Goal: Information Seeking & Learning: Learn about a topic

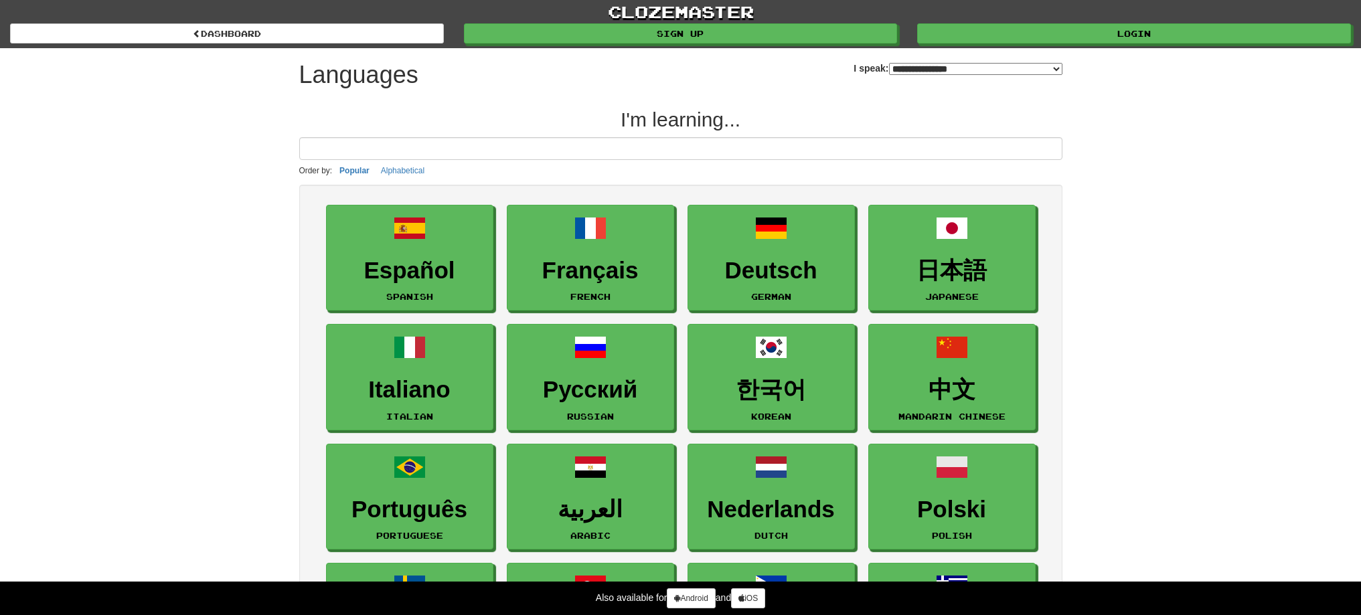
select select "*******"
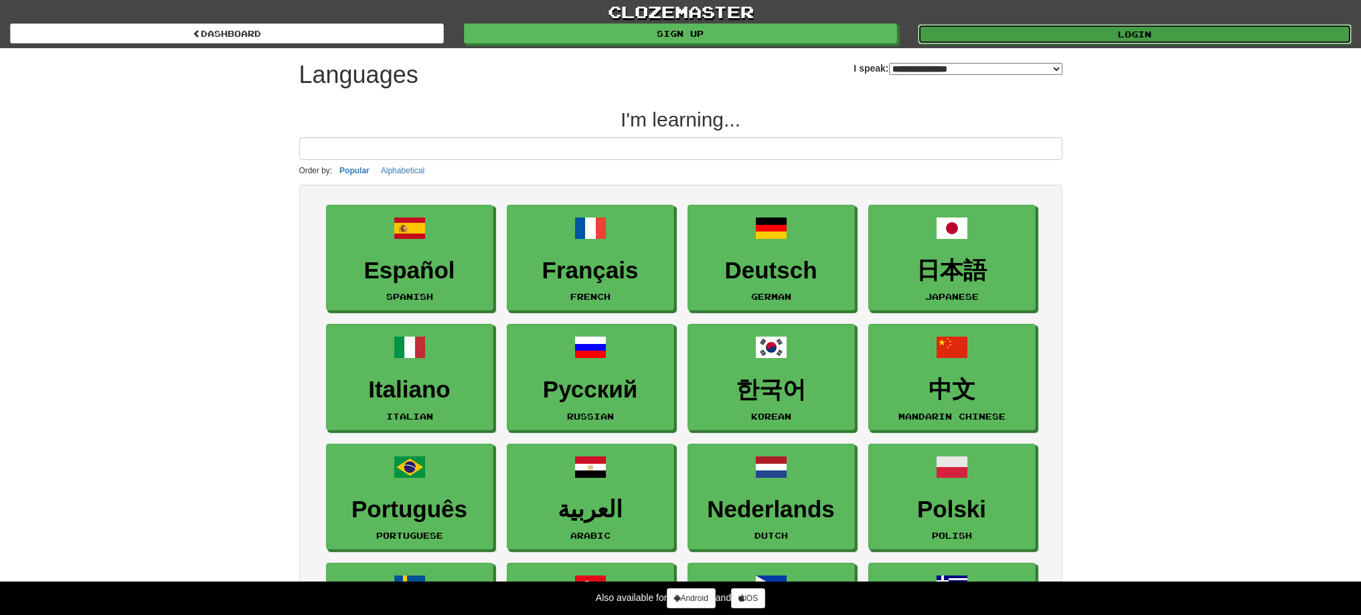
click at [1262, 27] on link "Login" at bounding box center [1135, 34] width 434 height 20
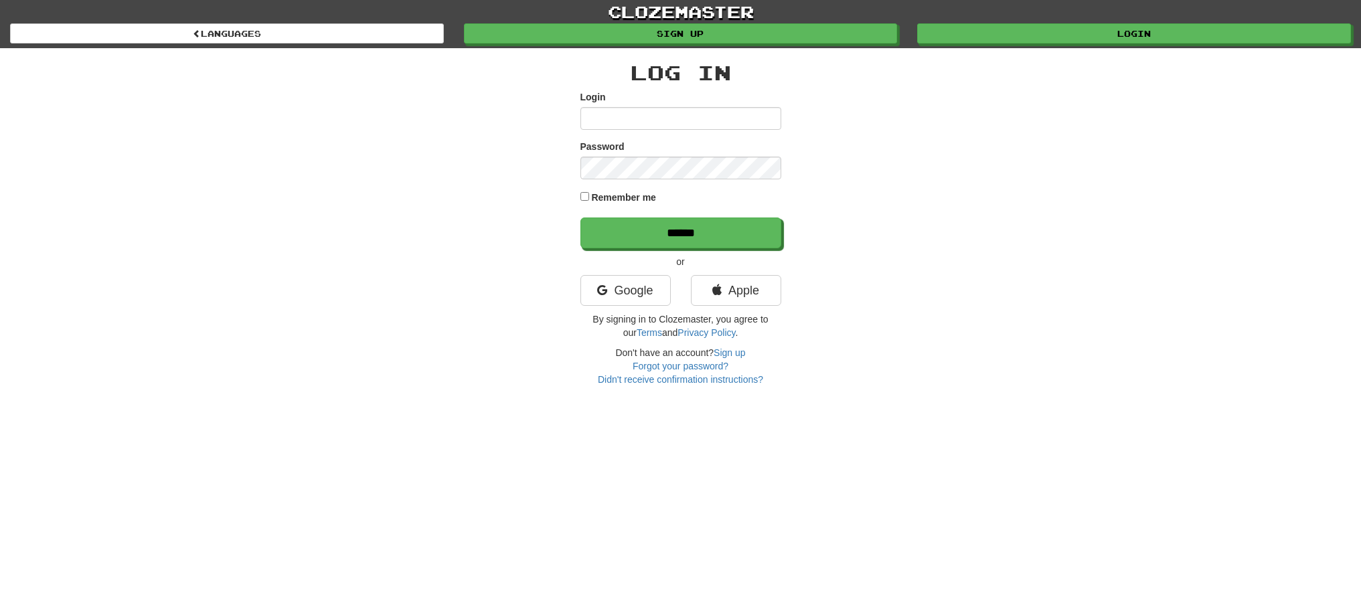
type input "******"
click at [716, 235] on input "******" at bounding box center [681, 233] width 201 height 31
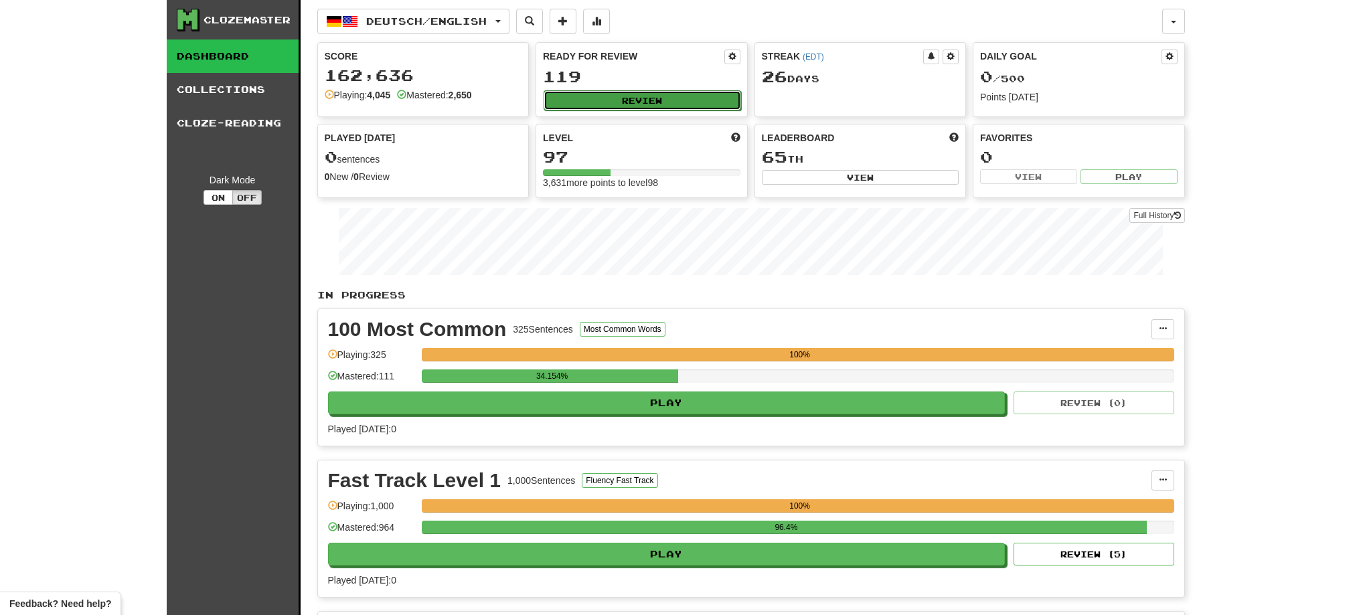
click at [642, 104] on button "Review" at bounding box center [642, 100] width 197 height 20
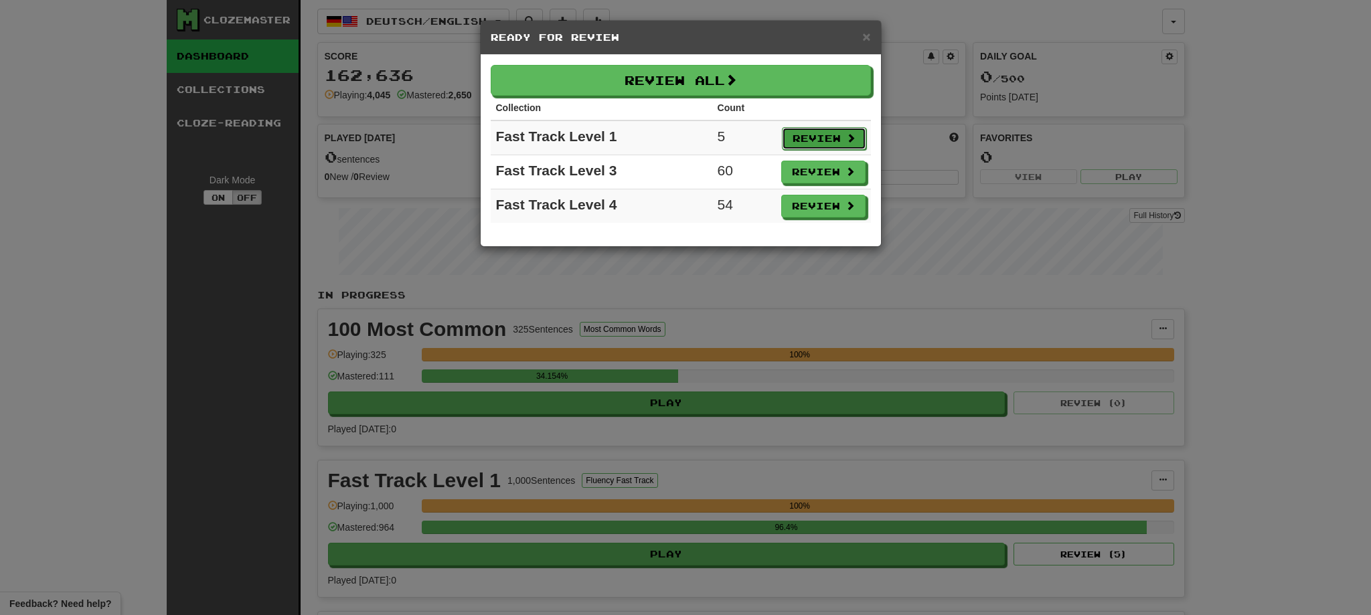
click at [805, 137] on button "Review" at bounding box center [824, 138] width 84 height 23
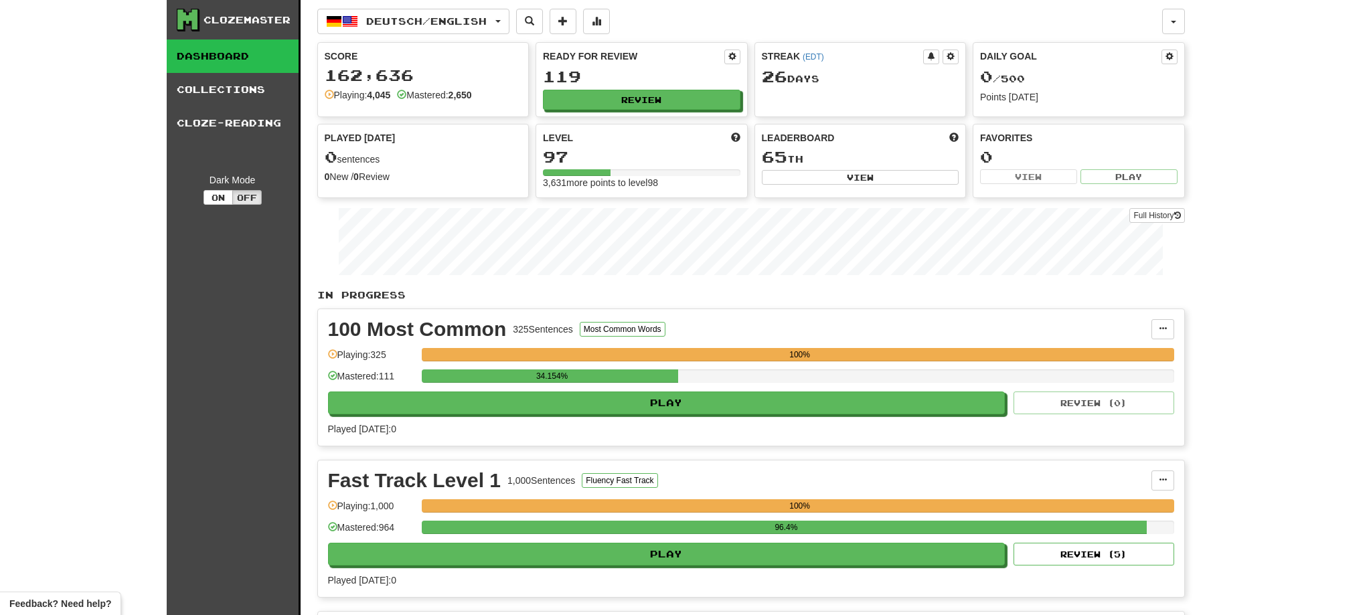
select select "**"
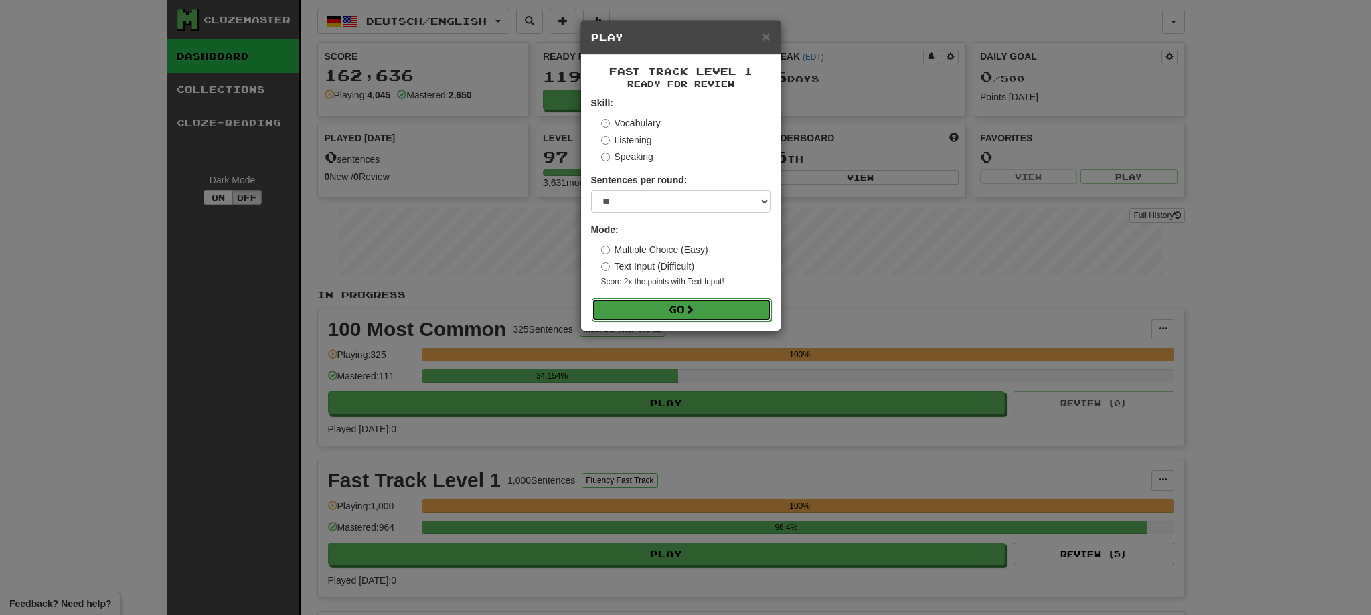
click at [654, 309] on button "Go" at bounding box center [681, 310] width 179 height 23
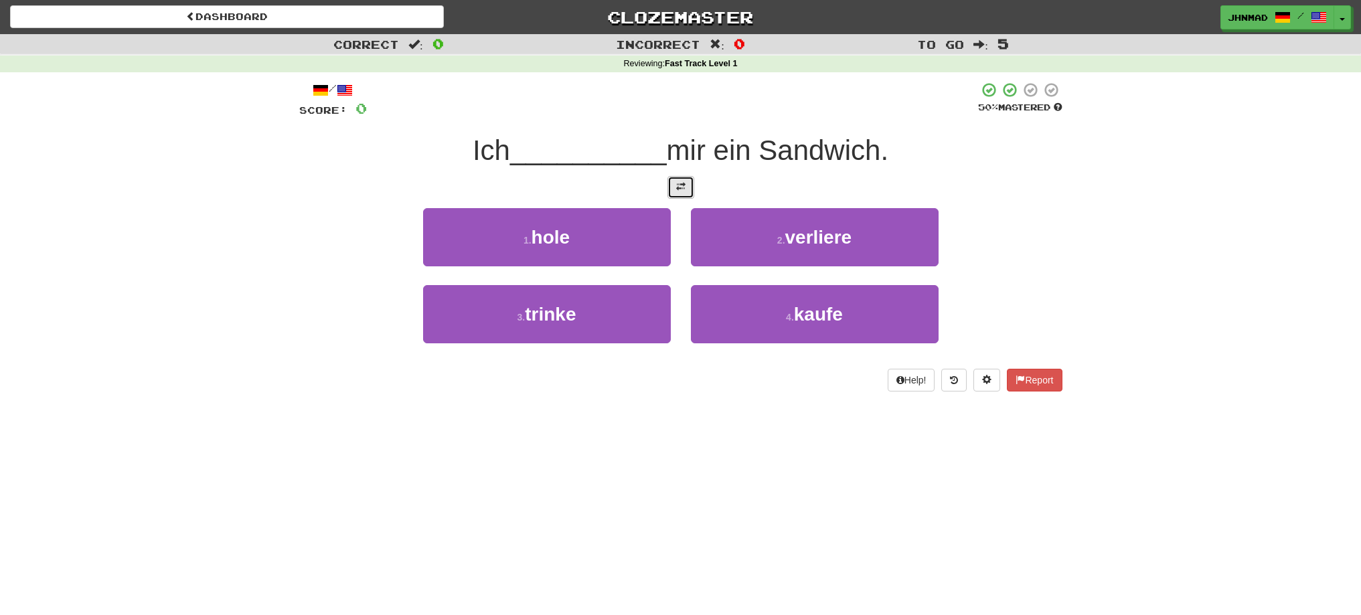
click at [681, 184] on span at bounding box center [680, 186] width 9 height 9
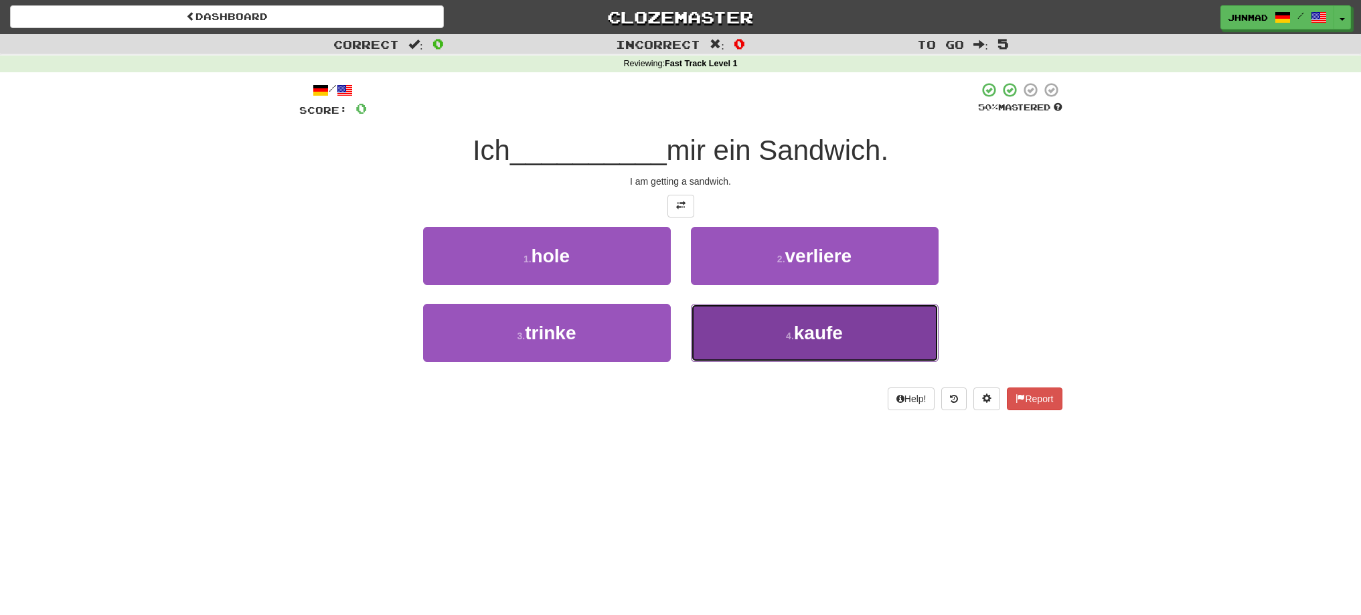
click at [739, 337] on button "4 . kaufe" at bounding box center [815, 333] width 248 height 58
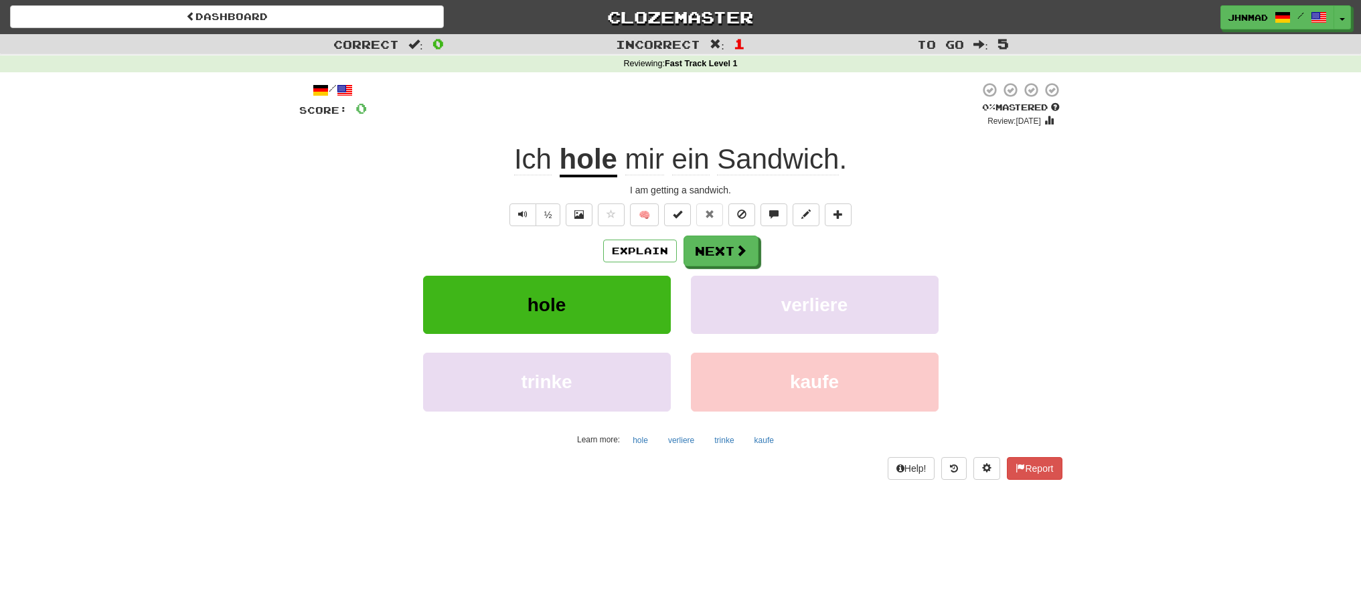
click at [582, 173] on u "hole" at bounding box center [589, 160] width 58 height 34
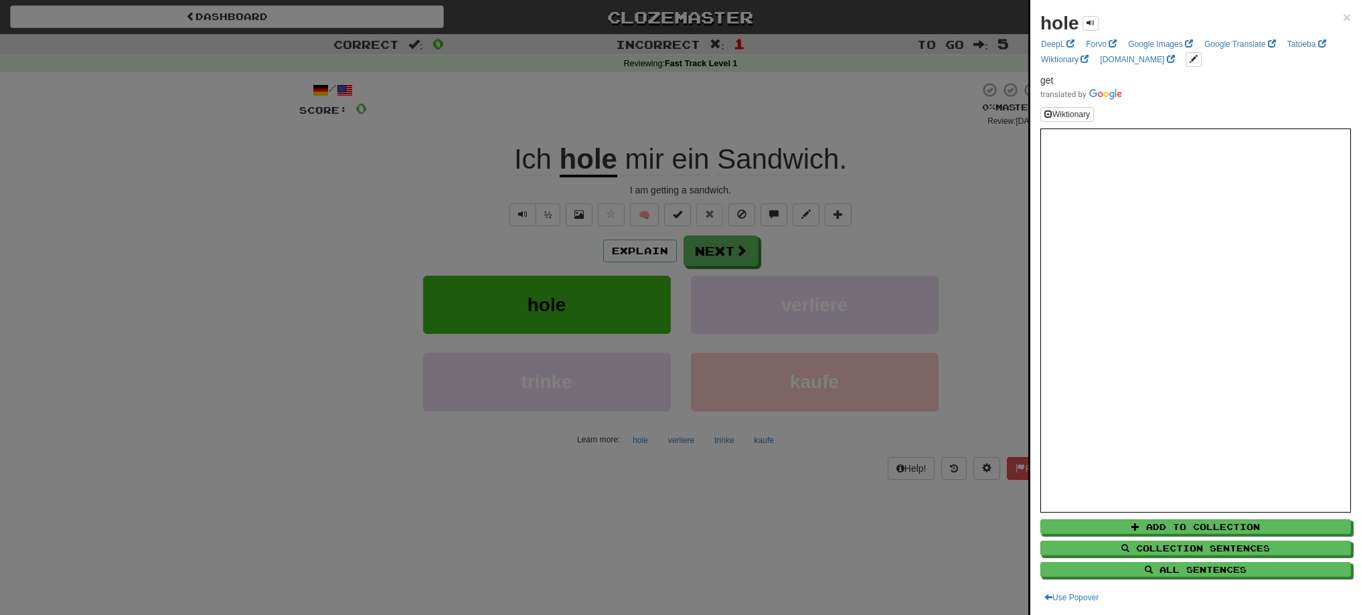
click at [220, 10] on div at bounding box center [680, 307] width 1361 height 615
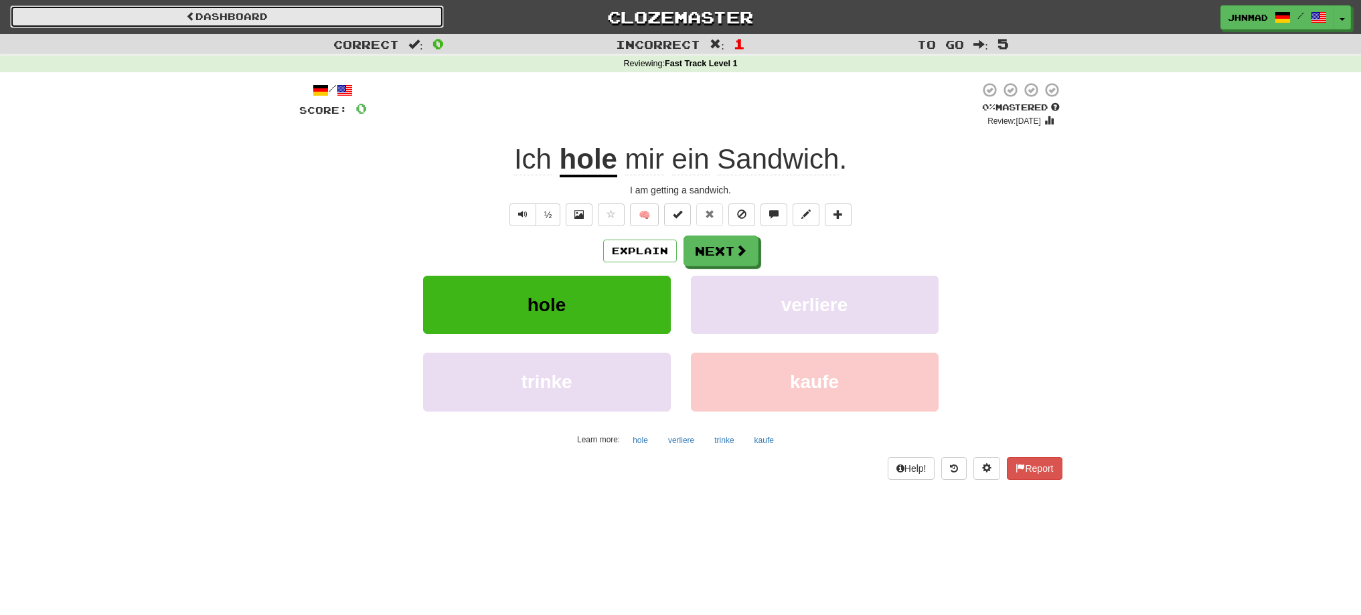
click at [220, 10] on link "Dashboard" at bounding box center [227, 16] width 434 height 23
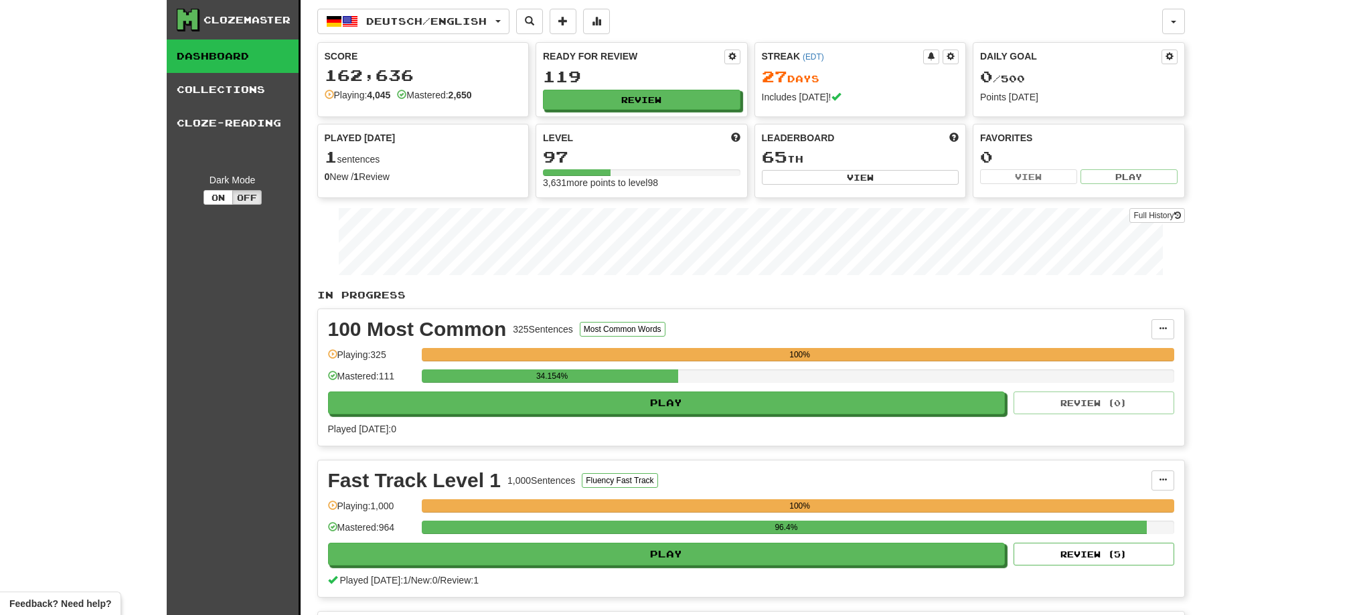
click at [224, 9] on div "Clozemaster" at bounding box center [238, 20] width 122 height 23
click at [1169, 25] on button "button" at bounding box center [1173, 21] width 23 height 25
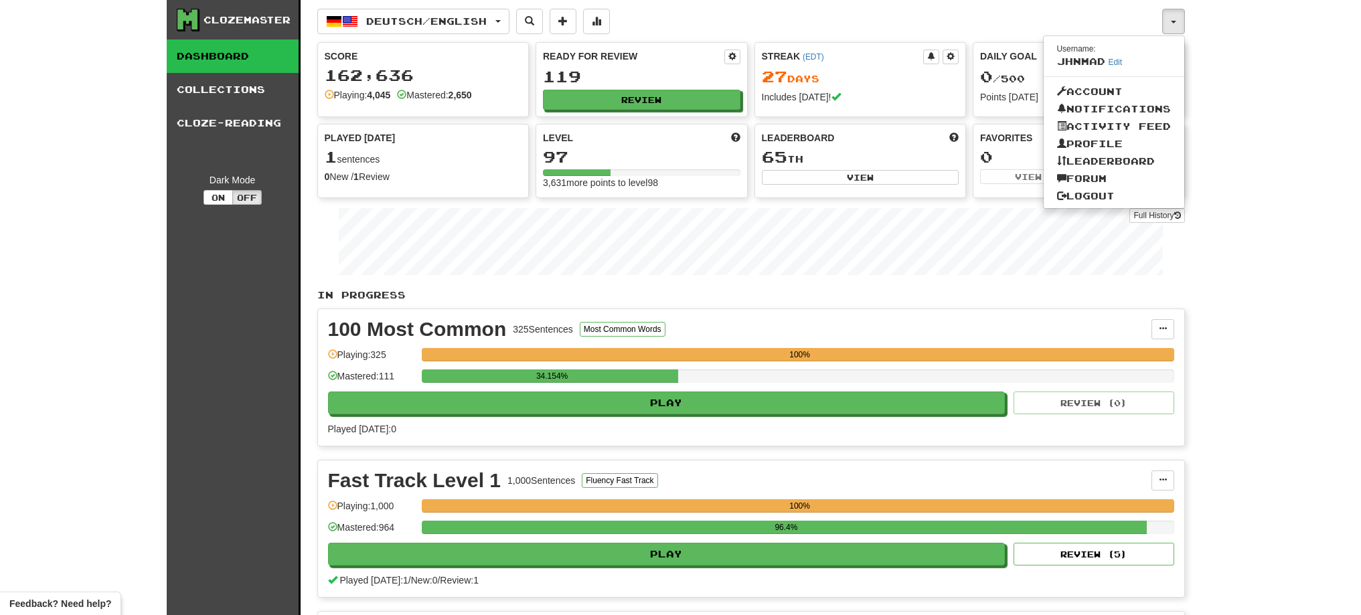
click at [1287, 258] on div "Clozemaster Dashboard Collections Cloze-Reading Dark Mode On Off Dashboard Coll…" at bounding box center [680, 617] width 1361 height 1234
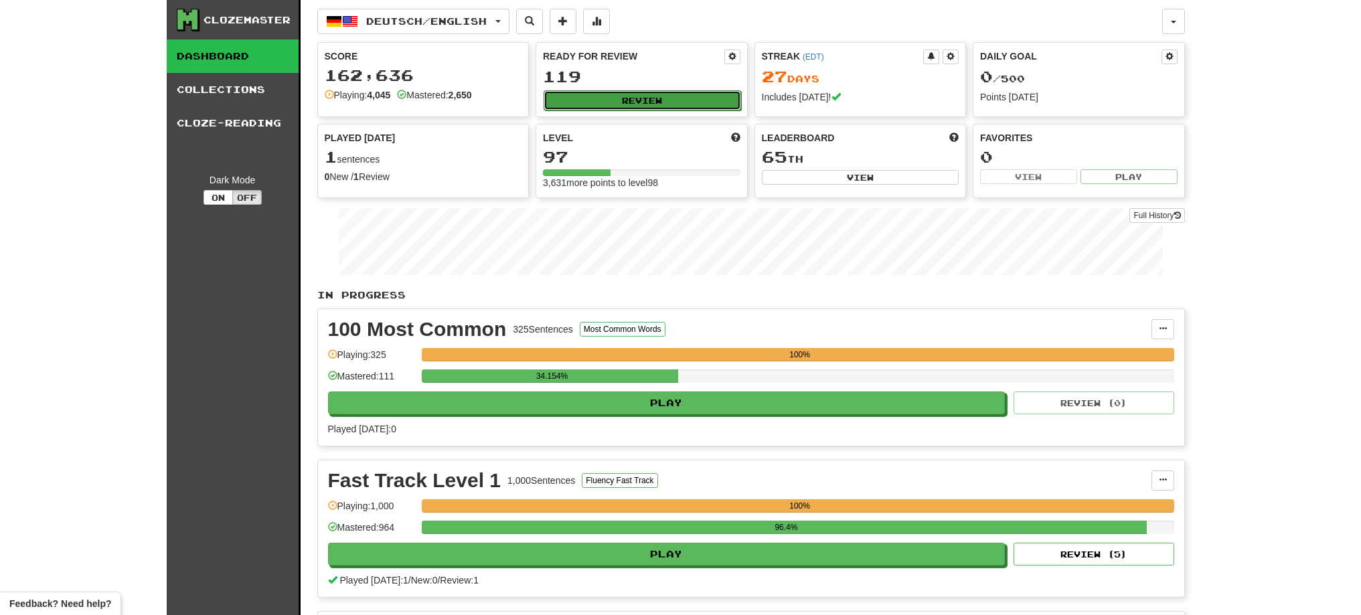
click at [609, 103] on button "Review" at bounding box center [642, 100] width 197 height 20
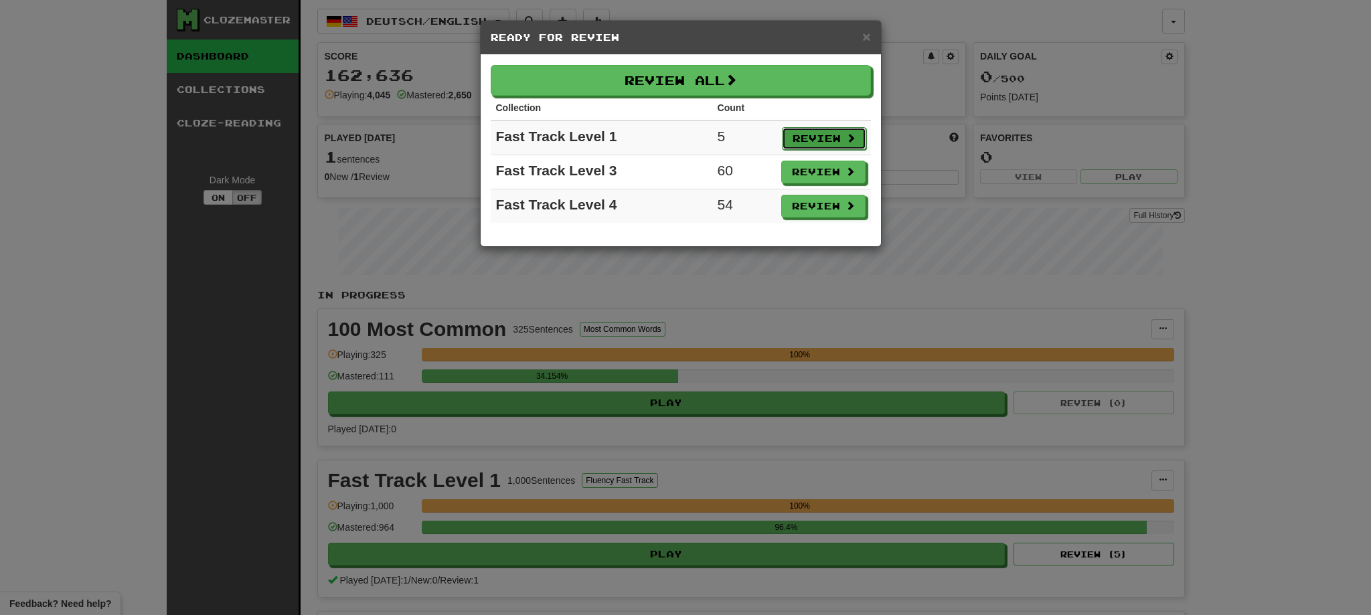
click at [786, 139] on button "Review" at bounding box center [824, 138] width 84 height 23
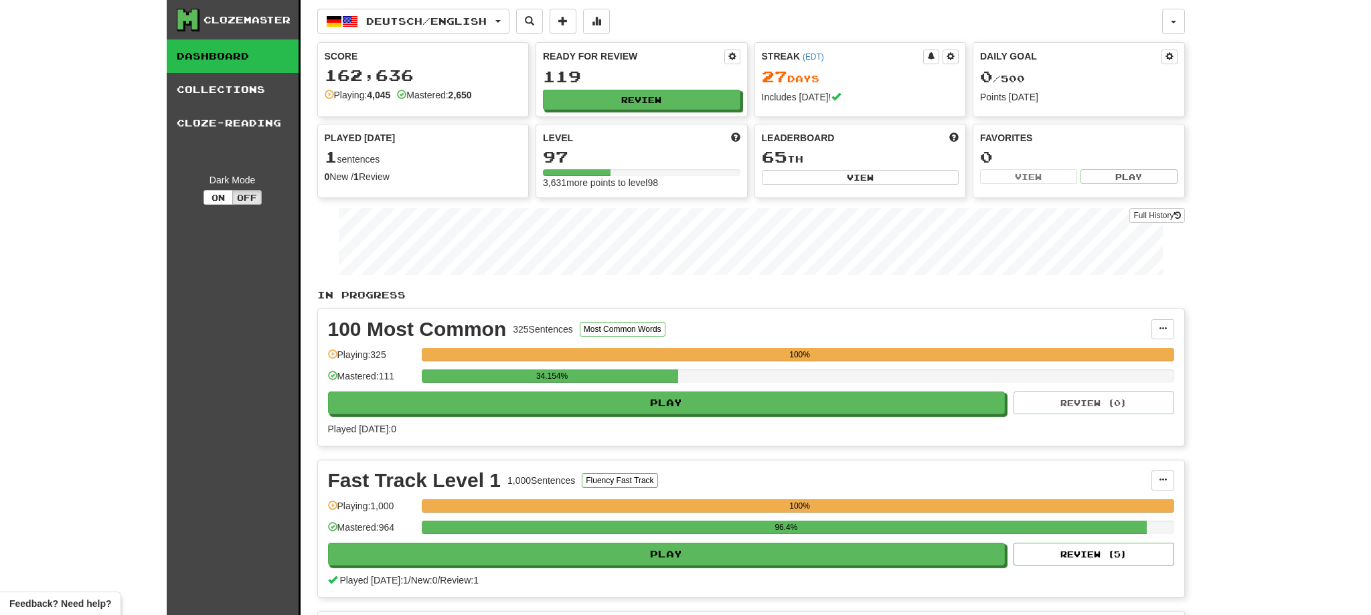
select select "**"
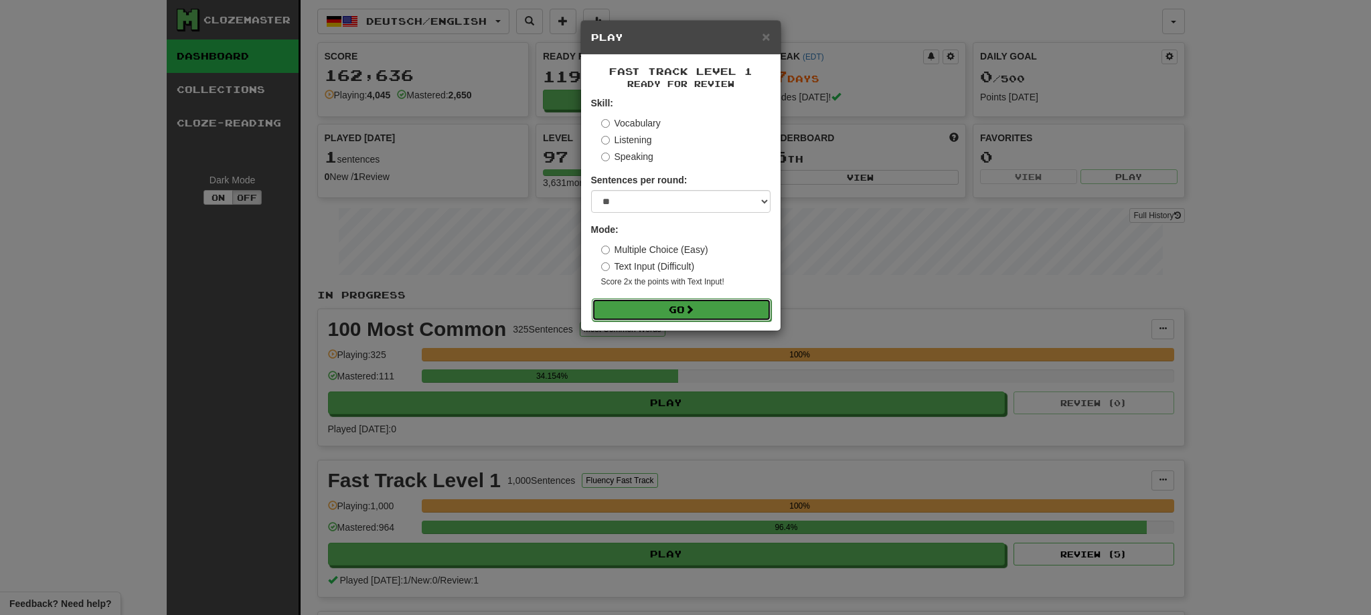
click at [740, 313] on button "Go" at bounding box center [681, 310] width 179 height 23
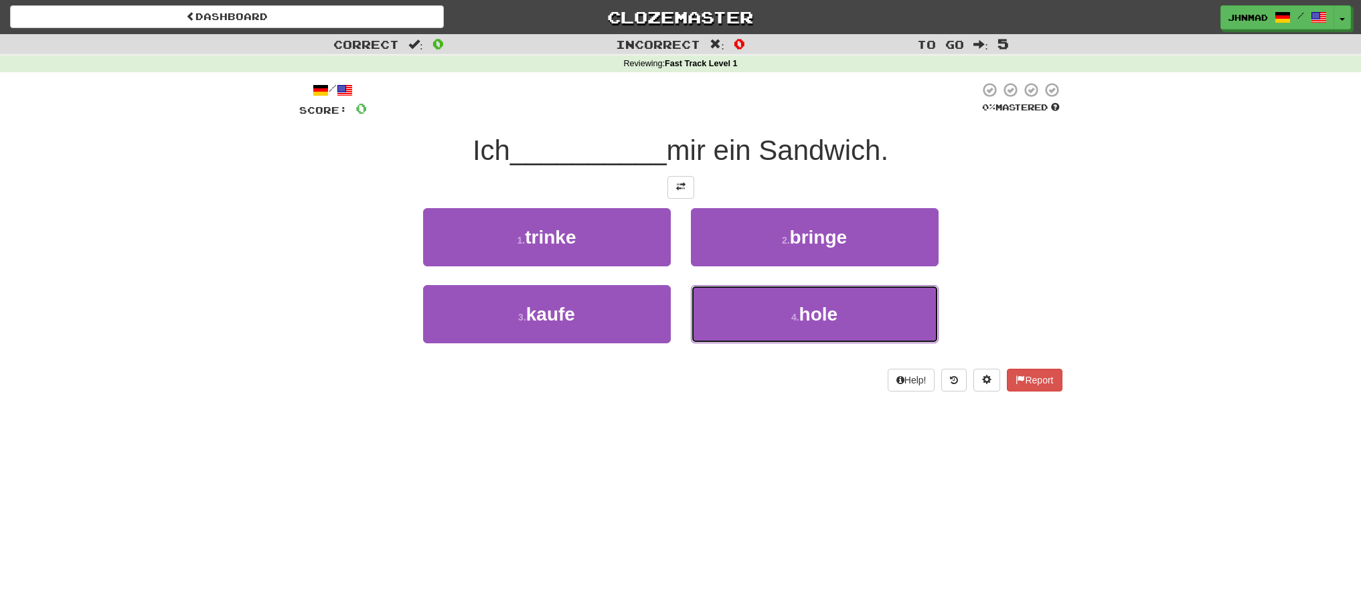
click at [740, 313] on button "4 . hole" at bounding box center [815, 314] width 248 height 58
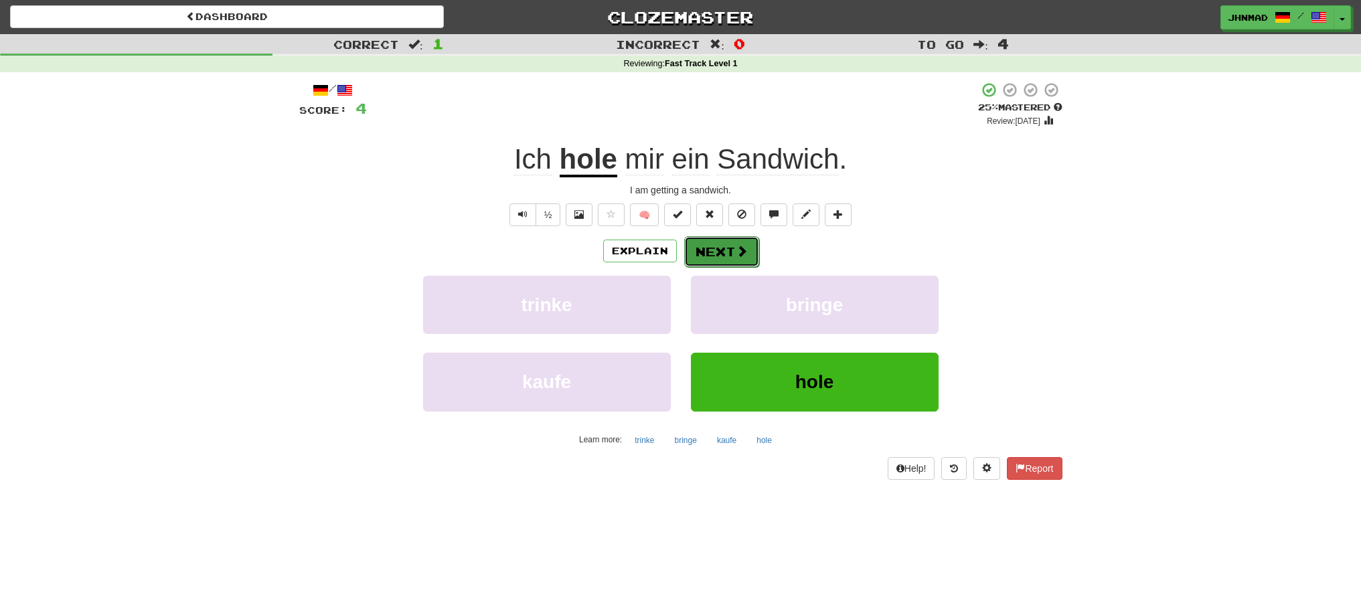
click at [749, 256] on button "Next" at bounding box center [721, 251] width 75 height 31
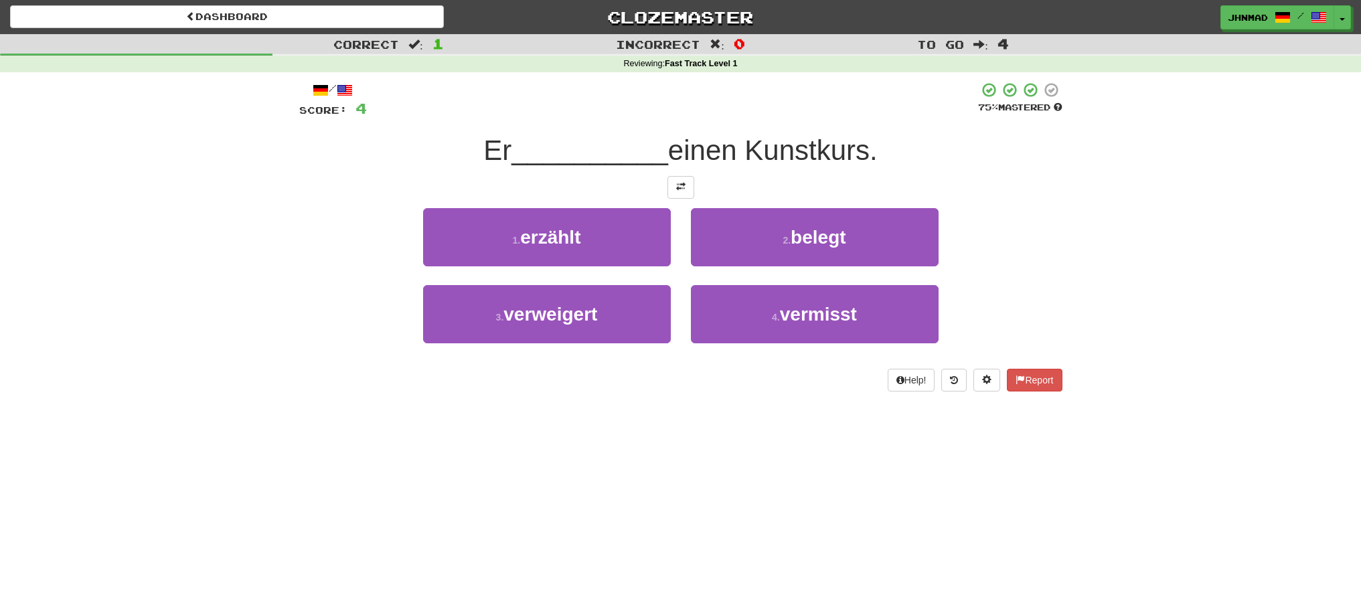
drag, startPoint x: 472, startPoint y: 153, endPoint x: 511, endPoint y: 144, distance: 39.8
click at [511, 144] on div "Er __________ einen Kunstkurs." at bounding box center [680, 151] width 763 height 37
click at [502, 116] on div at bounding box center [502, 116] width 0 height 0
click at [691, 188] on button at bounding box center [680, 187] width 27 height 23
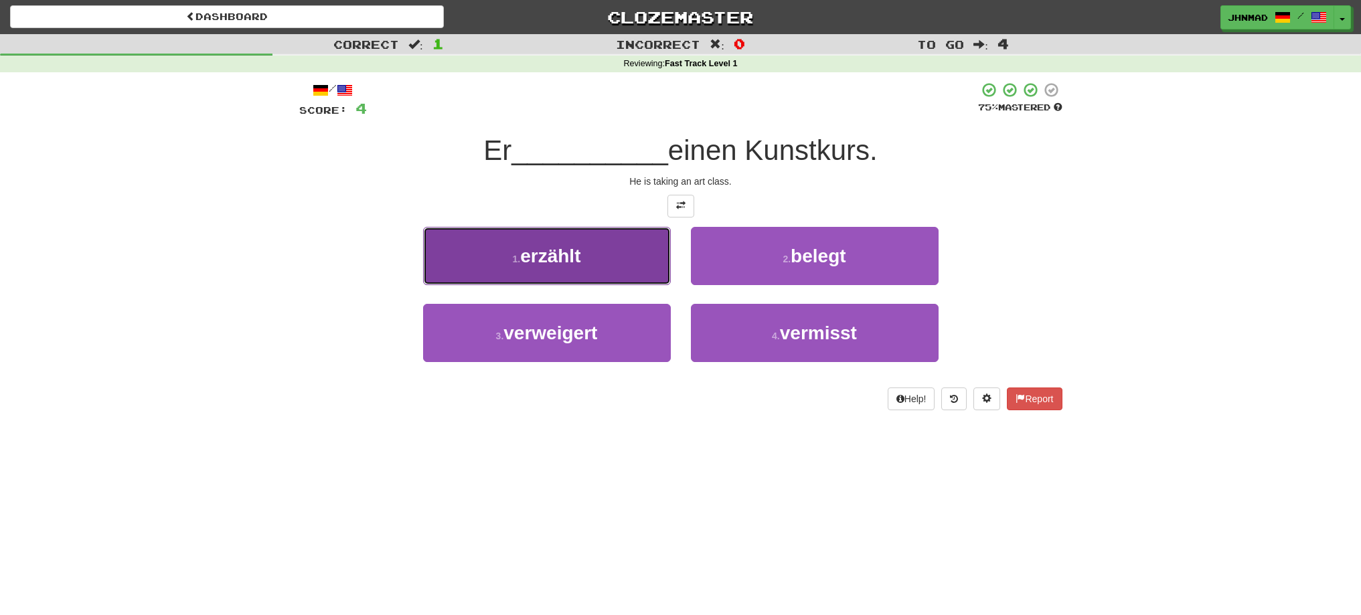
click at [544, 272] on button "1 . erzählt" at bounding box center [547, 256] width 248 height 58
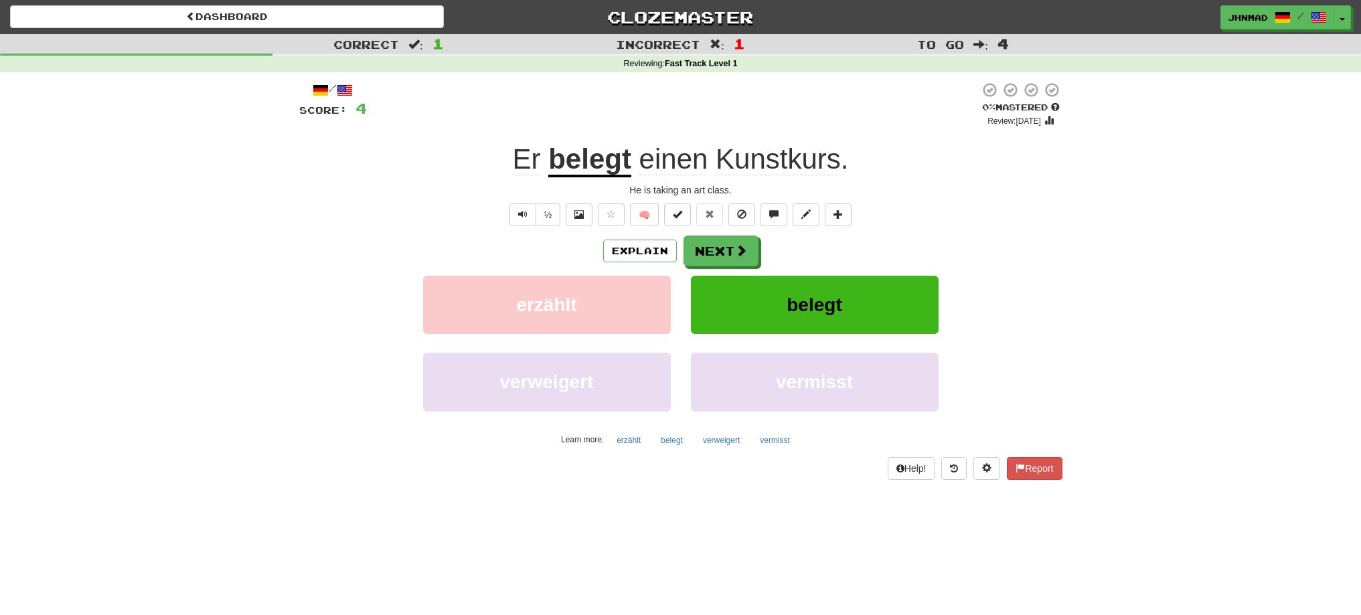
click at [603, 166] on u "belegt" at bounding box center [589, 160] width 83 height 34
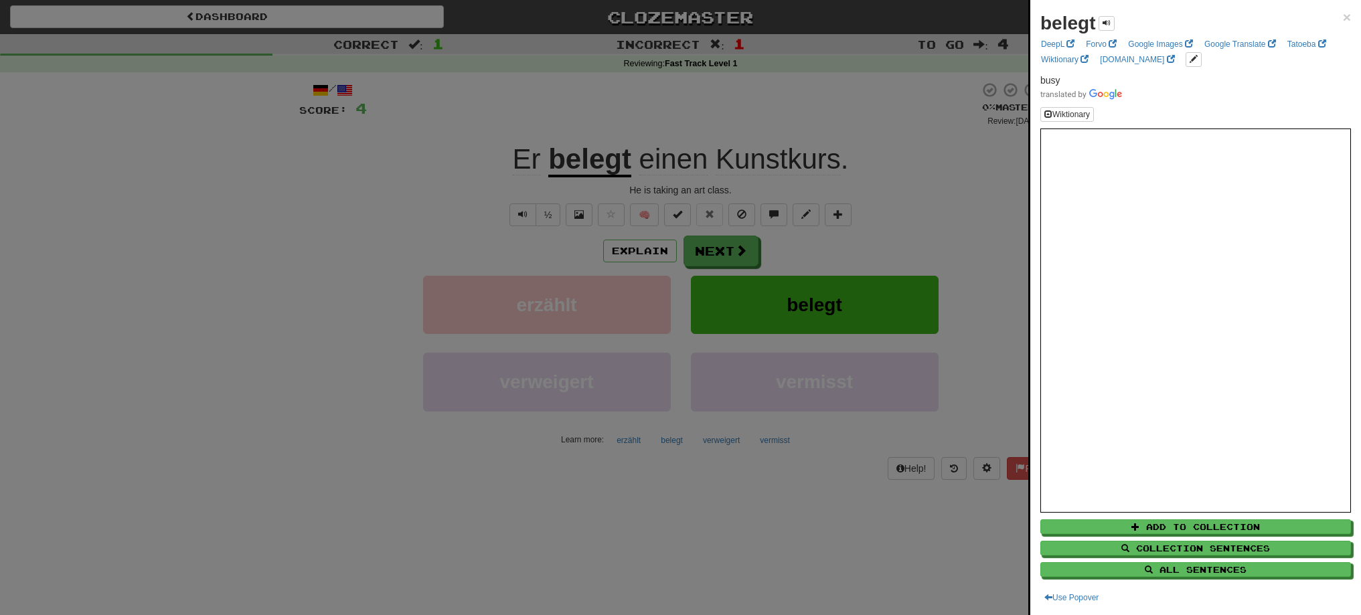
click at [714, 256] on div at bounding box center [680, 307] width 1361 height 615
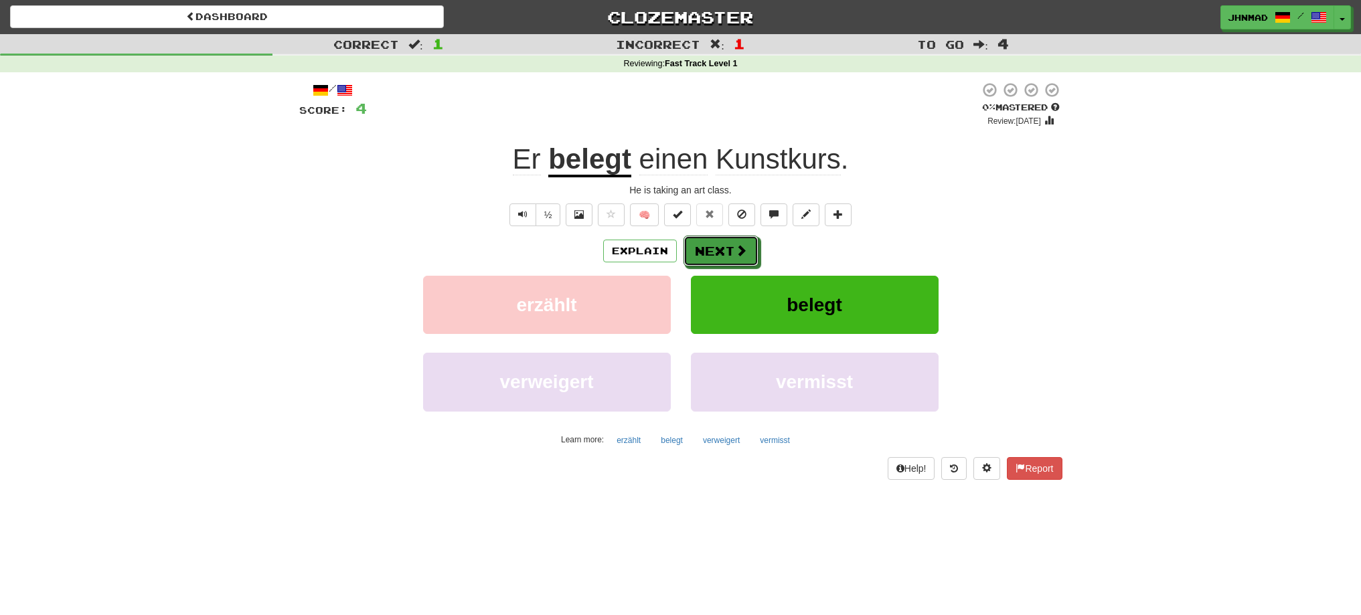
click at [714, 256] on button "Next" at bounding box center [720, 251] width 75 height 31
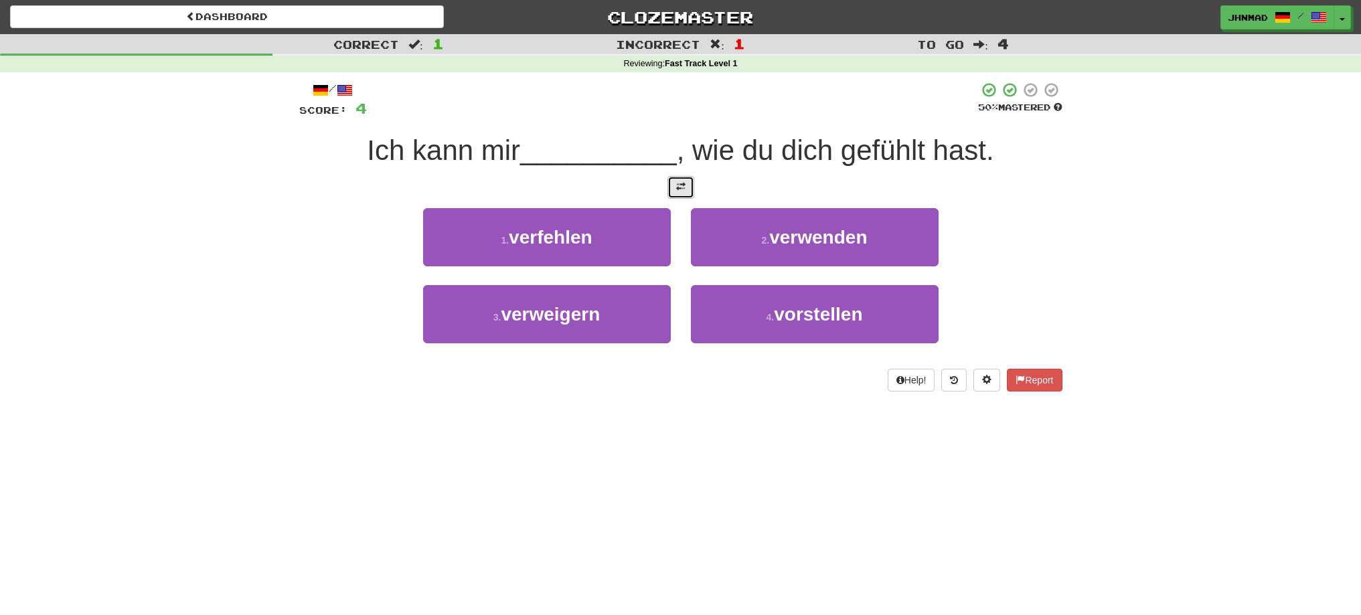
click at [676, 188] on span at bounding box center [680, 186] width 9 height 9
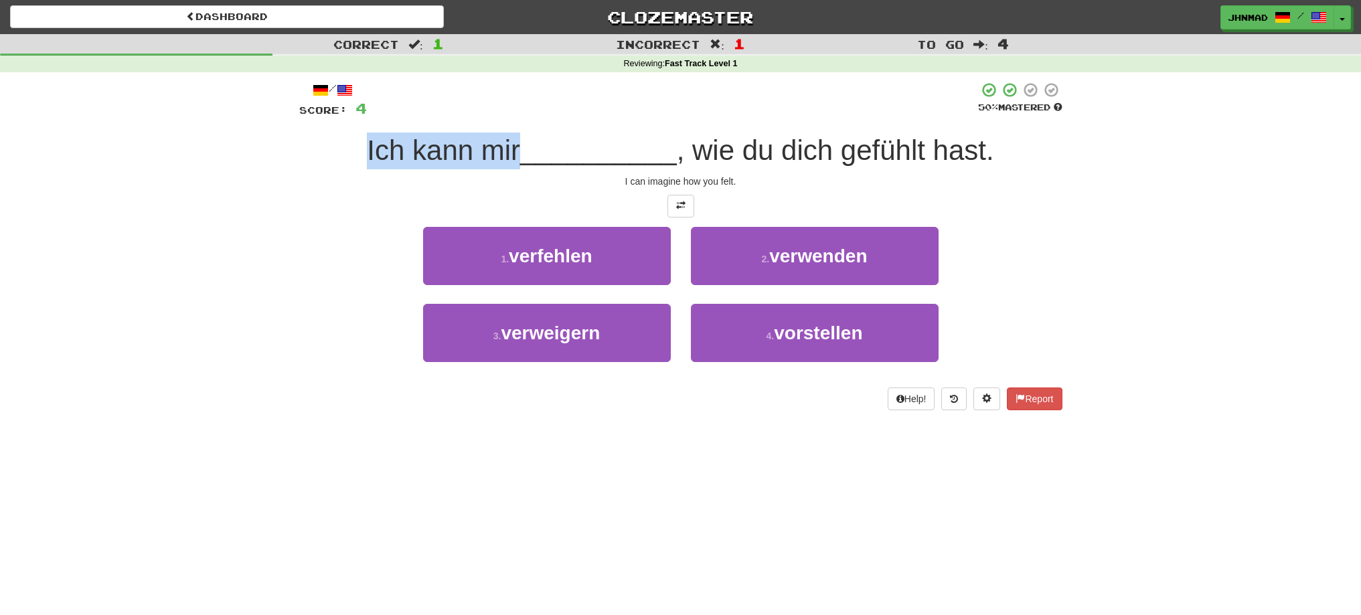
drag, startPoint x: 343, startPoint y: 145, endPoint x: 516, endPoint y: 135, distance: 173.0
click at [515, 135] on div "Ich kann mir __________ , wie du dich gefühlt hast." at bounding box center [680, 151] width 763 height 37
click at [507, 116] on div at bounding box center [507, 116] width 0 height 0
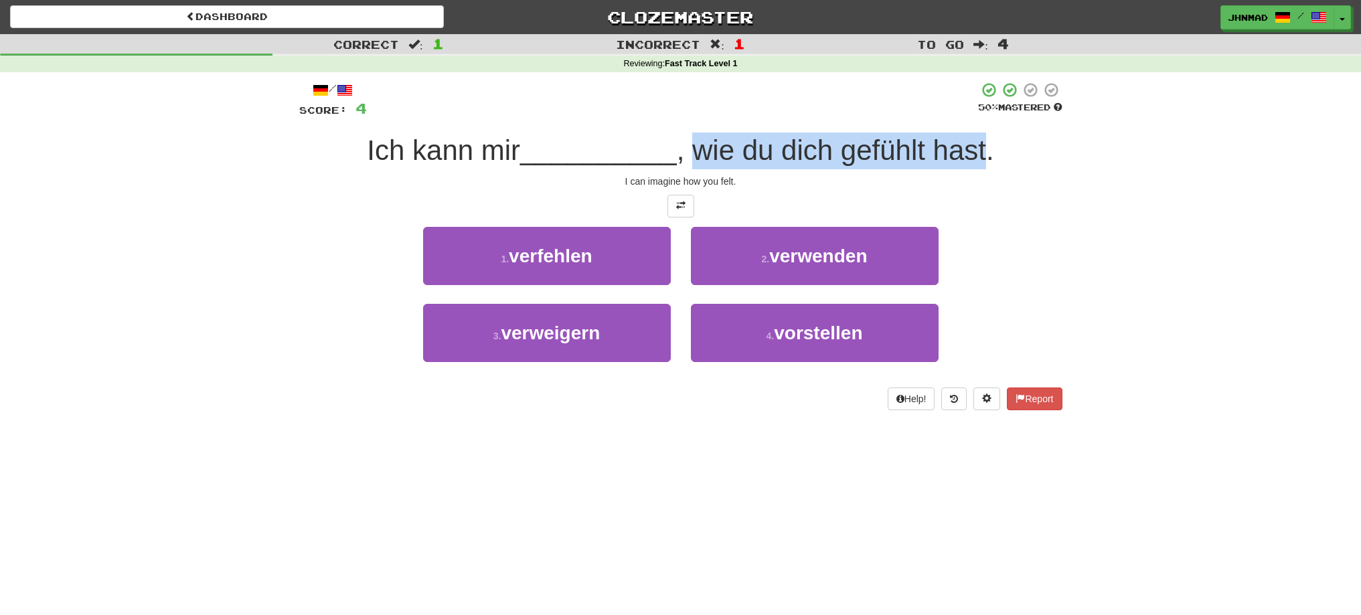
drag, startPoint x: 698, startPoint y: 151, endPoint x: 993, endPoint y: 160, distance: 295.3
click at [993, 160] on span ", wie du dich gefühlt hast." at bounding box center [835, 150] width 317 height 31
click at [985, 167] on div at bounding box center [985, 167] width 0 height 0
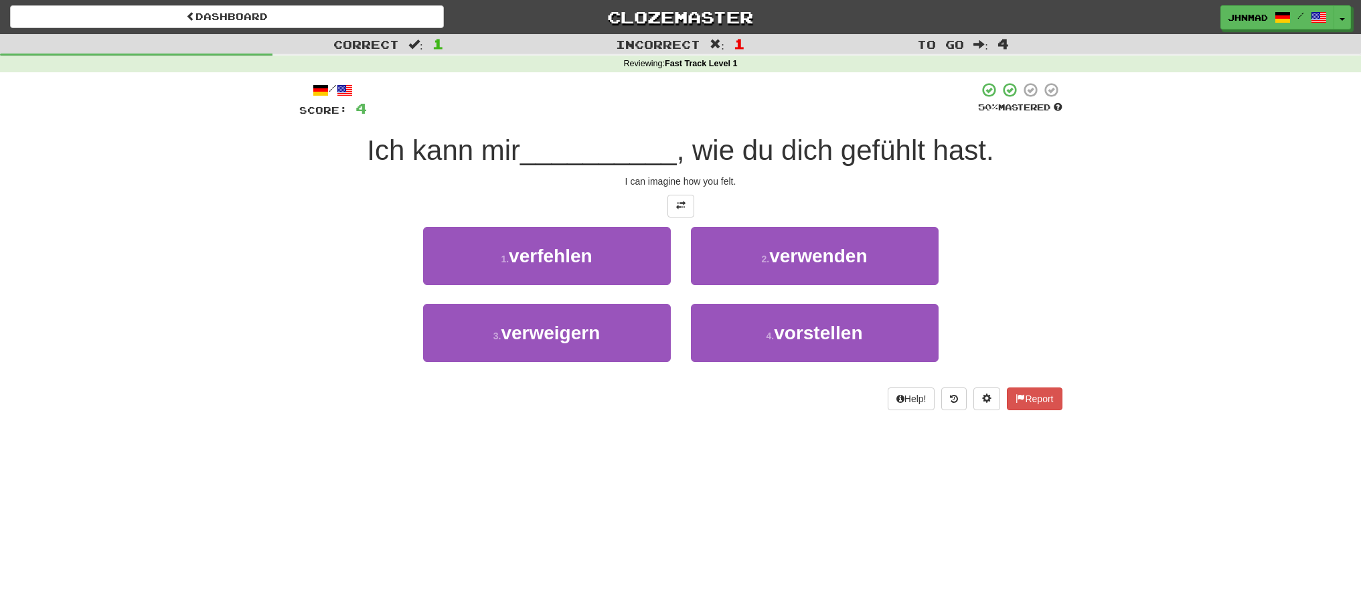
click at [1026, 207] on div at bounding box center [680, 206] width 763 height 23
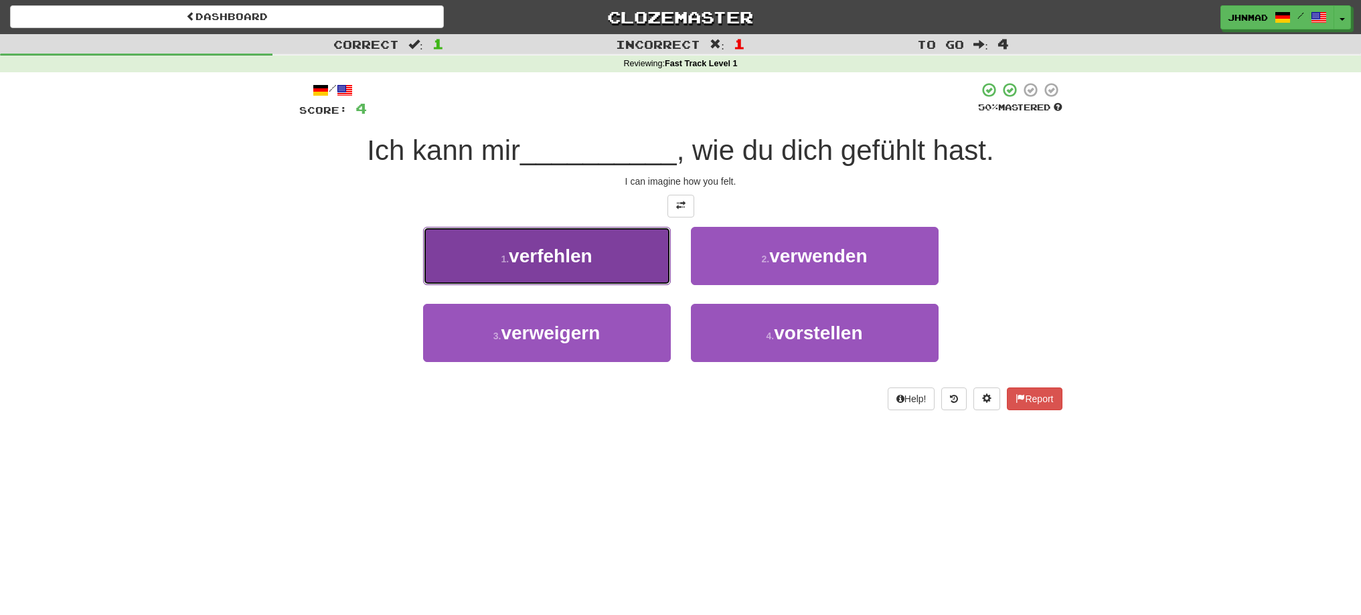
click at [513, 258] on span "verfehlen" at bounding box center [551, 256] width 84 height 21
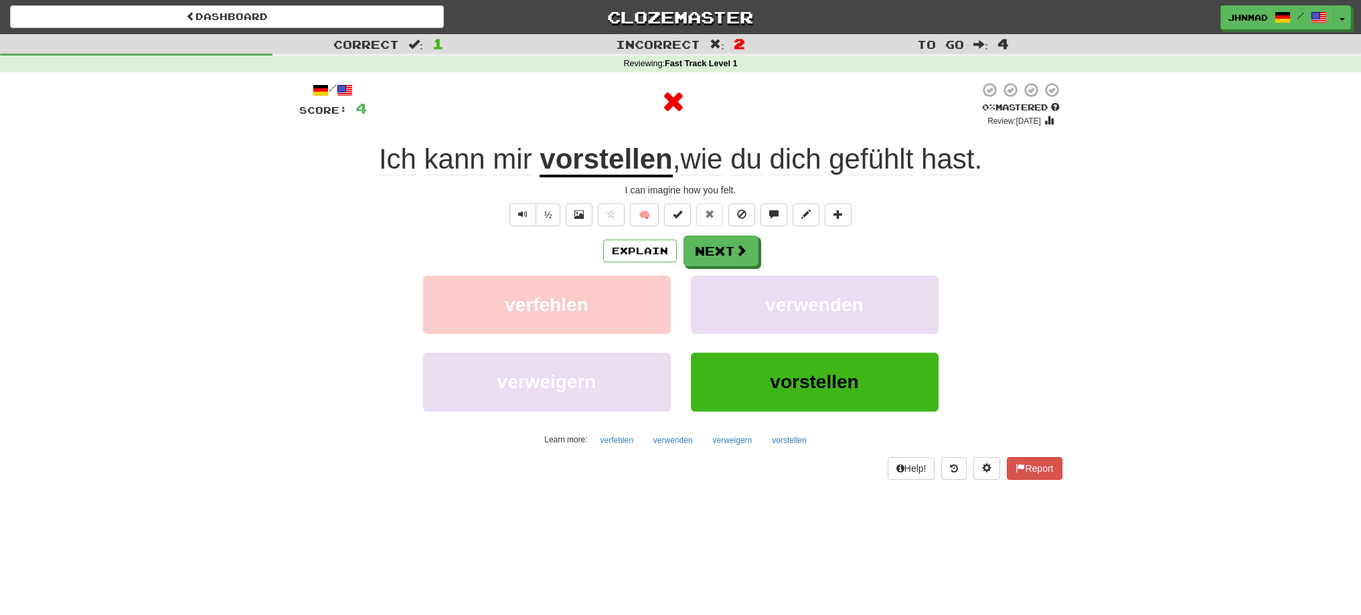
click at [584, 164] on u "vorstellen" at bounding box center [606, 160] width 133 height 34
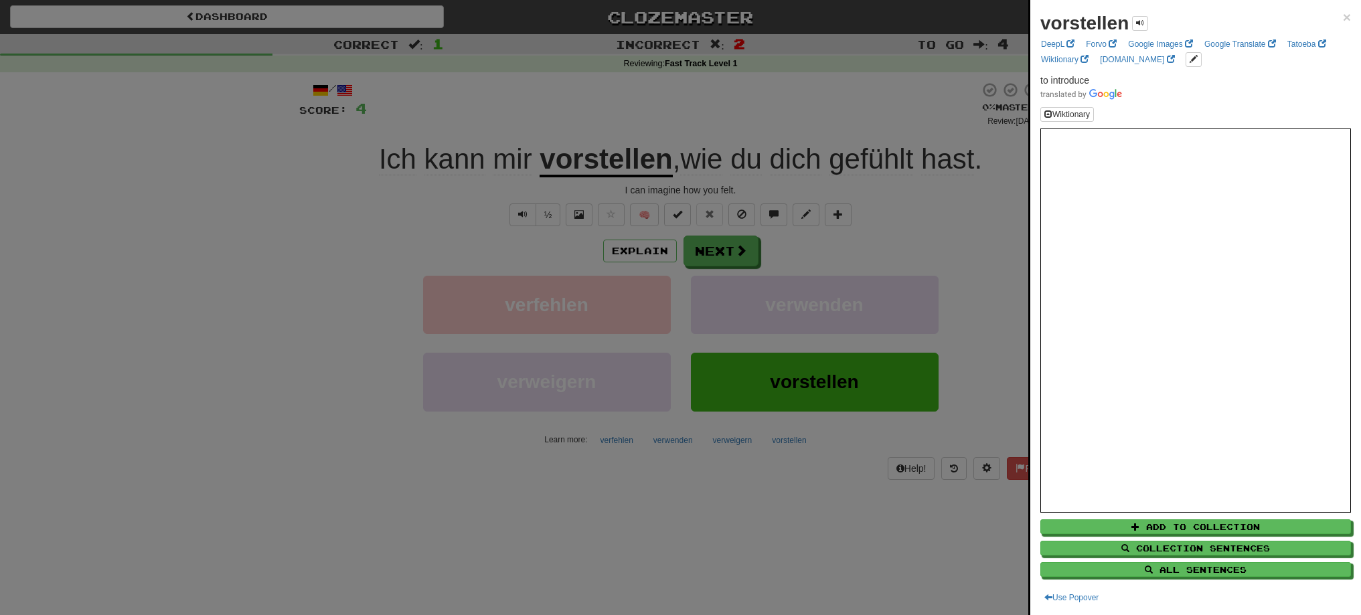
click at [597, 133] on div at bounding box center [680, 307] width 1361 height 615
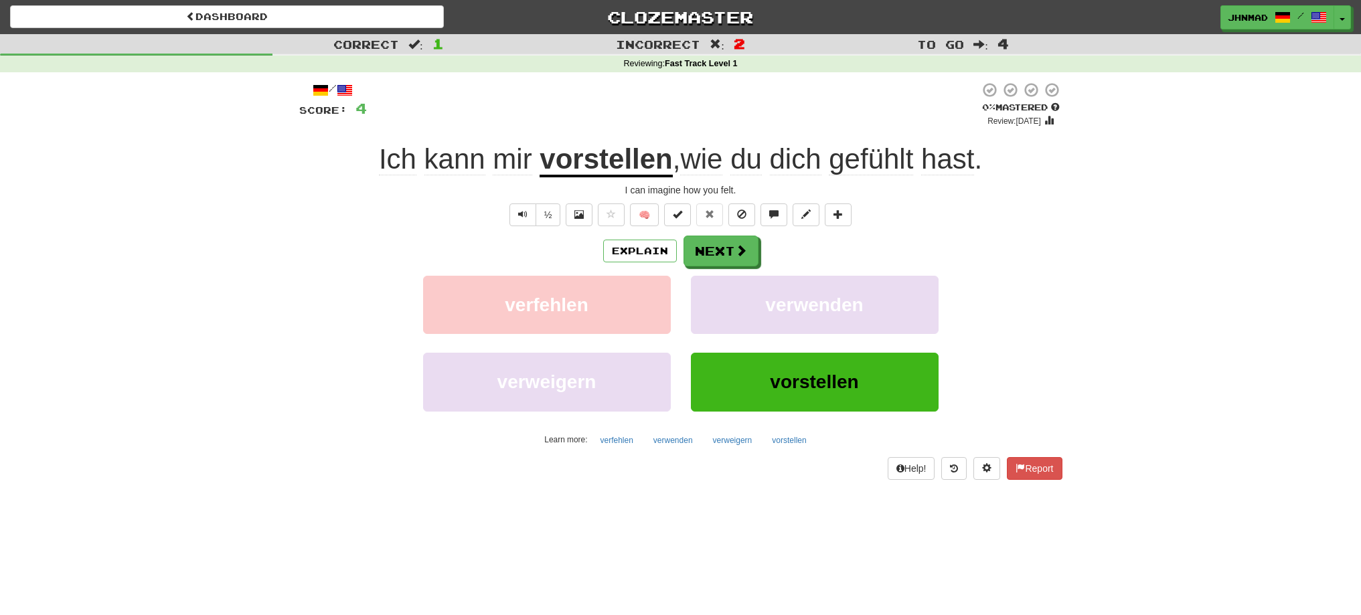
click at [574, 165] on u "vorstellen" at bounding box center [606, 160] width 133 height 34
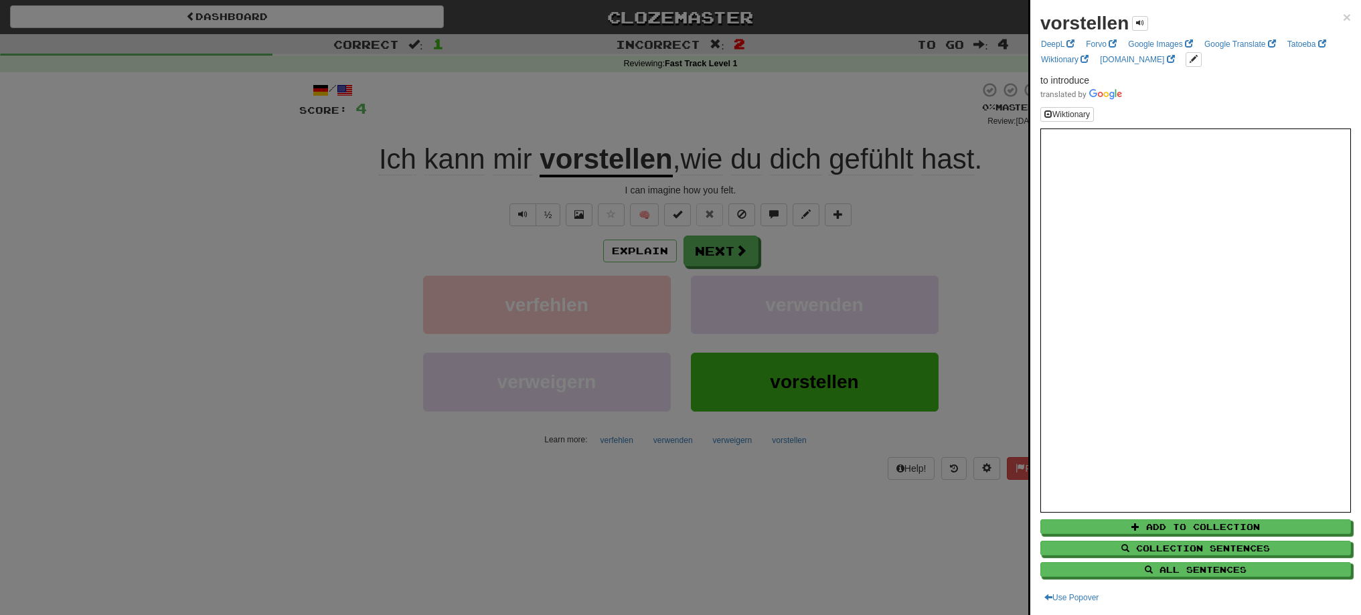
click at [616, 253] on div at bounding box center [680, 307] width 1361 height 615
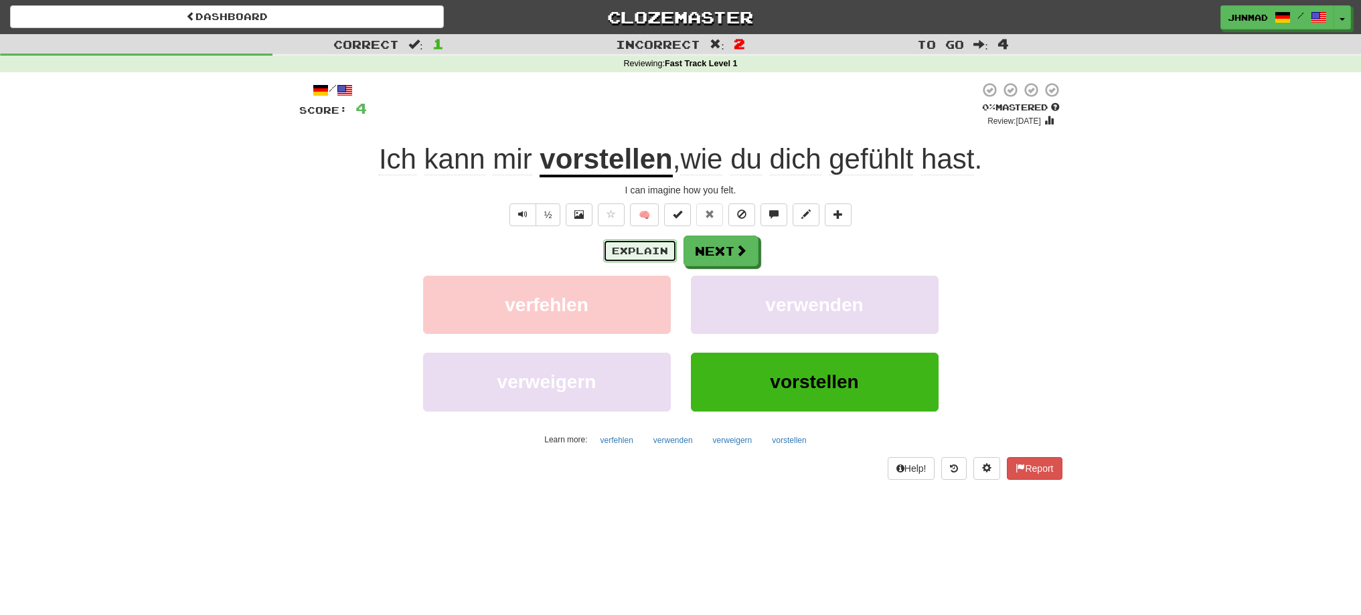
click at [616, 253] on button "Explain" at bounding box center [640, 251] width 74 height 23
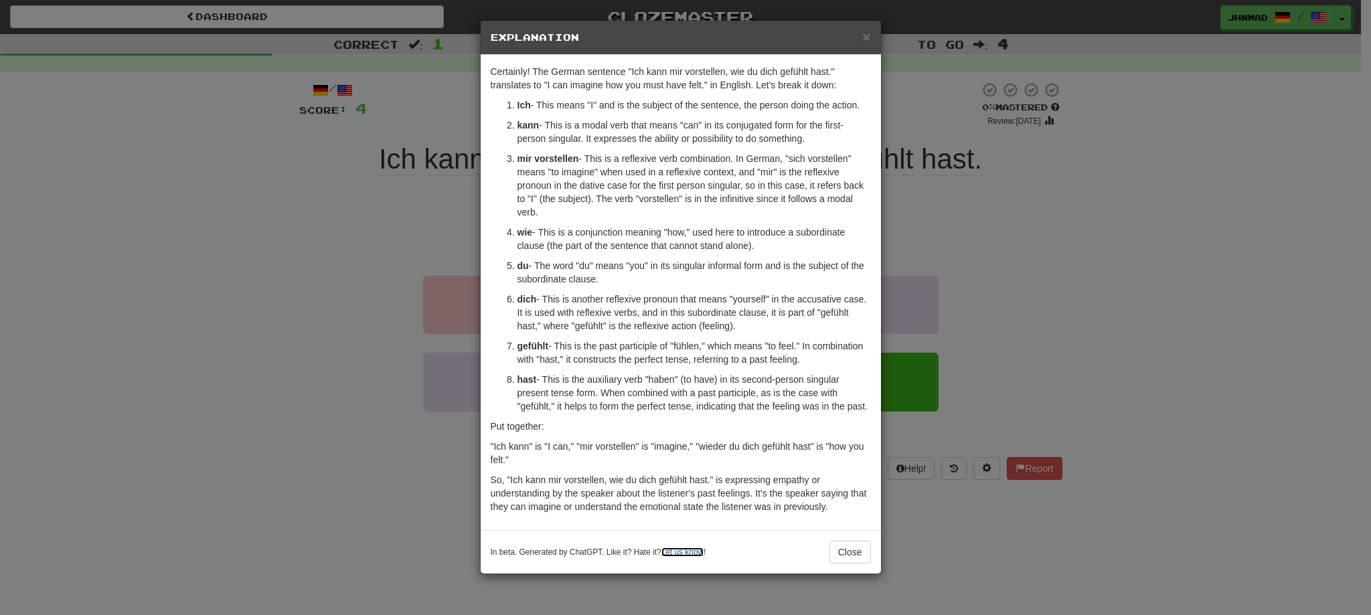
click at [679, 552] on link "Let us know" at bounding box center [682, 552] width 42 height 9
click at [851, 548] on button "Close" at bounding box center [850, 552] width 42 height 23
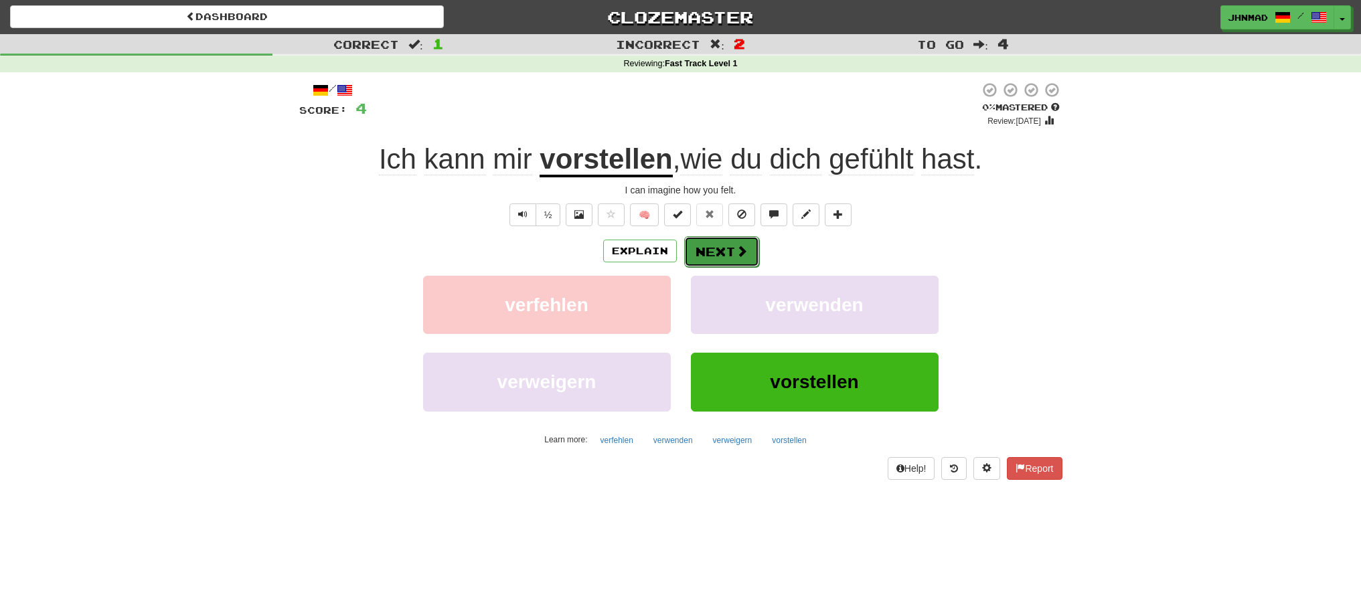
click at [725, 248] on button "Next" at bounding box center [721, 251] width 75 height 31
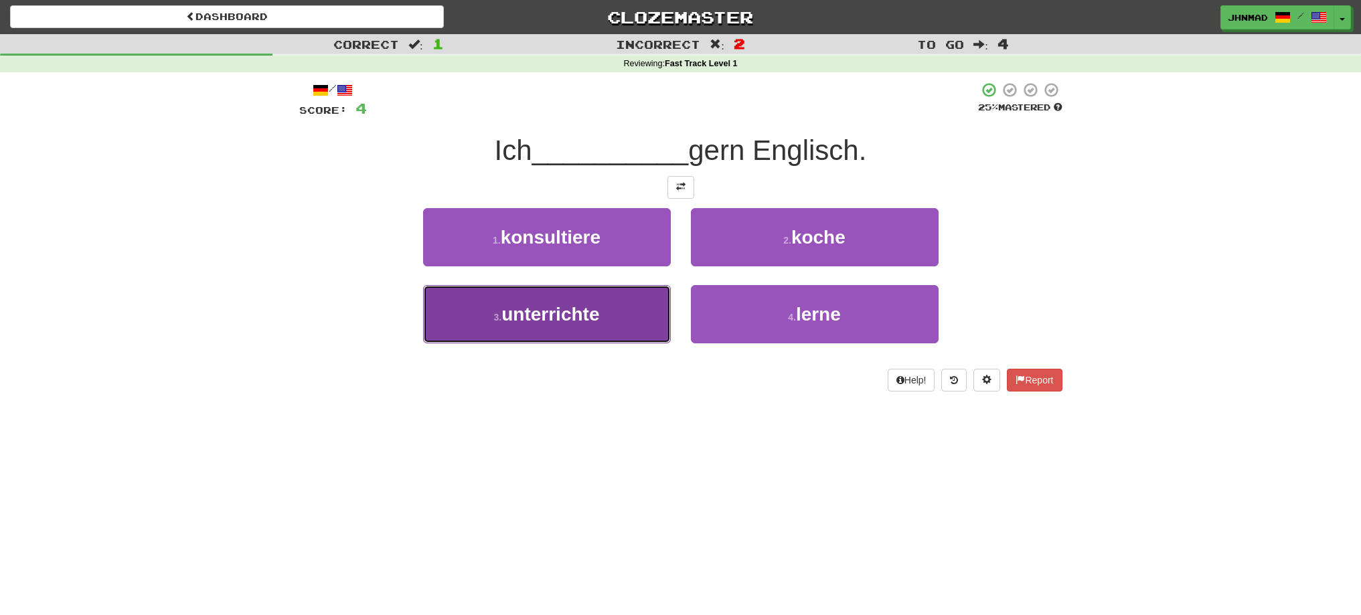
click at [536, 309] on span "unterrichte" at bounding box center [550, 314] width 98 height 21
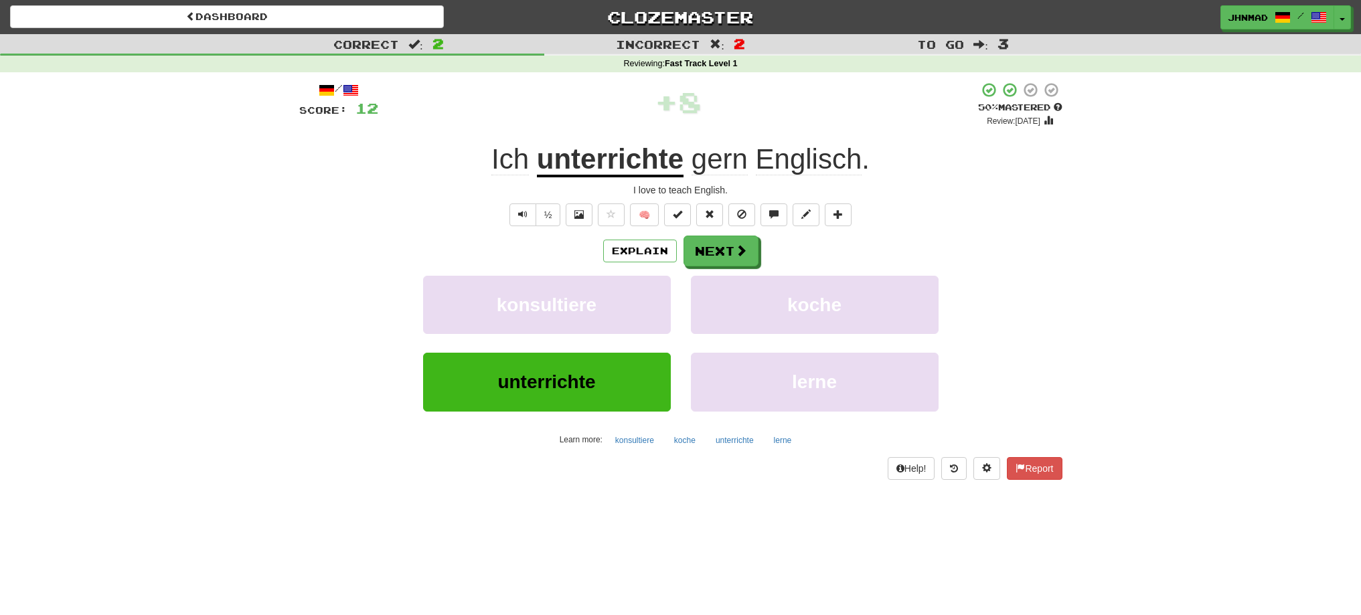
click at [604, 163] on u "unterrichte" at bounding box center [610, 160] width 147 height 34
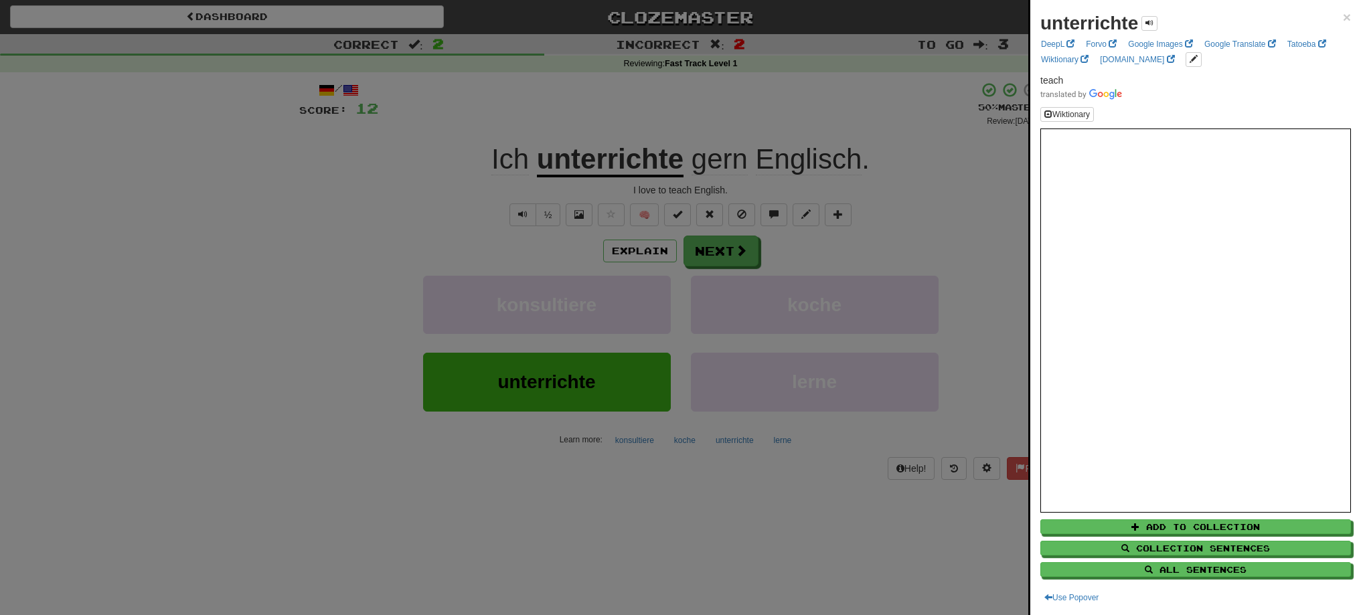
click at [699, 257] on div at bounding box center [680, 307] width 1361 height 615
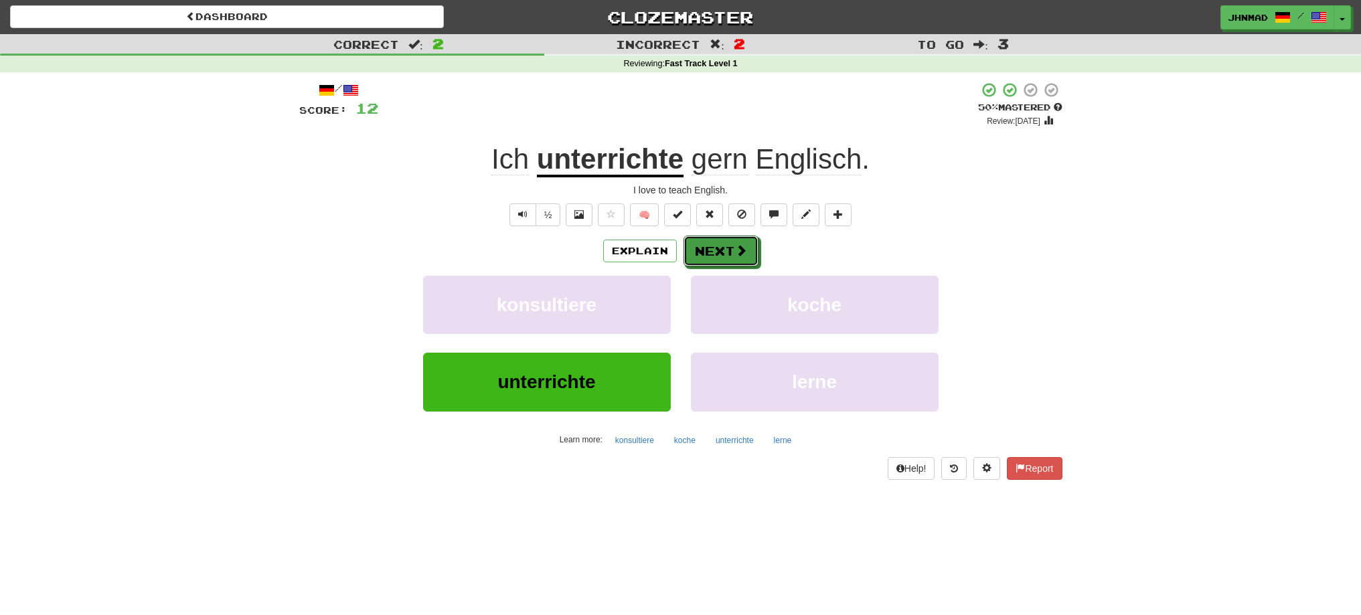
click at [699, 257] on button "Next" at bounding box center [720, 251] width 75 height 31
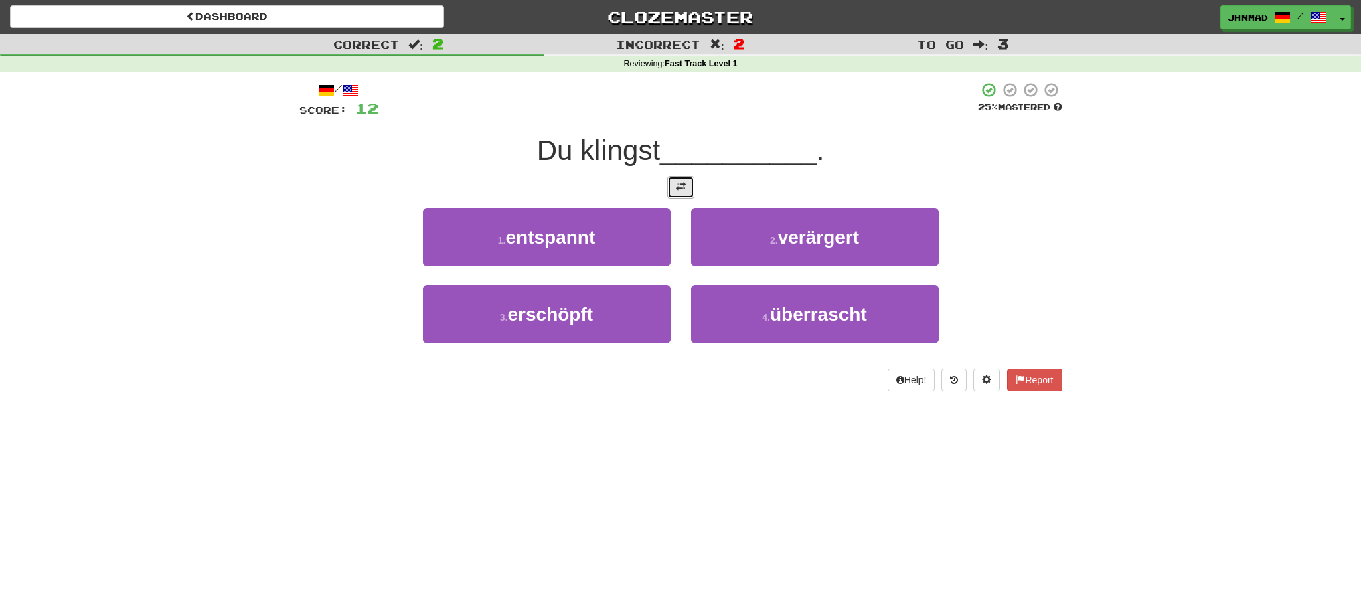
click at [693, 195] on button at bounding box center [680, 187] width 27 height 23
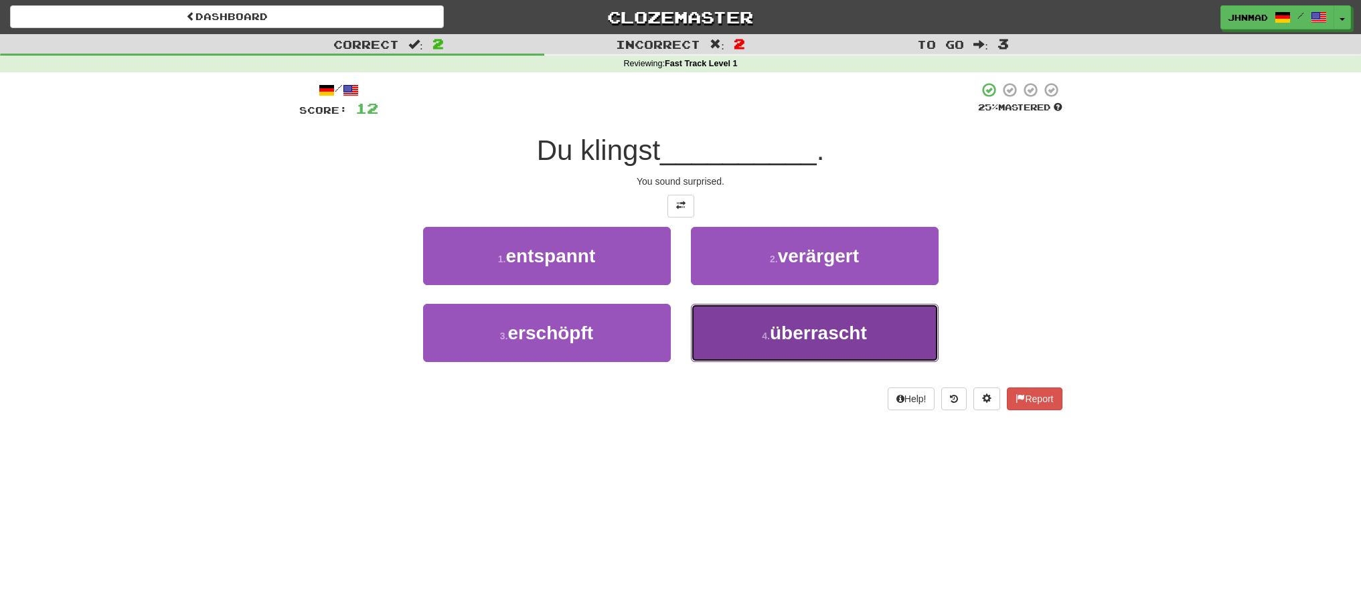
click at [770, 341] on small "4 ." at bounding box center [766, 336] width 8 height 11
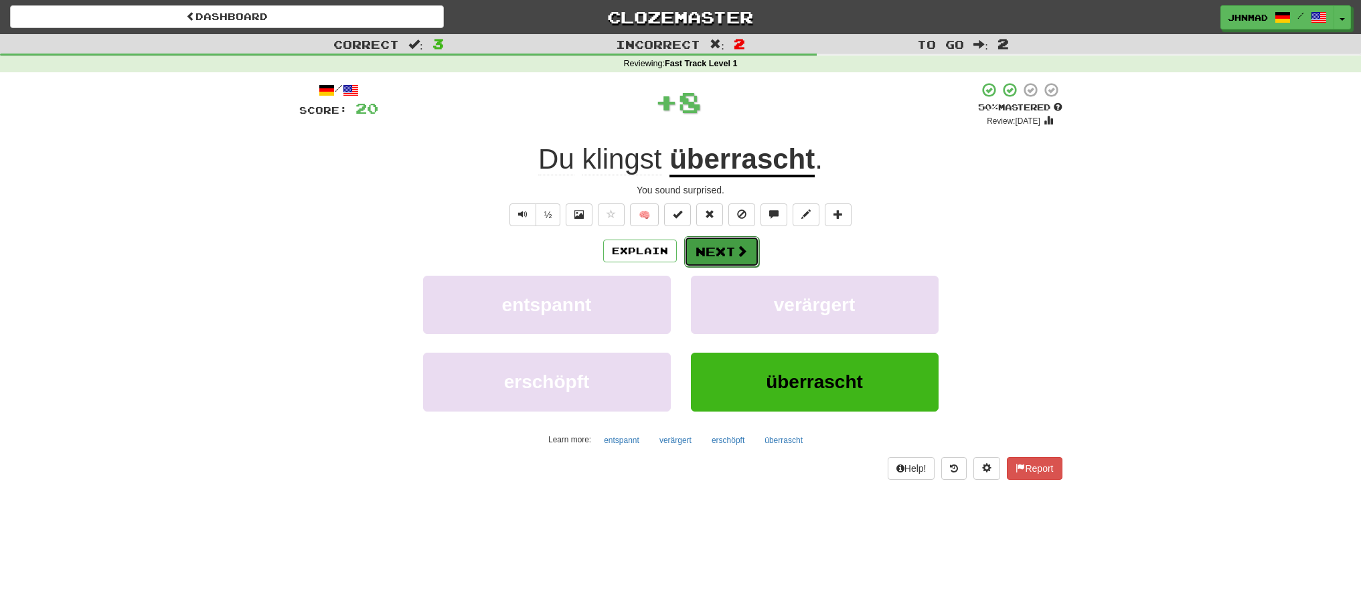
click at [742, 255] on span at bounding box center [742, 251] width 12 height 12
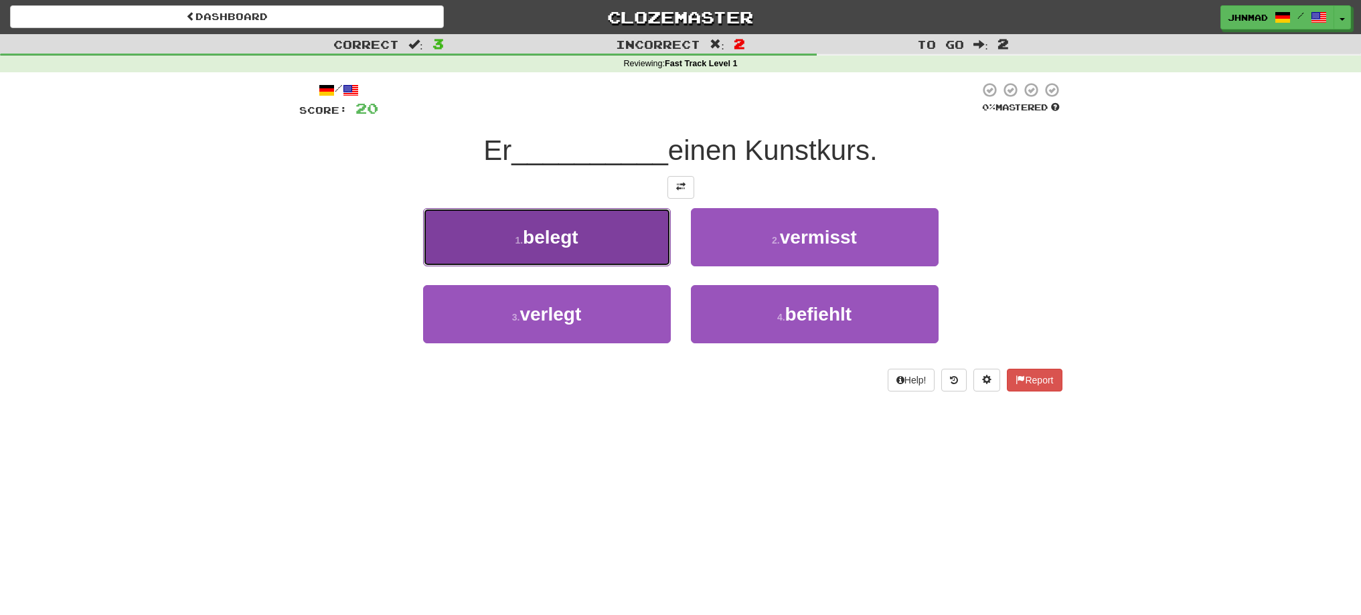
click at [592, 242] on button "1 . belegt" at bounding box center [547, 237] width 248 height 58
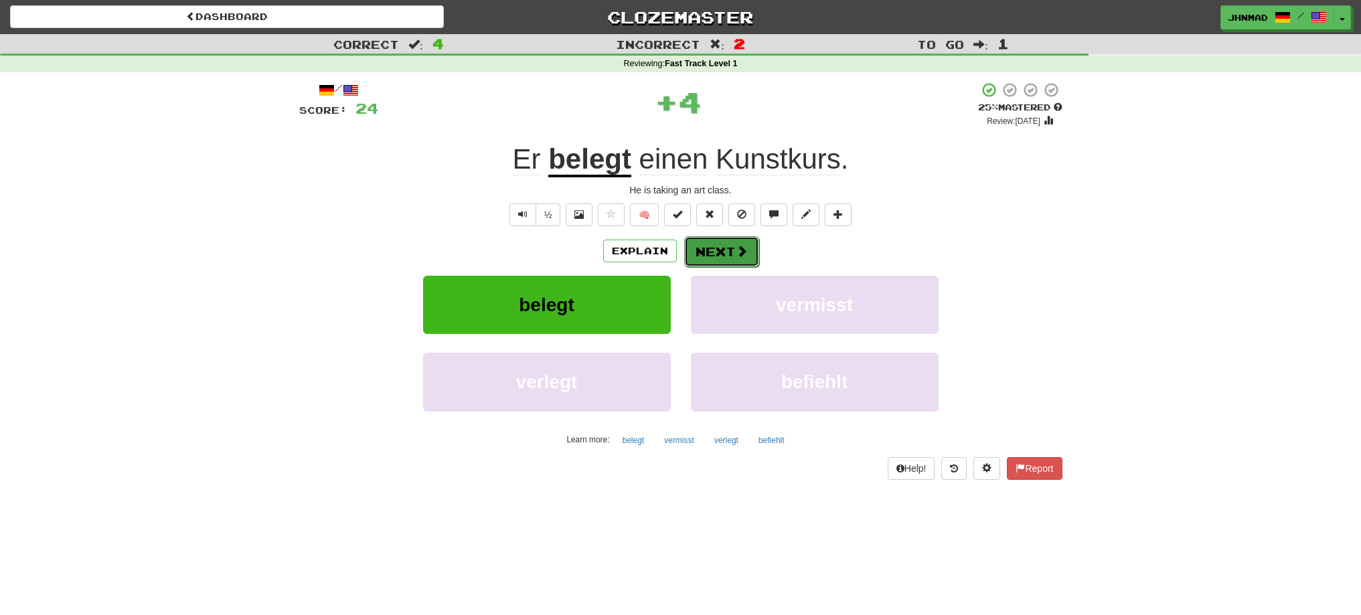
click at [715, 253] on button "Next" at bounding box center [721, 251] width 75 height 31
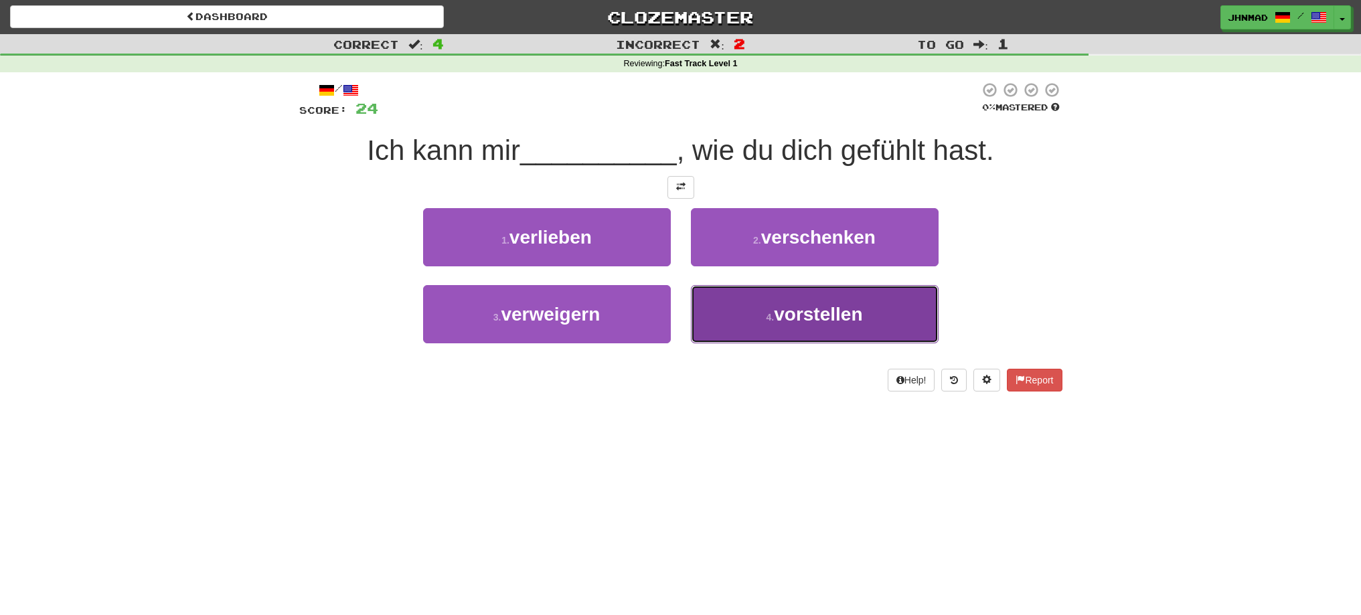
click at [809, 333] on button "4 . vorstellen" at bounding box center [815, 314] width 248 height 58
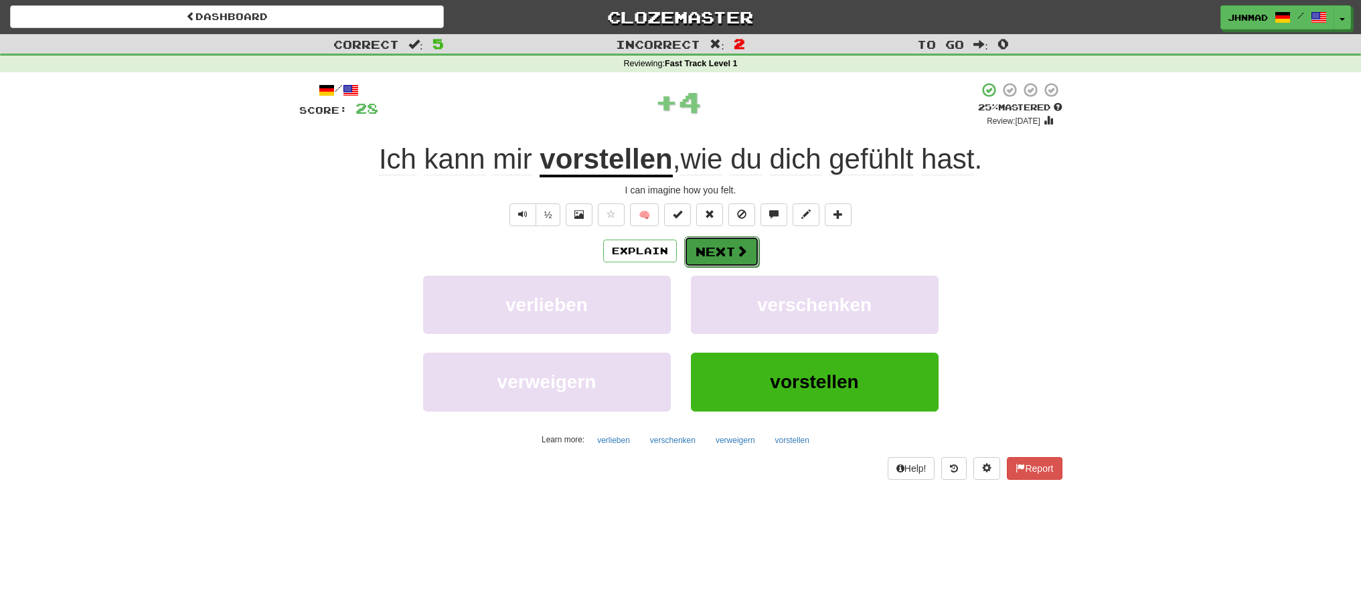
click at [705, 256] on button "Next" at bounding box center [721, 251] width 75 height 31
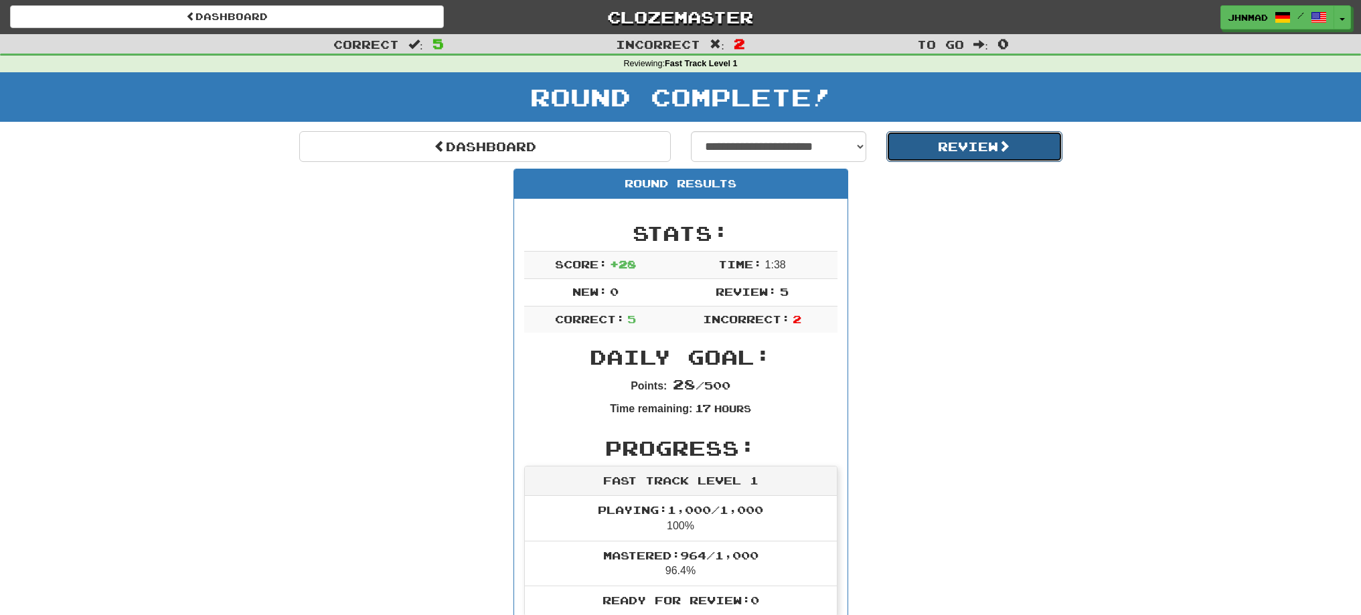
click at [983, 145] on button "Review" at bounding box center [974, 146] width 176 height 31
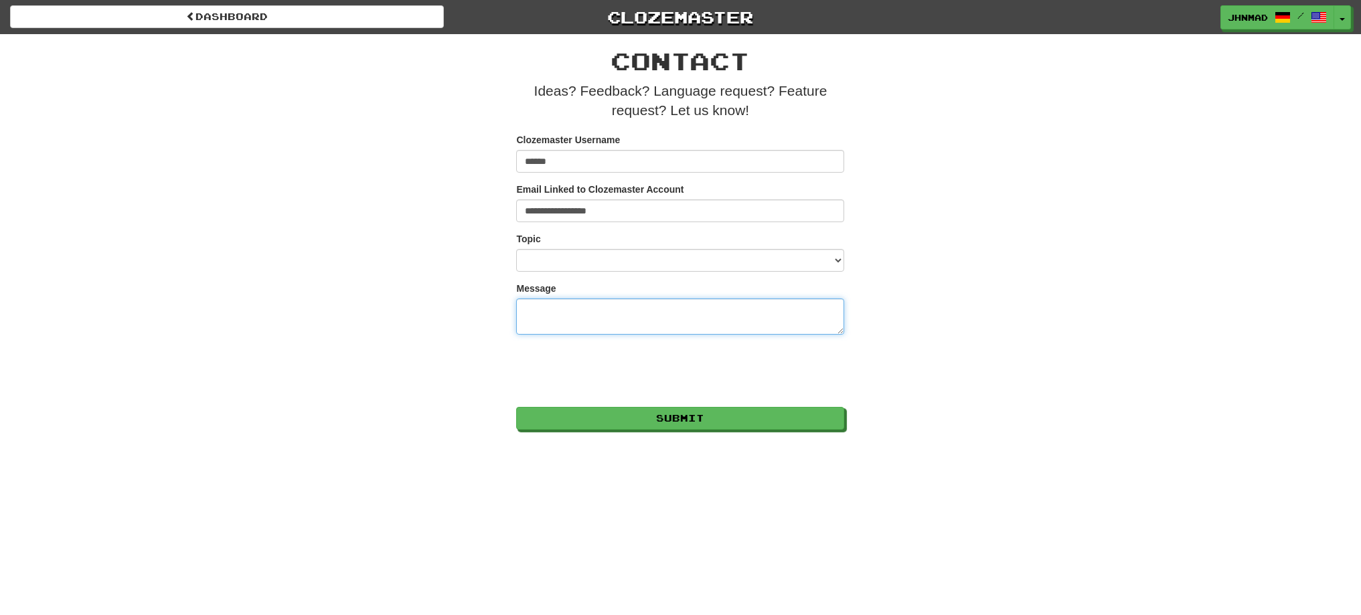
click at [532, 318] on textarea "Message" at bounding box center [680, 317] width 328 height 36
type textarea "*******"
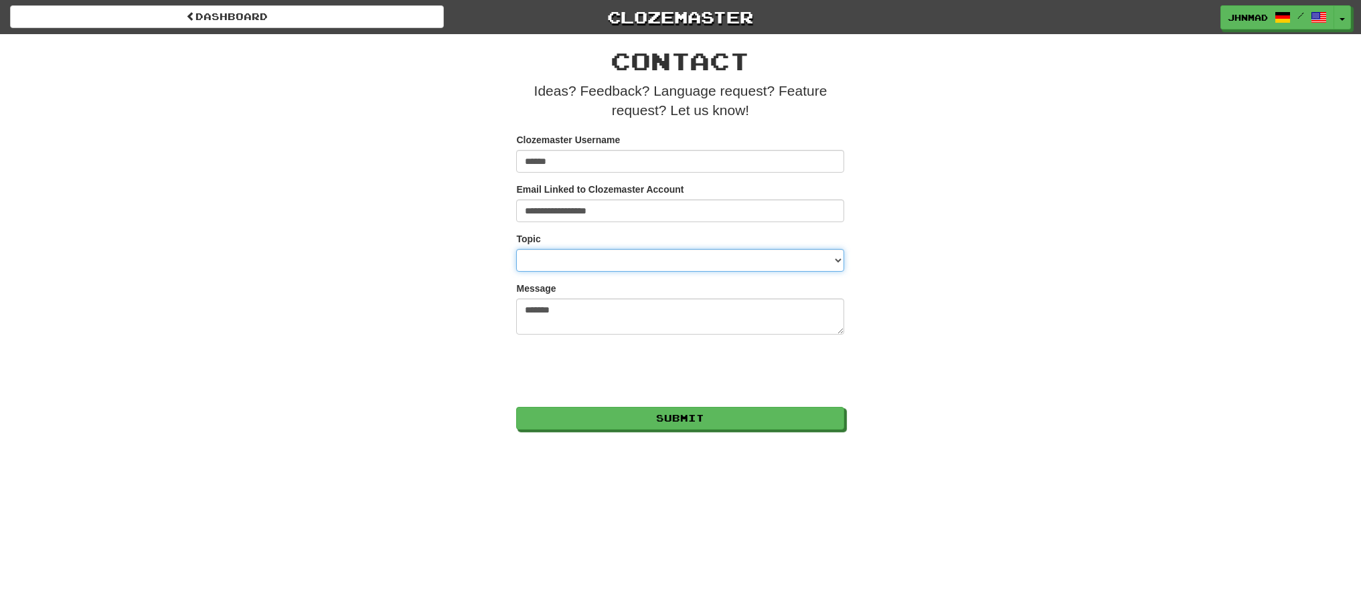
click at [837, 260] on select "**********" at bounding box center [680, 260] width 328 height 23
click at [977, 345] on div "**********" at bounding box center [680, 232] width 783 height 396
click at [840, 262] on select "**********" at bounding box center [680, 260] width 328 height 23
select select "**********"
click at [516, 249] on select "**********" at bounding box center [680, 260] width 328 height 23
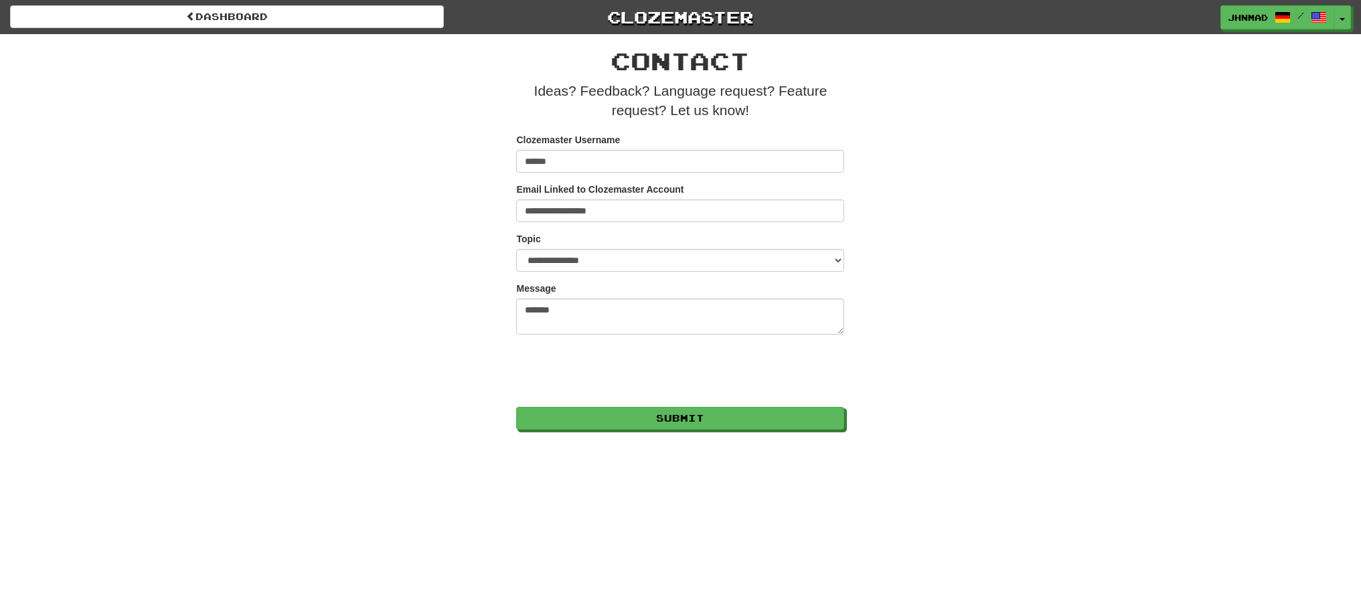
click at [742, 432] on div "**********" at bounding box center [680, 307] width 1361 height 615
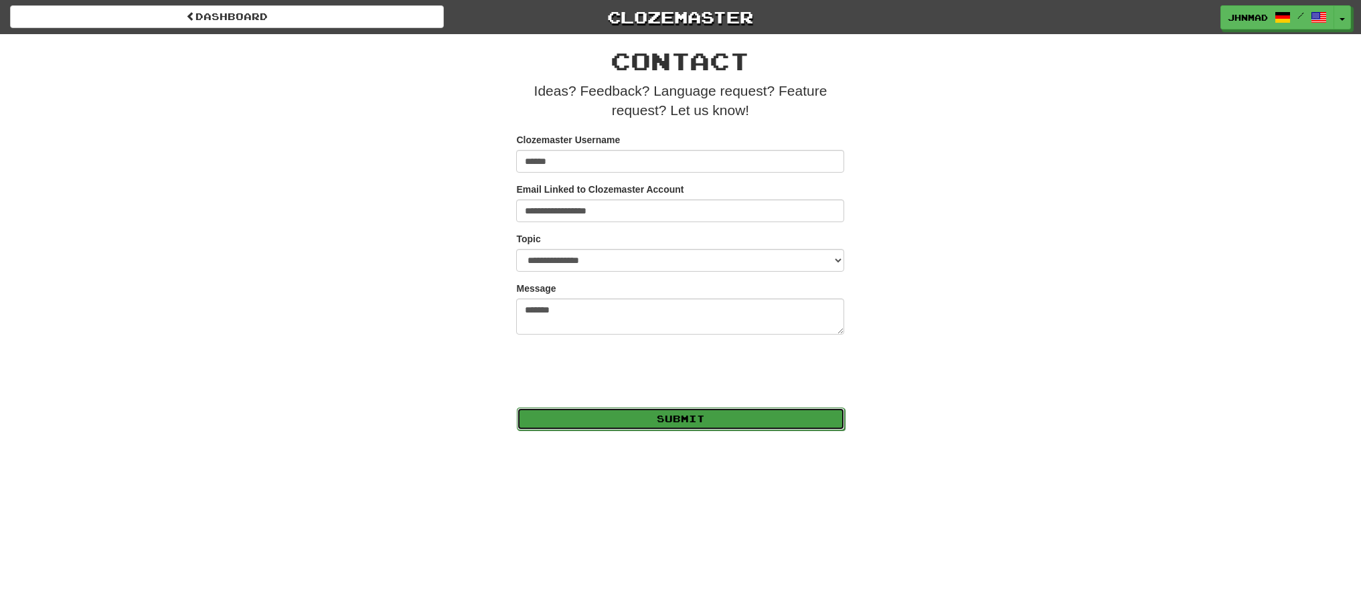
click at [745, 426] on button "Submit" at bounding box center [681, 419] width 328 height 23
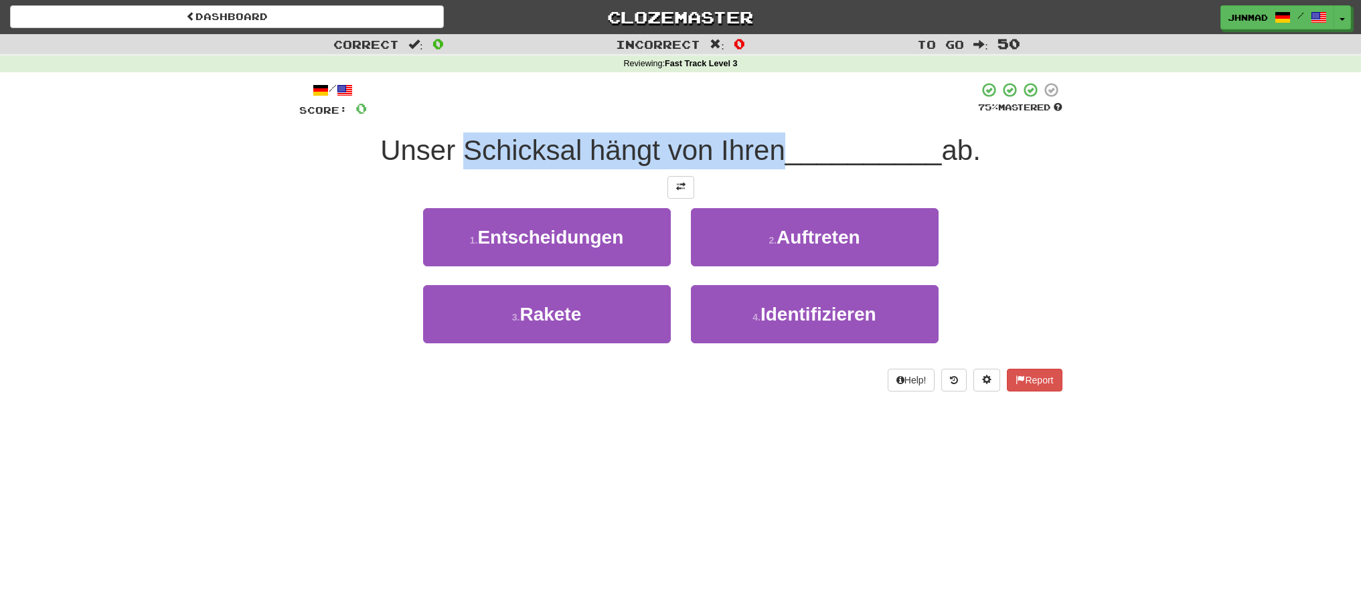
drag, startPoint x: 463, startPoint y: 149, endPoint x: 780, endPoint y: 137, distance: 316.9
click at [780, 137] on span "Unser Schicksal hängt von Ihren" at bounding box center [582, 150] width 405 height 31
click at [771, 116] on div at bounding box center [771, 116] width 0 height 0
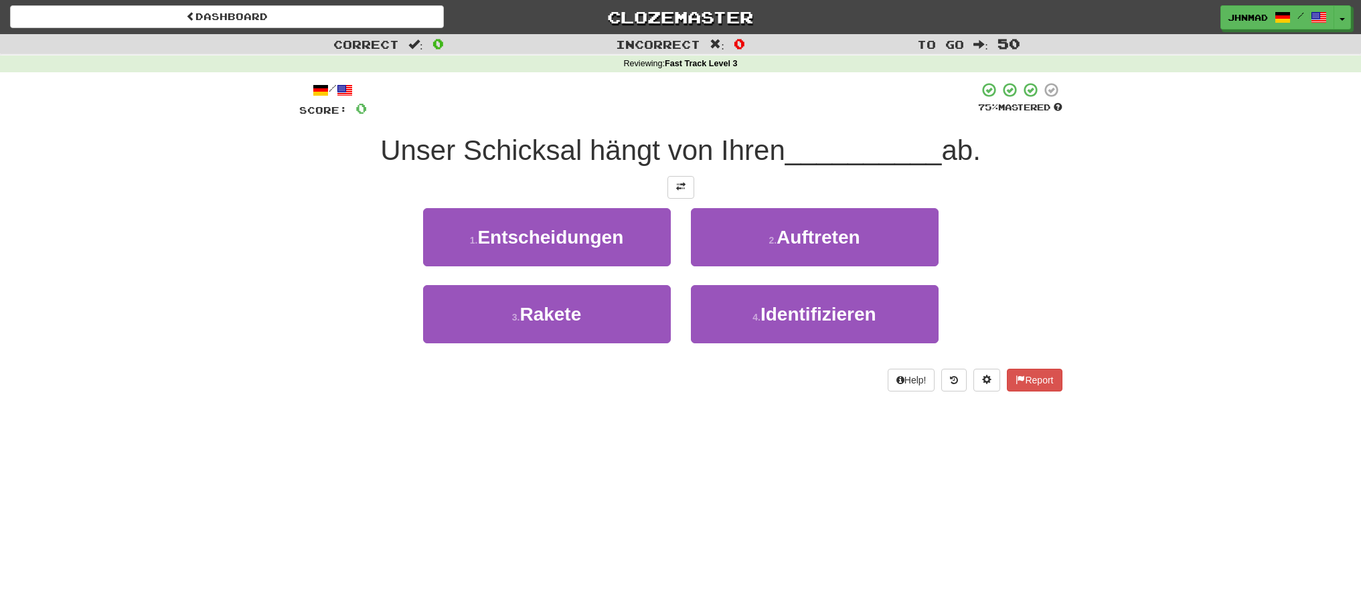
click at [214, 285] on div "Correct : 0 Incorrect : 0 To go : 50 Reviewing : Fast Track Level 3 / Score: 0 …" at bounding box center [680, 222] width 1361 height 376
click at [688, 194] on button at bounding box center [680, 187] width 27 height 23
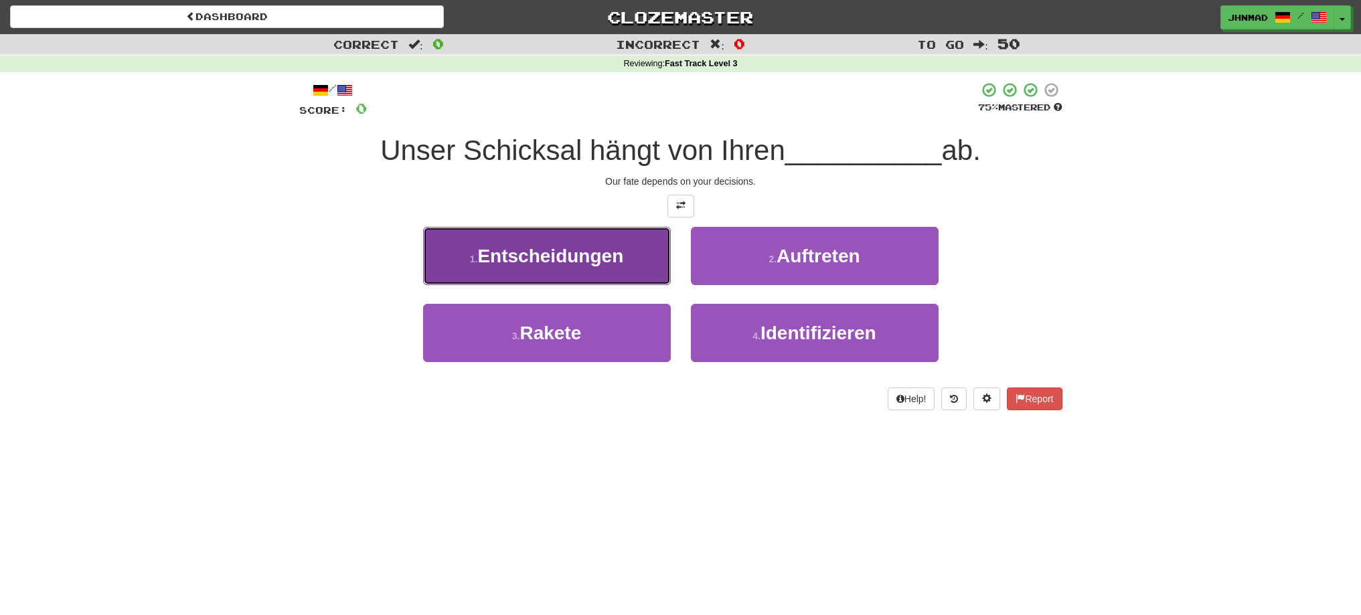
click at [586, 253] on span "Entscheidungen" at bounding box center [550, 256] width 146 height 21
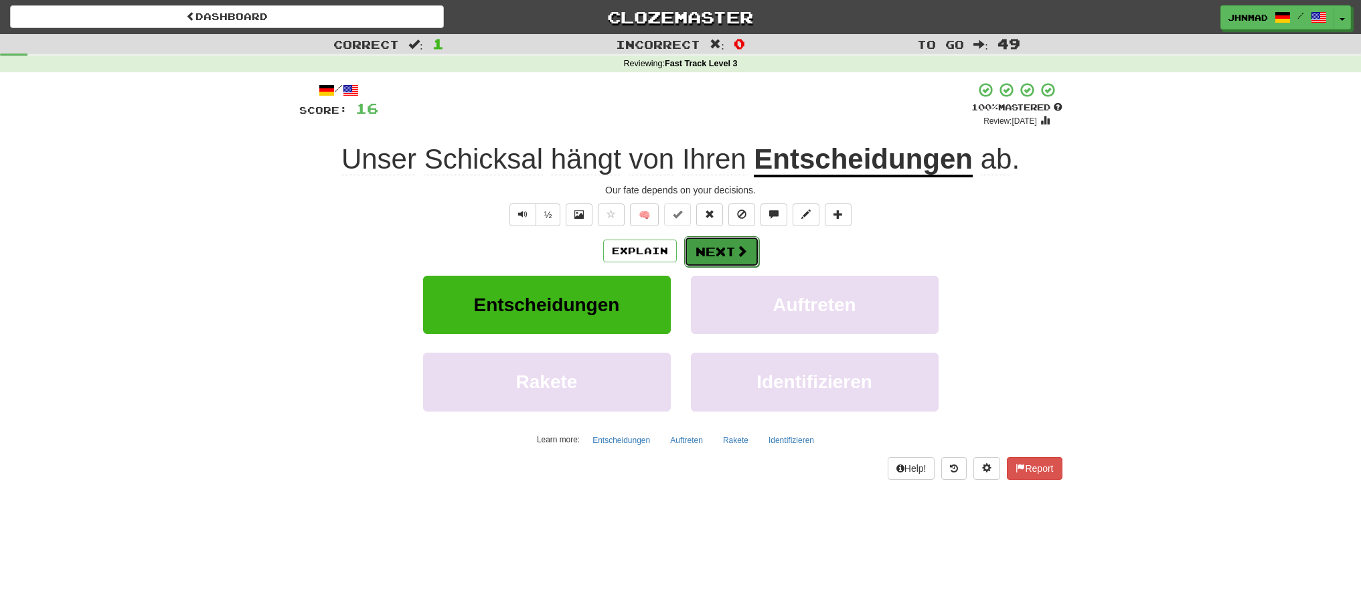
click at [699, 243] on button "Next" at bounding box center [721, 251] width 75 height 31
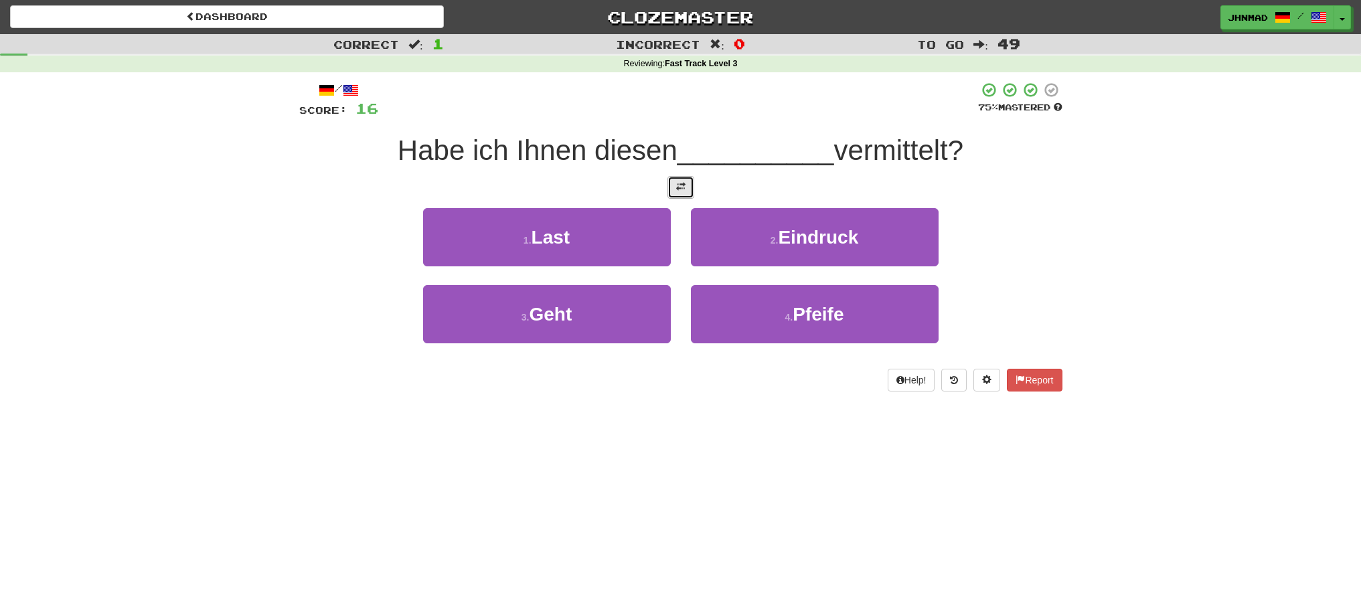
click at [670, 192] on button at bounding box center [680, 187] width 27 height 23
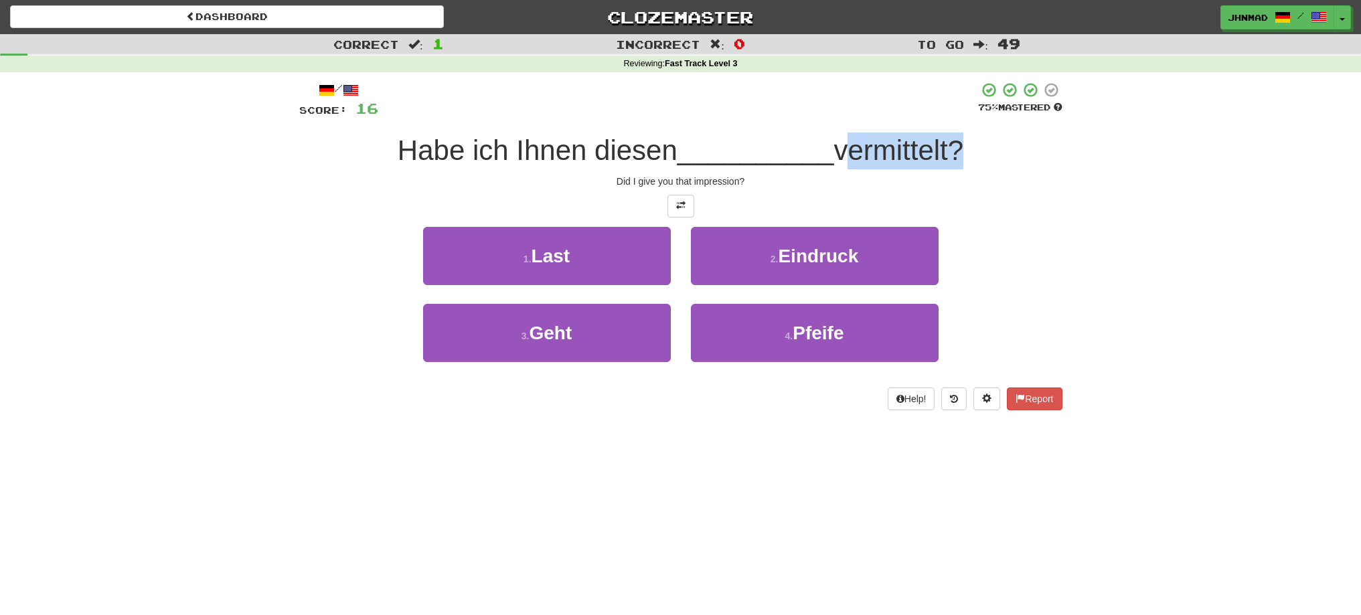
drag, startPoint x: 839, startPoint y: 146, endPoint x: 958, endPoint y: 137, distance: 119.5
click at [958, 137] on span "vermittelt?" at bounding box center [898, 150] width 130 height 31
click at [949, 116] on div at bounding box center [949, 116] width 0 height 0
click at [1110, 224] on div "Correct : 1 Incorrect : 0 To go : 49 Reviewing : Fast Track Level 3 / Score: 16…" at bounding box center [680, 231] width 1361 height 395
drag, startPoint x: 858, startPoint y: 147, endPoint x: 958, endPoint y: 141, distance: 99.9
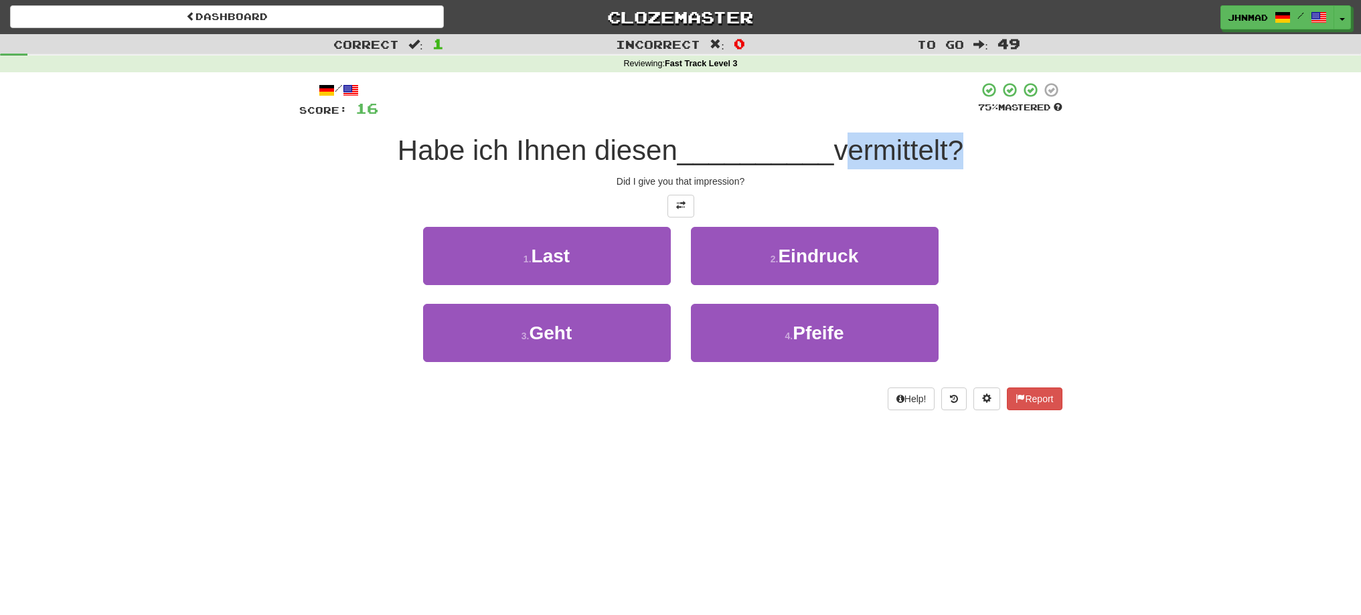
click at [958, 141] on span "vermittelt?" at bounding box center [898, 150] width 130 height 31
click at [949, 116] on div at bounding box center [949, 116] width 0 height 0
click at [1118, 254] on div "Correct : 1 Incorrect : 0 To go : 49 Reviewing : Fast Track Level 3 / Score: 16…" at bounding box center [680, 231] width 1361 height 395
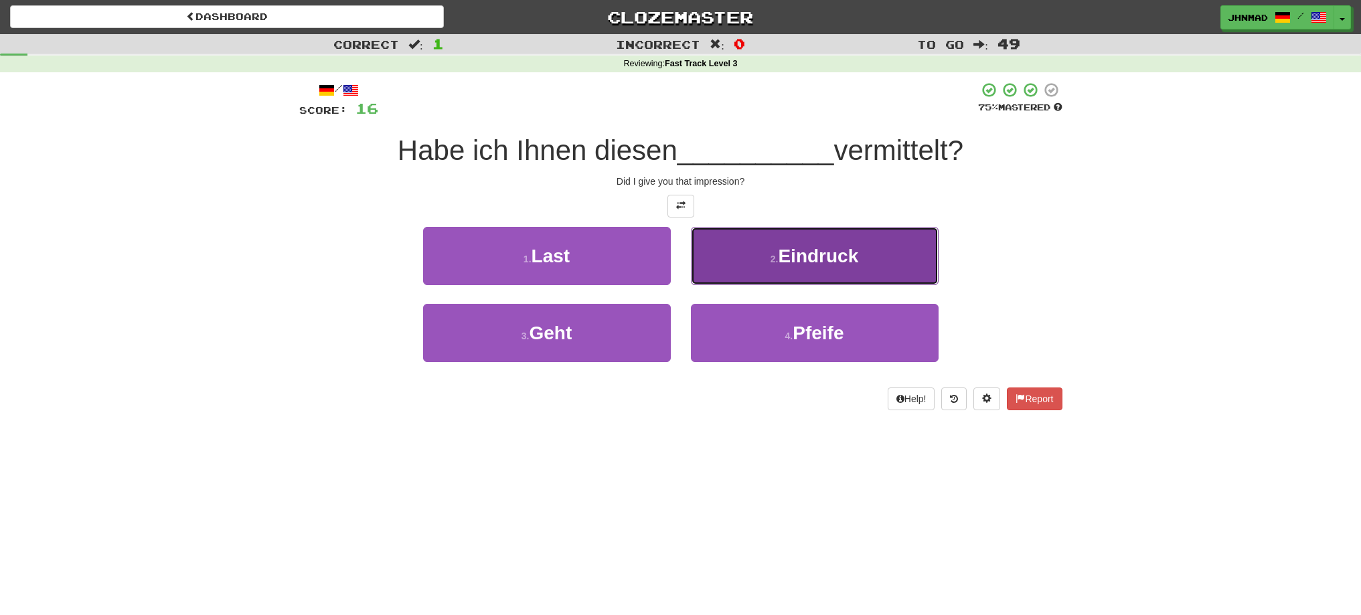
click at [827, 253] on span "Eindruck" at bounding box center [818, 256] width 80 height 21
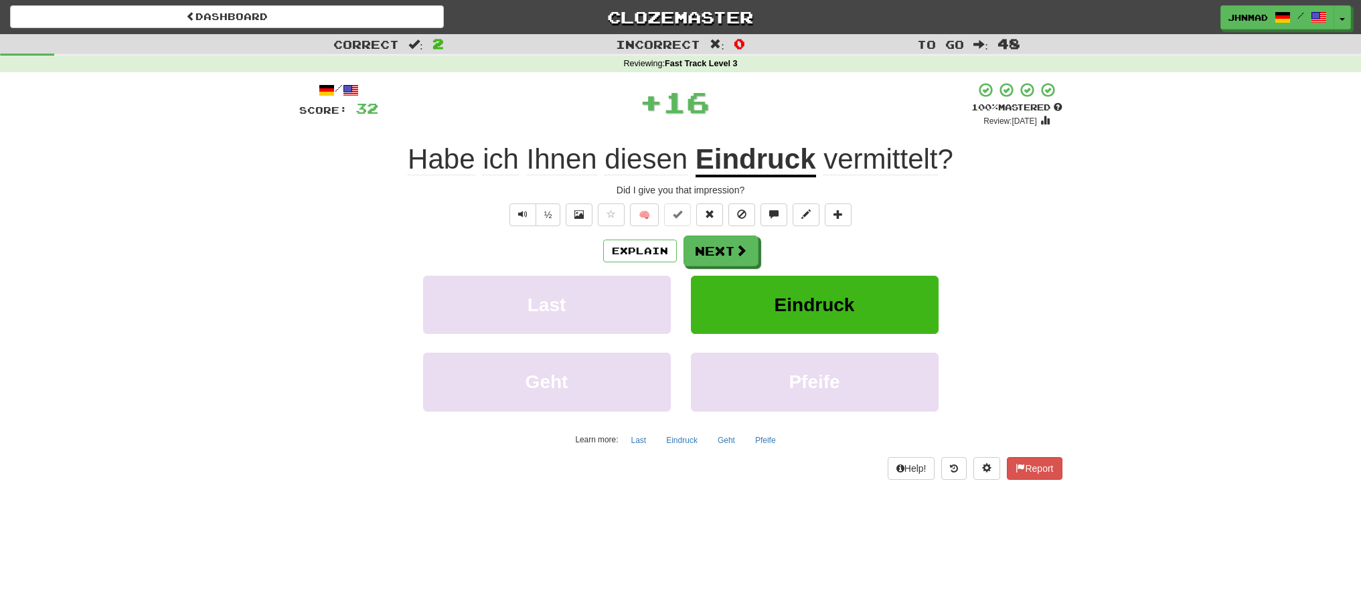
click at [759, 167] on u "Eindruck" at bounding box center [755, 160] width 120 height 34
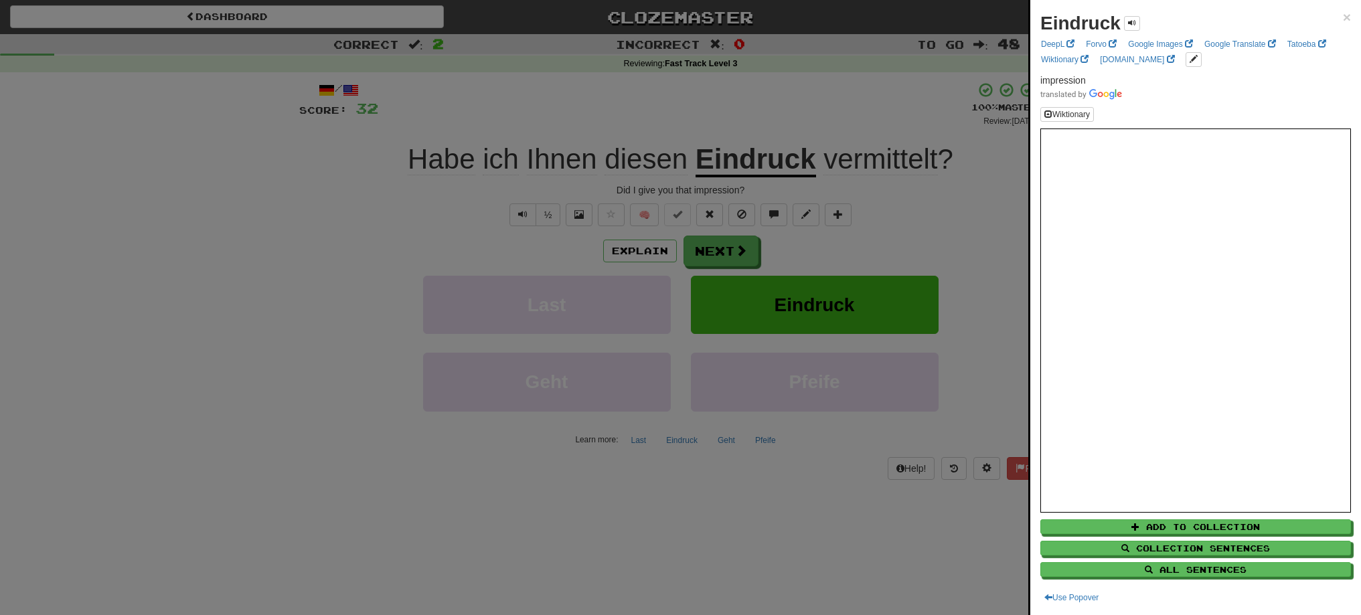
click at [734, 252] on div at bounding box center [680, 307] width 1361 height 615
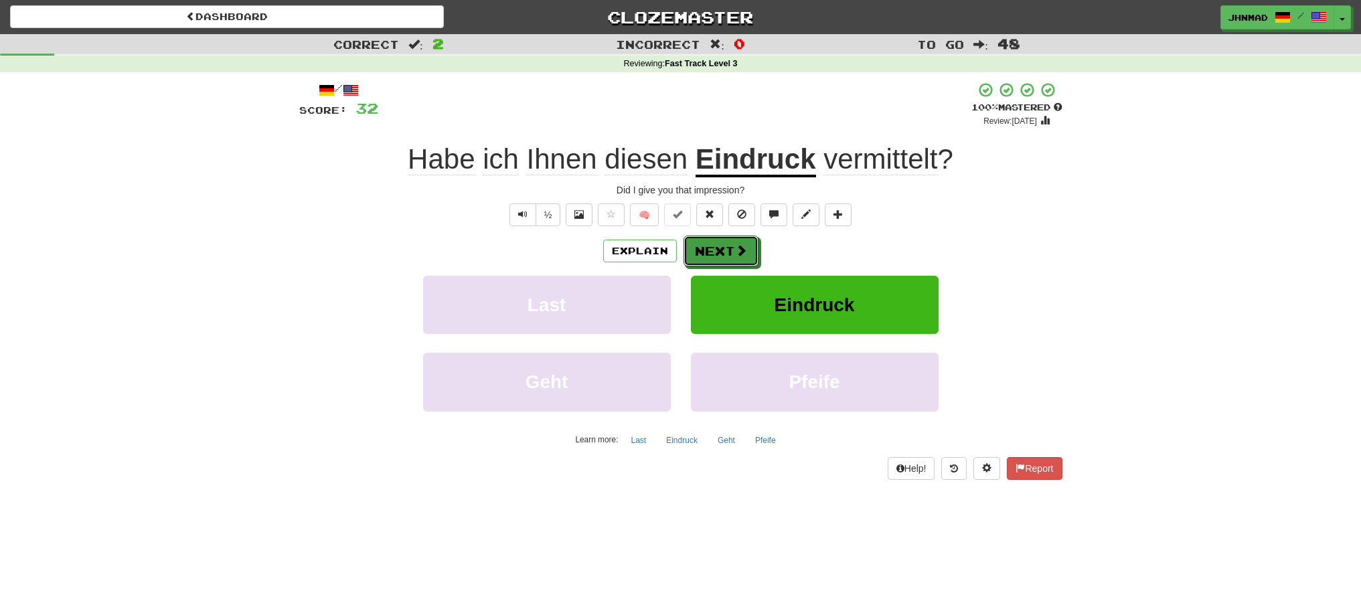
click at [735, 252] on span at bounding box center [741, 250] width 12 height 12
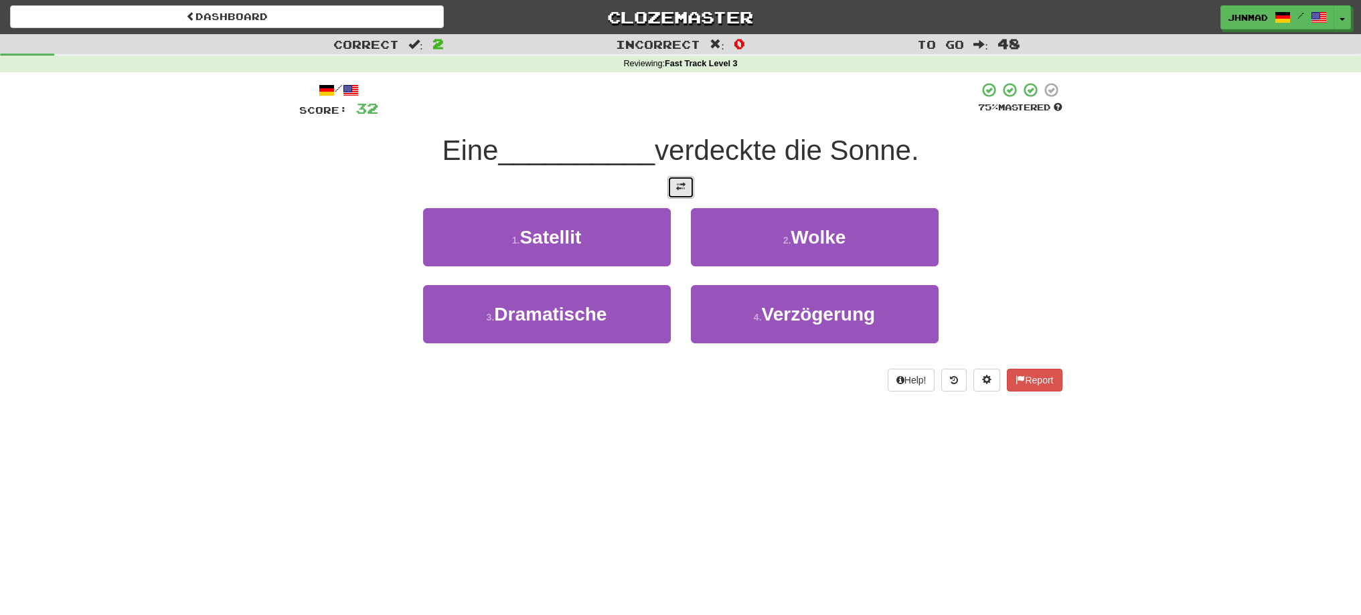
click at [676, 187] on span at bounding box center [680, 186] width 9 height 9
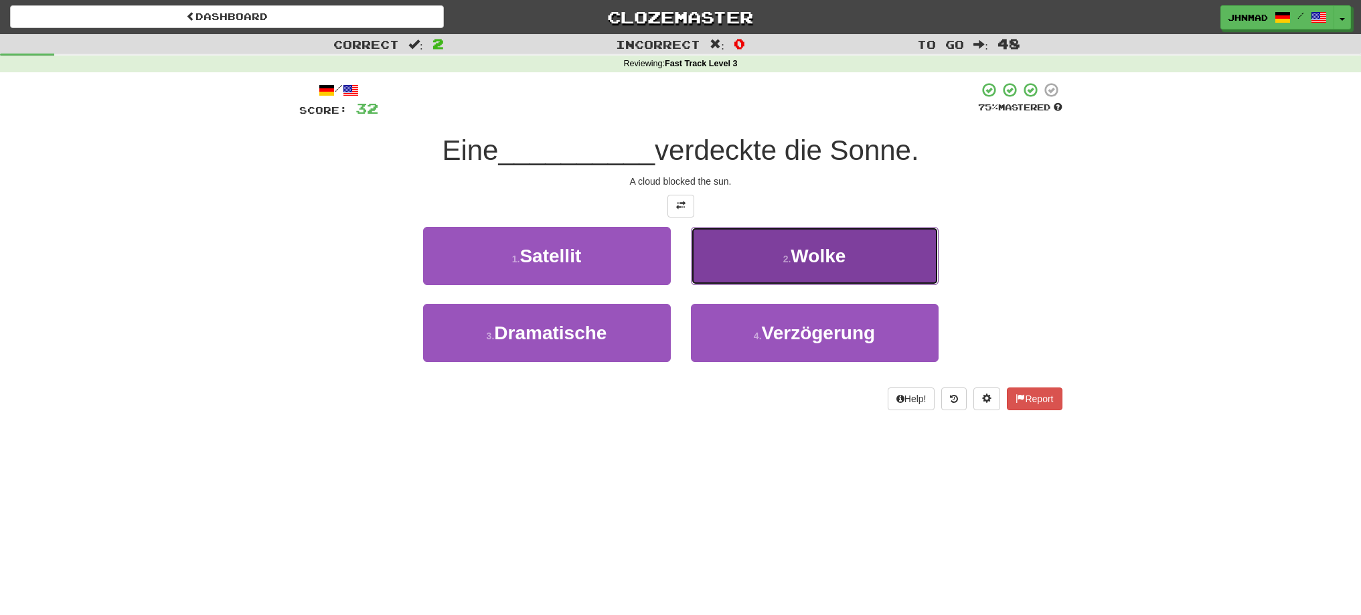
click at [761, 265] on button "2 . Wolke" at bounding box center [815, 256] width 248 height 58
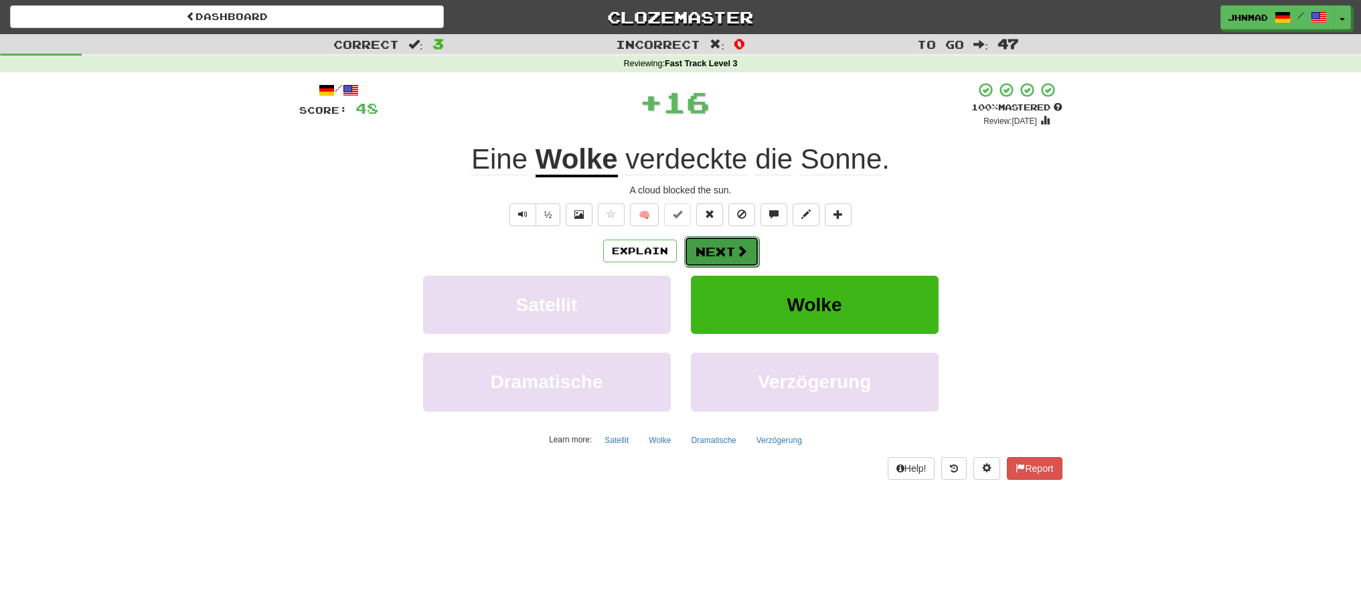
click at [724, 256] on button "Next" at bounding box center [721, 251] width 75 height 31
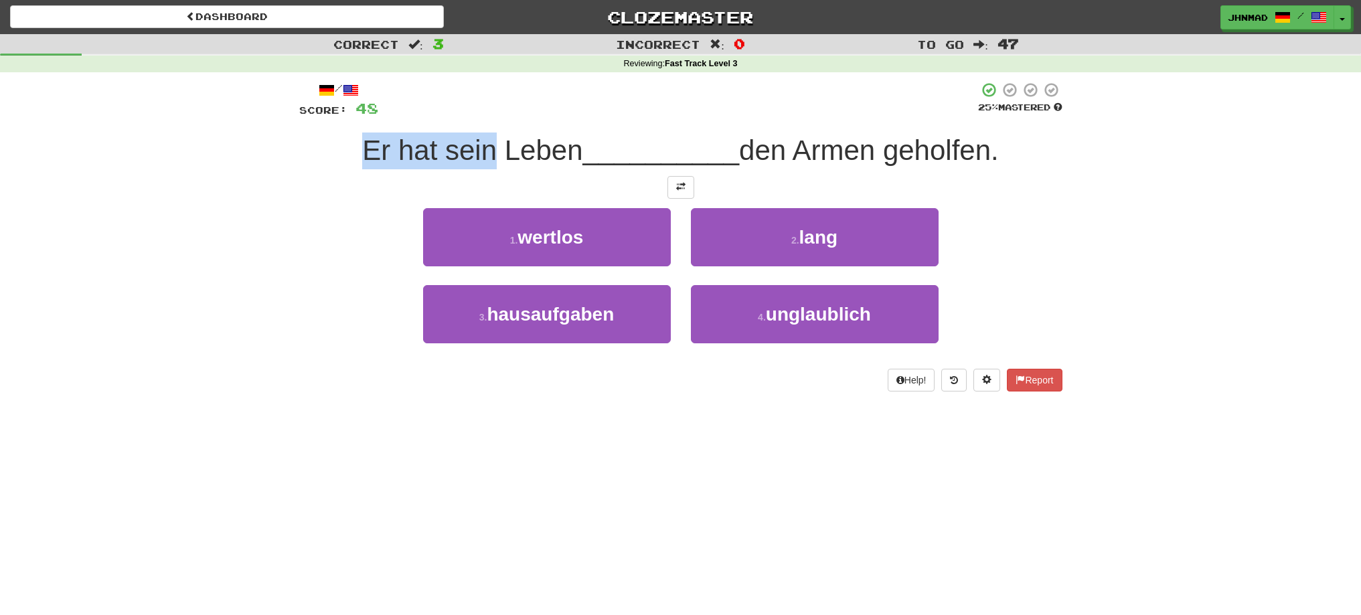
drag, startPoint x: 356, startPoint y: 153, endPoint x: 490, endPoint y: 139, distance: 134.6
click at [490, 139] on span "Er hat sein Leben" at bounding box center [472, 150] width 220 height 31
click at [481, 116] on div at bounding box center [481, 116] width 0 height 0
click at [493, 149] on span "Er hat sein Leben" at bounding box center [472, 150] width 220 height 31
drag, startPoint x: 493, startPoint y: 149, endPoint x: 574, endPoint y: 133, distance: 82.6
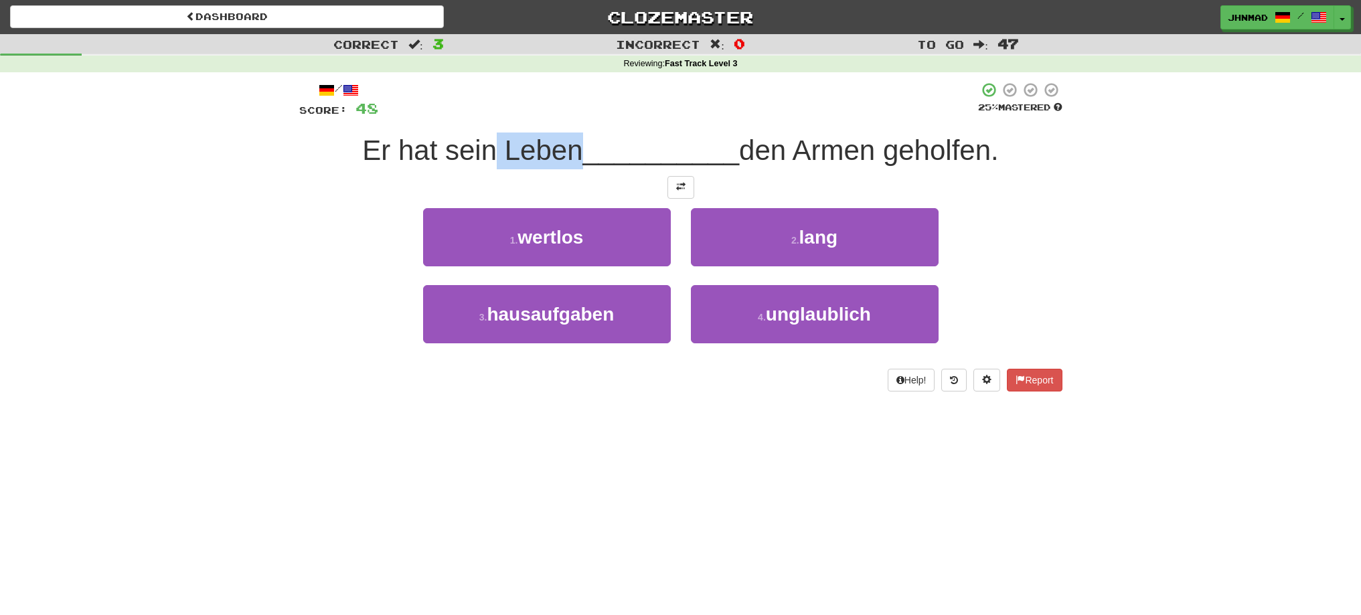
click at [574, 133] on div "Er hat sein Leben __________ den Armen geholfen." at bounding box center [680, 151] width 763 height 37
click at [565, 116] on div at bounding box center [565, 116] width 0 height 0
click at [385, 216] on div "1 . wertlos 2 . lang" at bounding box center [680, 246] width 803 height 77
click at [679, 187] on span at bounding box center [680, 186] width 9 height 9
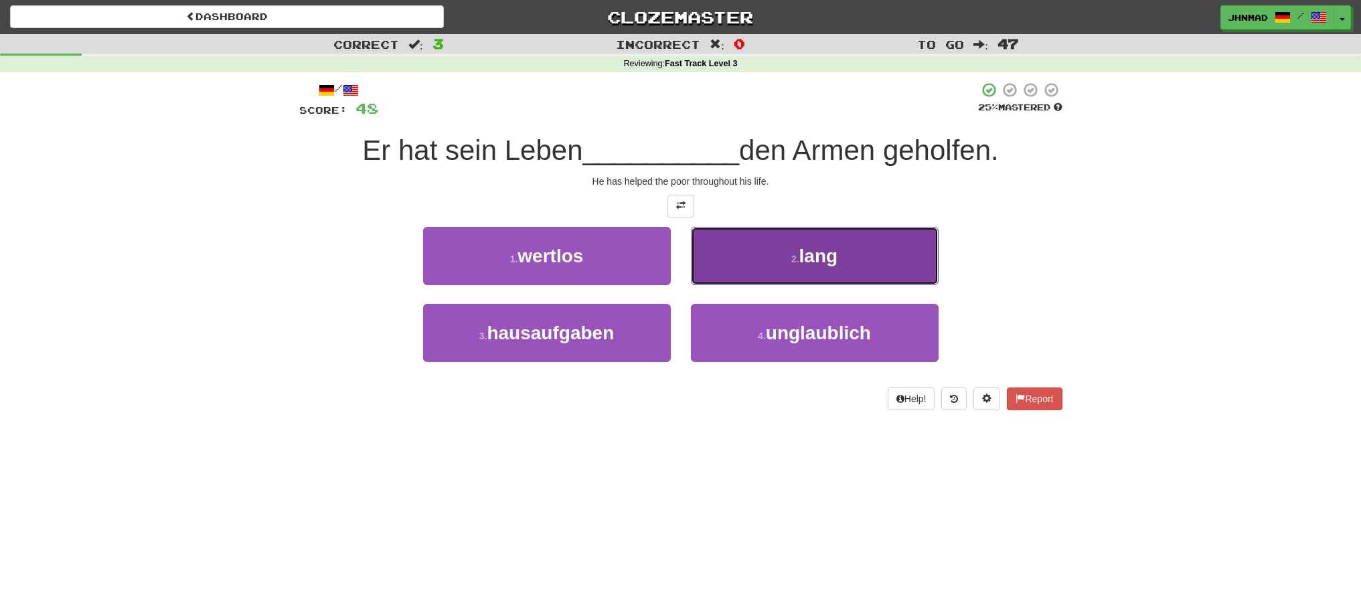
click at [816, 256] on span "lang" at bounding box center [818, 256] width 39 height 21
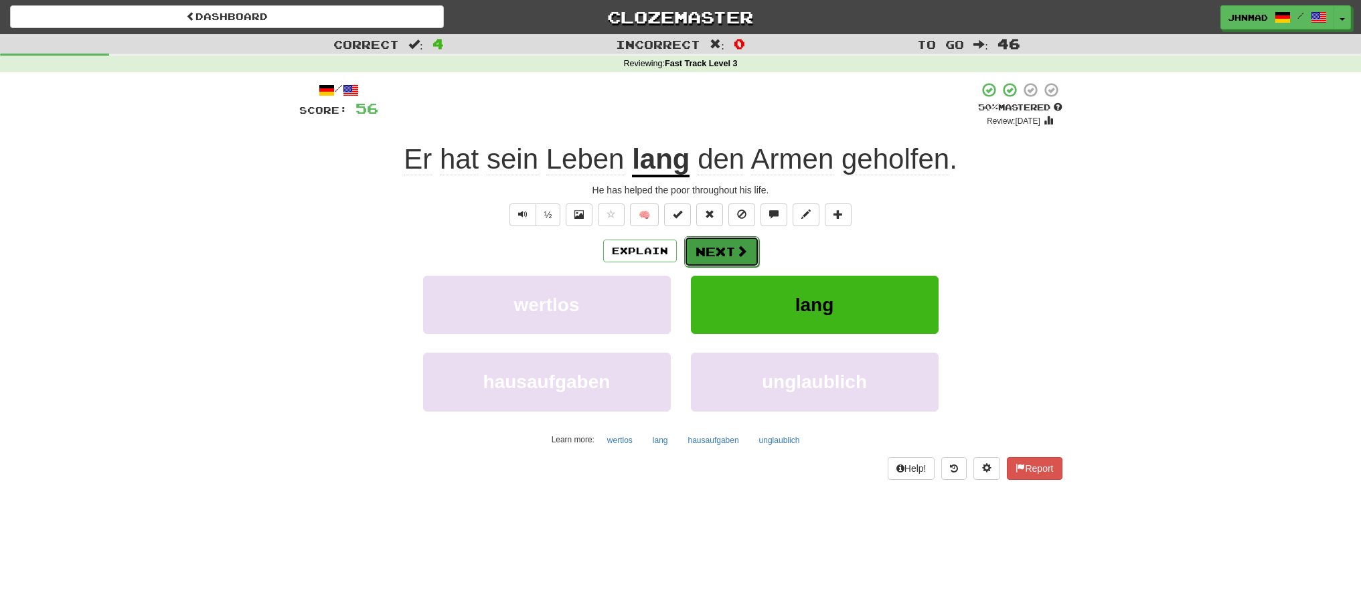
click at [736, 245] on span at bounding box center [742, 251] width 12 height 12
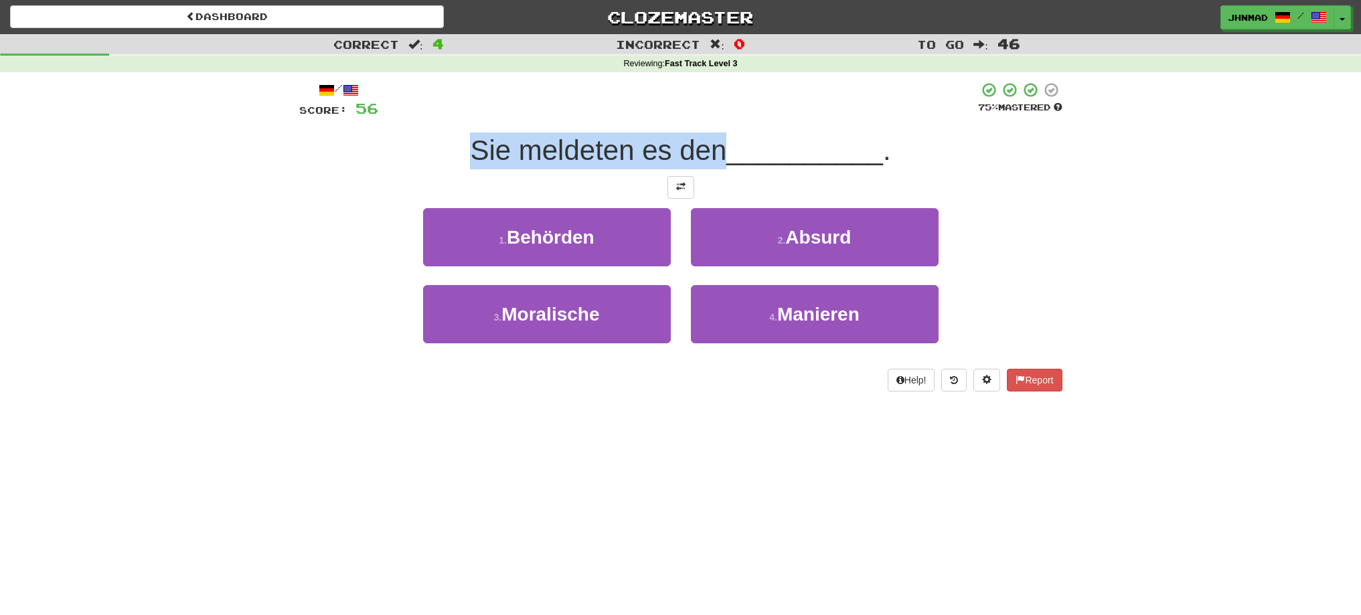
drag, startPoint x: 471, startPoint y: 145, endPoint x: 717, endPoint y: 137, distance: 246.5
click at [717, 137] on div "Sie meldeten es den __________ ." at bounding box center [680, 151] width 763 height 37
click at [708, 116] on div at bounding box center [708, 116] width 0 height 0
click at [419, 179] on div at bounding box center [680, 187] width 763 height 23
click at [674, 183] on button at bounding box center [680, 187] width 27 height 23
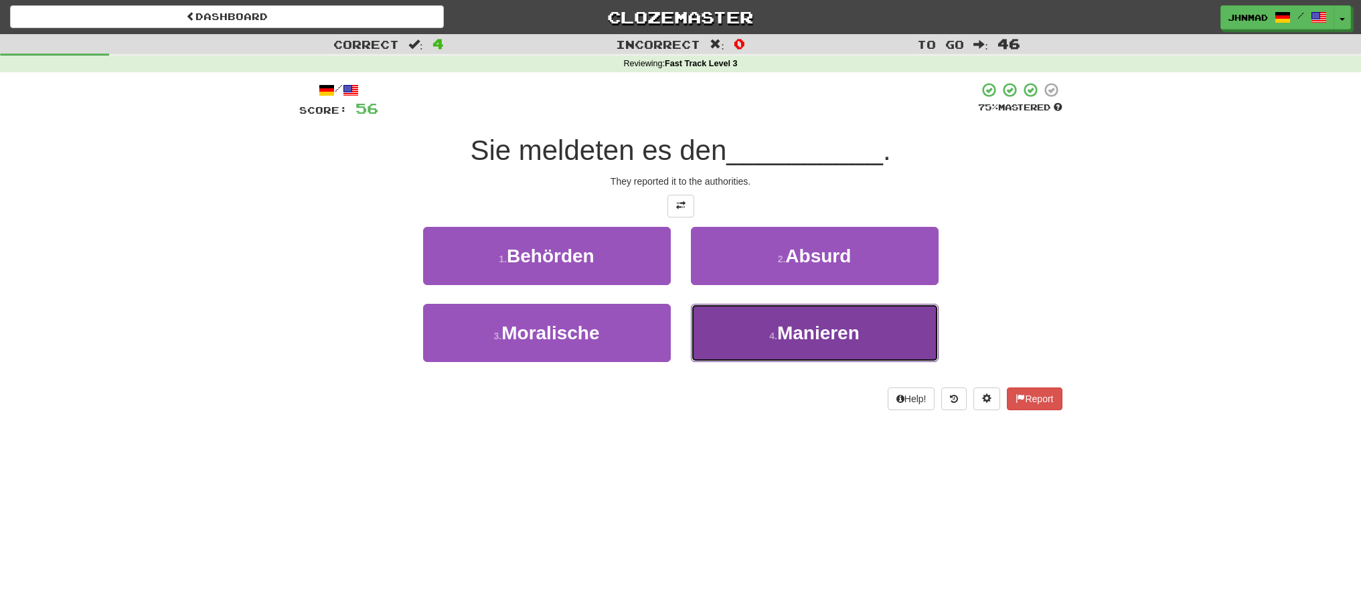
click at [809, 335] on span "Manieren" at bounding box center [818, 333] width 82 height 21
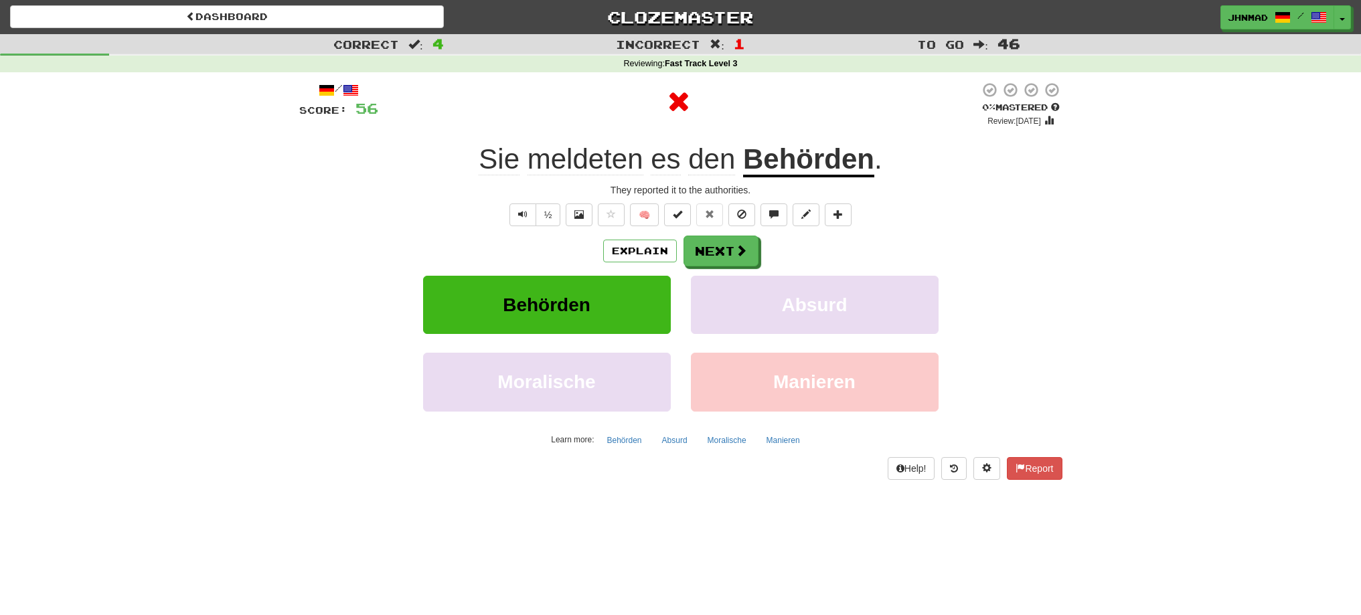
click at [812, 167] on u "Behörden" at bounding box center [808, 160] width 131 height 34
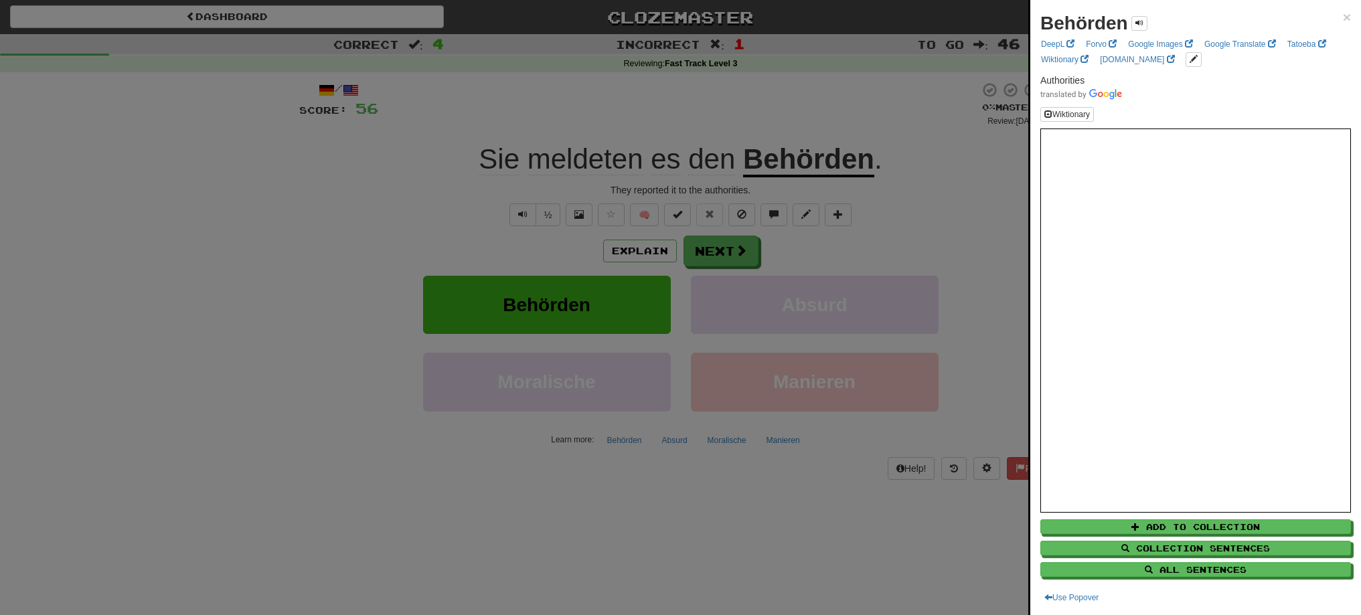
click at [771, 126] on div at bounding box center [680, 307] width 1361 height 615
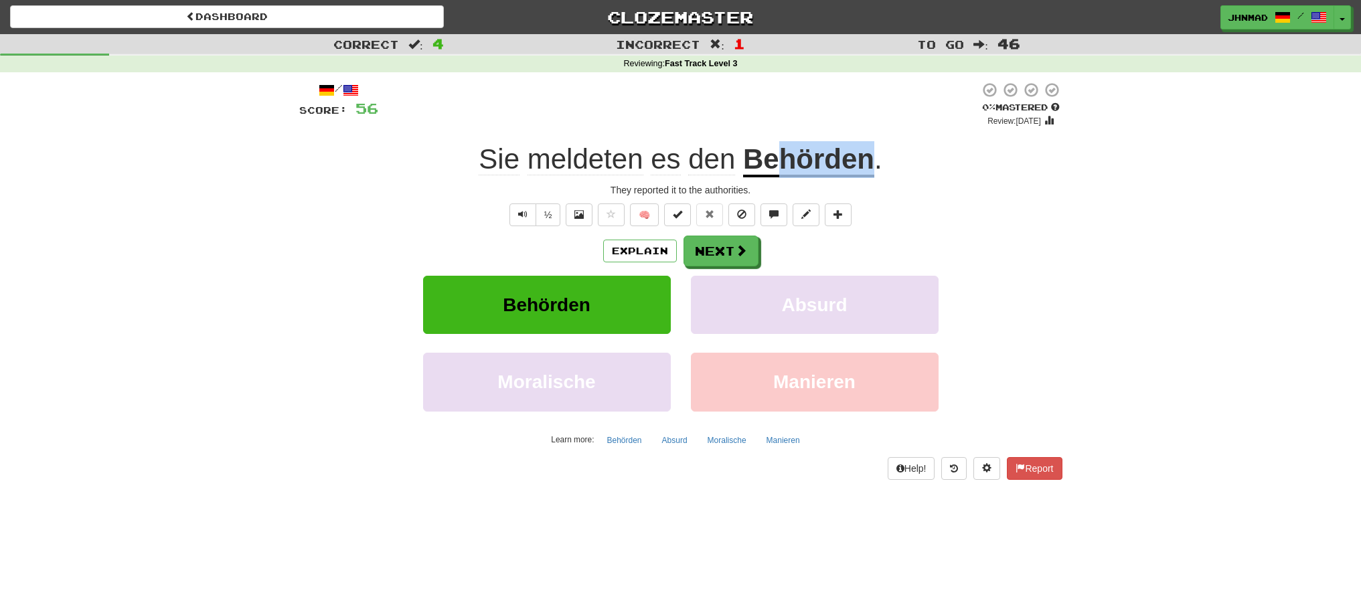
drag, startPoint x: 782, startPoint y: 163, endPoint x: 870, endPoint y: 141, distance: 91.1
click at [870, 141] on div "Sie meldeten es den Behörden ." at bounding box center [680, 159] width 763 height 37
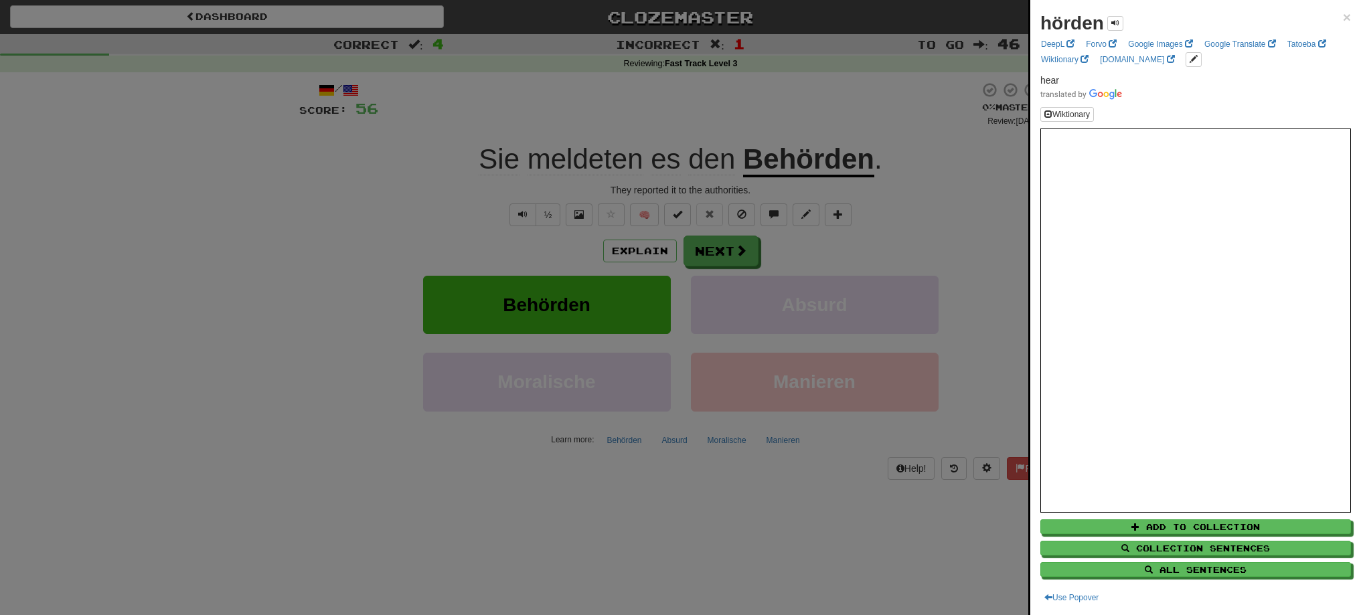
click at [887, 115] on div at bounding box center [680, 307] width 1361 height 615
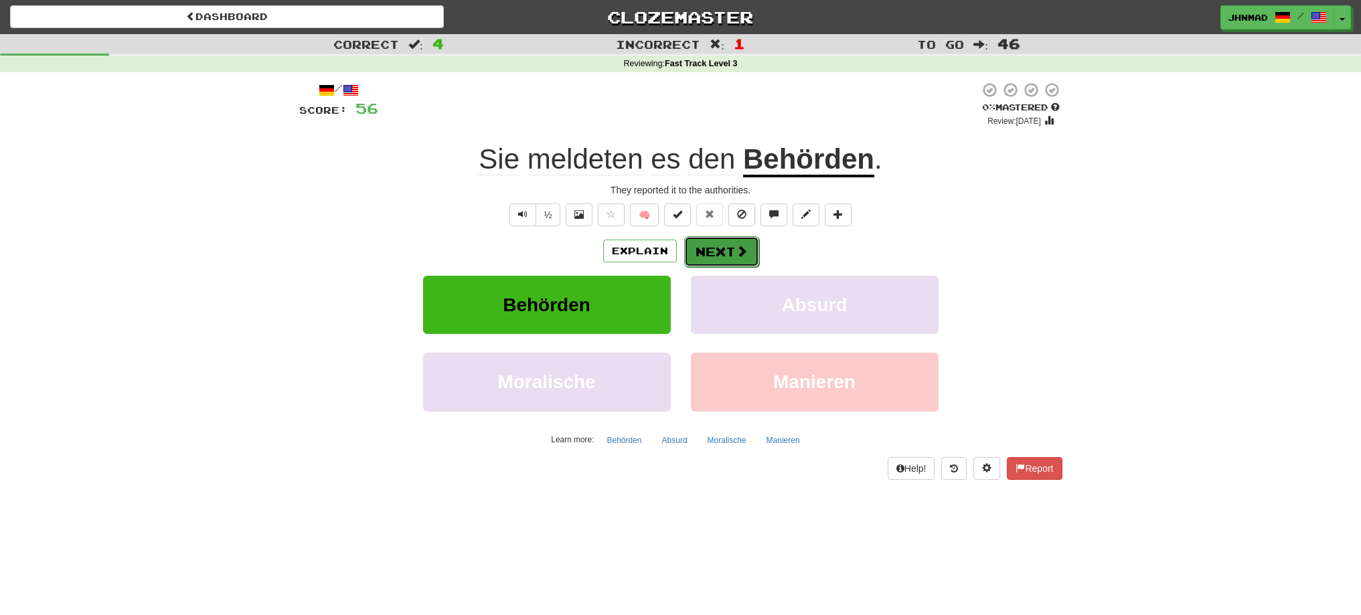
click at [722, 242] on button "Next" at bounding box center [721, 251] width 75 height 31
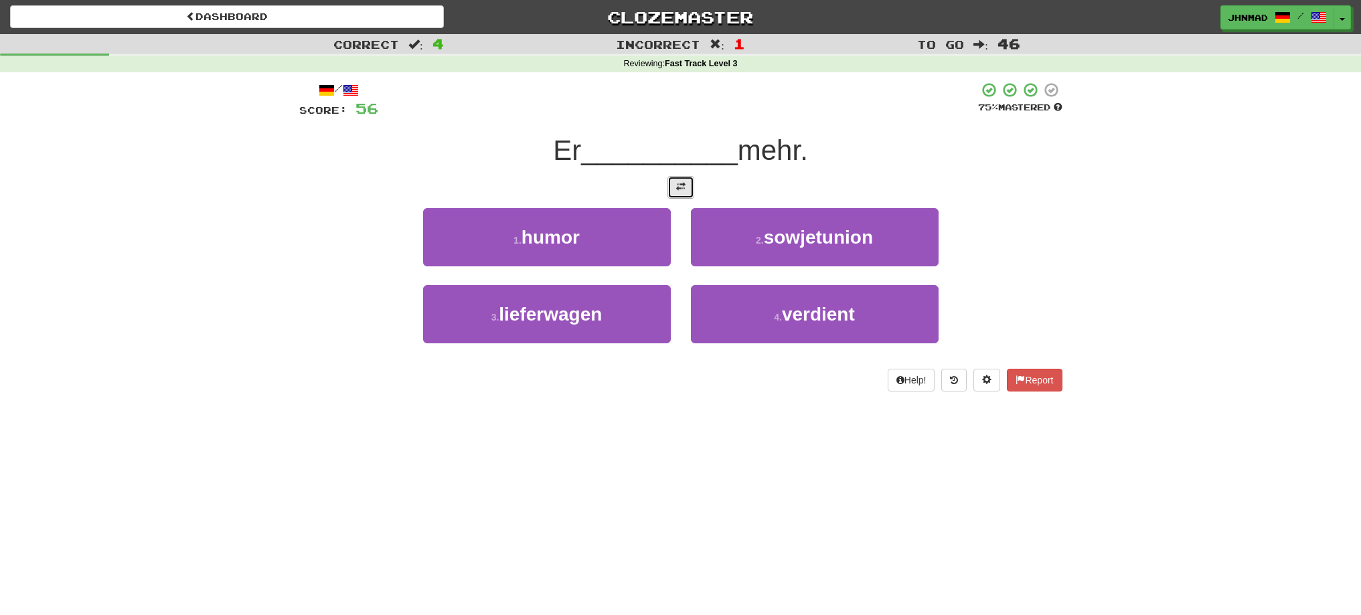
click at [689, 195] on button at bounding box center [680, 187] width 27 height 23
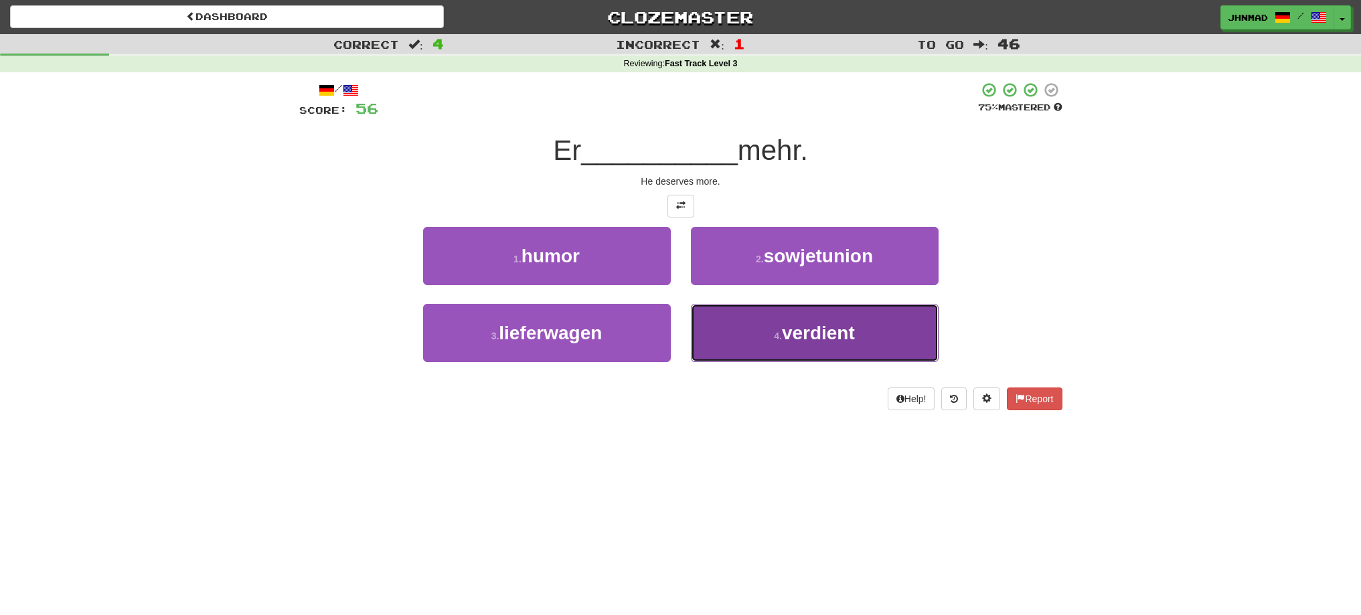
click at [798, 335] on span "verdient" at bounding box center [818, 333] width 73 height 21
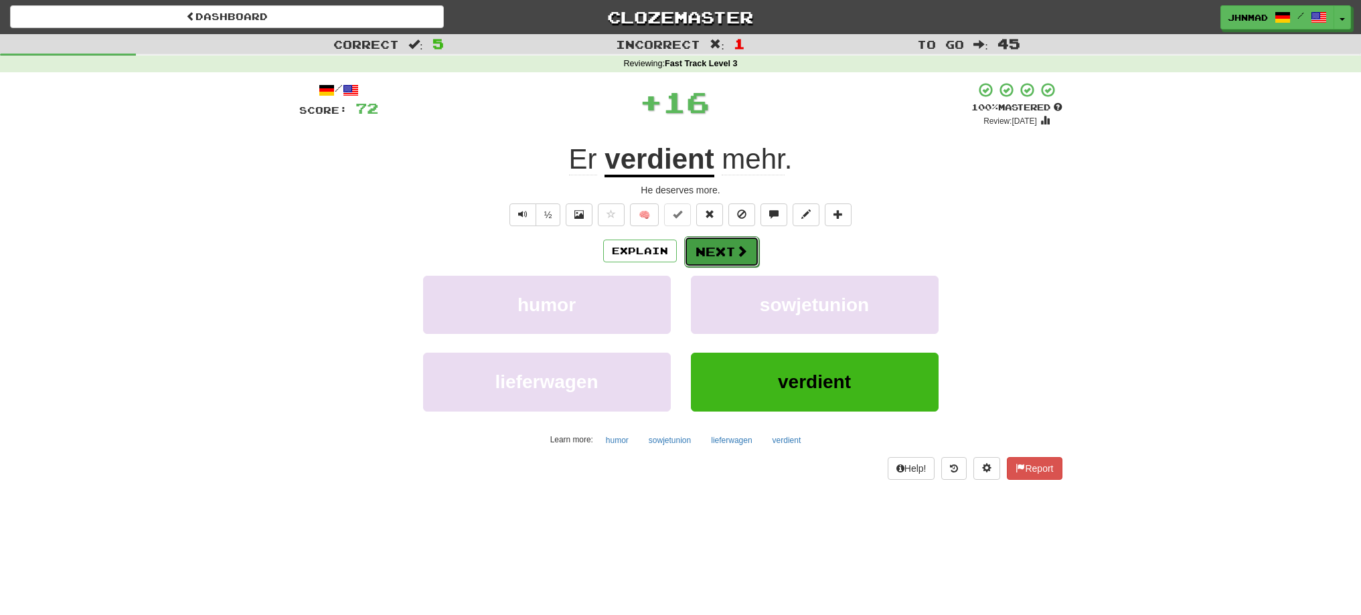
click at [695, 250] on button "Next" at bounding box center [721, 251] width 75 height 31
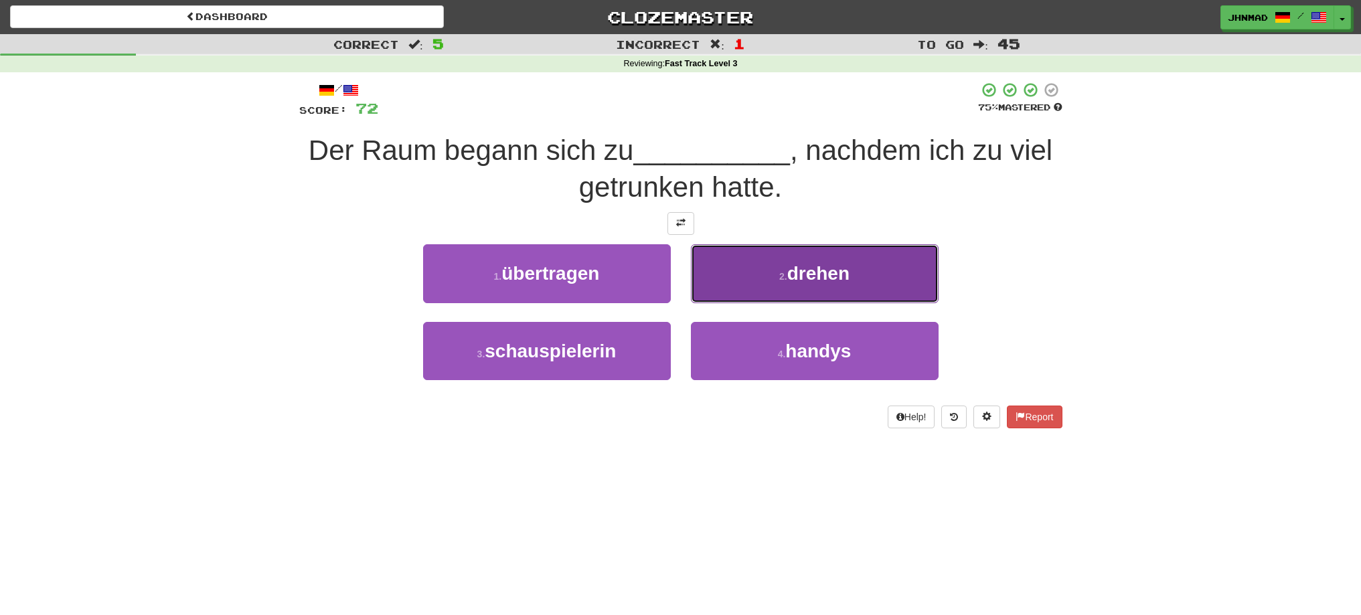
click at [800, 277] on span "drehen" at bounding box center [818, 273] width 62 height 21
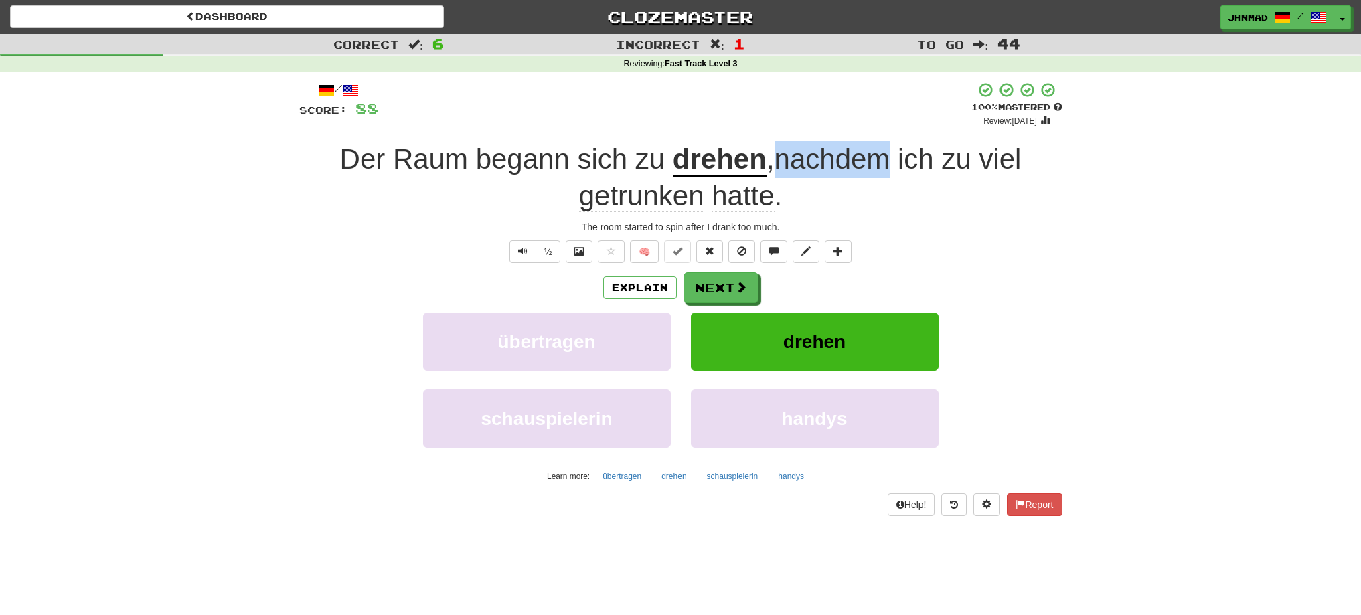
drag, startPoint x: 784, startPoint y: 159, endPoint x: 888, endPoint y: 151, distance: 104.1
click at [888, 151] on span "nachdem" at bounding box center [832, 159] width 116 height 32
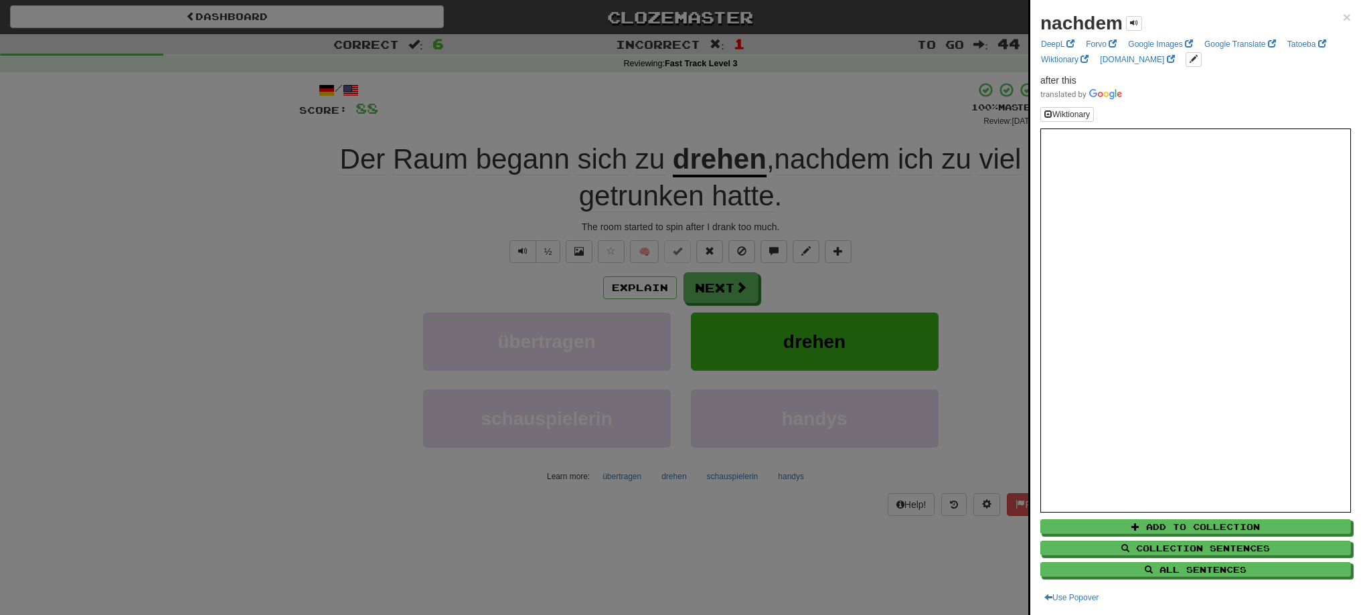
click at [888, 214] on div at bounding box center [680, 307] width 1361 height 615
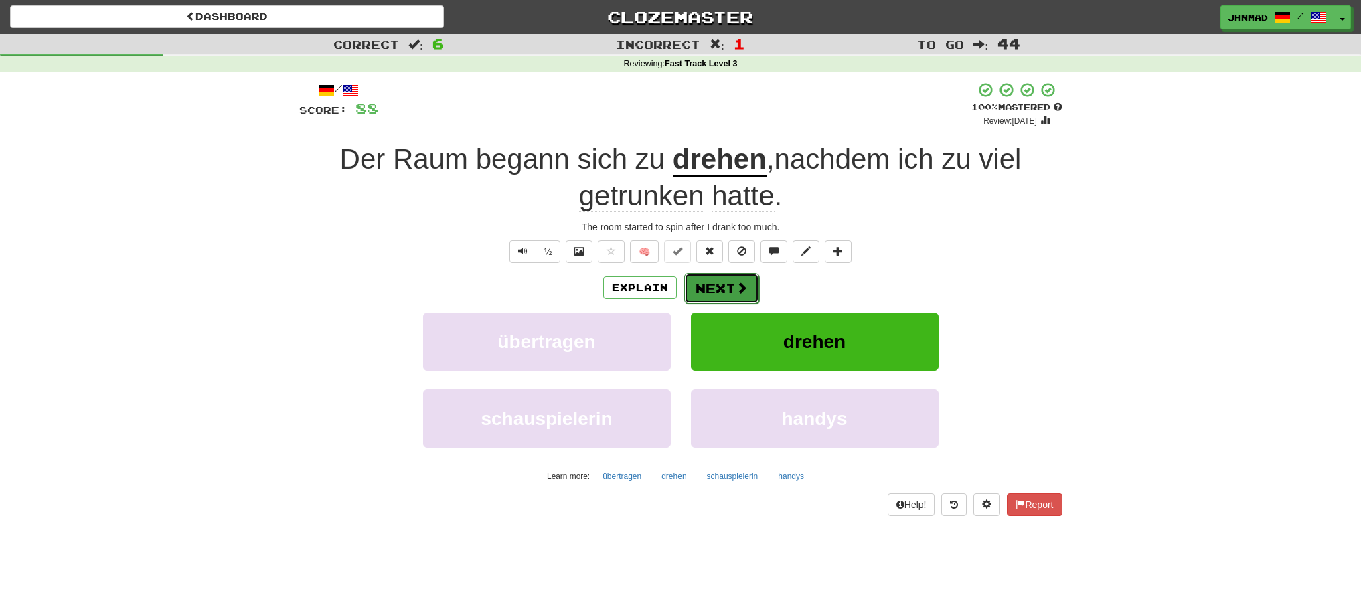
click at [746, 288] on button "Next" at bounding box center [721, 288] width 75 height 31
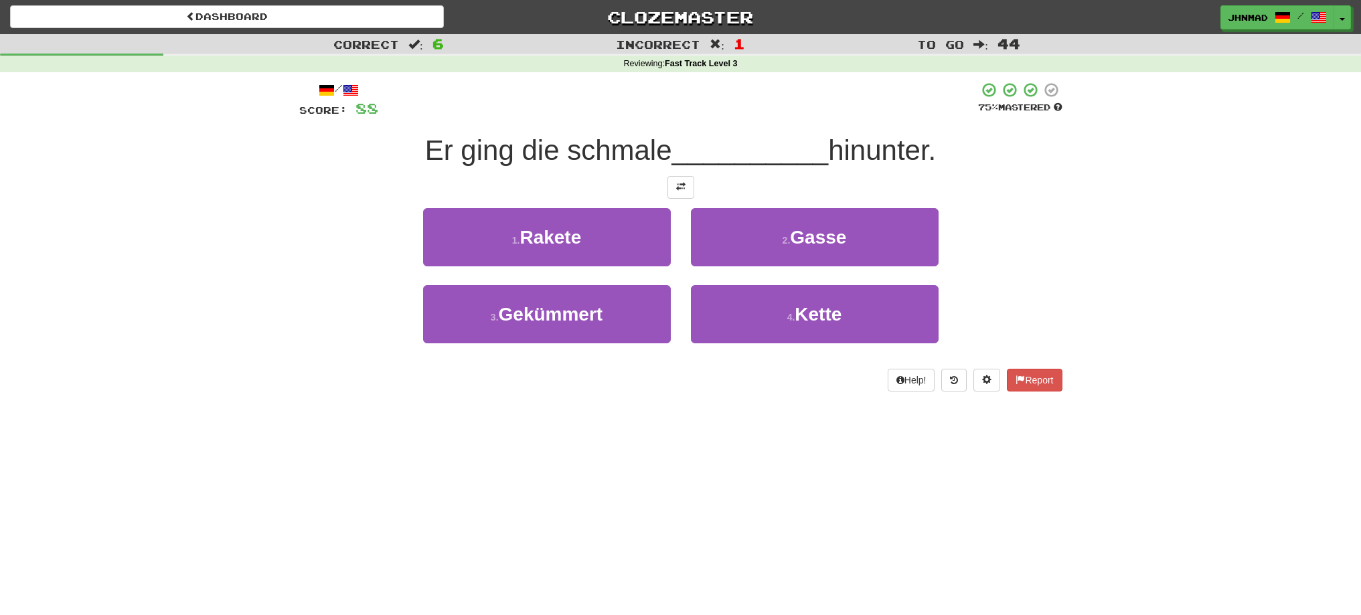
drag, startPoint x: 402, startPoint y: 145, endPoint x: 667, endPoint y: 138, distance: 264.5
click at [668, 139] on div "Er ging die schmale __________ hinunter." at bounding box center [680, 151] width 763 height 37
click at [659, 116] on div at bounding box center [659, 116] width 0 height 0
click at [715, 198] on div at bounding box center [680, 187] width 763 height 23
click at [675, 193] on button at bounding box center [680, 187] width 27 height 23
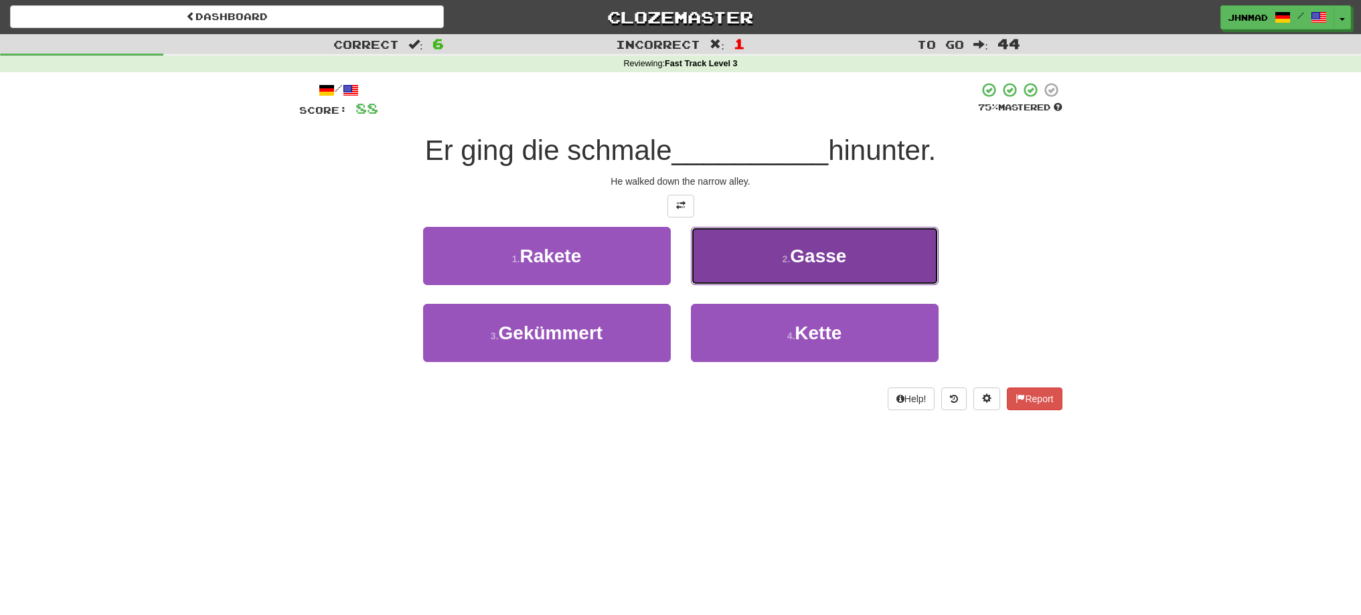
click at [816, 255] on span "Gasse" at bounding box center [818, 256] width 56 height 21
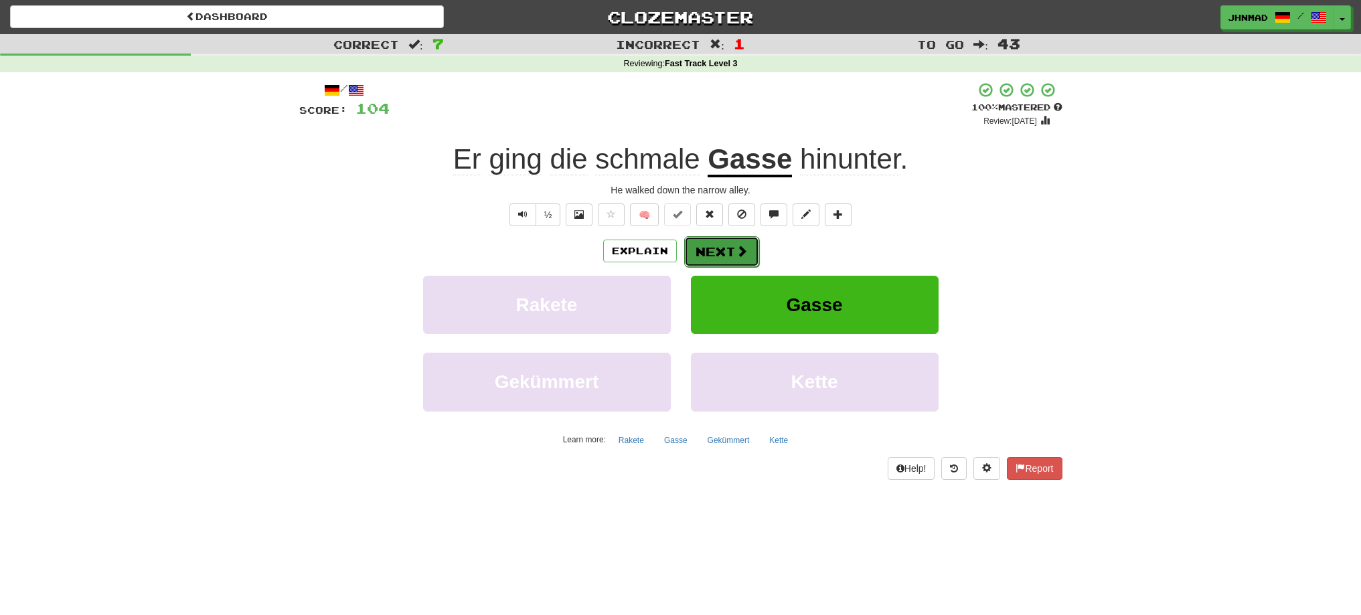
click at [718, 258] on button "Next" at bounding box center [721, 251] width 75 height 31
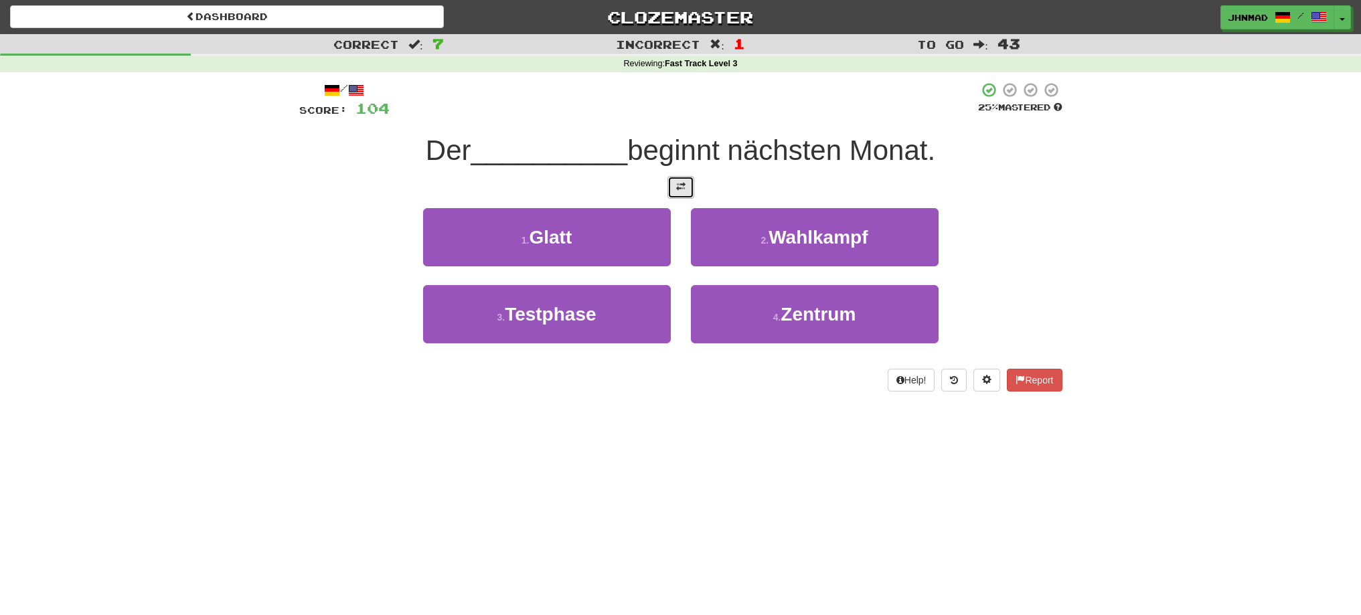
click at [679, 191] on span at bounding box center [680, 186] width 9 height 9
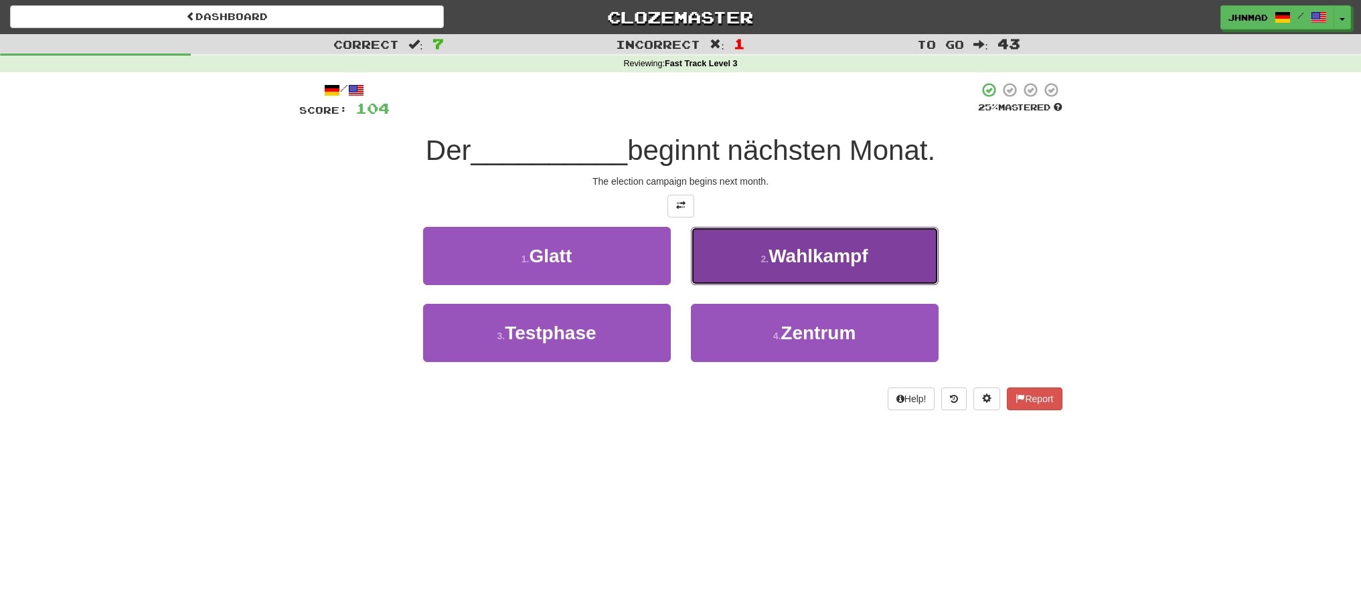
click at [837, 269] on button "2 . Wahlkampf" at bounding box center [815, 256] width 248 height 58
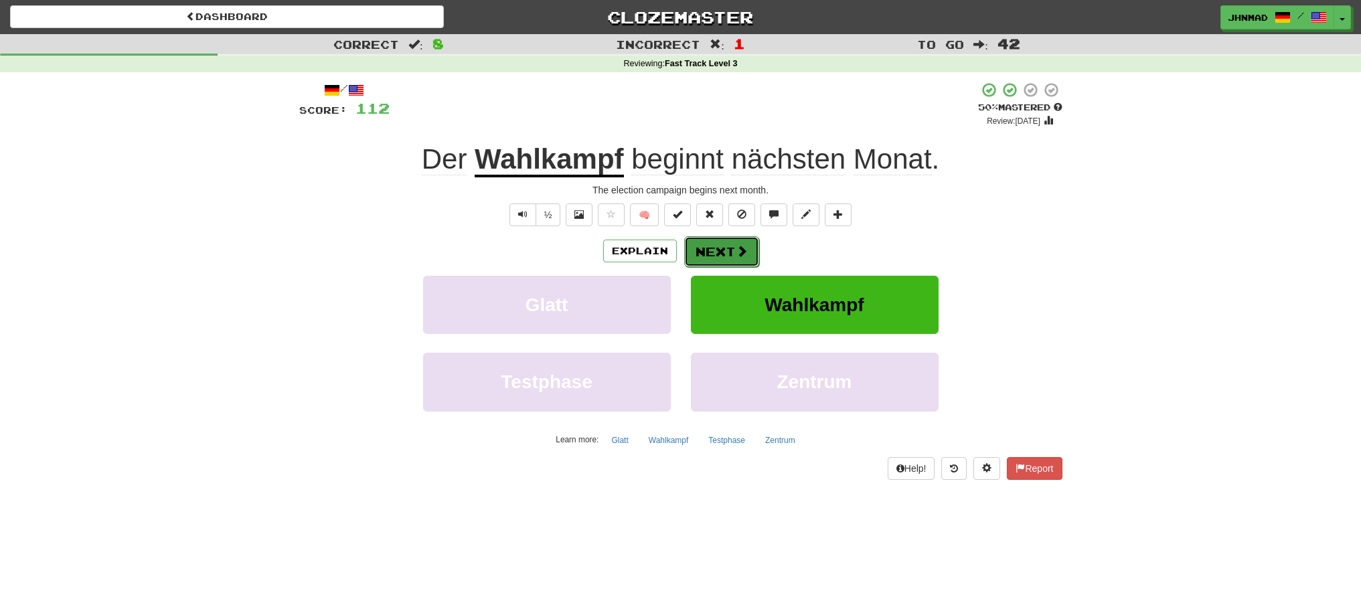
click at [720, 256] on button "Next" at bounding box center [721, 251] width 75 height 31
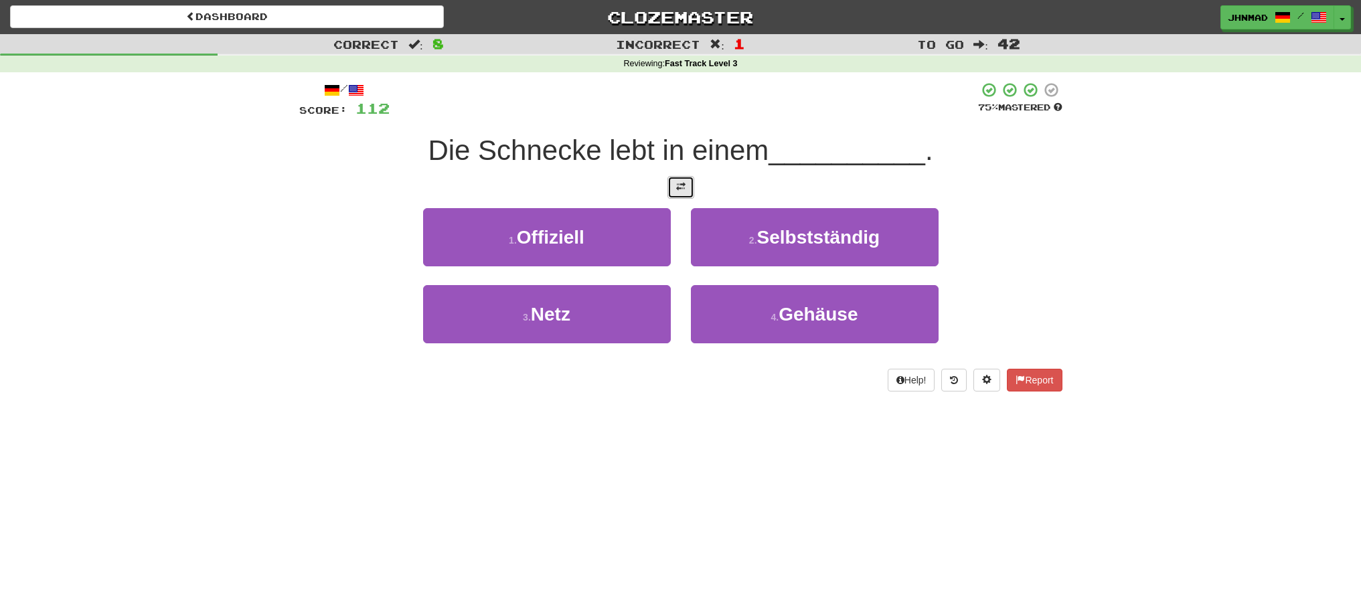
click at [671, 187] on button at bounding box center [680, 187] width 27 height 23
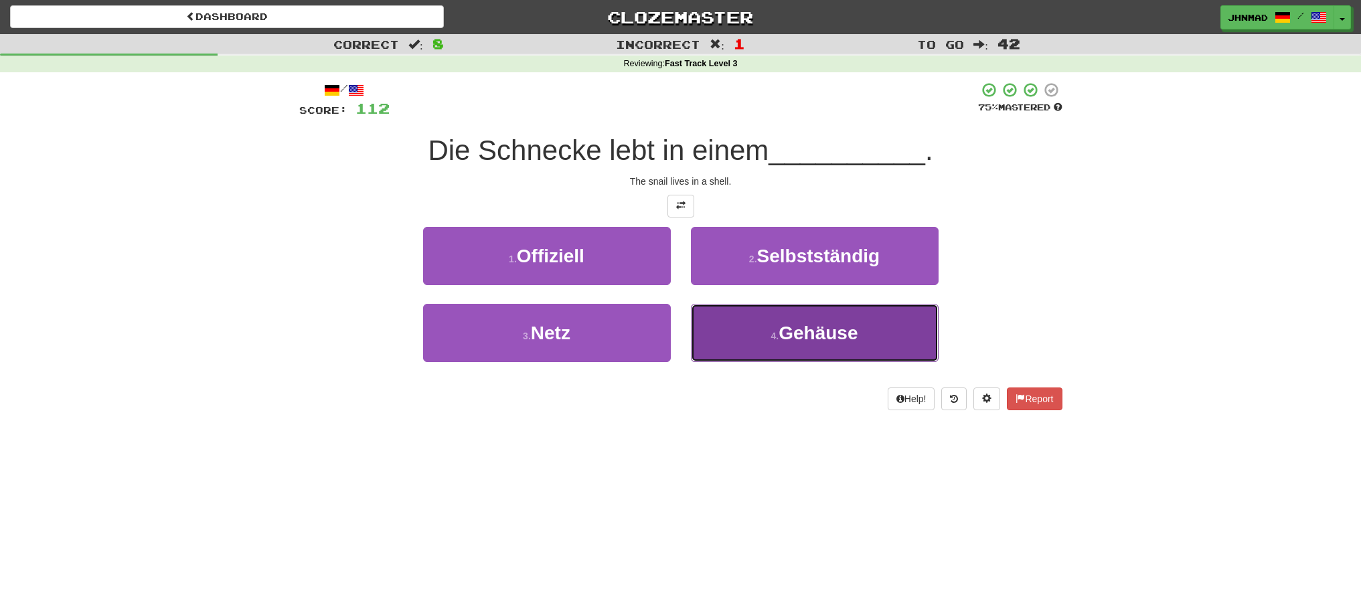
click at [825, 326] on span "Gehäuse" at bounding box center [817, 333] width 79 height 21
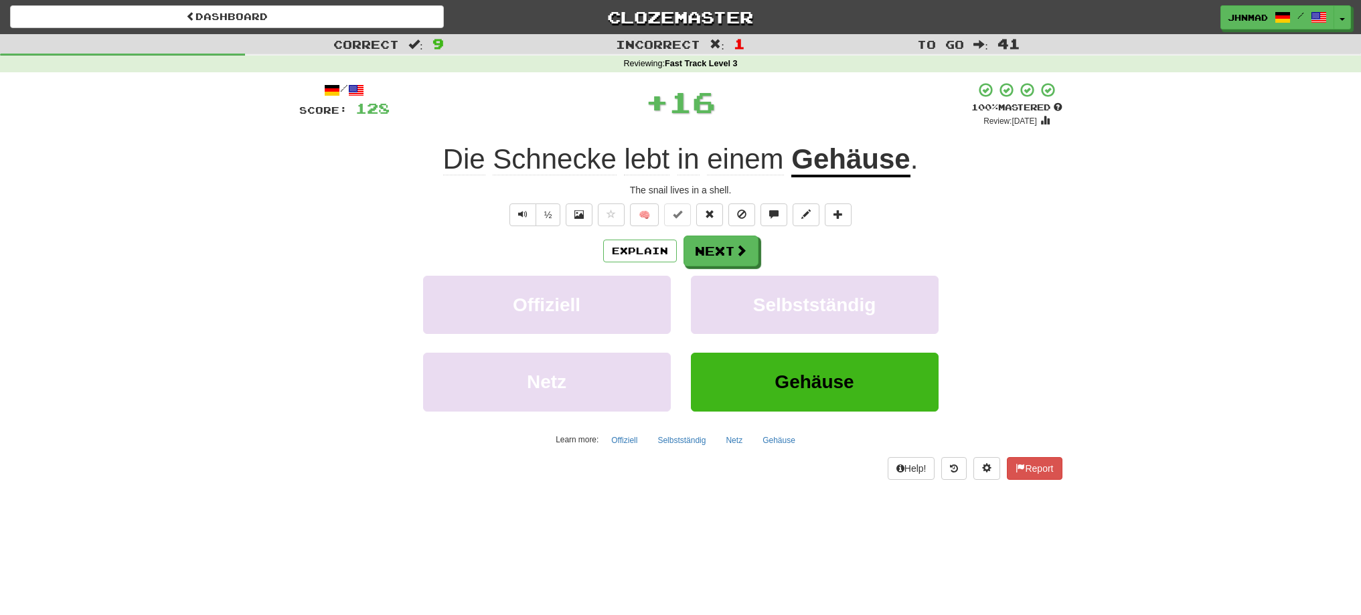
click at [874, 163] on u "Gehäuse" at bounding box center [850, 160] width 118 height 34
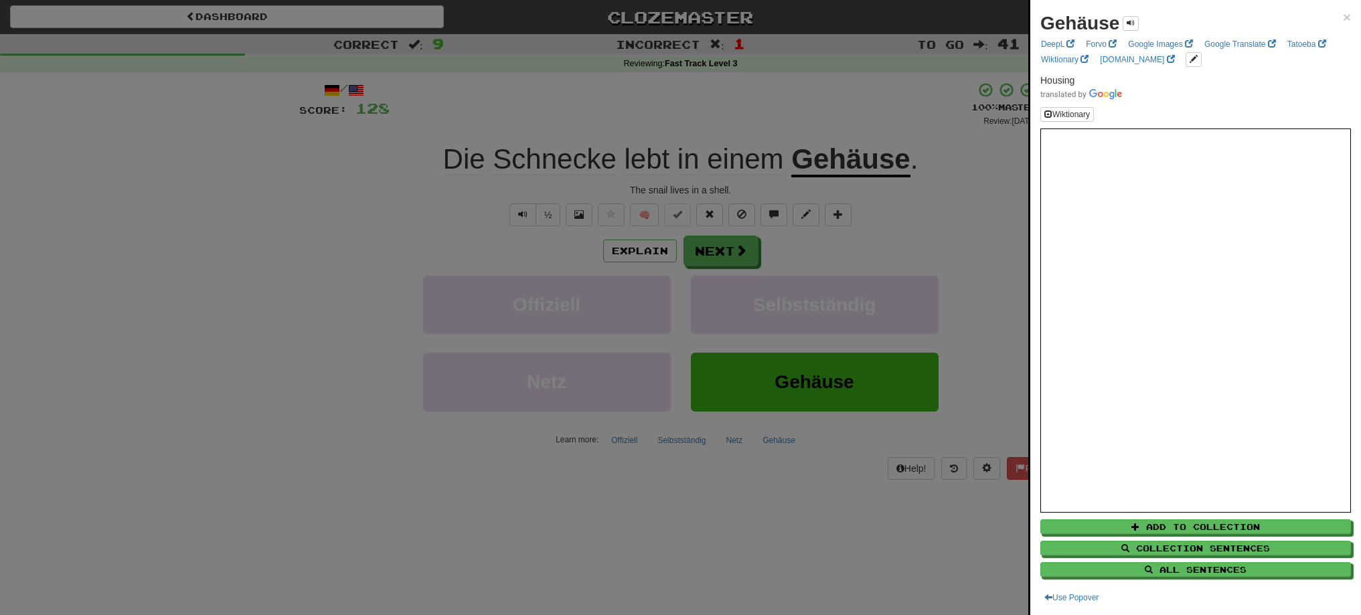
click at [706, 249] on div at bounding box center [680, 307] width 1361 height 615
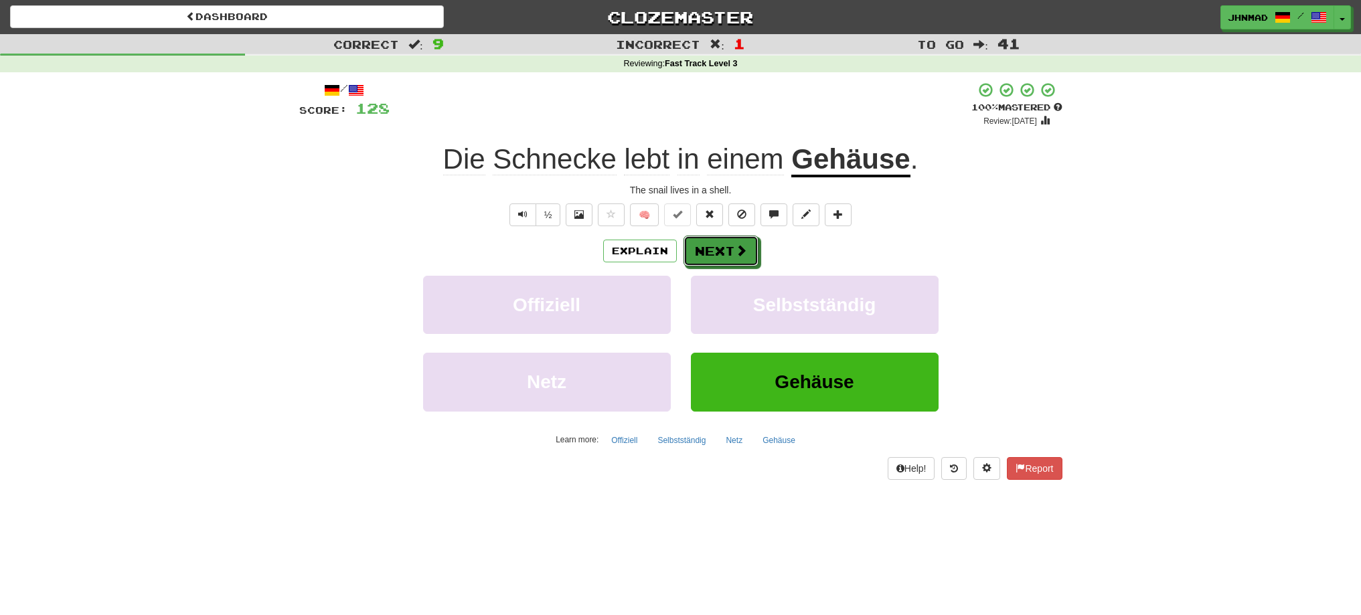
click at [706, 249] on button "Next" at bounding box center [720, 251] width 75 height 31
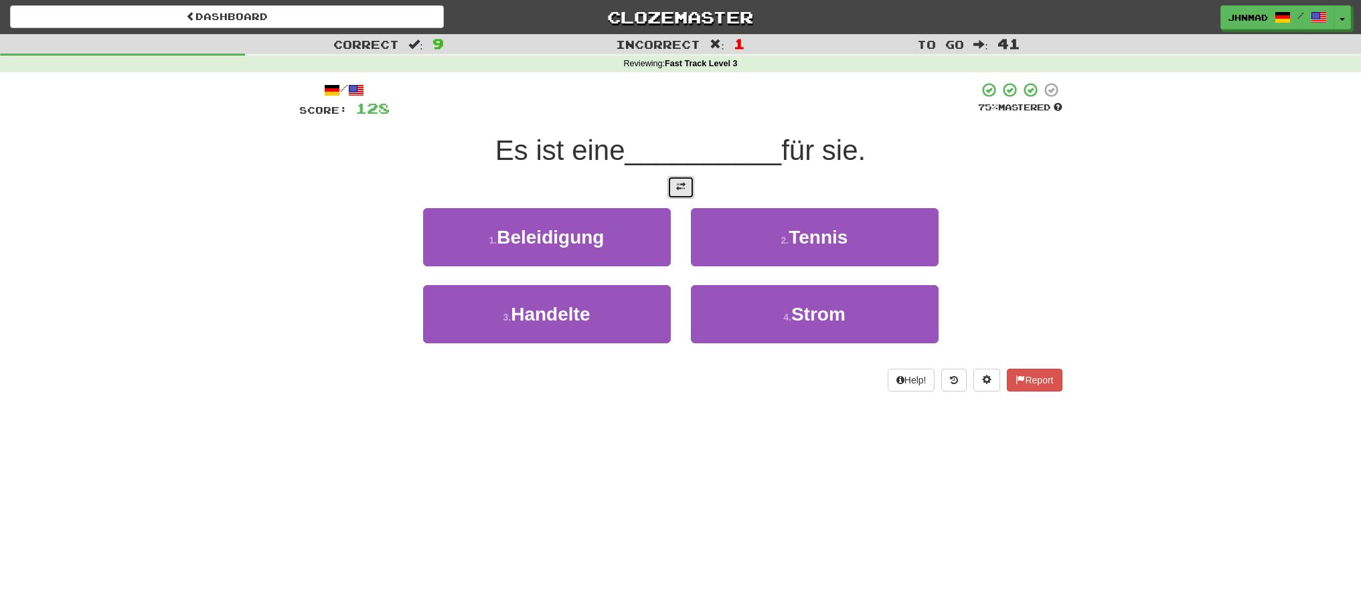
click at [676, 184] on span at bounding box center [680, 186] width 9 height 9
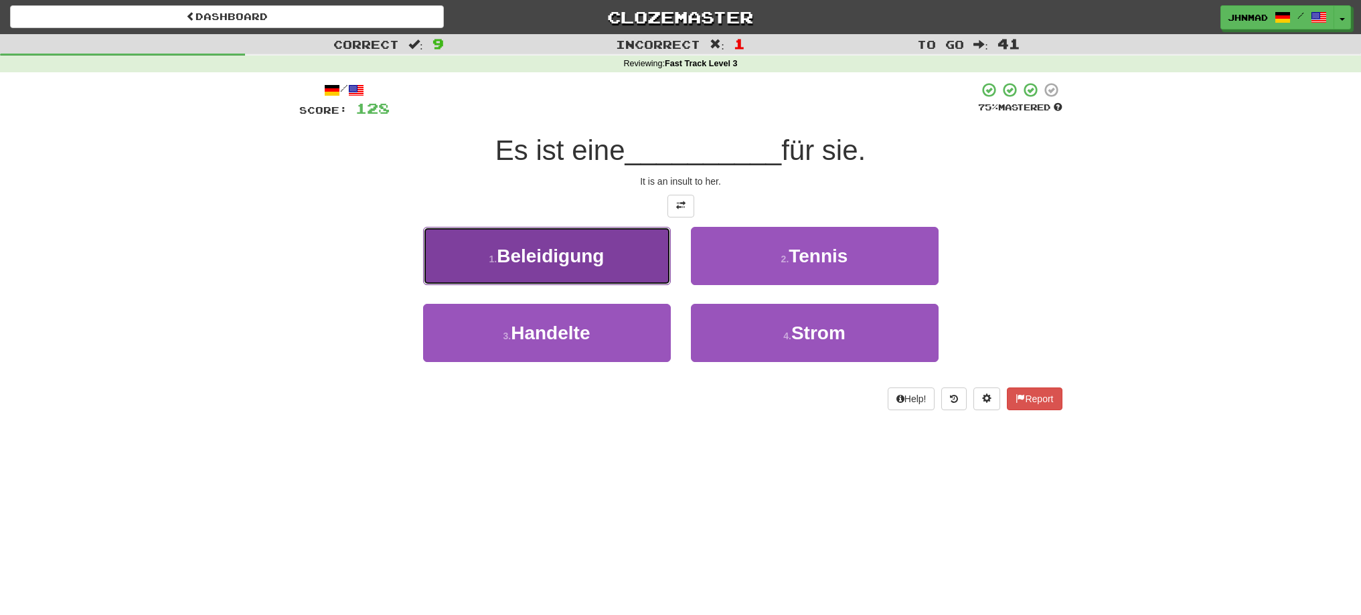
click at [513, 258] on span "Beleidigung" at bounding box center [550, 256] width 107 height 21
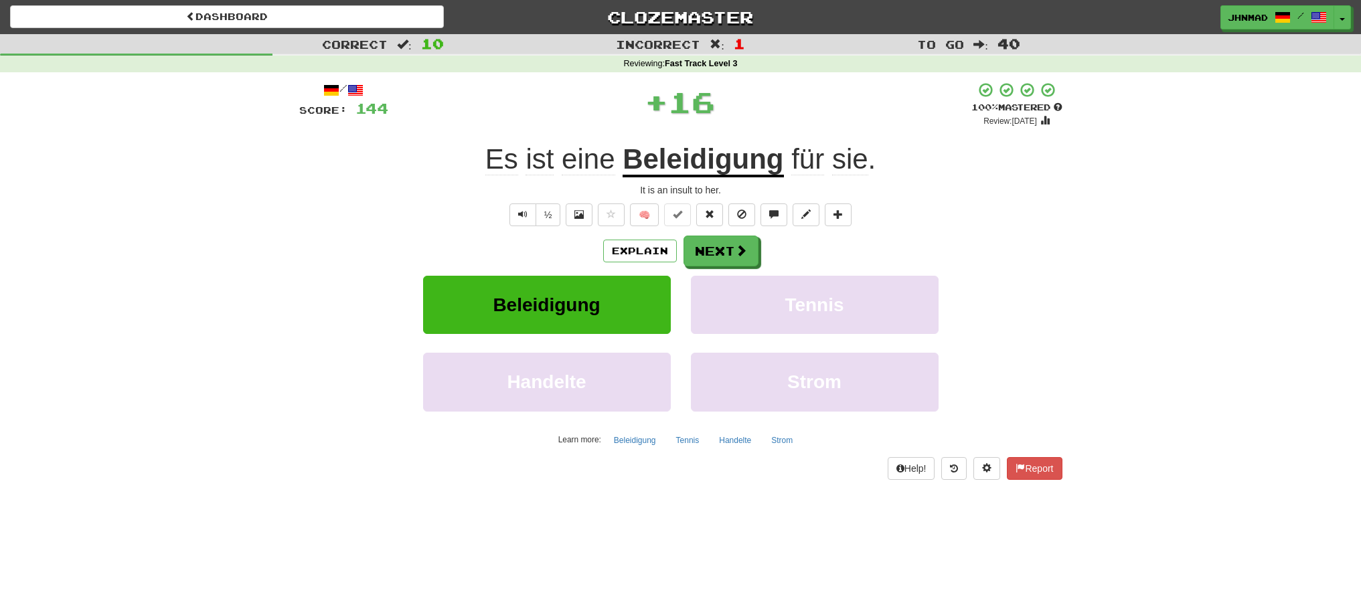
click at [688, 163] on u "Beleidigung" at bounding box center [703, 160] width 161 height 34
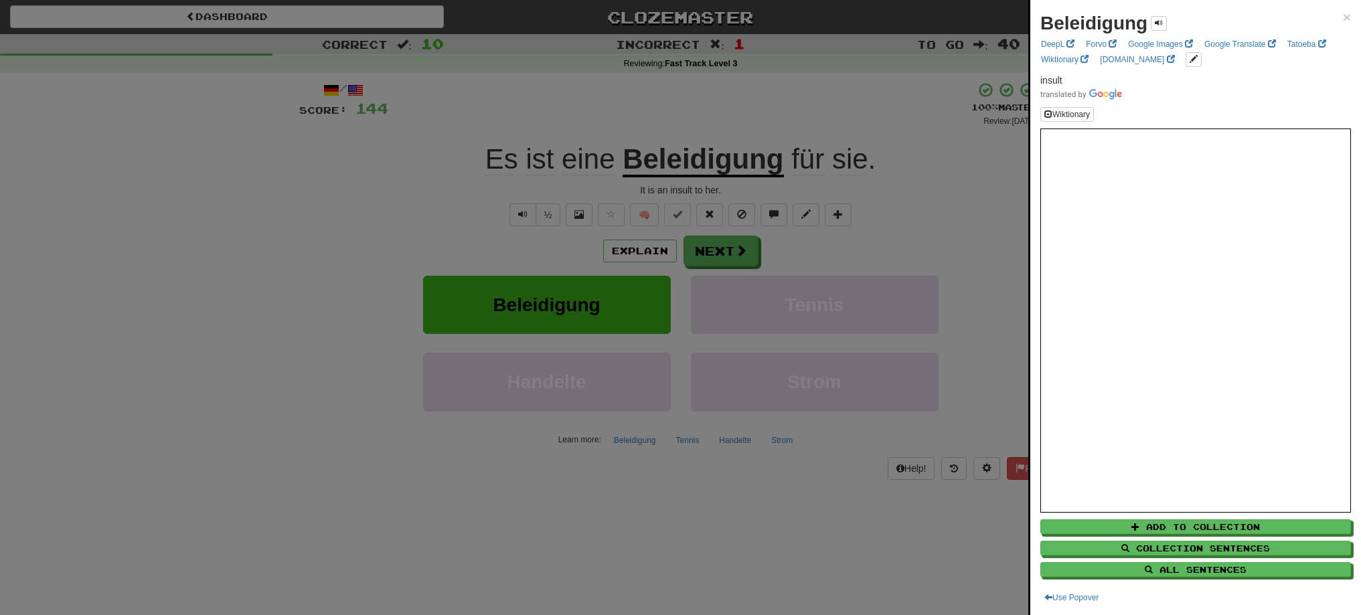
click at [701, 254] on div at bounding box center [680, 307] width 1361 height 615
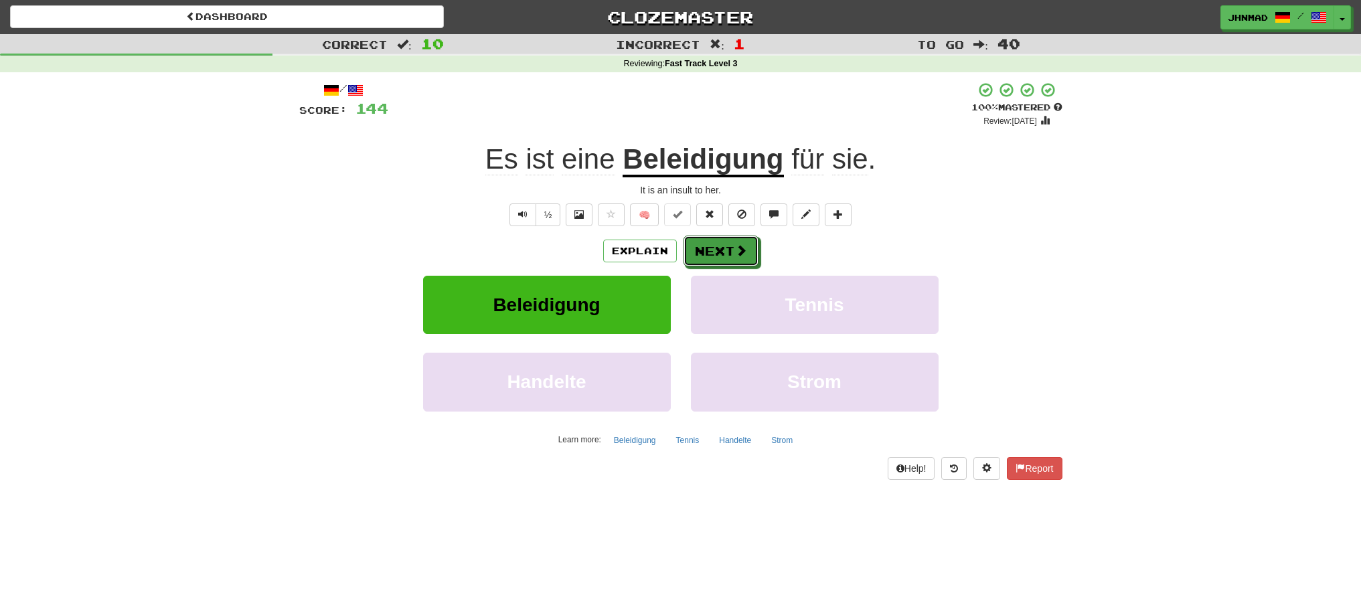
click at [701, 254] on button "Next" at bounding box center [720, 251] width 75 height 31
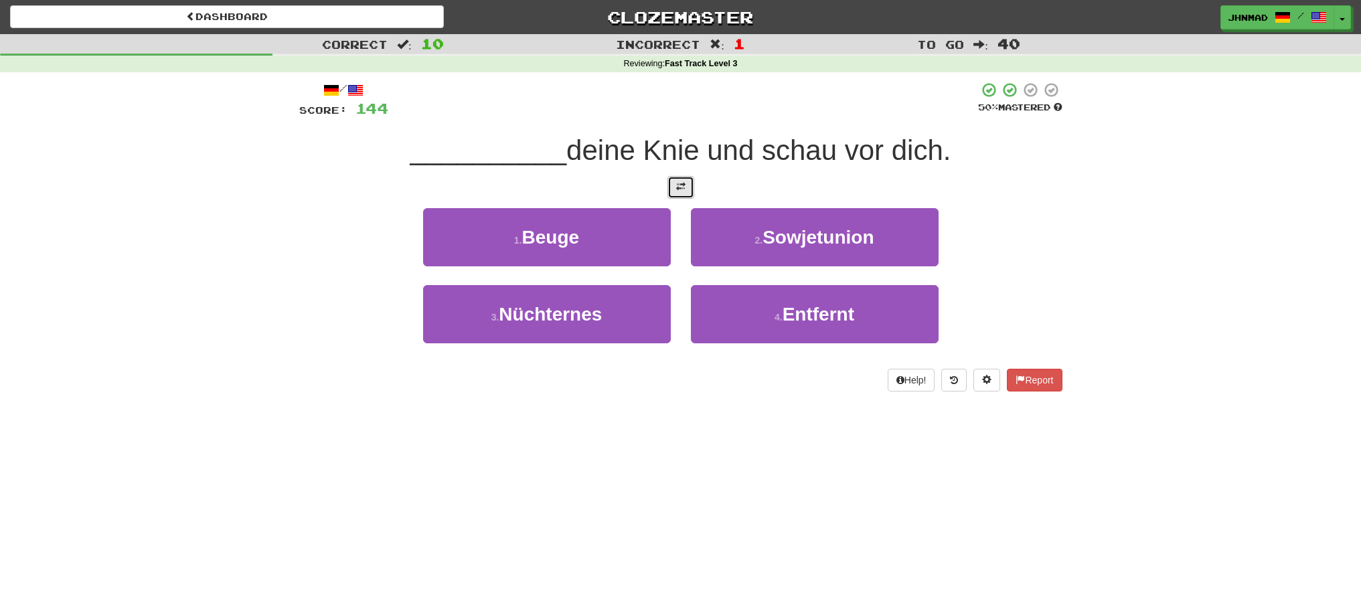
click at [677, 194] on button at bounding box center [680, 187] width 27 height 23
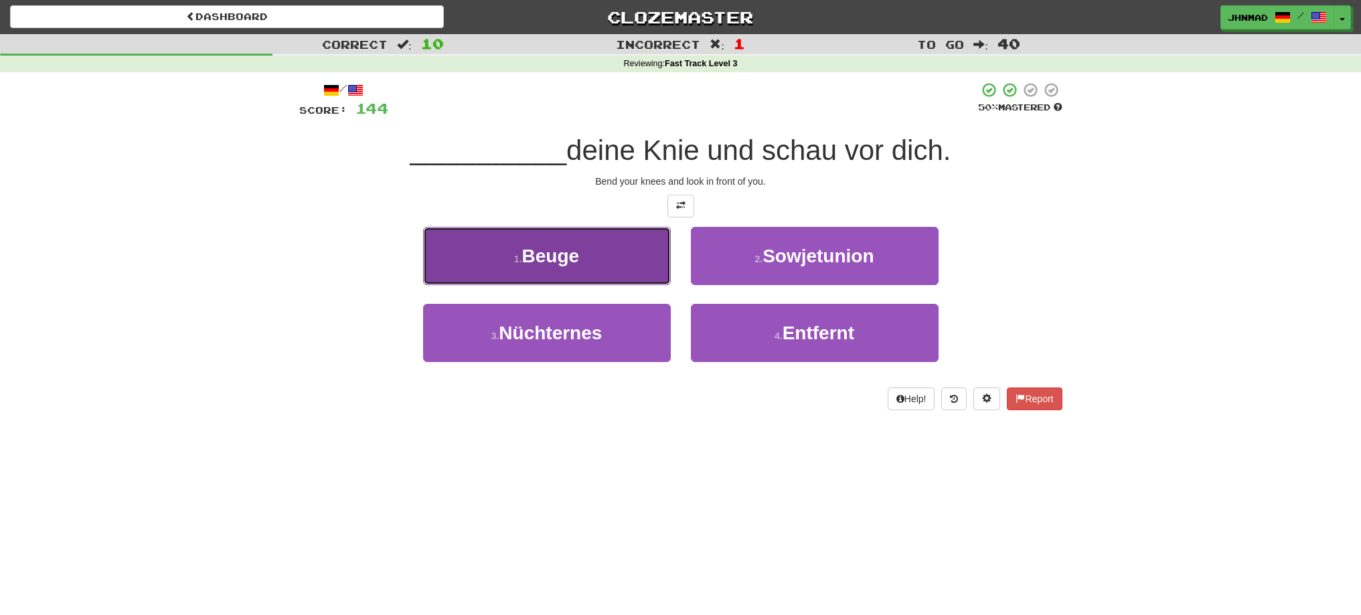
click at [598, 244] on button "1 . Beuge" at bounding box center [547, 256] width 248 height 58
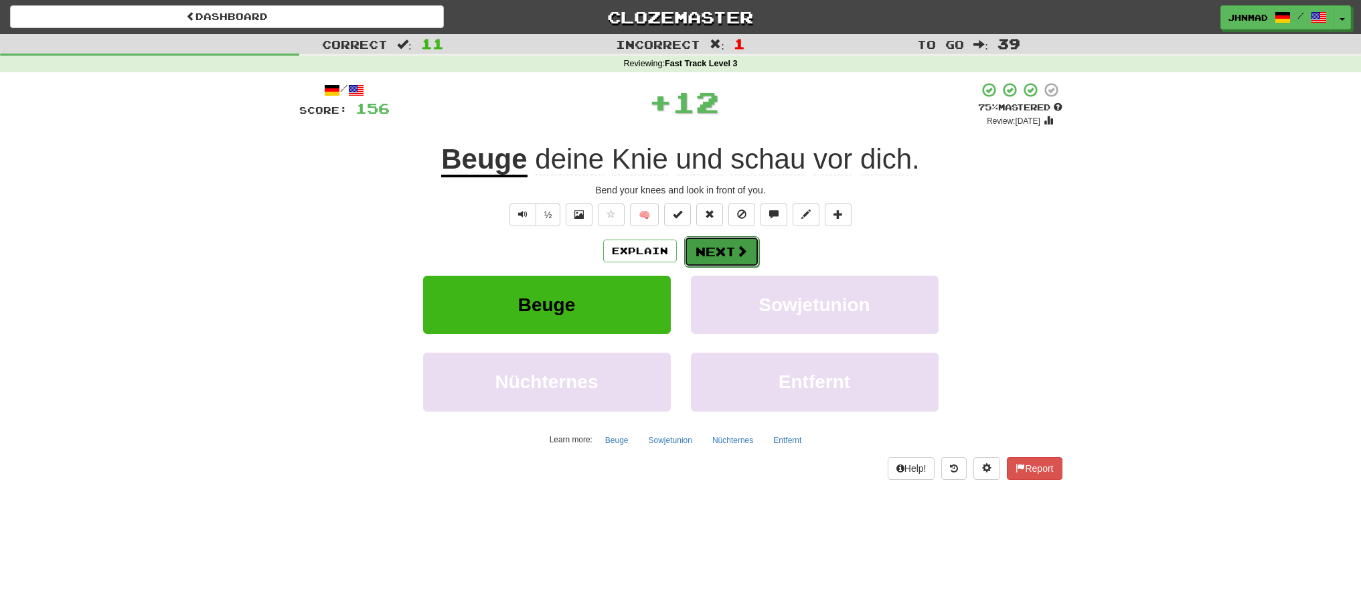
click at [725, 254] on button "Next" at bounding box center [721, 251] width 75 height 31
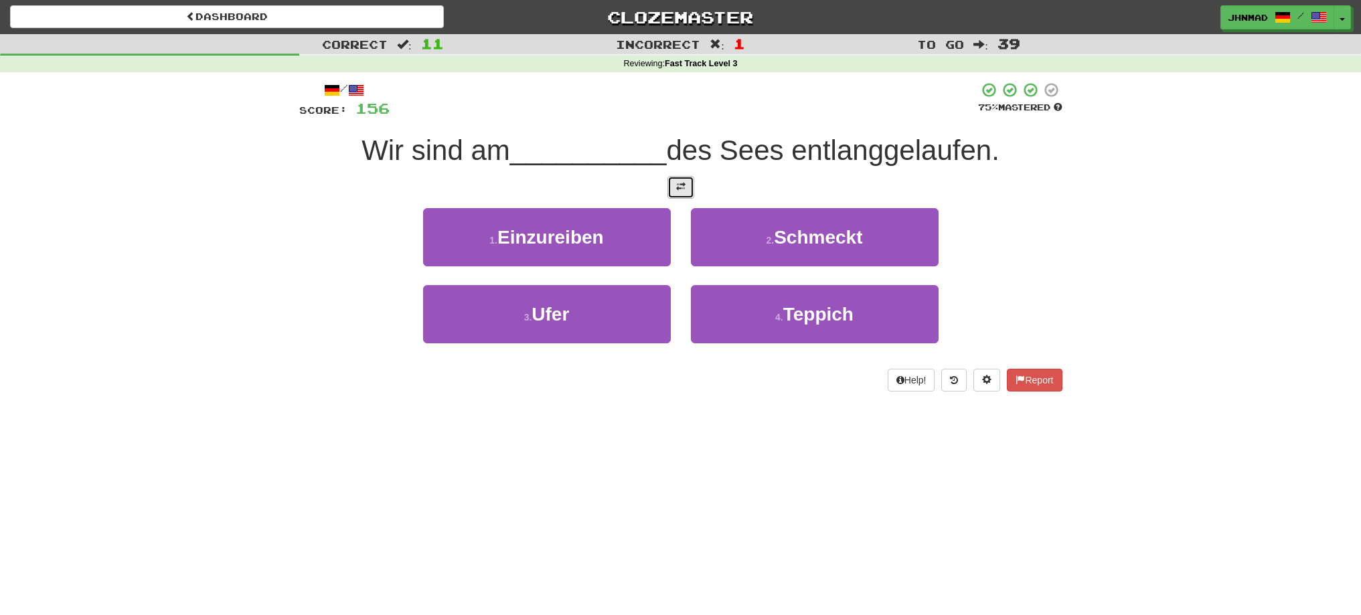
click at [682, 194] on button at bounding box center [680, 187] width 27 height 23
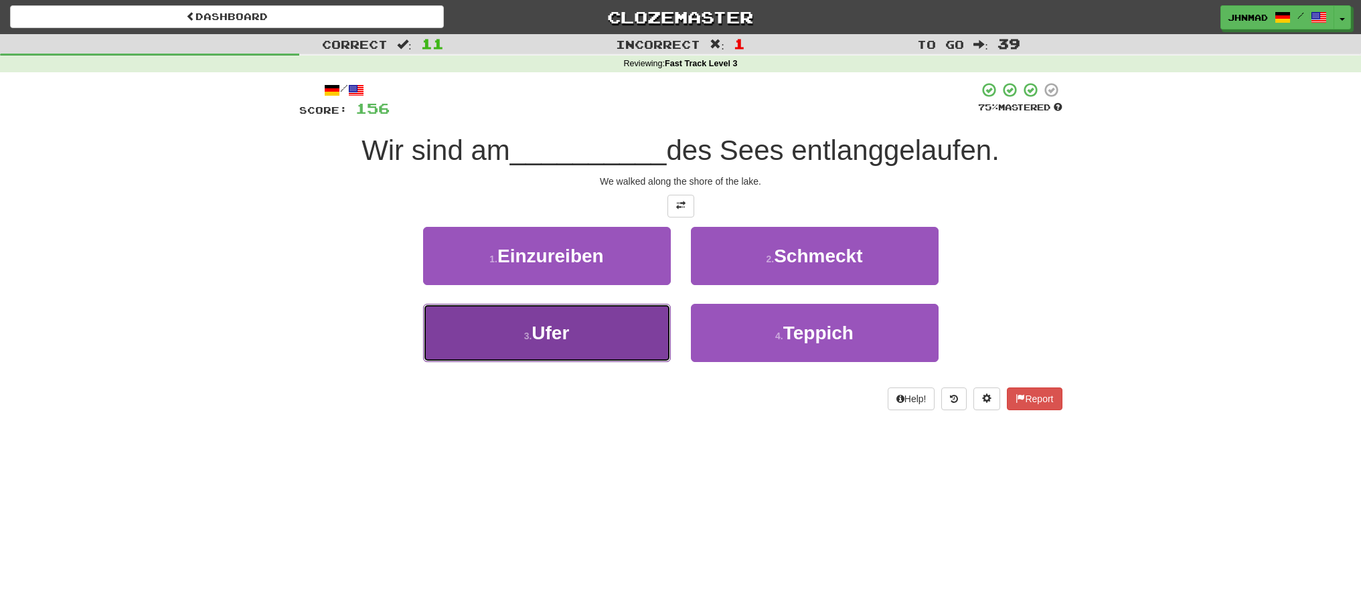
click at [614, 349] on button "3 . Ufer" at bounding box center [547, 333] width 248 height 58
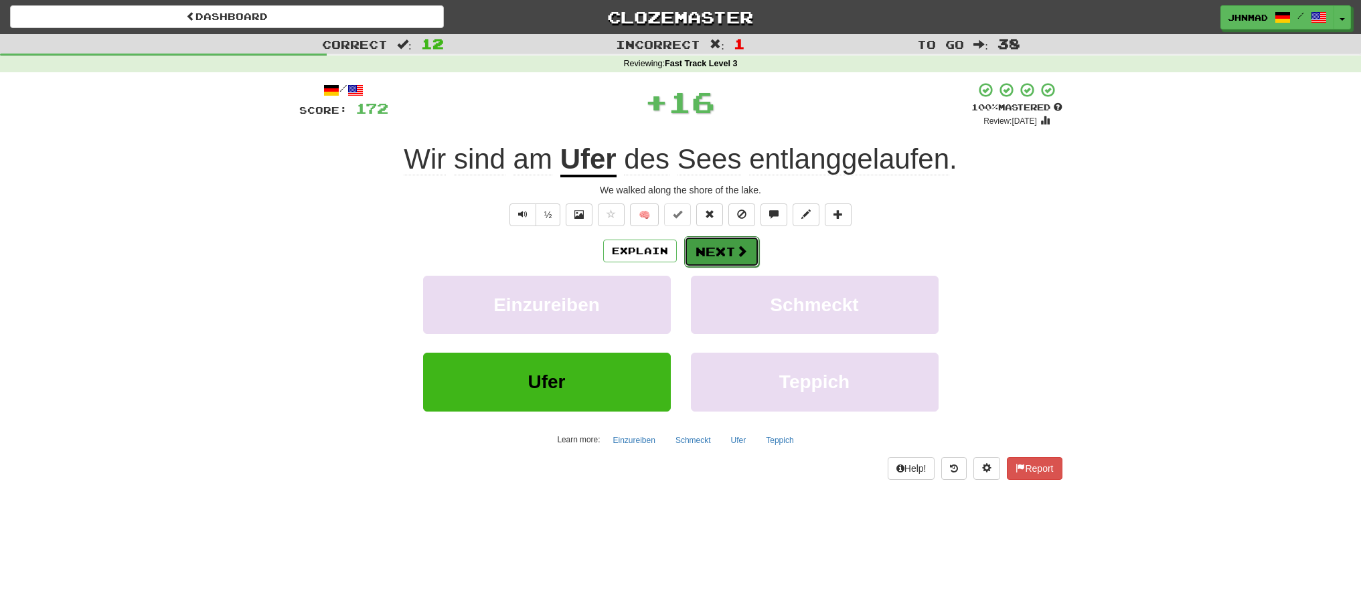
click at [708, 259] on button "Next" at bounding box center [721, 251] width 75 height 31
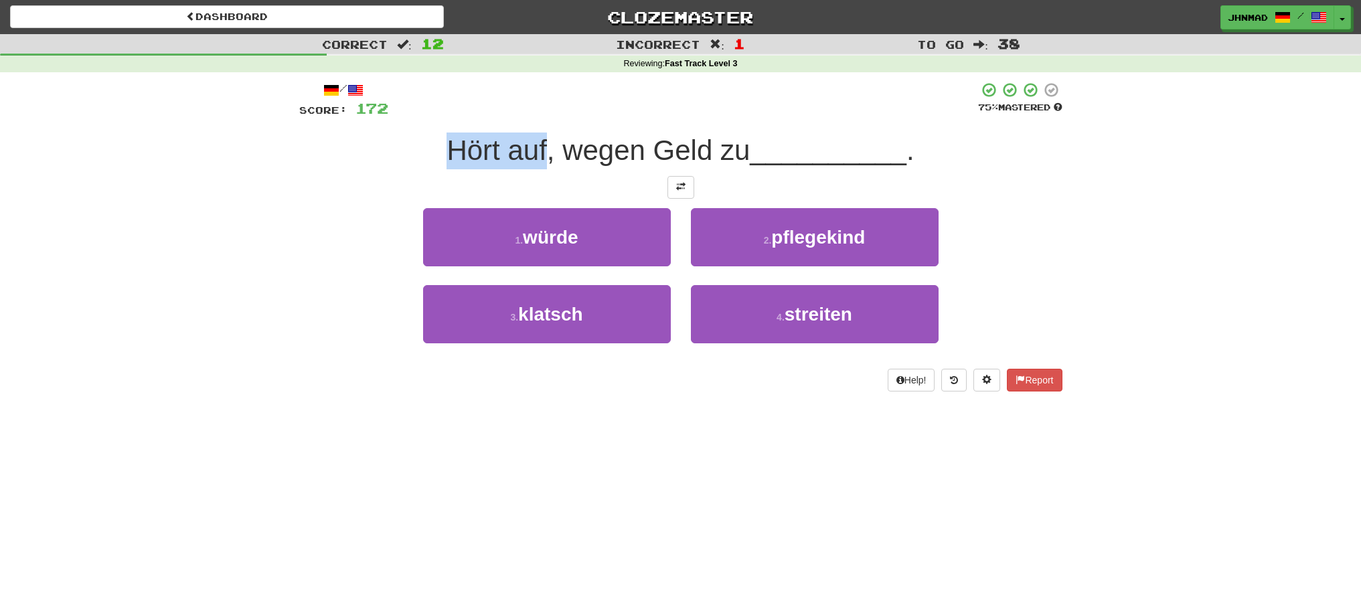
drag, startPoint x: 438, startPoint y: 149, endPoint x: 542, endPoint y: 147, distance: 104.5
click at [542, 147] on div "Hört auf, wegen Geld zu __________ ." at bounding box center [680, 151] width 763 height 37
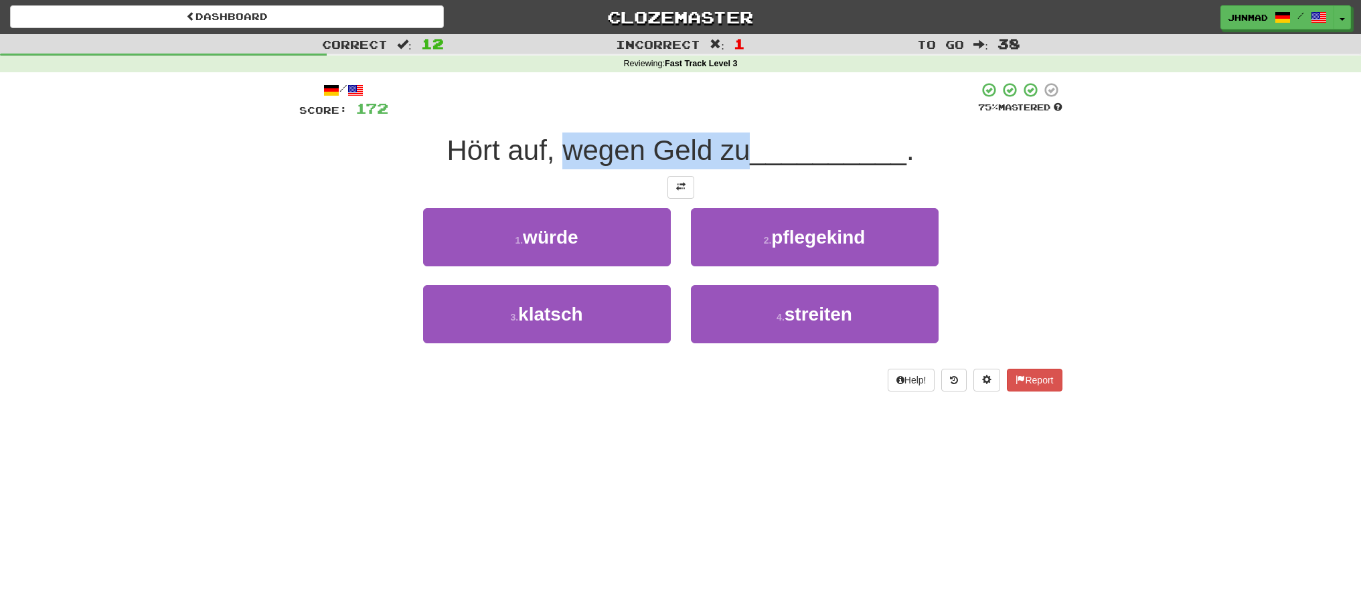
drag, startPoint x: 566, startPoint y: 148, endPoint x: 747, endPoint y: 145, distance: 180.7
click at [745, 144] on span "Hört auf, wegen Geld zu" at bounding box center [597, 150] width 303 height 31
click at [736, 116] on div at bounding box center [736, 116] width 0 height 0
click at [683, 102] on div at bounding box center [683, 100] width 590 height 37
click at [686, 189] on button at bounding box center [680, 187] width 27 height 23
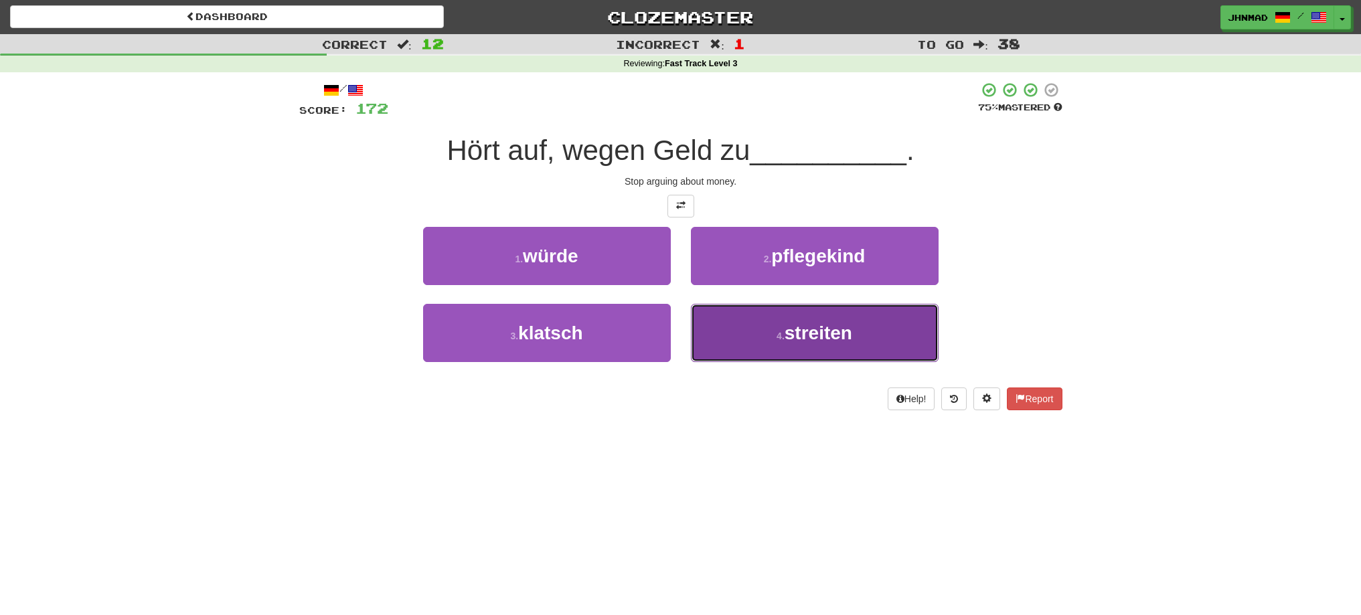
click at [786, 347] on button "4 . streiten" at bounding box center [815, 333] width 248 height 58
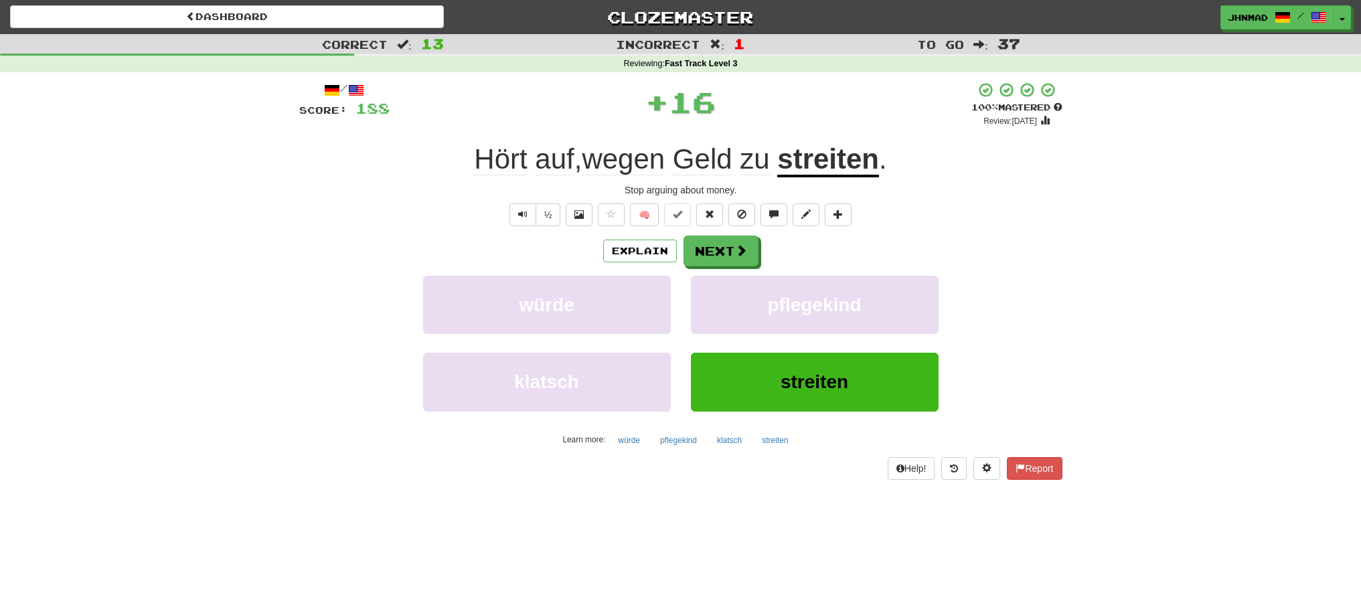
click at [836, 171] on u "streiten" at bounding box center [828, 160] width 102 height 34
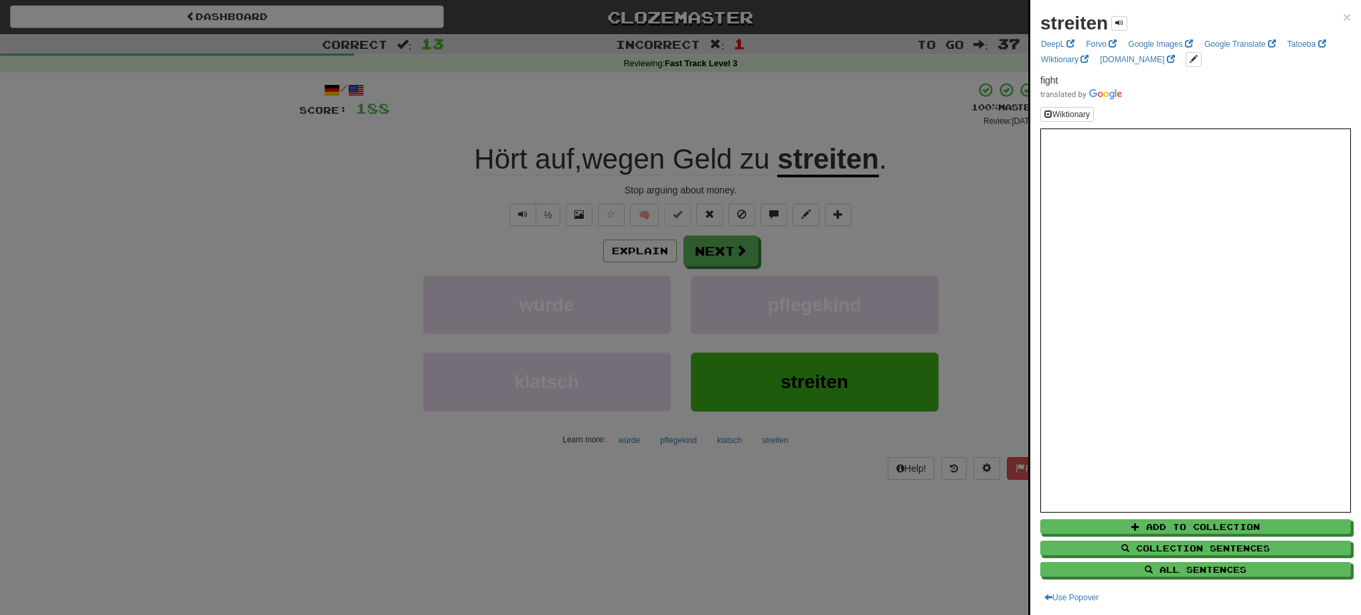
click at [699, 246] on div at bounding box center [680, 307] width 1361 height 615
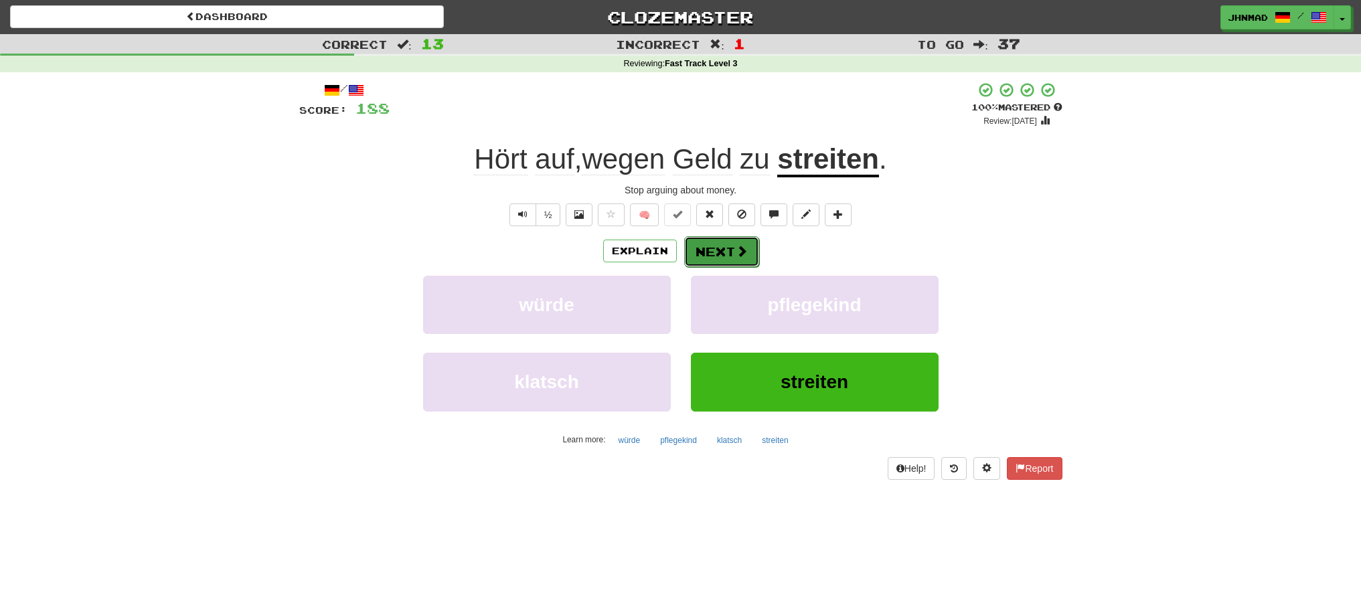
click at [728, 253] on button "Next" at bounding box center [721, 251] width 75 height 31
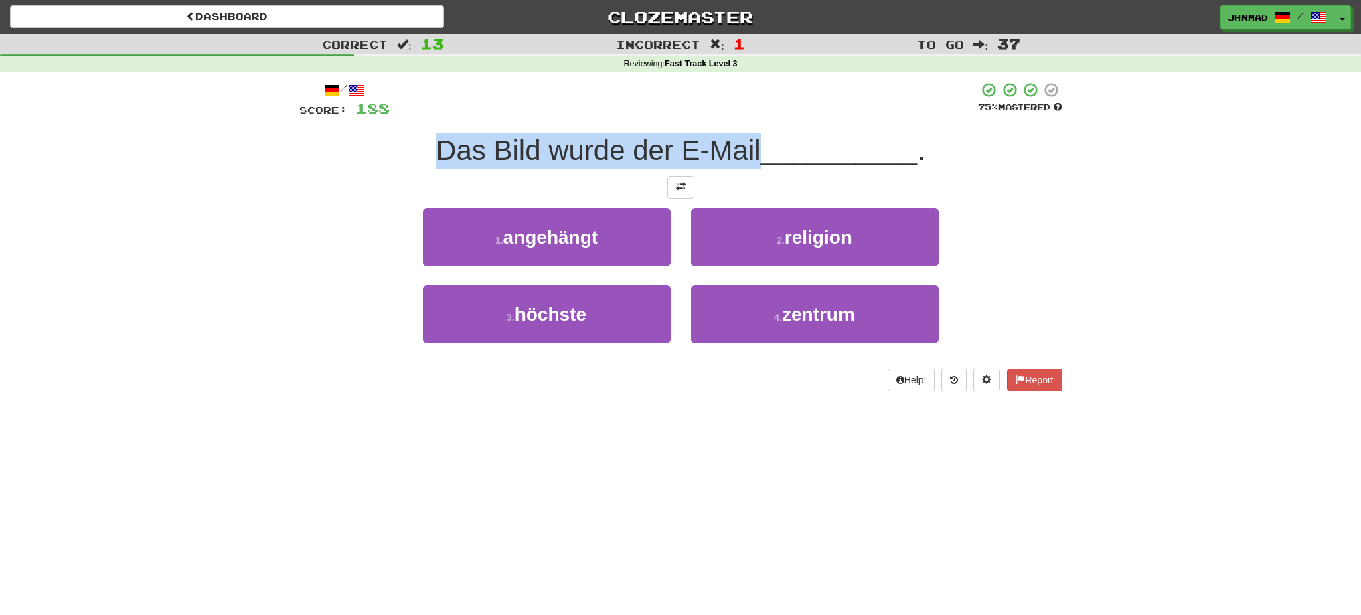
drag, startPoint x: 422, startPoint y: 145, endPoint x: 756, endPoint y: 137, distance: 333.4
click at [756, 137] on div "Das Bild wurde der E-Mail __________ ." at bounding box center [680, 151] width 763 height 37
click at [747, 116] on div at bounding box center [747, 116] width 0 height 0
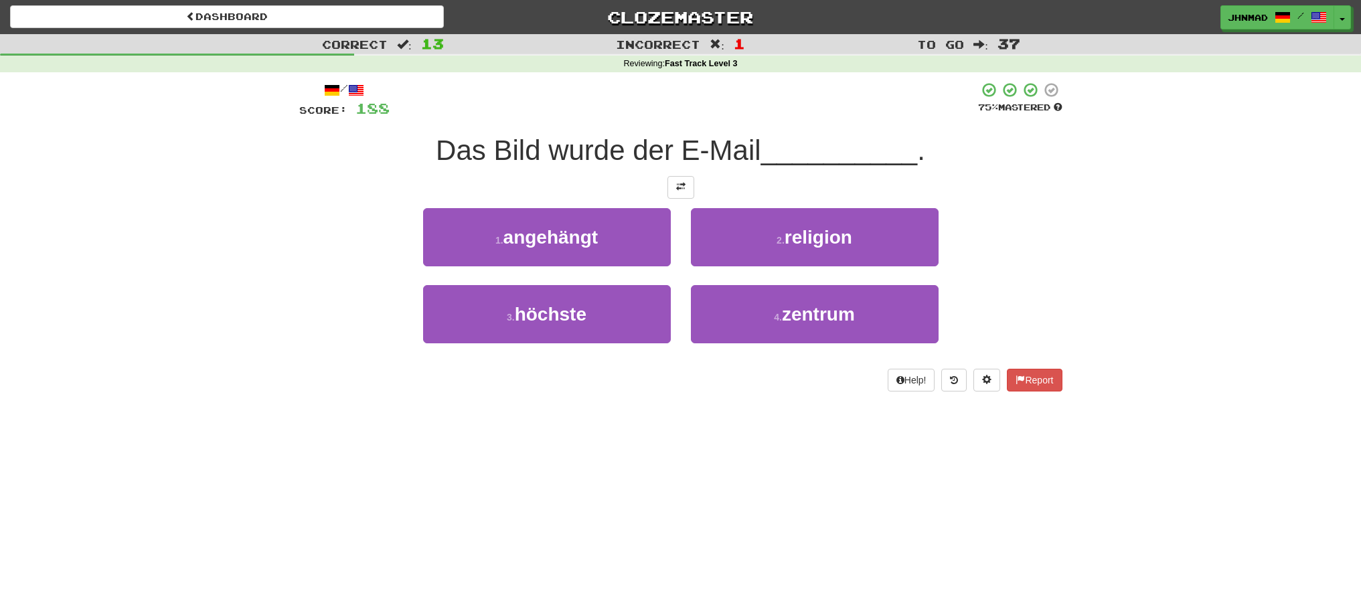
click at [252, 188] on div "Correct : 13 Incorrect : 1 To go : 37 Reviewing : Fast Track Level 3 / Score: 1…" at bounding box center [680, 222] width 1361 height 376
drag, startPoint x: 550, startPoint y: 161, endPoint x: 615, endPoint y: 149, distance: 66.0
click at [615, 149] on span "Das Bild wurde der E-Mail" at bounding box center [598, 150] width 325 height 31
click at [606, 116] on div at bounding box center [606, 116] width 0 height 0
click at [376, 181] on div at bounding box center [680, 187] width 763 height 23
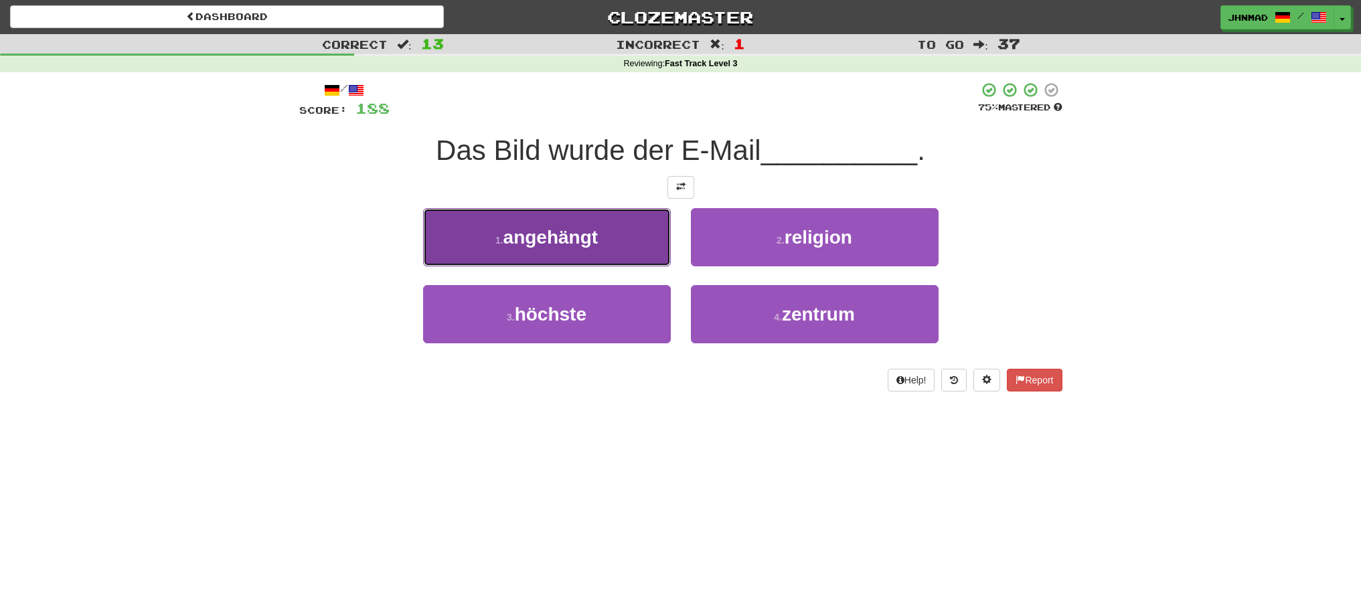
click at [488, 246] on button "1 . angehängt" at bounding box center [547, 237] width 248 height 58
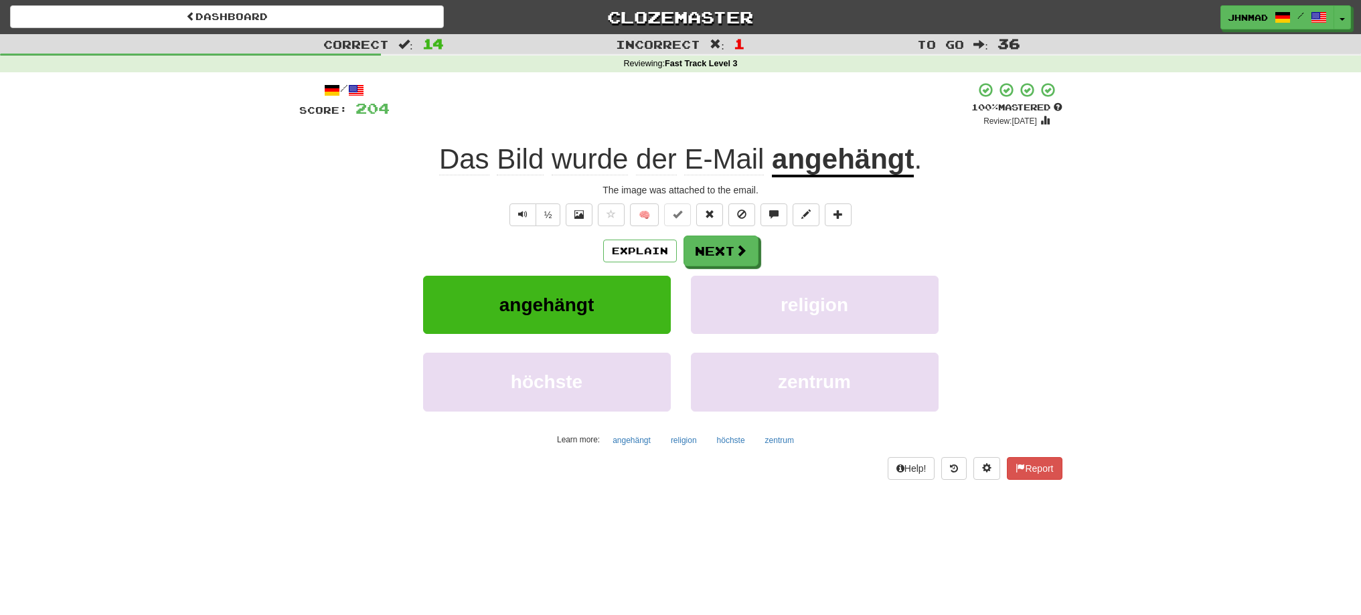
click at [784, 171] on u "angehängt" at bounding box center [843, 160] width 142 height 34
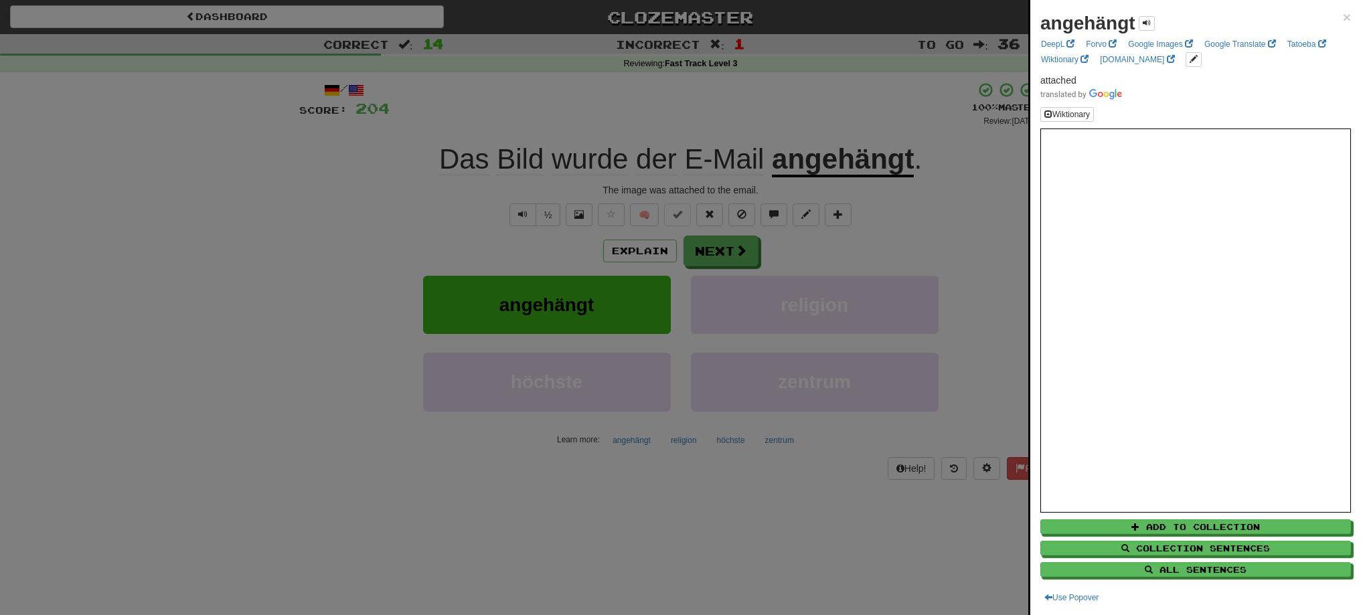
click at [713, 251] on div at bounding box center [680, 307] width 1361 height 615
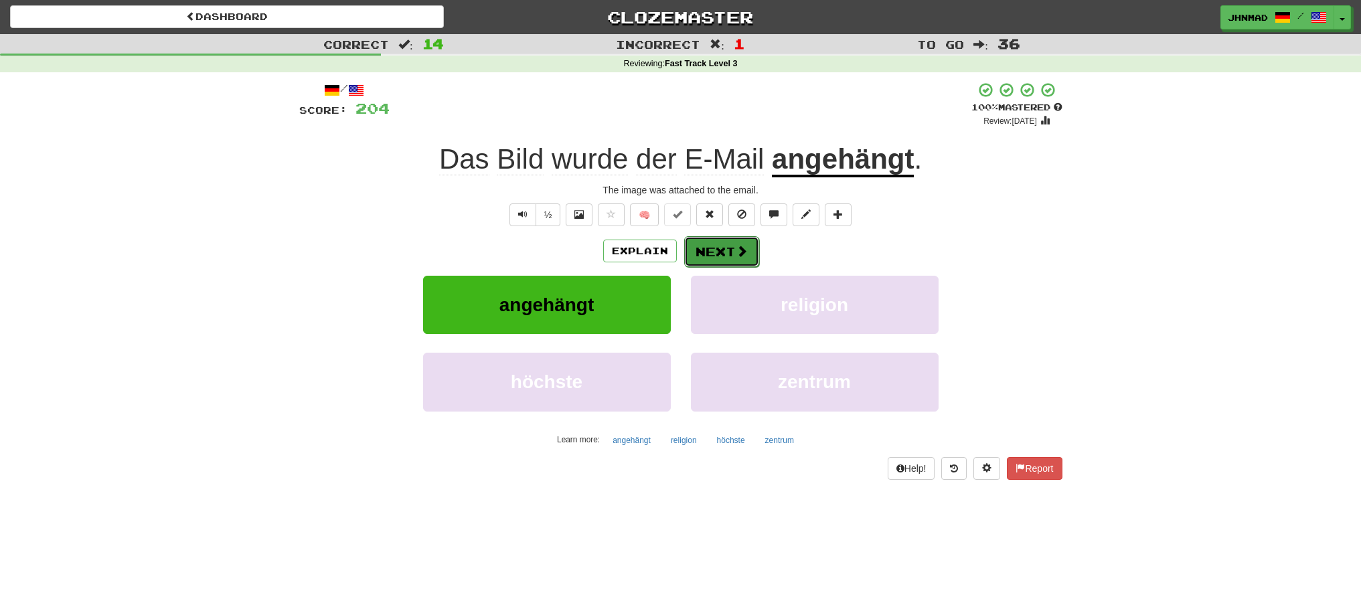
click at [714, 247] on button "Next" at bounding box center [721, 251] width 75 height 31
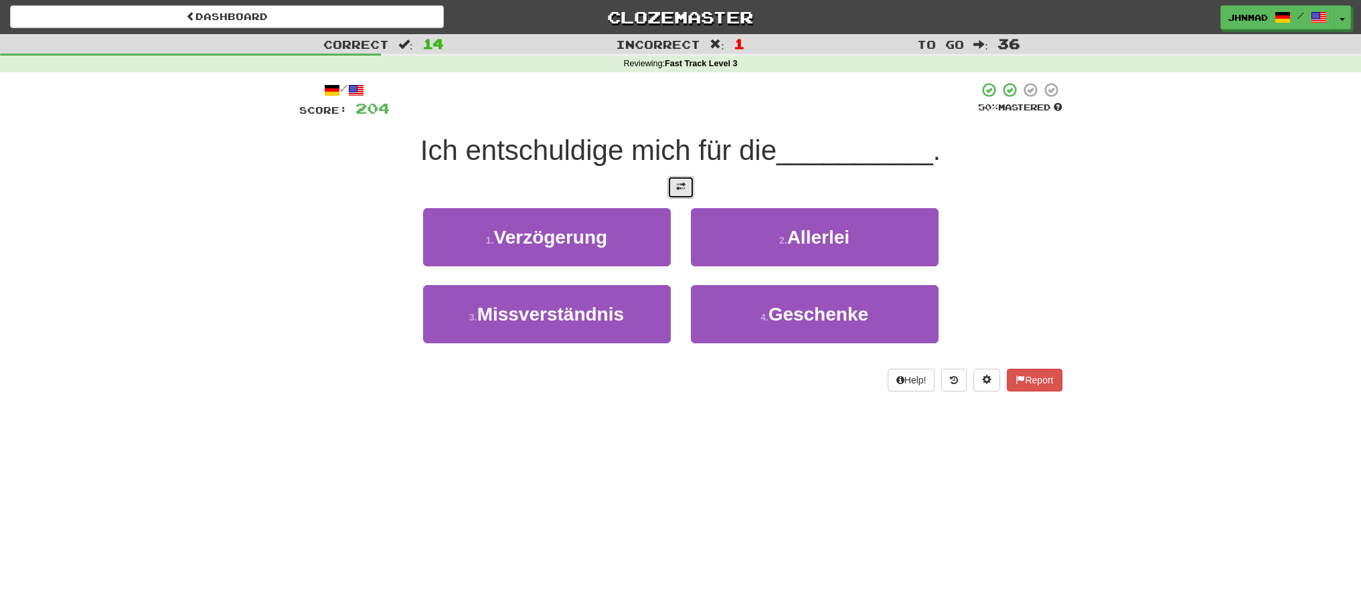
click at [685, 189] on span at bounding box center [680, 186] width 9 height 9
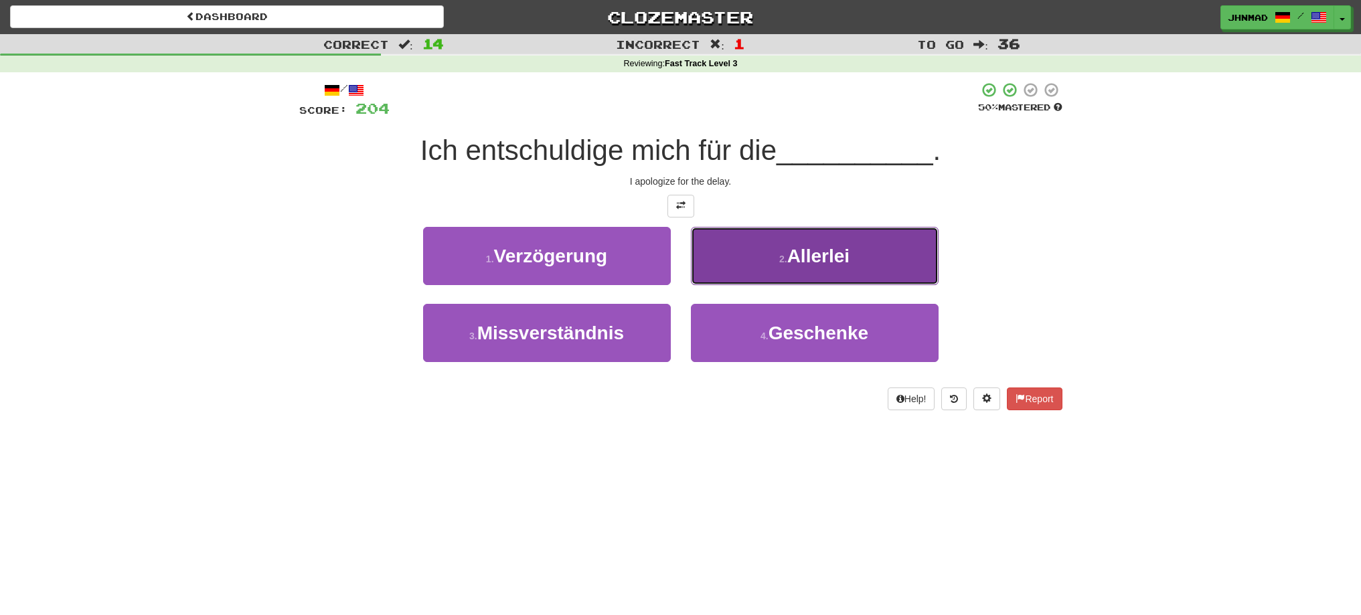
click at [809, 264] on span "Allerlei" at bounding box center [818, 256] width 62 height 21
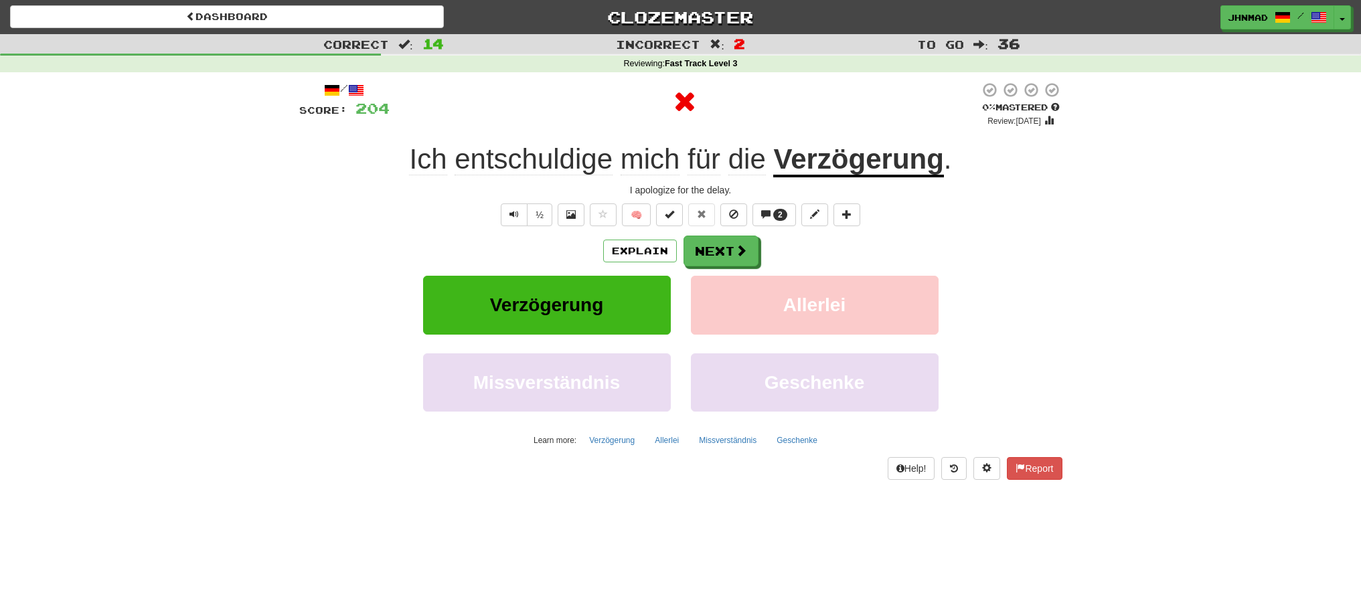
click at [844, 163] on u "Verzögerung" at bounding box center [858, 160] width 170 height 34
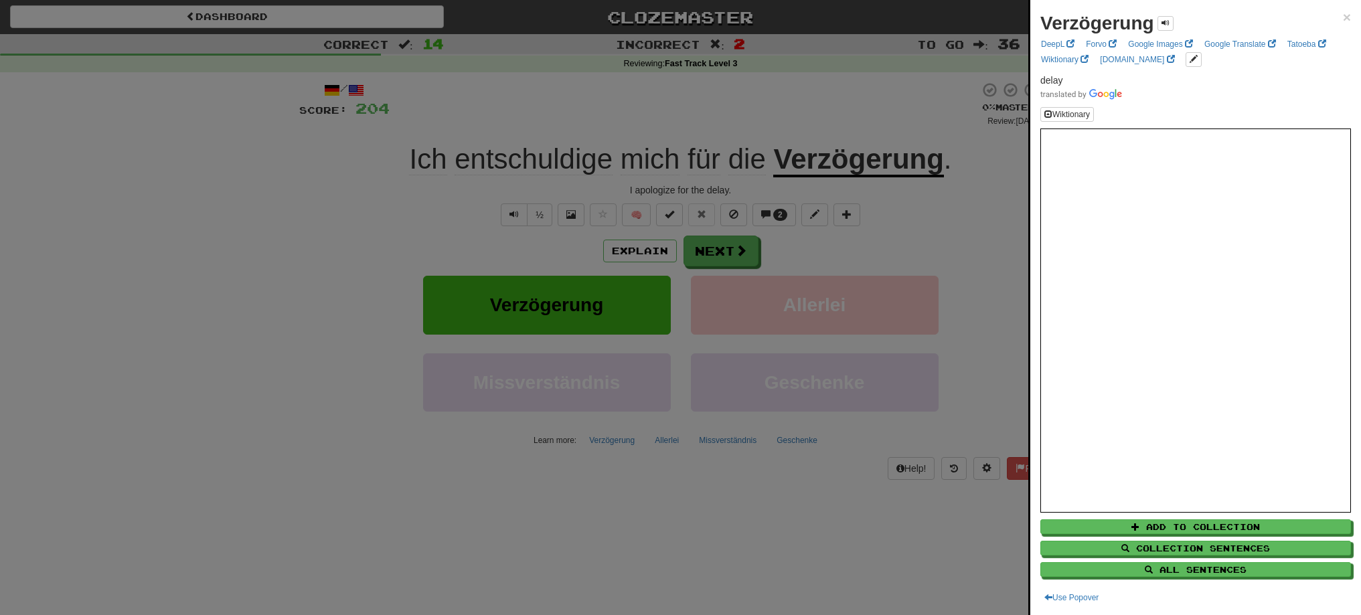
click at [309, 377] on div at bounding box center [680, 307] width 1361 height 615
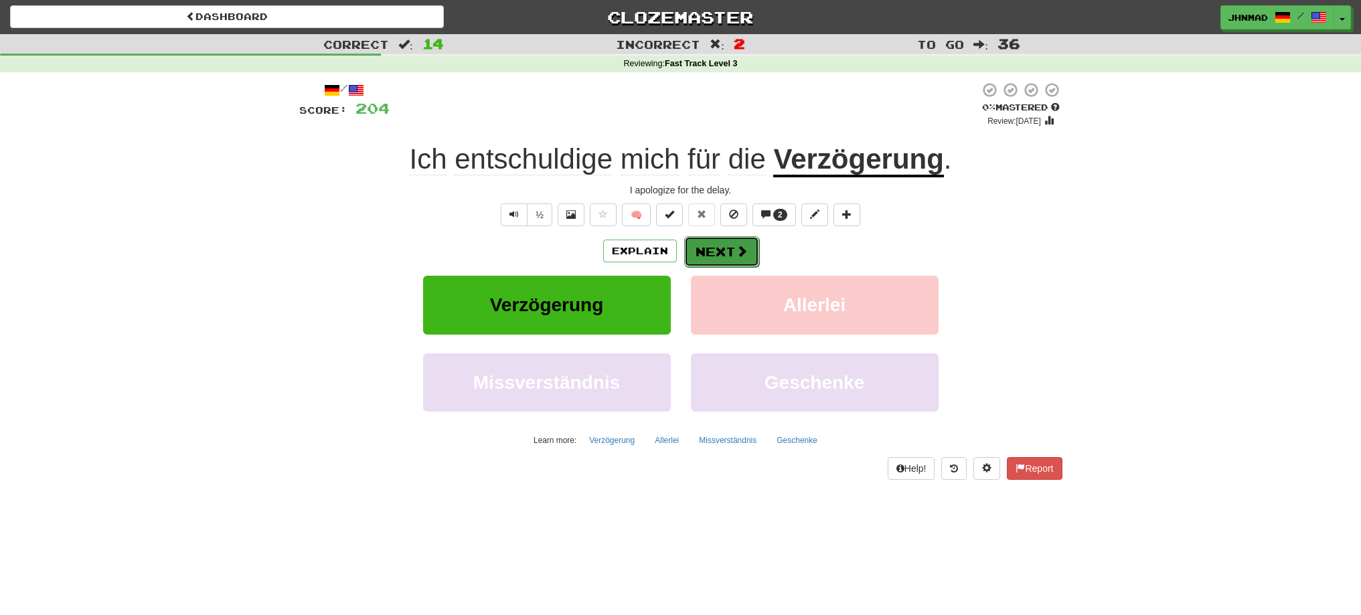
click at [695, 258] on button "Next" at bounding box center [721, 251] width 75 height 31
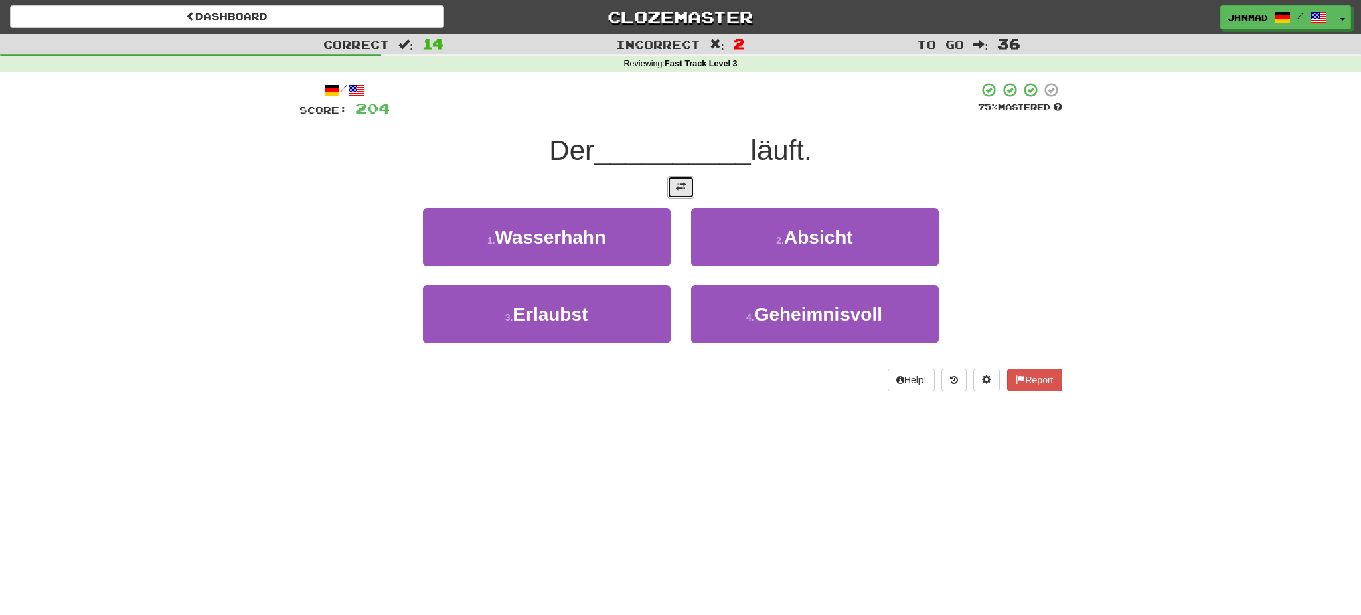
click at [673, 189] on button at bounding box center [680, 187] width 27 height 23
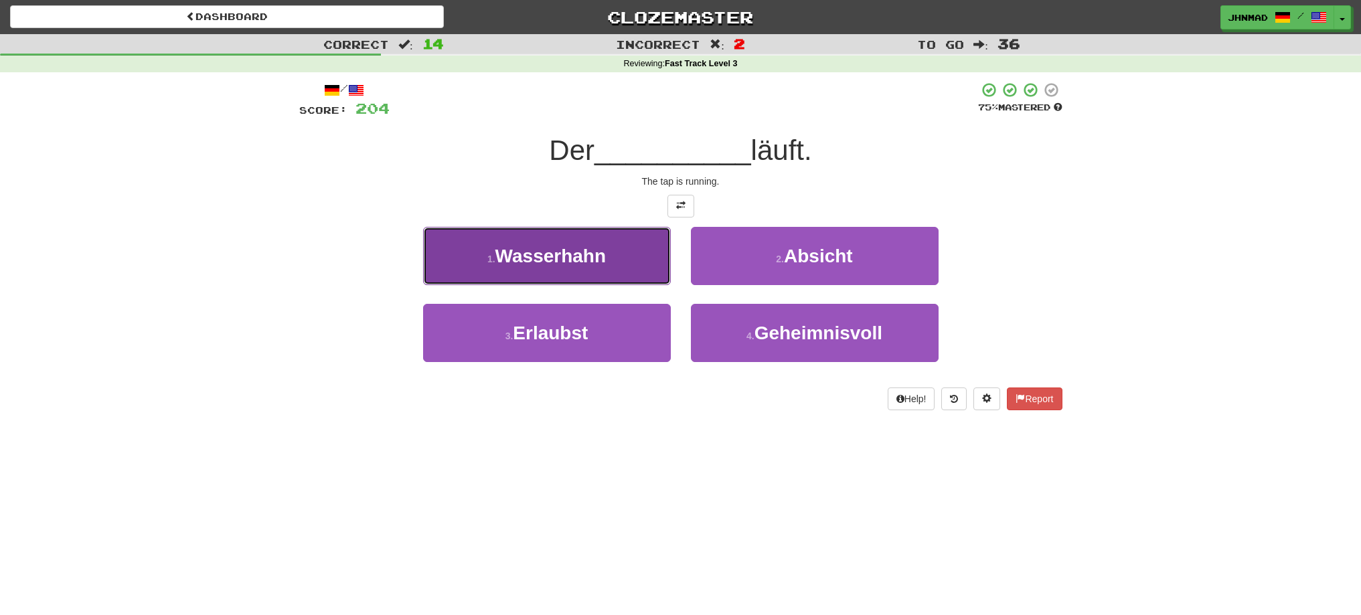
click at [548, 255] on span "Wasserhahn" at bounding box center [550, 256] width 110 height 21
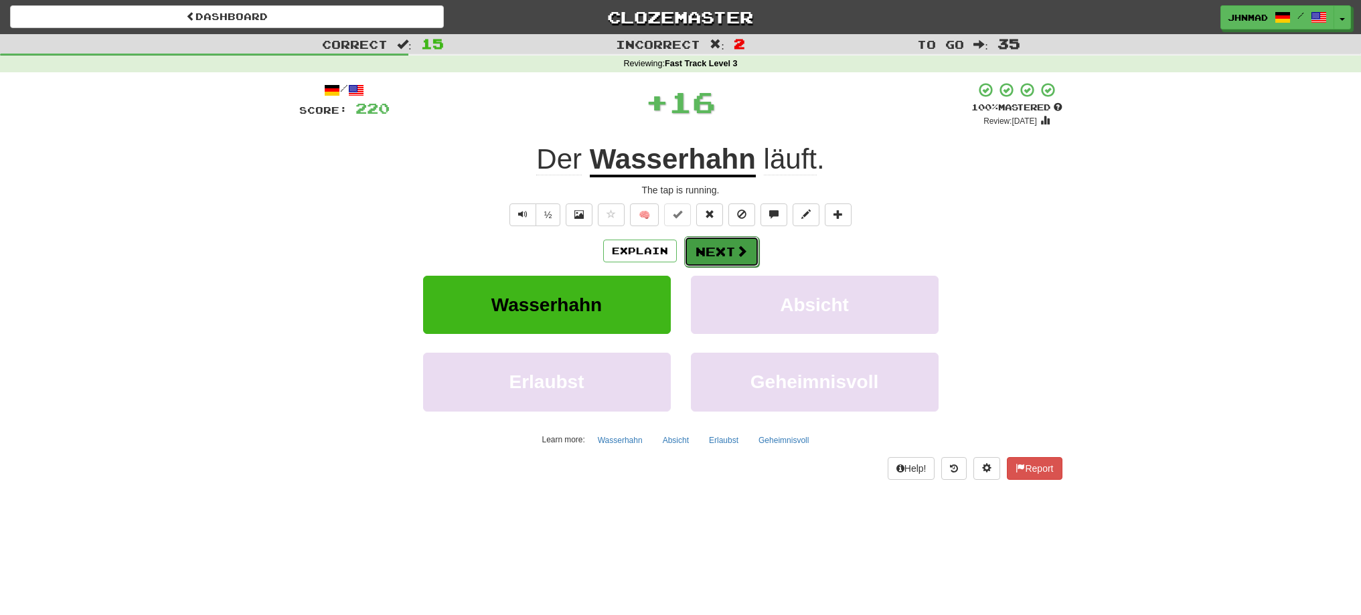
click at [698, 253] on button "Next" at bounding box center [721, 251] width 75 height 31
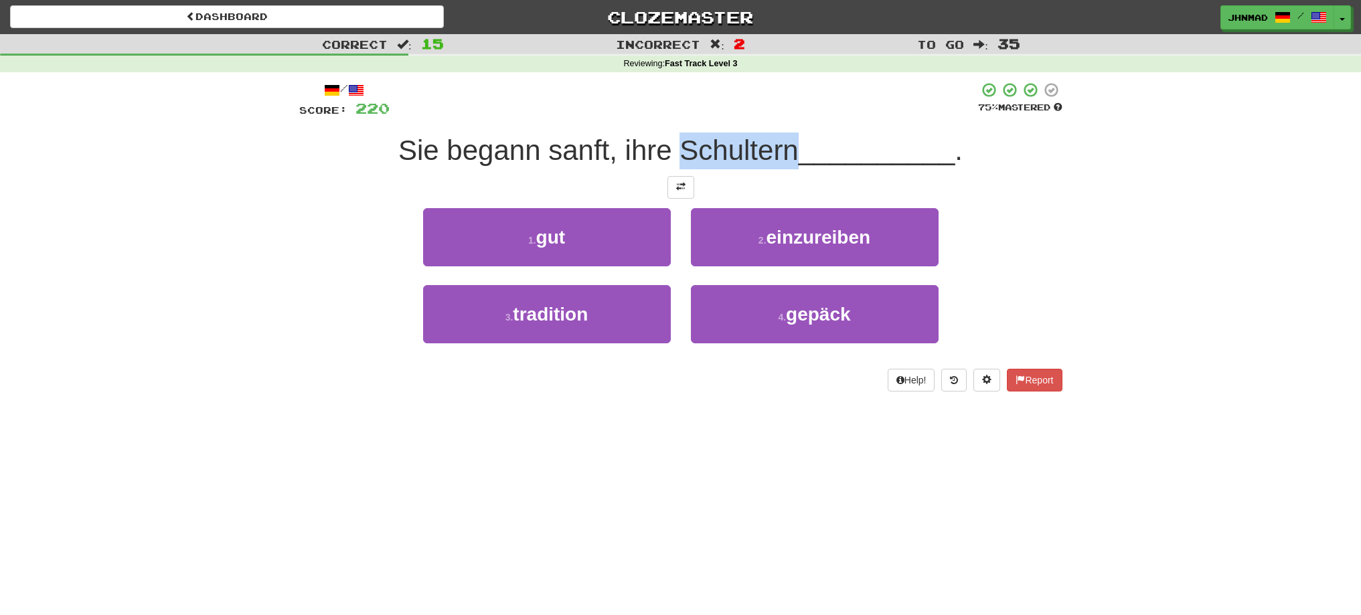
drag, startPoint x: 679, startPoint y: 152, endPoint x: 791, endPoint y: 145, distance: 111.4
click at [791, 145] on span "Sie begann sanft, ihre Schultern" at bounding box center [598, 150] width 400 height 31
click at [782, 116] on div at bounding box center [782, 116] width 0 height 0
click at [769, 110] on div at bounding box center [684, 100] width 588 height 37
drag, startPoint x: 547, startPoint y: 150, endPoint x: 605, endPoint y: 142, distance: 58.8
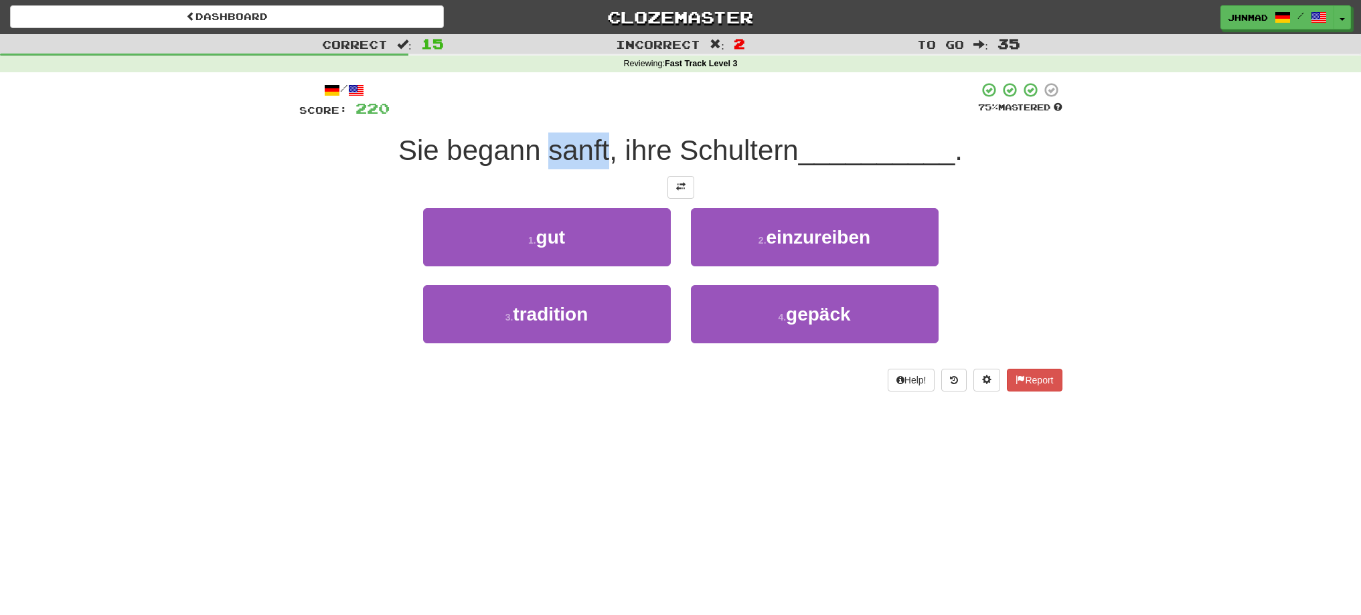
click at [605, 142] on span "Sie begann sanft, ihre Schultern" at bounding box center [598, 150] width 400 height 31
click at [596, 116] on div at bounding box center [596, 116] width 0 height 0
click at [246, 201] on div "Correct : 15 Incorrect : 2 To go : 35 Reviewing : Fast Track Level 3 / Score: 2…" at bounding box center [680, 222] width 1361 height 376
click at [669, 185] on button at bounding box center [680, 187] width 27 height 23
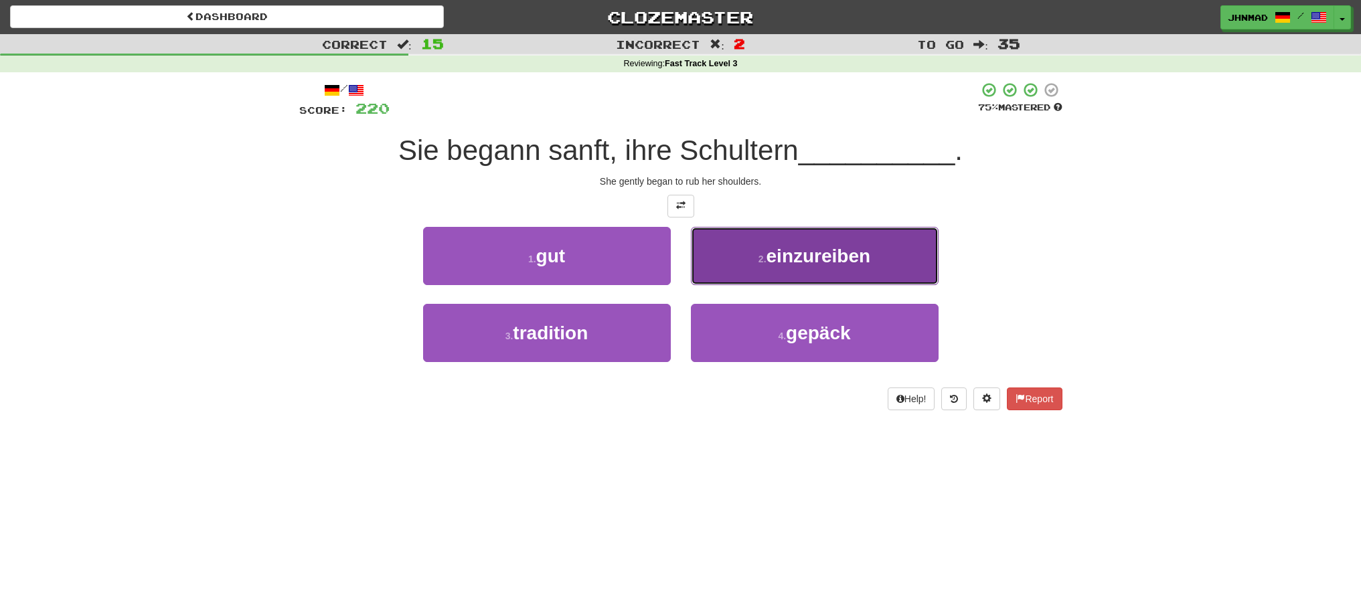
click at [758, 258] on small "2 ." at bounding box center [762, 259] width 8 height 11
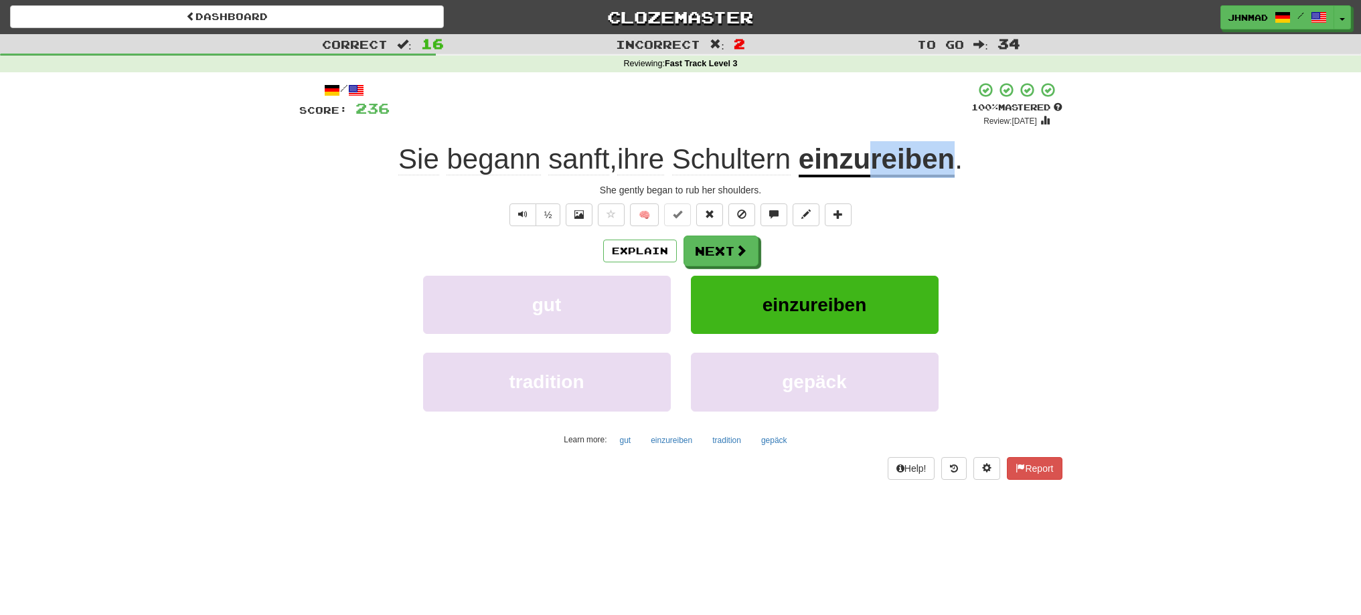
drag, startPoint x: 878, startPoint y: 163, endPoint x: 953, endPoint y: 160, distance: 74.4
click at [953, 160] on u "einzureiben" at bounding box center [877, 160] width 156 height 34
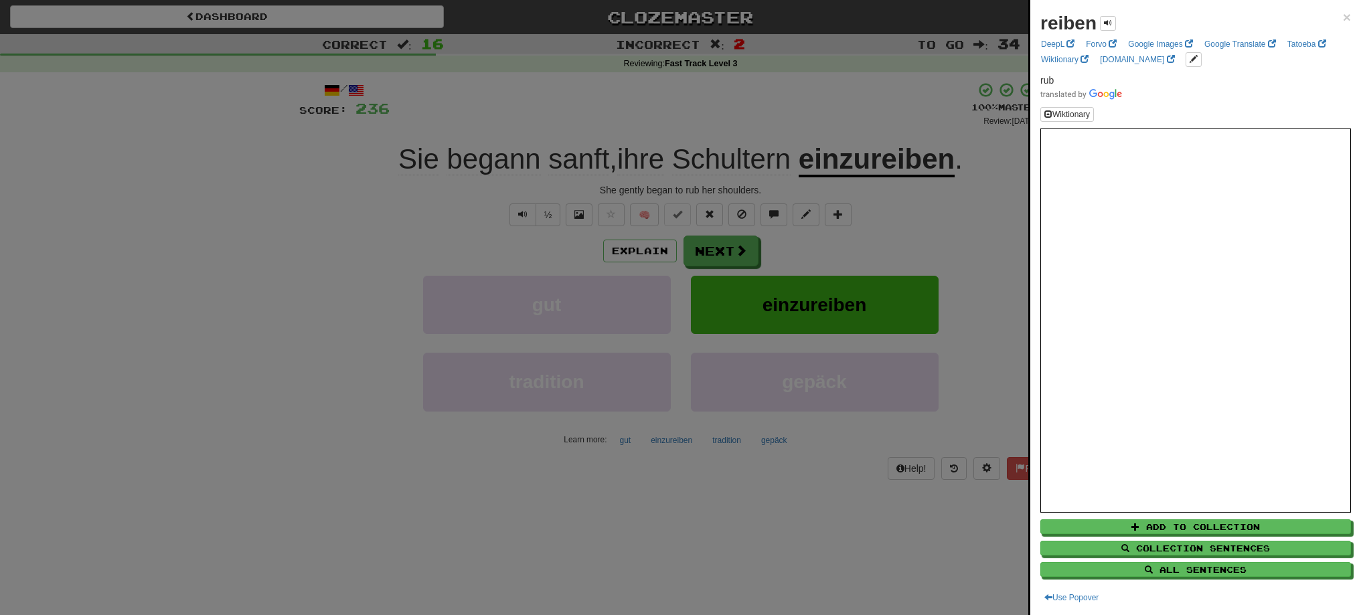
click at [898, 120] on div at bounding box center [680, 307] width 1361 height 615
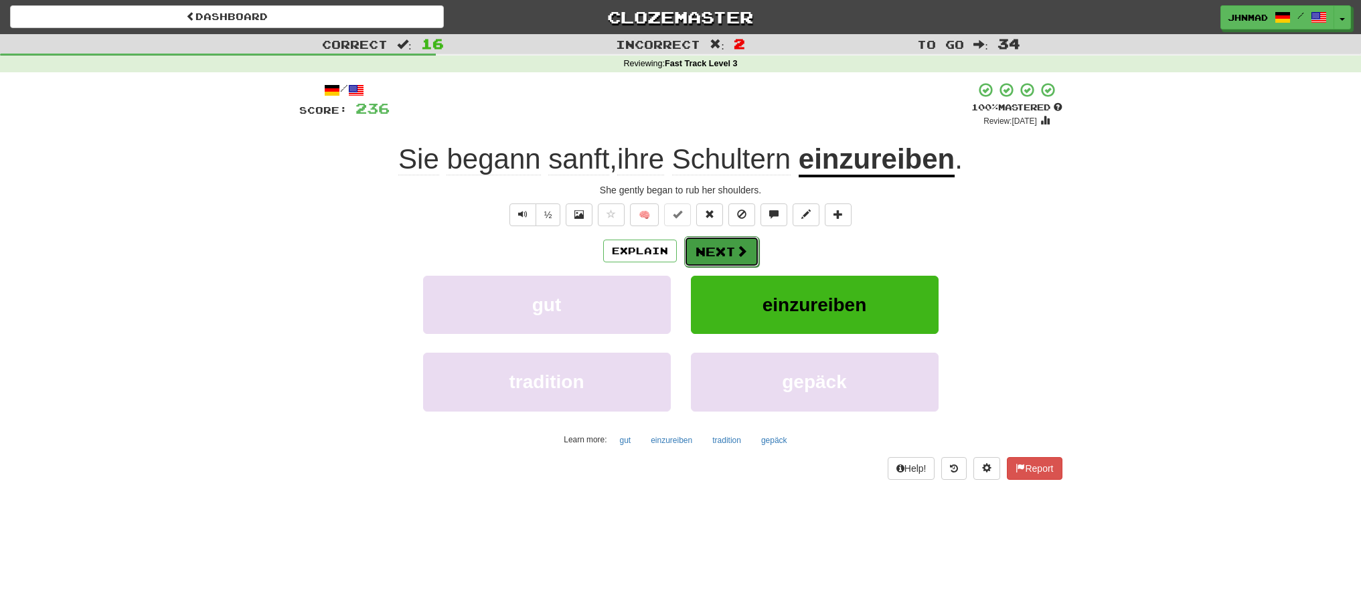
click at [736, 245] on span at bounding box center [742, 251] width 12 height 12
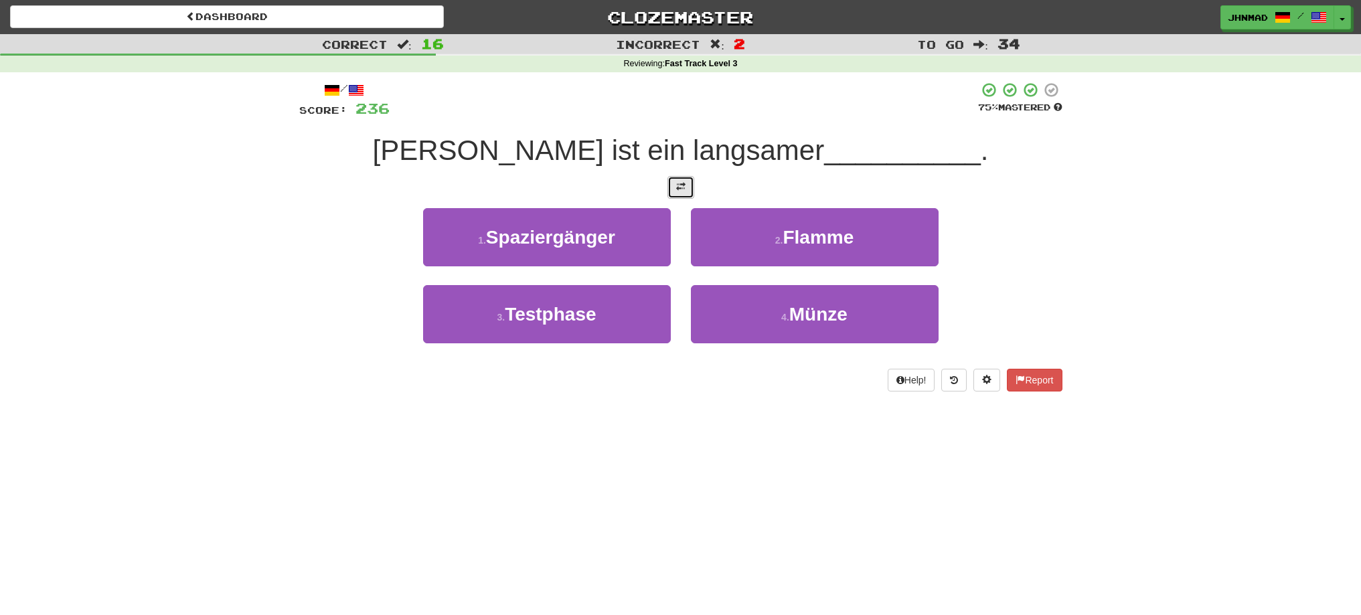
click at [685, 191] on span at bounding box center [680, 186] width 9 height 9
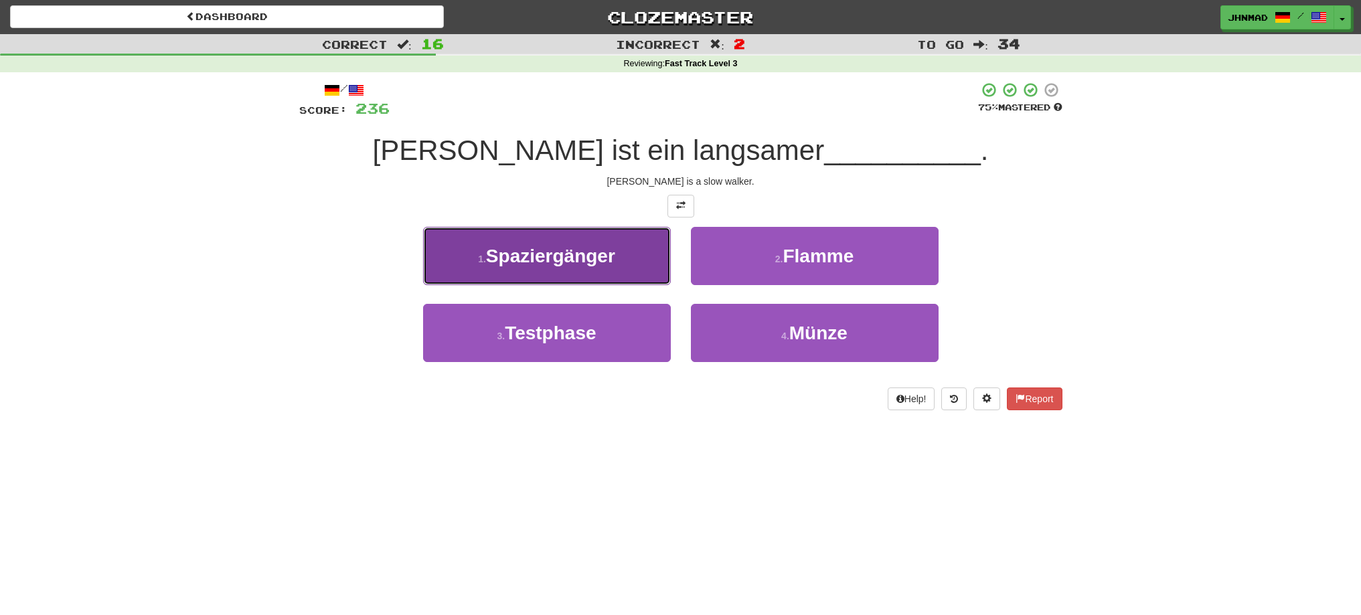
click at [559, 248] on span "Spaziergänger" at bounding box center [550, 256] width 129 height 21
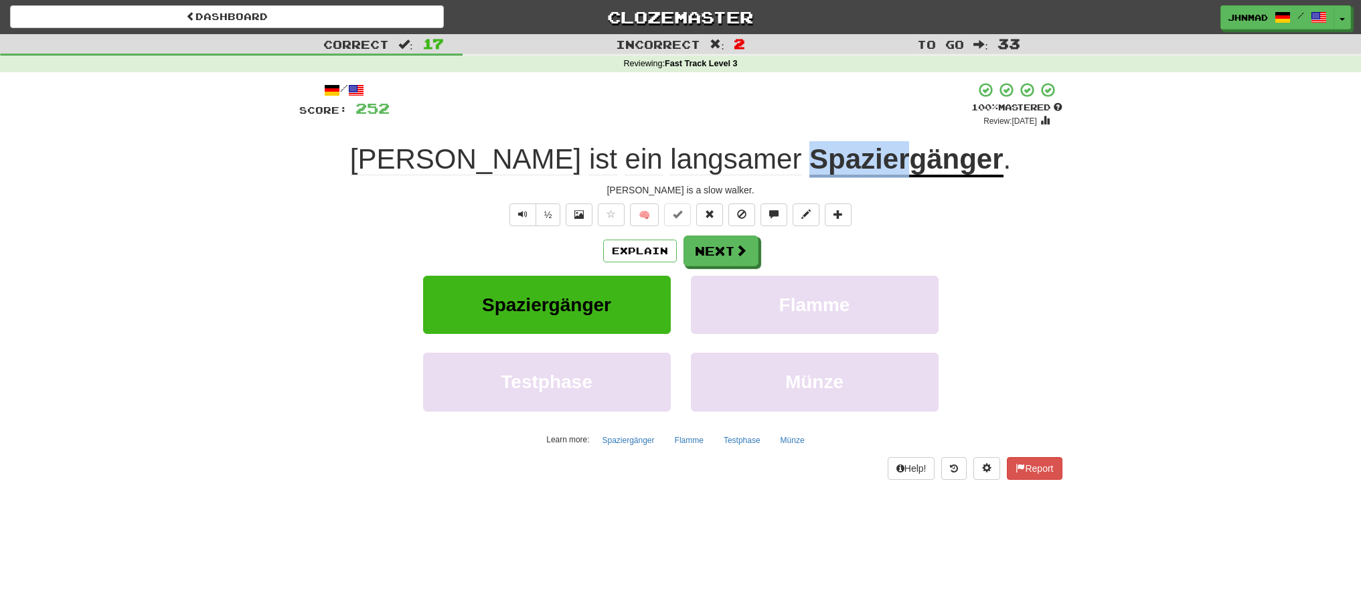
drag, startPoint x: 721, startPoint y: 155, endPoint x: 821, endPoint y: 155, distance: 99.7
click at [821, 155] on u "Spaziergänger" at bounding box center [905, 160] width 193 height 34
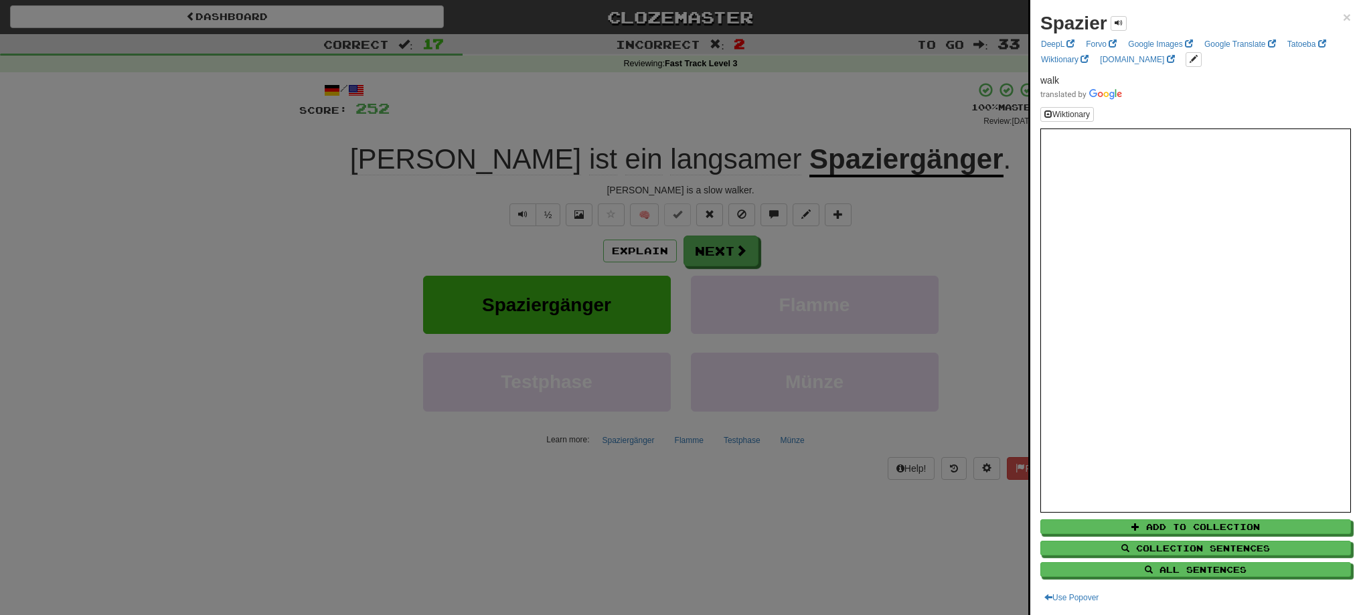
click at [915, 226] on div at bounding box center [680, 307] width 1361 height 615
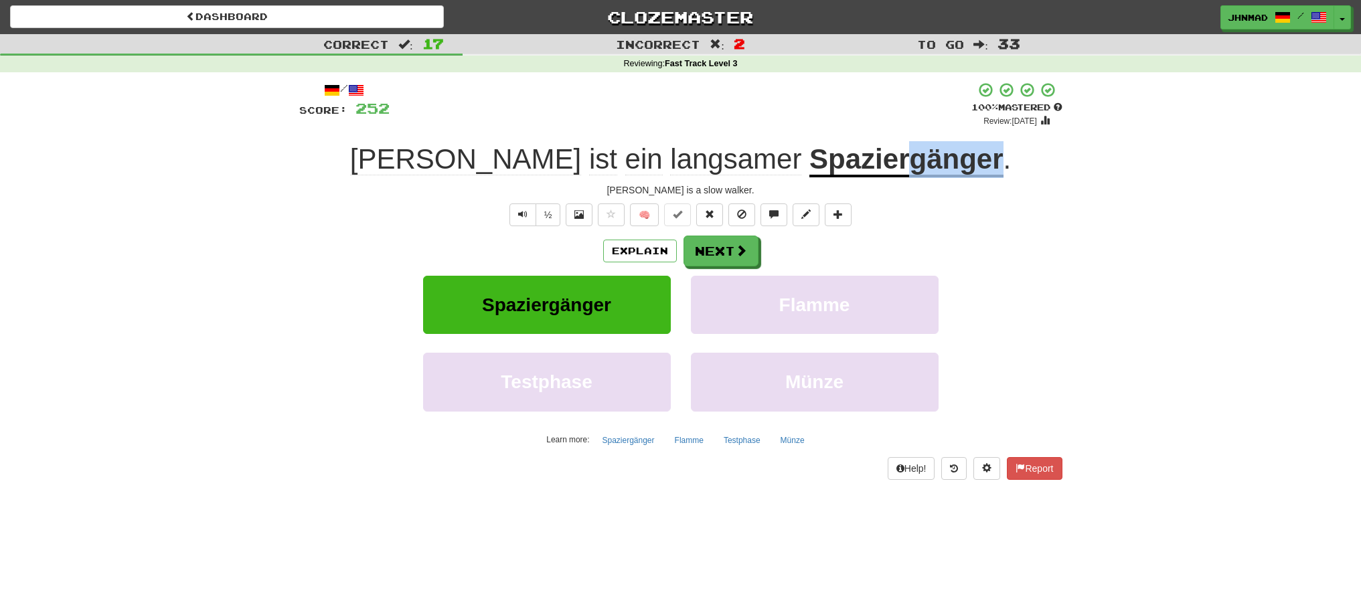
drag, startPoint x: 823, startPoint y: 159, endPoint x: 912, endPoint y: 153, distance: 89.3
click at [912, 153] on u "Spaziergänger" at bounding box center [905, 160] width 193 height 34
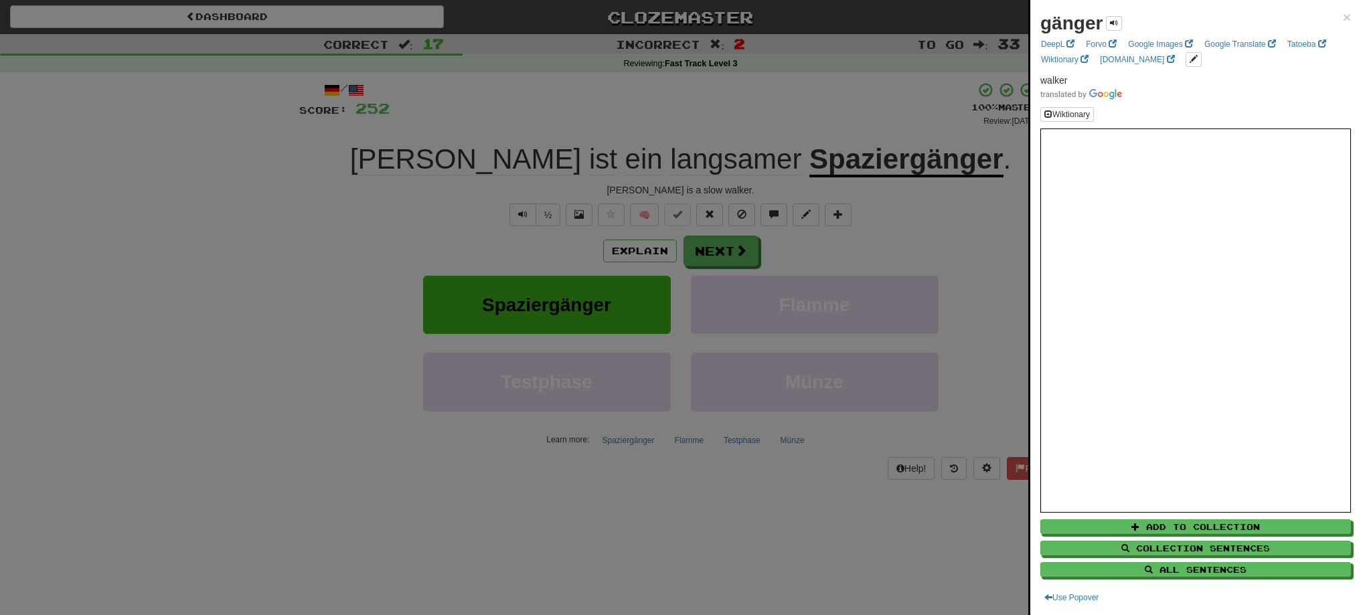
click at [971, 210] on div at bounding box center [680, 307] width 1361 height 615
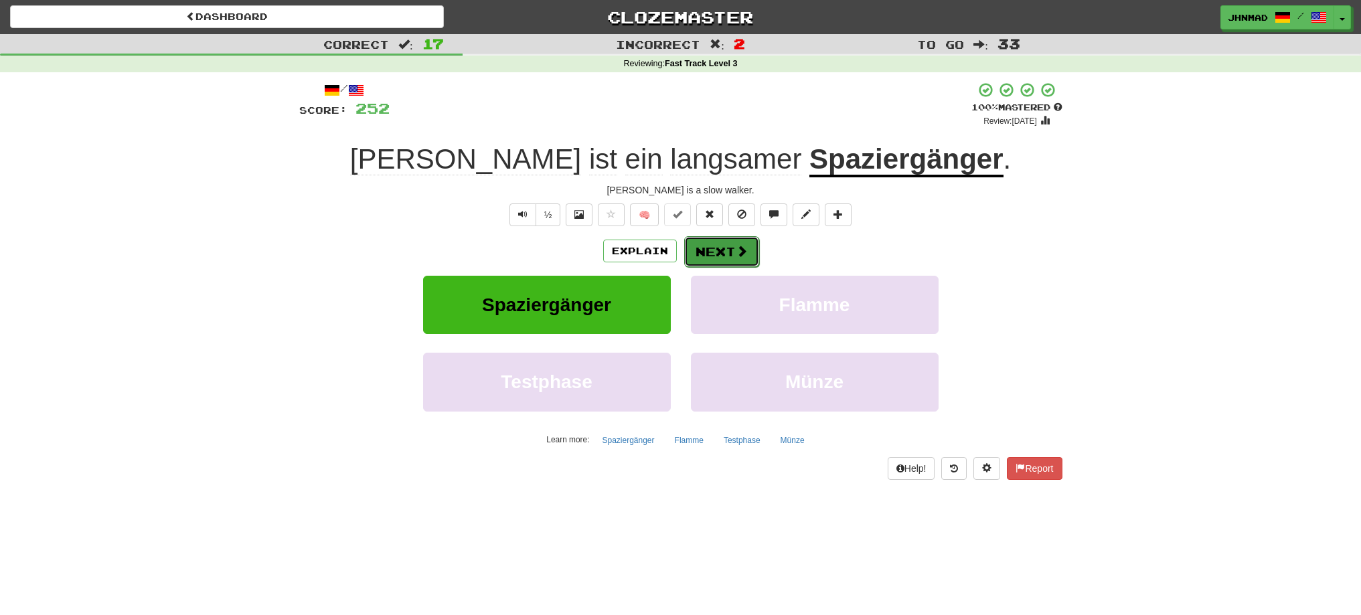
click at [736, 251] on span at bounding box center [742, 251] width 12 height 12
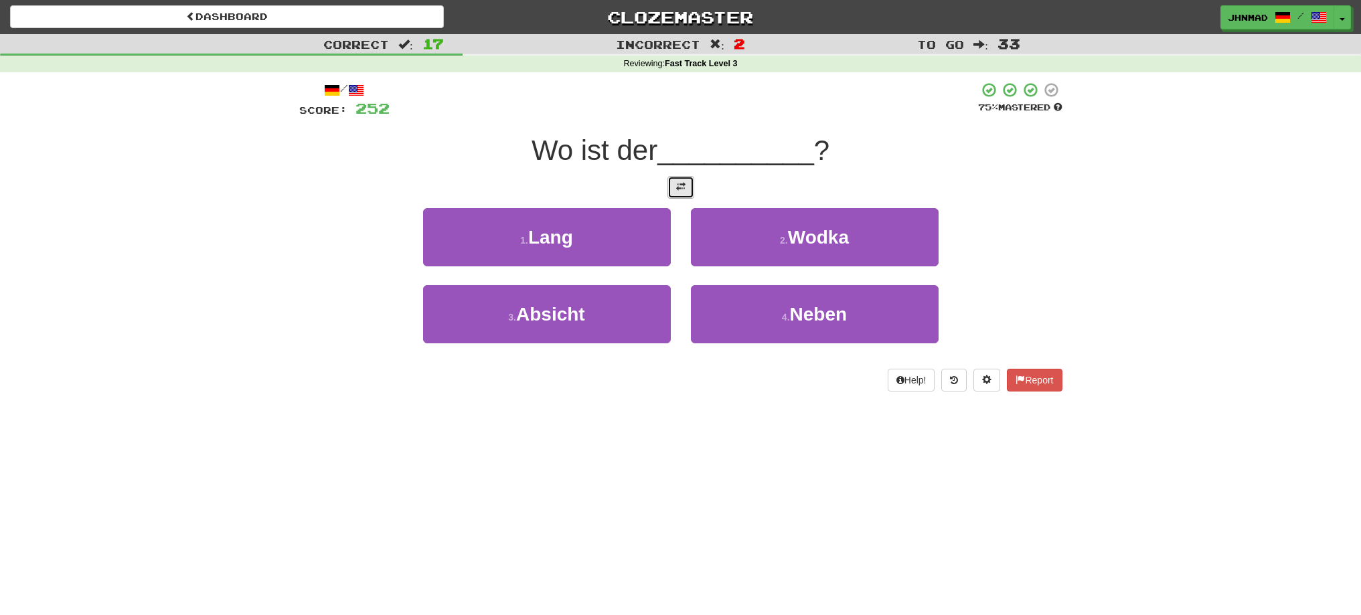
click at [686, 196] on button at bounding box center [680, 187] width 27 height 23
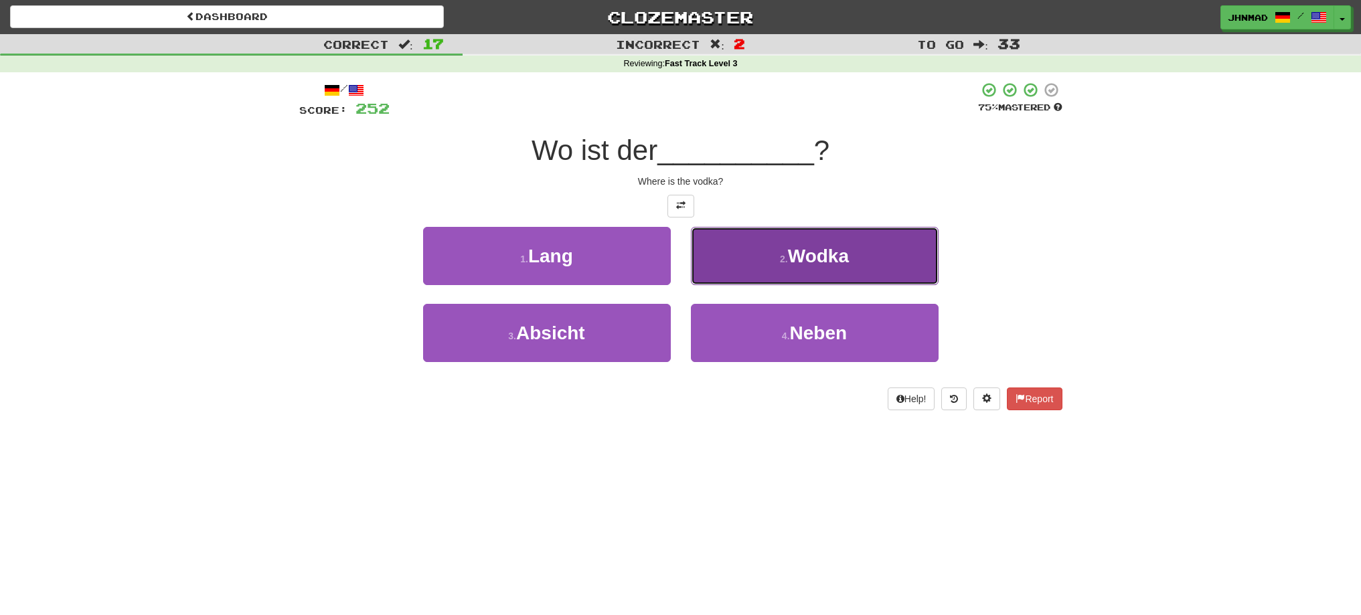
click at [728, 242] on button "2 . Wodka" at bounding box center [815, 256] width 248 height 58
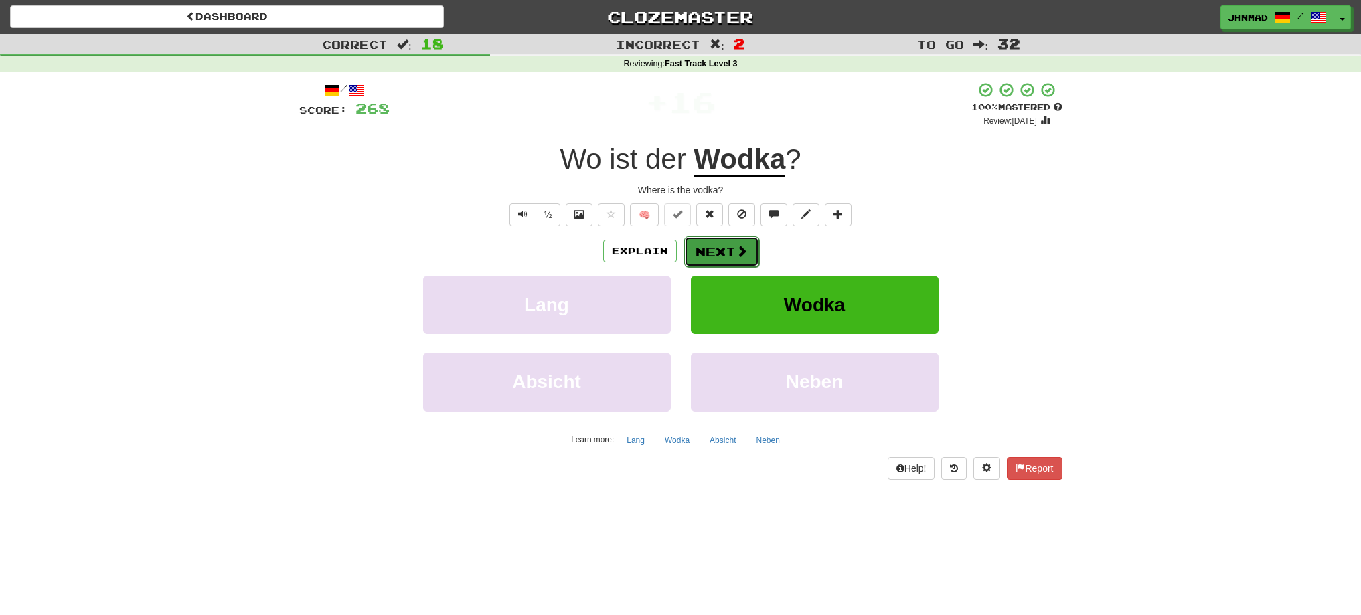
click at [697, 249] on button "Next" at bounding box center [721, 251] width 75 height 31
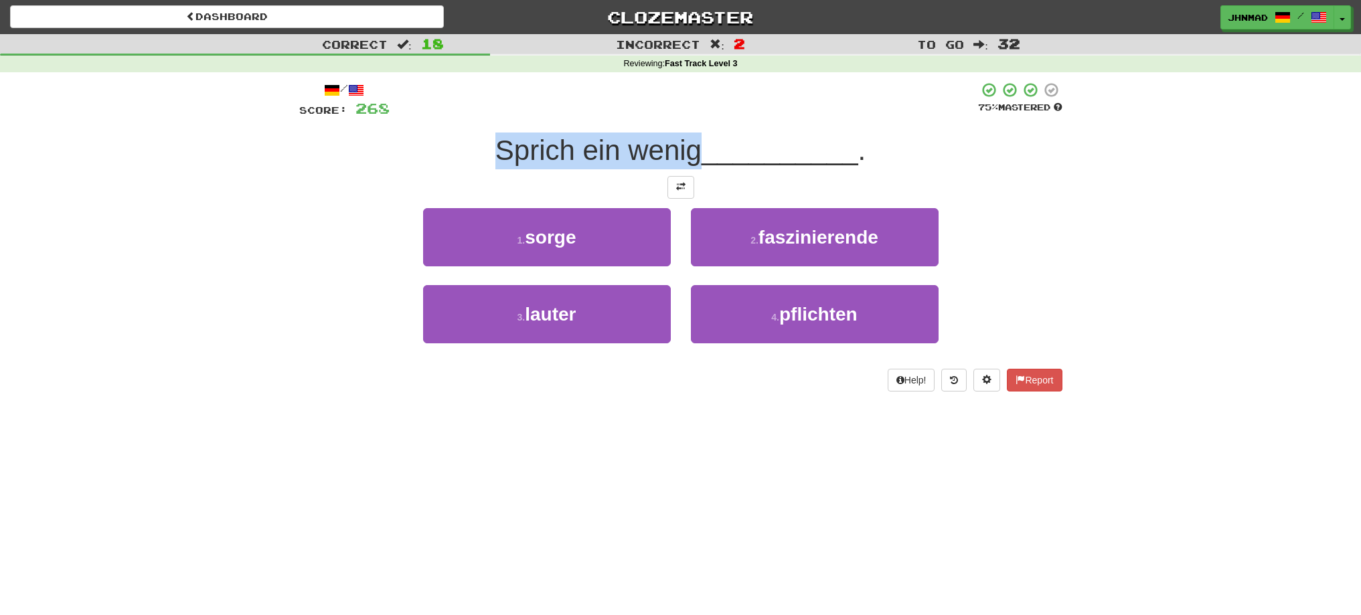
drag, startPoint x: 492, startPoint y: 157, endPoint x: 691, endPoint y: 153, distance: 199.5
click at [691, 153] on span "Sprich ein wenig" at bounding box center [598, 150] width 206 height 31
click at [683, 167] on div at bounding box center [683, 167] width 0 height 0
click at [379, 146] on div "Sprich ein wenig __________ ." at bounding box center [680, 151] width 763 height 37
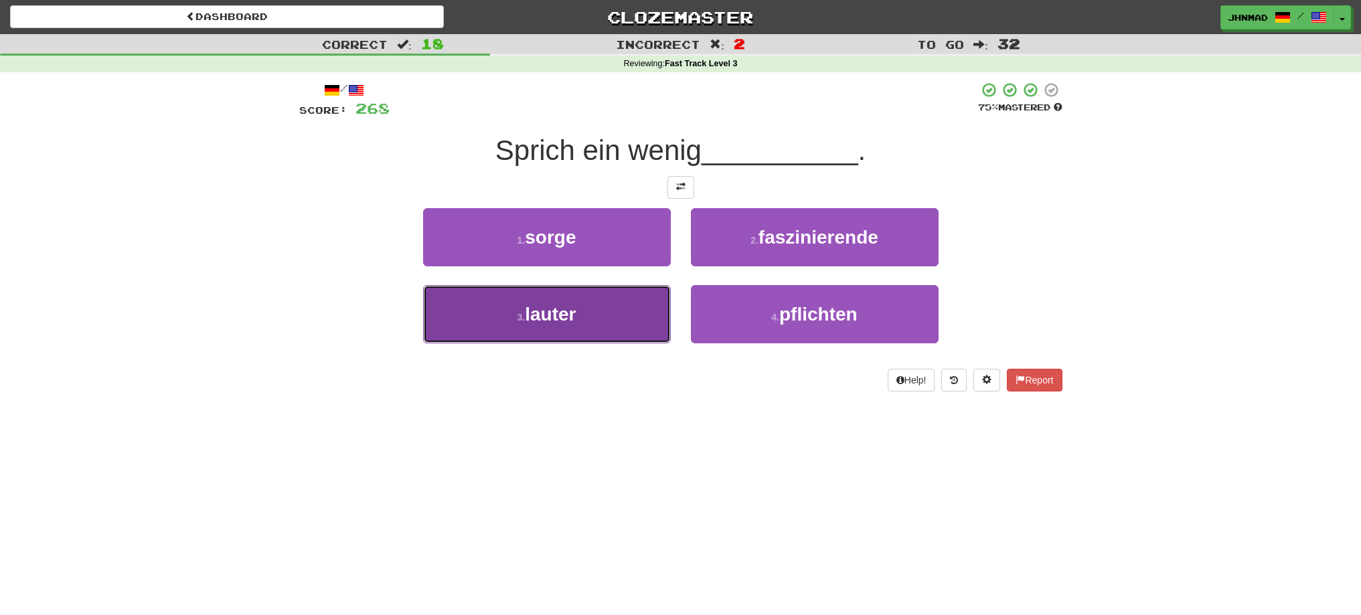
click at [487, 293] on button "3 . lauter" at bounding box center [547, 314] width 248 height 58
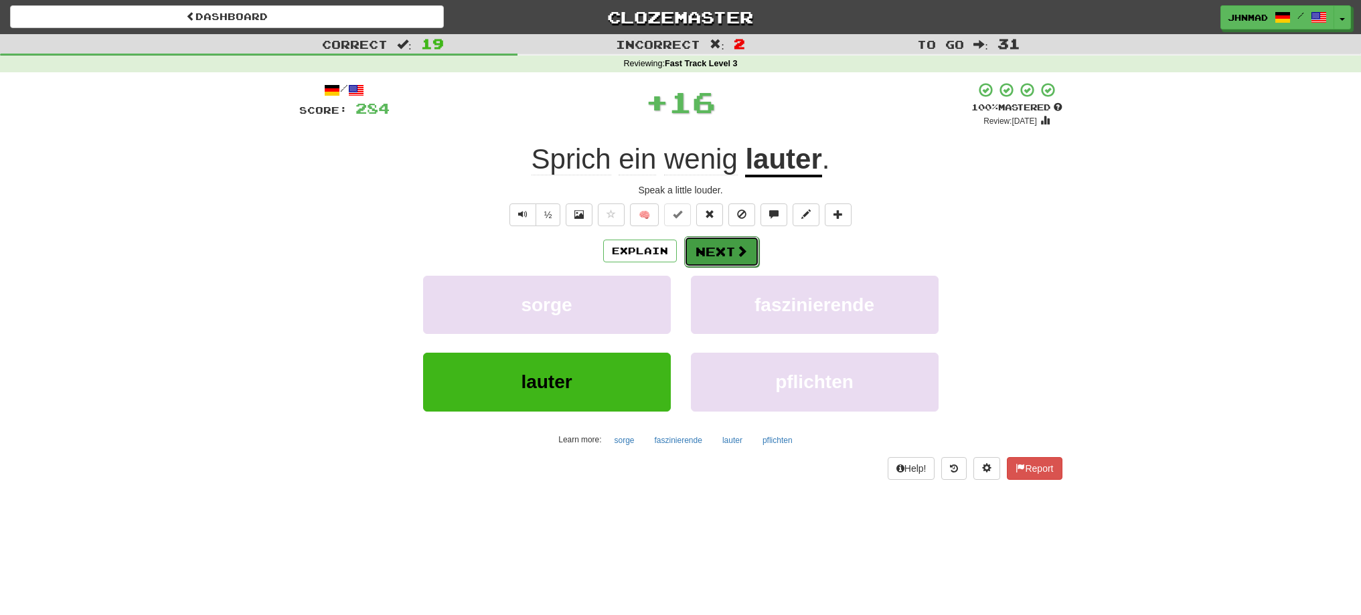
click at [710, 260] on button "Next" at bounding box center [721, 251] width 75 height 31
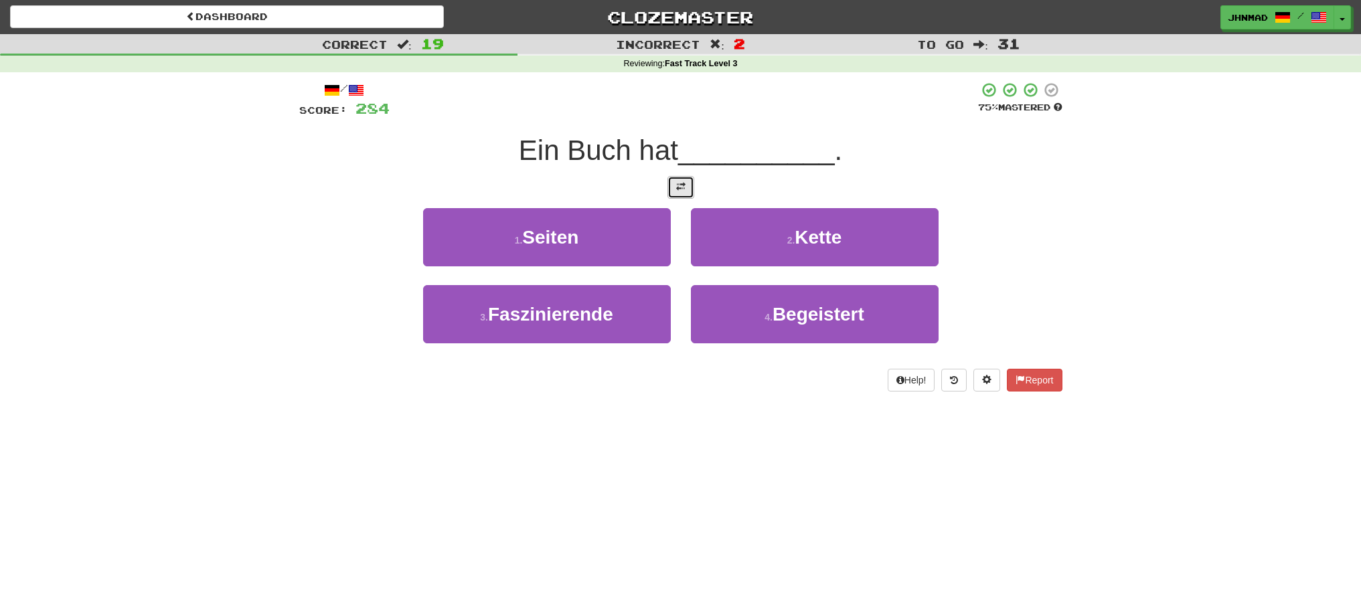
click at [671, 189] on button at bounding box center [680, 187] width 27 height 23
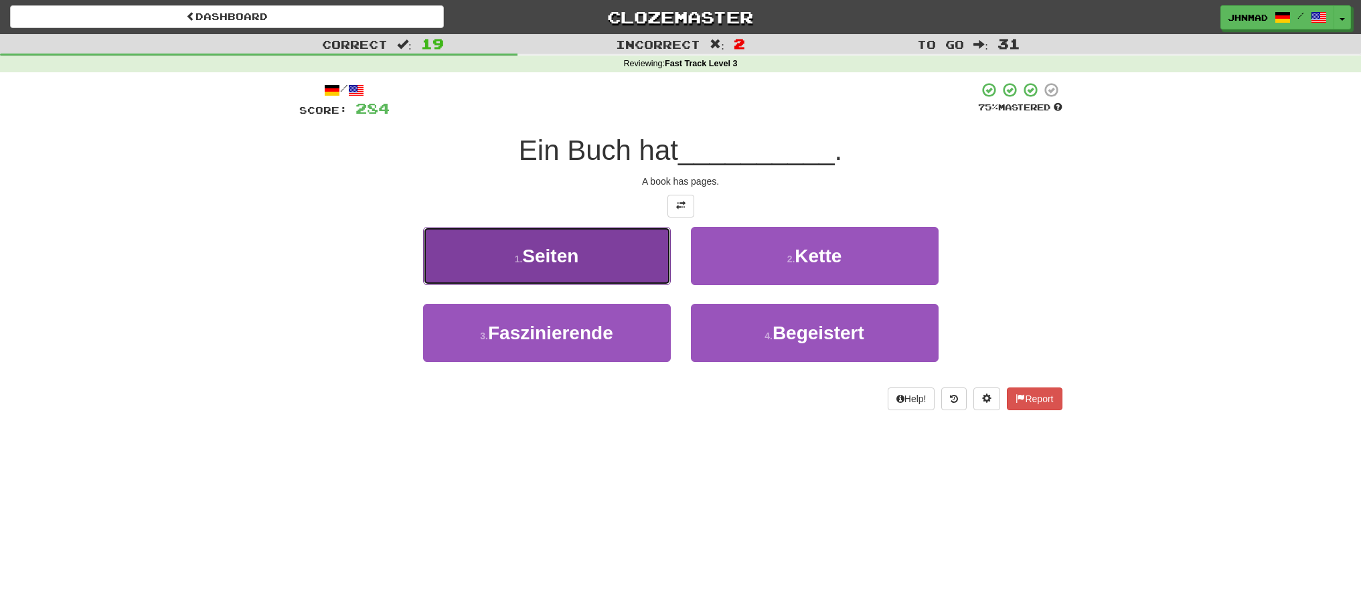
click at [584, 266] on button "1 . Seiten" at bounding box center [547, 256] width 248 height 58
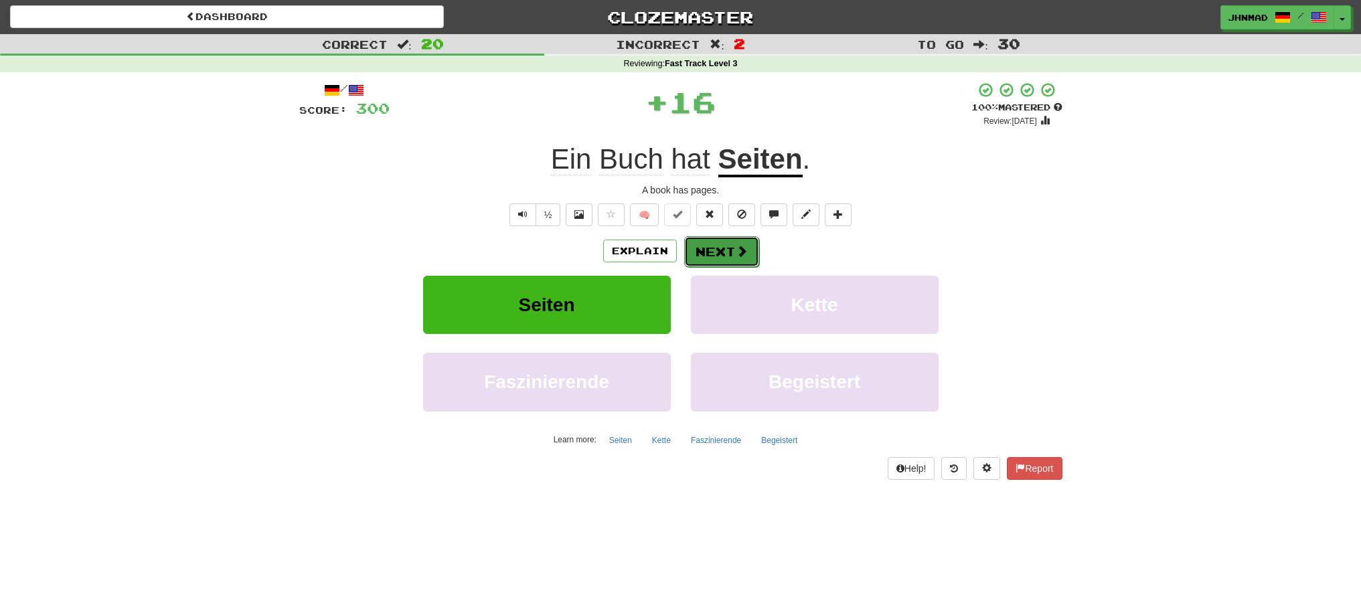
click at [726, 252] on button "Next" at bounding box center [721, 251] width 75 height 31
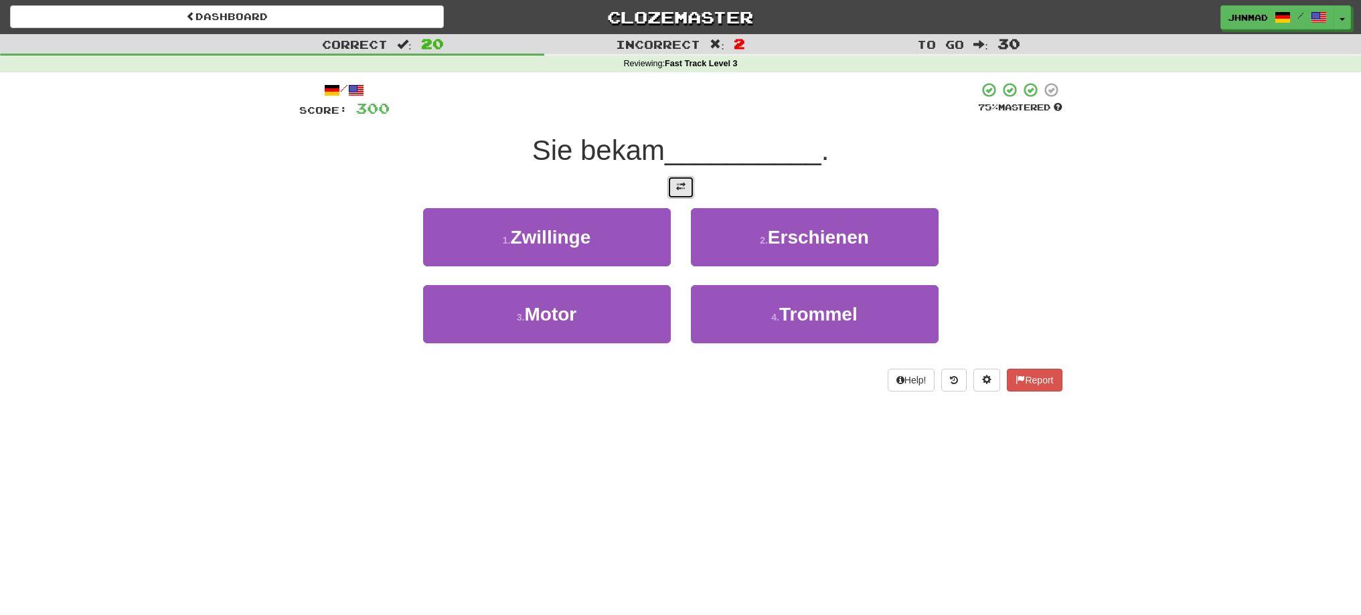
click at [683, 187] on span at bounding box center [680, 186] width 9 height 9
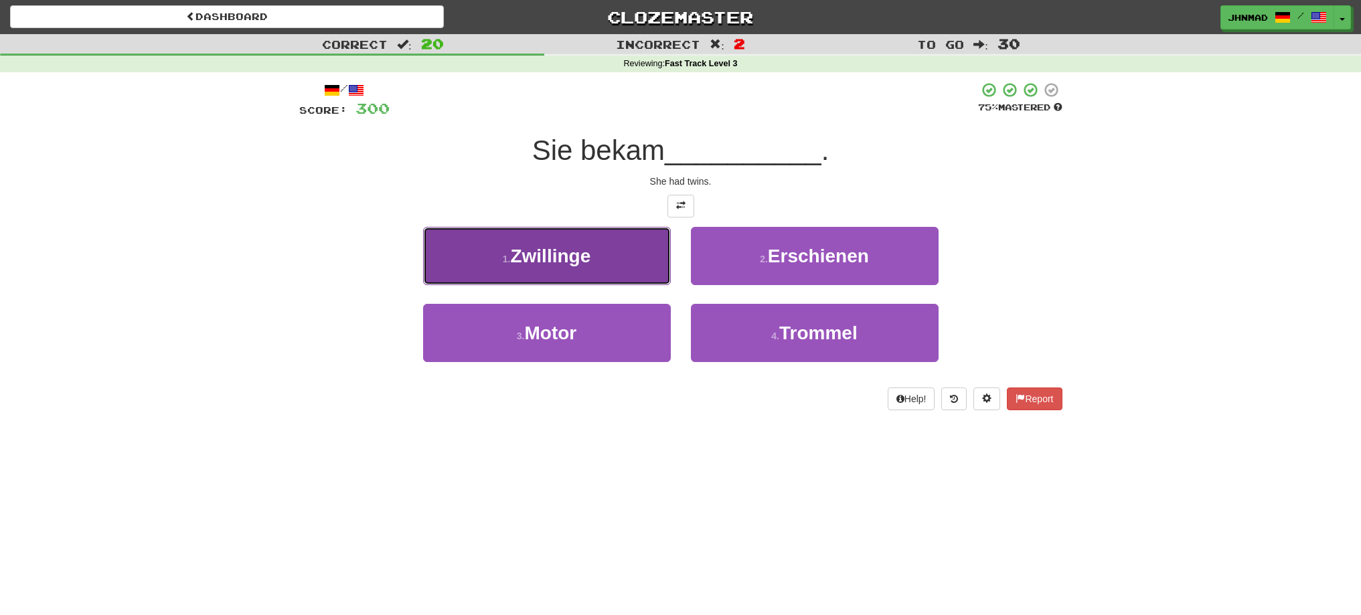
click at [477, 236] on button "1 . Zwillinge" at bounding box center [547, 256] width 248 height 58
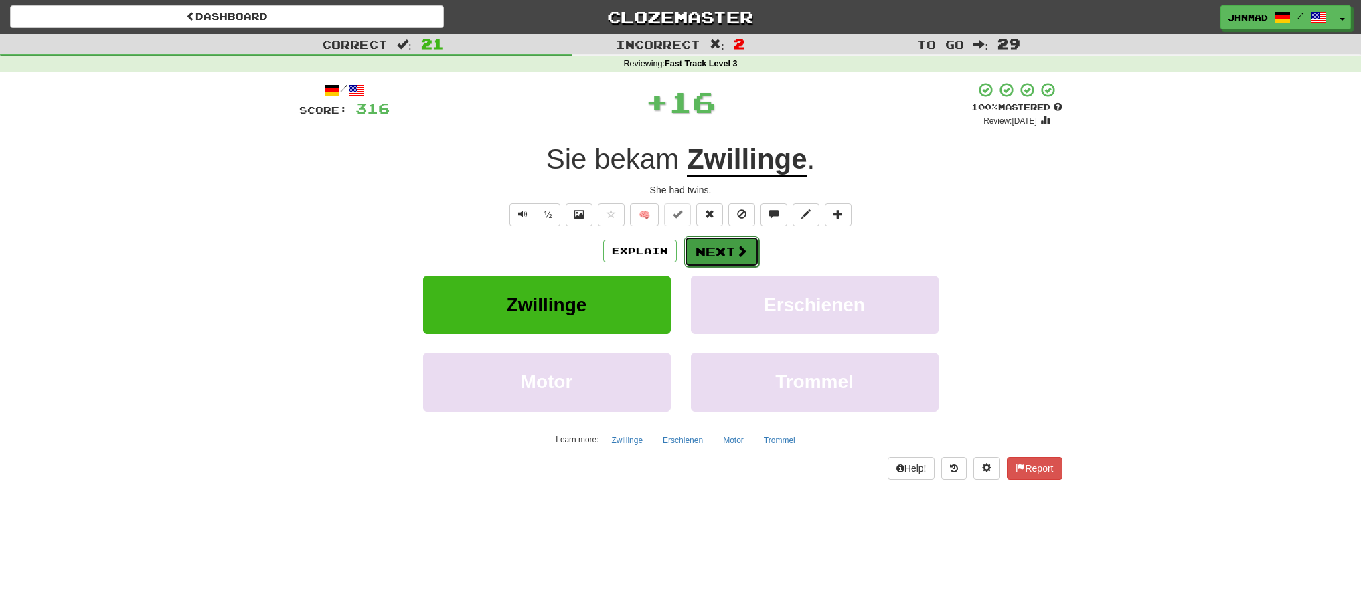
click at [726, 248] on button "Next" at bounding box center [721, 251] width 75 height 31
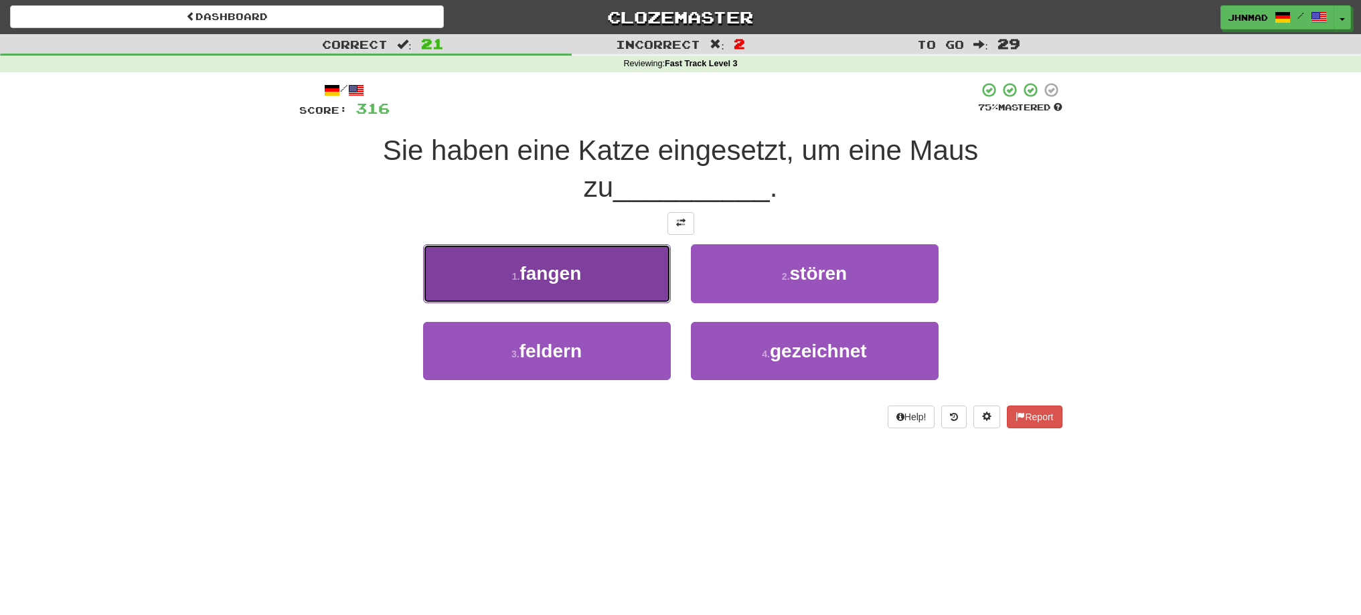
click at [533, 277] on span "fangen" at bounding box center [550, 273] width 62 height 21
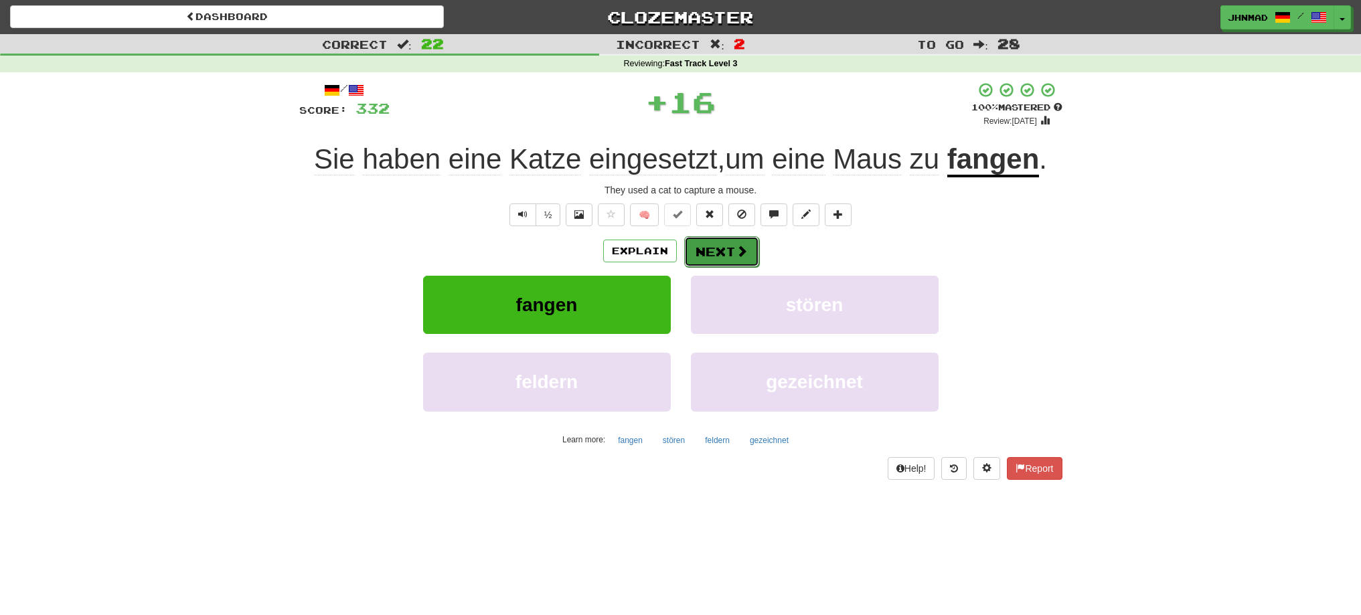
click at [706, 258] on button "Next" at bounding box center [721, 251] width 75 height 31
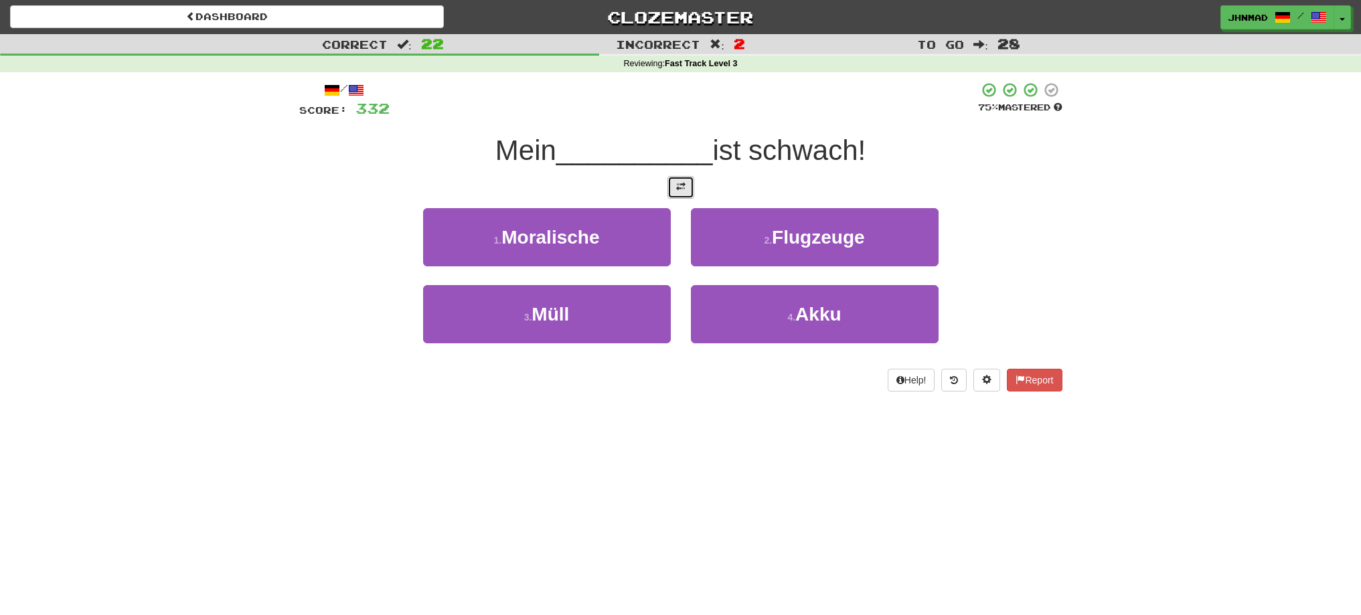
click at [685, 190] on button at bounding box center [680, 187] width 27 height 23
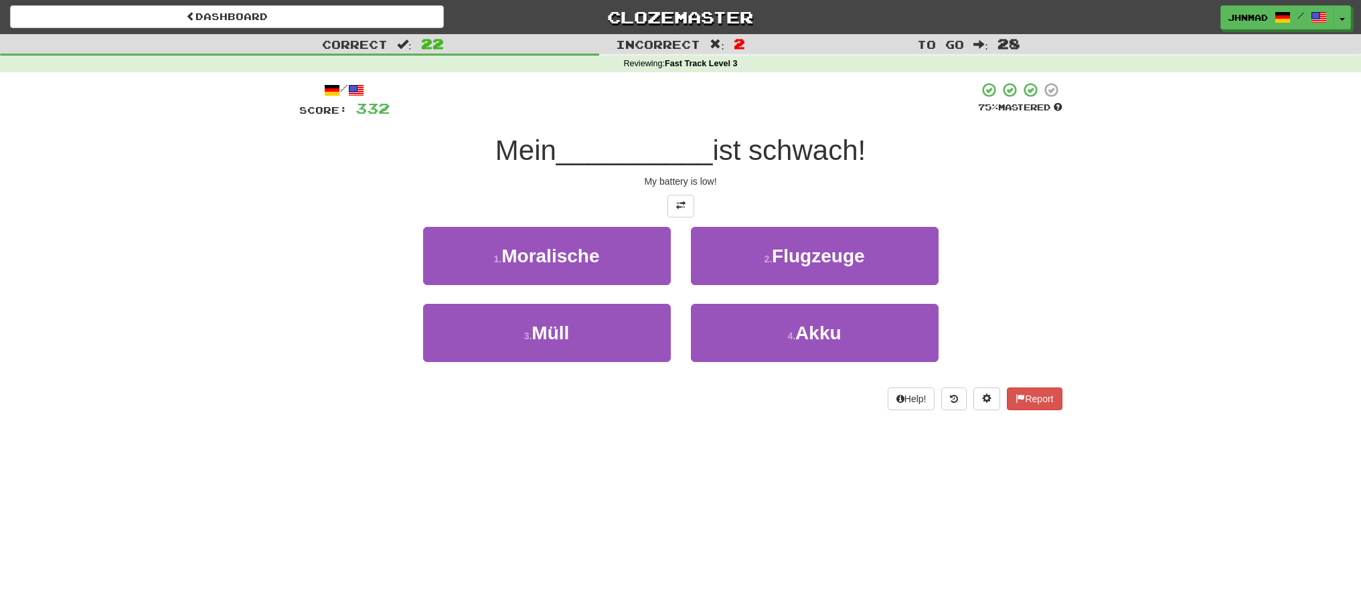
click at [371, 202] on div at bounding box center [680, 206] width 763 height 23
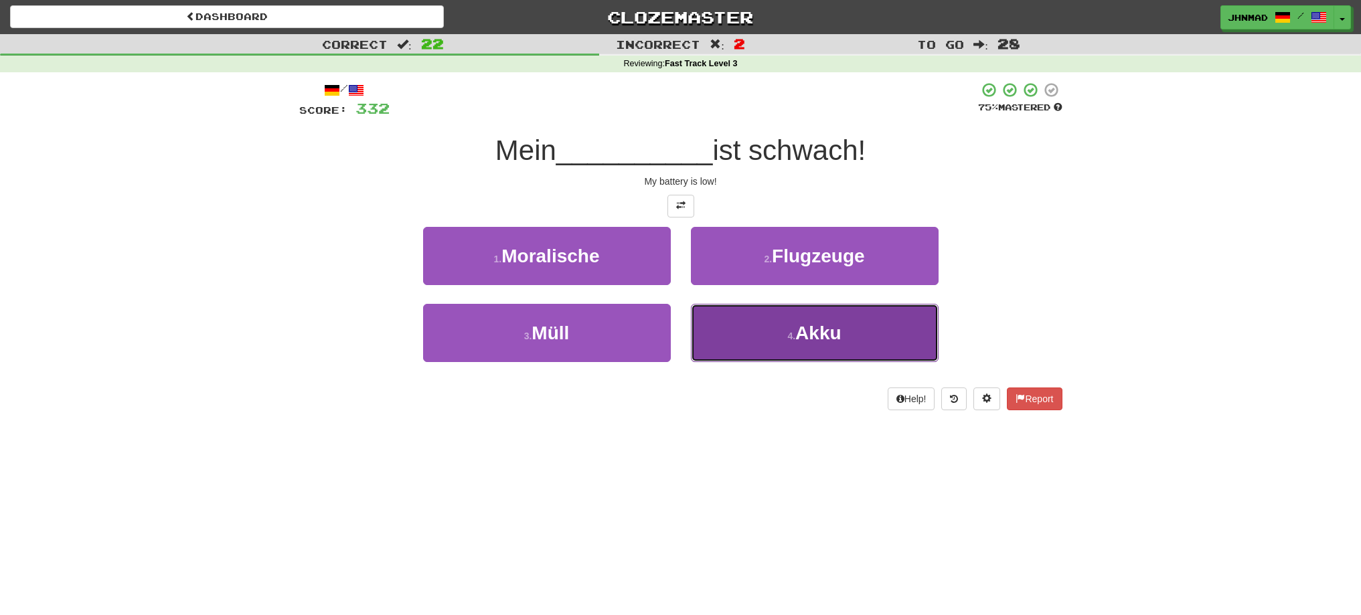
click at [839, 336] on span "Akku" at bounding box center [818, 333] width 46 height 21
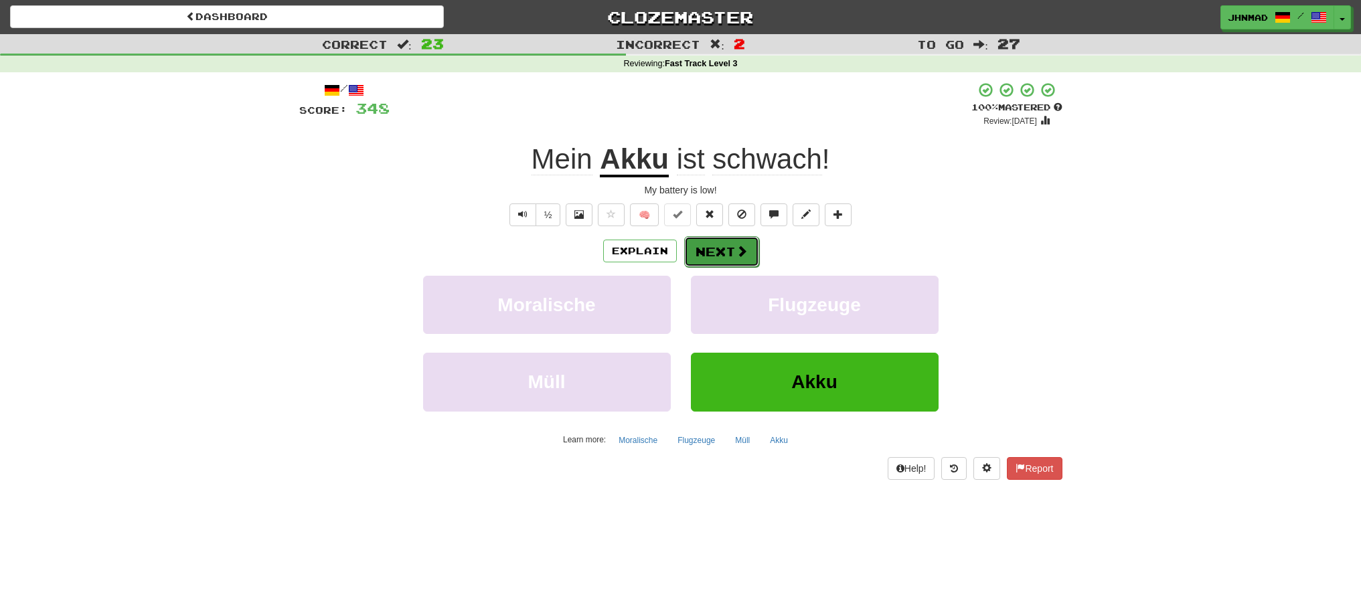
click at [706, 253] on button "Next" at bounding box center [721, 251] width 75 height 31
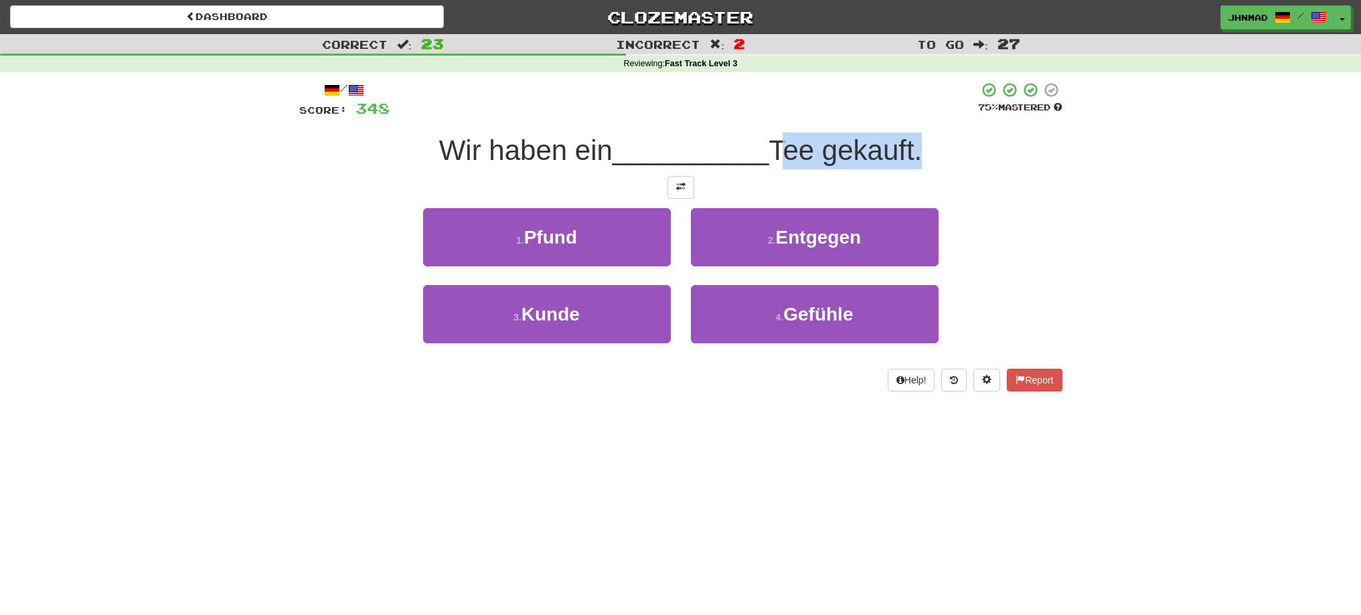
drag, startPoint x: 773, startPoint y: 144, endPoint x: 925, endPoint y: 142, distance: 152.0
click at [922, 142] on span "Tee gekauft." at bounding box center [844, 150] width 153 height 31
click at [916, 116] on div at bounding box center [916, 116] width 0 height 0
click at [1021, 213] on div "1 . Pfund 2 . Entgegen" at bounding box center [680, 246] width 803 height 77
click at [680, 192] on button at bounding box center [680, 187] width 27 height 23
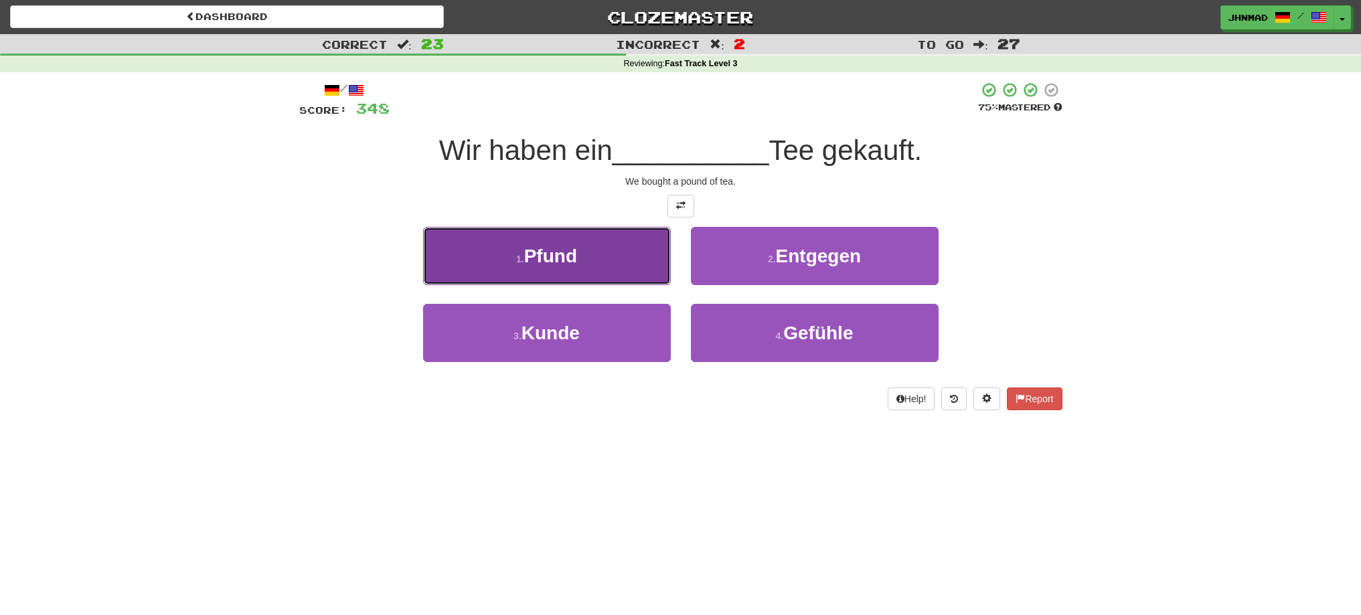
click at [590, 266] on button "1 . Pfund" at bounding box center [547, 256] width 248 height 58
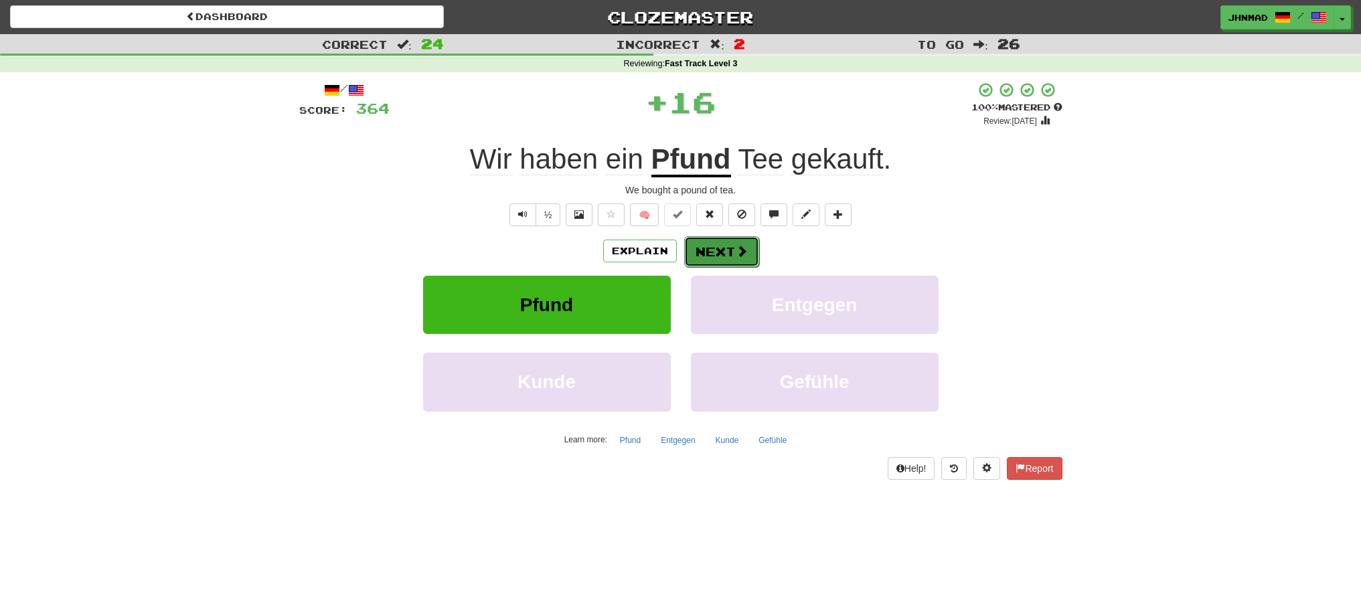
click at [697, 250] on button "Next" at bounding box center [721, 251] width 75 height 31
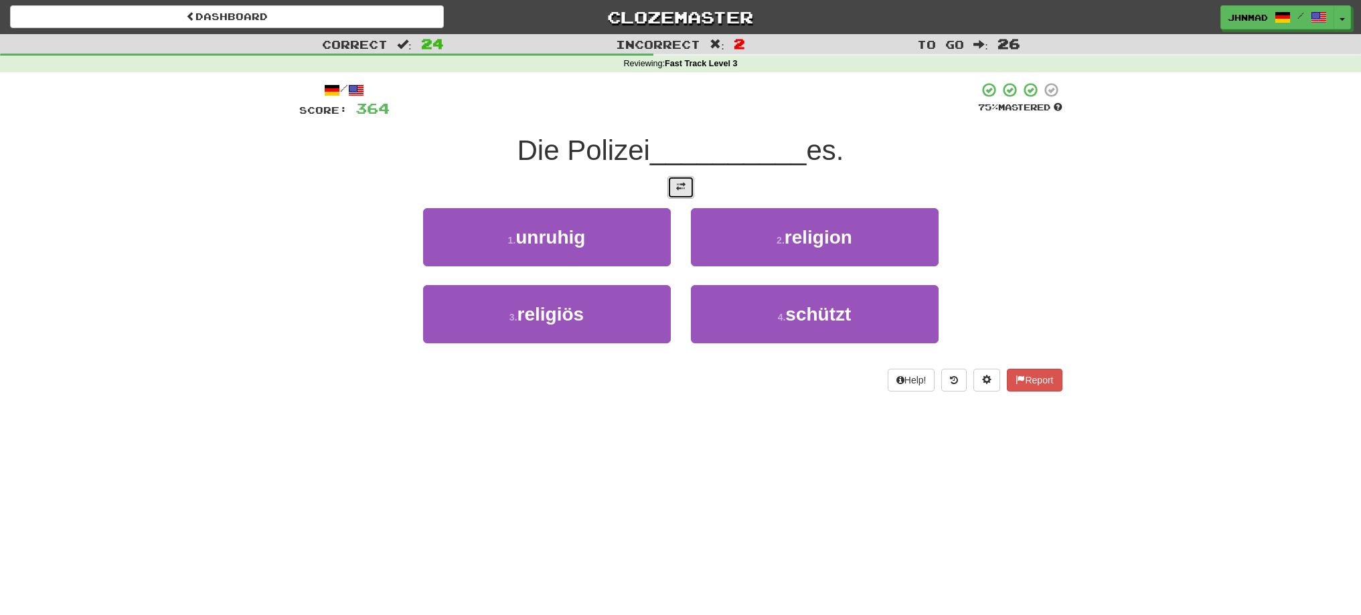
click at [682, 193] on button at bounding box center [680, 187] width 27 height 23
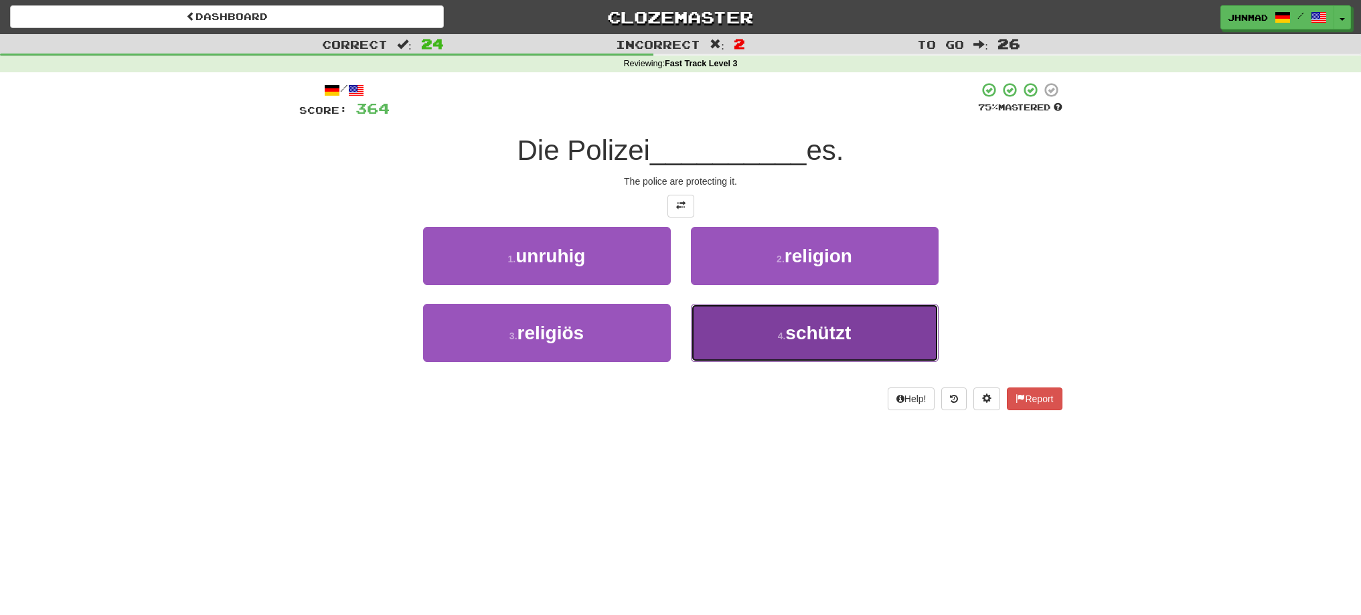
click at [855, 339] on button "4 . schützt" at bounding box center [815, 333] width 248 height 58
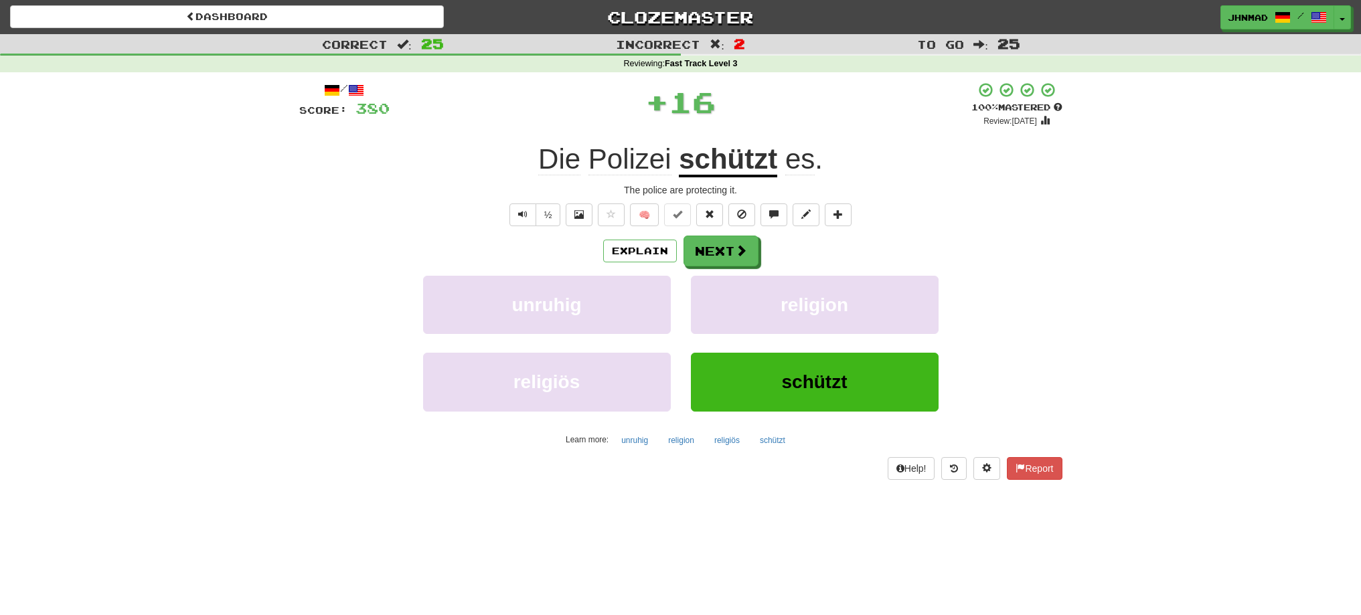
click at [742, 164] on u "schützt" at bounding box center [728, 160] width 98 height 34
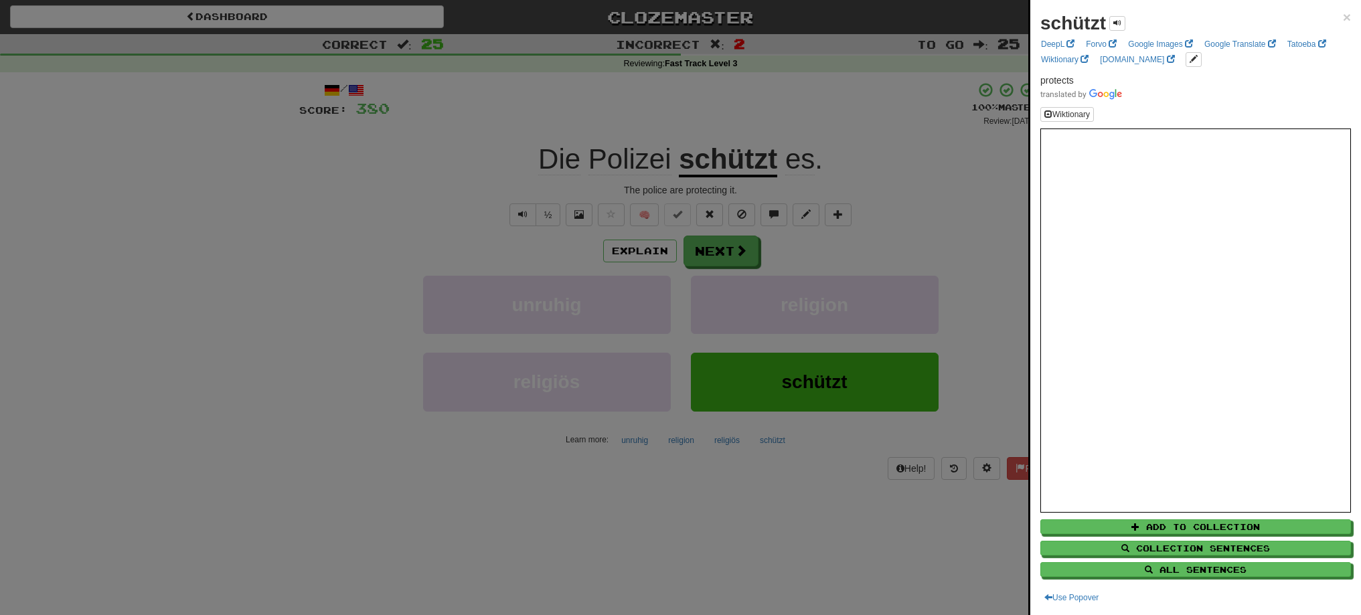
click at [706, 243] on div at bounding box center [680, 307] width 1361 height 615
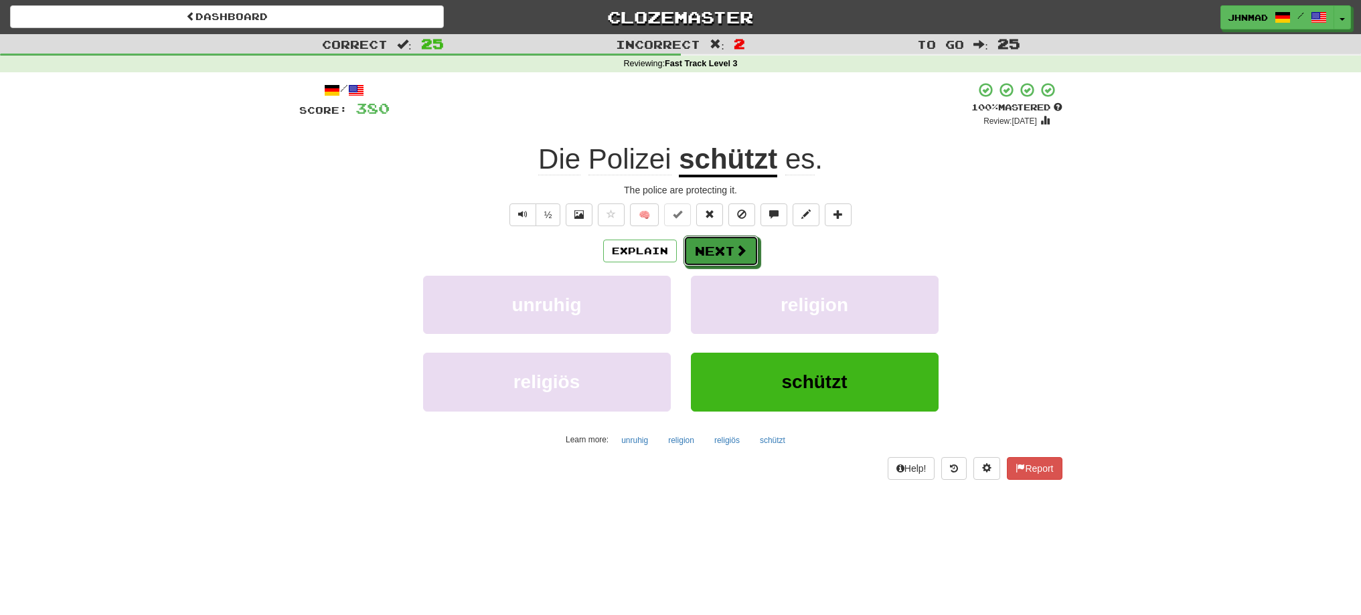
click at [706, 243] on button "Next" at bounding box center [720, 251] width 75 height 31
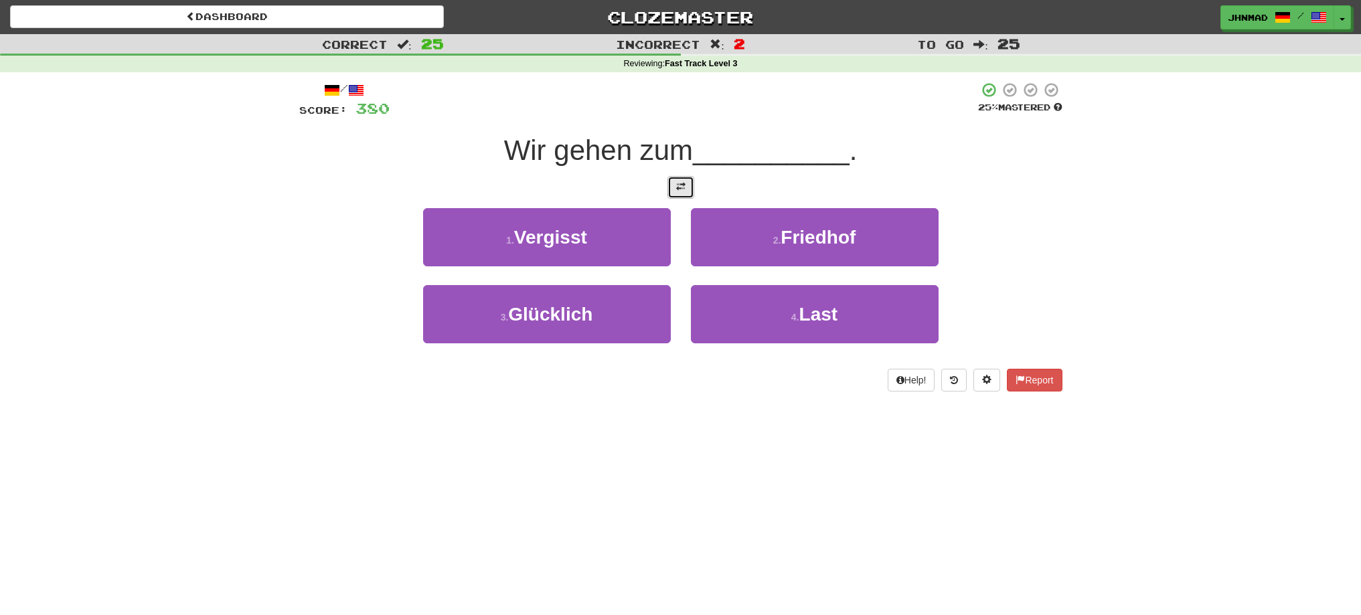
click at [674, 184] on button at bounding box center [680, 187] width 27 height 23
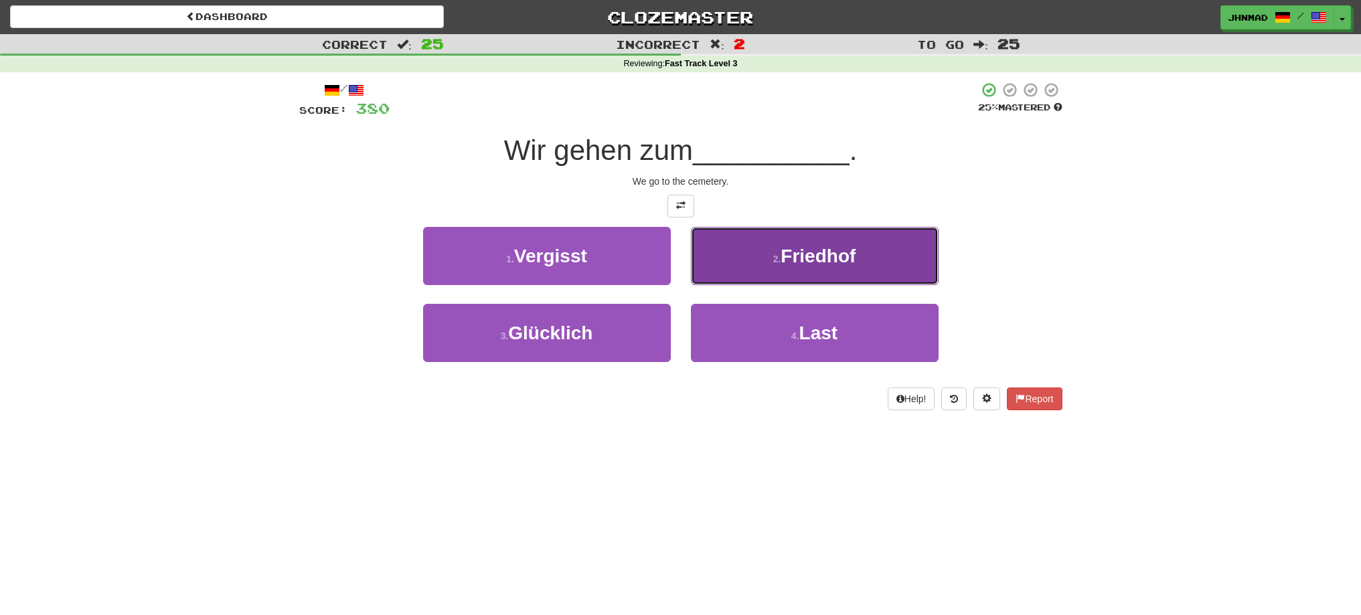
click at [807, 271] on button "2 . Friedhof" at bounding box center [815, 256] width 248 height 58
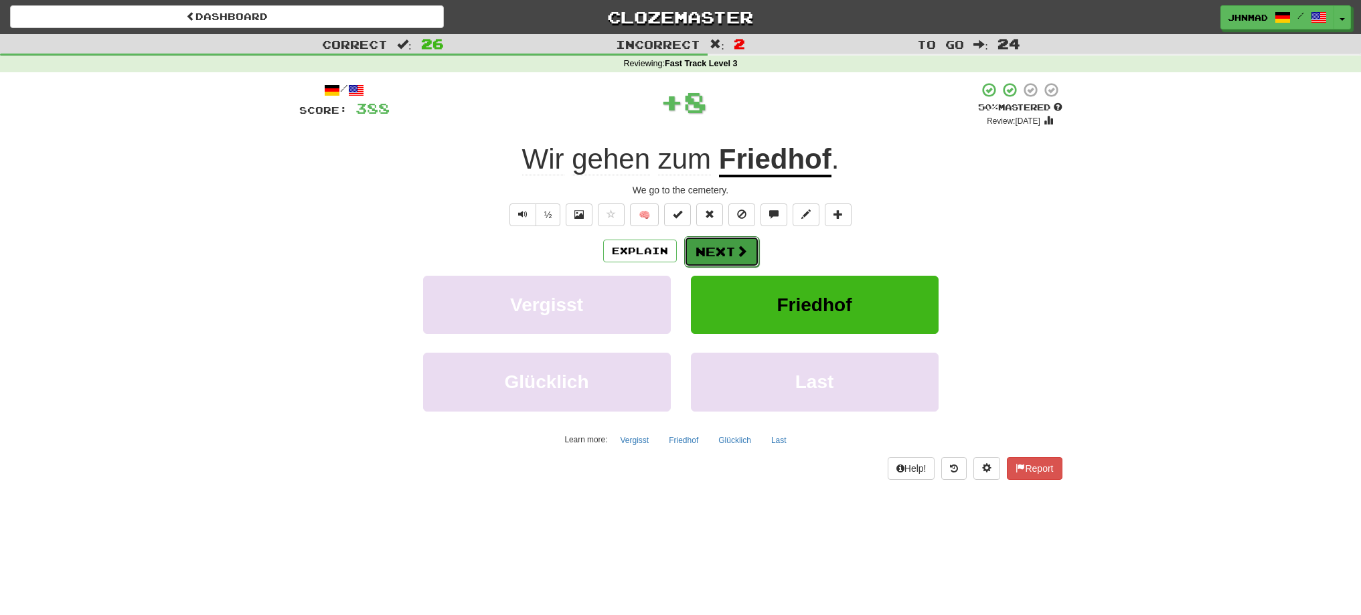
click at [730, 249] on button "Next" at bounding box center [721, 251] width 75 height 31
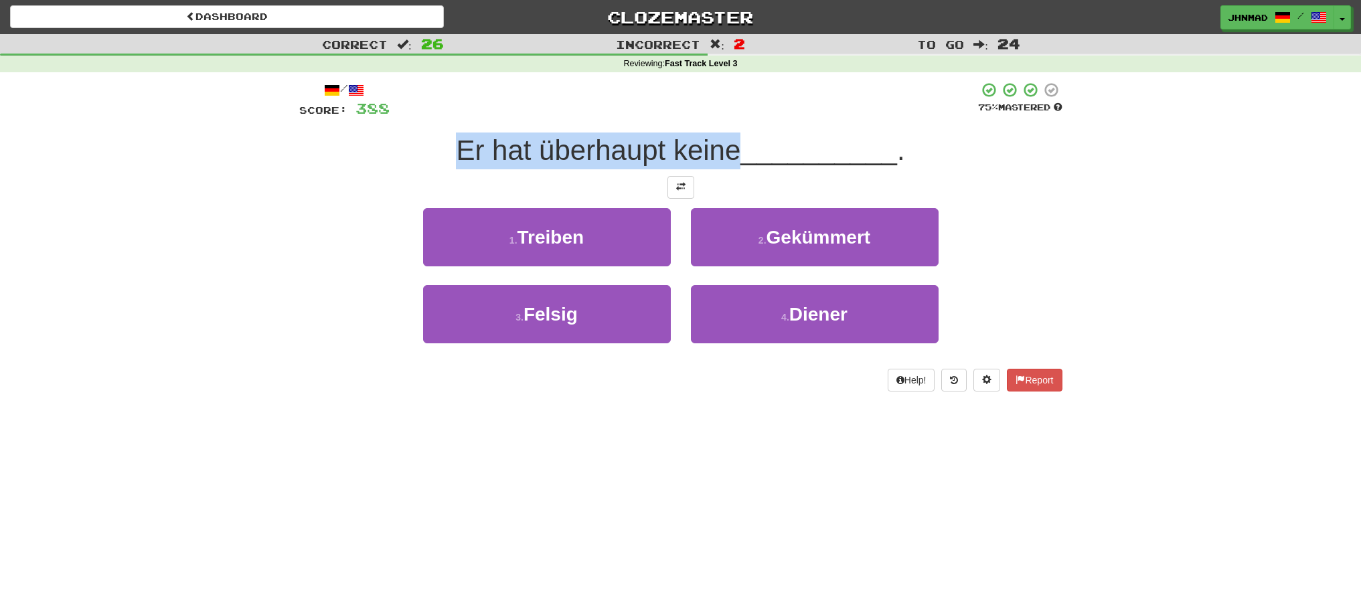
drag, startPoint x: 450, startPoint y: 150, endPoint x: 732, endPoint y: 162, distance: 281.4
click at [732, 162] on div "Er hat überhaupt keine __________ ." at bounding box center [680, 151] width 763 height 37
click at [723, 167] on div at bounding box center [723, 167] width 0 height 0
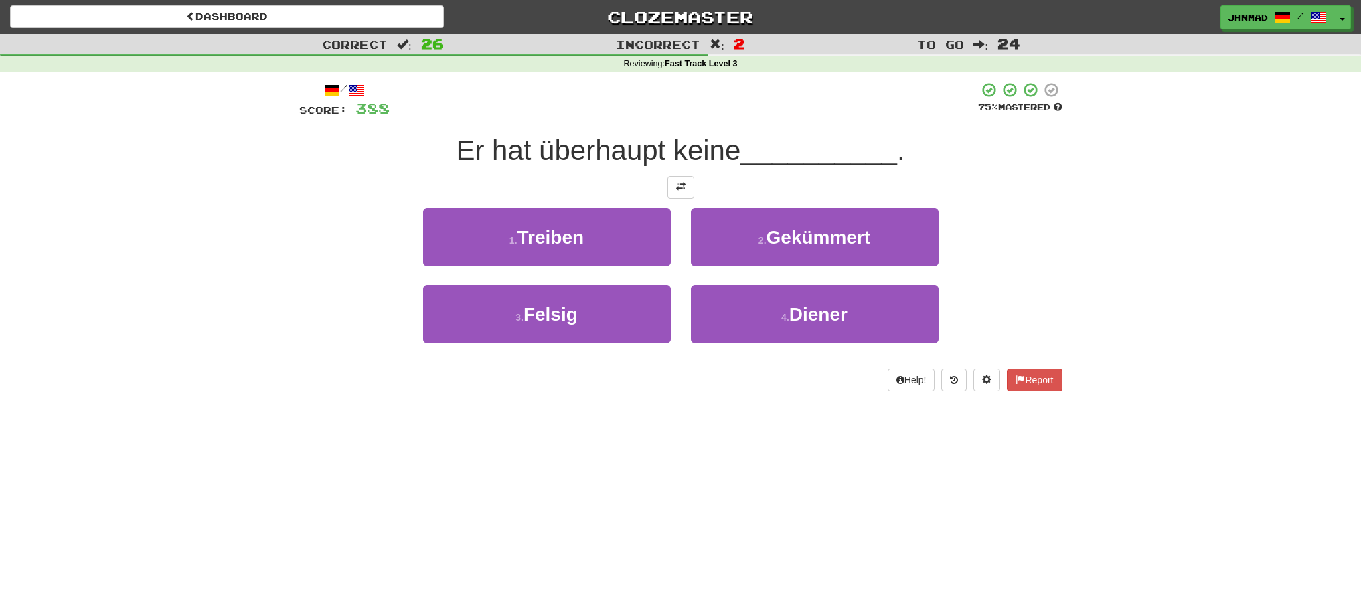
click at [197, 186] on div "Correct : 26 Incorrect : 2 To go : 24 Reviewing : Fast Track Level 3 / Score: 3…" at bounding box center [680, 222] width 1361 height 376
click at [676, 186] on span at bounding box center [680, 186] width 9 height 9
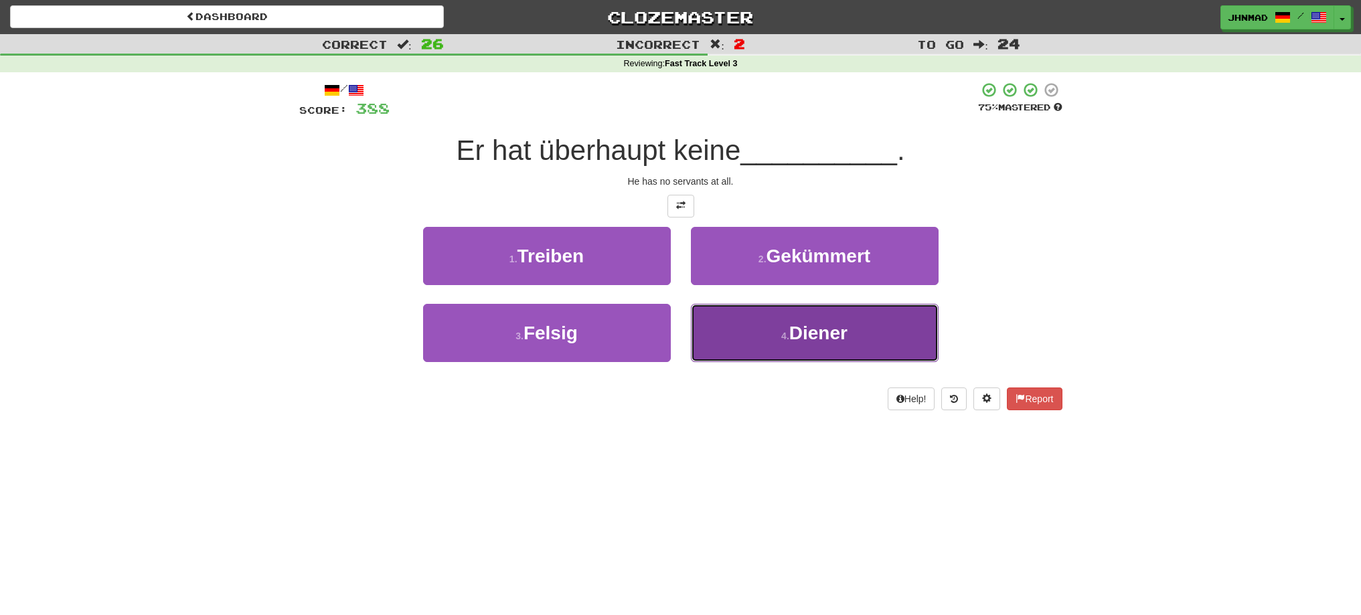
click at [811, 345] on button "4 . Diener" at bounding box center [815, 333] width 248 height 58
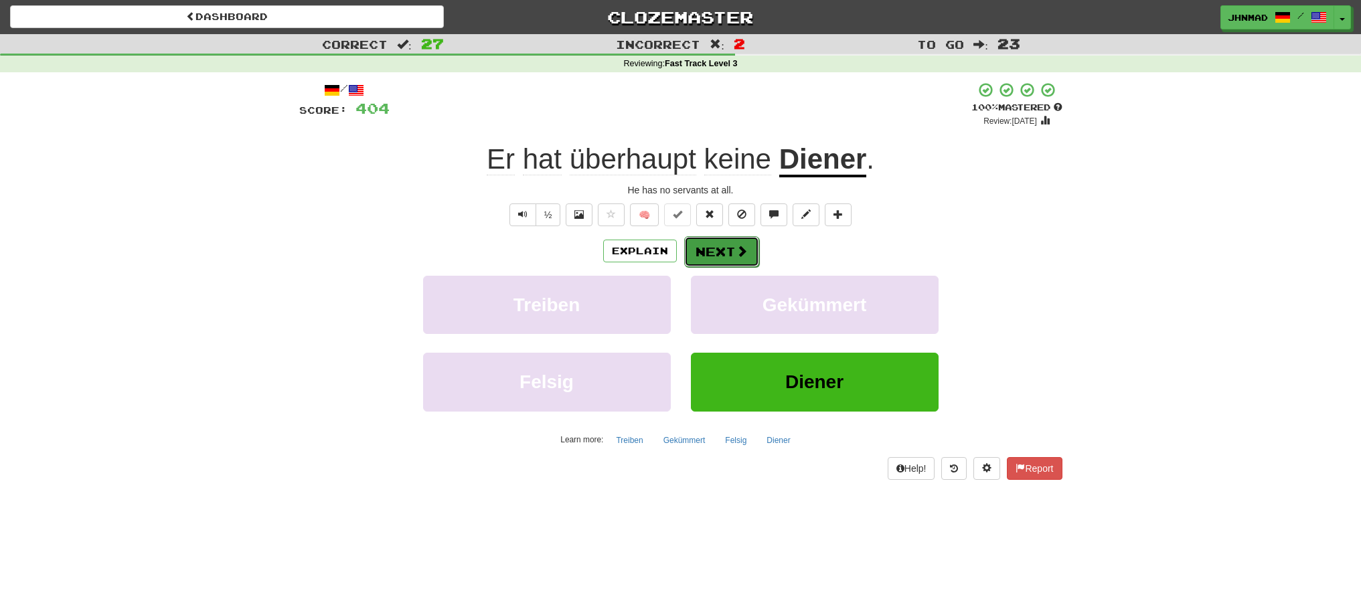
click at [711, 259] on button "Next" at bounding box center [721, 251] width 75 height 31
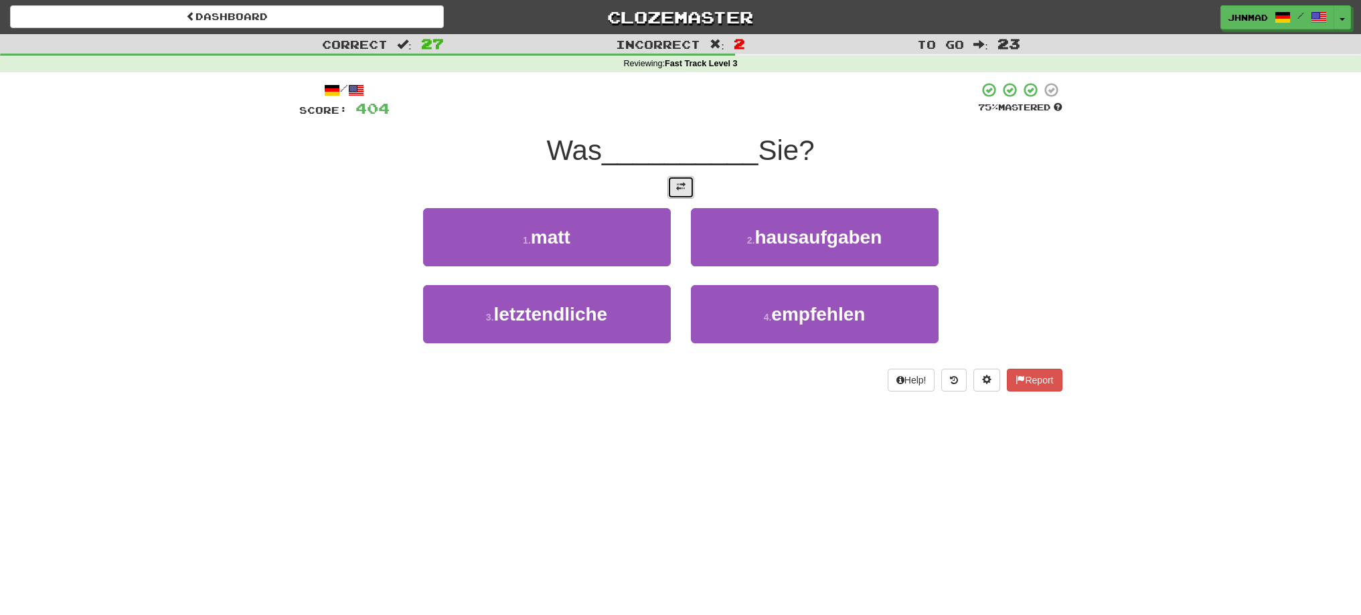
click at [689, 193] on button at bounding box center [680, 187] width 27 height 23
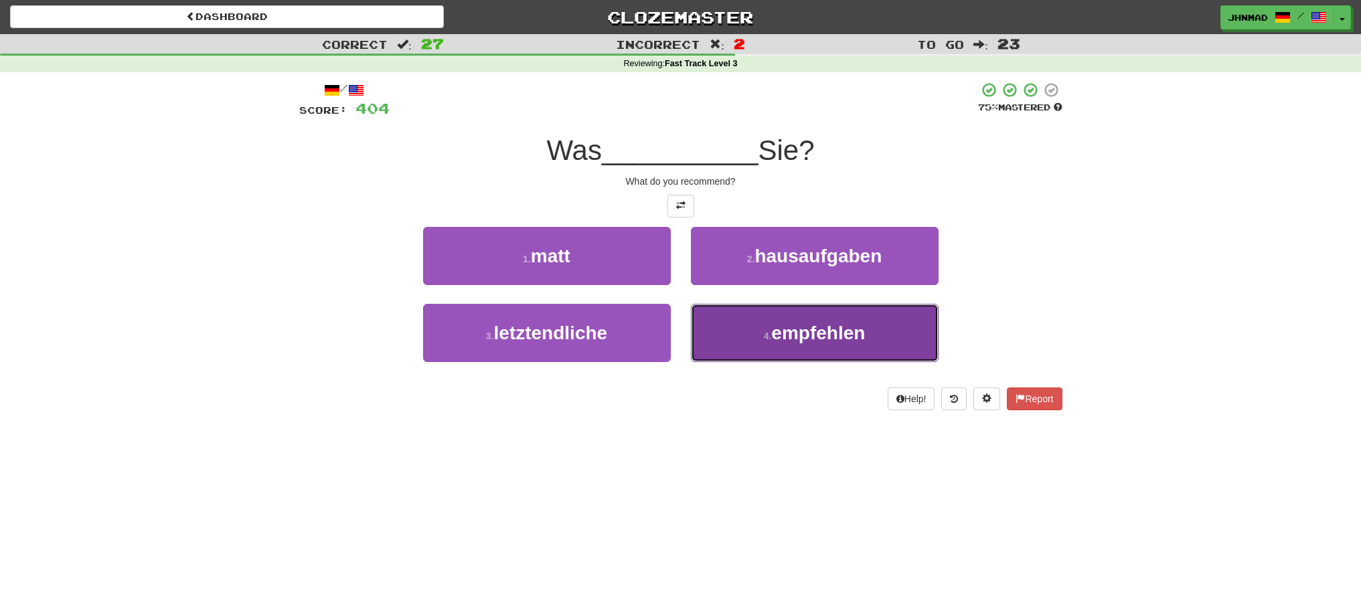
click at [828, 335] on span "empfehlen" at bounding box center [818, 333] width 94 height 21
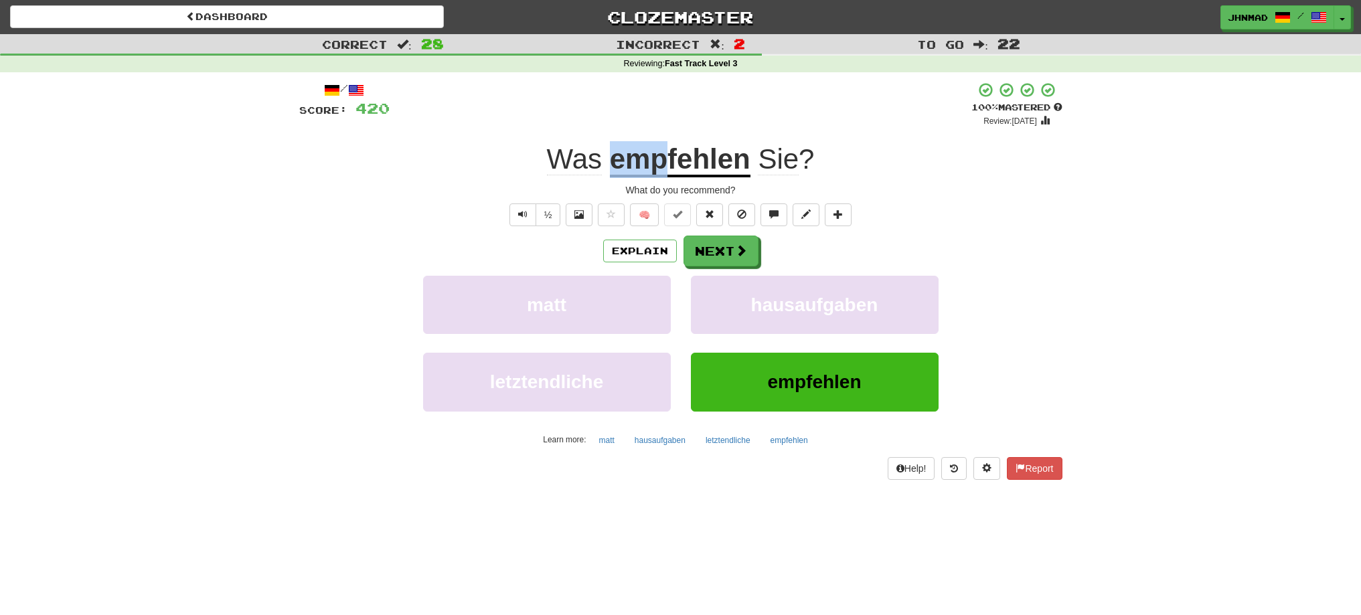
drag, startPoint x: 610, startPoint y: 163, endPoint x: 667, endPoint y: 164, distance: 56.9
click at [667, 164] on u "empfehlen" at bounding box center [680, 160] width 141 height 34
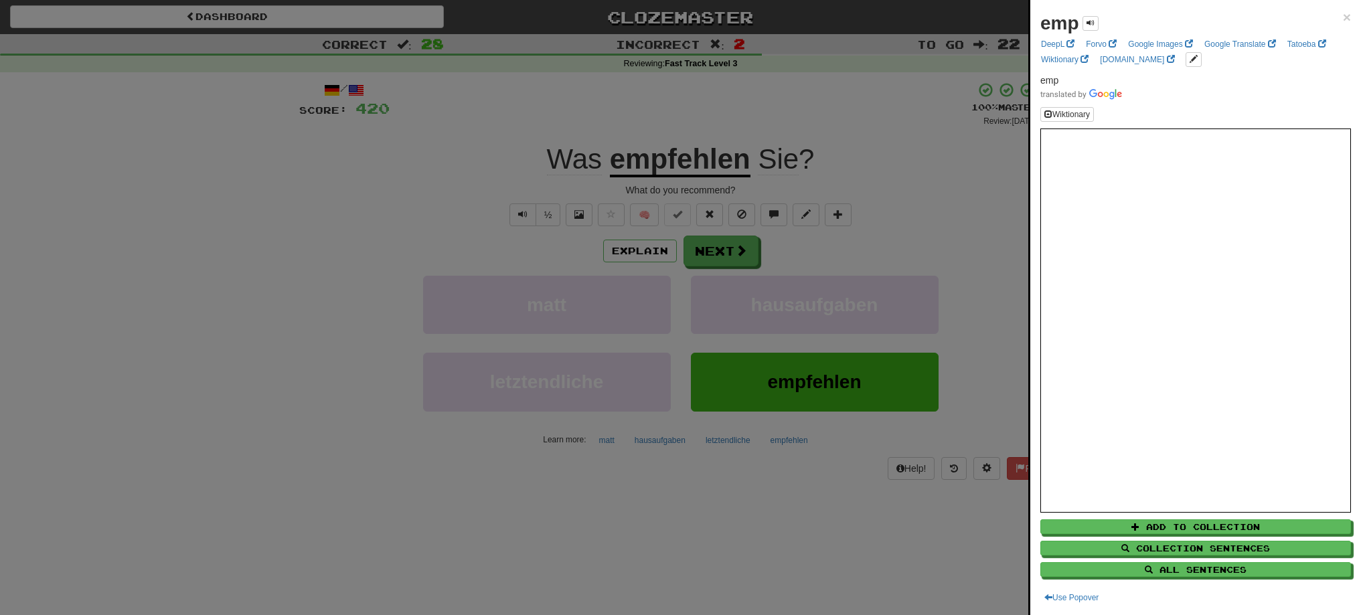
click at [646, 118] on div at bounding box center [680, 307] width 1361 height 615
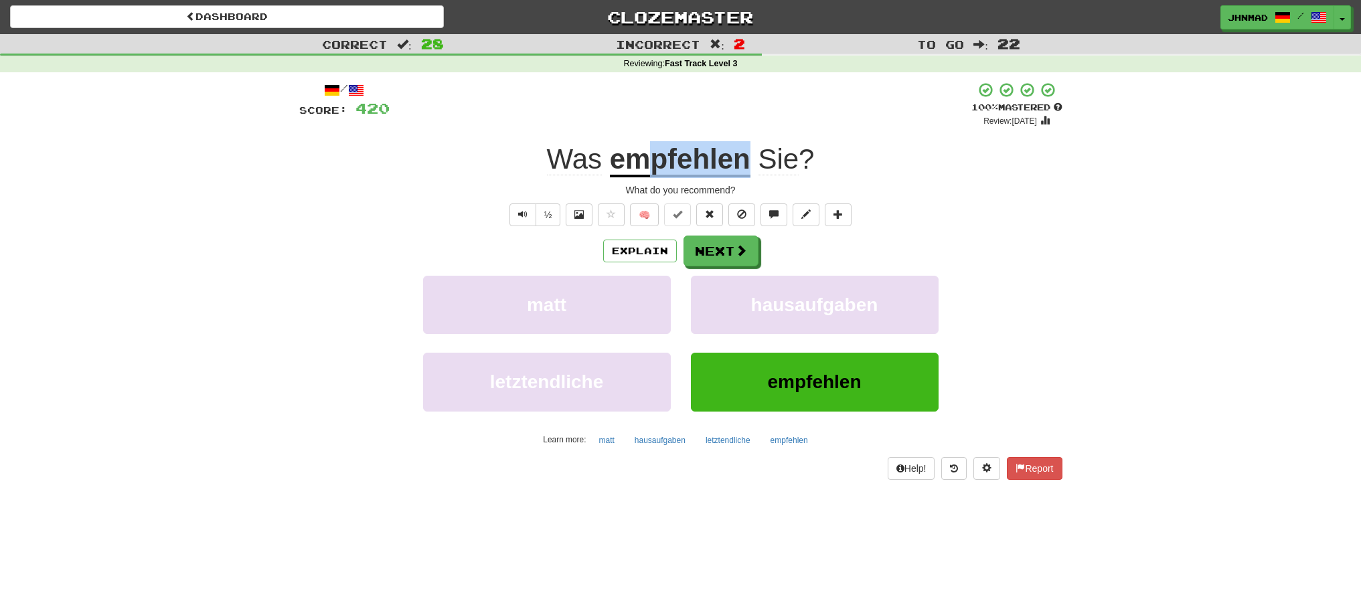
drag, startPoint x: 649, startPoint y: 166, endPoint x: 744, endPoint y: 162, distance: 95.8
click at [744, 162] on u "empfehlen" at bounding box center [680, 160] width 141 height 34
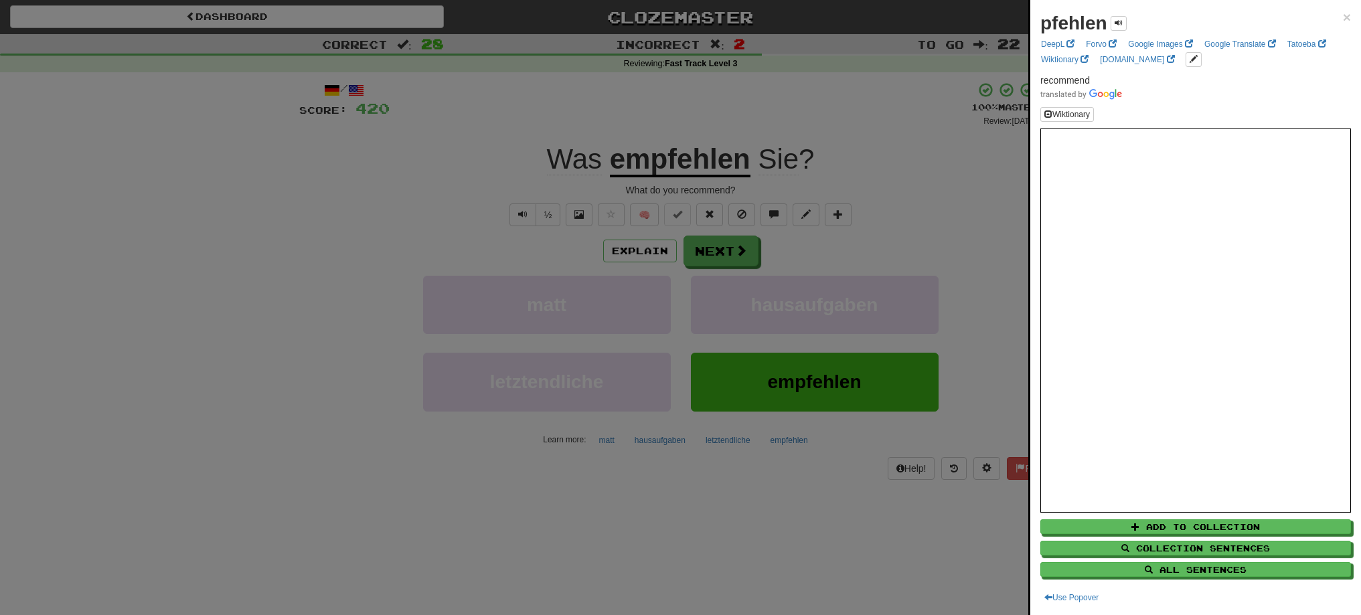
click at [697, 113] on div at bounding box center [680, 307] width 1361 height 615
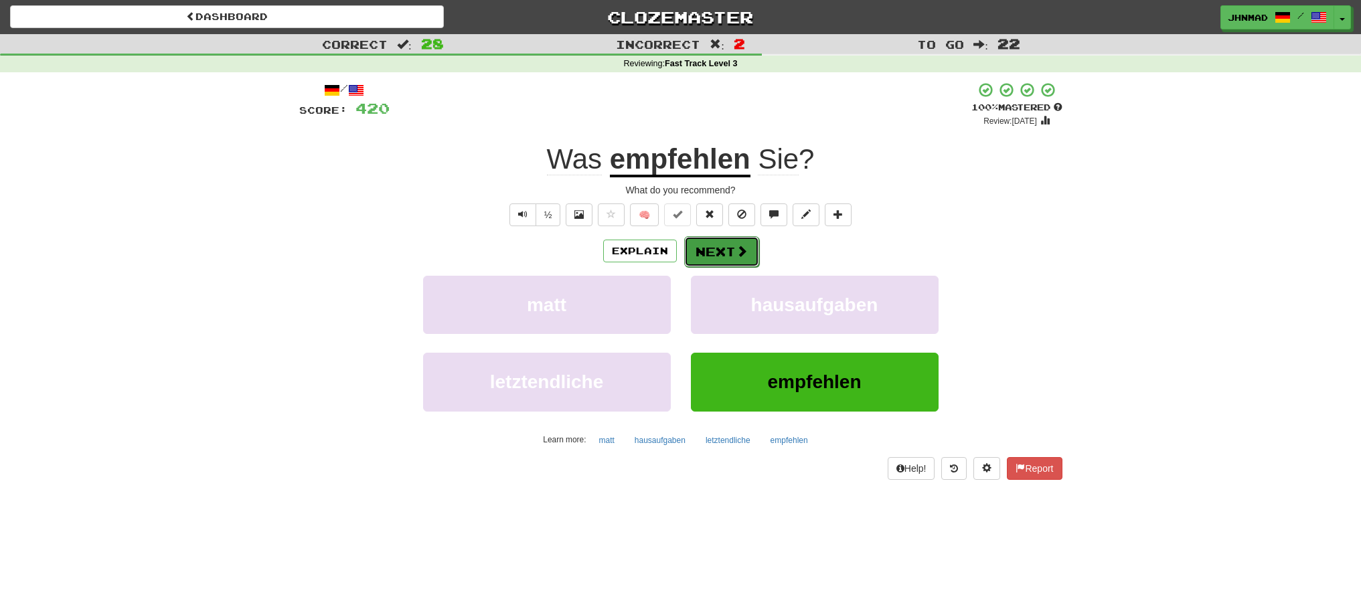
click at [701, 254] on button "Next" at bounding box center [721, 251] width 75 height 31
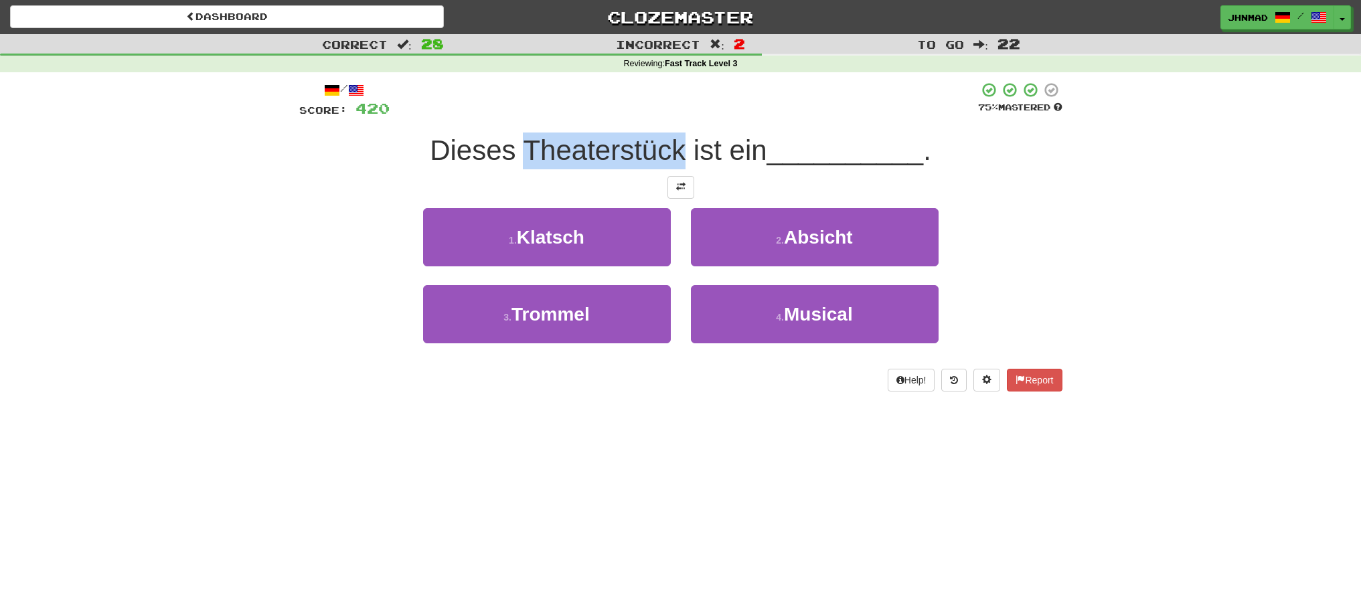
drag, startPoint x: 523, startPoint y: 149, endPoint x: 681, endPoint y: 149, distance: 158.6
click at [681, 149] on span "Dieses Theaterstück ist ein" at bounding box center [598, 150] width 337 height 31
click at [673, 116] on div at bounding box center [673, 116] width 0 height 0
click at [689, 188] on button at bounding box center [680, 187] width 27 height 23
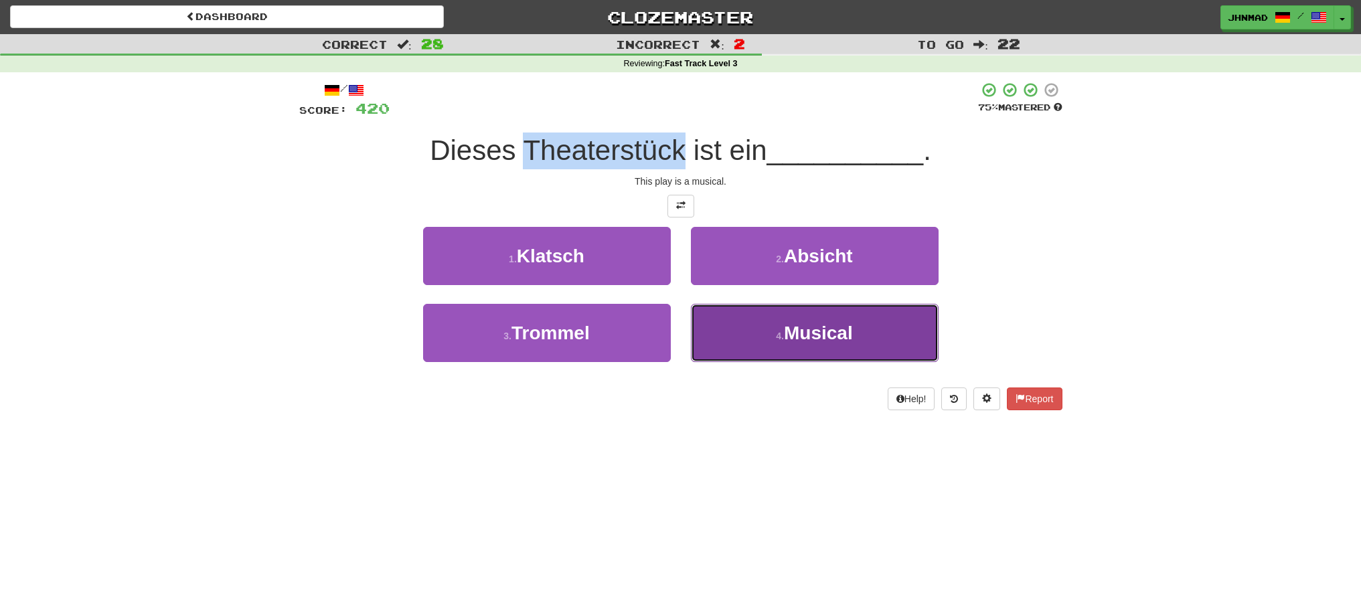
click at [727, 349] on button "4 . Musical" at bounding box center [815, 333] width 248 height 58
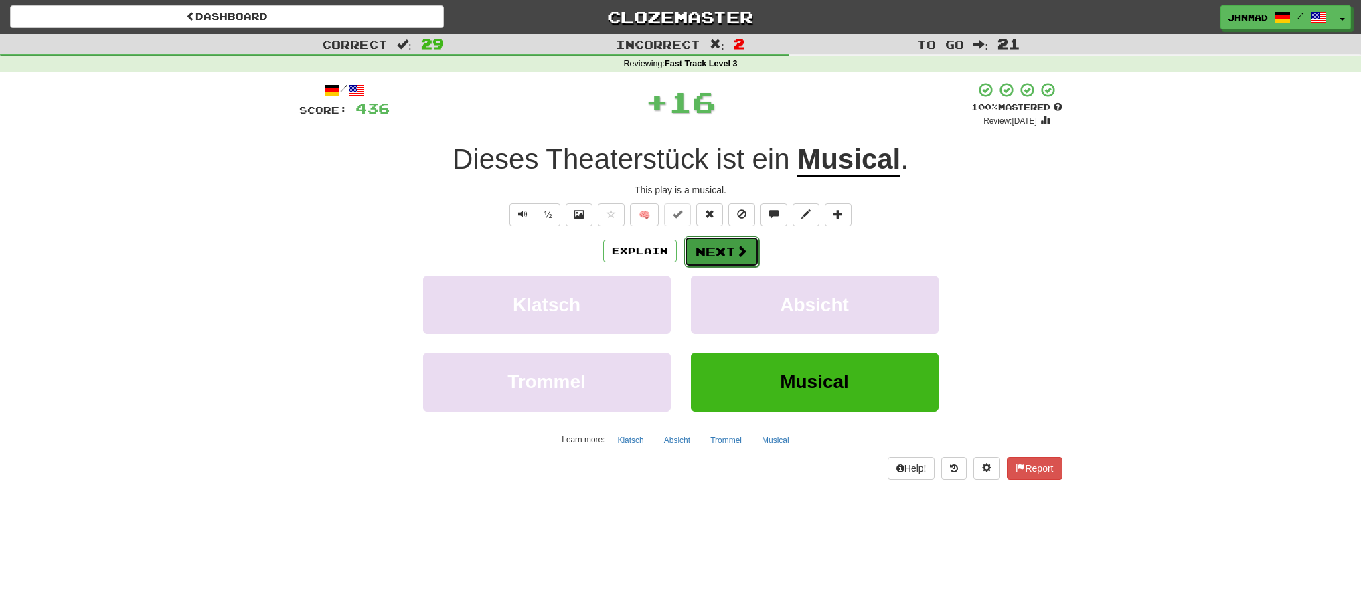
click at [699, 249] on button "Next" at bounding box center [721, 251] width 75 height 31
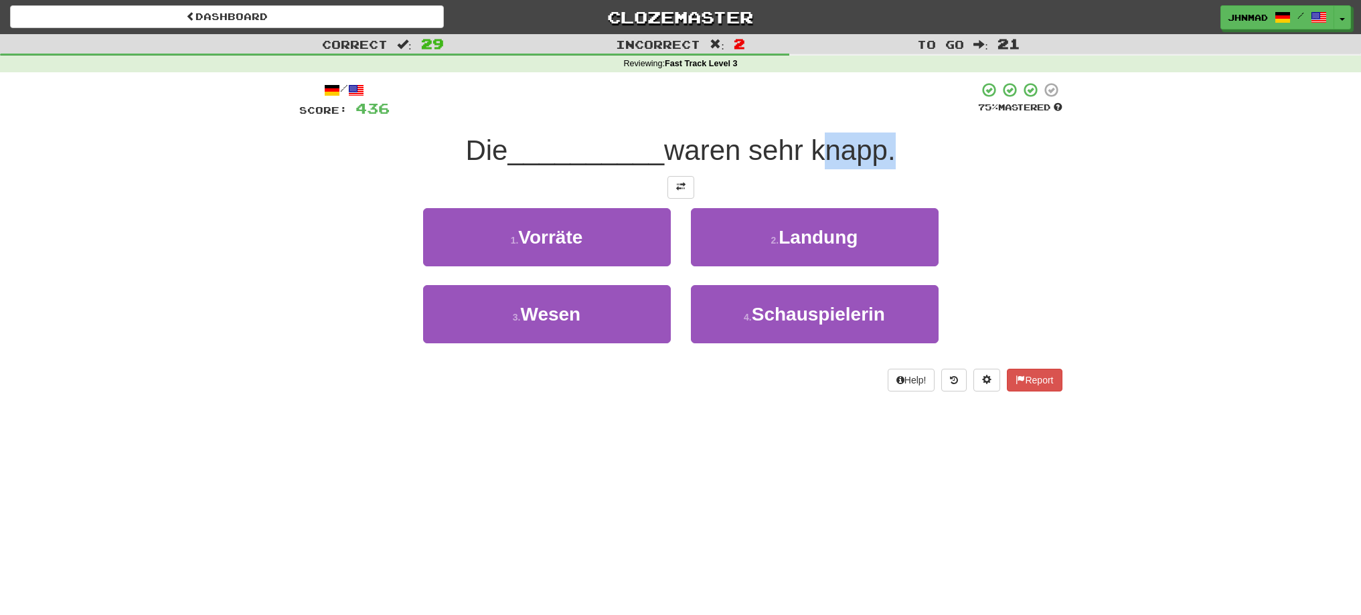
drag, startPoint x: 819, startPoint y: 146, endPoint x: 892, endPoint y: 143, distance: 73.0
click at [892, 143] on span "waren sehr knapp." at bounding box center [780, 150] width 232 height 31
click at [884, 116] on div at bounding box center [884, 116] width 0 height 0
click at [1147, 304] on div "Correct : 29 Incorrect : 2 To go : 21 Reviewing : Fast Track Level 3 / Score: 4…" at bounding box center [680, 222] width 1361 height 376
click at [679, 189] on span at bounding box center [680, 186] width 9 height 9
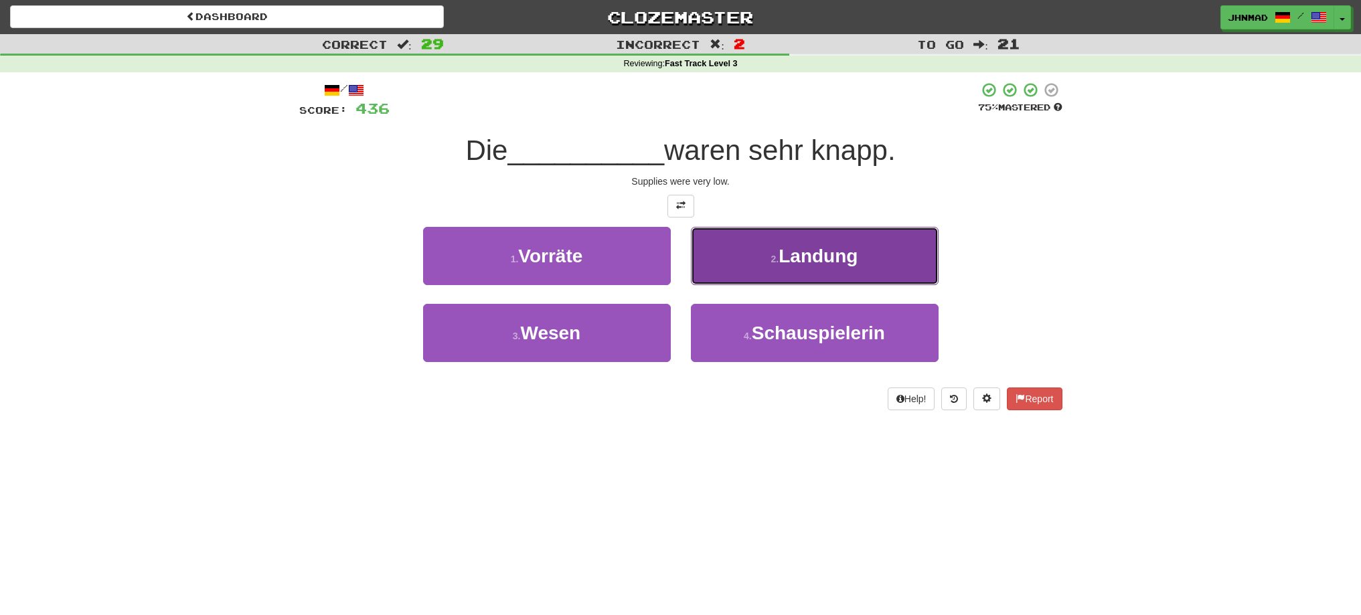
click at [886, 263] on button "2 . Landung" at bounding box center [815, 256] width 248 height 58
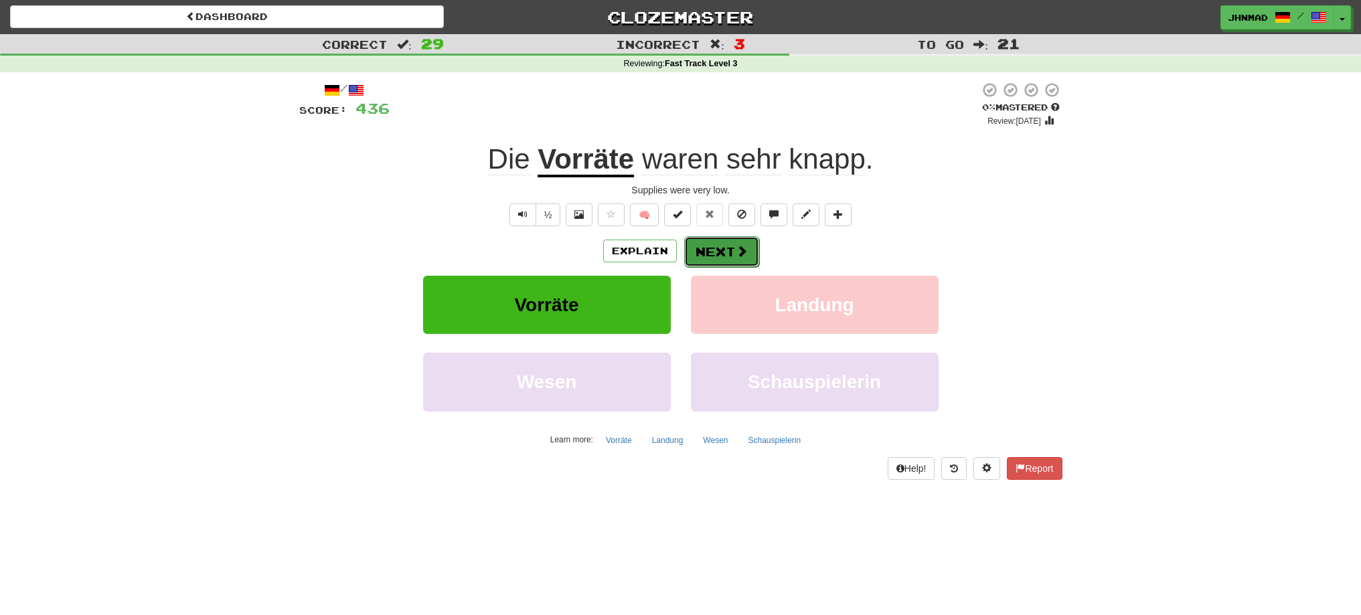
click at [697, 263] on button "Next" at bounding box center [721, 251] width 75 height 31
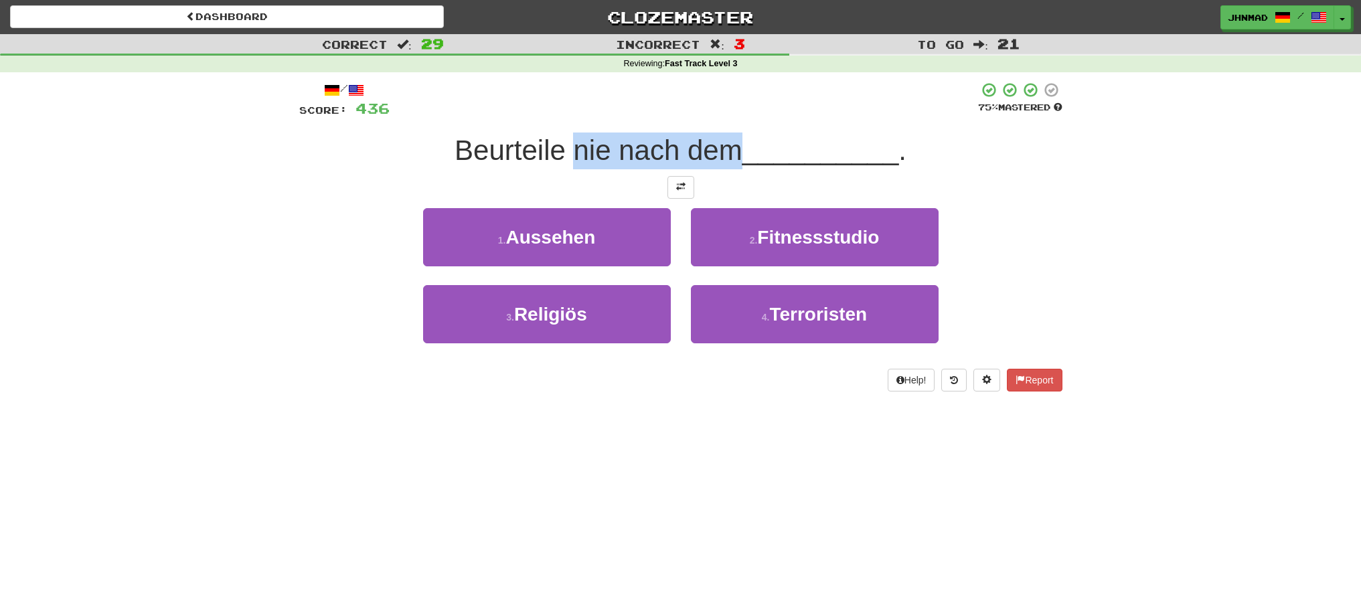
drag, startPoint x: 572, startPoint y: 158, endPoint x: 734, endPoint y: 147, distance: 162.3
click at [734, 147] on span "Beurteile nie nach dem" at bounding box center [598, 150] width 288 height 31
click at [725, 116] on div at bounding box center [725, 116] width 0 height 0
click at [748, 109] on div at bounding box center [684, 100] width 588 height 37
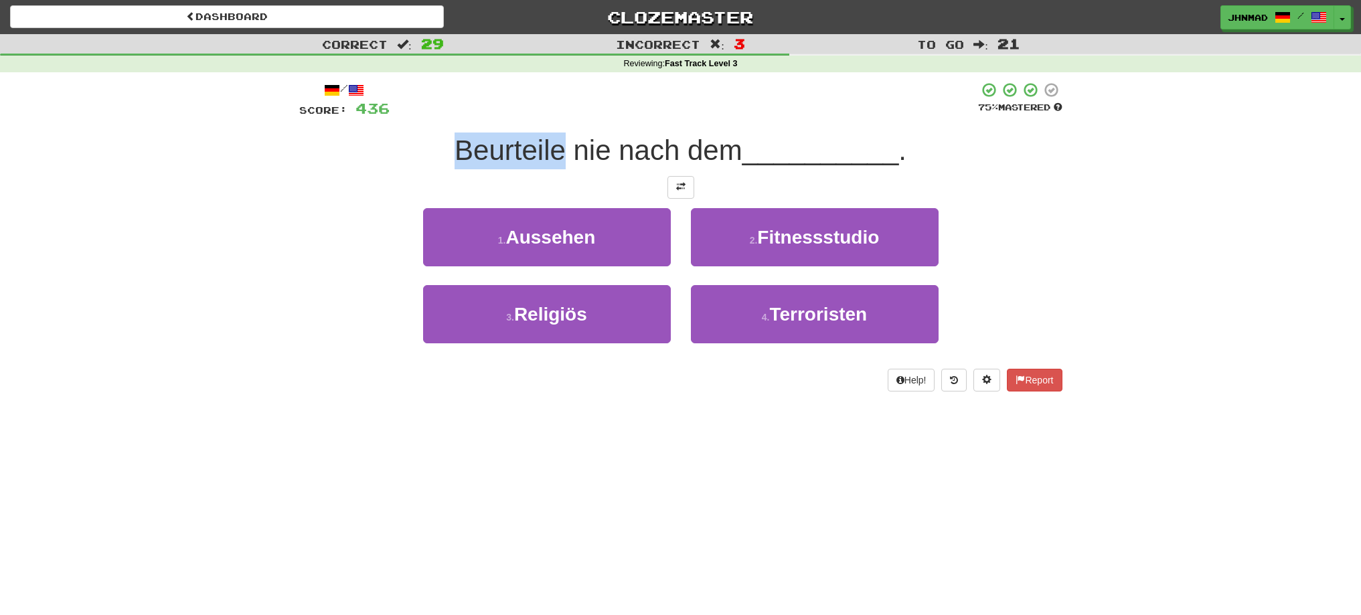
drag, startPoint x: 436, startPoint y: 142, endPoint x: 560, endPoint y: 138, distance: 123.9
click at [560, 138] on div "Beurteile nie nach dem __________ ." at bounding box center [680, 151] width 763 height 37
click at [551, 116] on div at bounding box center [551, 116] width 0 height 0
click at [363, 238] on div "1 . Aussehen 2 . Fitnessstudio" at bounding box center [680, 246] width 803 height 77
click at [671, 193] on button at bounding box center [680, 187] width 27 height 23
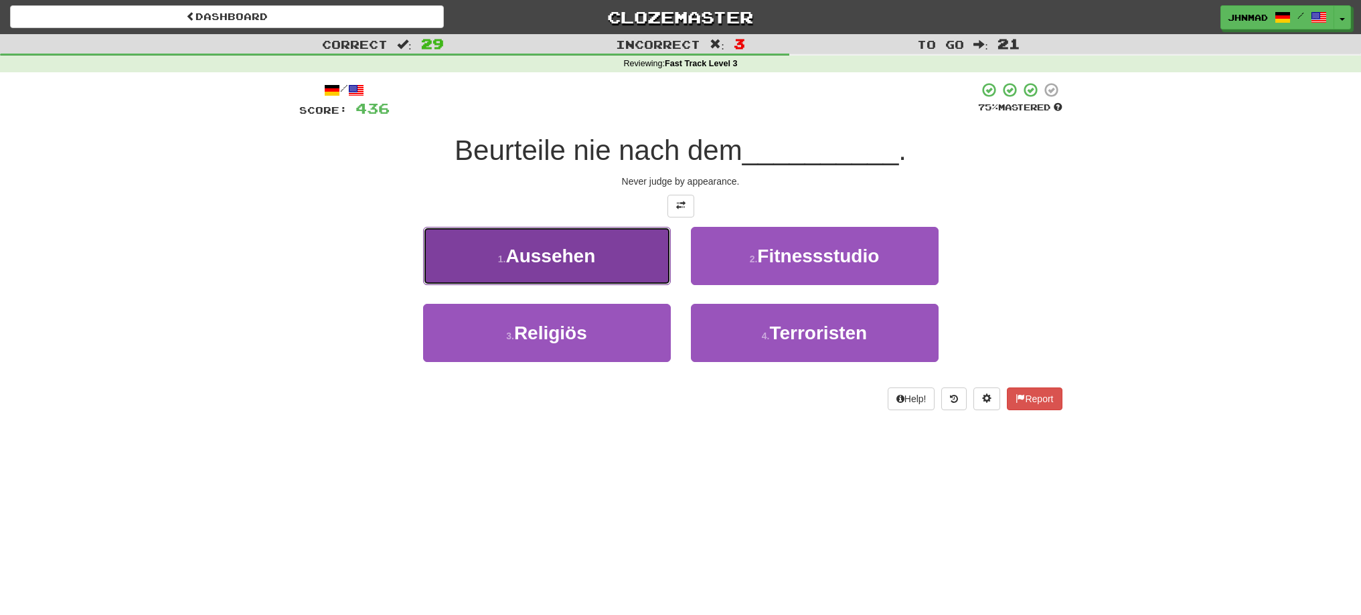
click at [616, 264] on button "1 . Aussehen" at bounding box center [547, 256] width 248 height 58
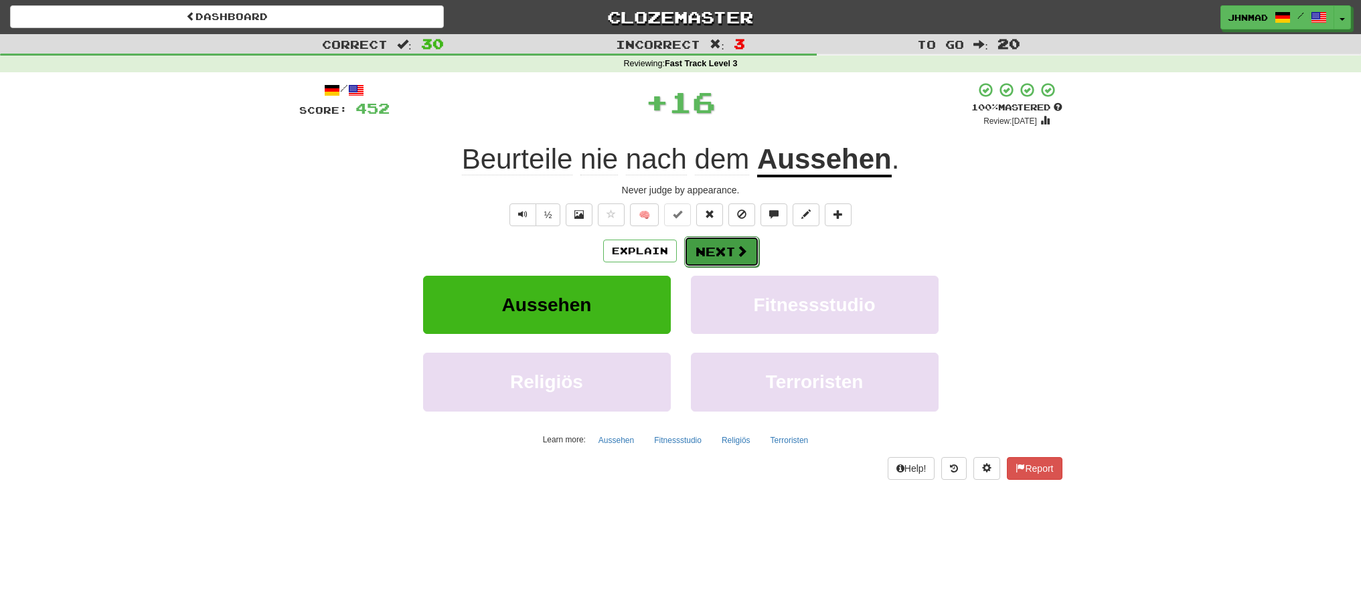
click at [736, 256] on span at bounding box center [742, 251] width 12 height 12
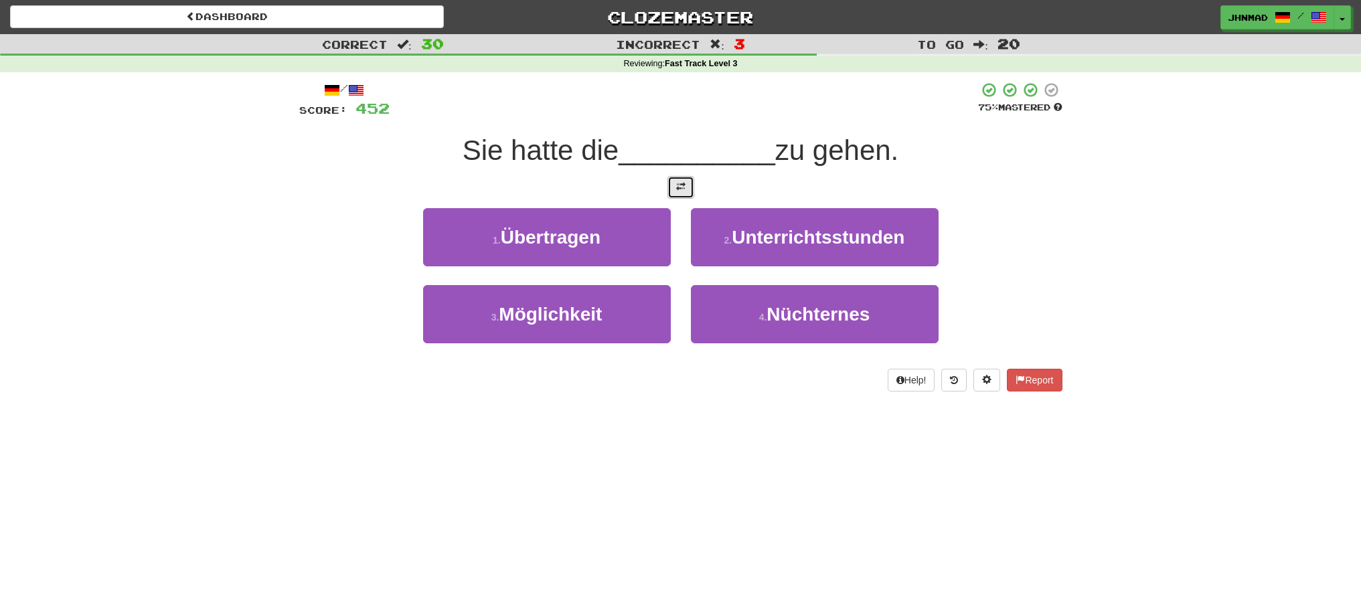
click at [679, 190] on span at bounding box center [680, 186] width 9 height 9
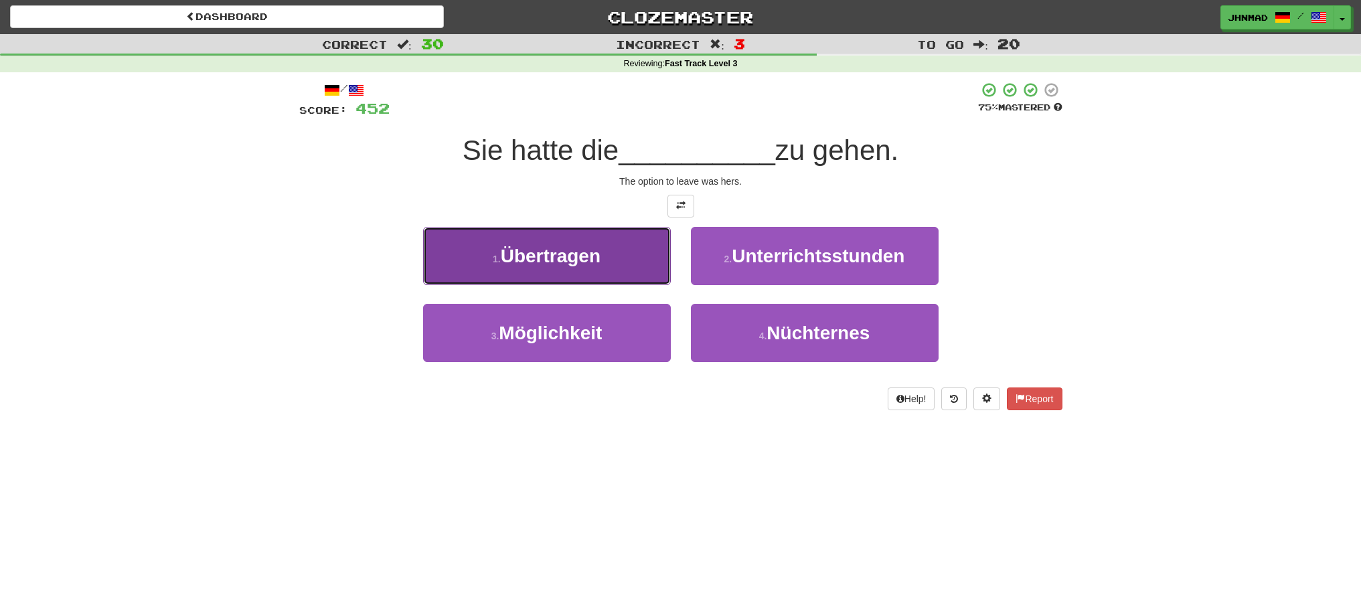
click at [594, 257] on span "Übertragen" at bounding box center [551, 256] width 100 height 21
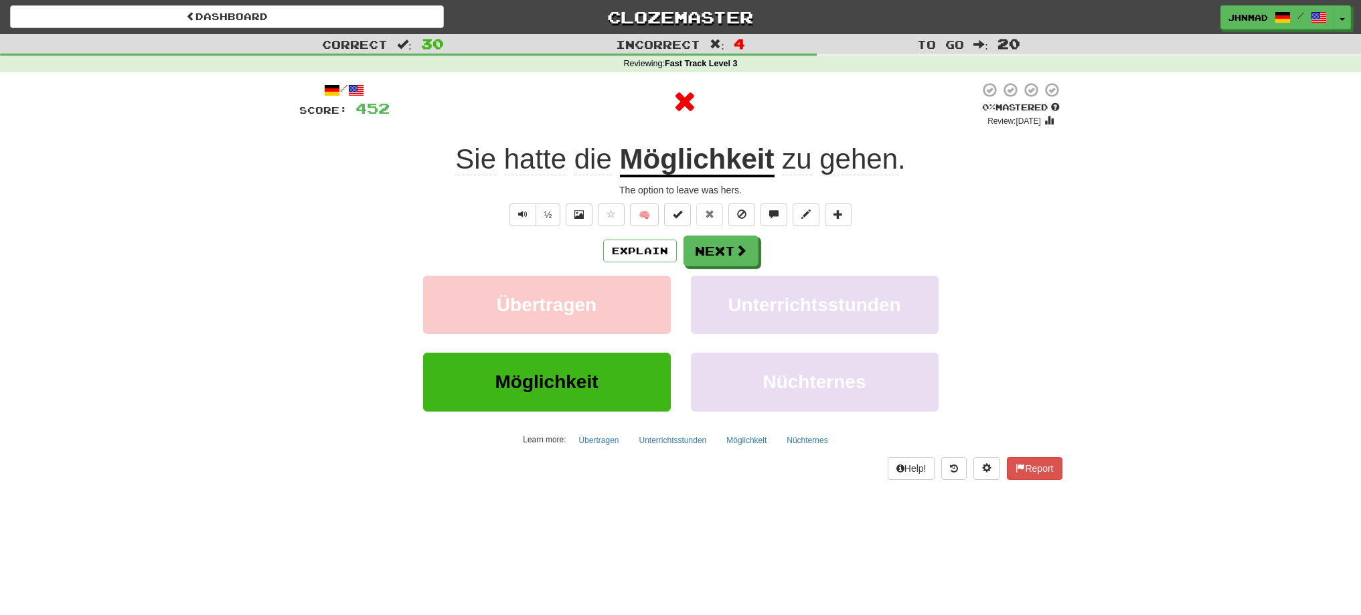
click at [703, 166] on u "Möglichkeit" at bounding box center [697, 160] width 155 height 34
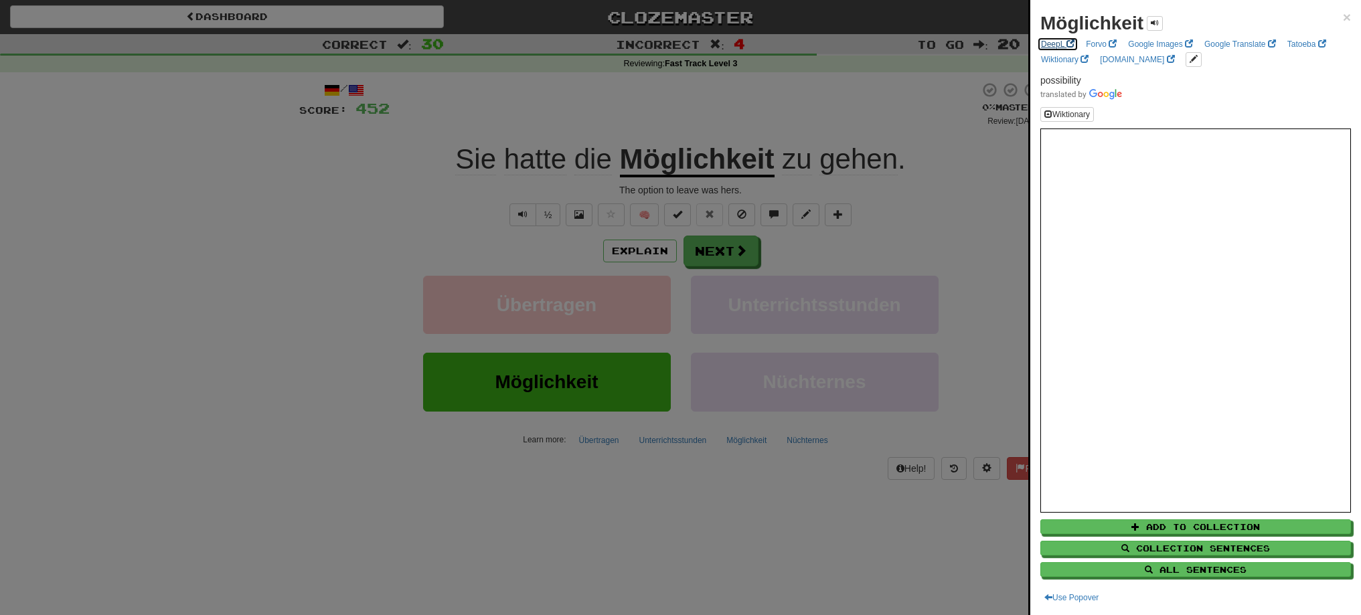
click at [1062, 48] on link "DeepL" at bounding box center [1058, 44] width 42 height 15
click at [695, 254] on div at bounding box center [680, 307] width 1361 height 615
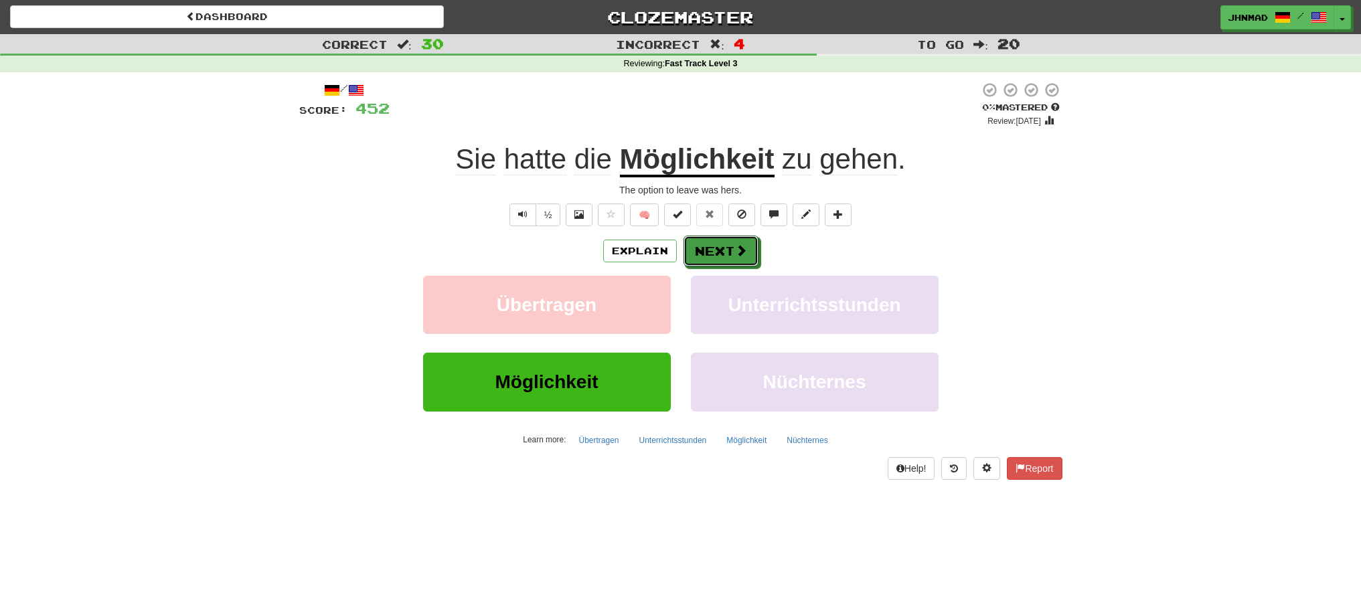
click at [695, 254] on button "Next" at bounding box center [720, 251] width 75 height 31
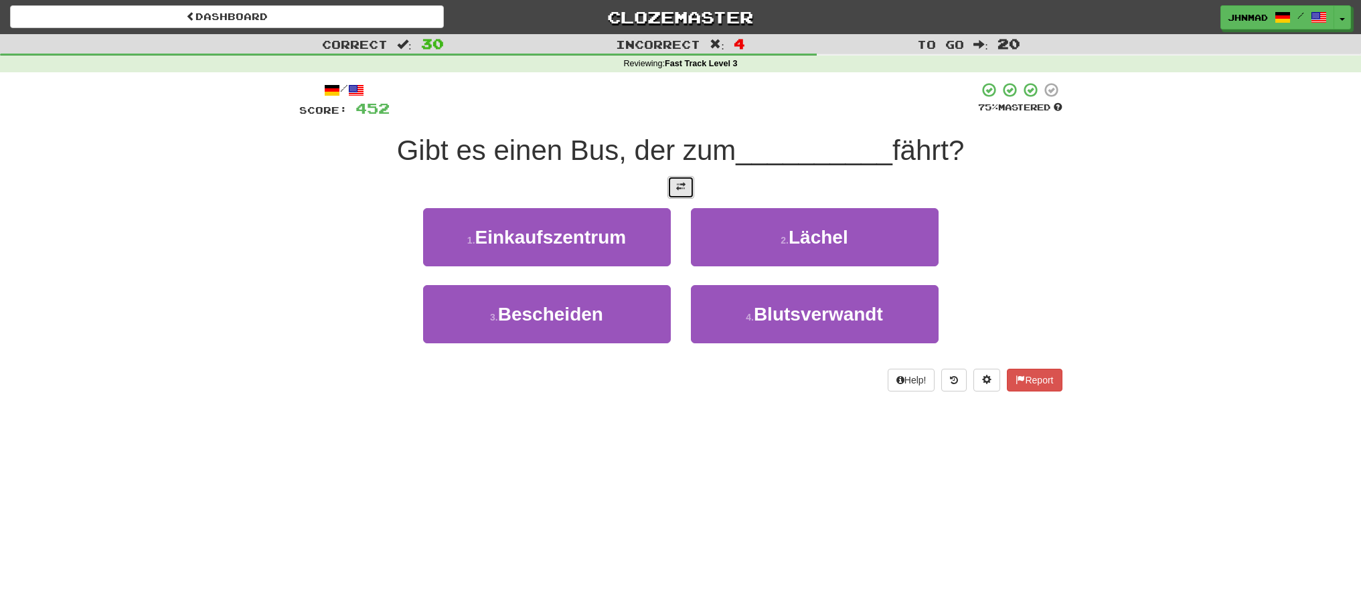
click at [689, 189] on button at bounding box center [680, 187] width 27 height 23
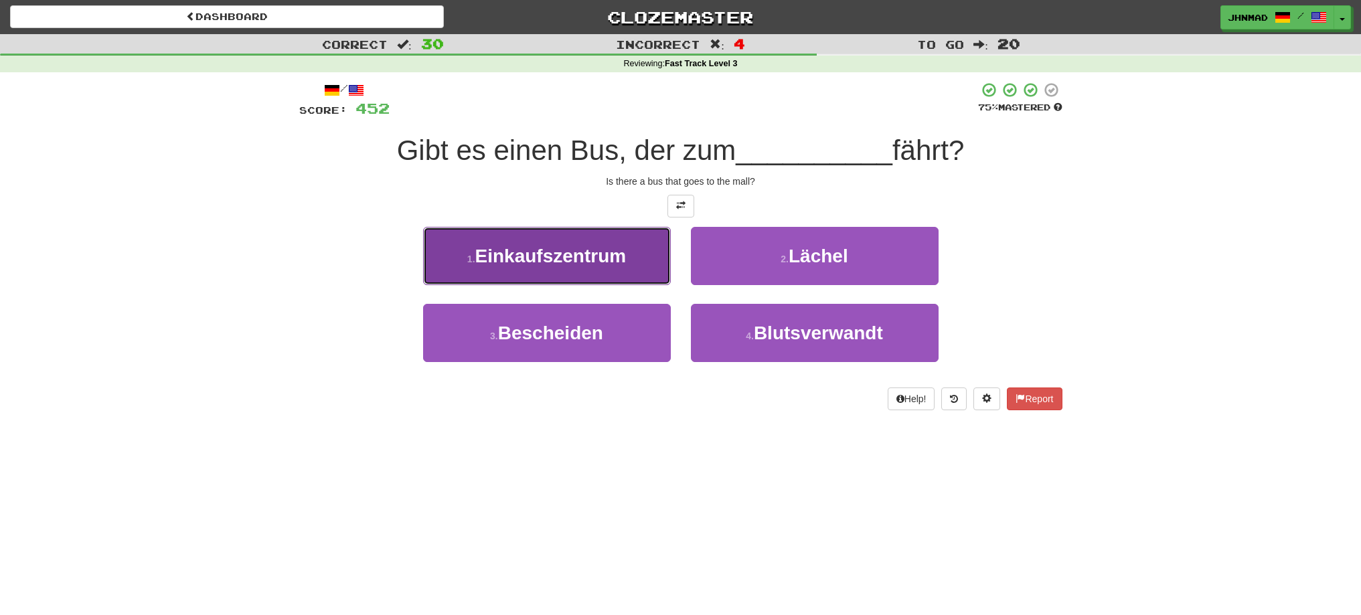
click at [612, 276] on button "1 . Einkaufszentrum" at bounding box center [547, 256] width 248 height 58
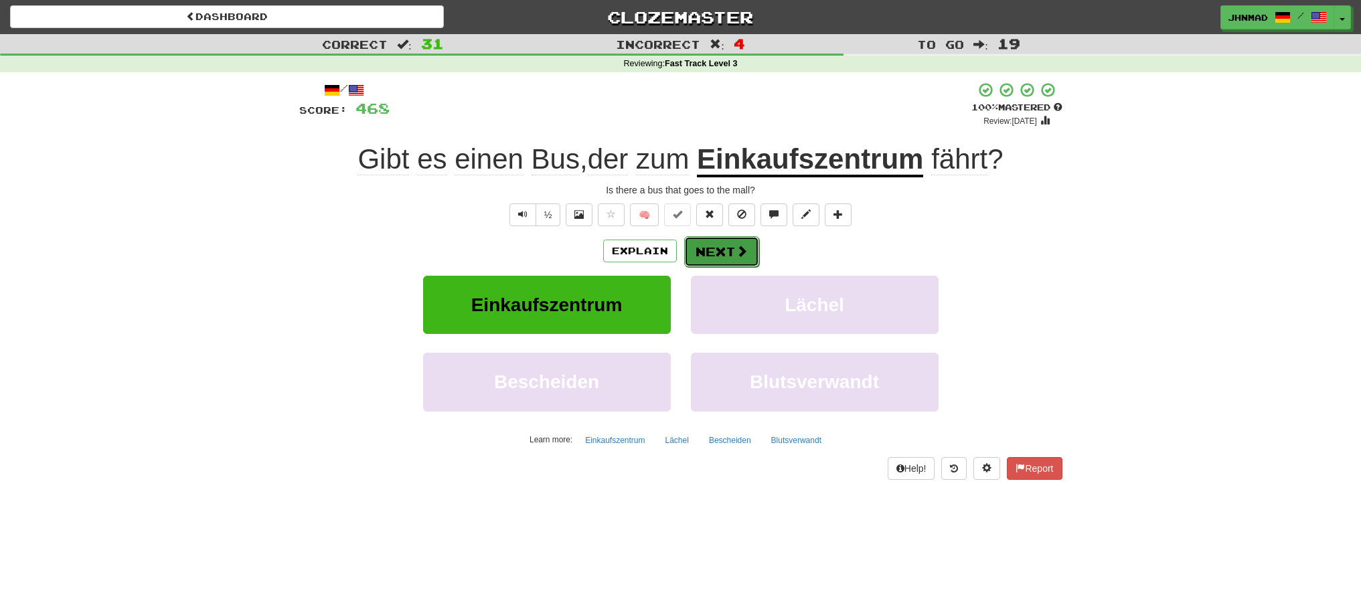
click at [715, 252] on button "Next" at bounding box center [721, 251] width 75 height 31
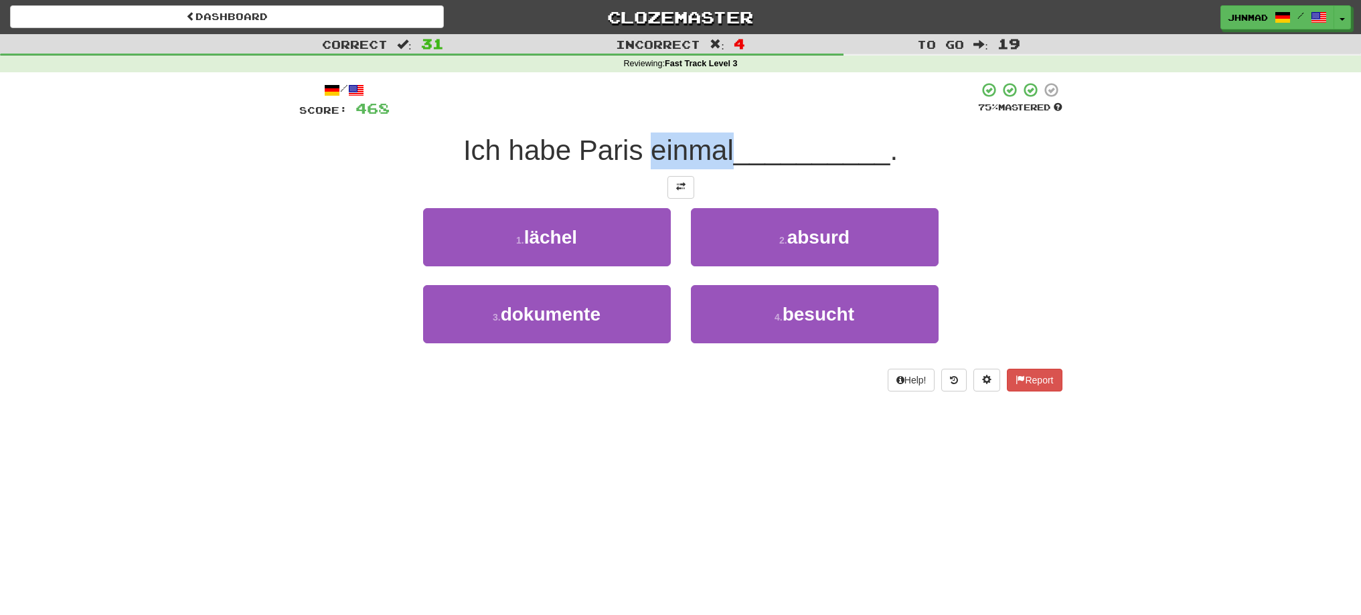
drag, startPoint x: 649, startPoint y: 151, endPoint x: 732, endPoint y: 136, distance: 85.1
click at [732, 136] on span "Ich habe Paris einmal" at bounding box center [598, 150] width 270 height 31
click at [724, 116] on div at bounding box center [724, 116] width 0 height 0
click at [351, 189] on div at bounding box center [680, 187] width 763 height 23
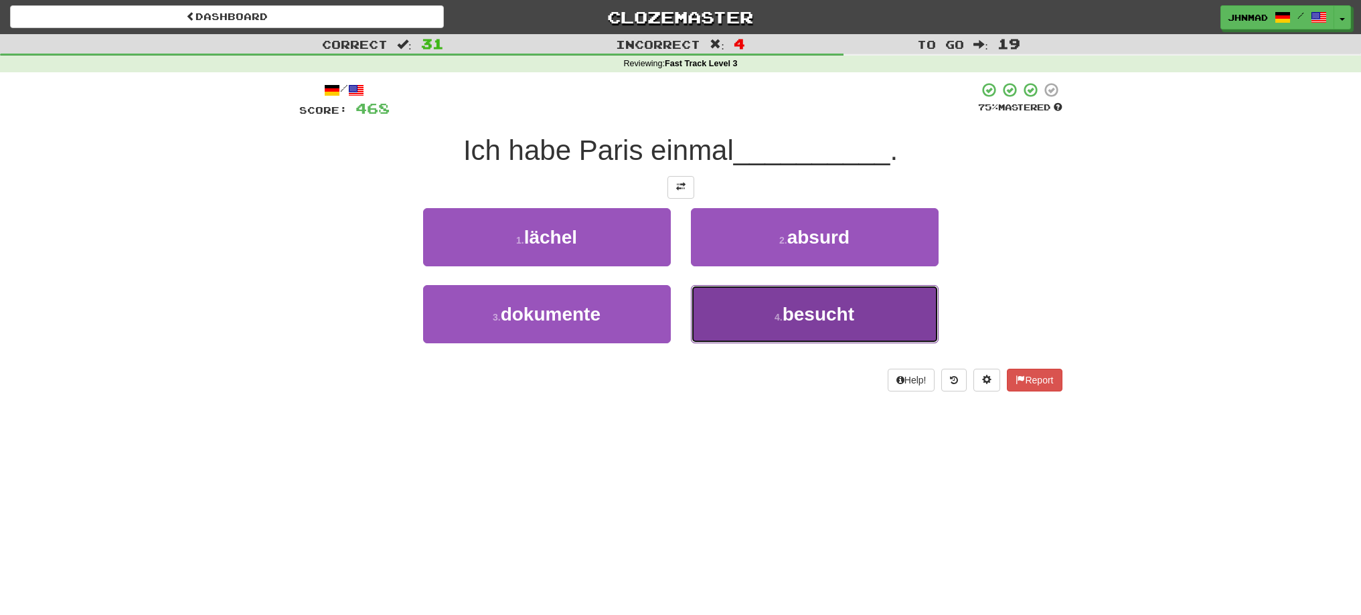
click at [778, 315] on small "4 ." at bounding box center [778, 317] width 8 height 11
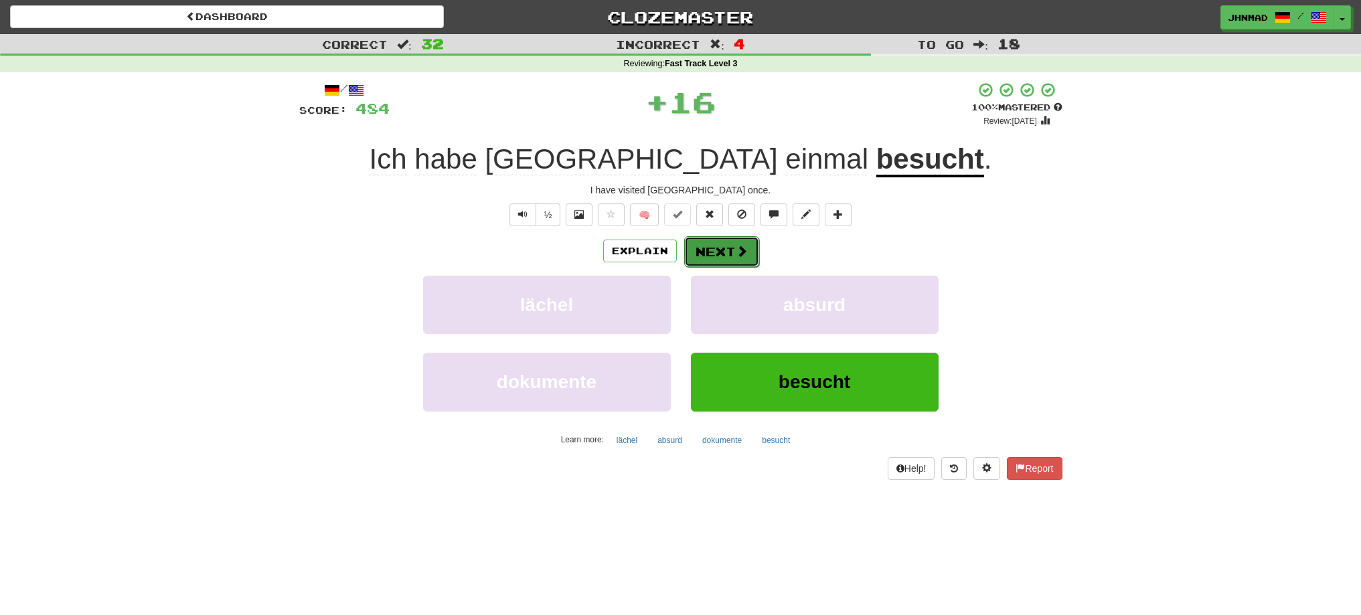
click at [700, 258] on button "Next" at bounding box center [721, 251] width 75 height 31
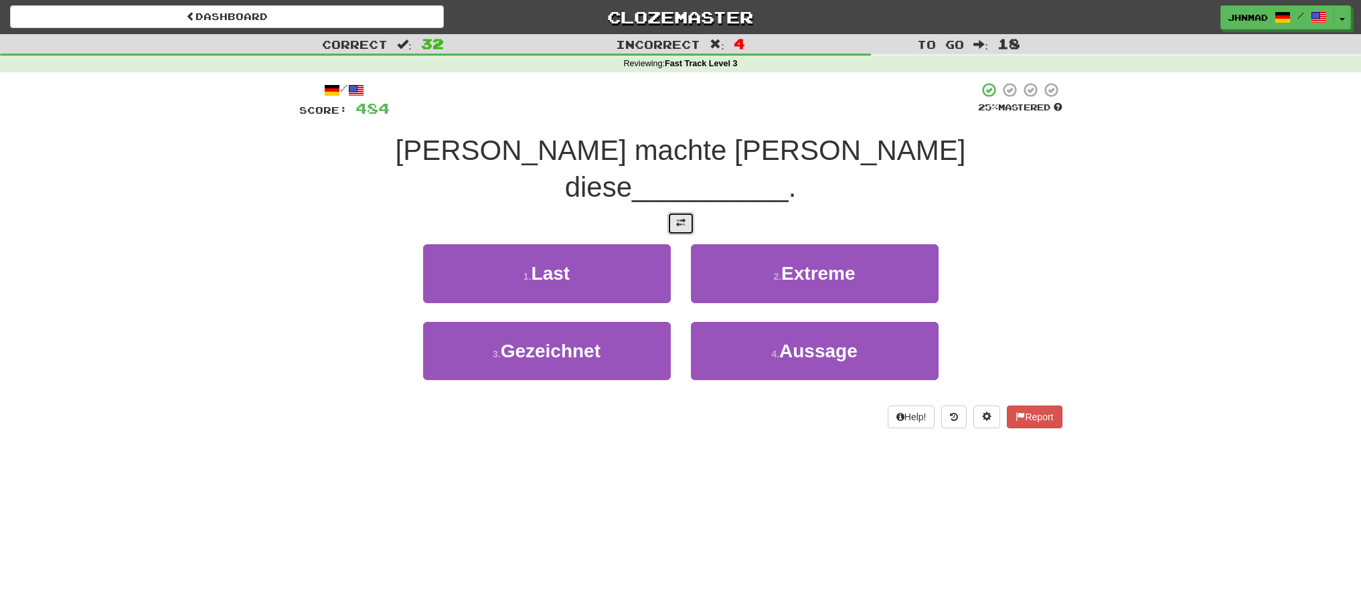
click at [678, 218] on span at bounding box center [680, 222] width 9 height 9
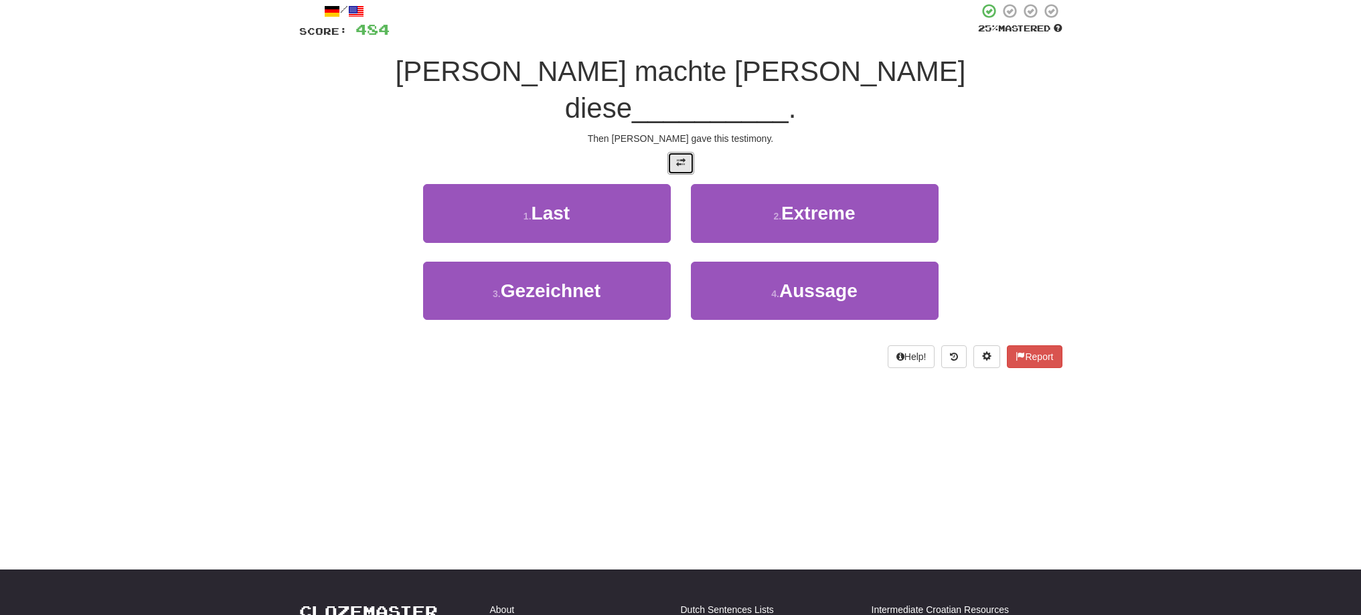
scroll to position [112, 0]
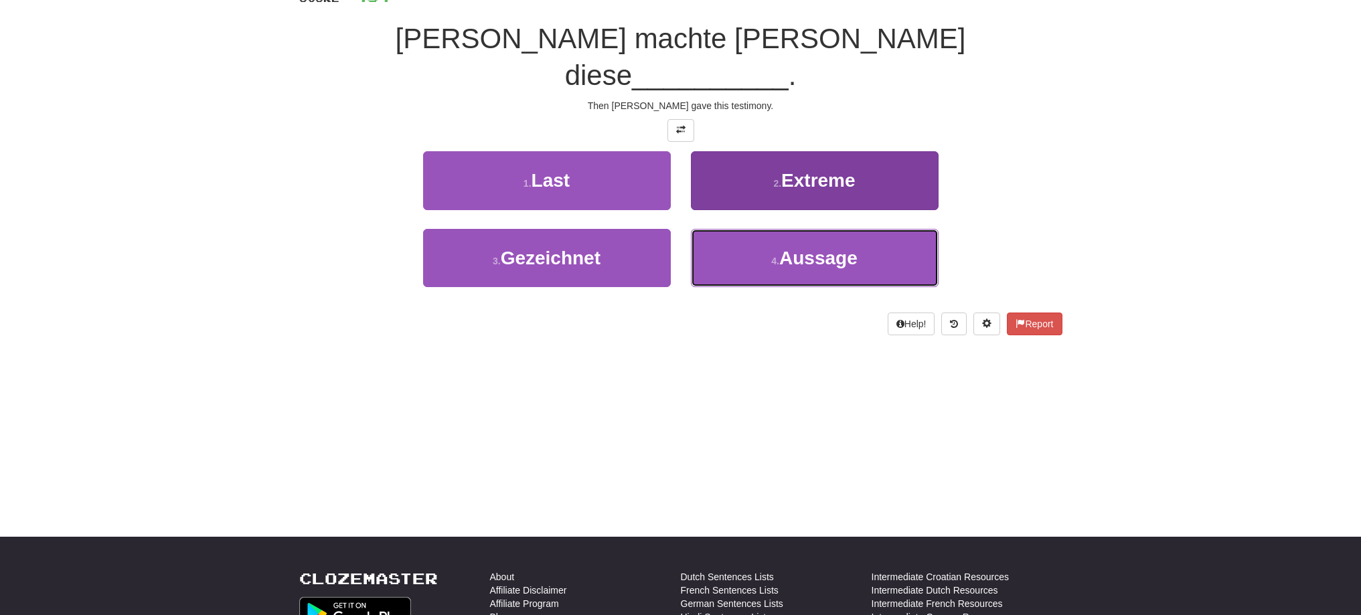
click at [853, 248] on span "Aussage" at bounding box center [818, 258] width 78 height 21
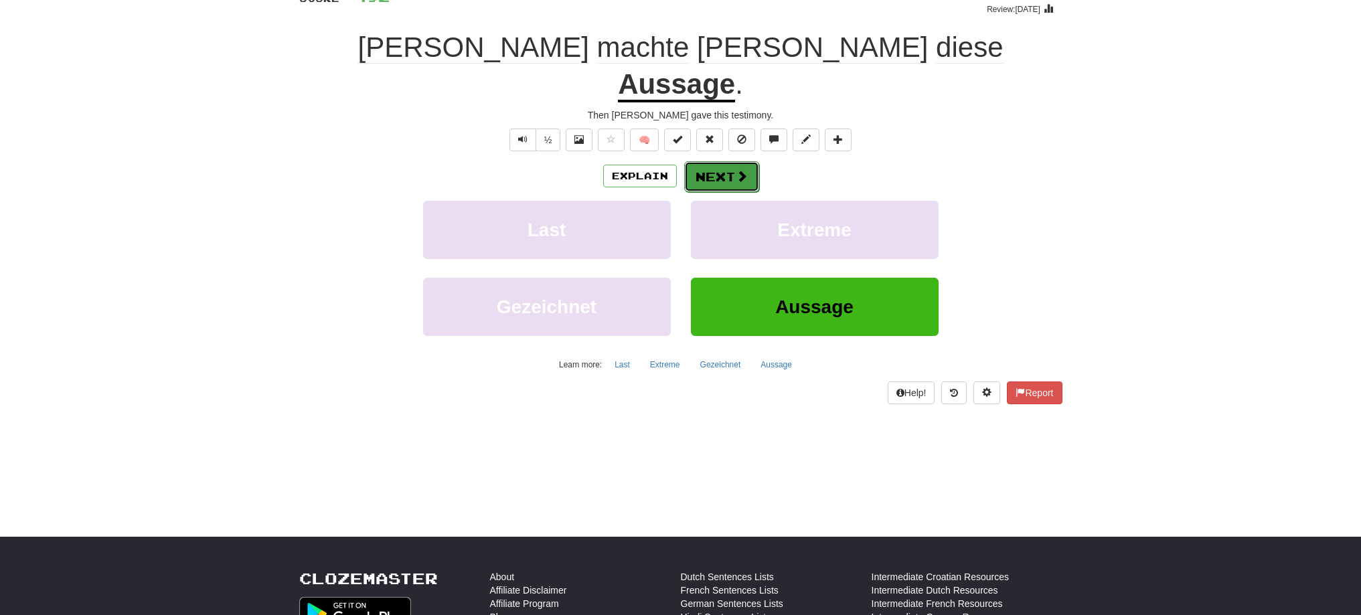
click at [737, 170] on span at bounding box center [742, 176] width 12 height 12
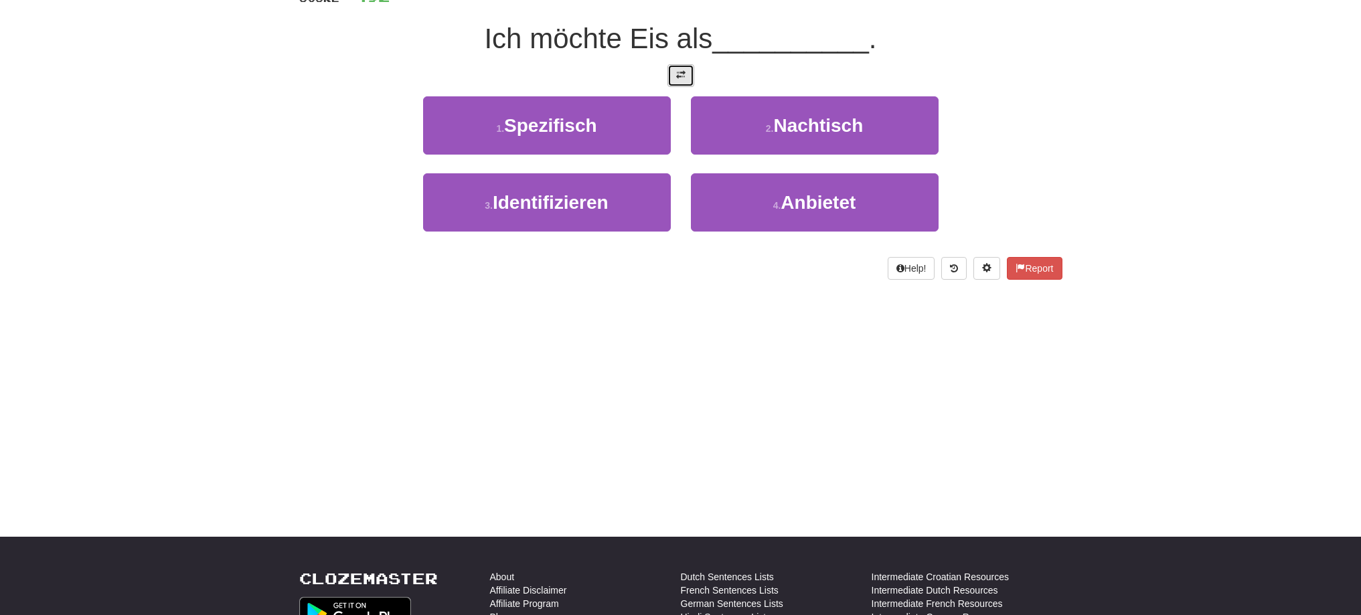
click at [688, 70] on button at bounding box center [680, 75] width 27 height 23
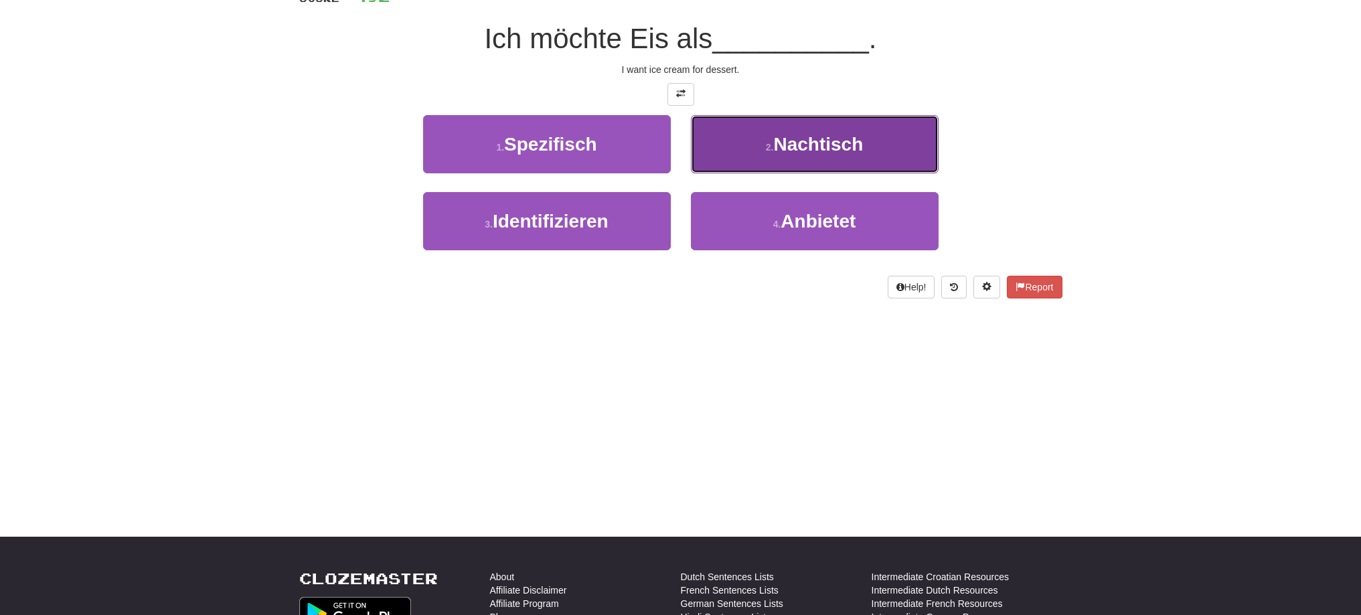
click at [801, 147] on span "Nachtisch" at bounding box center [818, 144] width 90 height 21
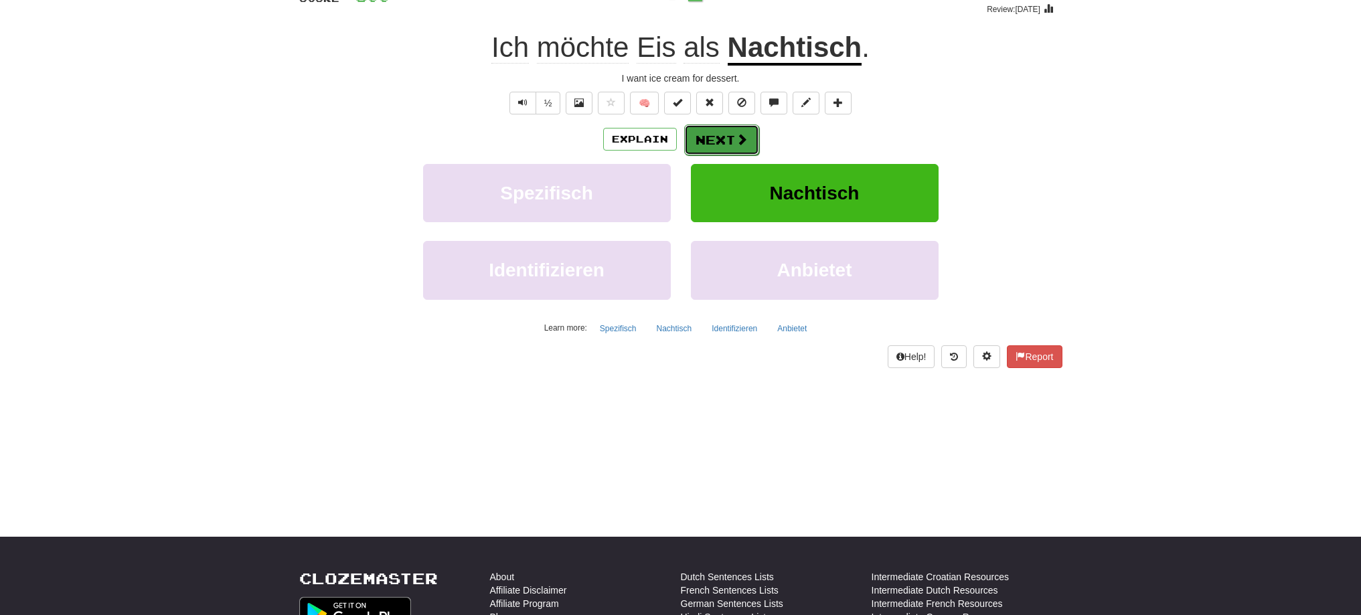
click at [740, 145] on span at bounding box center [742, 139] width 12 height 12
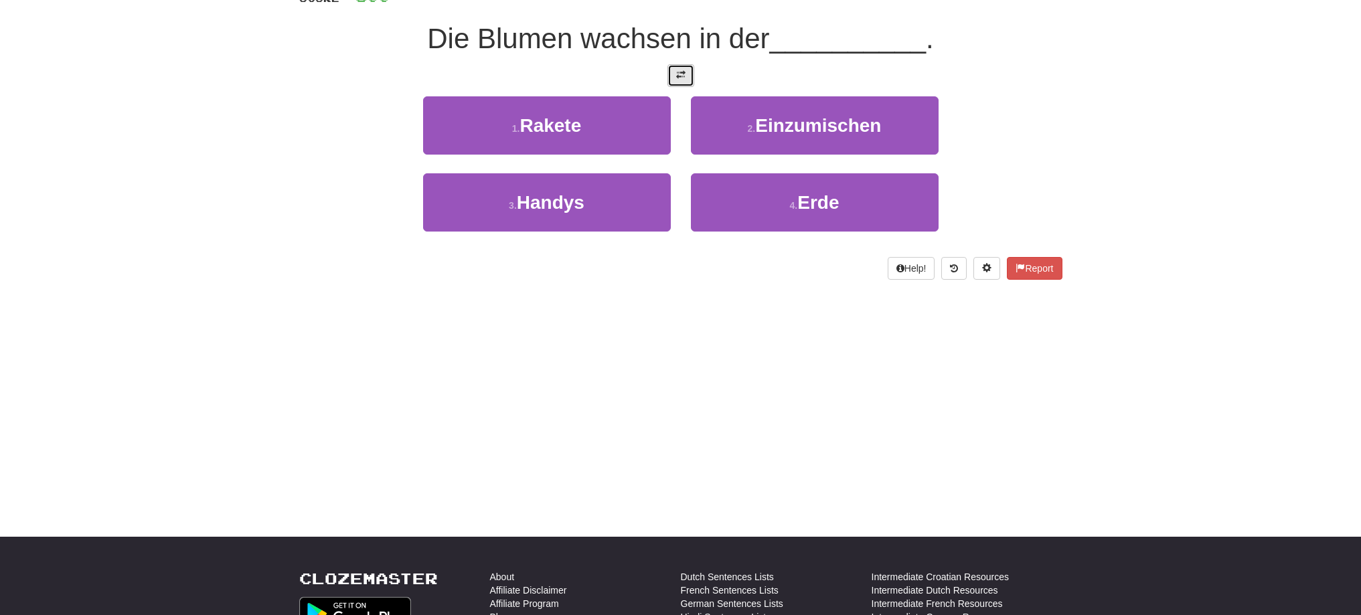
click at [677, 76] on span at bounding box center [680, 74] width 9 height 9
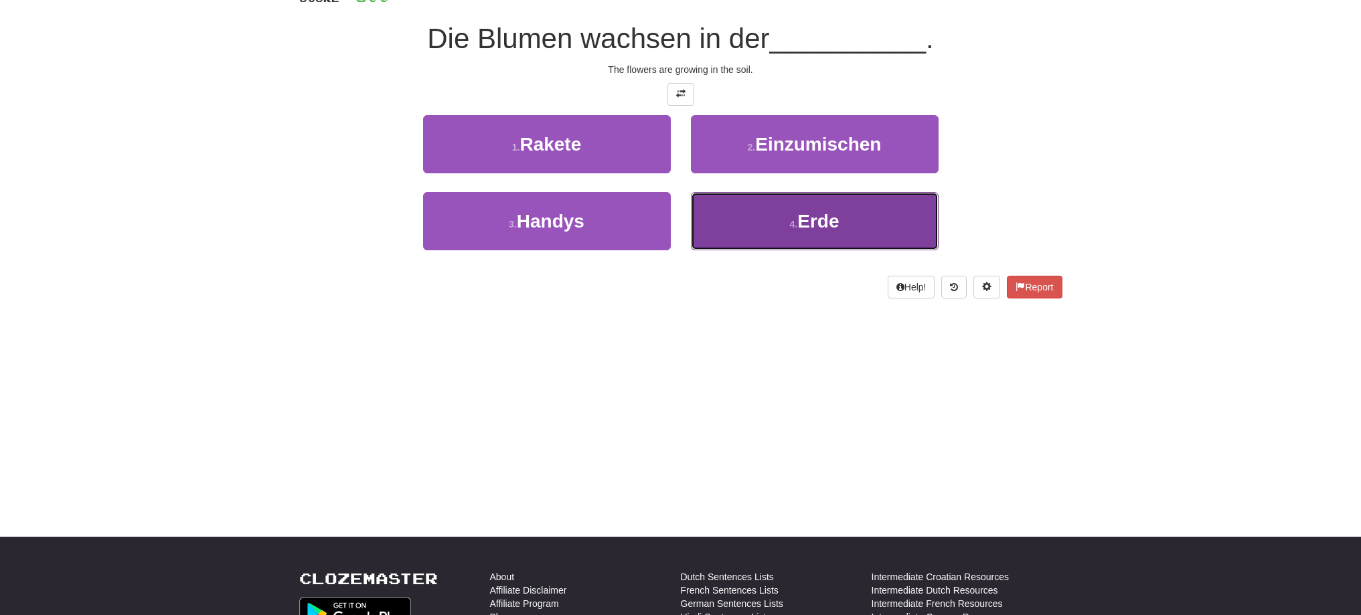
click at [768, 203] on button "4 . Erde" at bounding box center [815, 221] width 248 height 58
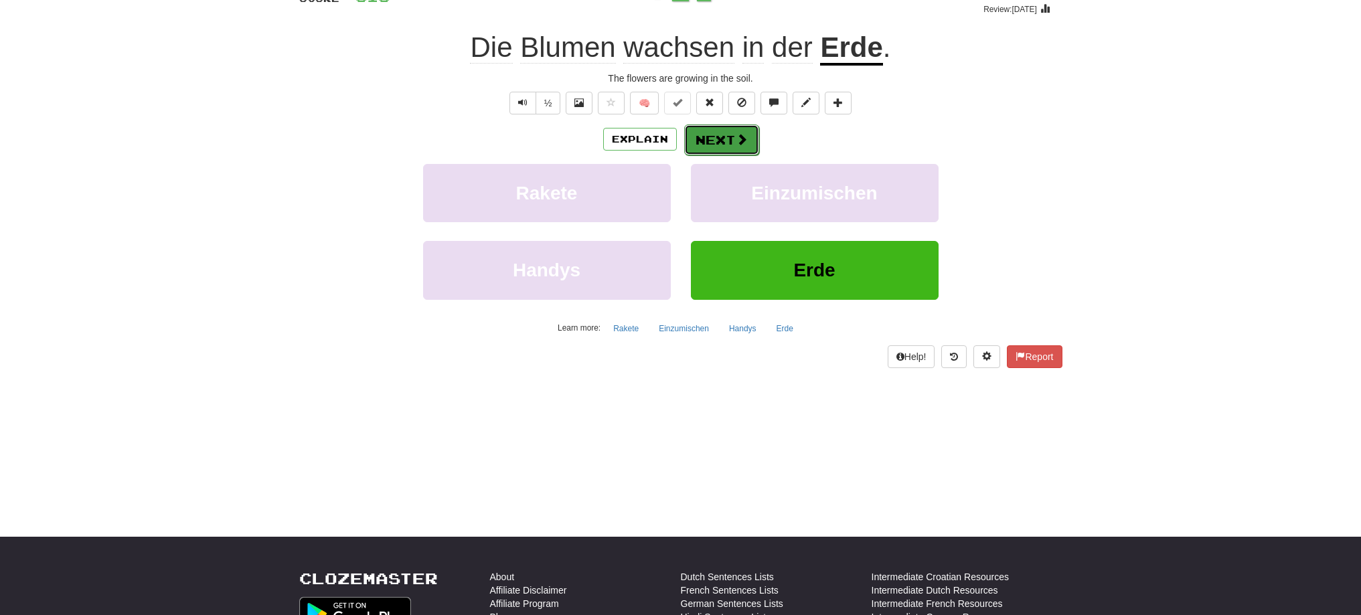
click at [741, 143] on span at bounding box center [742, 139] width 12 height 12
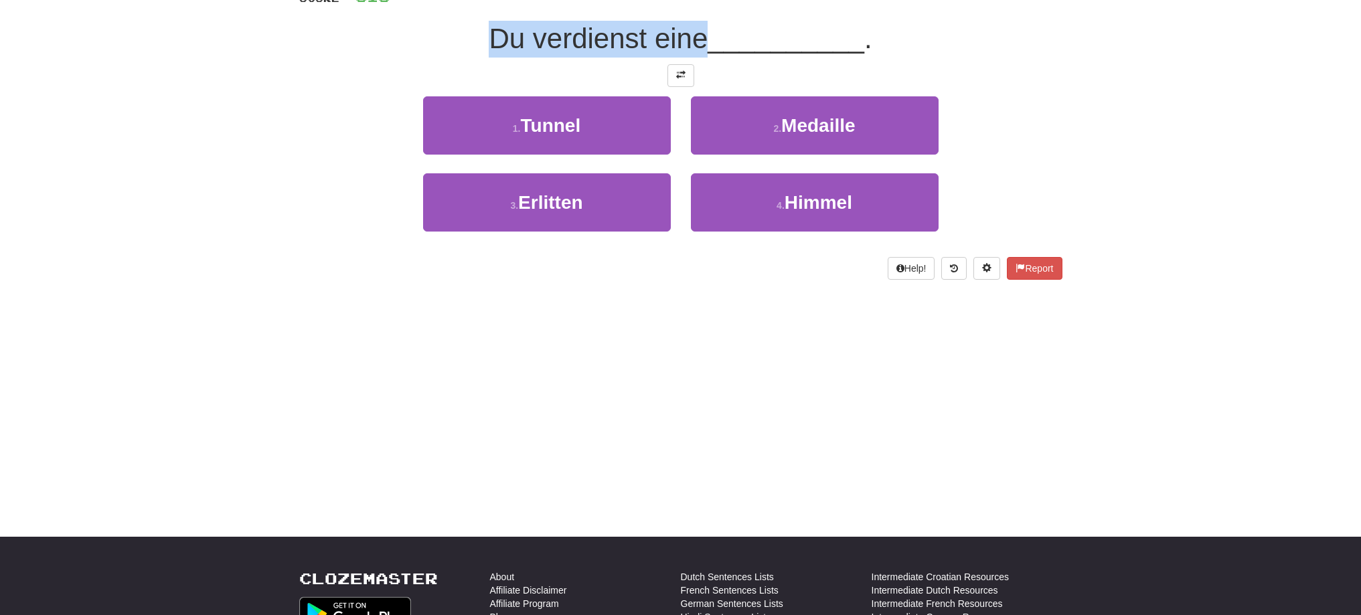
drag, startPoint x: 477, startPoint y: 42, endPoint x: 699, endPoint y: 25, distance: 223.5
click at [699, 25] on div "Du verdienst eine __________ ." at bounding box center [680, 39] width 763 height 37
click at [691, 4] on div at bounding box center [691, 4] width 0 height 0
click at [465, 50] on div "Du verdienst eine __________ ." at bounding box center [680, 39] width 763 height 37
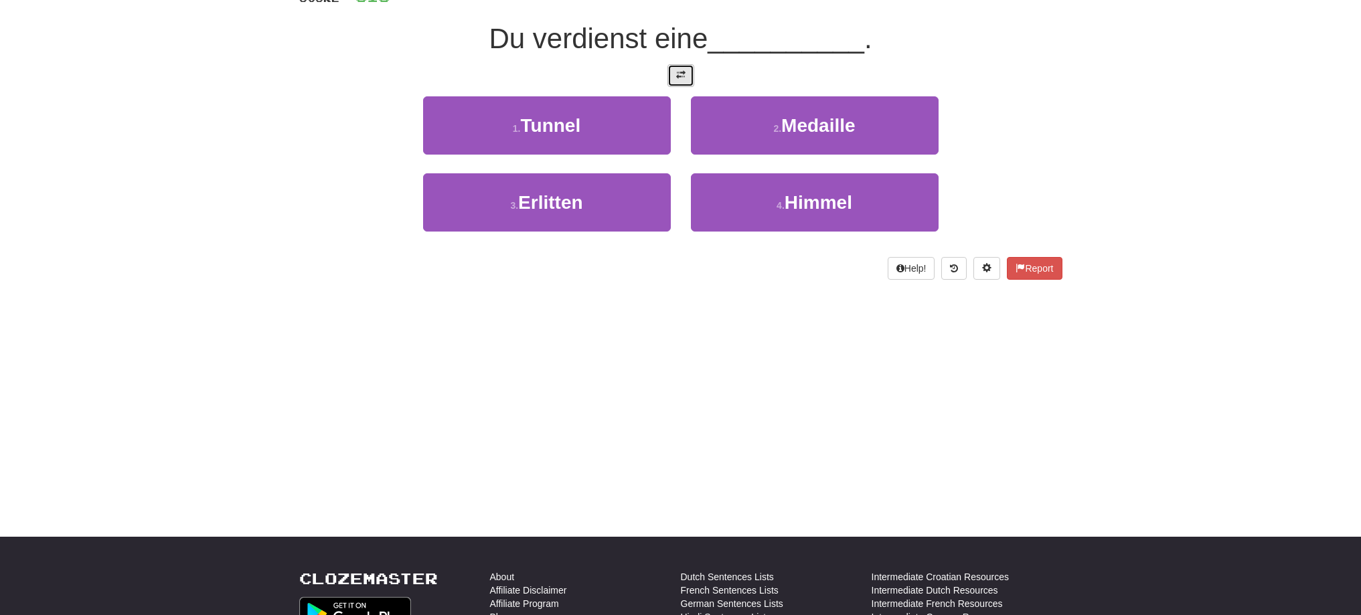
click at [680, 84] on button at bounding box center [680, 75] width 27 height 23
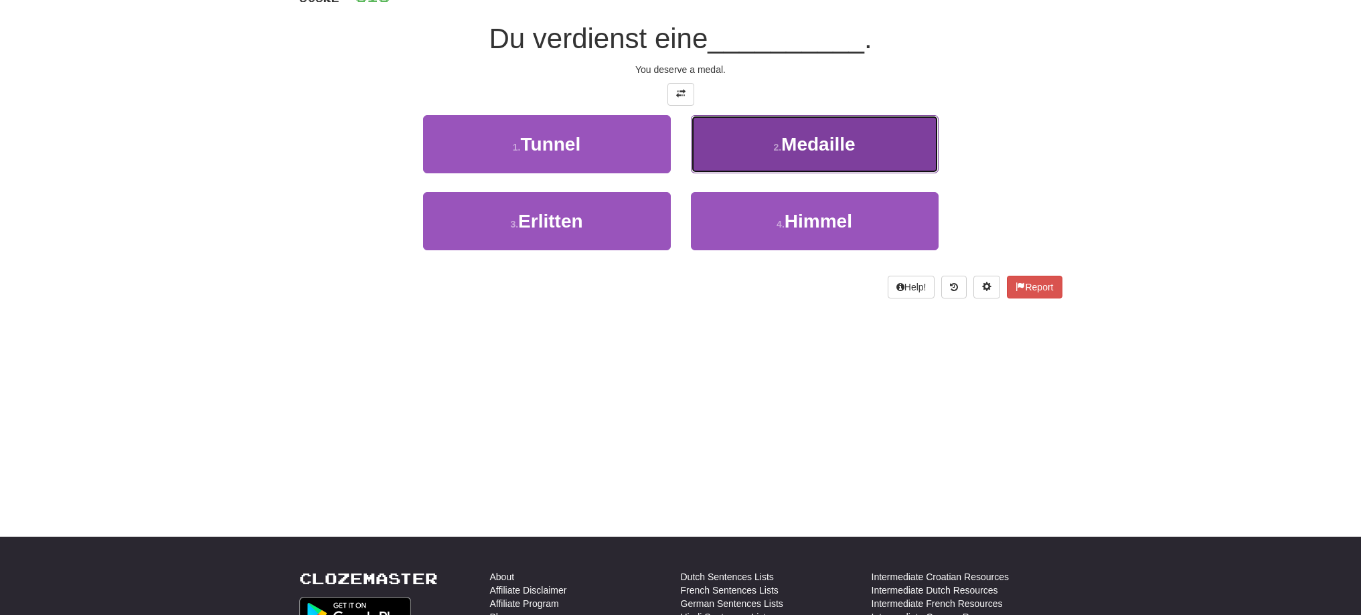
click at [790, 161] on button "2 . Medaille" at bounding box center [815, 144] width 248 height 58
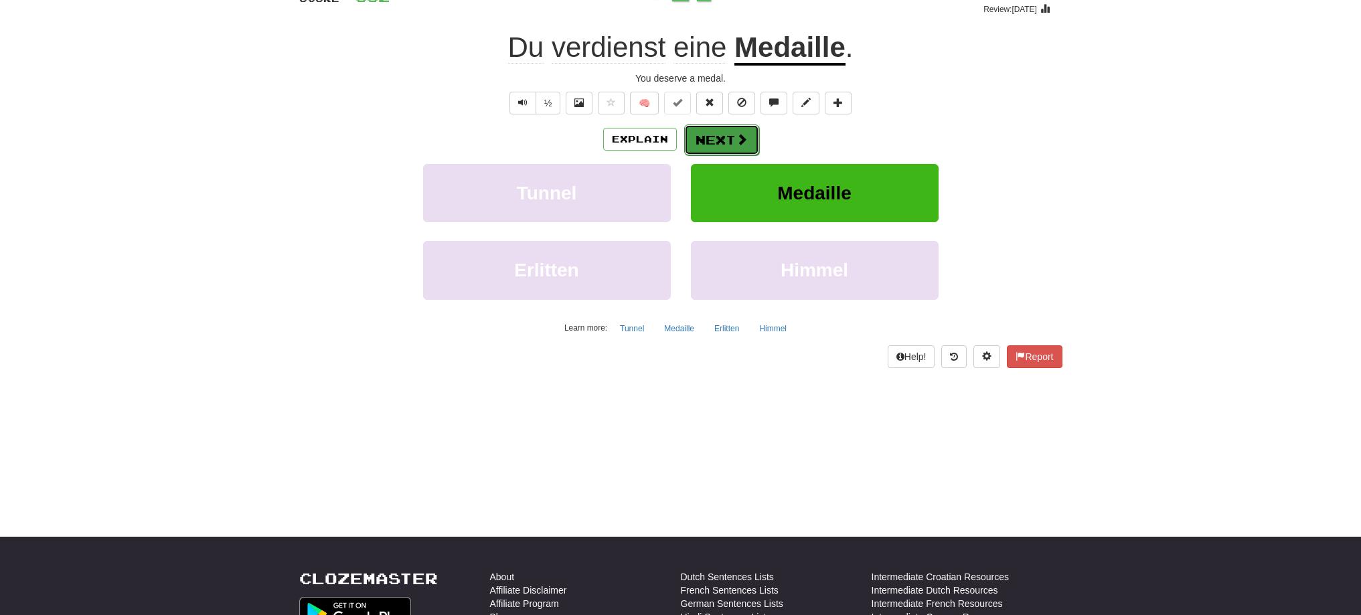
click at [744, 151] on button "Next" at bounding box center [721, 140] width 75 height 31
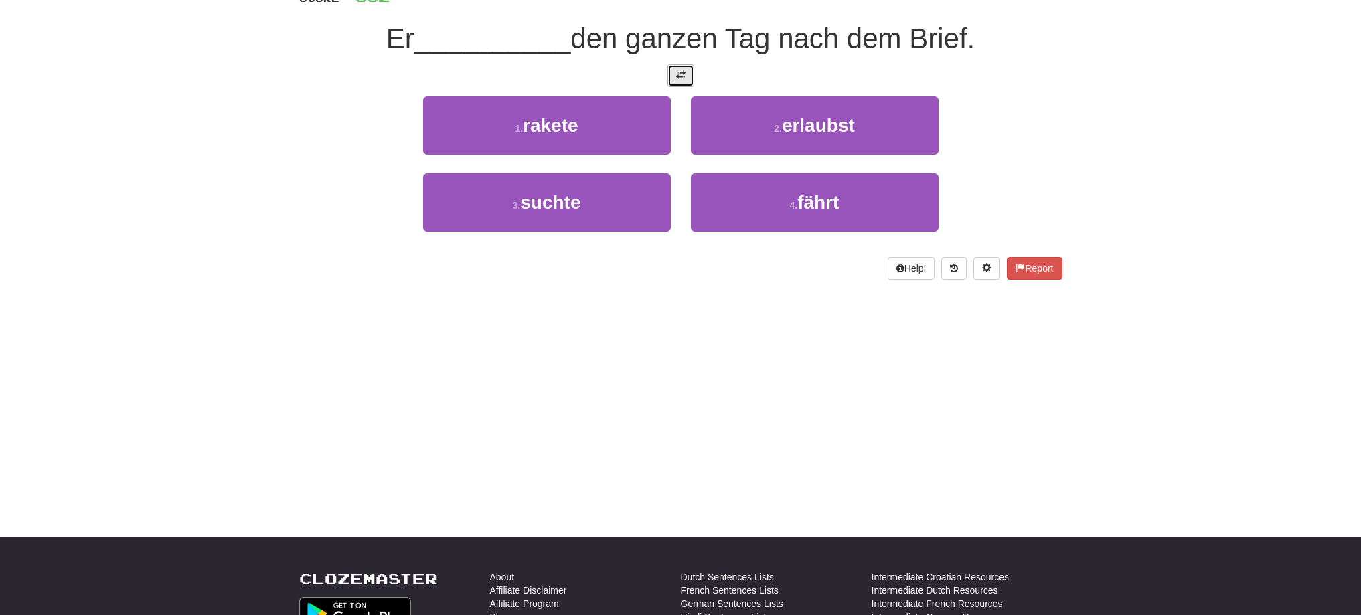
click at [671, 70] on button at bounding box center [680, 75] width 27 height 23
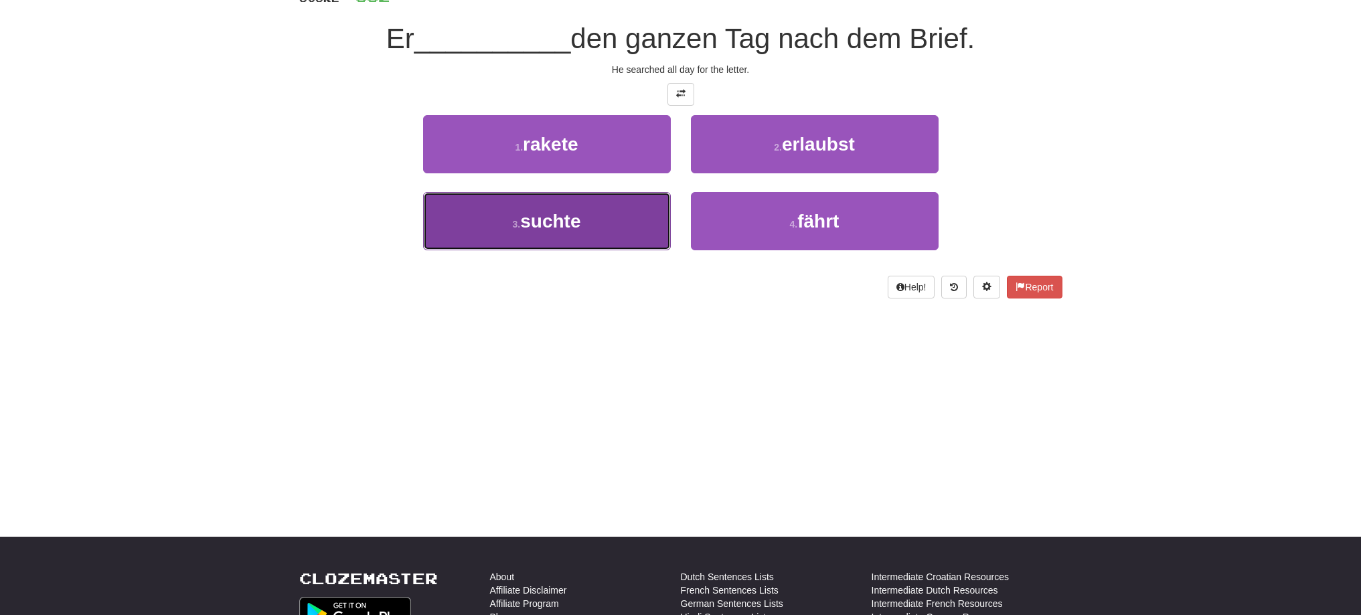
click at [576, 233] on button "3 . suchte" at bounding box center [547, 221] width 248 height 58
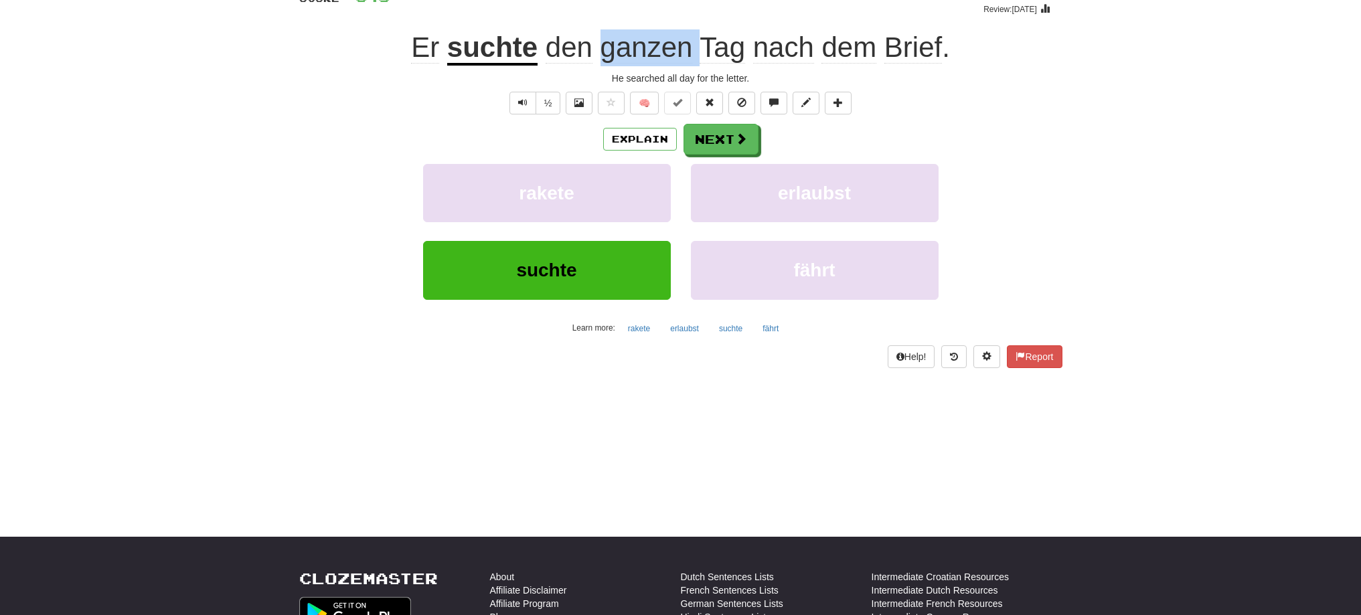
drag, startPoint x: 598, startPoint y: 46, endPoint x: 696, endPoint y: 39, distance: 98.0
click at [696, 39] on span "den ganzen Tag nach dem Brief ." at bounding box center [743, 47] width 412 height 32
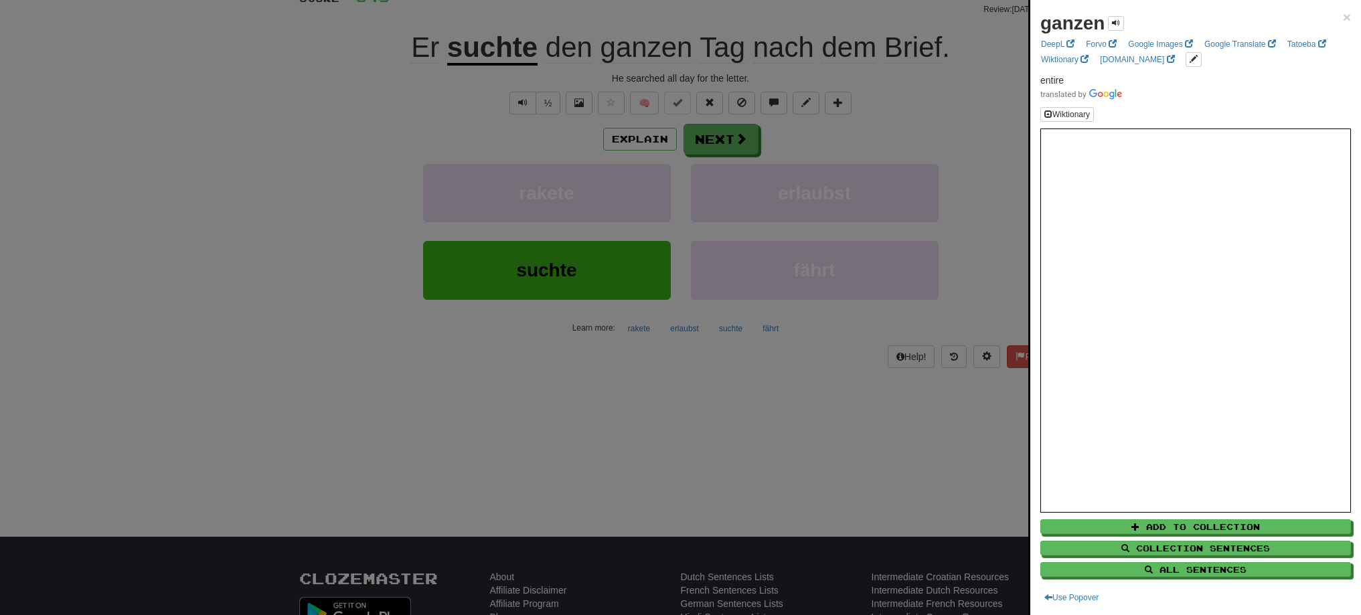
click at [379, 158] on div at bounding box center [680, 307] width 1361 height 615
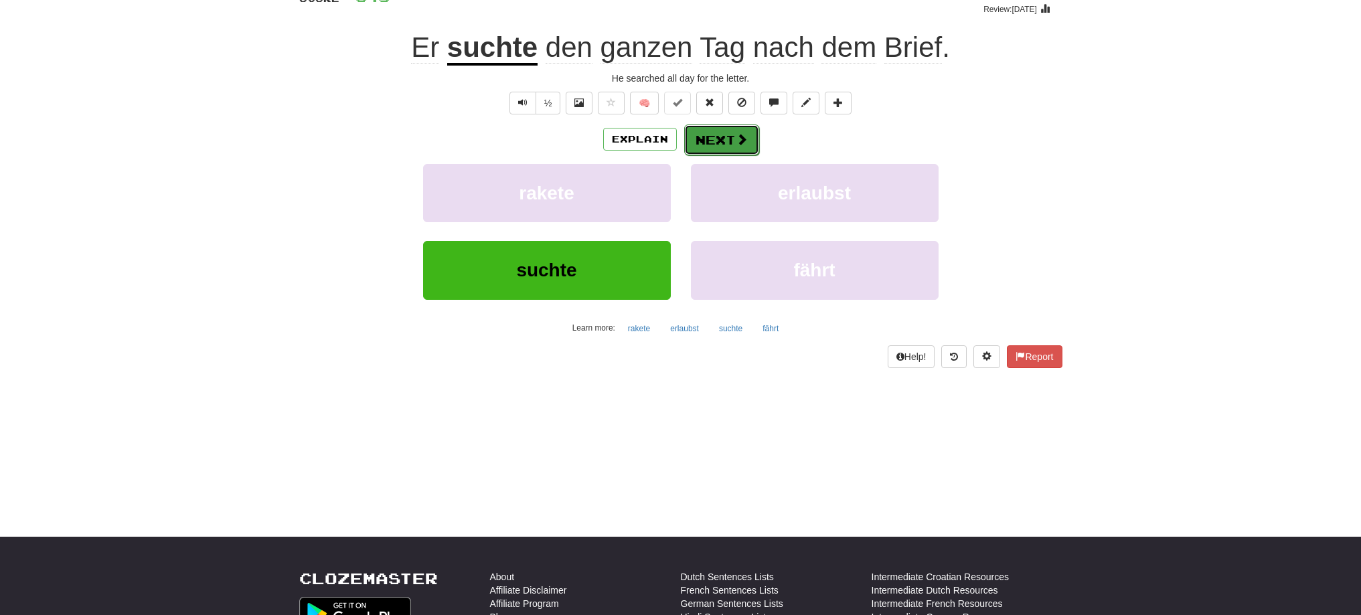
click at [725, 139] on button "Next" at bounding box center [721, 140] width 75 height 31
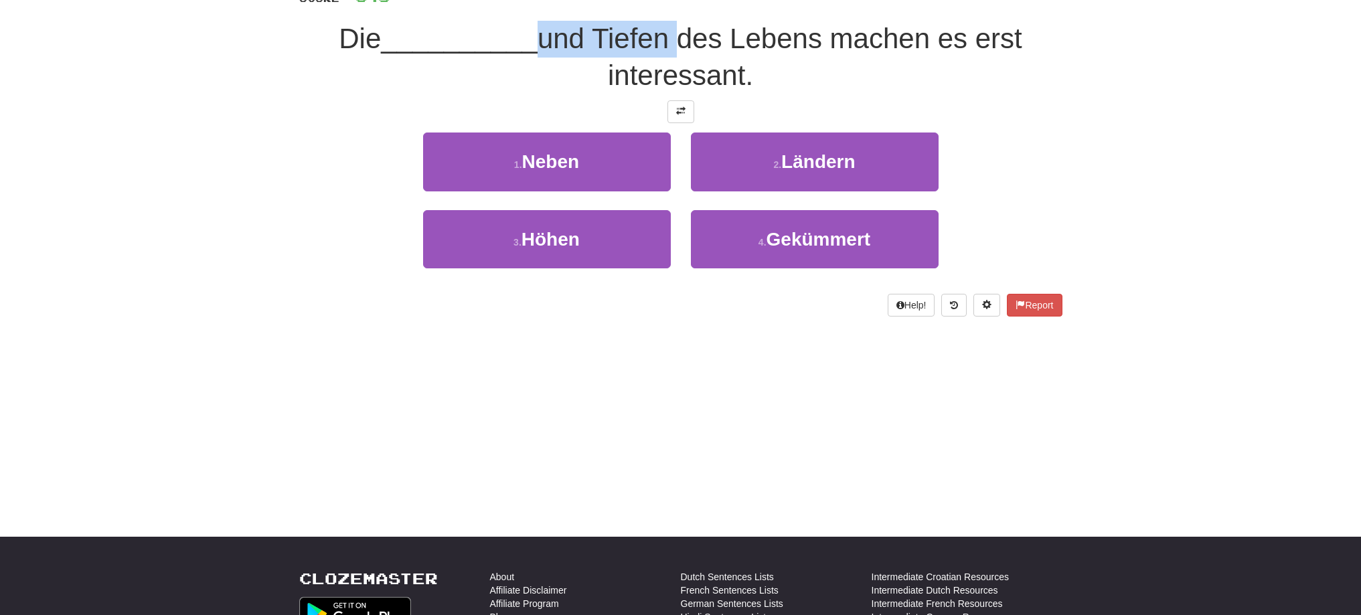
drag, startPoint x: 622, startPoint y: 55, endPoint x: 680, endPoint y: 38, distance: 60.6
click at [680, 38] on span "und Tiefen des Lebens machen es erst interessant." at bounding box center [779, 57] width 485 height 68
click at [671, 4] on div at bounding box center [671, 4] width 0 height 0
click at [416, 98] on div "/ Score: 548 75 % Mastered Die __________ und Tiefen des Lebens machen es erst …" at bounding box center [680, 143] width 763 height 346
click at [684, 104] on button at bounding box center [680, 111] width 27 height 23
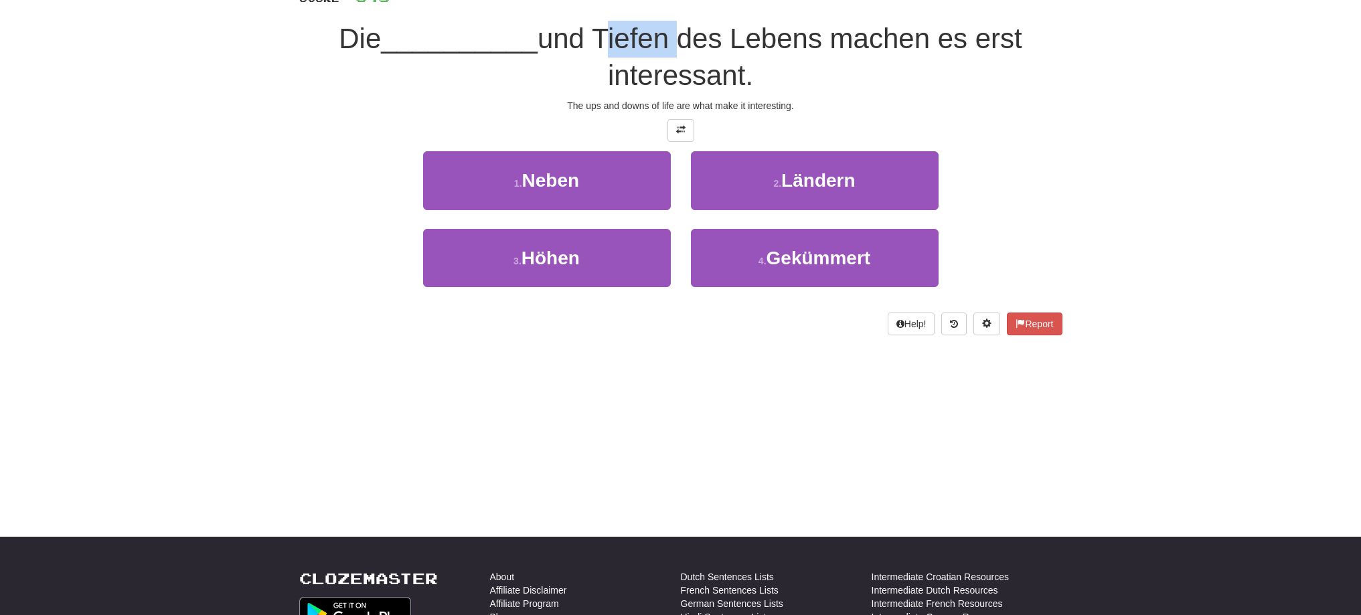
drag, startPoint x: 599, startPoint y: 37, endPoint x: 670, endPoint y: 23, distance: 72.3
click at [670, 23] on span "und Tiefen des Lebens machen es erst interessant." at bounding box center [779, 57] width 485 height 68
click at [661, 4] on div at bounding box center [661, 4] width 0 height 0
click at [857, 118] on div "/ Score: 548 75 % Mastered Die __________ und Tiefen des Lebens machen es erst …" at bounding box center [680, 152] width 763 height 365
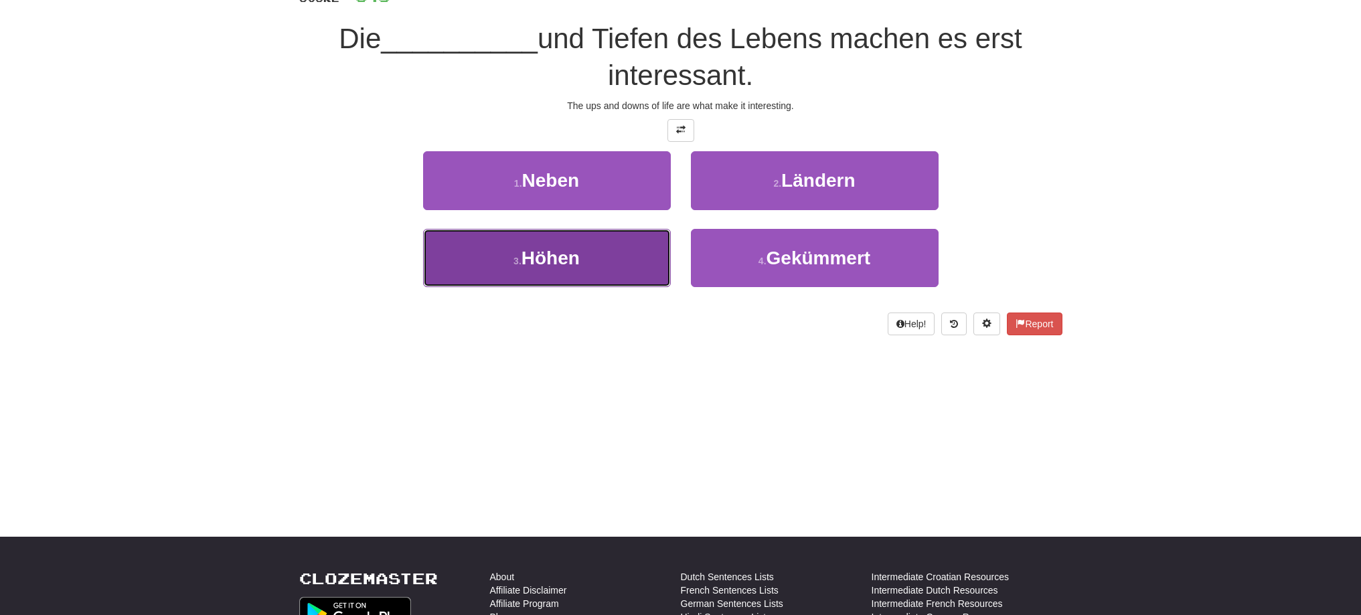
click at [572, 264] on span "Höhen" at bounding box center [550, 258] width 58 height 21
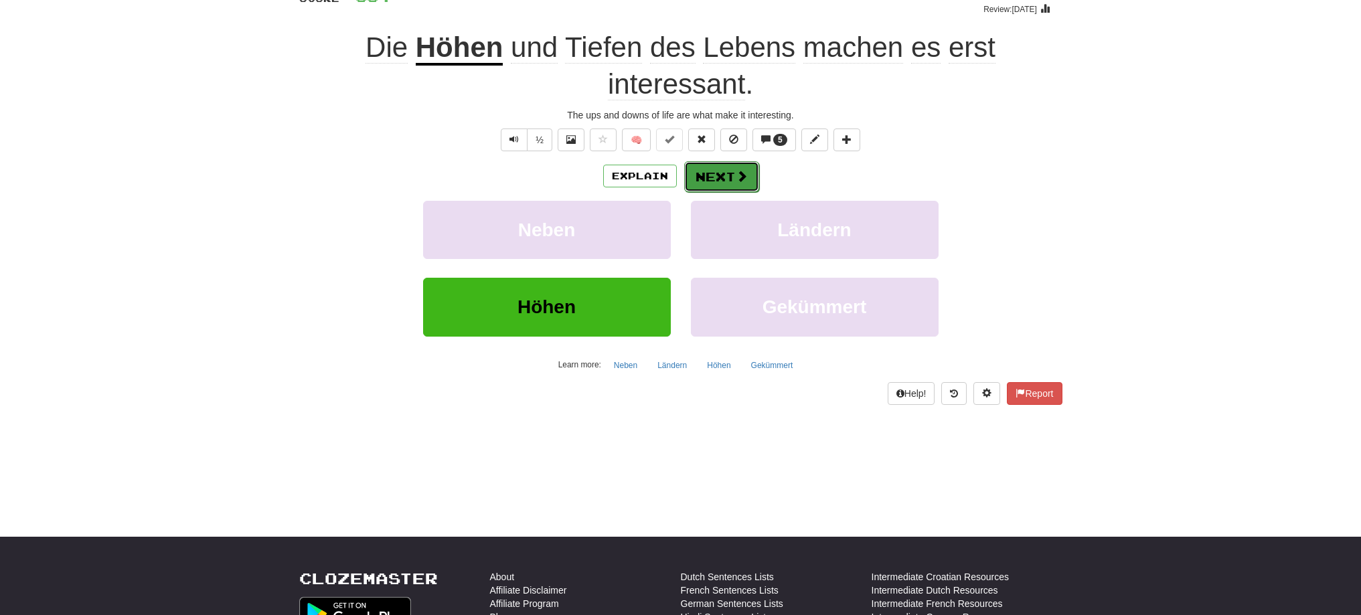
click at [721, 169] on button "Next" at bounding box center [721, 176] width 75 height 31
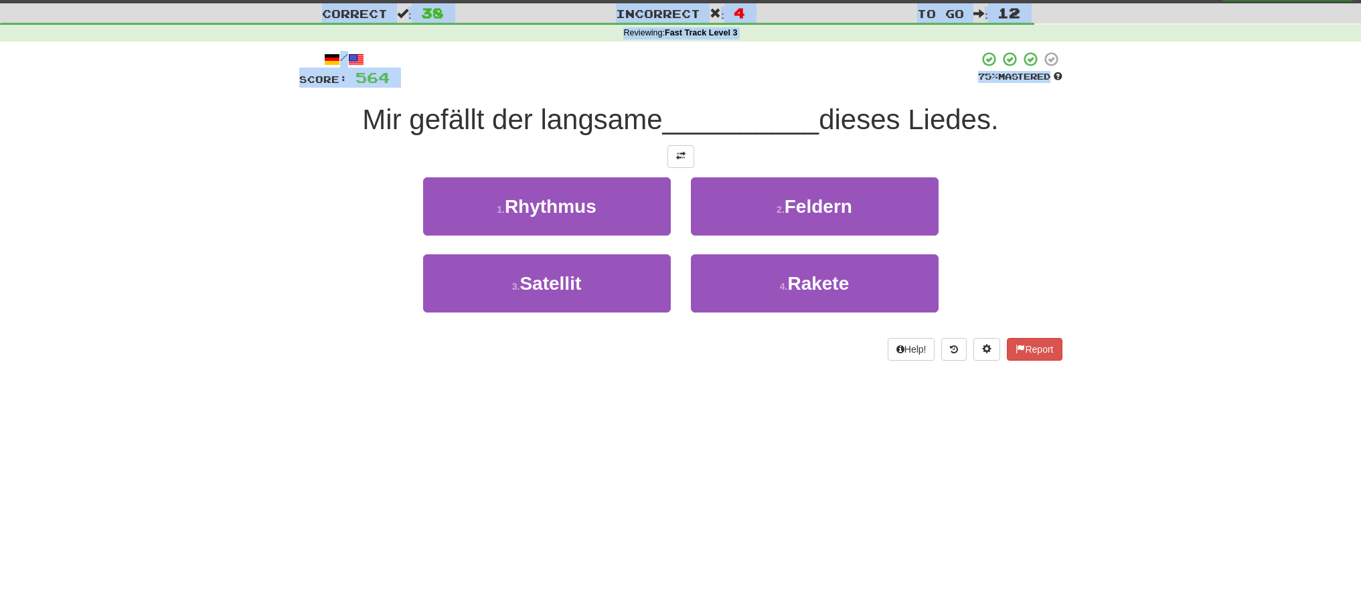
scroll to position [0, 0]
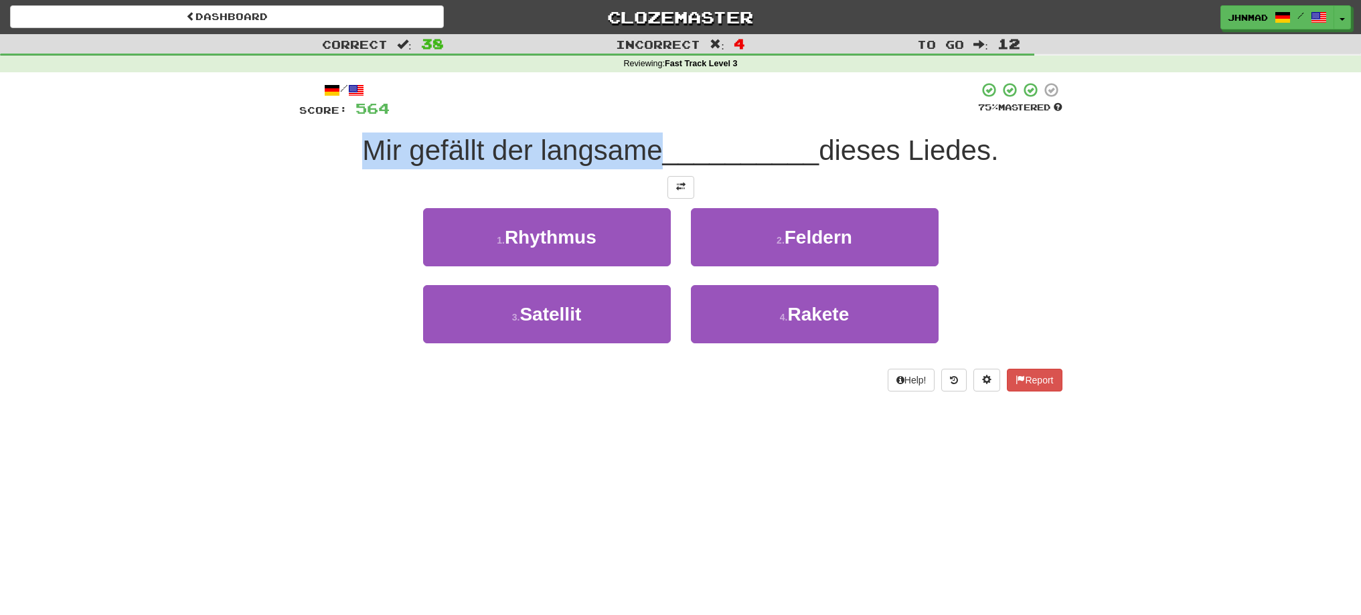
drag, startPoint x: 355, startPoint y: 42, endPoint x: 653, endPoint y: 141, distance: 313.9
click at [653, 141] on span "Mir gefällt der langsame" at bounding box center [512, 150] width 300 height 31
click at [644, 116] on div at bounding box center [644, 116] width 0 height 0
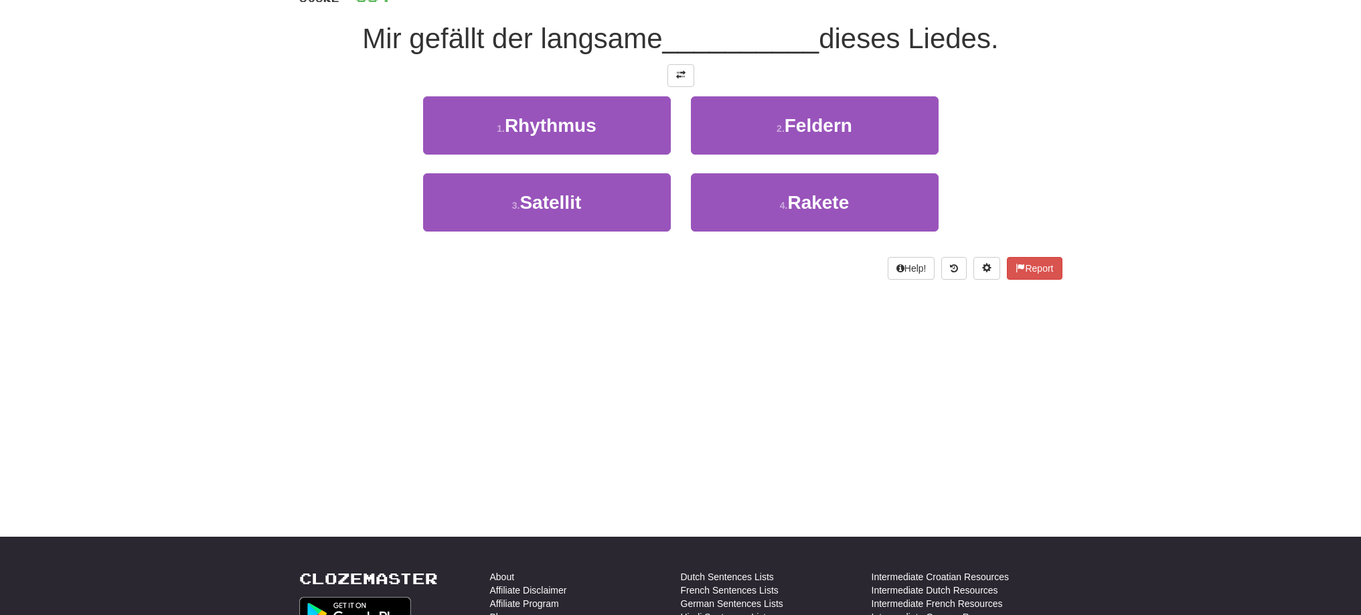
click at [272, 282] on div "Correct : 38 Incorrect : 4 To go : 12 Reviewing : Fast Track Level 3 / Score: 5…" at bounding box center [680, 110] width 1361 height 376
click at [673, 87] on div "/ Score: 564 75 % Mastered Mir gefällt der langsame __________ dieses Liedes. 1…" at bounding box center [680, 125] width 763 height 310
click at [676, 80] on span at bounding box center [680, 74] width 9 height 9
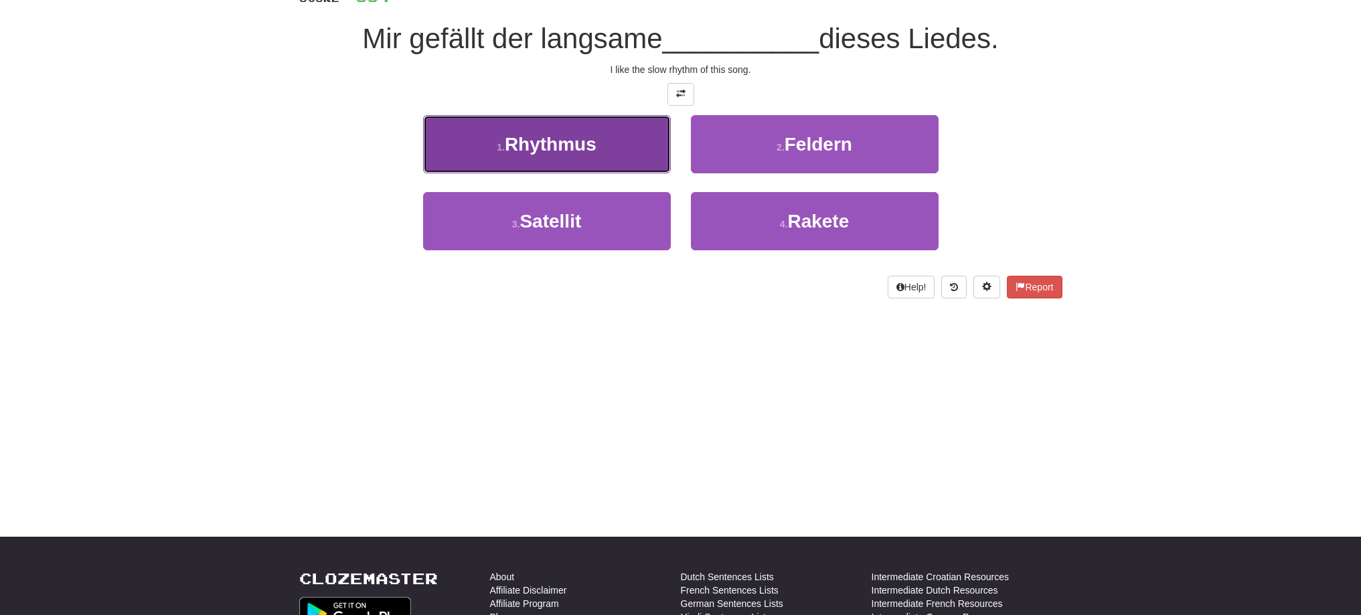
click at [610, 138] on button "1 . Rhythmus" at bounding box center [547, 144] width 248 height 58
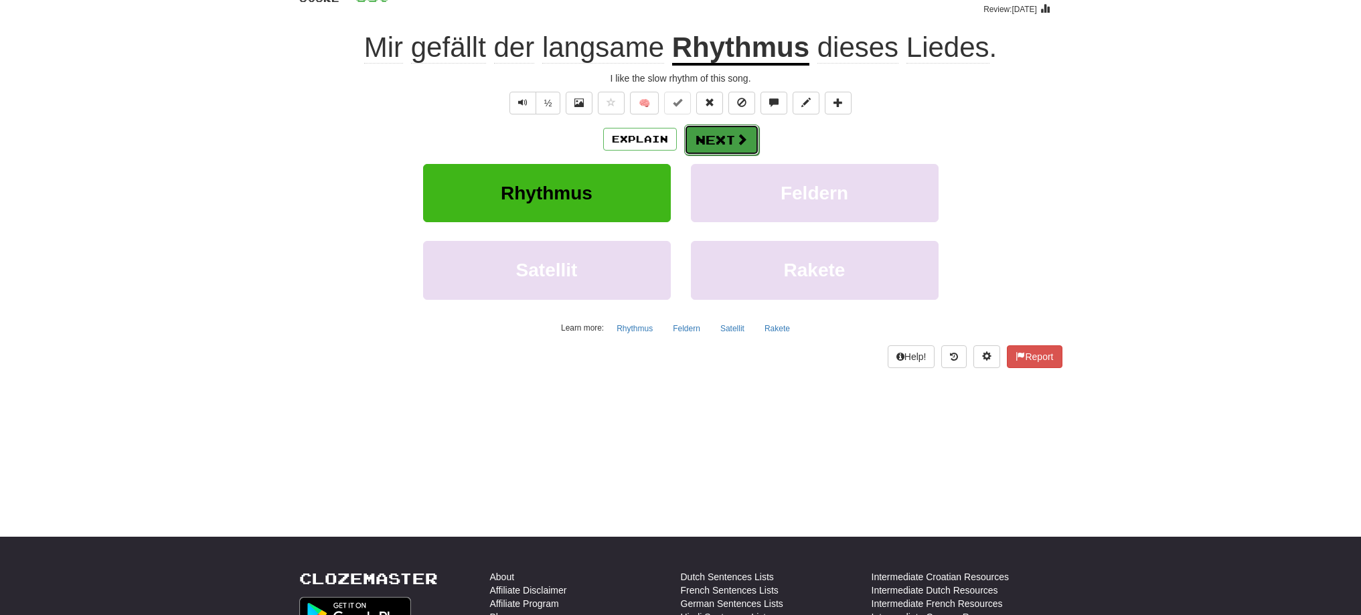
click at [736, 145] on span at bounding box center [742, 139] width 12 height 12
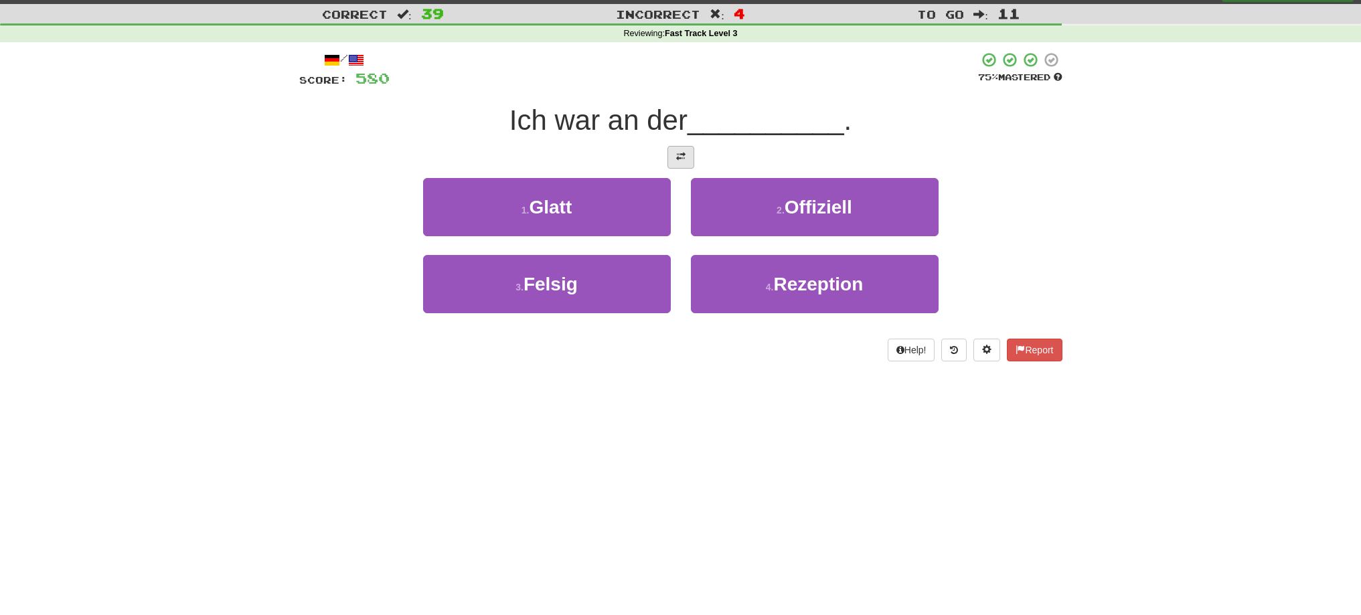
scroll to position [0, 0]
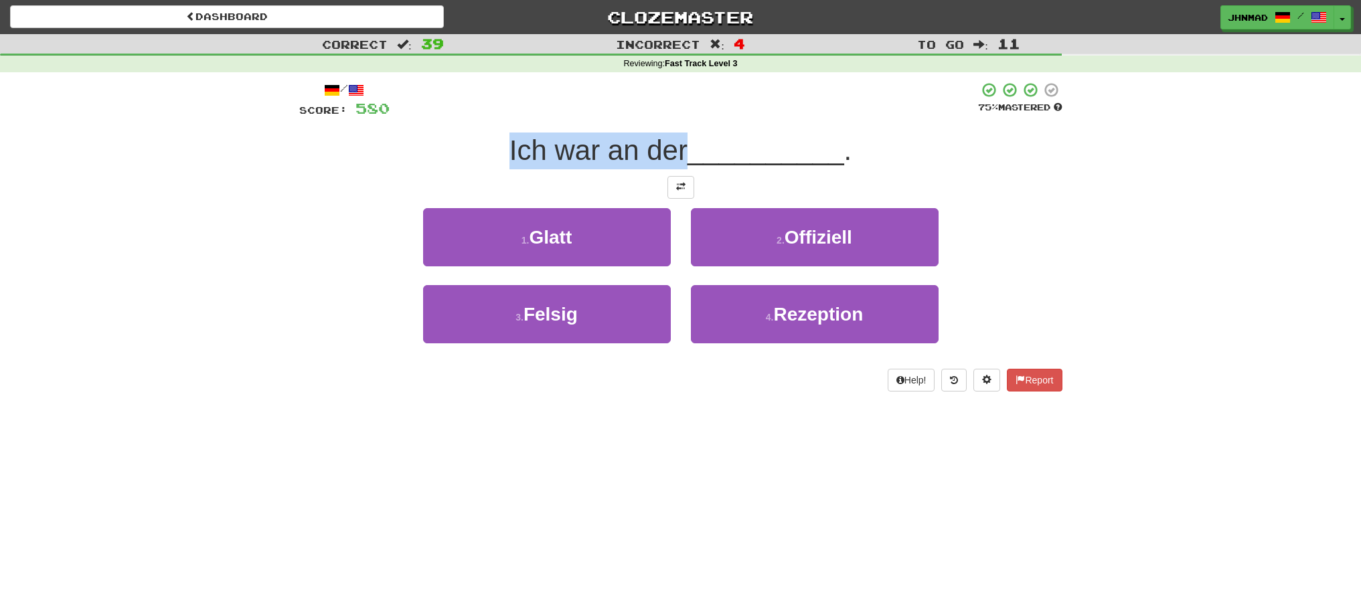
drag, startPoint x: 502, startPoint y: 149, endPoint x: 683, endPoint y: 138, distance: 181.7
click at [683, 138] on div "Ich war an der __________ ." at bounding box center [680, 151] width 763 height 37
click at [675, 116] on div at bounding box center [675, 116] width 0 height 0
click at [438, 167] on div "Ich war an der __________ ." at bounding box center [680, 151] width 763 height 37
click at [679, 186] on span at bounding box center [680, 186] width 9 height 9
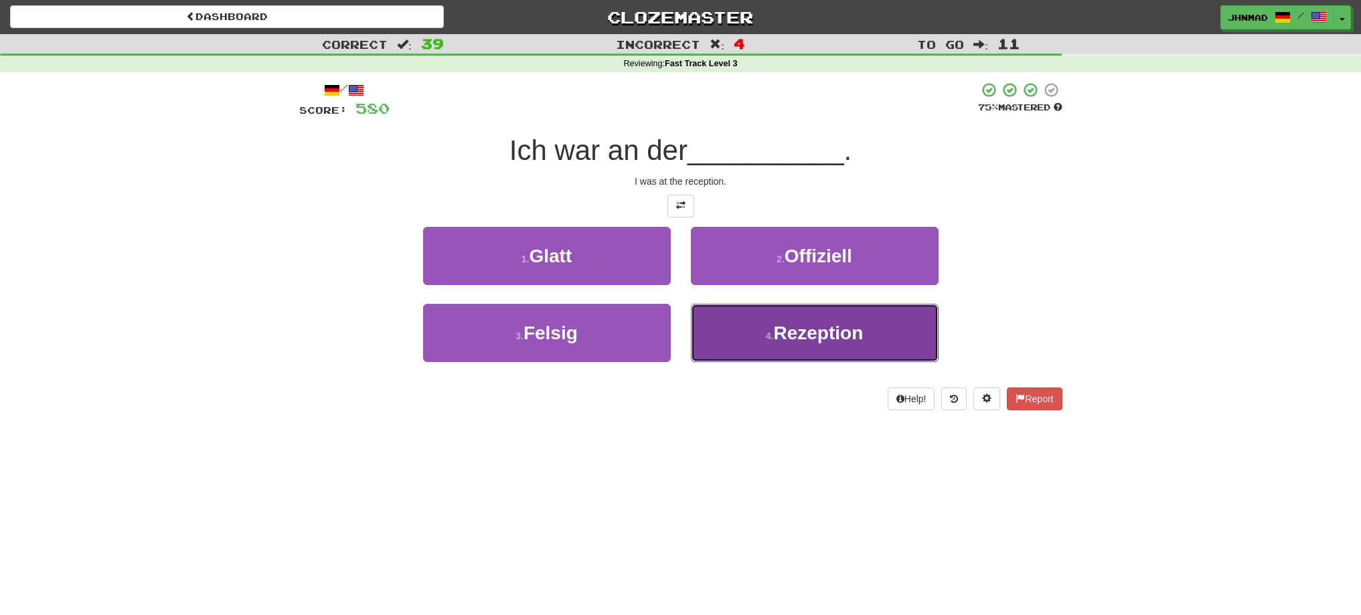
click at [837, 338] on span "Rezeption" at bounding box center [818, 333] width 90 height 21
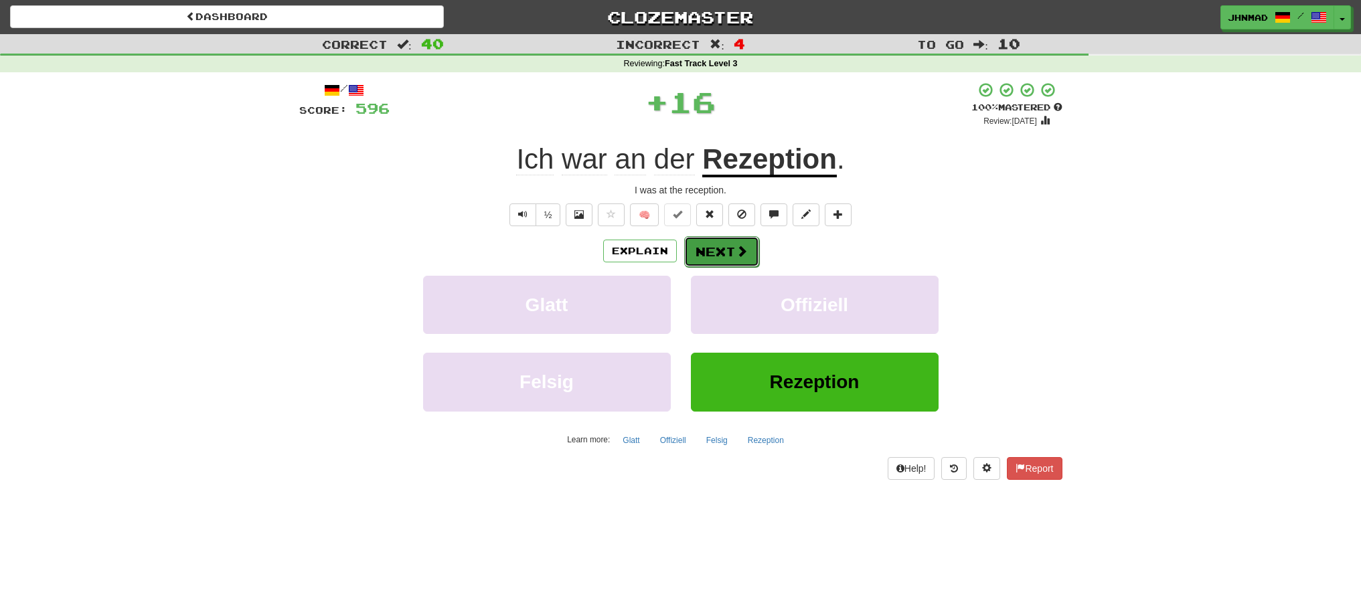
click at [718, 248] on button "Next" at bounding box center [721, 251] width 75 height 31
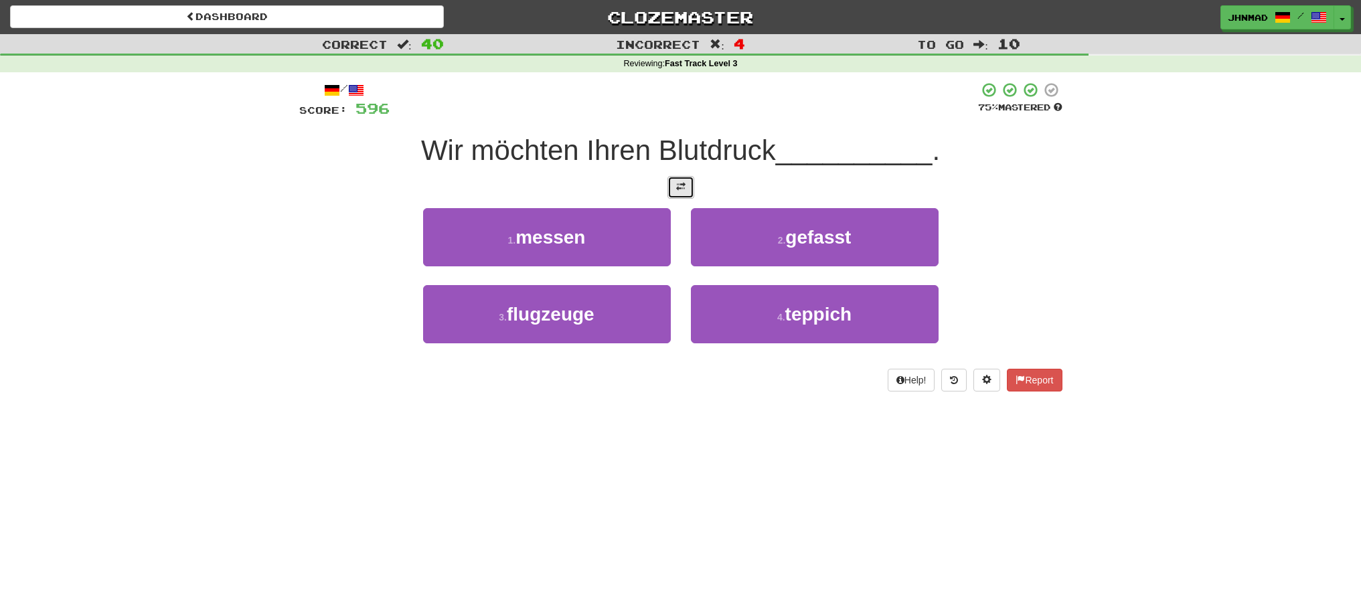
click at [677, 191] on span at bounding box center [680, 186] width 9 height 9
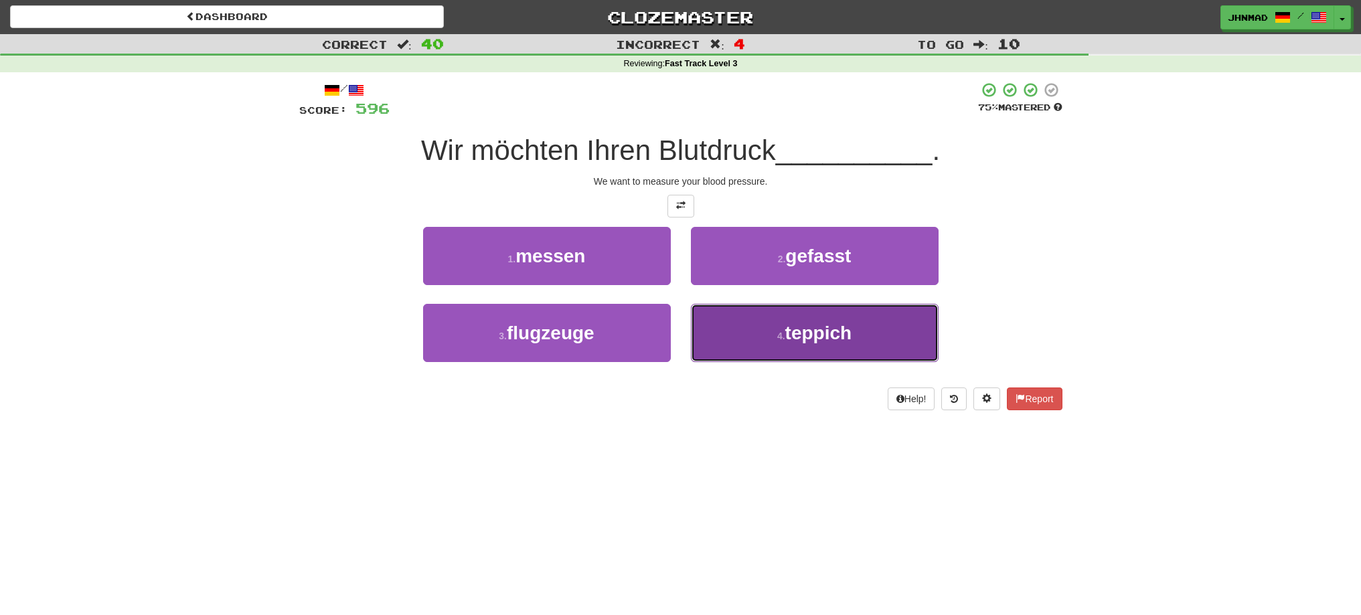
click at [828, 332] on span "teppich" at bounding box center [818, 333] width 67 height 21
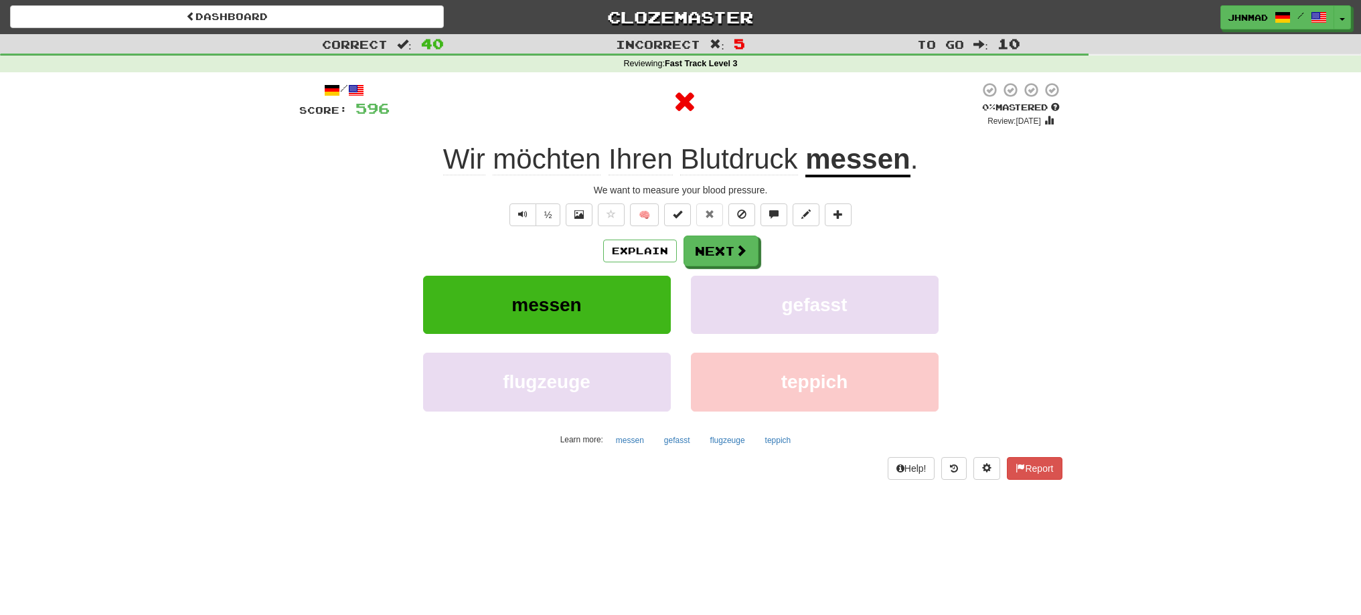
click at [823, 167] on u "messen" at bounding box center [857, 160] width 104 height 34
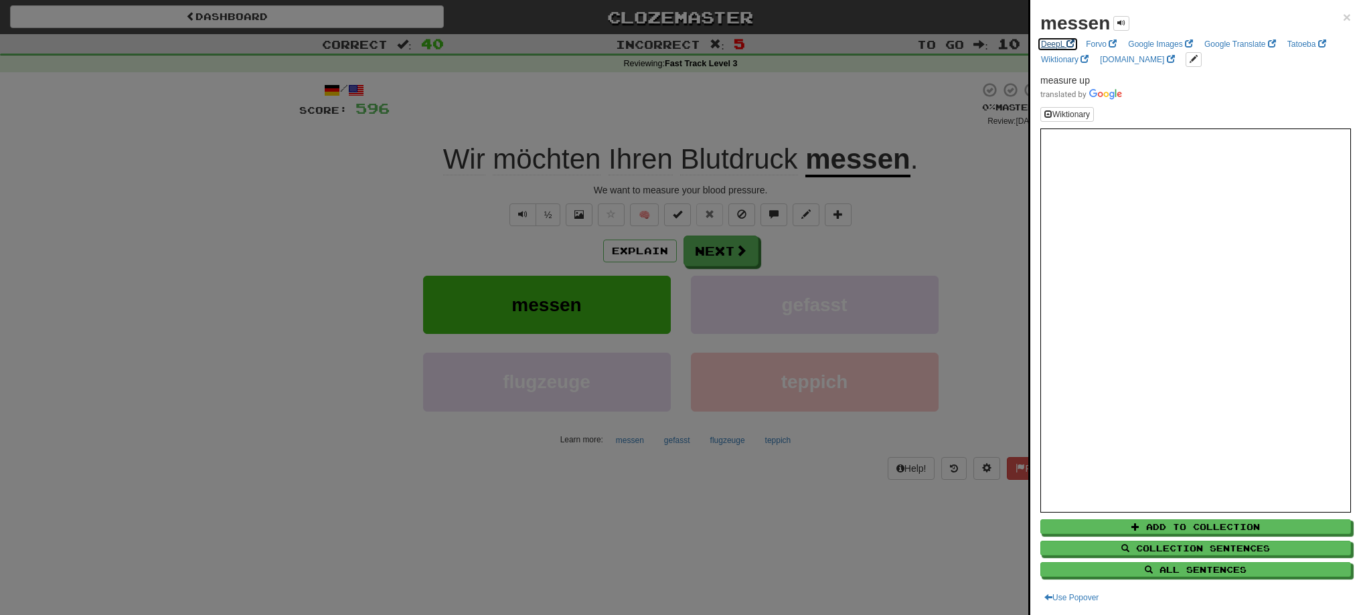
click at [1052, 43] on link "DeepL" at bounding box center [1058, 44] width 42 height 15
click at [742, 247] on div at bounding box center [680, 307] width 1361 height 615
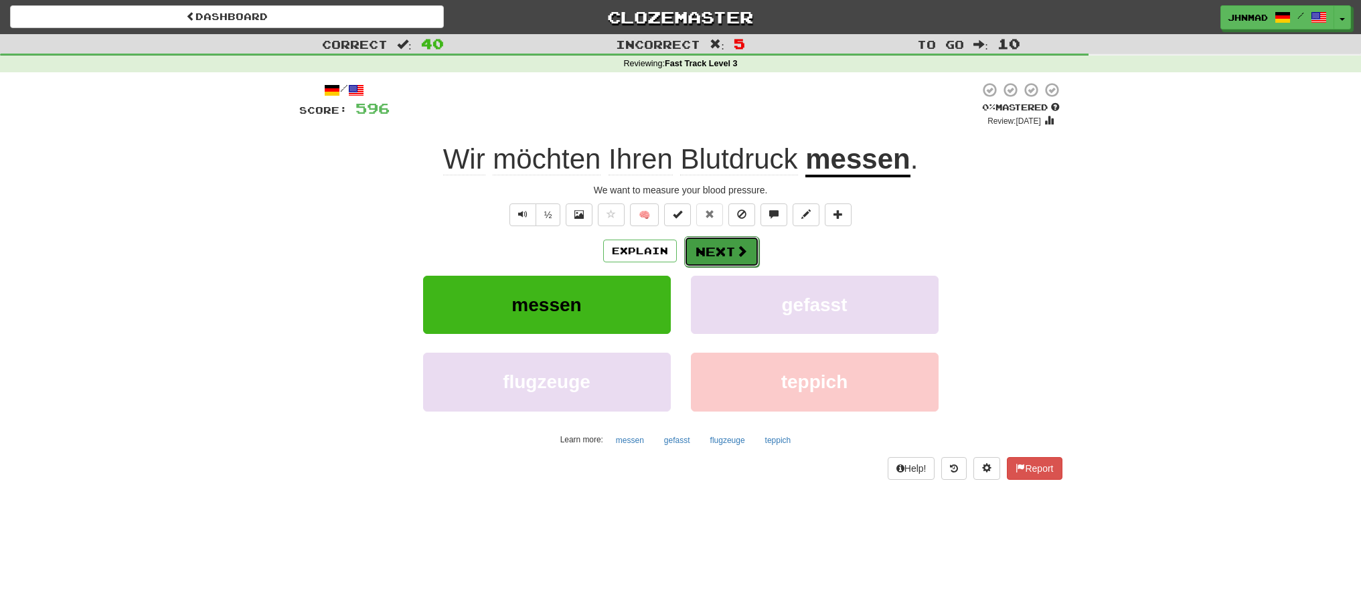
click at [724, 251] on button "Next" at bounding box center [721, 251] width 75 height 31
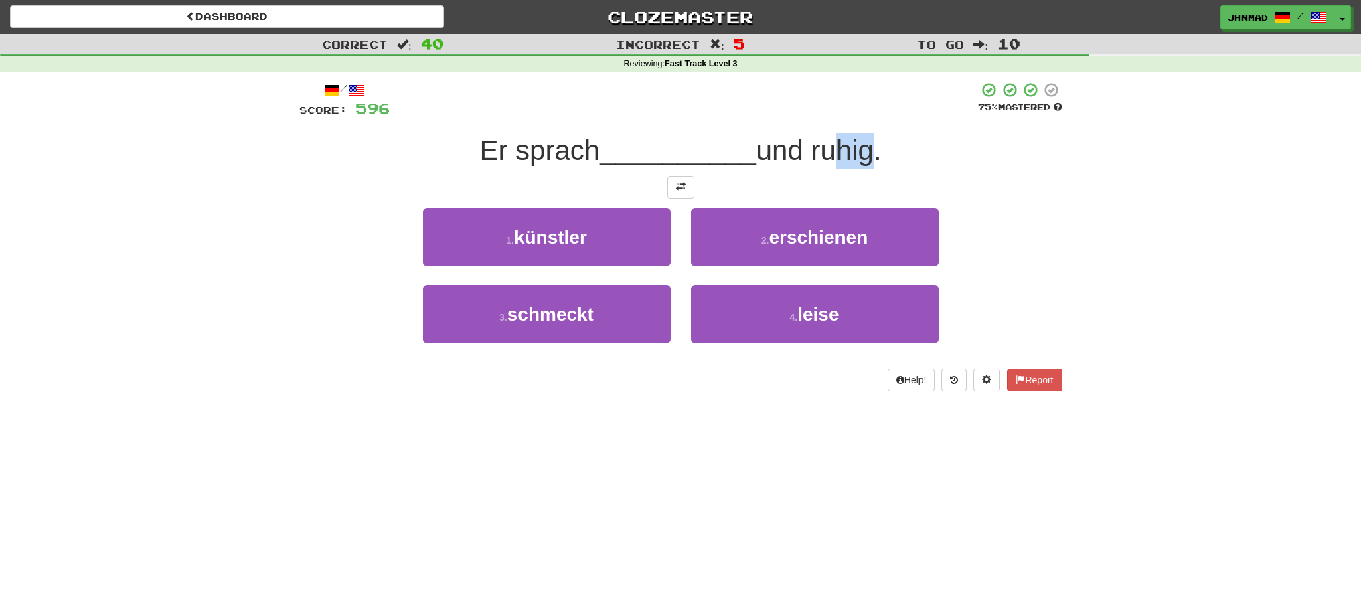
drag, startPoint x: 825, startPoint y: 144, endPoint x: 858, endPoint y: 135, distance: 33.9
click at [861, 136] on span "und ruhig." at bounding box center [818, 150] width 125 height 31
click at [818, 145] on span "und ruhig." at bounding box center [818, 150] width 125 height 31
drag, startPoint x: 818, startPoint y: 145, endPoint x: 880, endPoint y: 139, distance: 62.6
click at [880, 139] on span "und ruhig." at bounding box center [818, 150] width 125 height 31
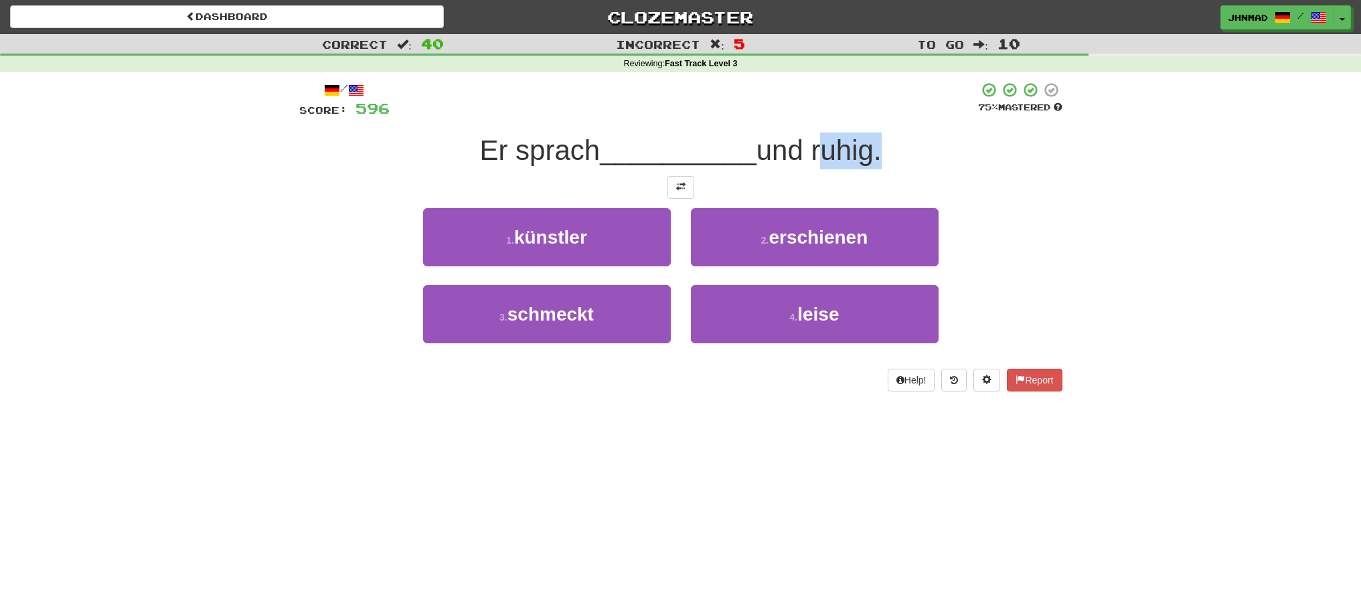
click at [872, 116] on div at bounding box center [872, 116] width 0 height 0
click at [681, 189] on span at bounding box center [680, 186] width 9 height 9
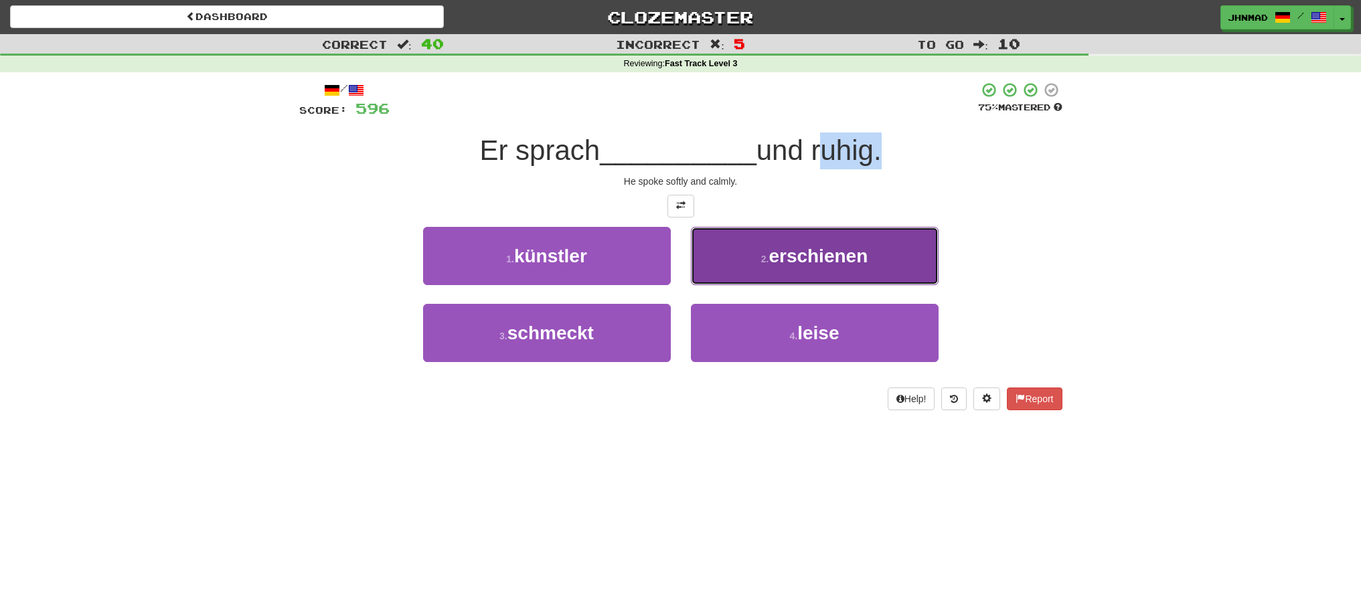
click at [817, 250] on span "erschienen" at bounding box center [817, 256] width 99 height 21
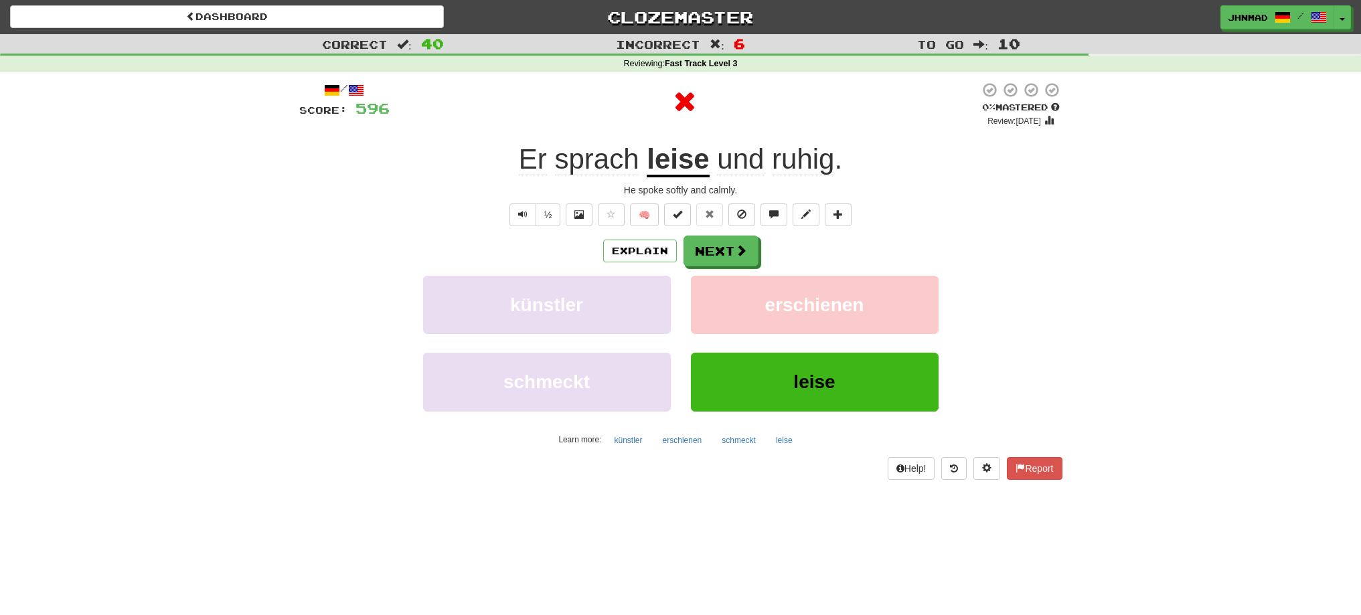
click at [683, 165] on u "leise" at bounding box center [678, 160] width 62 height 34
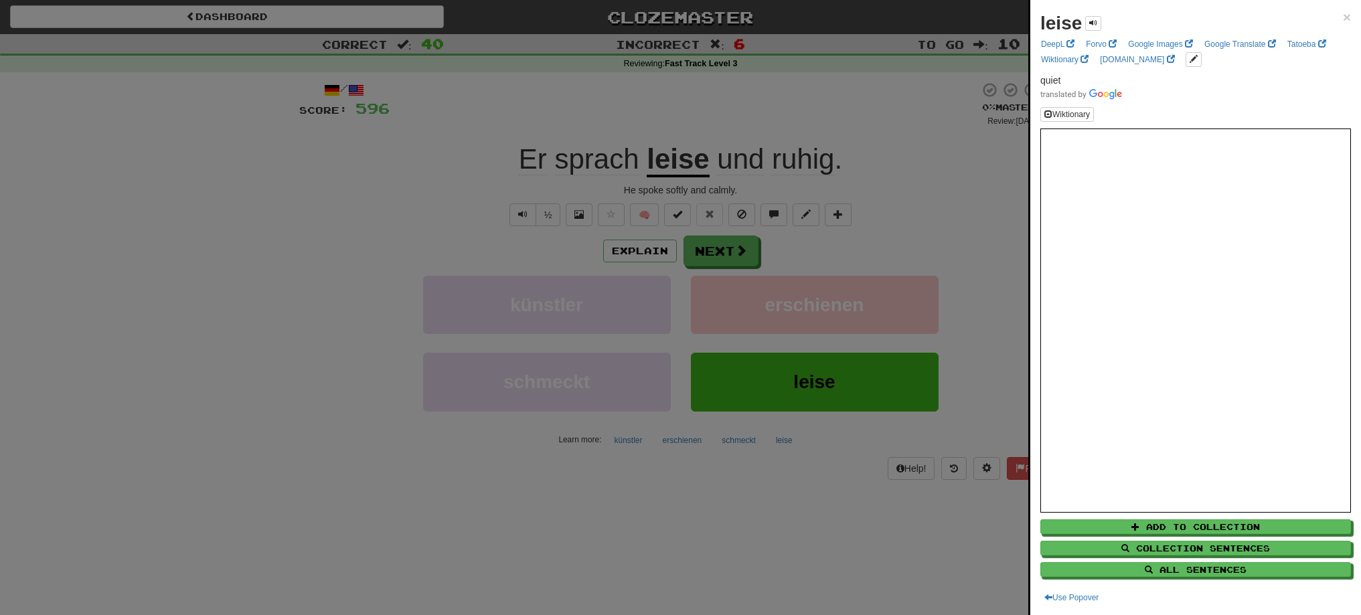
click at [718, 257] on div at bounding box center [680, 307] width 1361 height 615
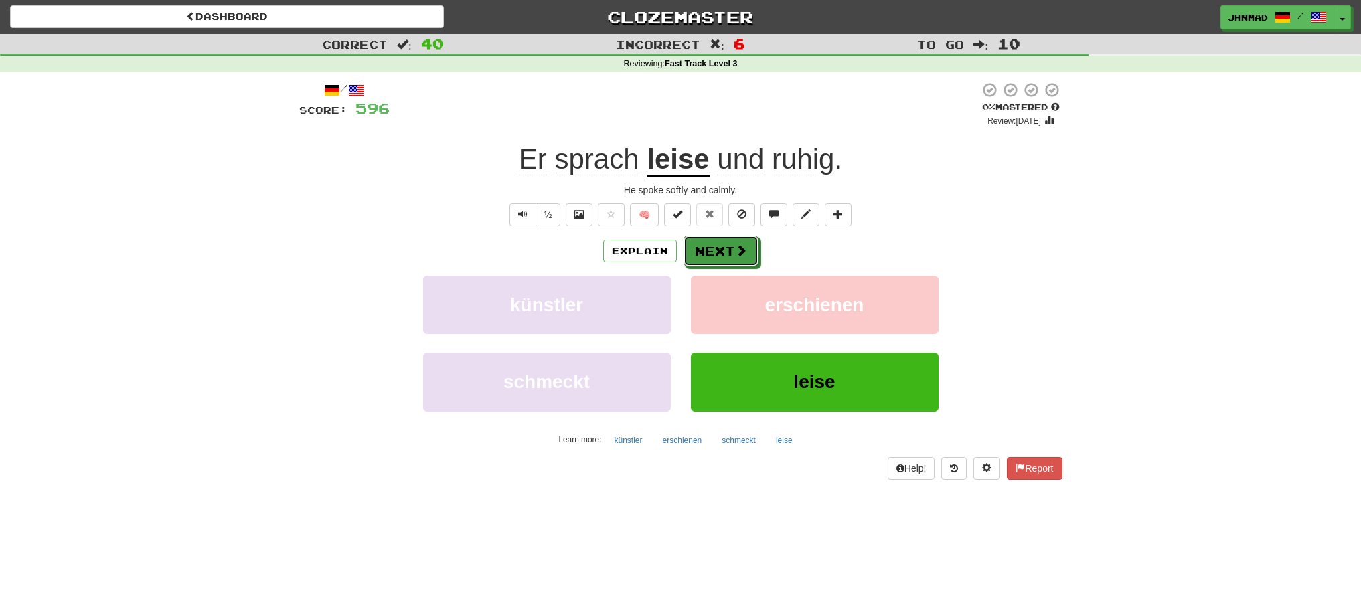
click at [718, 257] on button "Next" at bounding box center [720, 251] width 75 height 31
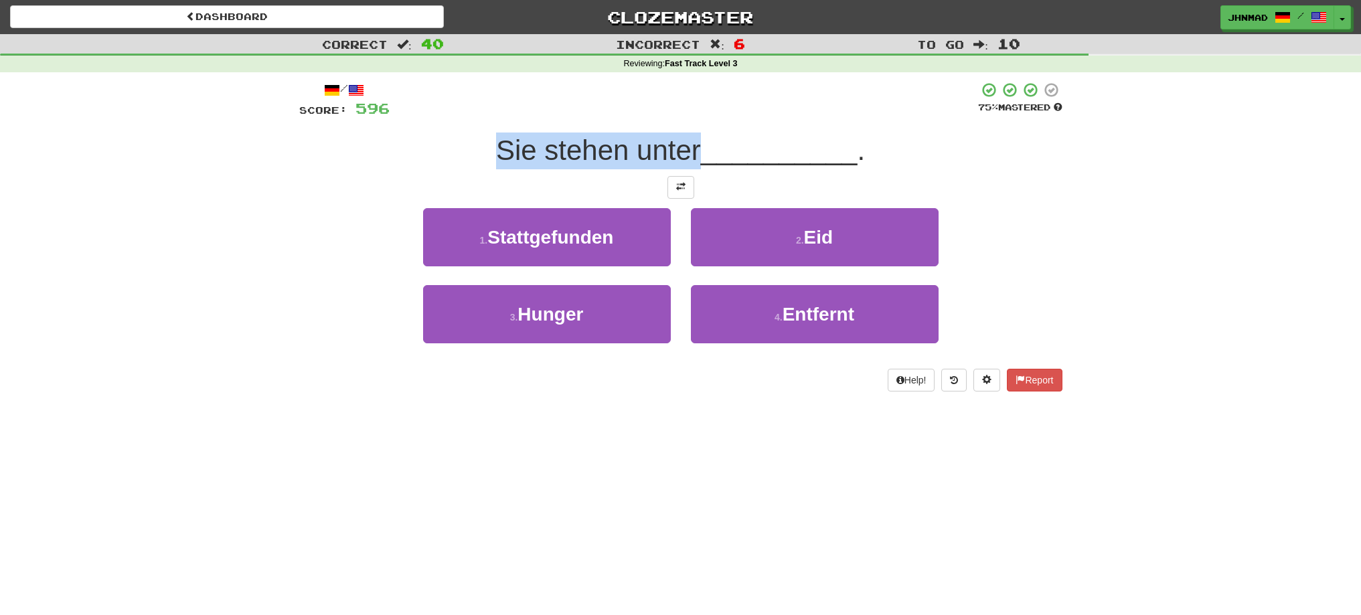
drag, startPoint x: 481, startPoint y: 134, endPoint x: 695, endPoint y: 122, distance: 215.2
click at [695, 122] on div "/ Score: 596 75 % Mastered Sie stehen unter __________ . 1 . Stattgefunden 2 . …" at bounding box center [680, 237] width 763 height 310
click at [687, 116] on div at bounding box center [687, 116] width 0 height 0
click at [416, 163] on div "Sie stehen unter __________ ." at bounding box center [680, 151] width 763 height 37
click at [685, 189] on span at bounding box center [680, 186] width 9 height 9
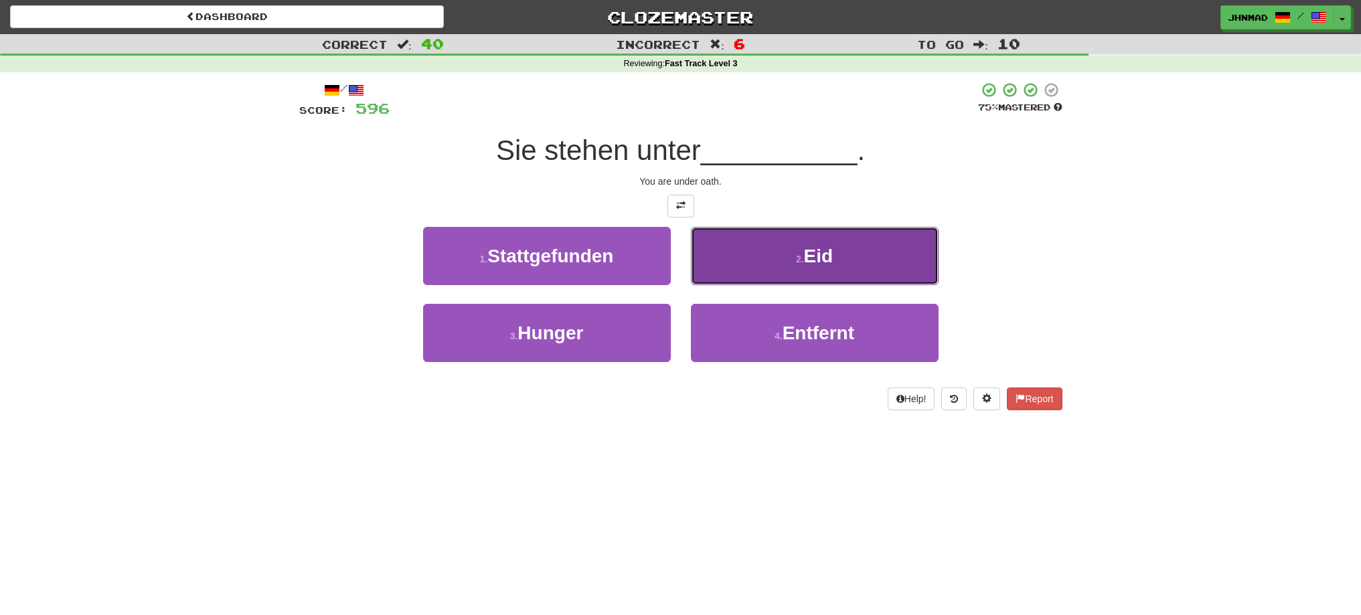
click at [821, 256] on span "Eid" at bounding box center [818, 256] width 29 height 21
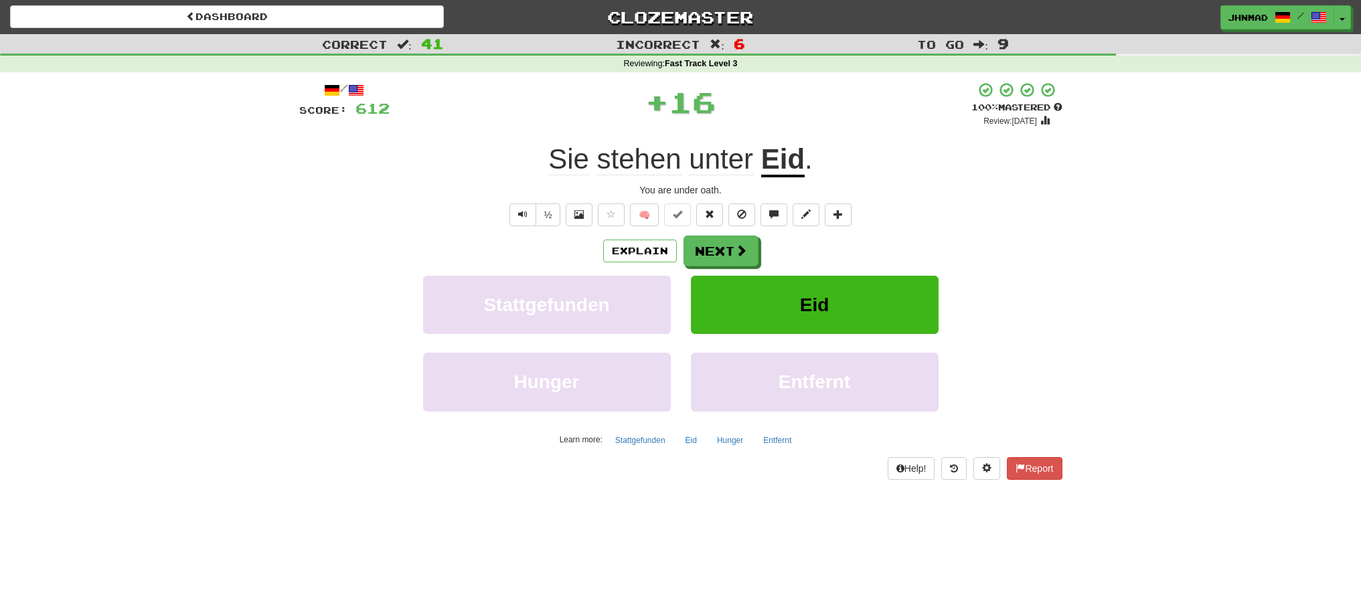
click at [786, 163] on u "Eid" at bounding box center [783, 160] width 44 height 34
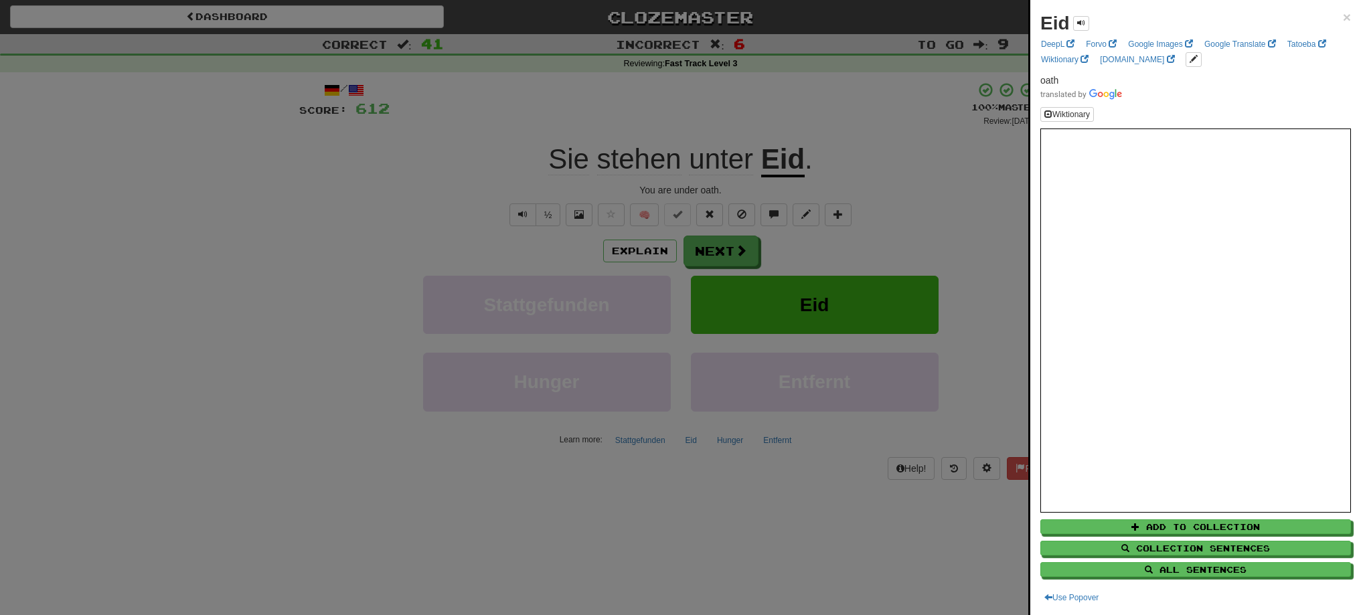
click at [724, 246] on div at bounding box center [680, 307] width 1361 height 615
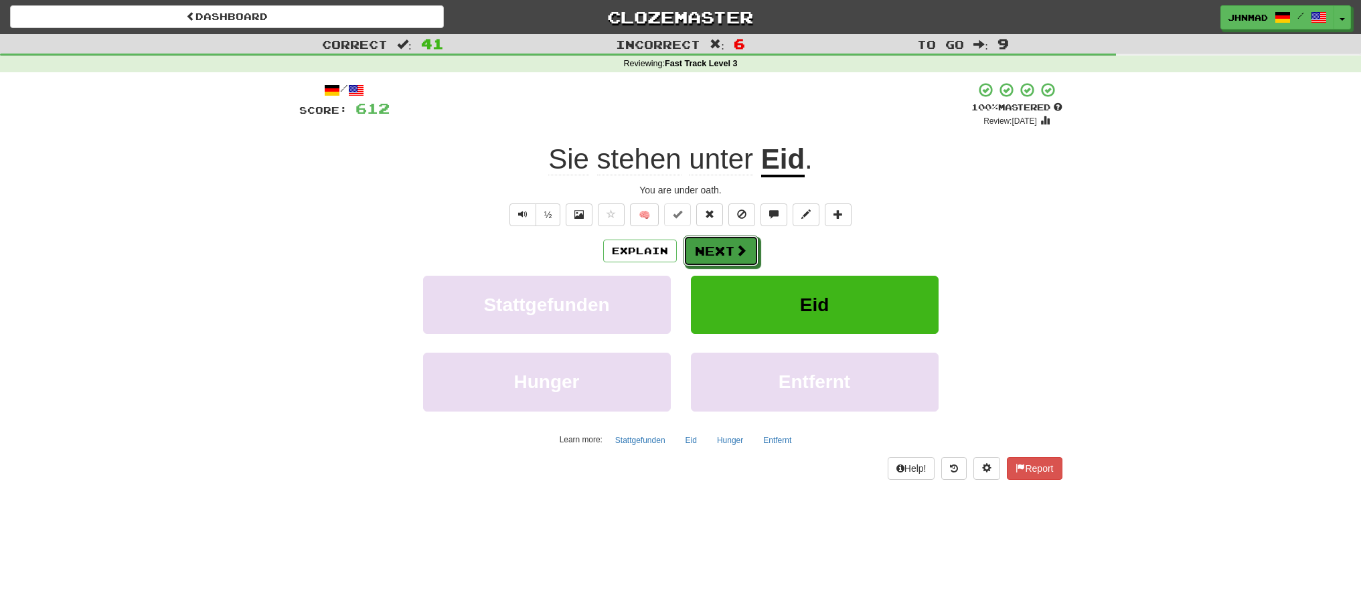
click at [724, 246] on button "Next" at bounding box center [720, 251] width 75 height 31
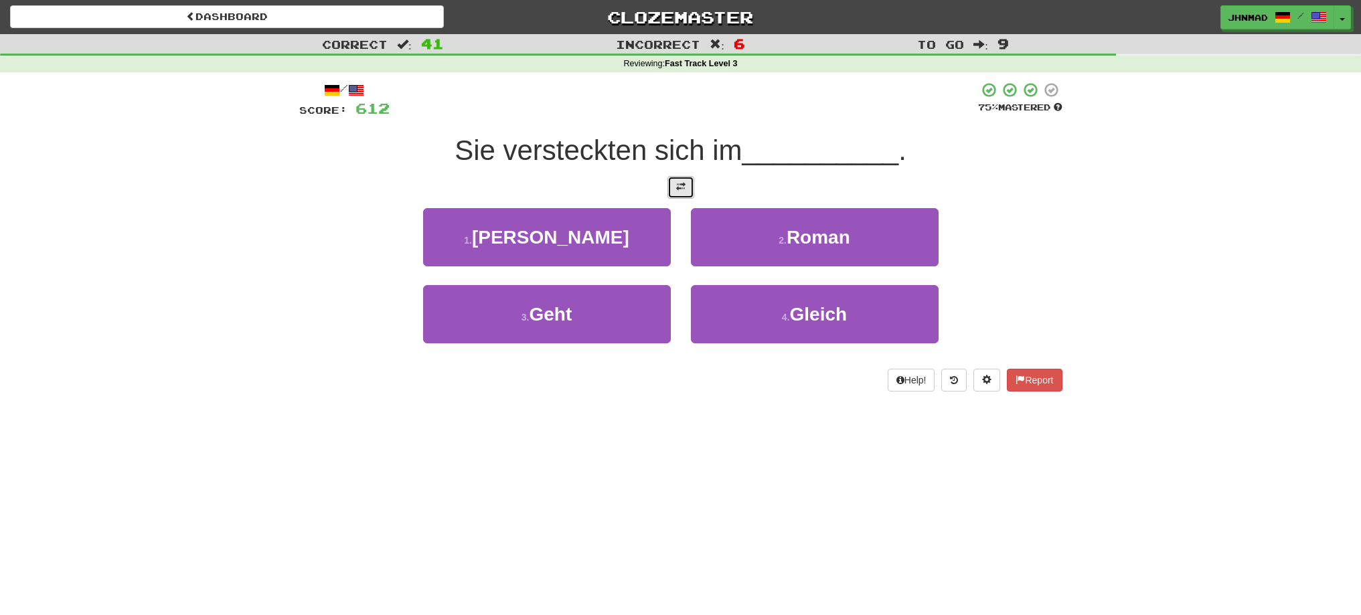
click at [678, 178] on button at bounding box center [680, 187] width 27 height 23
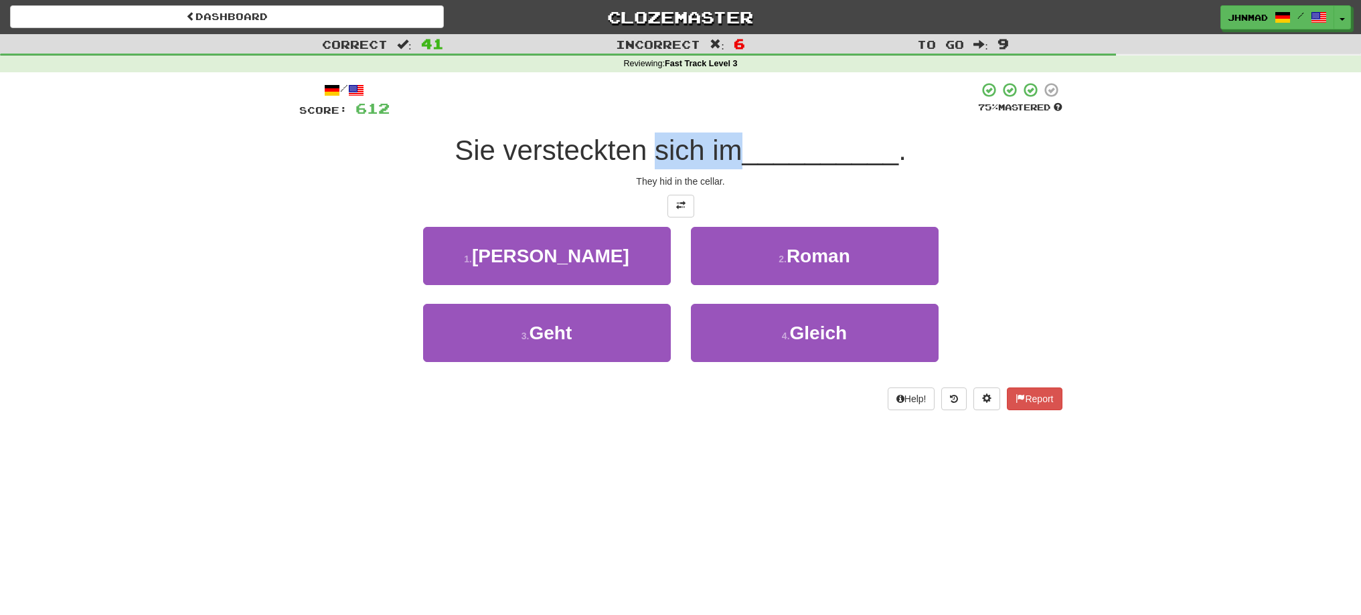
drag, startPoint x: 652, startPoint y: 155, endPoint x: 736, endPoint y: 147, distance: 84.7
click at [736, 147] on span "Sie versteckten sich im" at bounding box center [597, 150] width 287 height 31
click at [728, 116] on div at bounding box center [728, 116] width 0 height 0
click at [786, 102] on div at bounding box center [684, 100] width 588 height 37
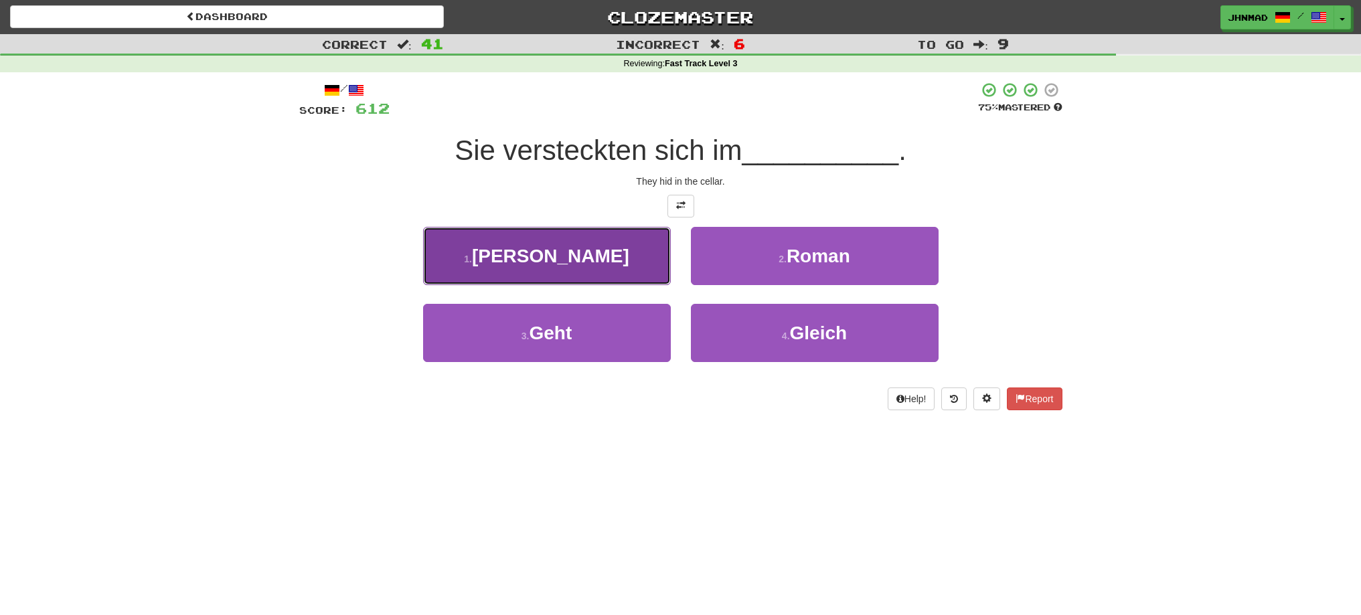
click at [626, 240] on button "1 . Keller" at bounding box center [547, 256] width 248 height 58
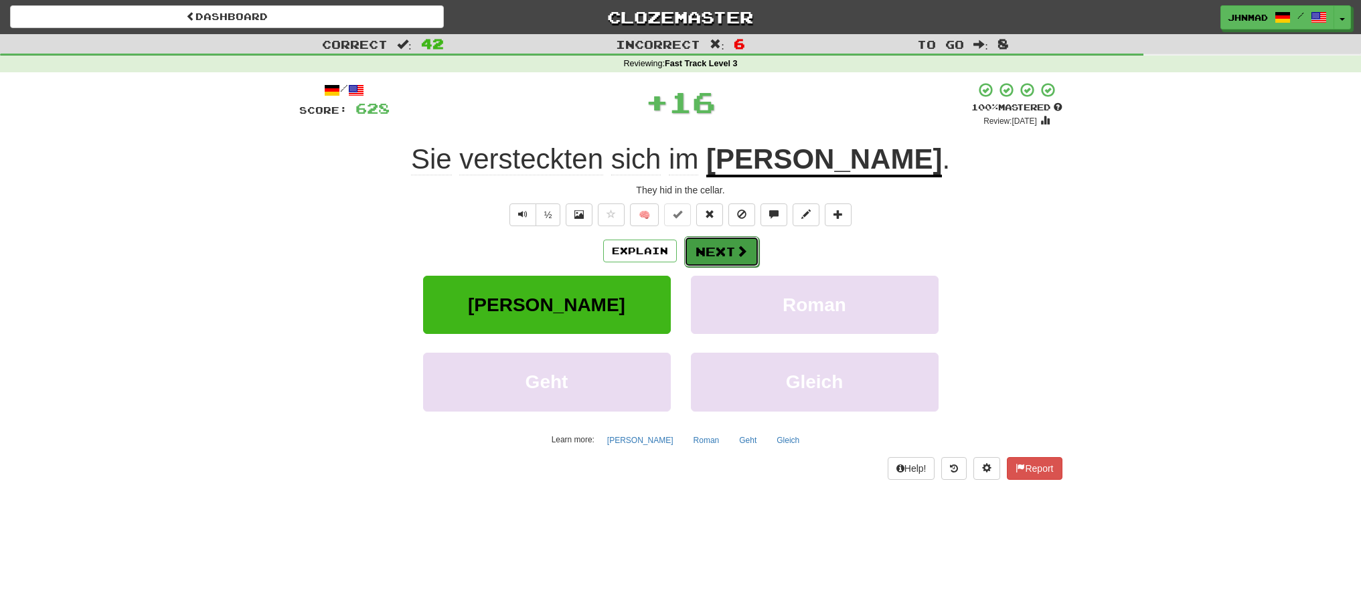
click at [703, 240] on button "Next" at bounding box center [721, 251] width 75 height 31
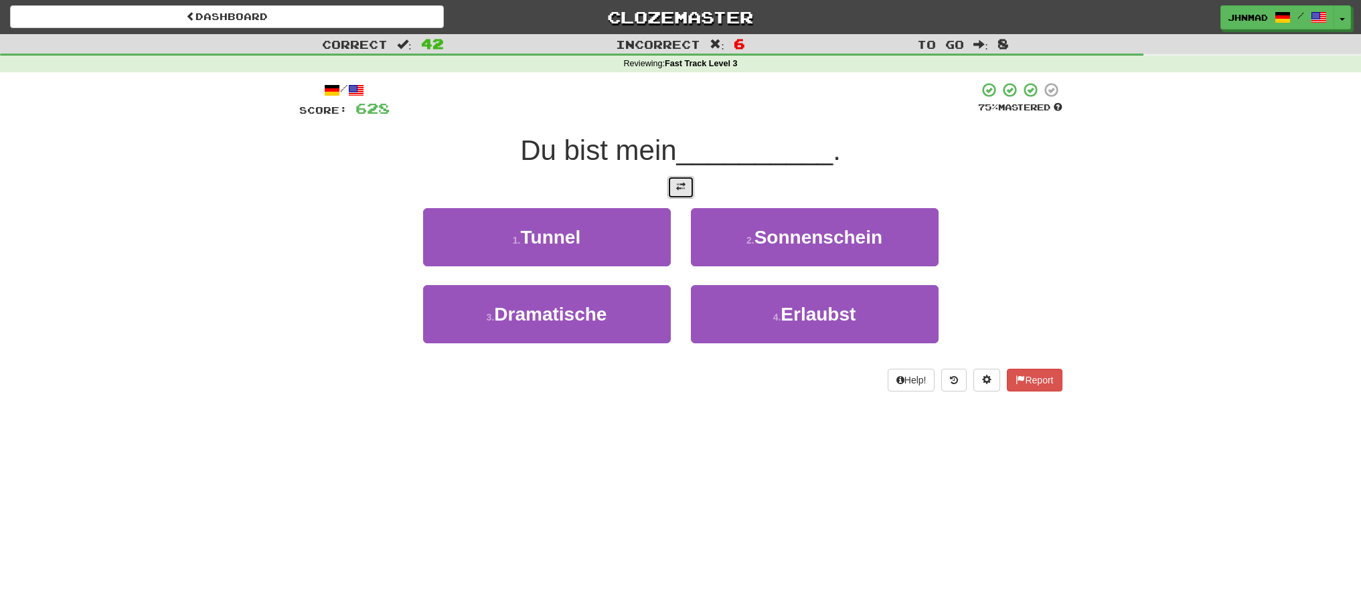
click at [690, 194] on button at bounding box center [680, 187] width 27 height 23
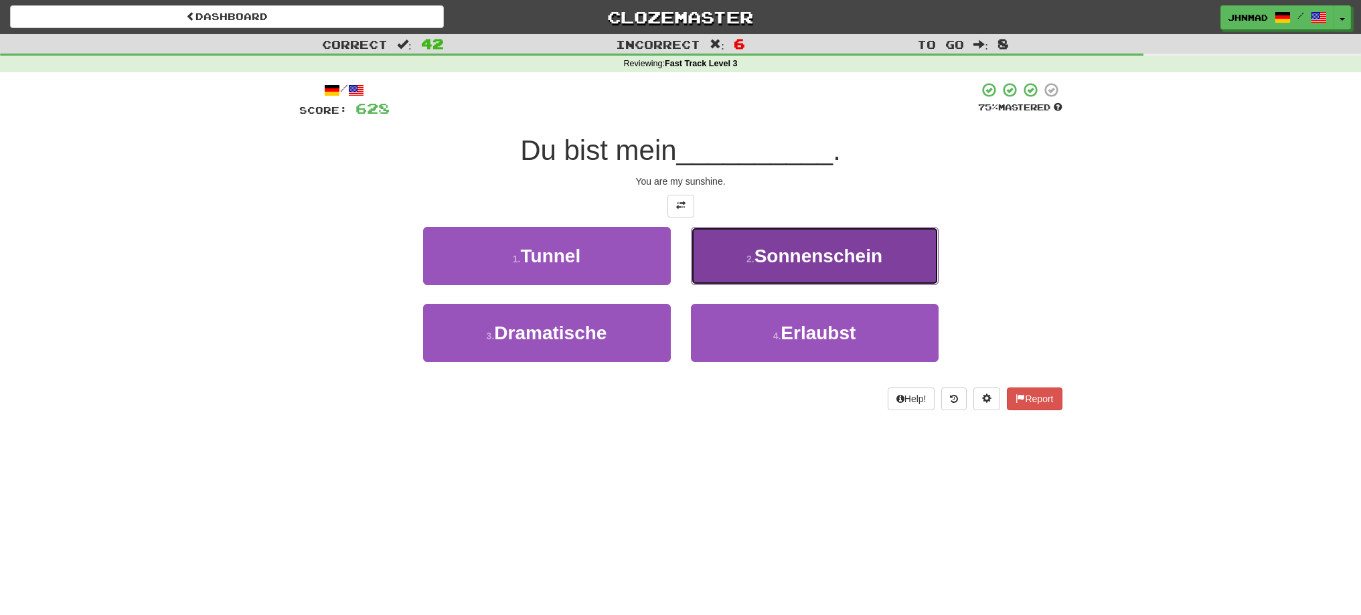
click at [777, 260] on span "Sonnenschein" at bounding box center [818, 256] width 128 height 21
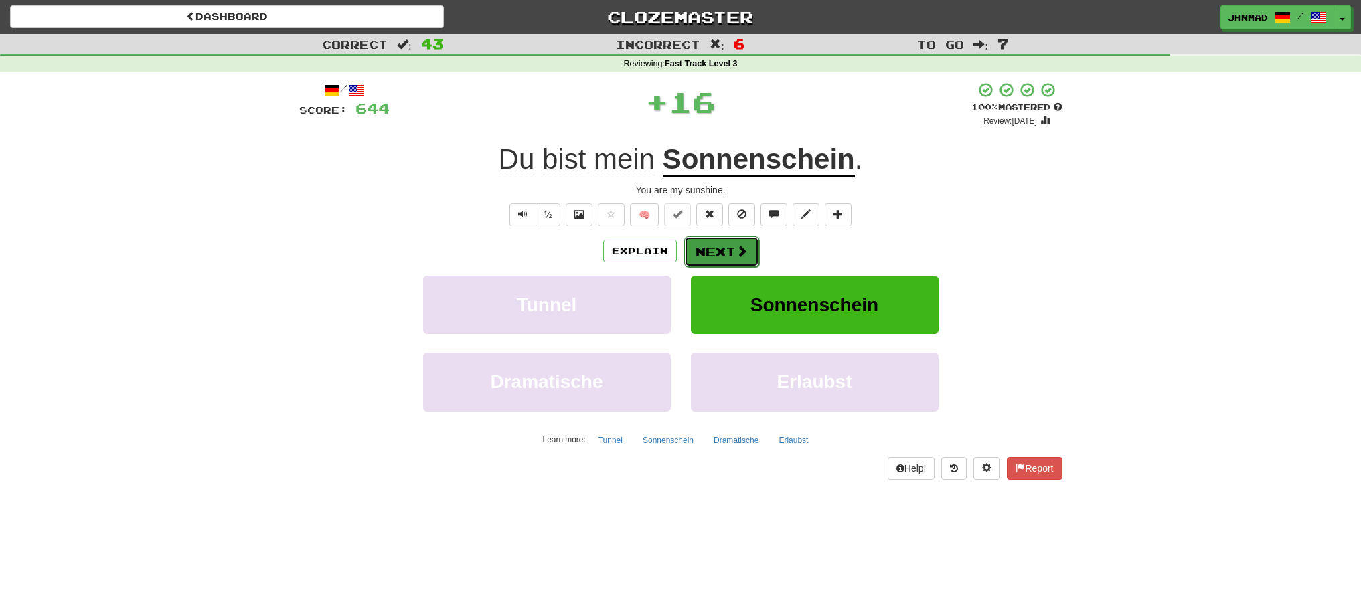
click at [726, 252] on button "Next" at bounding box center [721, 251] width 75 height 31
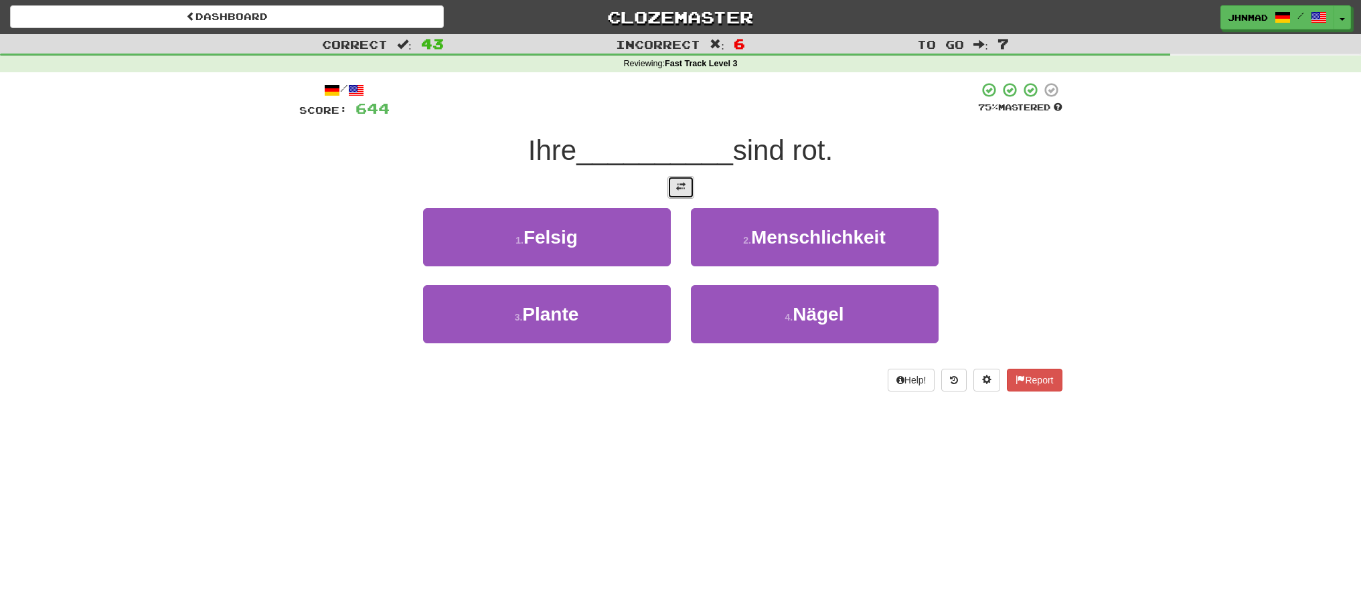
click at [689, 194] on button at bounding box center [680, 187] width 27 height 23
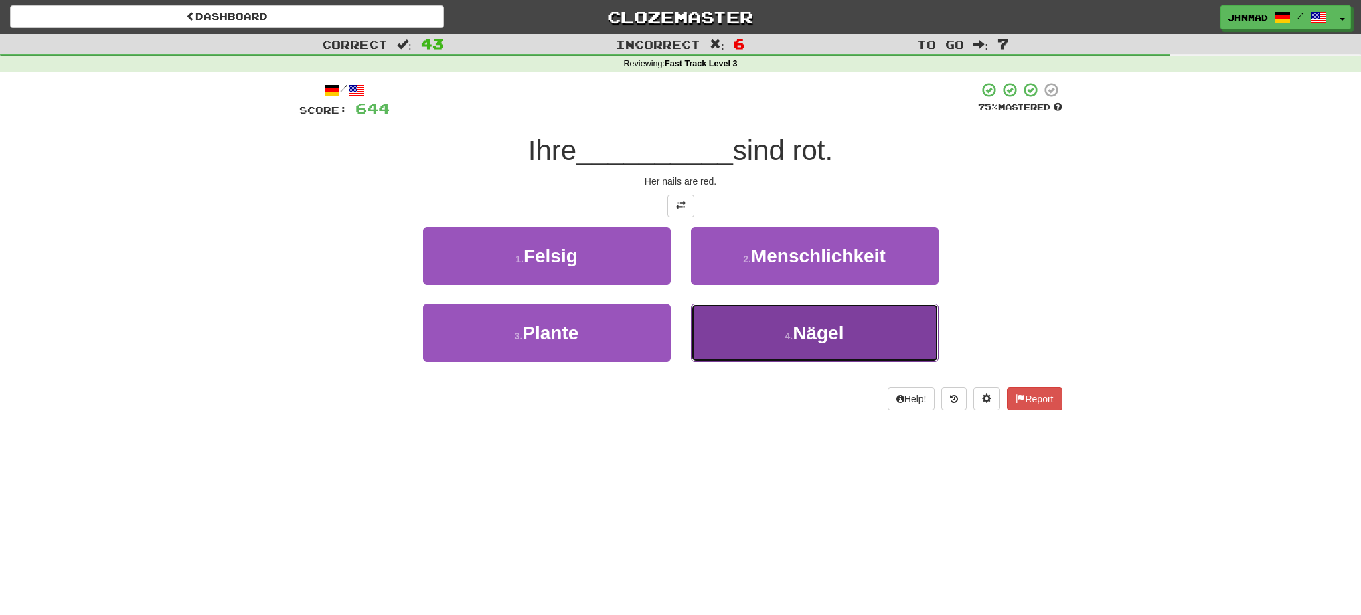
click at [764, 346] on button "4 . Nägel" at bounding box center [815, 333] width 248 height 58
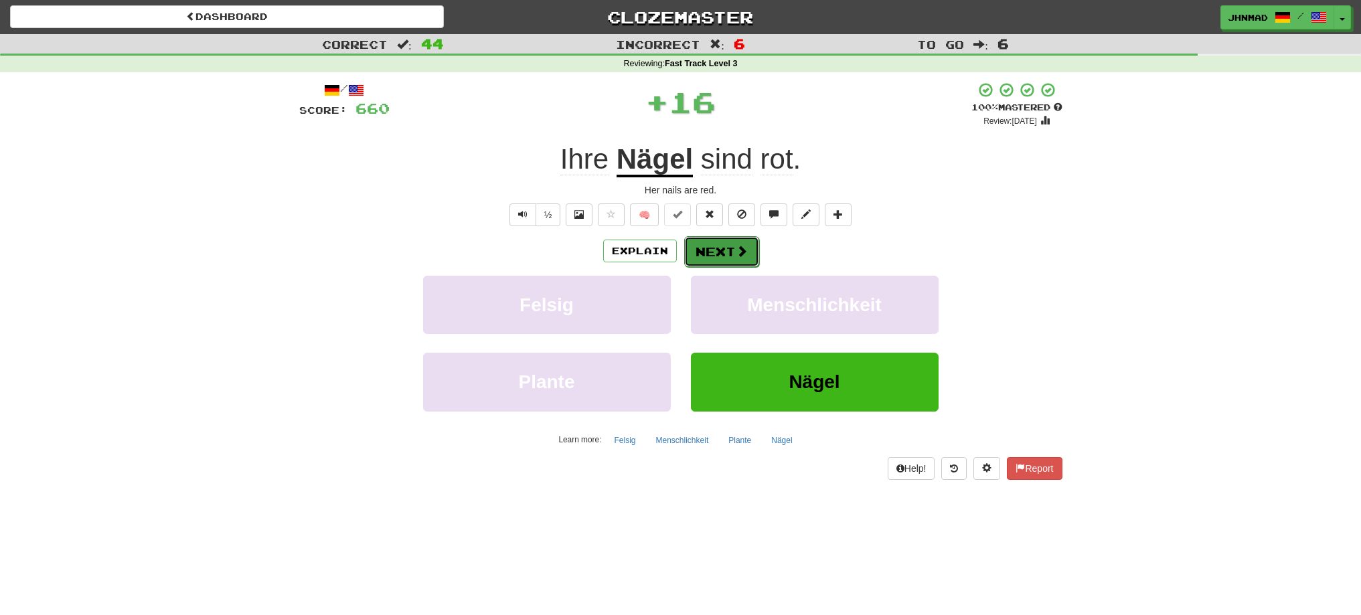
click at [724, 250] on button "Next" at bounding box center [721, 251] width 75 height 31
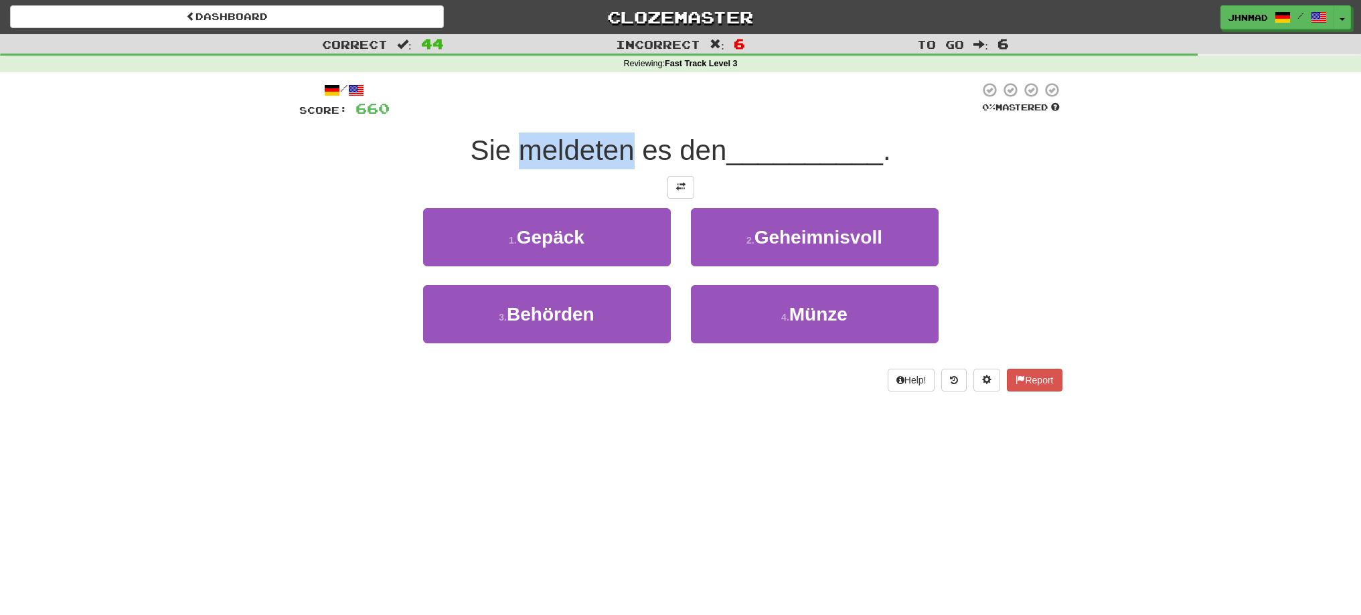
drag, startPoint x: 522, startPoint y: 143, endPoint x: 629, endPoint y: 138, distance: 106.5
click at [629, 138] on span "Sie meldeten es den" at bounding box center [598, 150] width 256 height 31
click at [620, 116] on div at bounding box center [620, 116] width 0 height 0
click at [687, 187] on button at bounding box center [680, 187] width 27 height 23
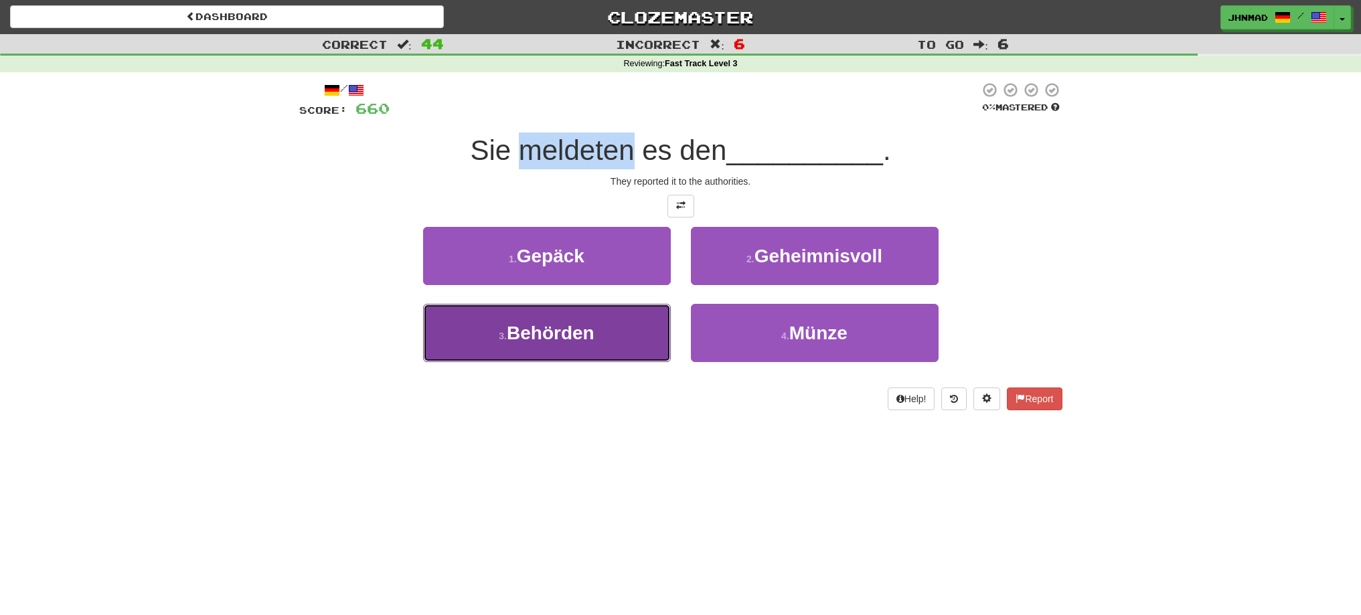
click at [511, 335] on span "Behörden" at bounding box center [551, 333] width 88 height 21
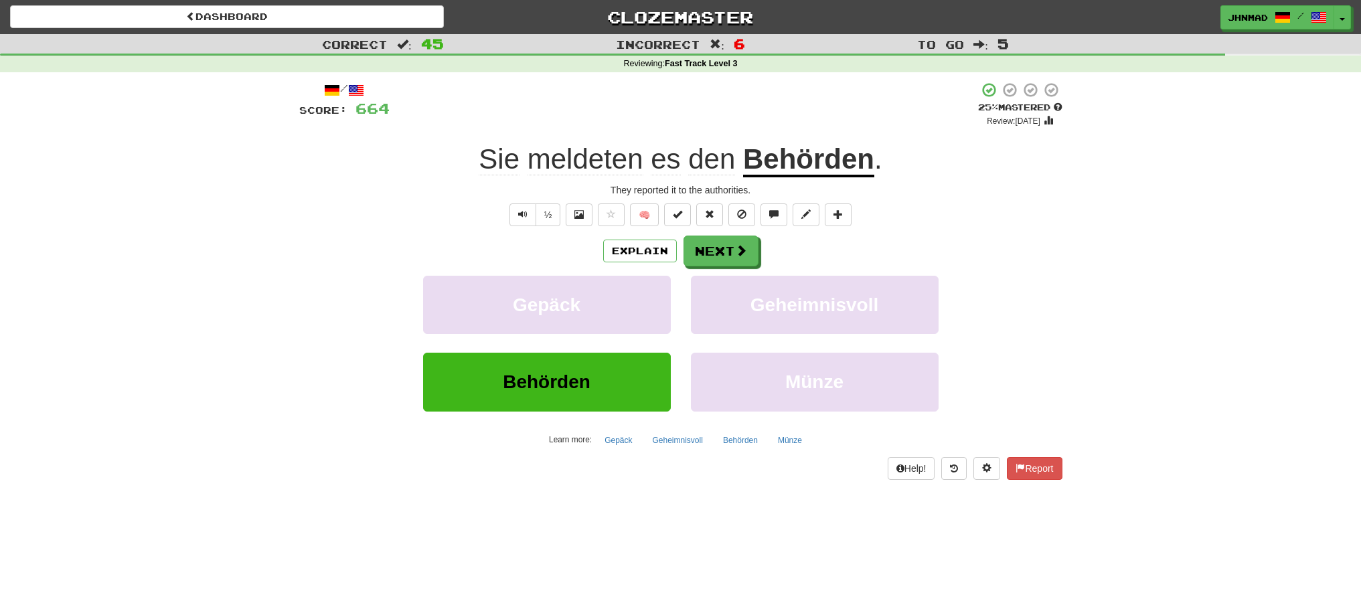
click at [782, 154] on u "Behörden" at bounding box center [808, 160] width 131 height 34
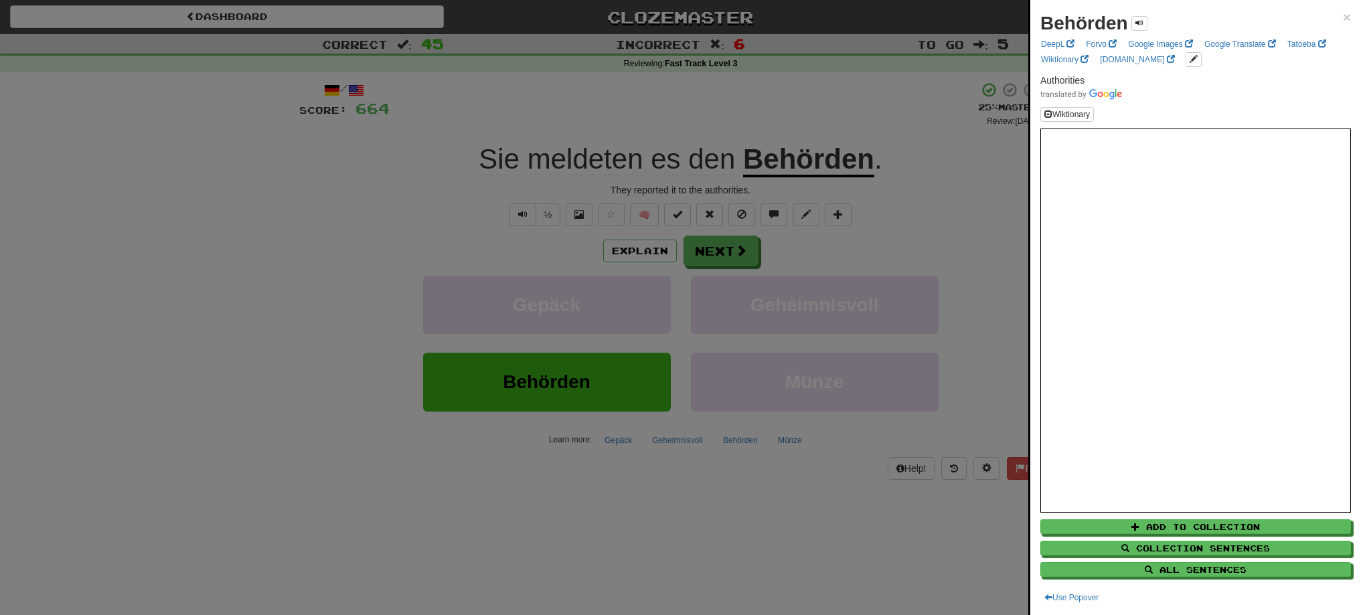
click at [728, 260] on div at bounding box center [680, 307] width 1361 height 615
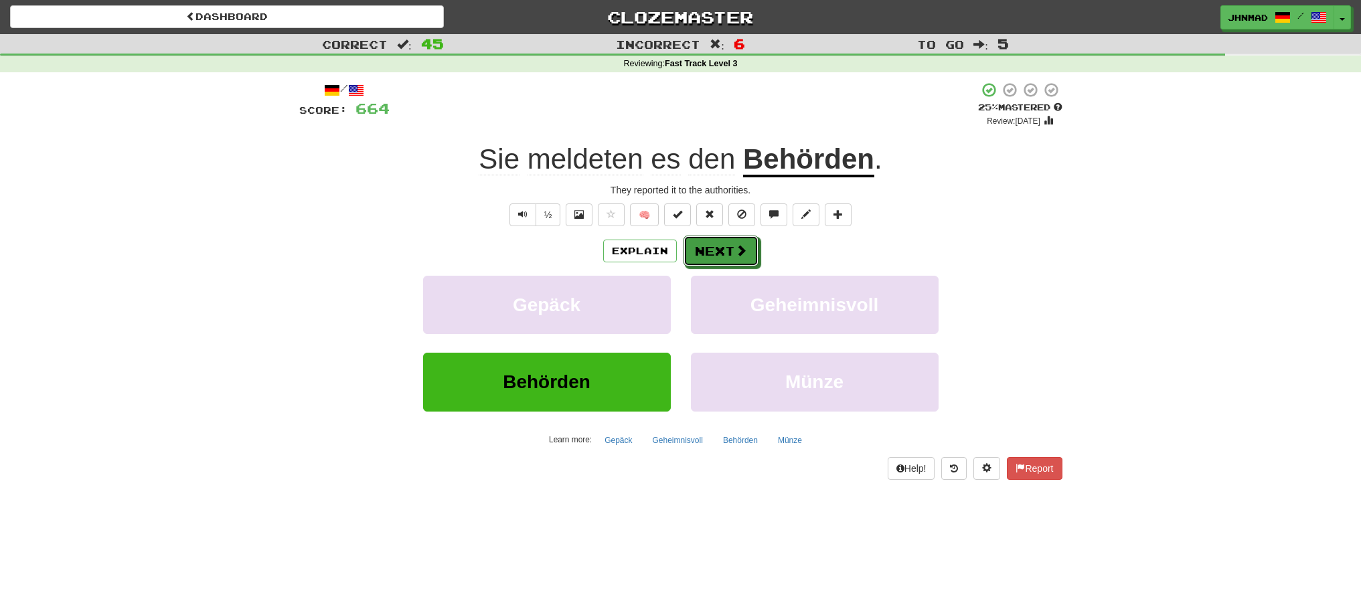
click at [728, 256] on button "Next" at bounding box center [720, 251] width 75 height 31
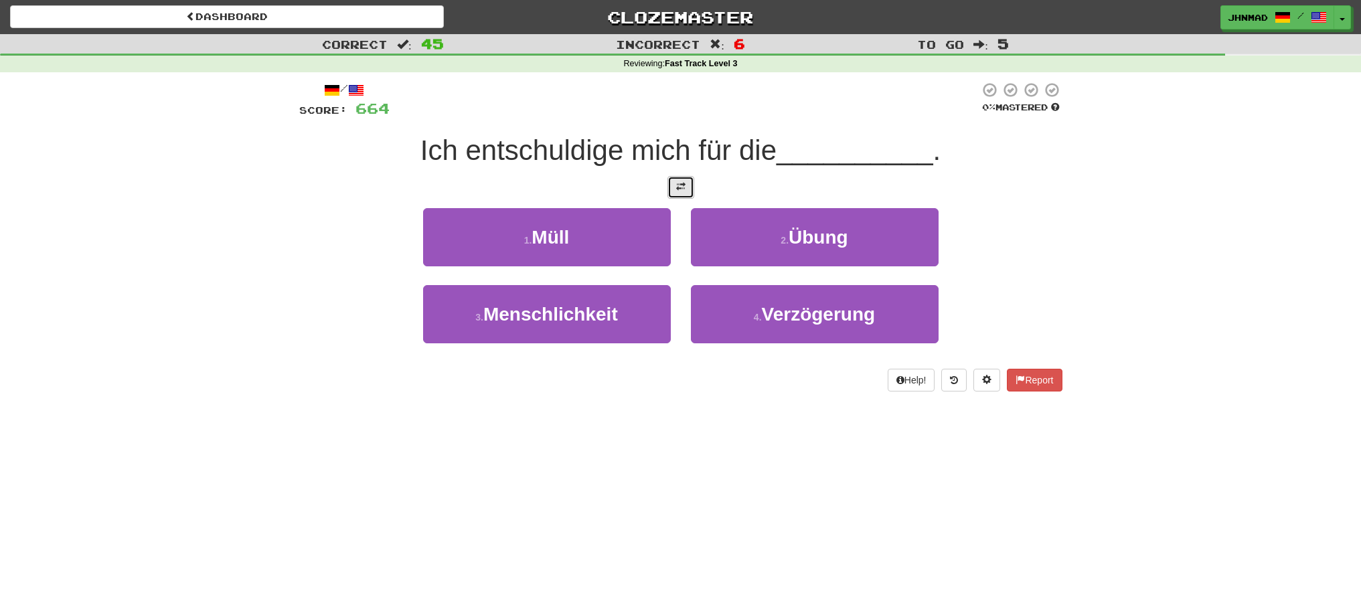
click at [685, 195] on button at bounding box center [680, 187] width 27 height 23
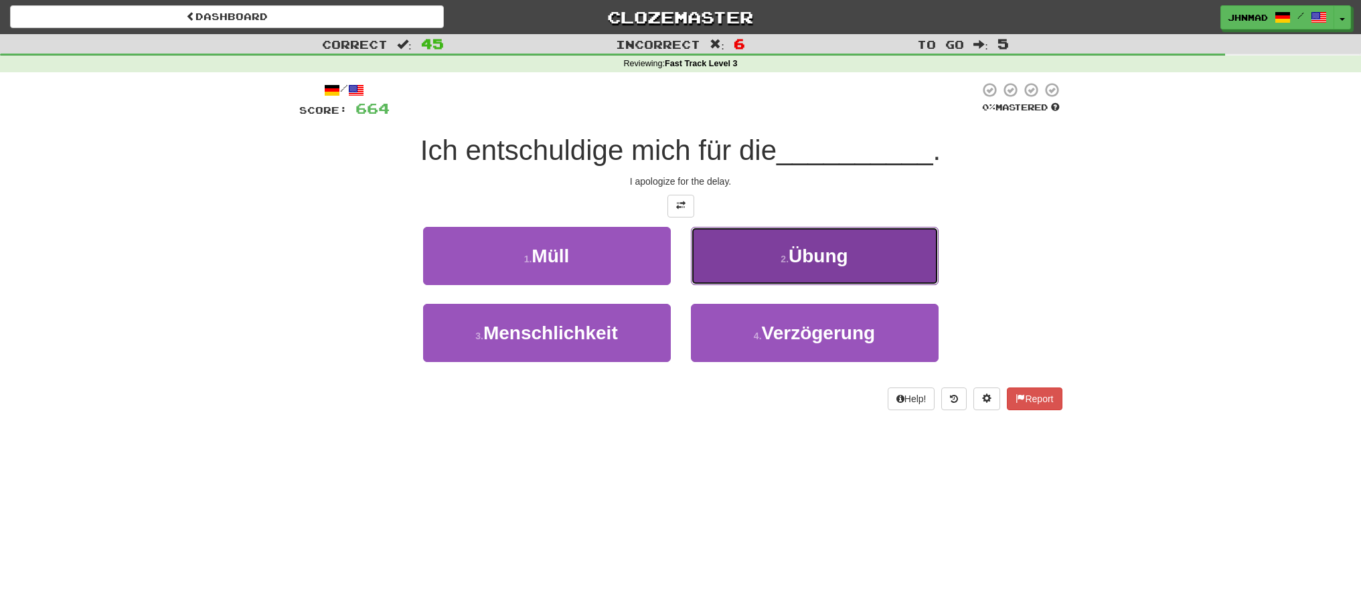
click at [782, 248] on button "2 . Übung" at bounding box center [815, 256] width 248 height 58
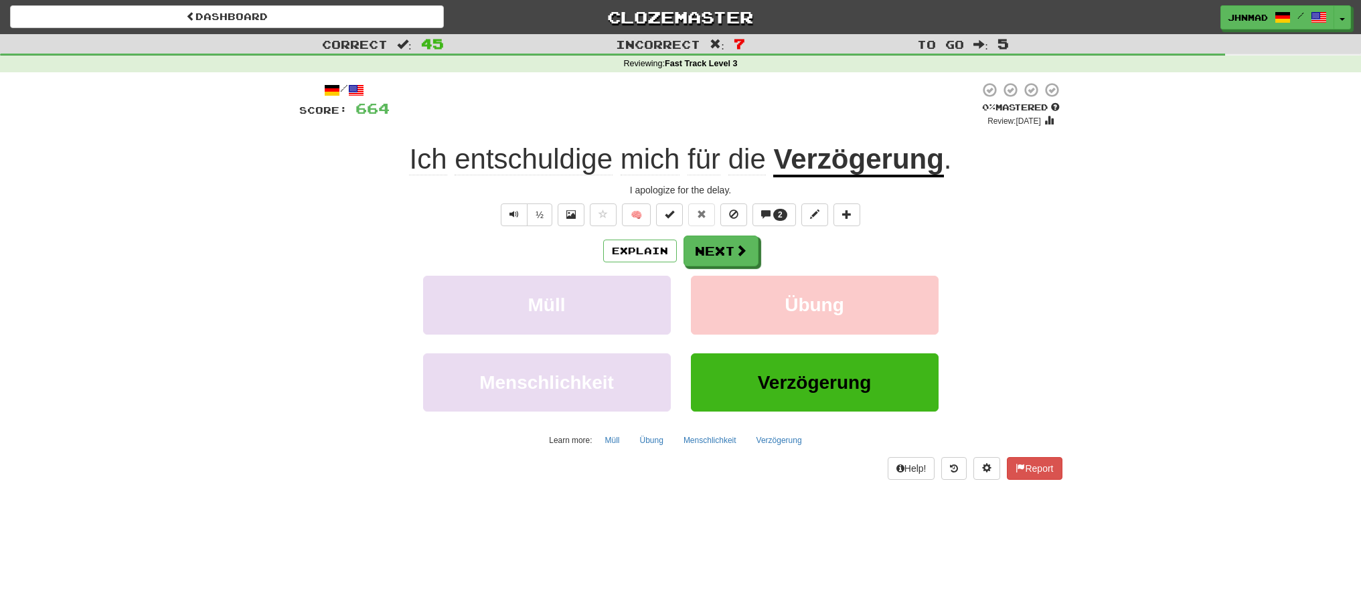
click at [841, 165] on u "Verzögerung" at bounding box center [858, 160] width 170 height 34
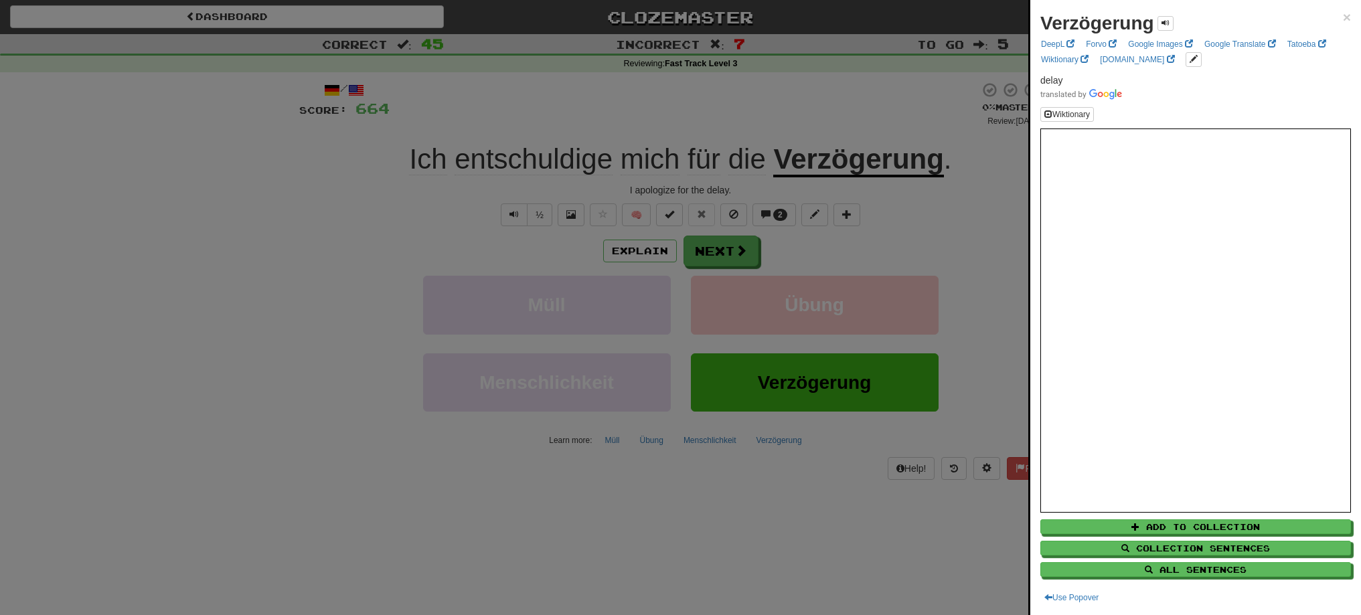
drag, startPoint x: 774, startPoint y: 161, endPoint x: 811, endPoint y: 153, distance: 38.3
click at [811, 153] on div at bounding box center [680, 307] width 1361 height 615
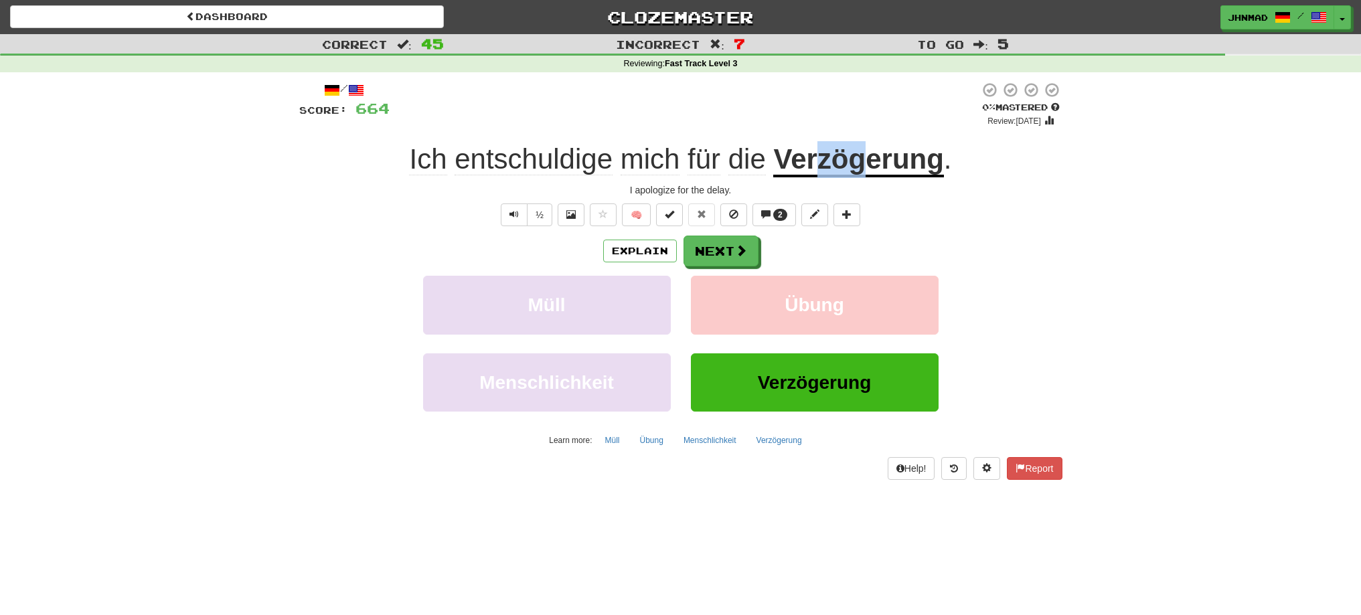
drag, startPoint x: 817, startPoint y: 161, endPoint x: 864, endPoint y: 161, distance: 47.5
click at [864, 161] on u "Verzögerung" at bounding box center [858, 160] width 170 height 34
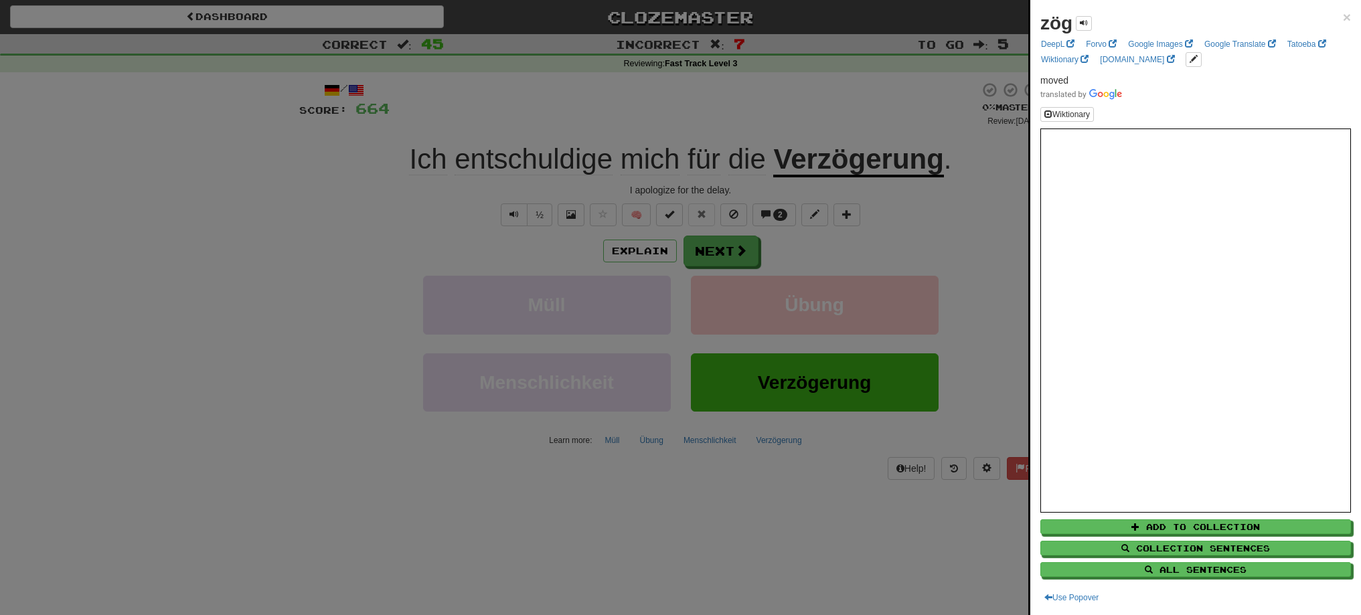
click at [988, 253] on div at bounding box center [680, 307] width 1361 height 615
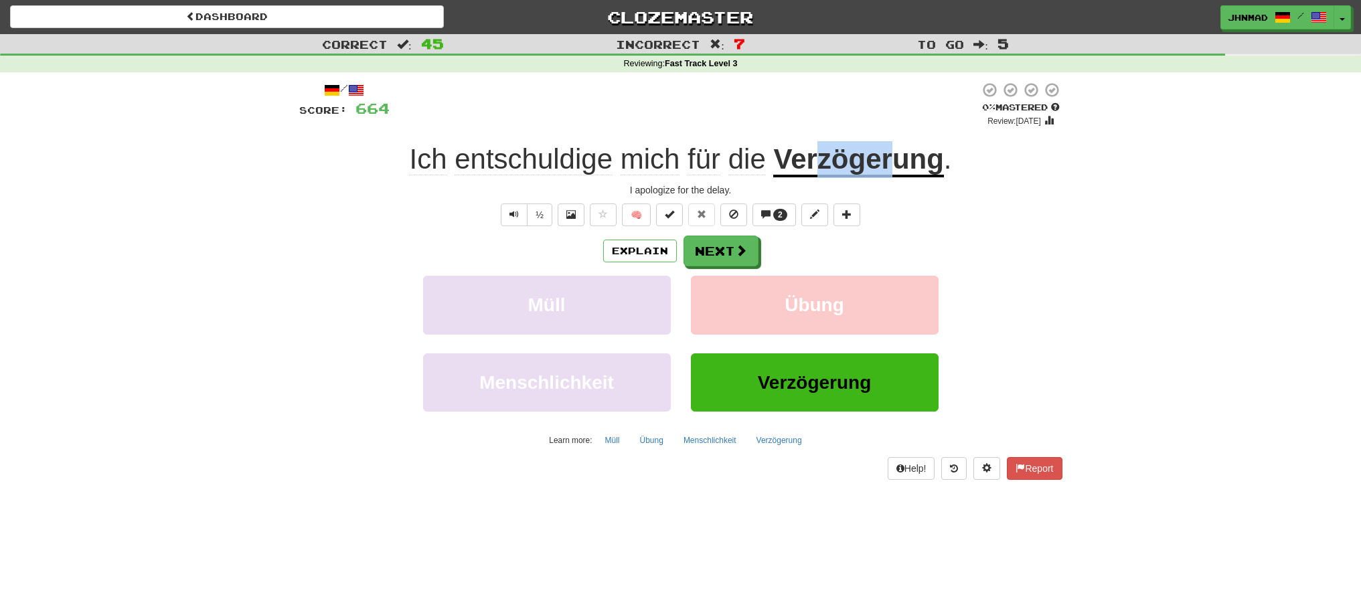
drag, startPoint x: 823, startPoint y: 167, endPoint x: 888, endPoint y: 159, distance: 66.1
click at [888, 159] on u "Verzögerung" at bounding box center [858, 160] width 170 height 34
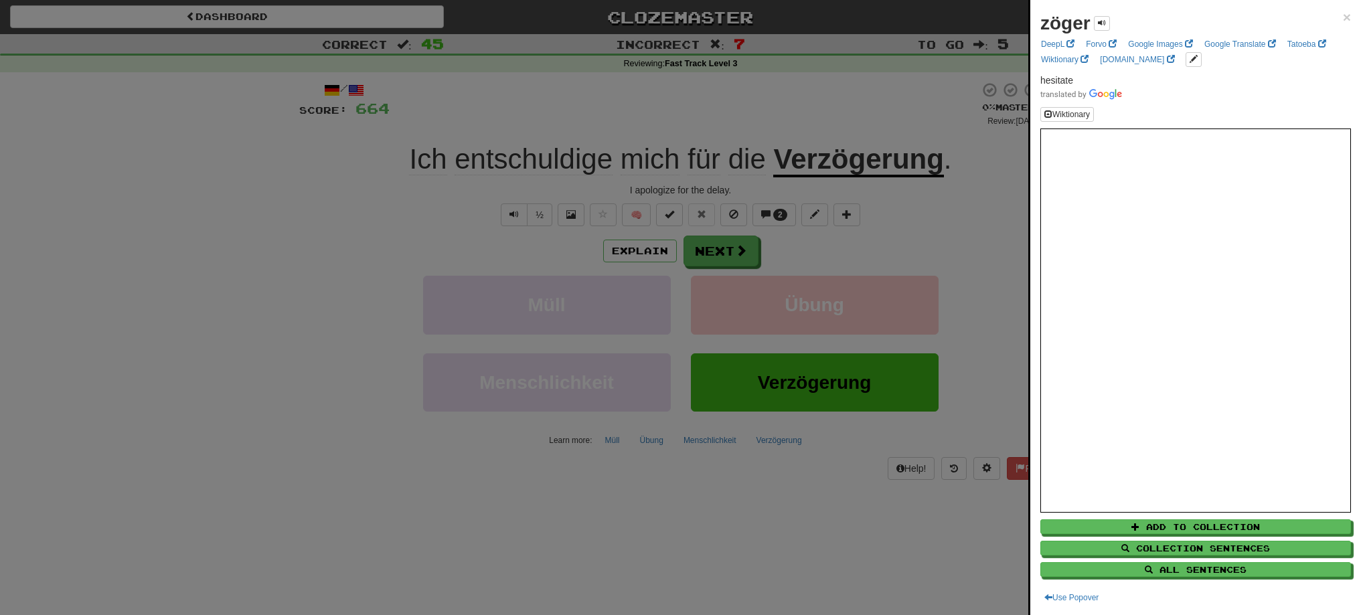
click at [985, 224] on div at bounding box center [680, 307] width 1361 height 615
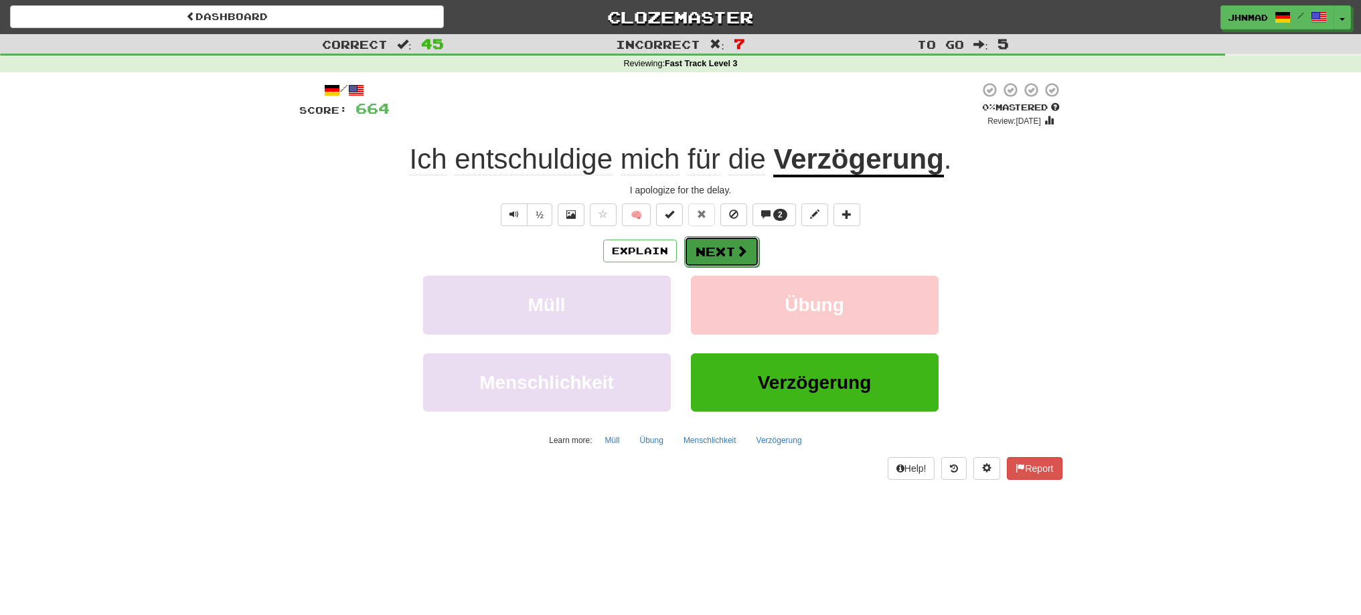
click at [716, 257] on button "Next" at bounding box center [721, 251] width 75 height 31
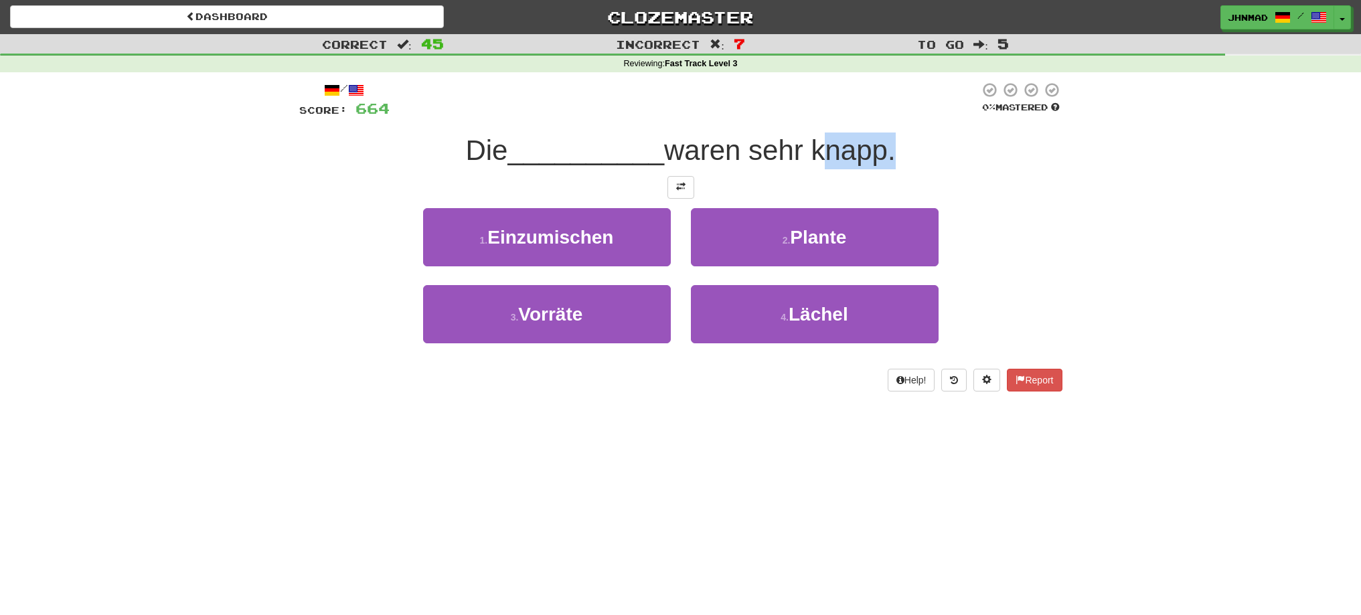
drag, startPoint x: 818, startPoint y: 159, endPoint x: 889, endPoint y: 143, distance: 72.6
click at [889, 143] on span "waren sehr knapp." at bounding box center [780, 150] width 232 height 31
click at [880, 116] on div at bounding box center [880, 116] width 0 height 0
click at [1029, 236] on div "1 . Einzumischen 2 . Plante" at bounding box center [680, 246] width 803 height 77
click at [685, 181] on button at bounding box center [680, 187] width 27 height 23
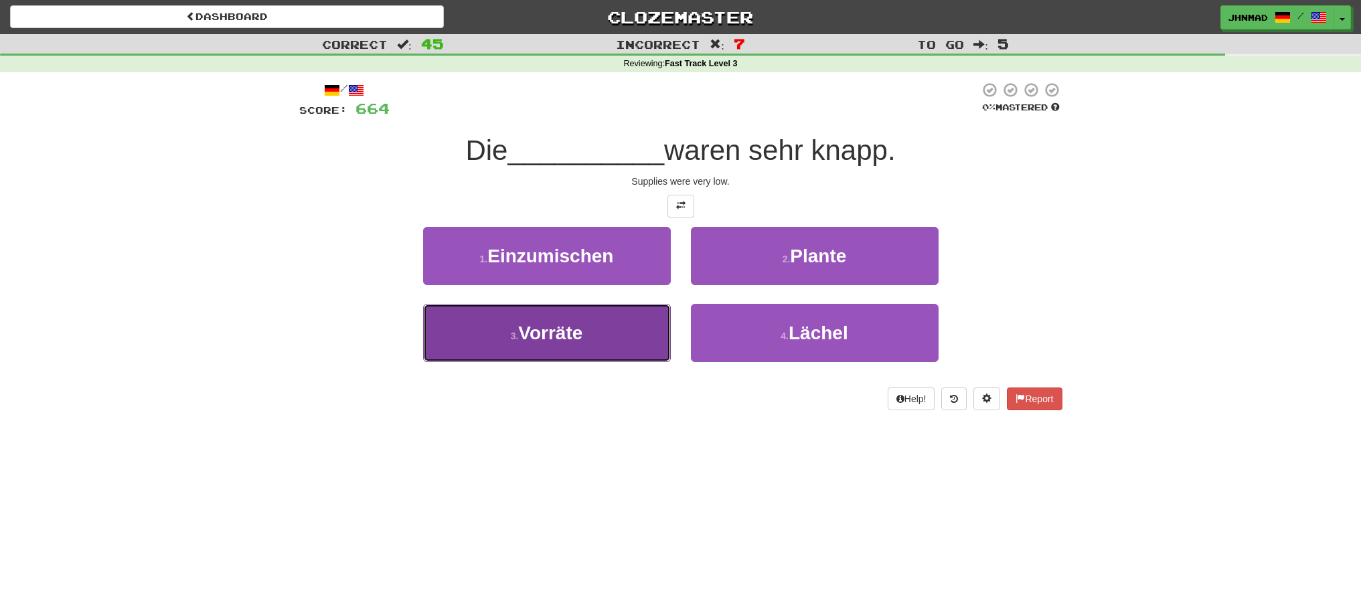
click at [572, 350] on button "3 . Vorräte" at bounding box center [547, 333] width 248 height 58
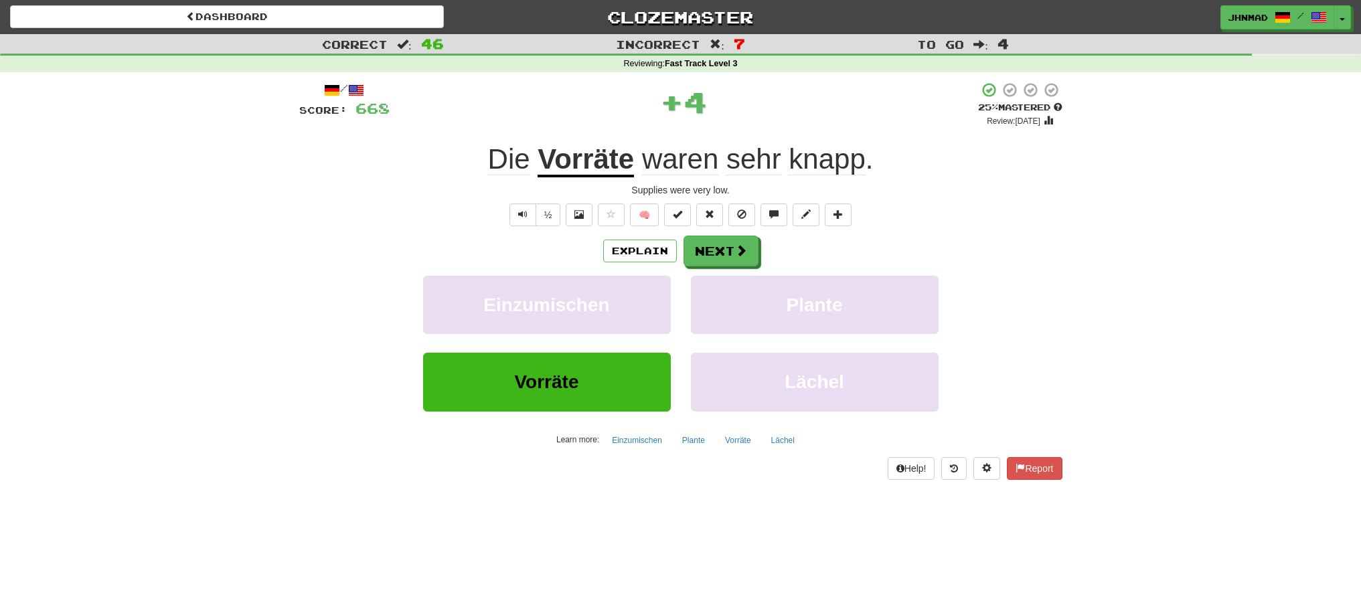
click at [595, 168] on u "Vorräte" at bounding box center [585, 160] width 96 height 34
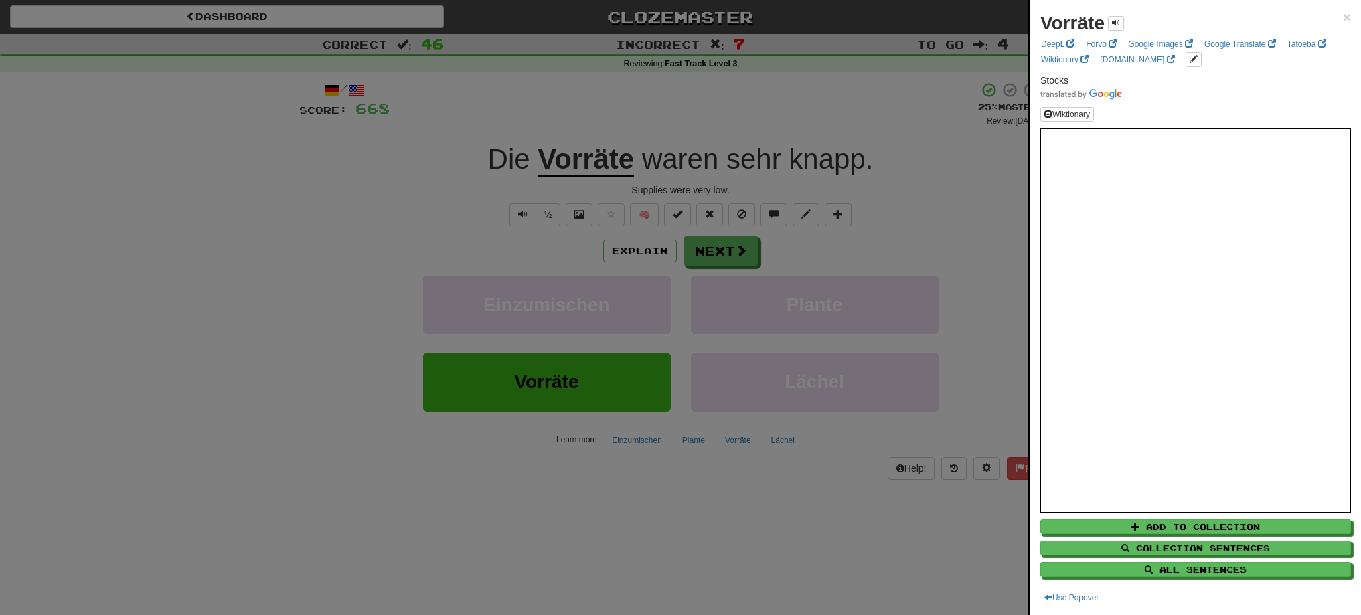
click at [618, 128] on div at bounding box center [680, 307] width 1361 height 615
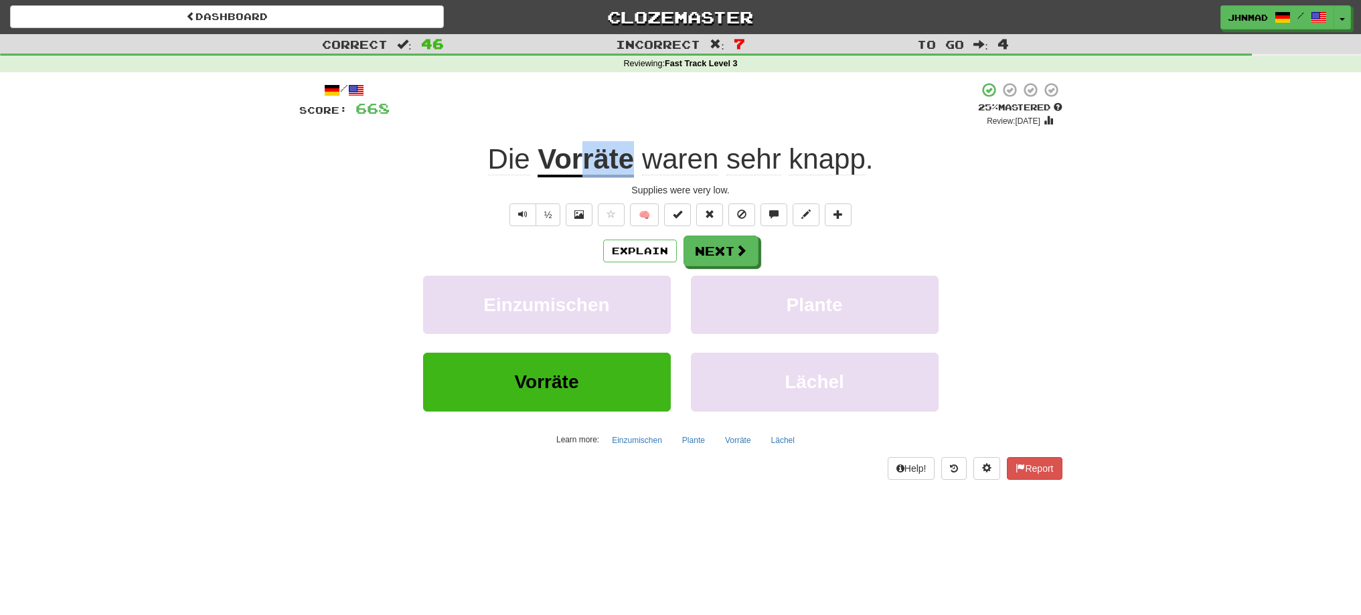
drag, startPoint x: 585, startPoint y: 159, endPoint x: 633, endPoint y: 152, distance: 48.8
click at [633, 152] on u "Vorräte" at bounding box center [585, 160] width 96 height 34
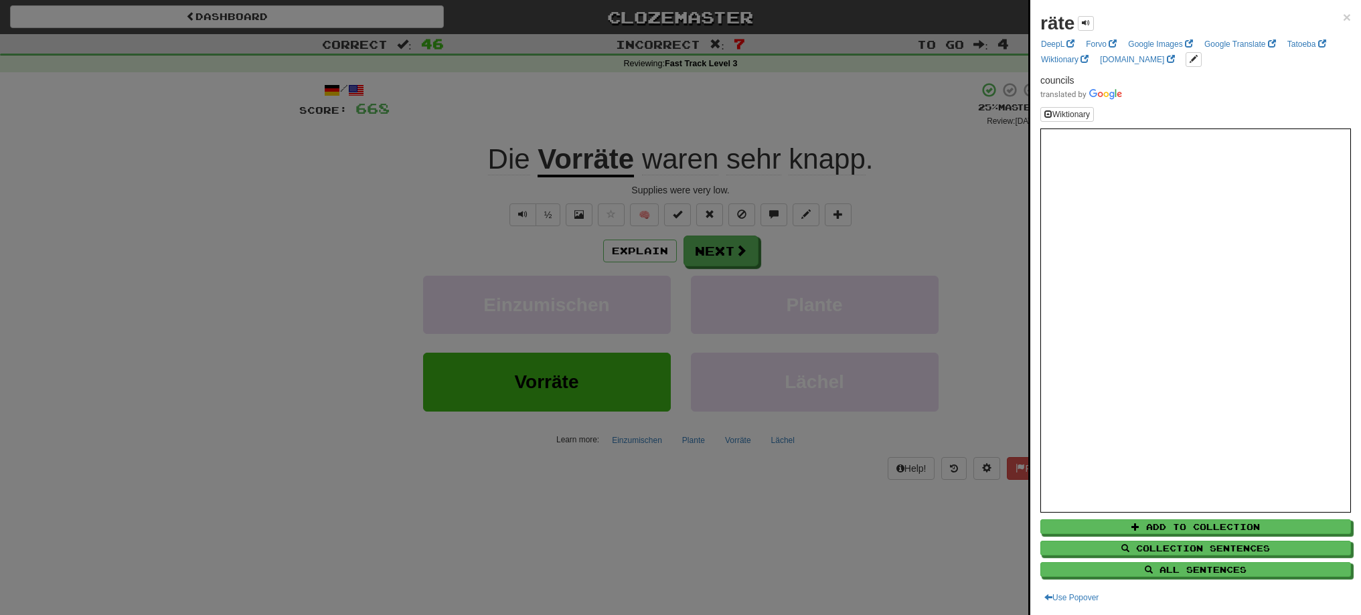
click at [410, 177] on div at bounding box center [680, 307] width 1361 height 615
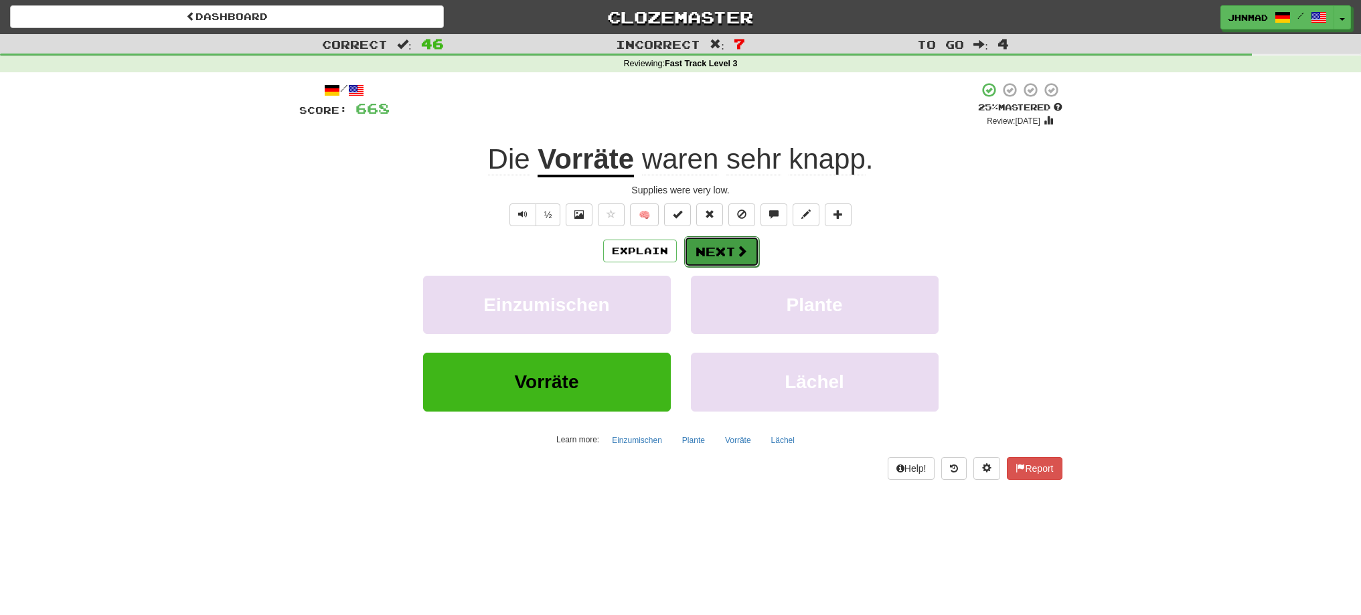
click at [716, 258] on button "Next" at bounding box center [721, 251] width 75 height 31
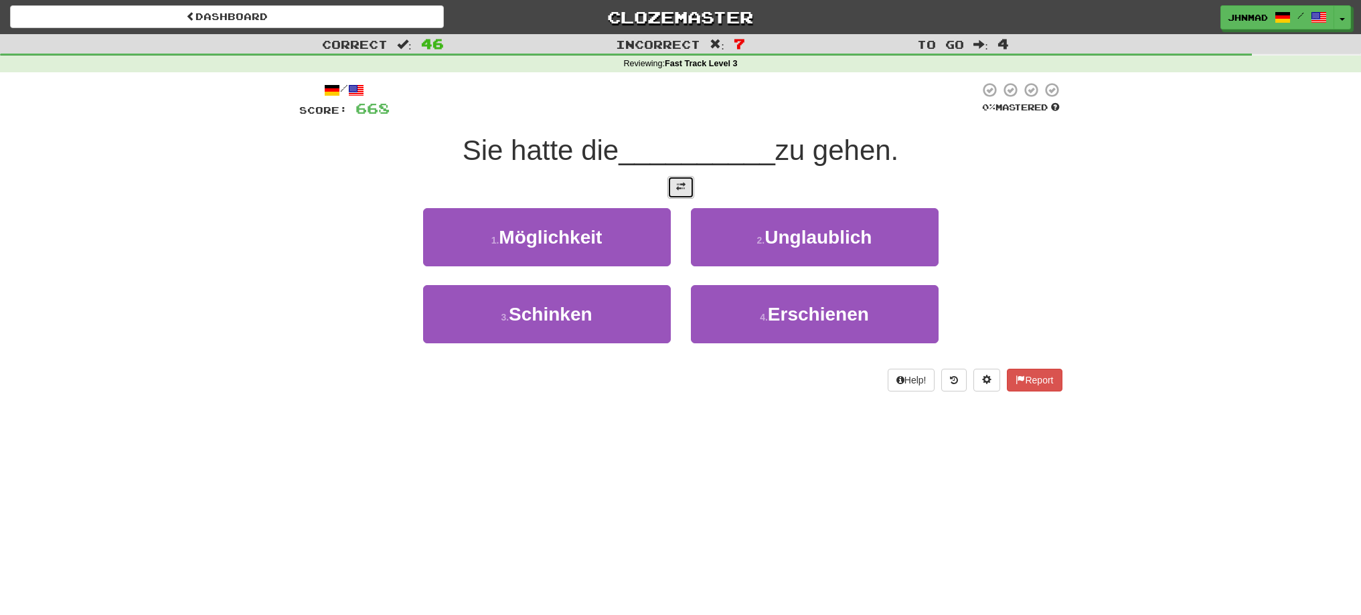
click at [668, 190] on button at bounding box center [680, 187] width 27 height 23
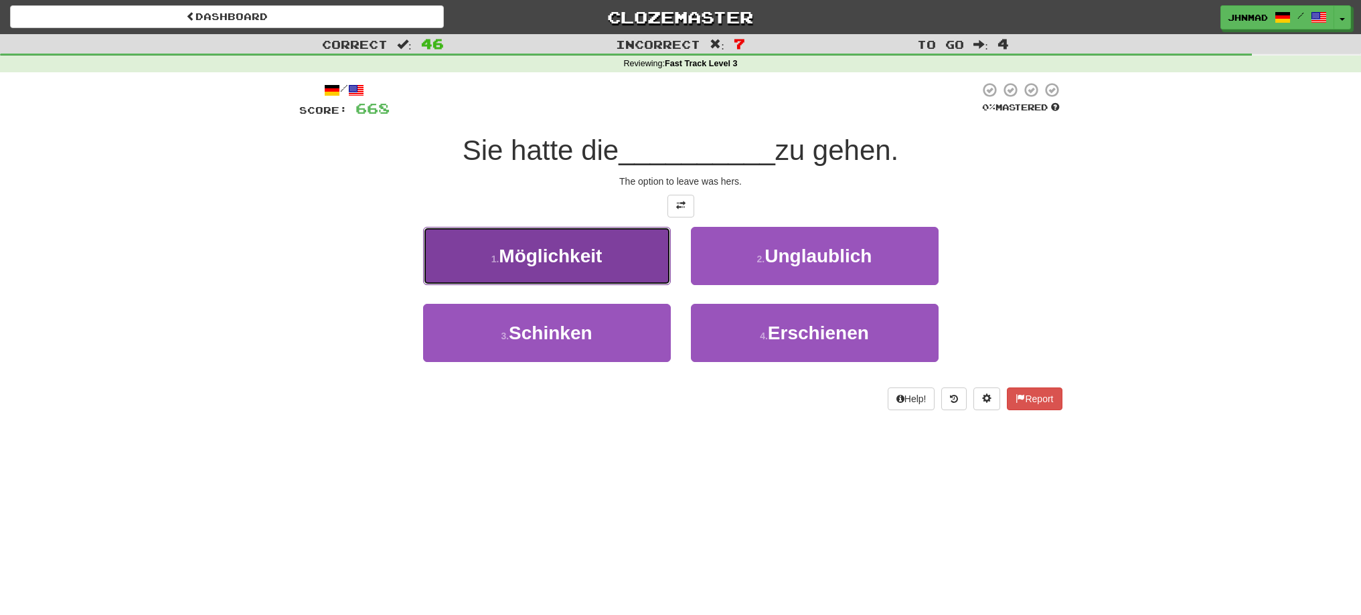
click at [534, 255] on span "Möglichkeit" at bounding box center [550, 256] width 103 height 21
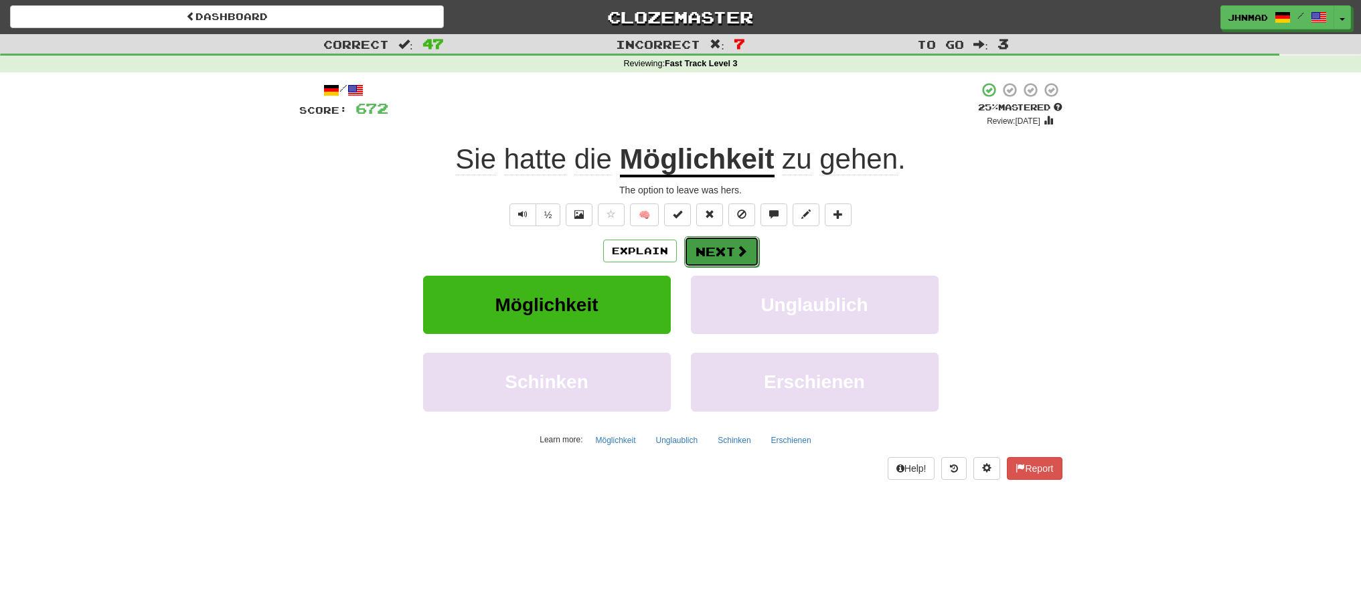
click at [722, 259] on button "Next" at bounding box center [721, 251] width 75 height 31
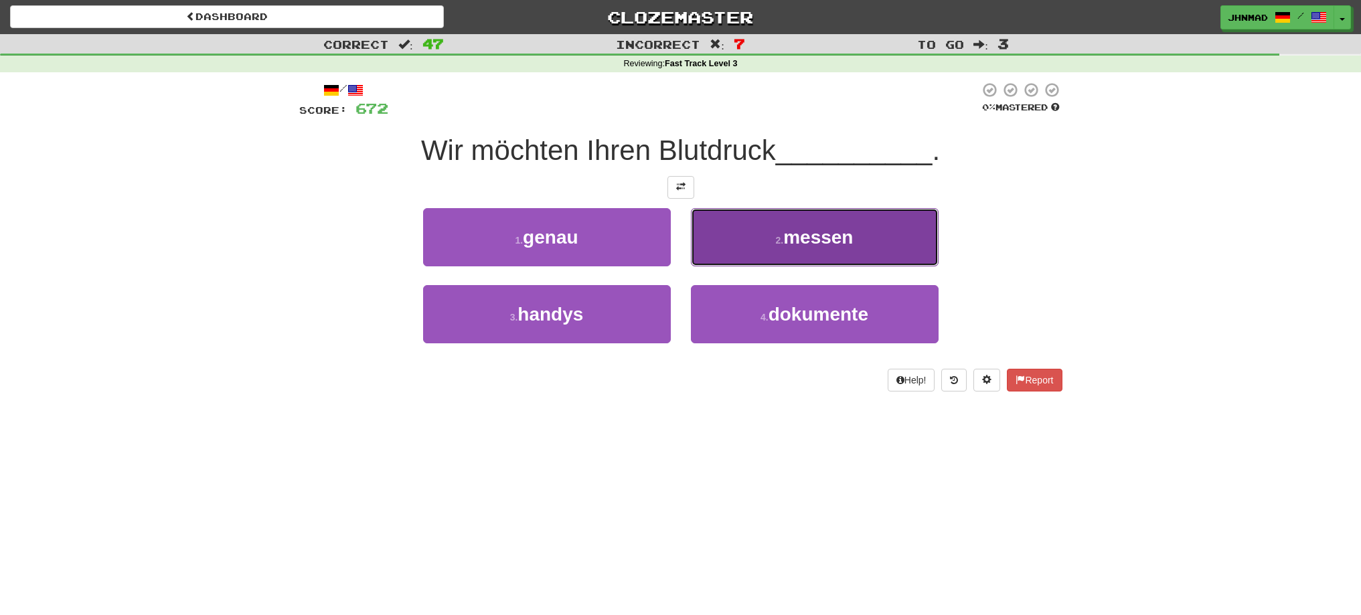
click at [805, 246] on span "messen" at bounding box center [818, 237] width 70 height 21
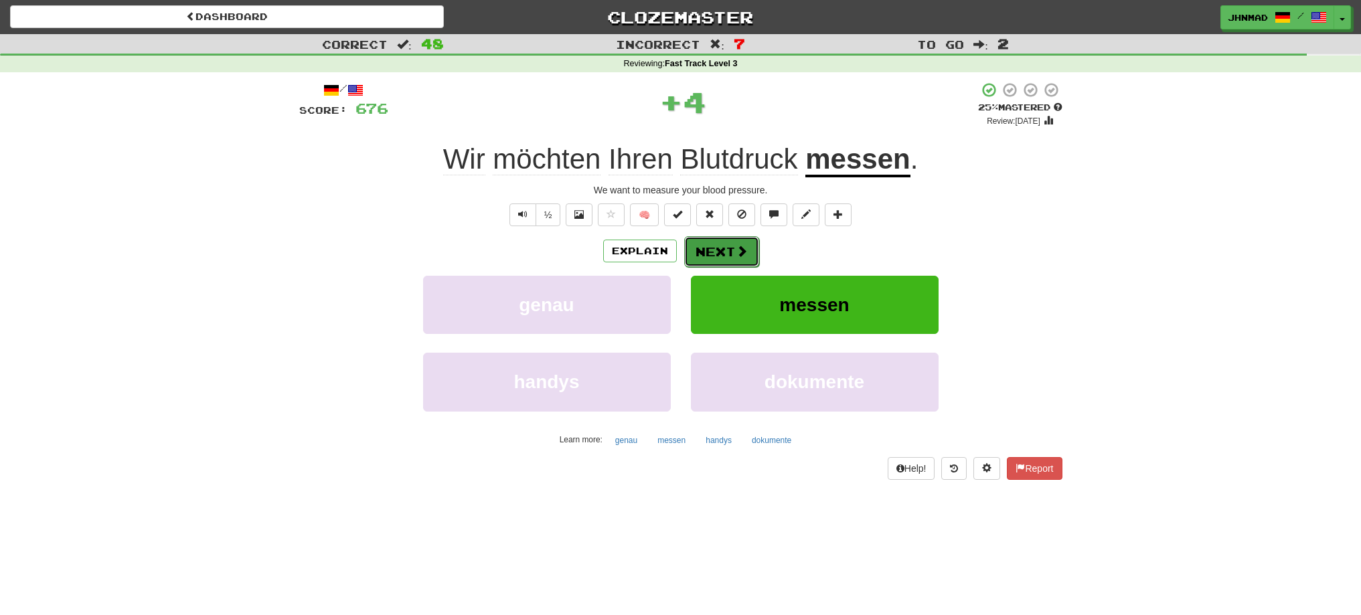
click at [743, 258] on button "Next" at bounding box center [721, 251] width 75 height 31
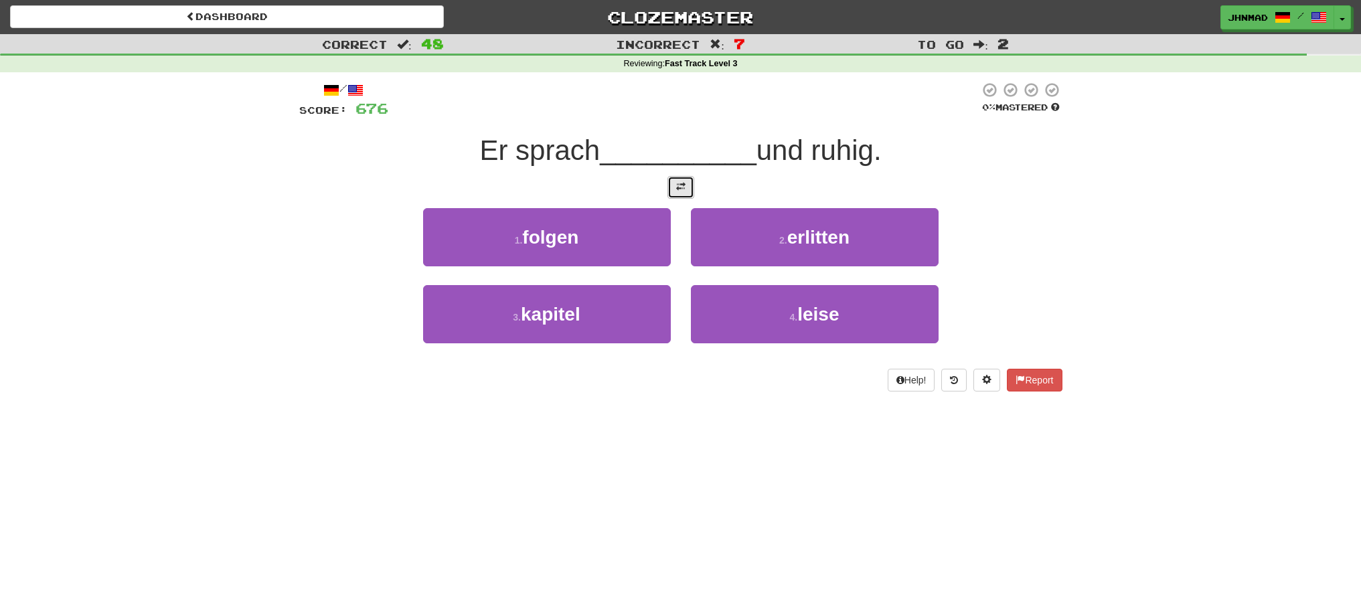
click at [680, 188] on span at bounding box center [680, 186] width 9 height 9
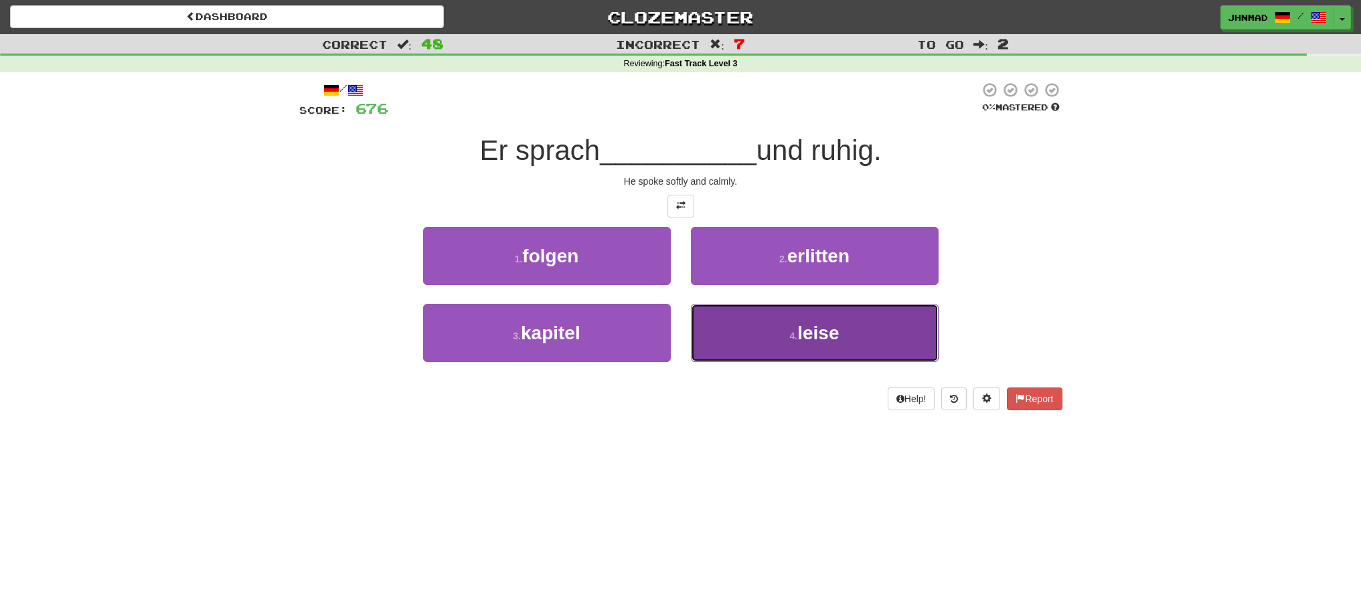
click at [827, 341] on span "leise" at bounding box center [818, 333] width 42 height 21
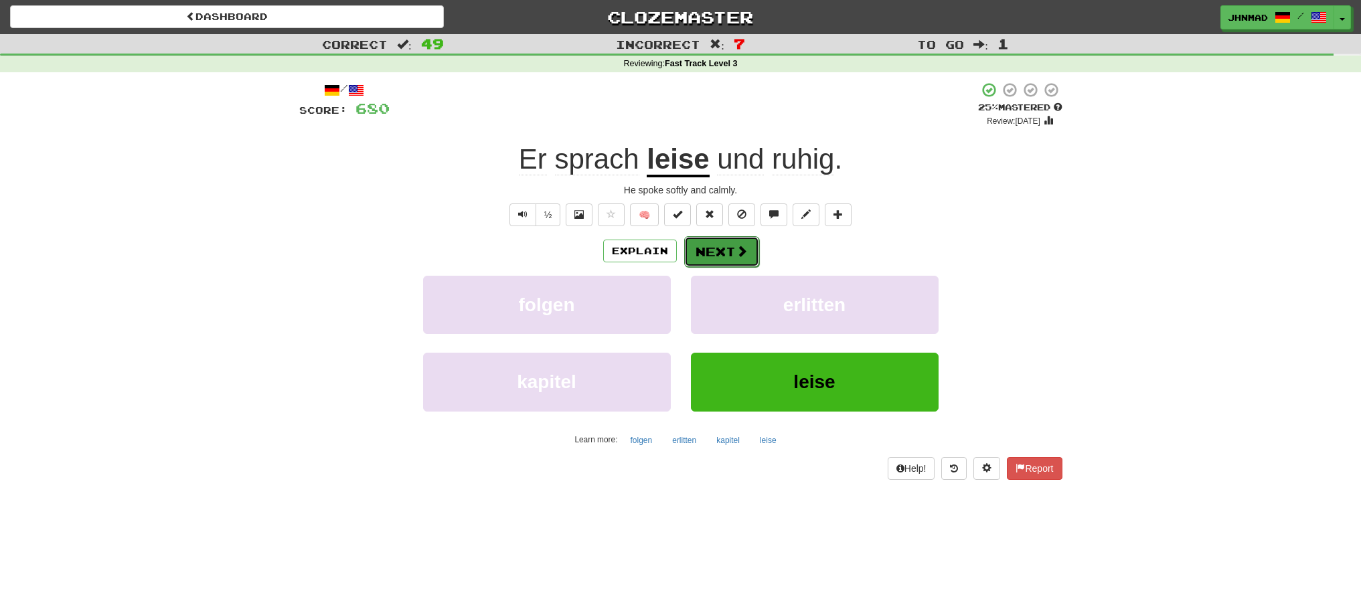
click at [700, 248] on button "Next" at bounding box center [721, 251] width 75 height 31
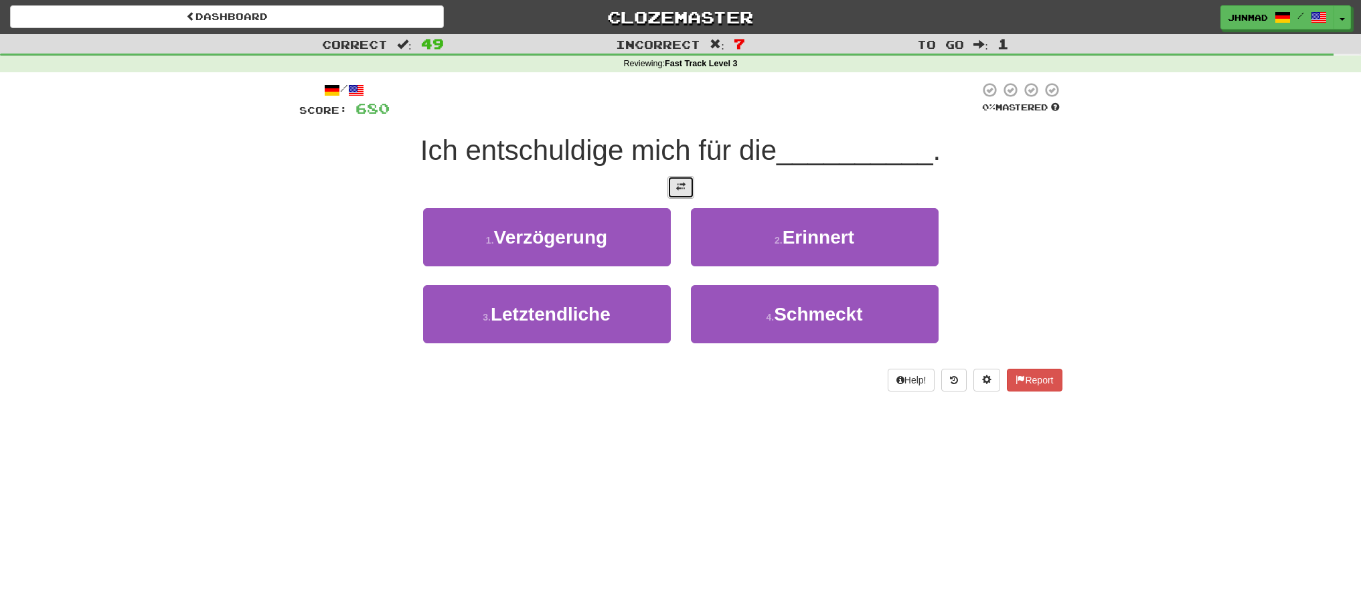
click at [679, 188] on span at bounding box center [680, 186] width 9 height 9
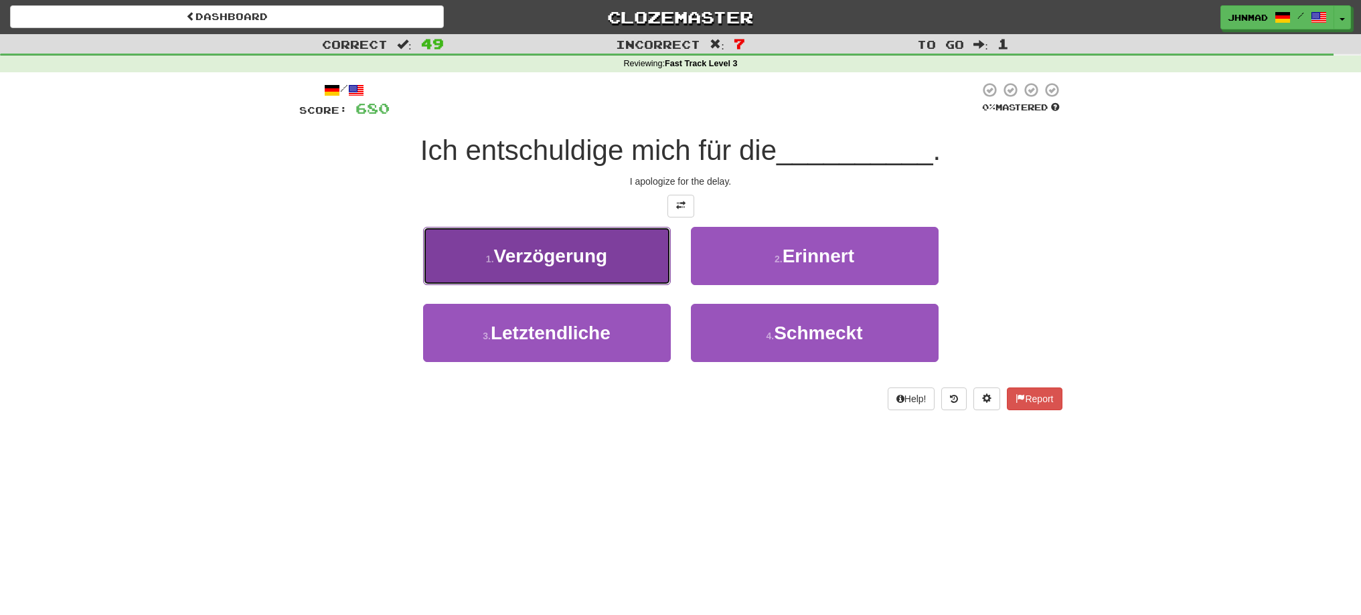
click at [599, 259] on span "Verzögerung" at bounding box center [551, 256] width 114 height 21
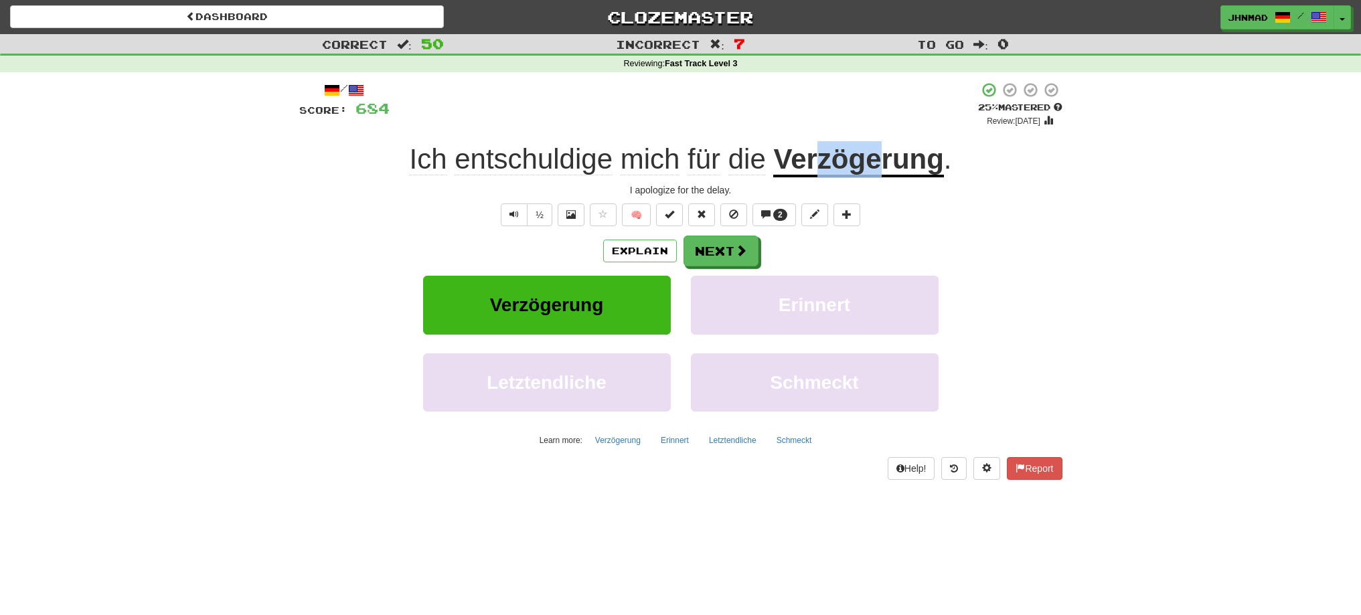
drag, startPoint x: 821, startPoint y: 161, endPoint x: 878, endPoint y: 151, distance: 57.7
click at [878, 151] on u "Verzögerung" at bounding box center [858, 160] width 170 height 34
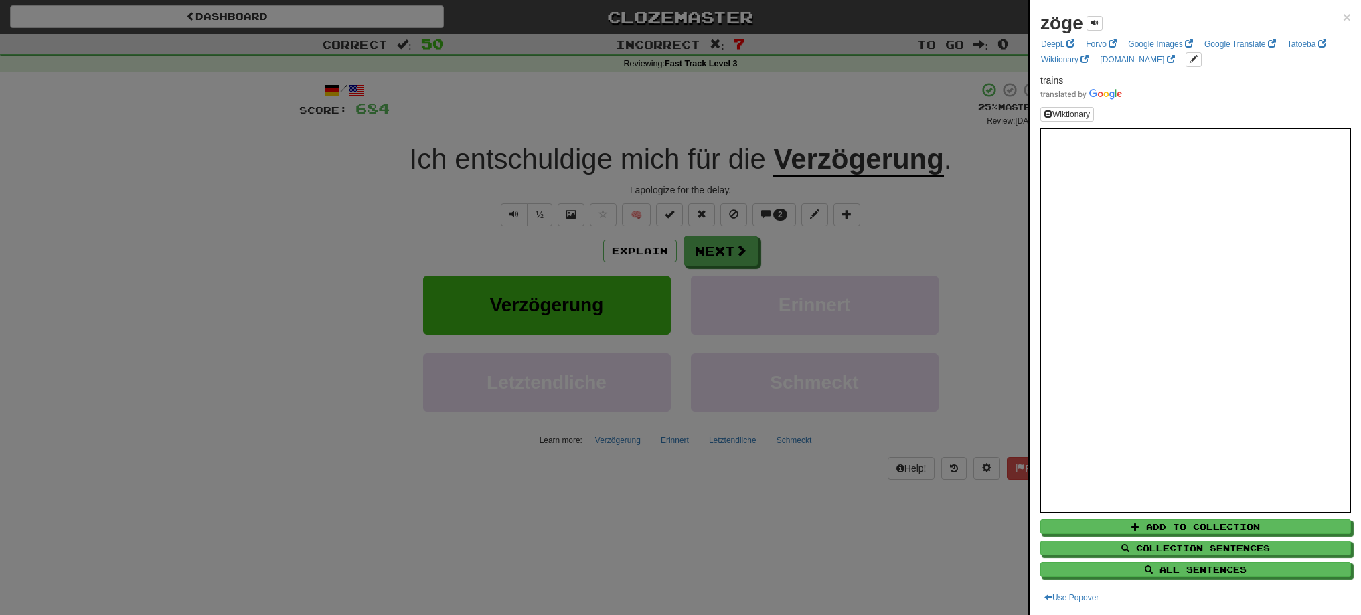
click at [888, 232] on div at bounding box center [680, 307] width 1361 height 615
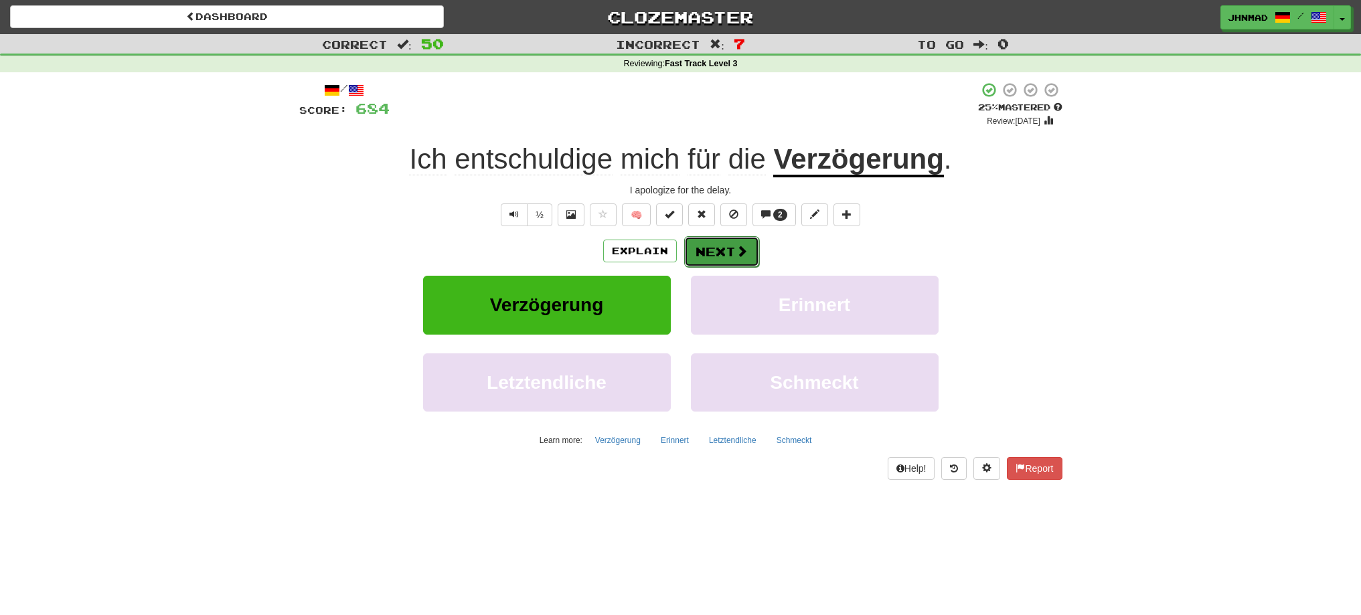
click at [720, 254] on button "Next" at bounding box center [721, 251] width 75 height 31
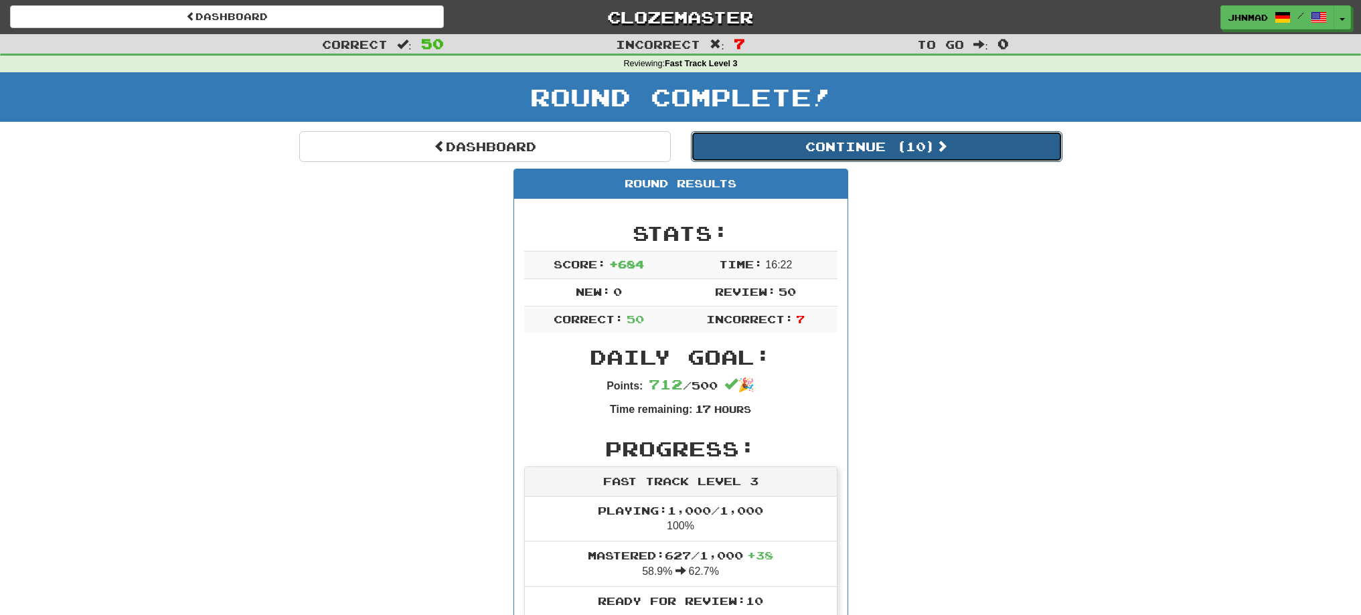
click at [813, 146] on button "Continue ( 10 )" at bounding box center [876, 146] width 371 height 31
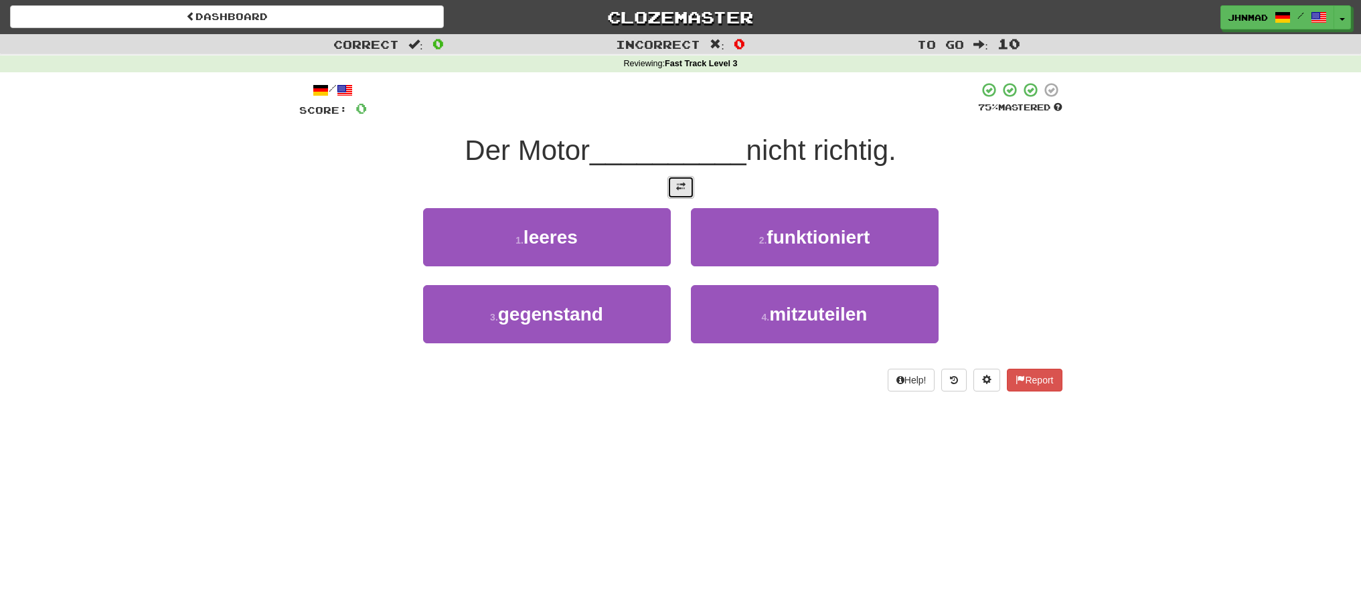
click at [675, 187] on button at bounding box center [680, 187] width 27 height 23
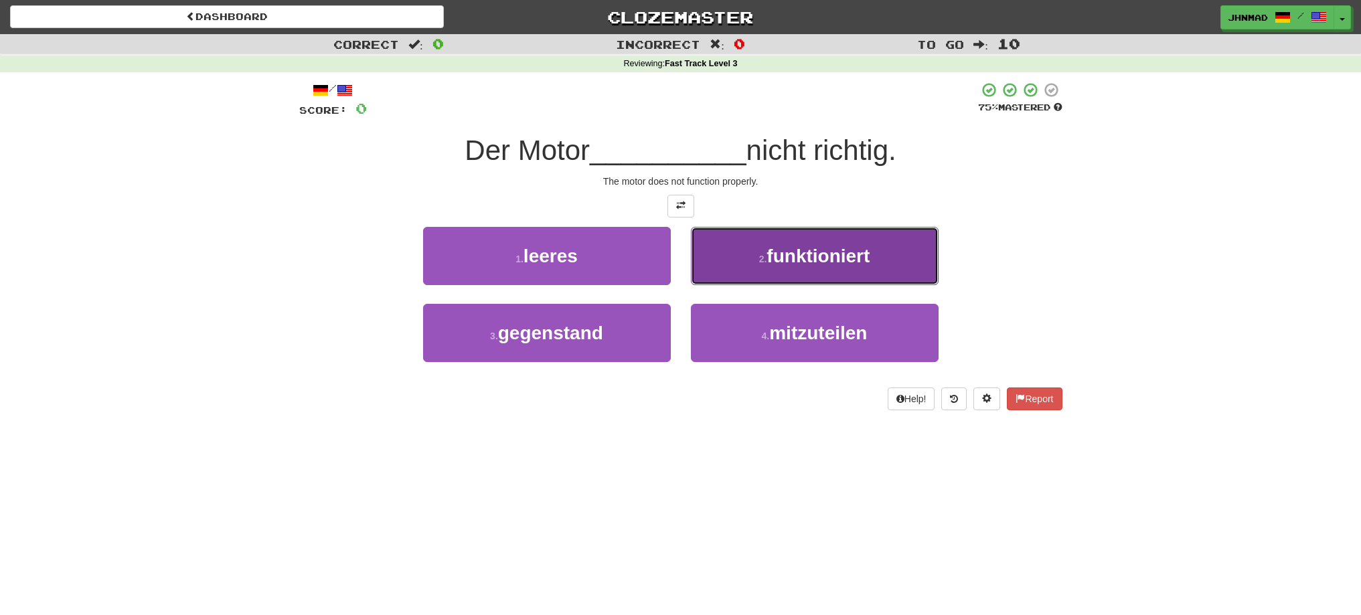
click at [746, 260] on button "2 . funktioniert" at bounding box center [815, 256] width 248 height 58
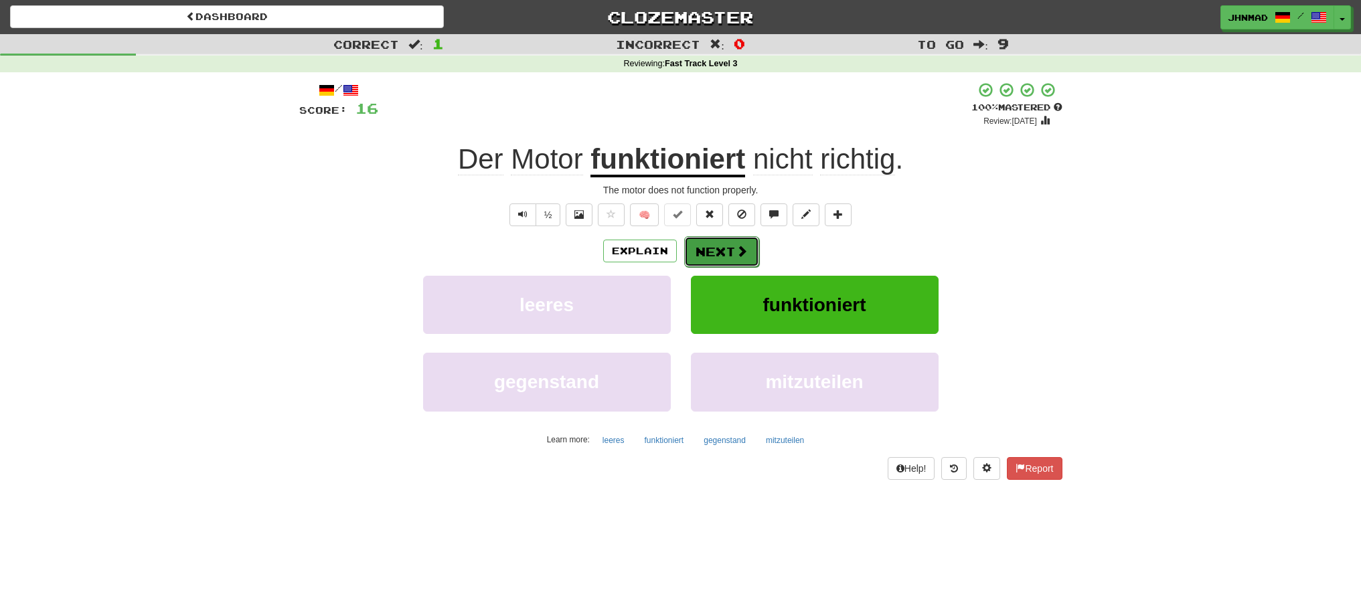
click at [728, 248] on button "Next" at bounding box center [721, 251] width 75 height 31
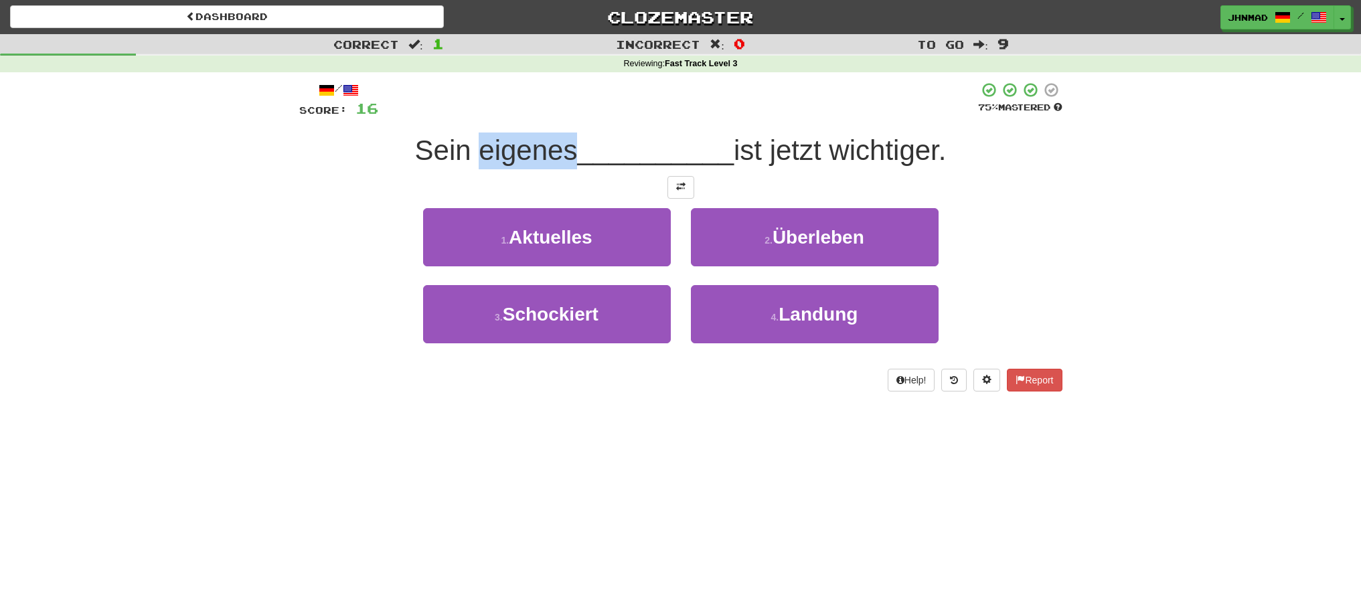
drag, startPoint x: 472, startPoint y: 151, endPoint x: 566, endPoint y: 134, distance: 96.0
click at [566, 134] on div "Sein eigenes __________ ist jetzt wichtiger." at bounding box center [680, 151] width 763 height 37
click at [558, 116] on div at bounding box center [558, 116] width 0 height 0
click at [293, 170] on div "/ Score: 16 75 % Mastered Sein eigenes __________ ist jetzt wichtiger. 1 . Aktu…" at bounding box center [680, 241] width 783 height 338
click at [677, 197] on button at bounding box center [680, 187] width 27 height 23
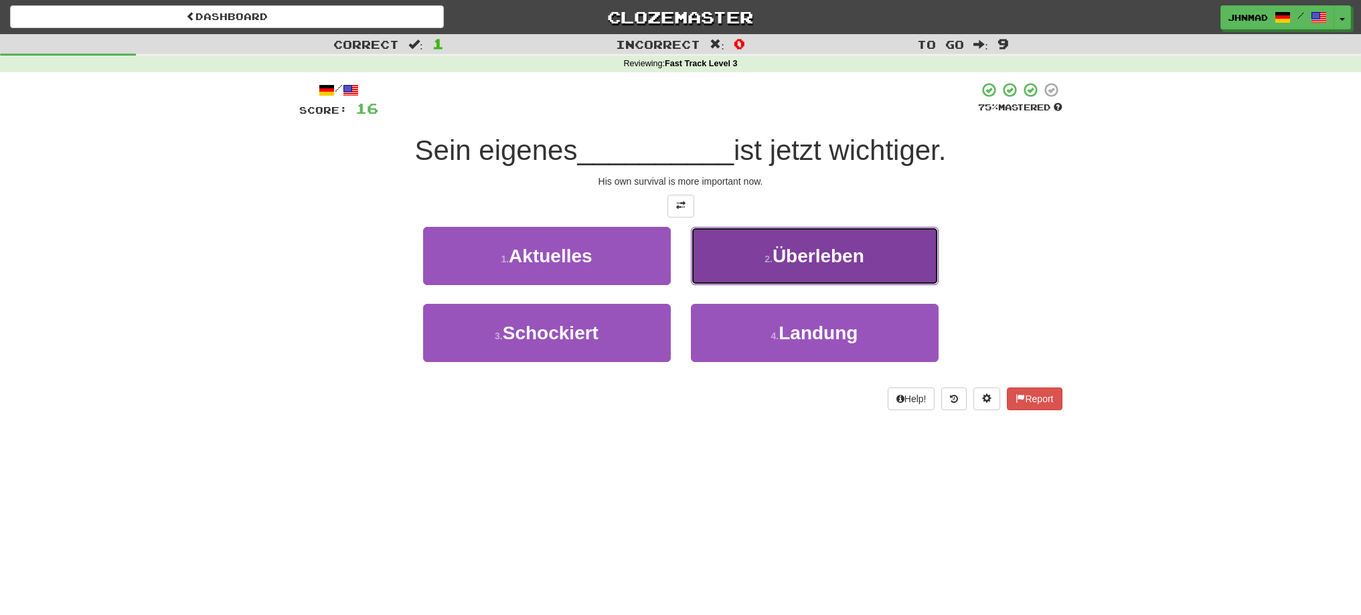
click at [868, 273] on button "2 . Überleben" at bounding box center [815, 256] width 248 height 58
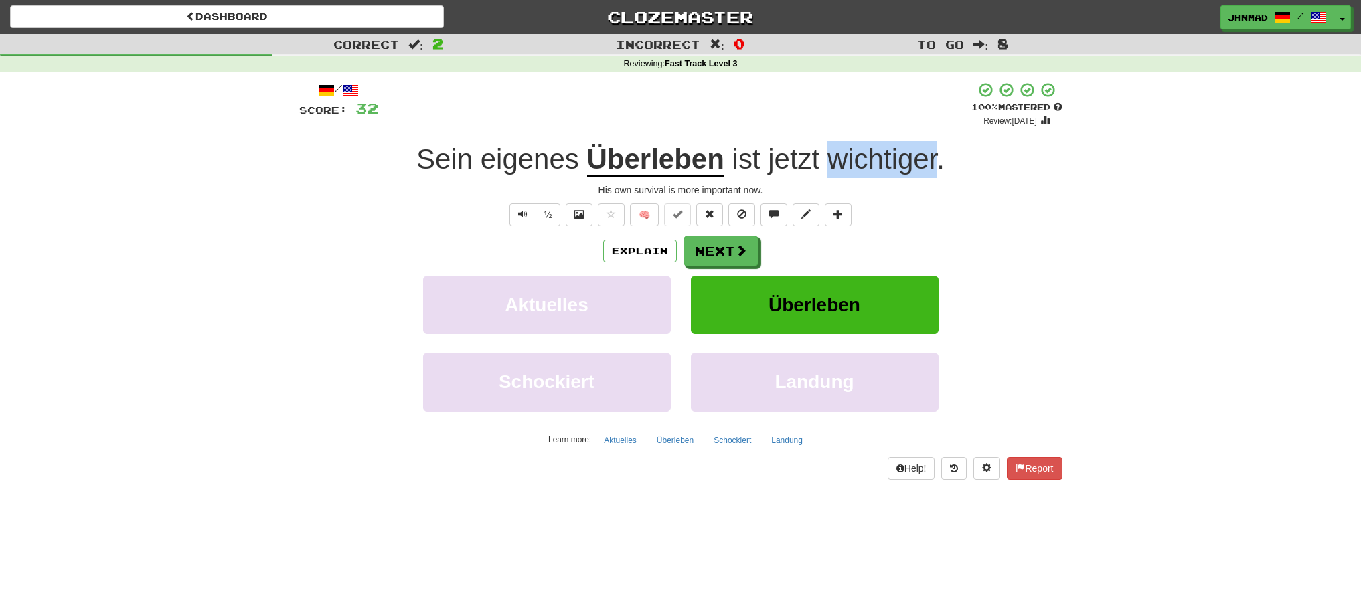
drag, startPoint x: 827, startPoint y: 163, endPoint x: 938, endPoint y: 150, distance: 111.3
click at [938, 150] on span "ist jetzt wichtiger ." at bounding box center [834, 159] width 220 height 32
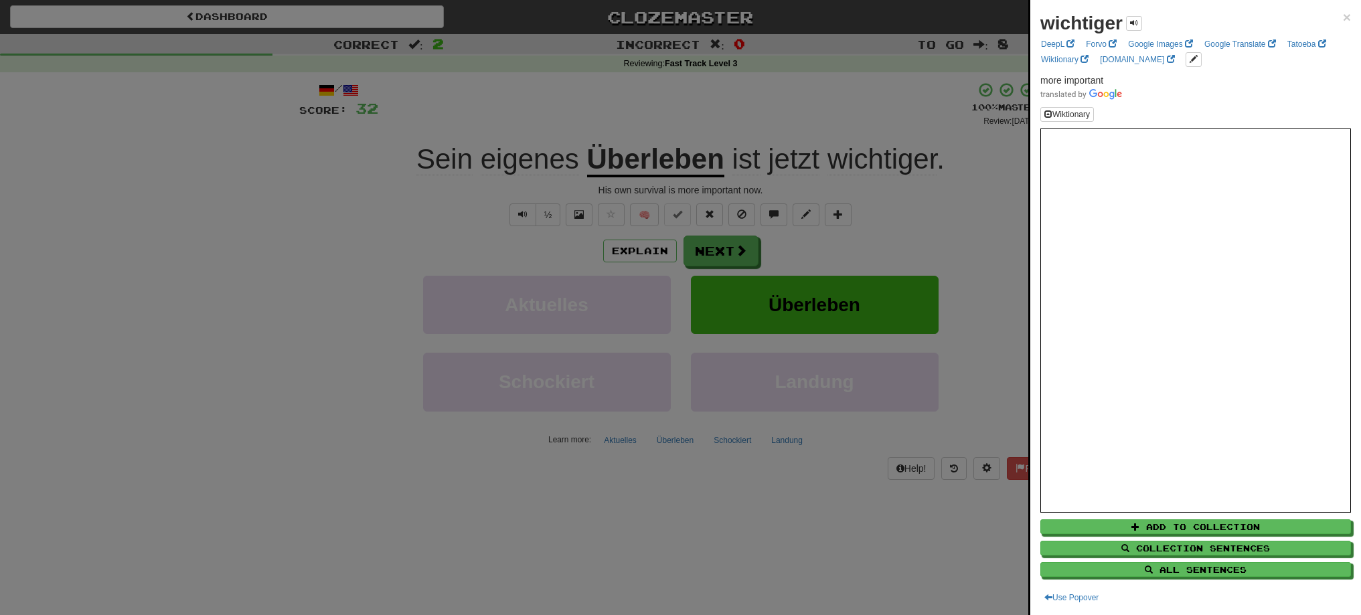
click at [713, 260] on div at bounding box center [680, 307] width 1361 height 615
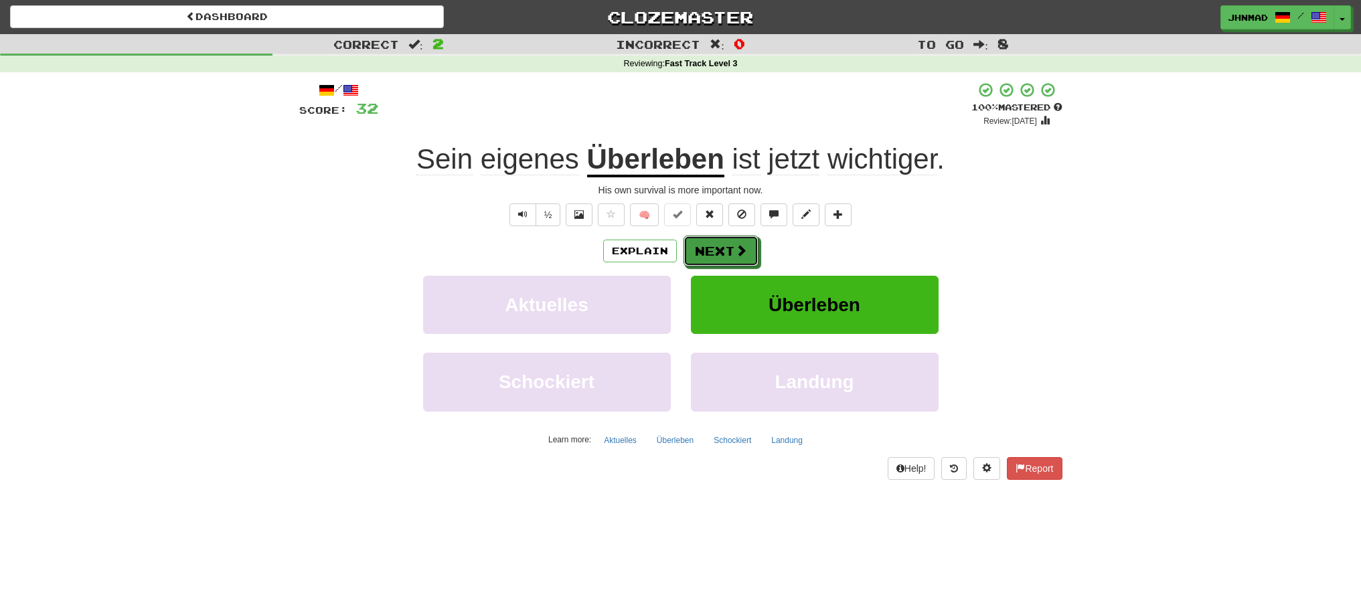
click at [713, 260] on button "Next" at bounding box center [720, 251] width 75 height 31
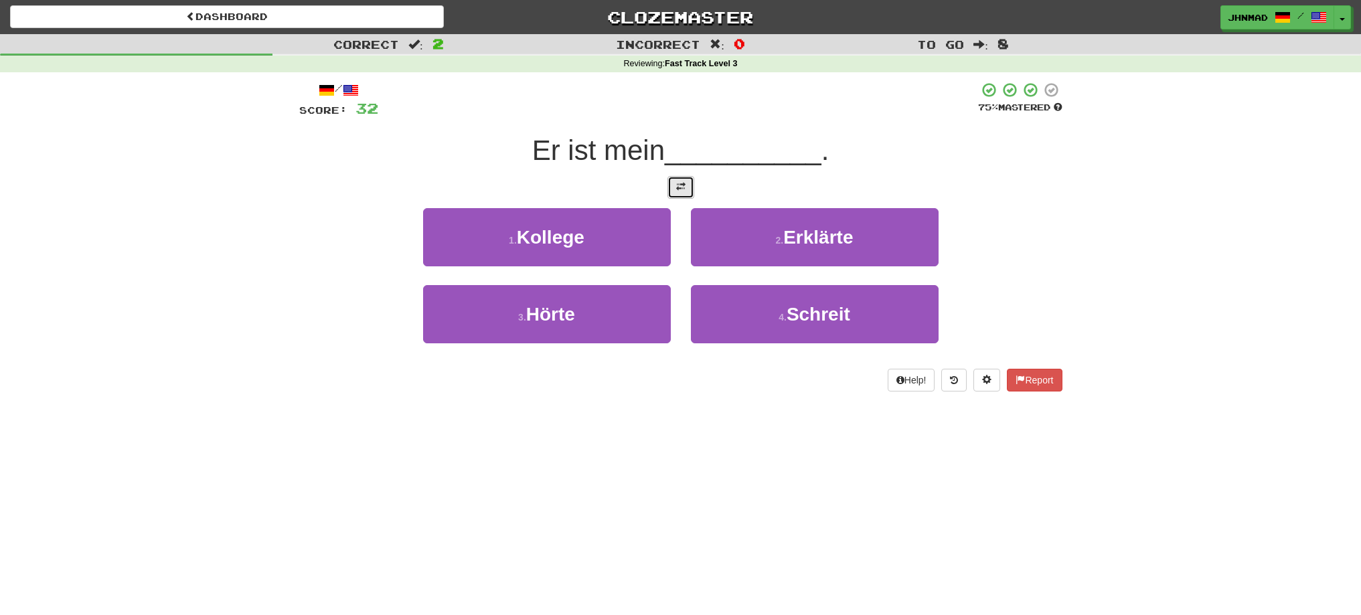
click at [683, 193] on button at bounding box center [680, 187] width 27 height 23
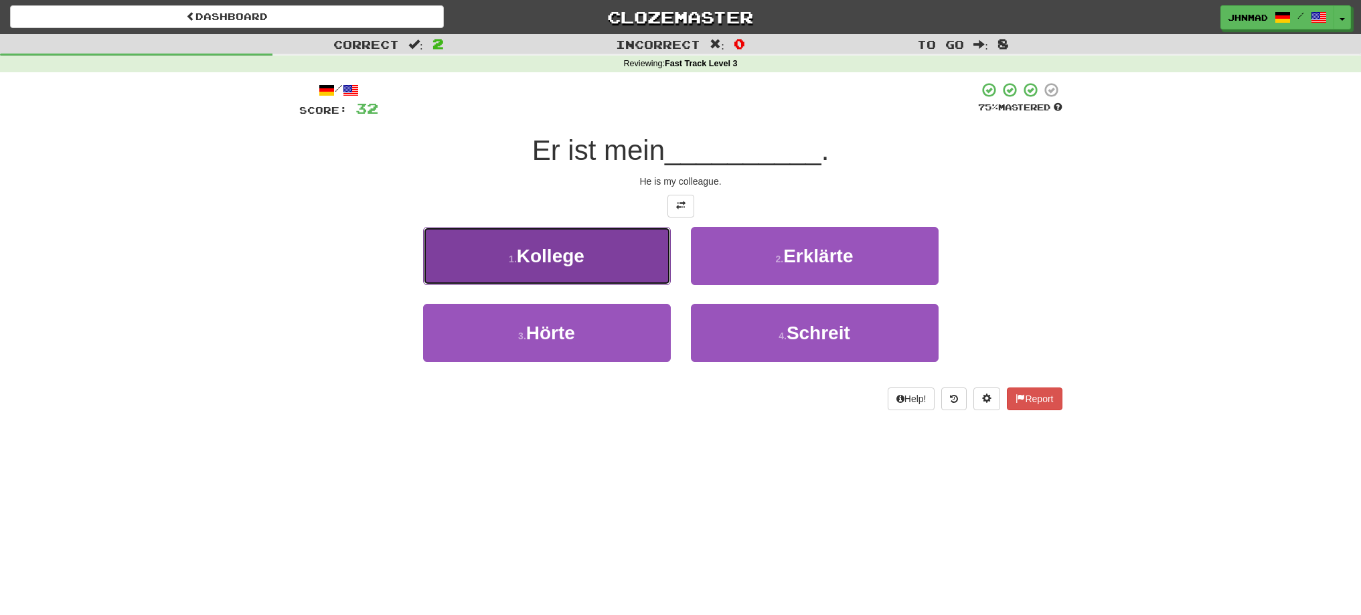
click at [603, 255] on button "1 . Kollege" at bounding box center [547, 256] width 248 height 58
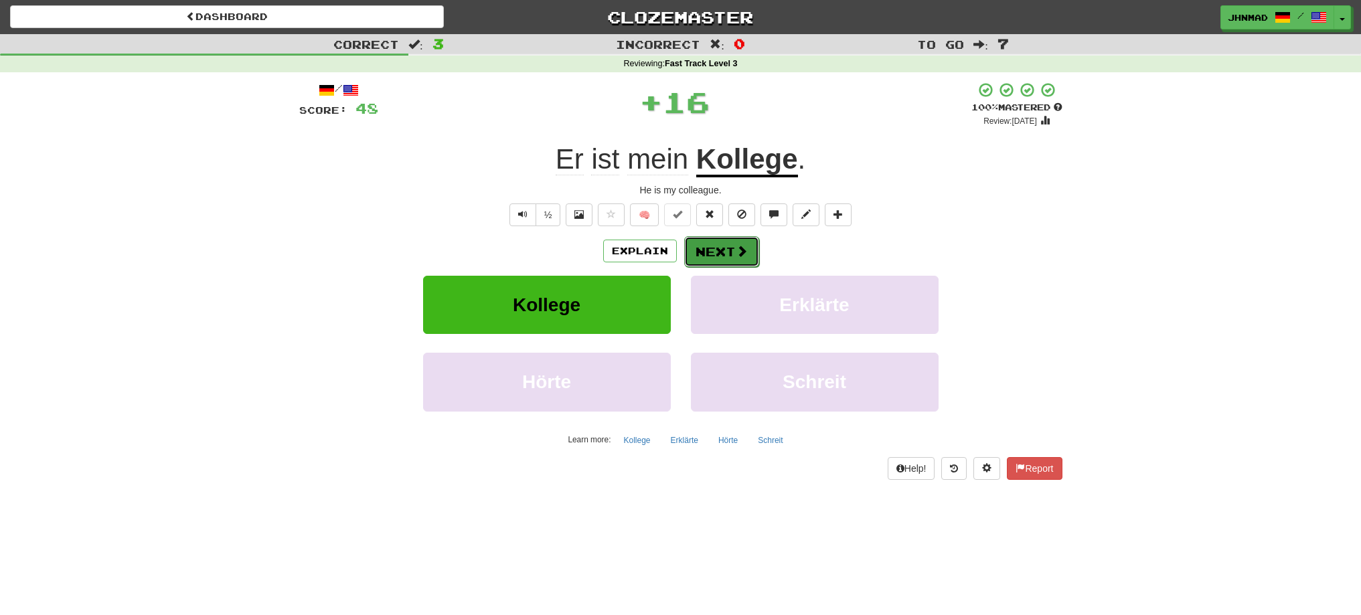
click at [736, 249] on span at bounding box center [742, 251] width 12 height 12
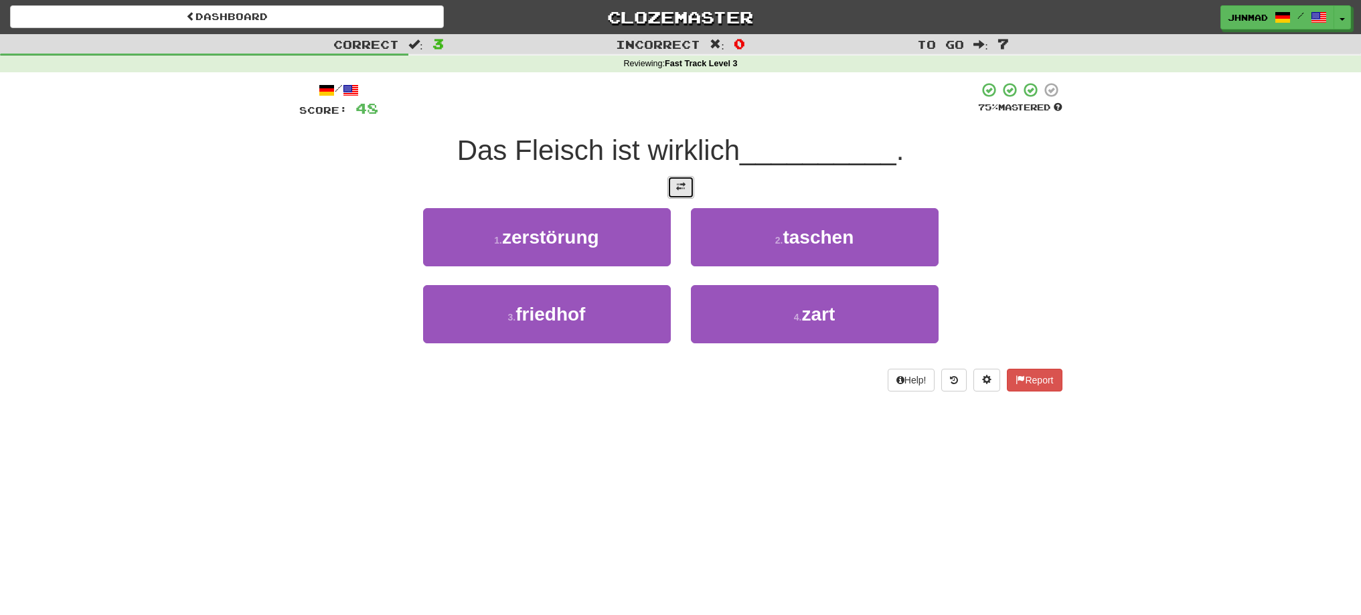
click at [675, 194] on button at bounding box center [680, 187] width 27 height 23
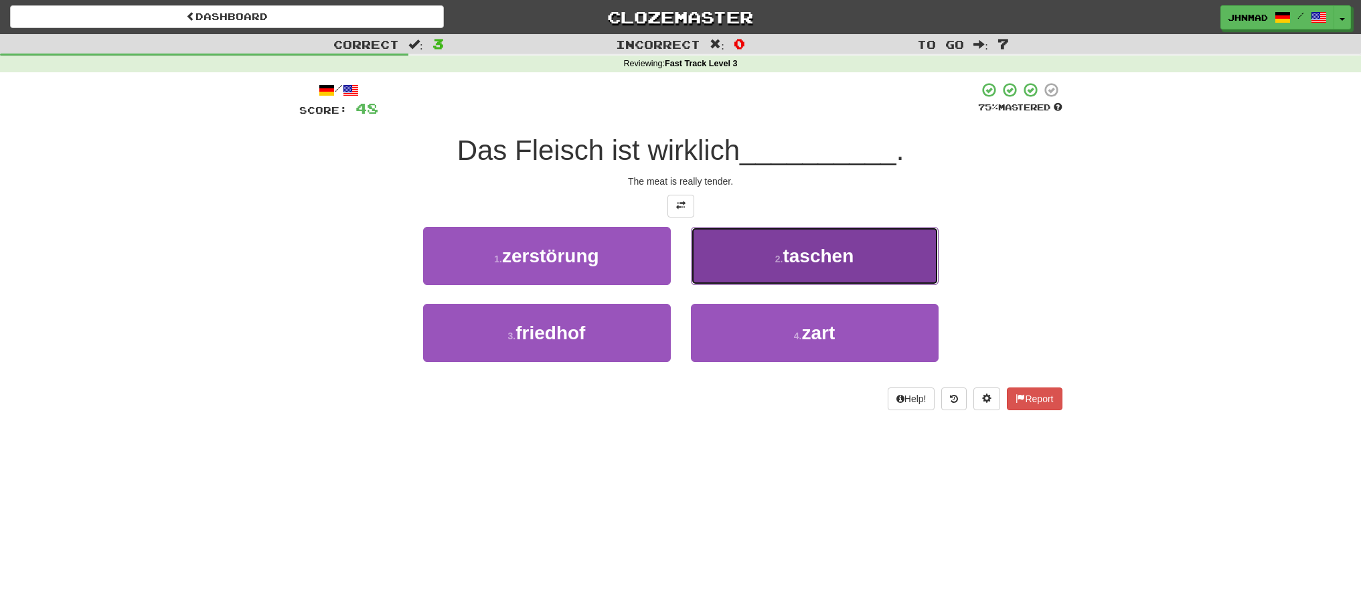
click at [815, 259] on span "taschen" at bounding box center [817, 256] width 71 height 21
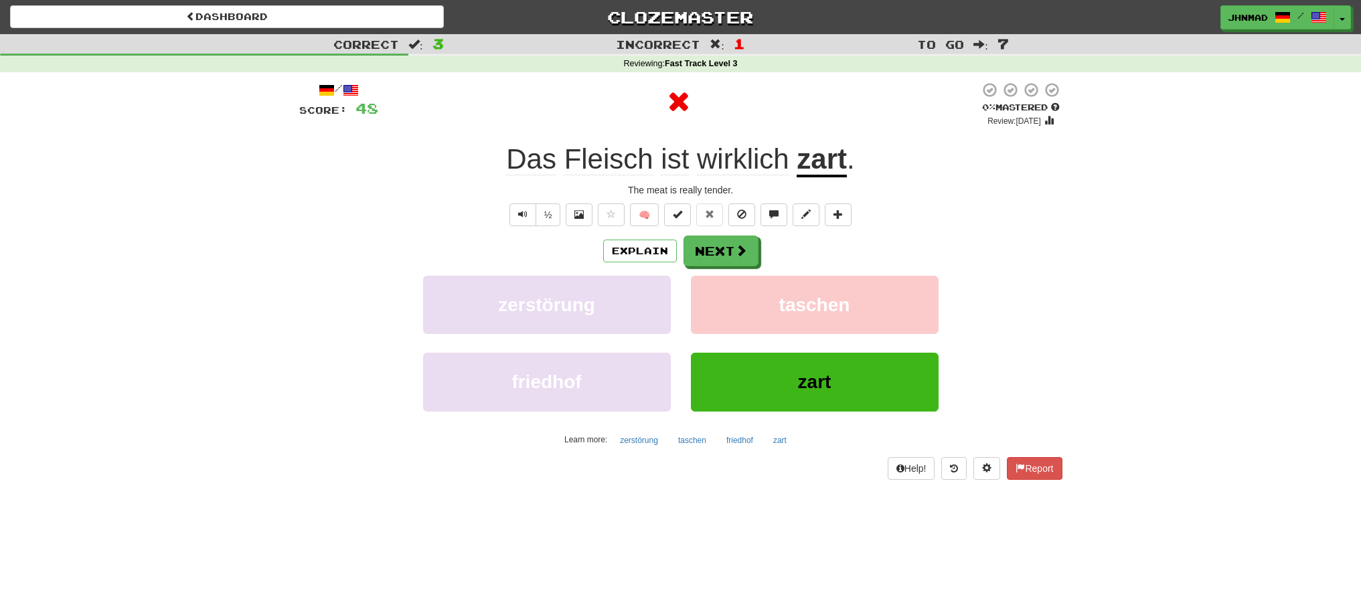
click at [833, 168] on u "zart" at bounding box center [822, 160] width 50 height 34
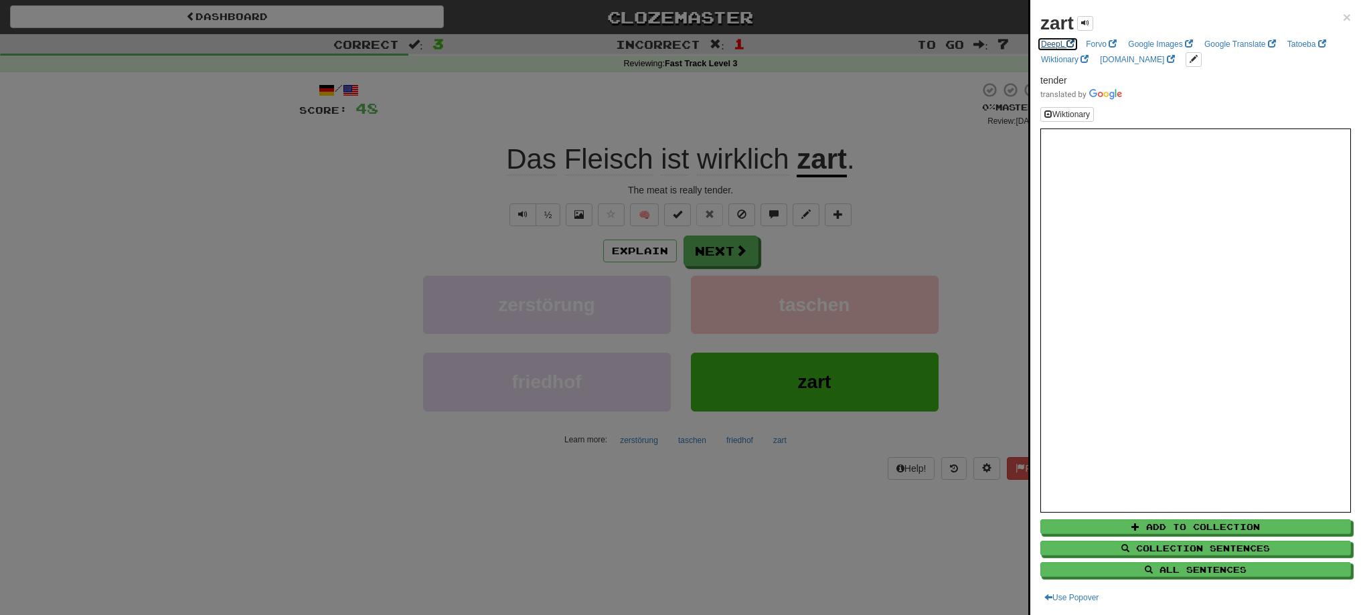
click at [1046, 43] on link "DeepL" at bounding box center [1058, 44] width 42 height 15
click at [712, 252] on div at bounding box center [680, 307] width 1361 height 615
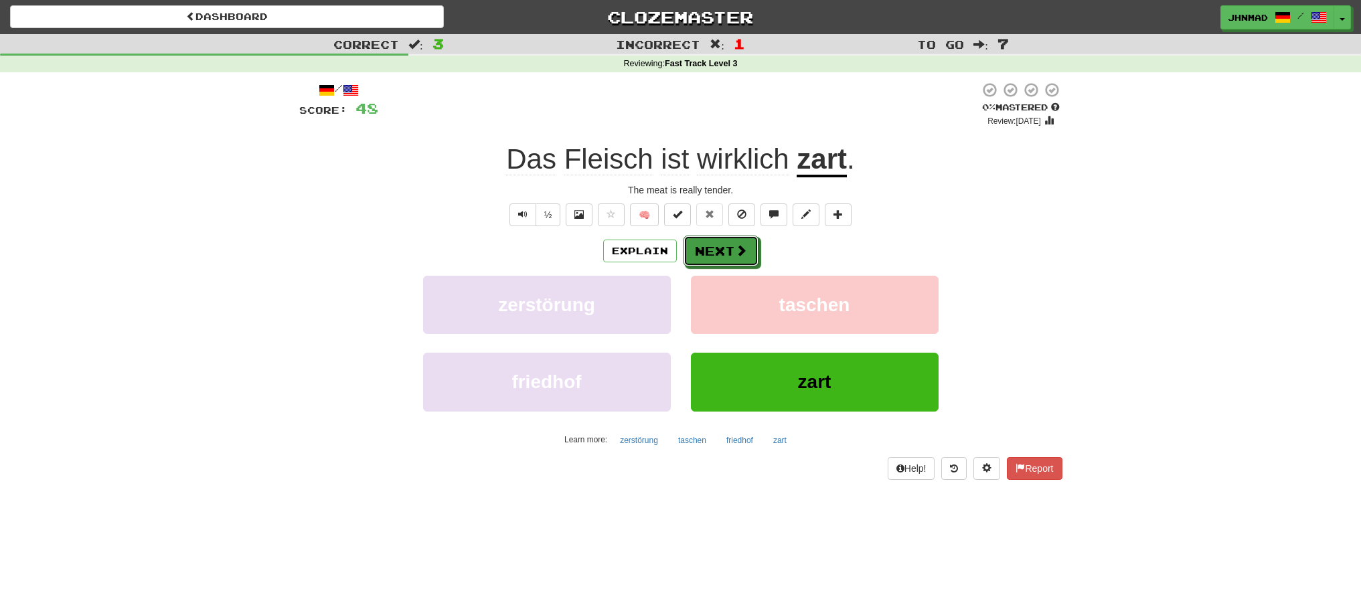
click at [712, 252] on button "Next" at bounding box center [720, 251] width 75 height 31
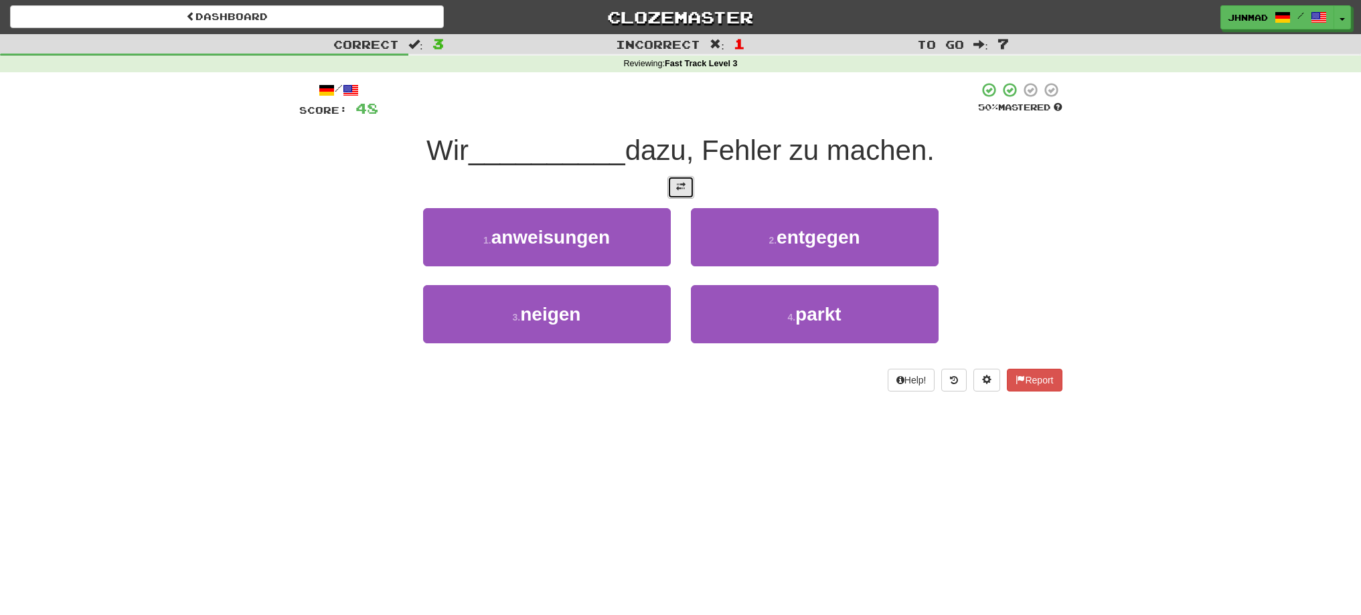
click at [676, 188] on span at bounding box center [680, 186] width 9 height 9
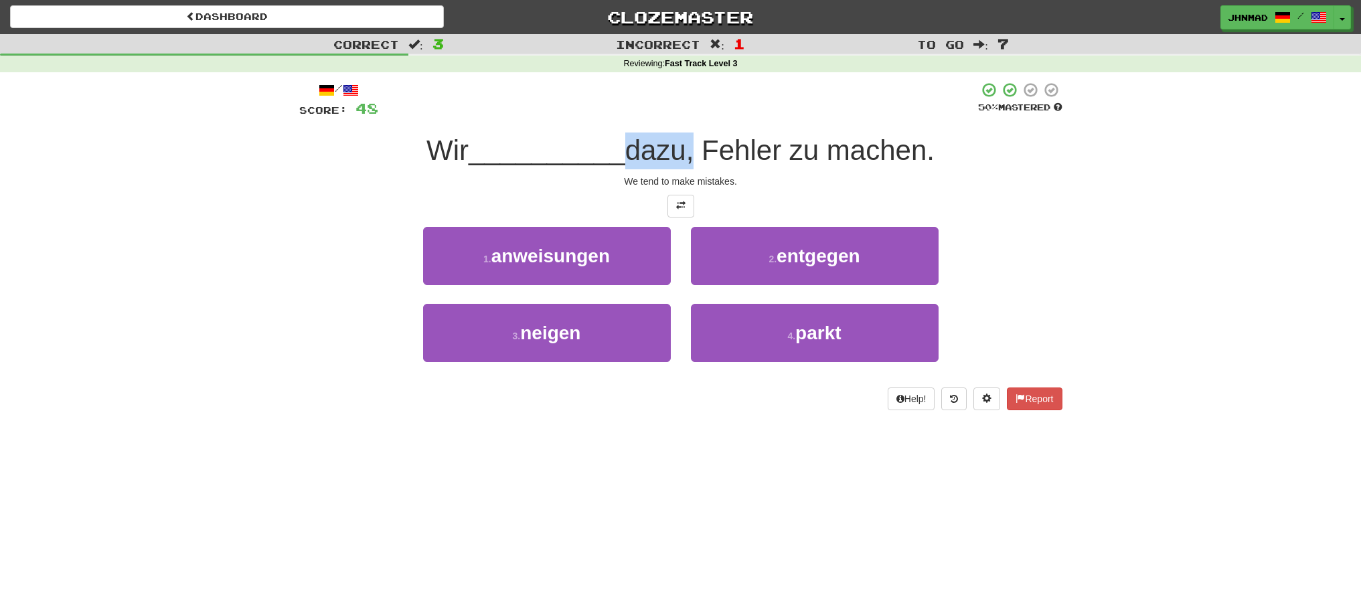
drag, startPoint x: 626, startPoint y: 147, endPoint x: 691, endPoint y: 154, distance: 66.0
click at [691, 151] on span "dazu, Fehler zu machen." at bounding box center [779, 150] width 309 height 31
click at [683, 167] on div at bounding box center [683, 167] width 0 height 0
click at [485, 212] on div at bounding box center [680, 206] width 763 height 23
click at [685, 209] on span at bounding box center [680, 205] width 9 height 9
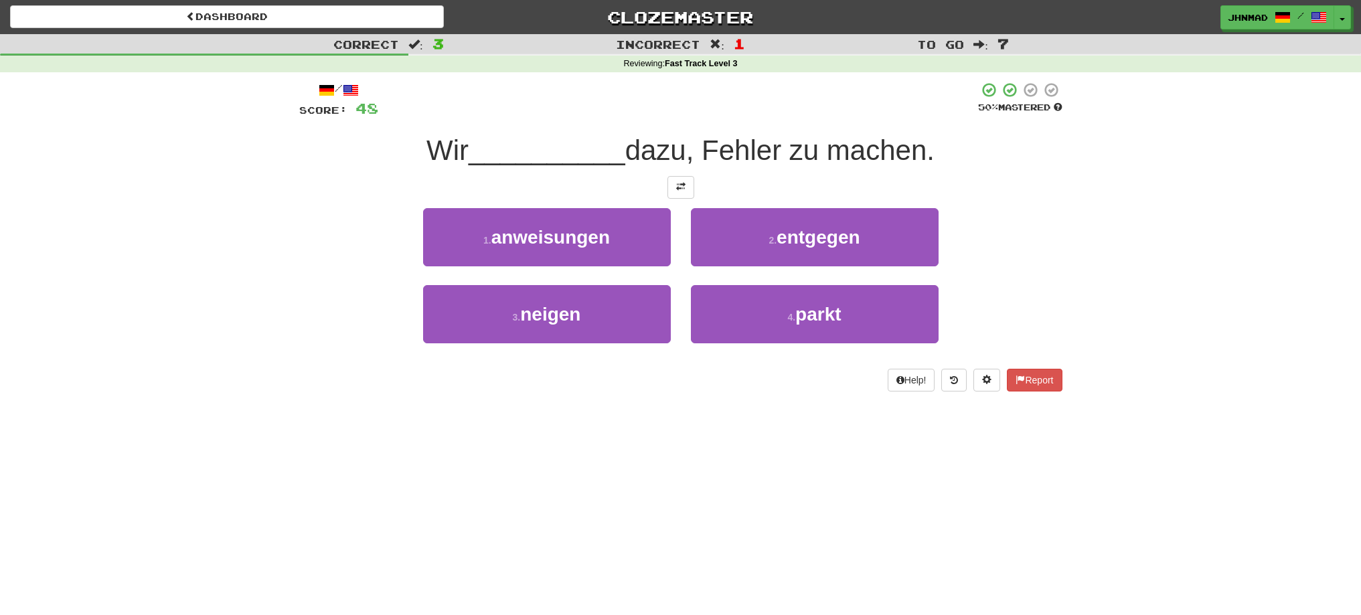
click at [665, 183] on div at bounding box center [680, 187] width 763 height 23
click at [677, 192] on button at bounding box center [680, 187] width 27 height 23
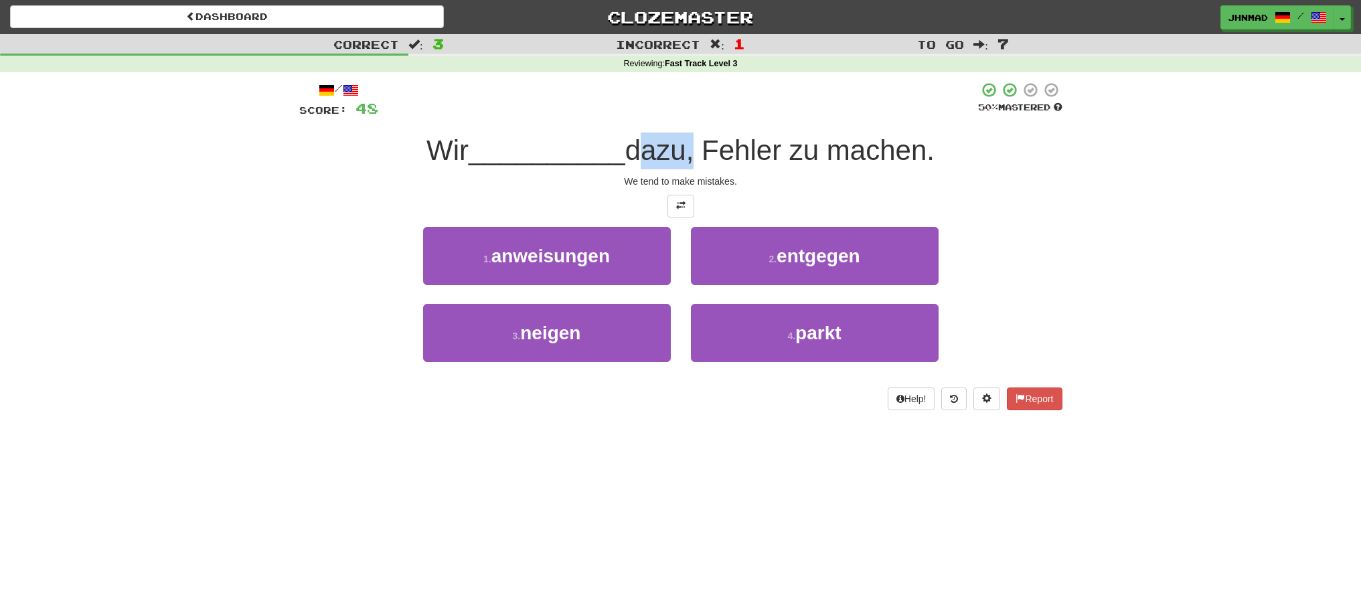
drag, startPoint x: 633, startPoint y: 145, endPoint x: 691, endPoint y: 141, distance: 58.4
click at [691, 141] on span "dazu, Fehler zu machen." at bounding box center [779, 150] width 309 height 31
click at [682, 116] on div at bounding box center [682, 116] width 0 height 0
click at [635, 119] on div "/ Score: 48 50 % Mastered Wir __________ dazu, Fehler zu machen. We tend to mak…" at bounding box center [680, 246] width 763 height 329
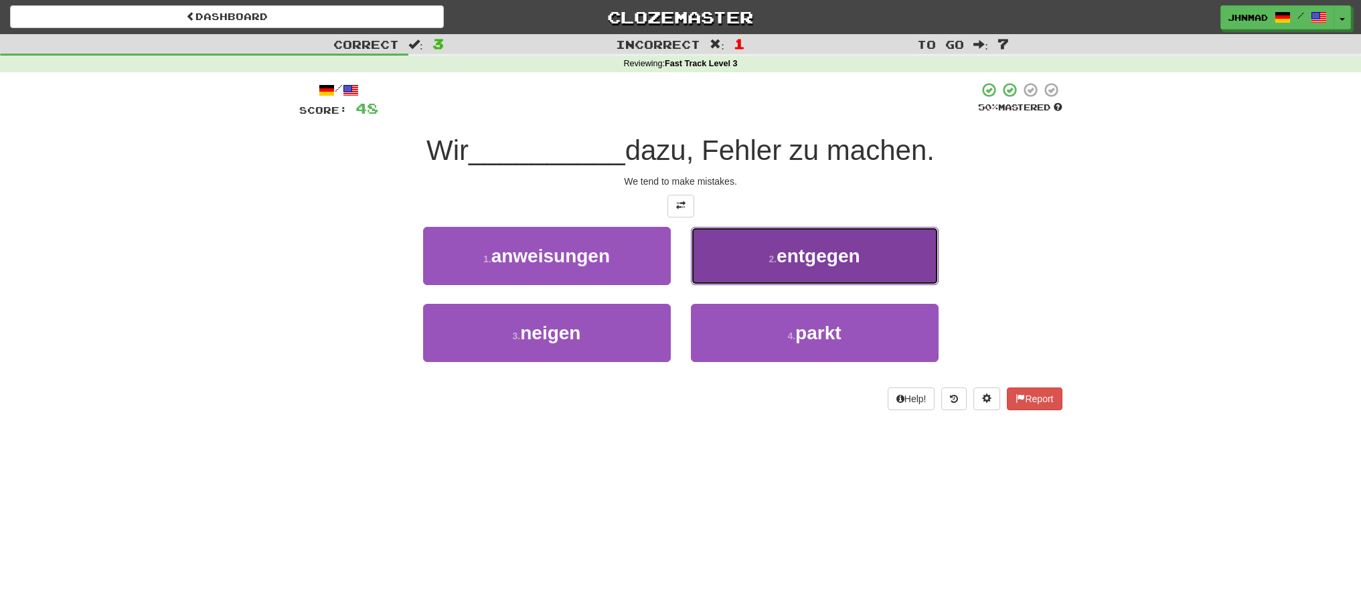
click at [798, 264] on span "entgegen" at bounding box center [817, 256] width 83 height 21
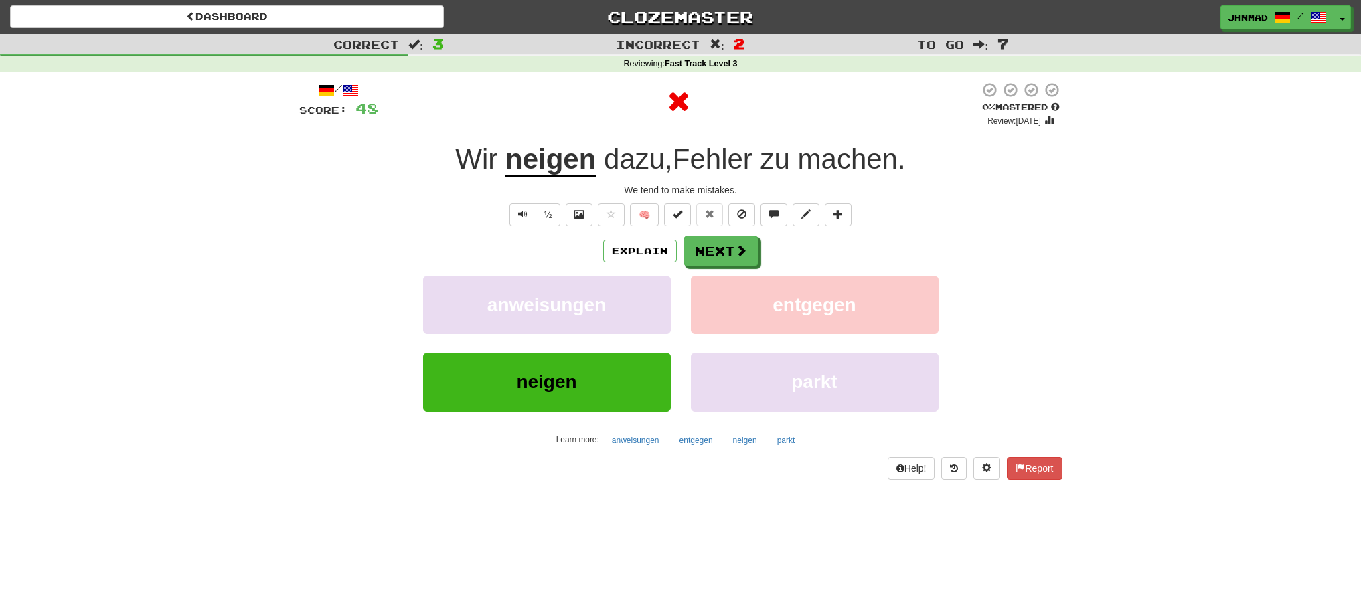
click at [545, 165] on u "neigen" at bounding box center [550, 160] width 90 height 34
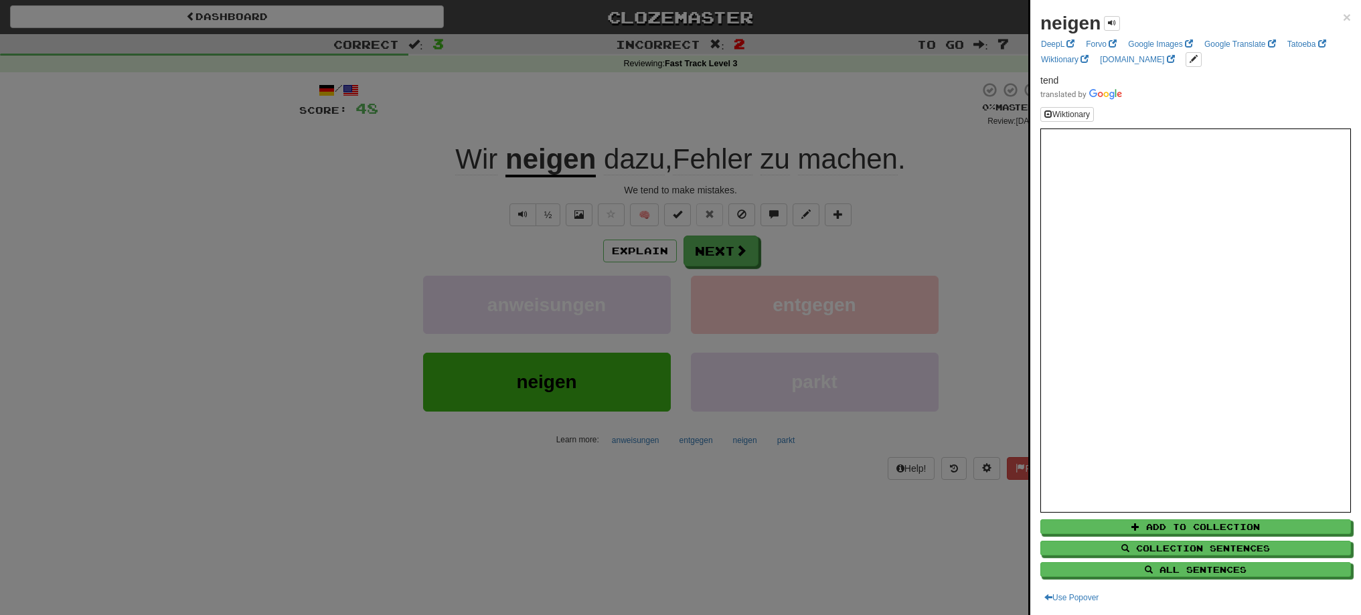
click at [720, 254] on div at bounding box center [680, 307] width 1361 height 615
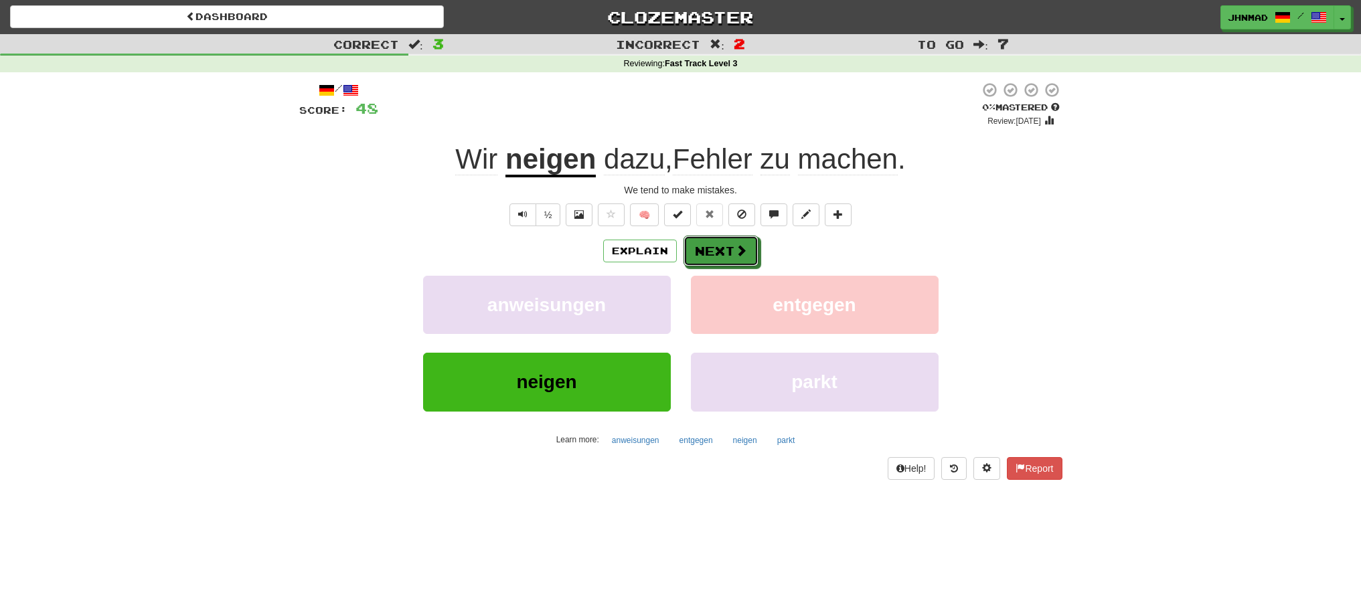
click at [720, 254] on button "Next" at bounding box center [720, 251] width 75 height 31
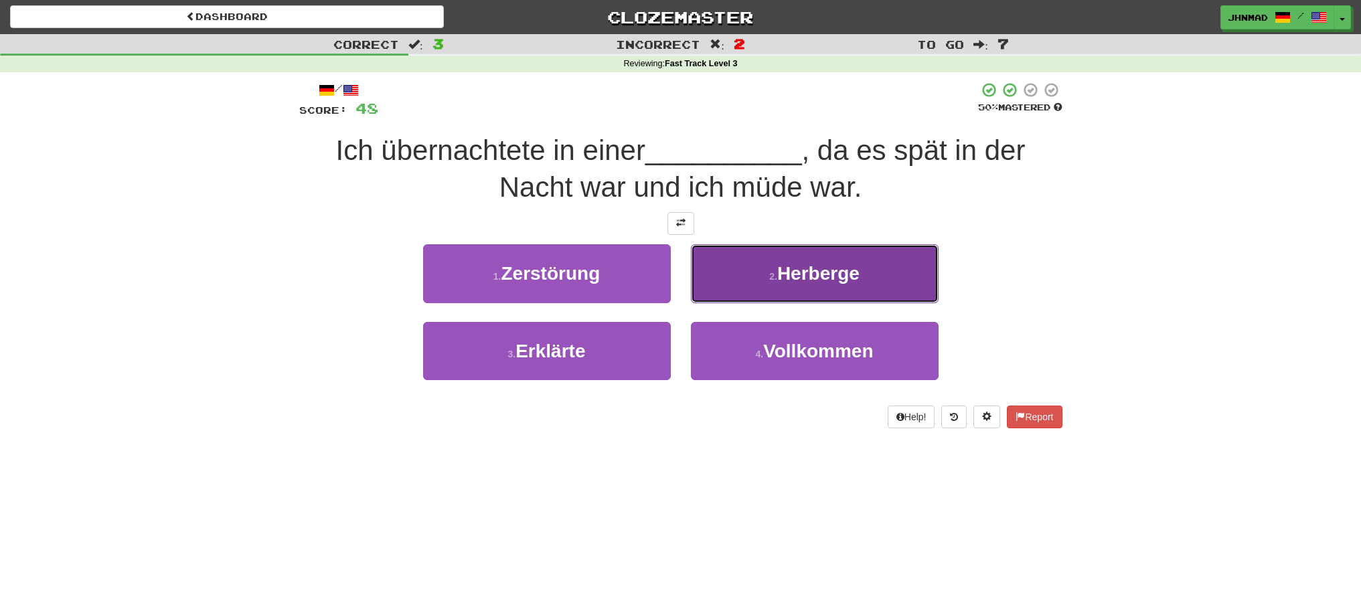
click at [779, 268] on span "Herberge" at bounding box center [818, 273] width 82 height 21
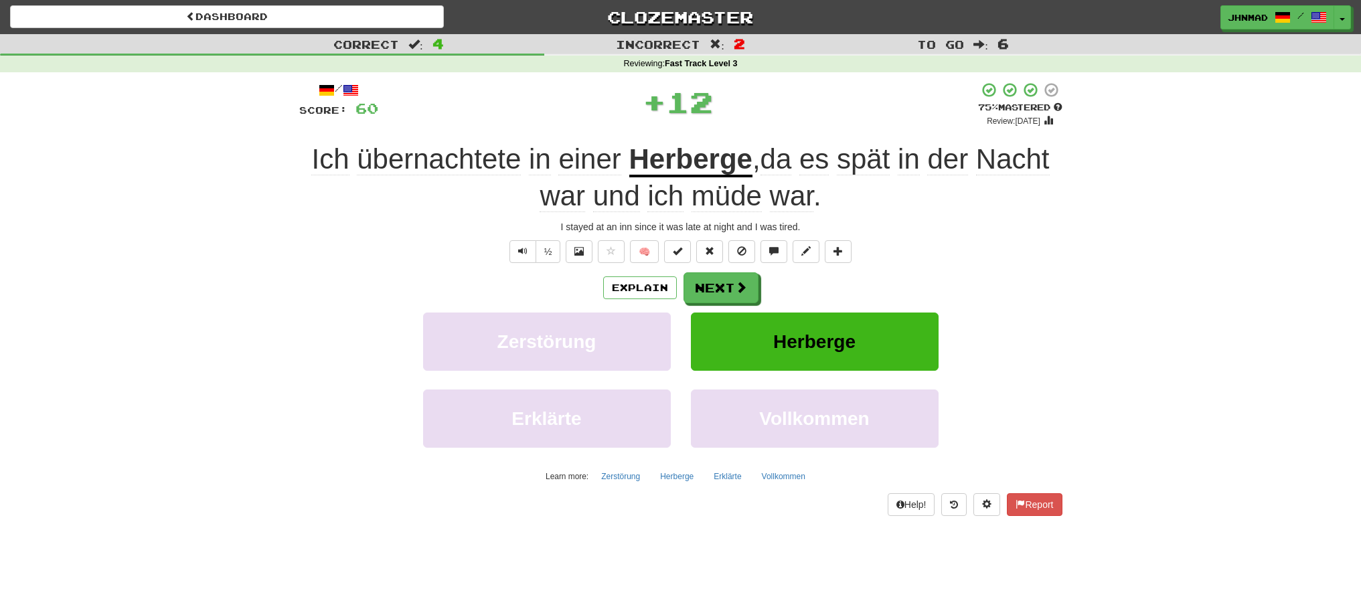
click at [693, 169] on u "Herberge" at bounding box center [690, 160] width 123 height 34
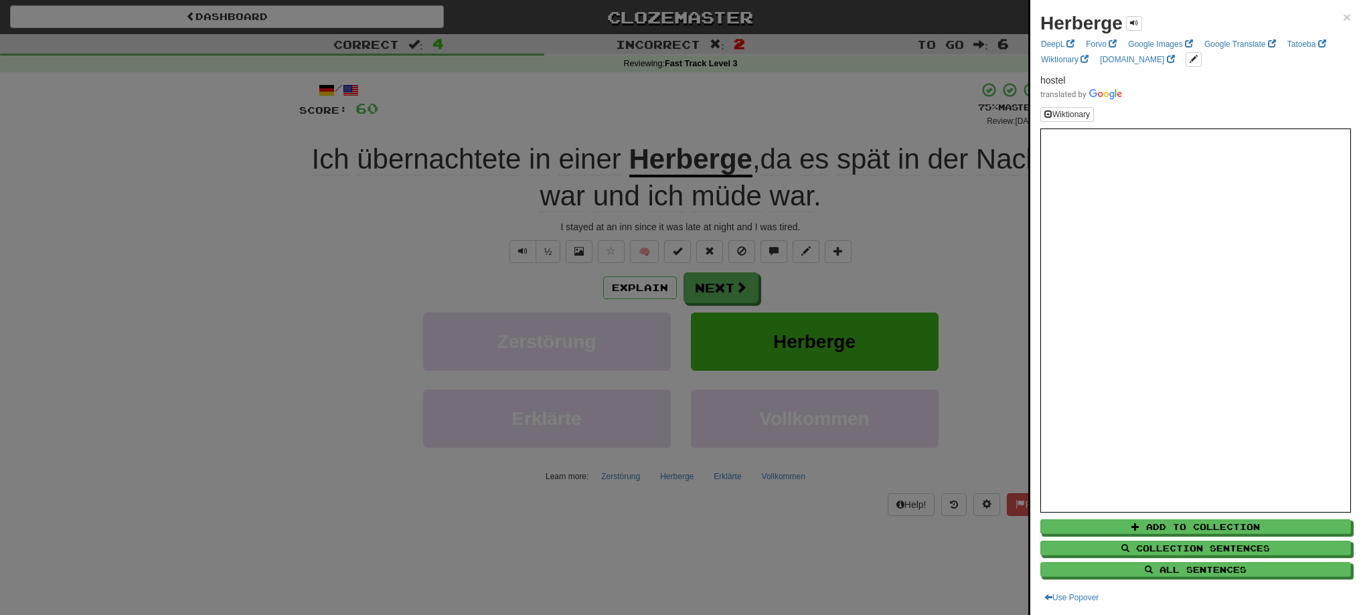
click at [722, 288] on div at bounding box center [680, 307] width 1361 height 615
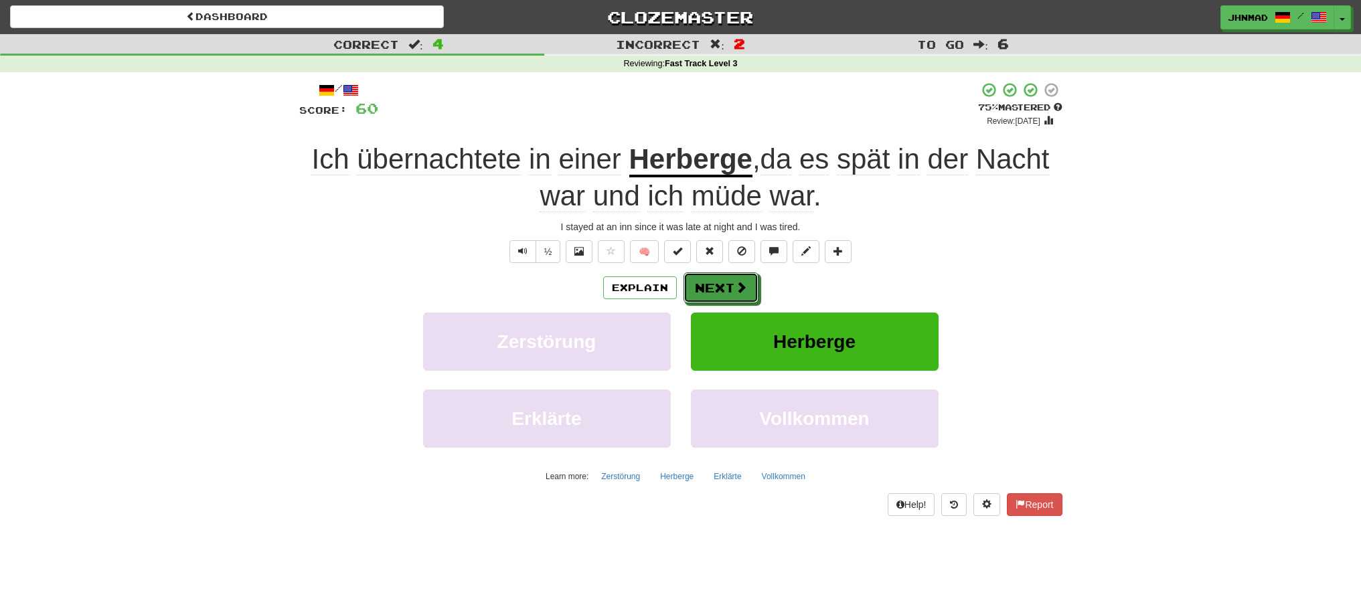
click at [722, 288] on button "Next" at bounding box center [720, 287] width 75 height 31
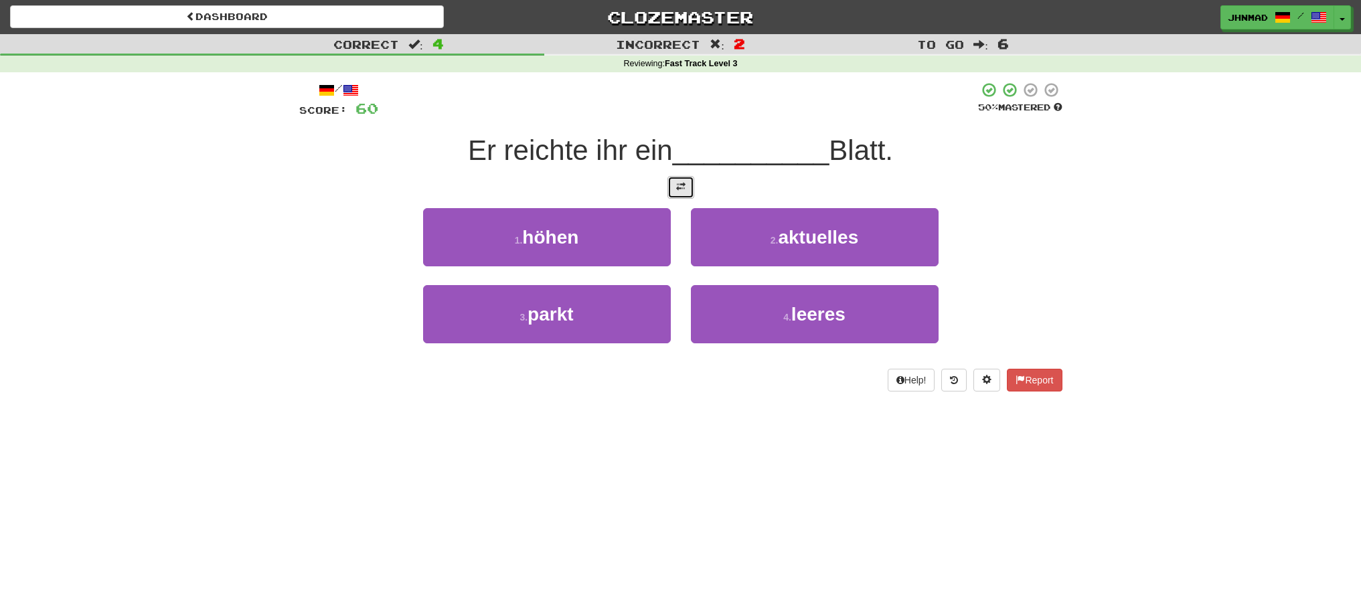
click at [676, 193] on button at bounding box center [680, 187] width 27 height 23
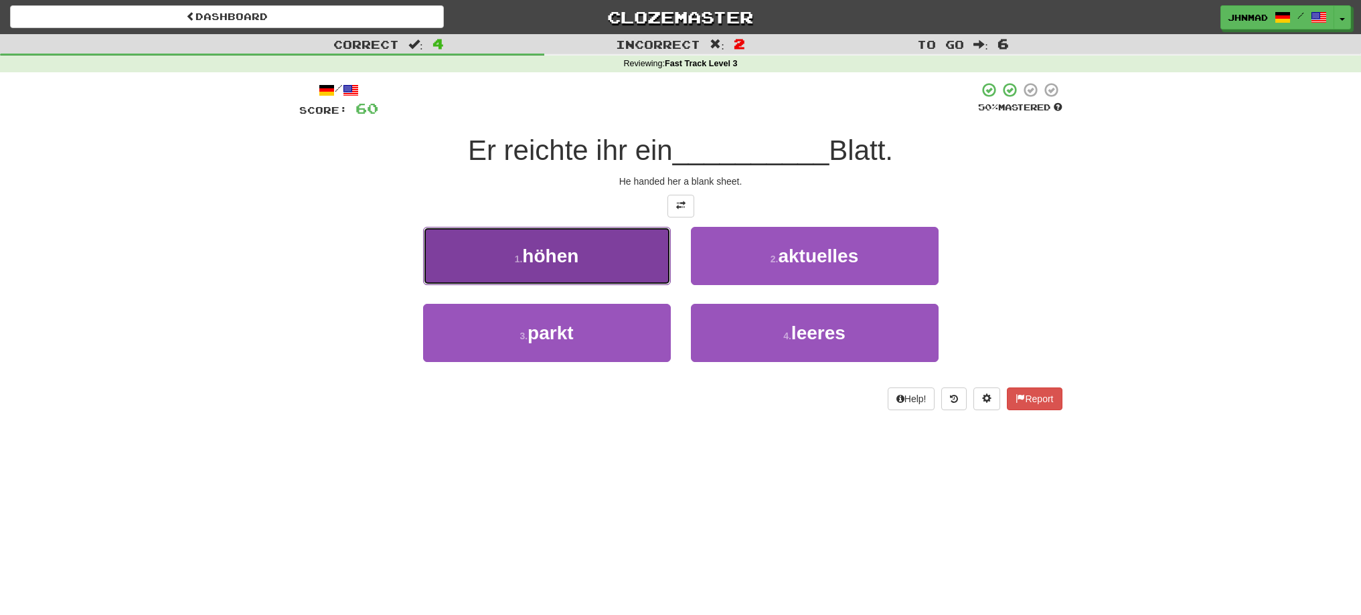
click at [576, 264] on span "höhen" at bounding box center [550, 256] width 56 height 21
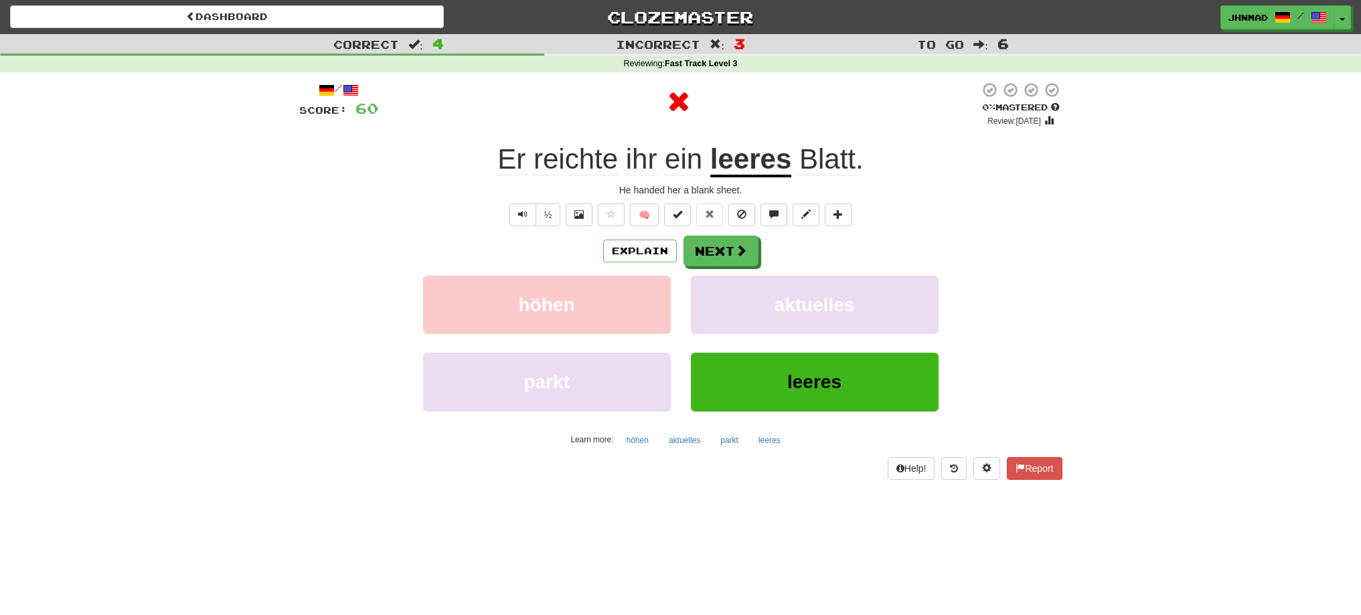
click at [752, 151] on u "leeres" at bounding box center [750, 160] width 81 height 34
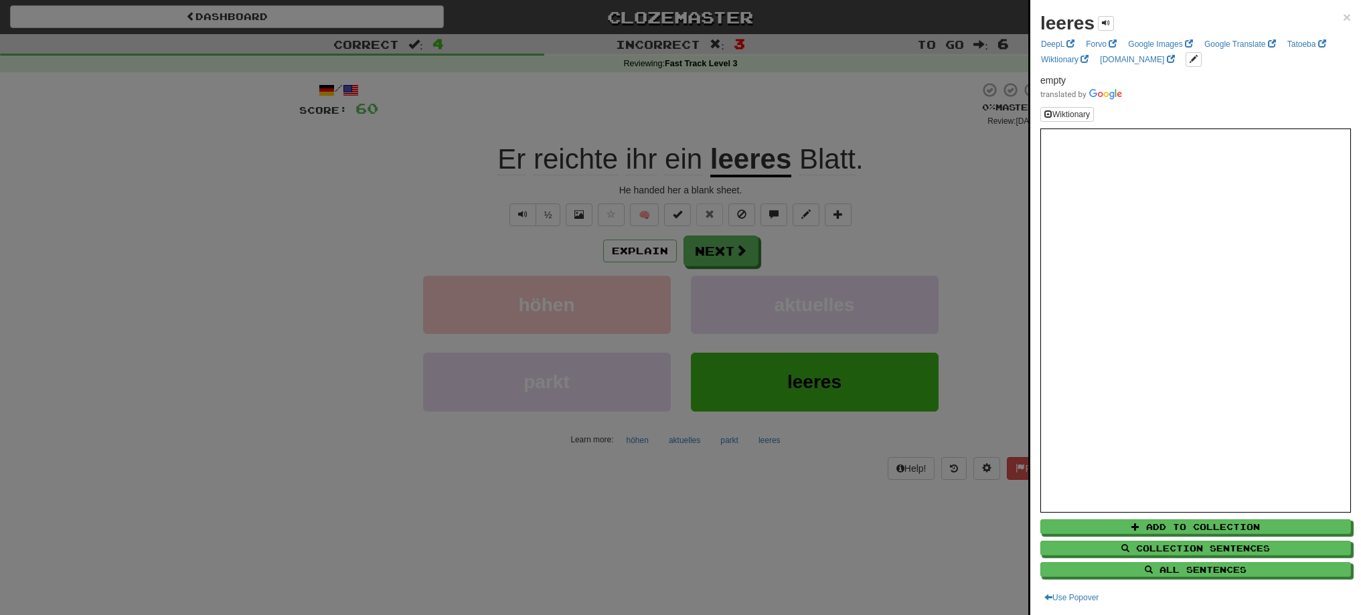
click at [720, 248] on div at bounding box center [680, 307] width 1361 height 615
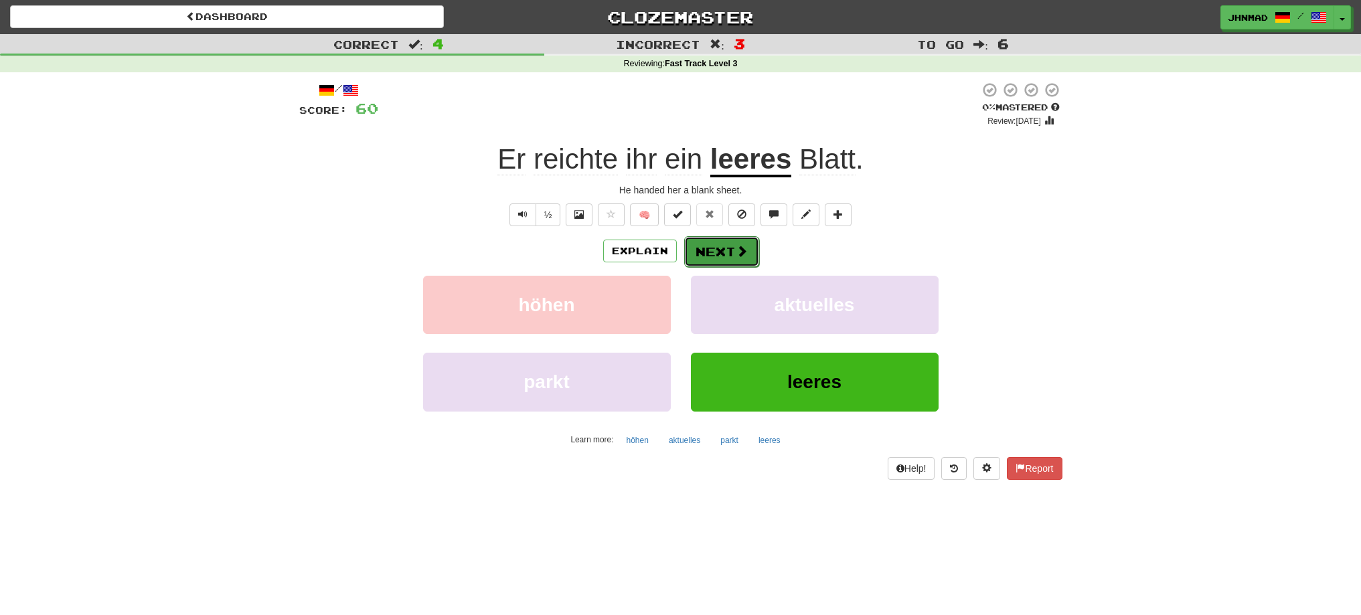
click at [738, 254] on span at bounding box center [742, 251] width 12 height 12
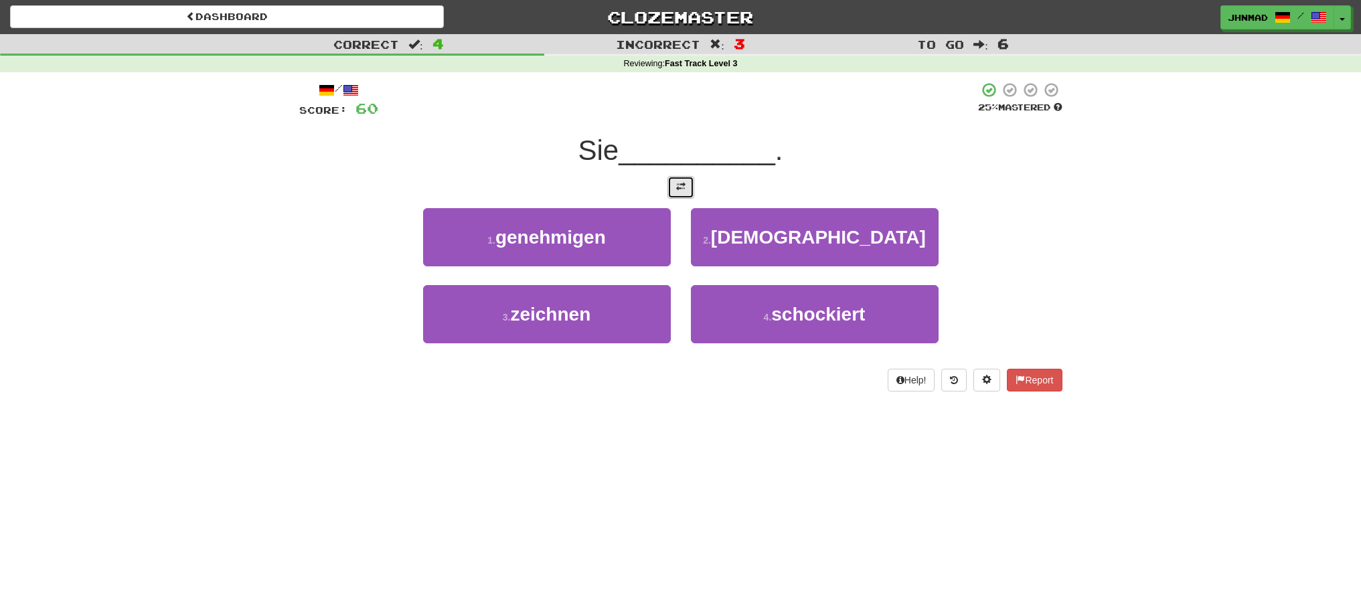
click at [677, 188] on span at bounding box center [680, 186] width 9 height 9
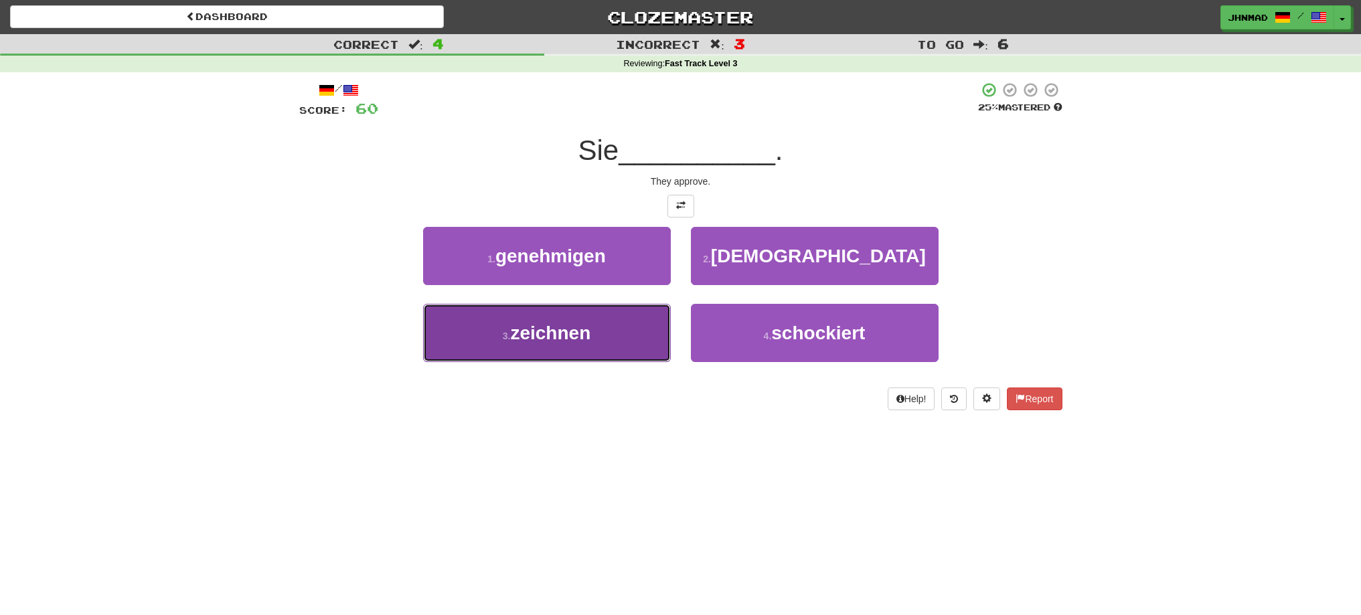
click at [505, 341] on small "3 ." at bounding box center [507, 336] width 8 height 11
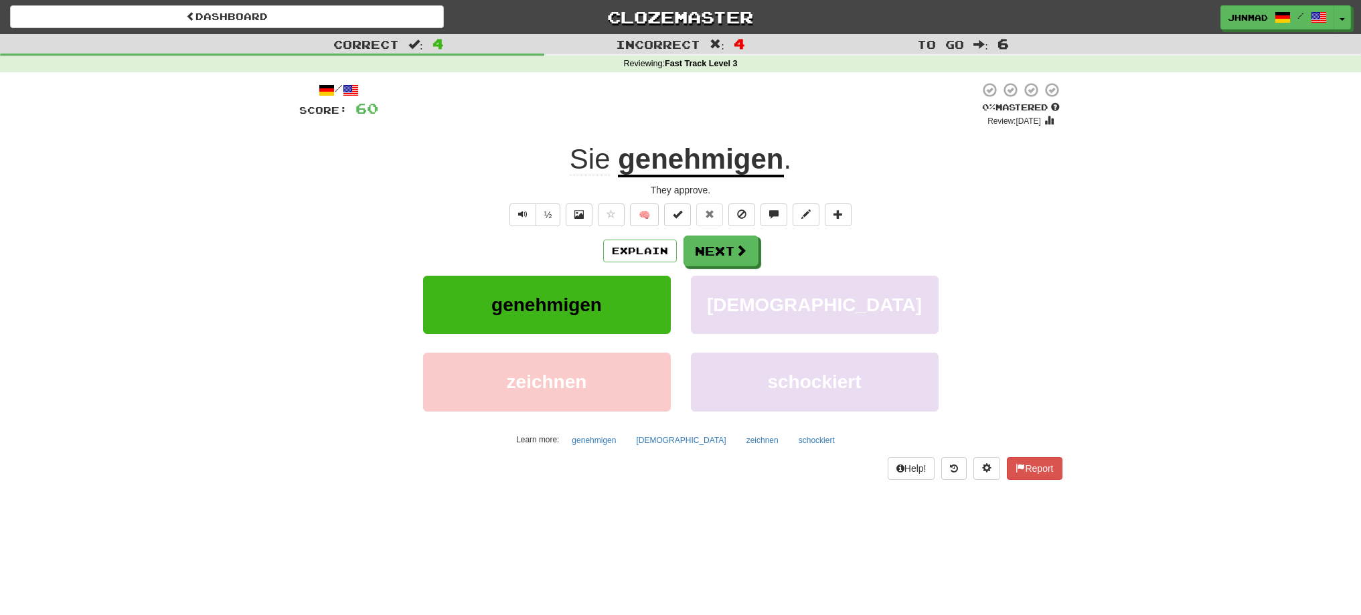
click at [693, 171] on u "genehmigen" at bounding box center [700, 160] width 165 height 34
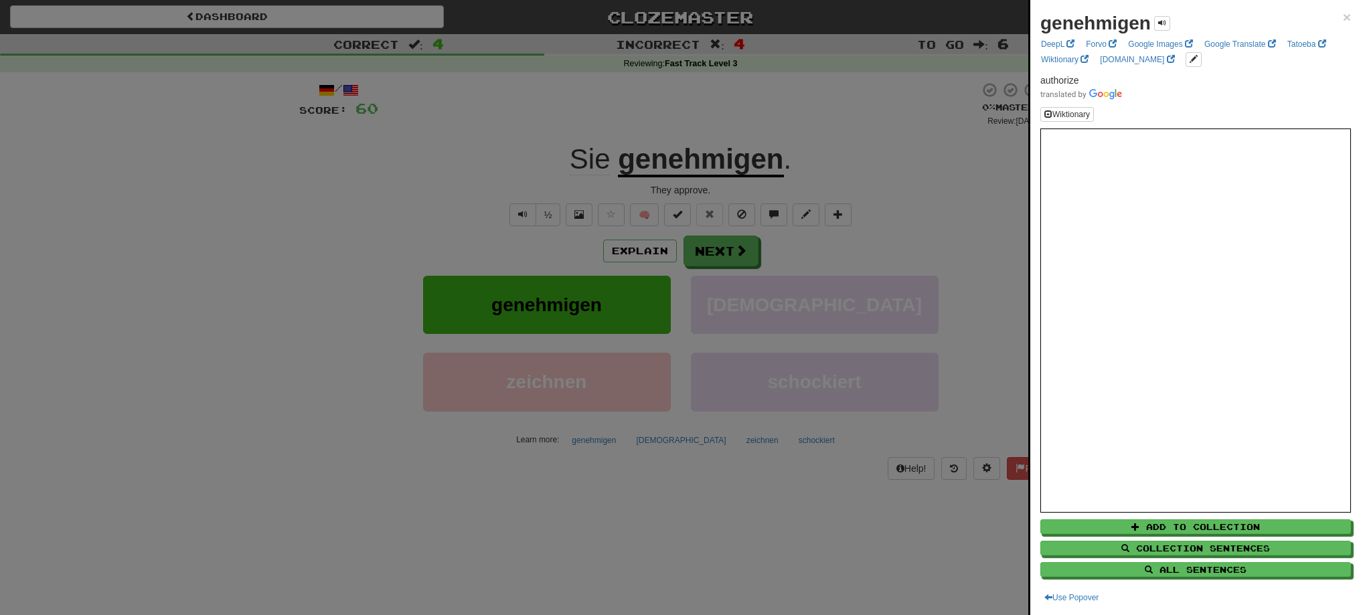
click at [720, 249] on div at bounding box center [680, 307] width 1361 height 615
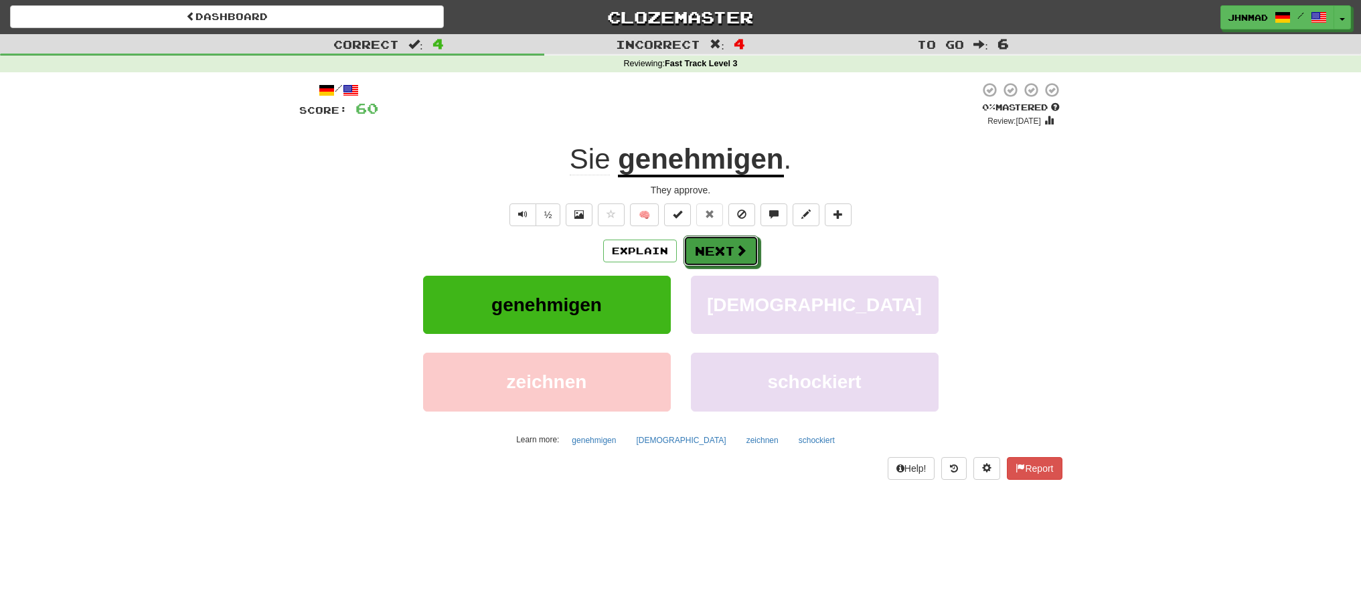
click at [714, 254] on button "Next" at bounding box center [720, 251] width 75 height 31
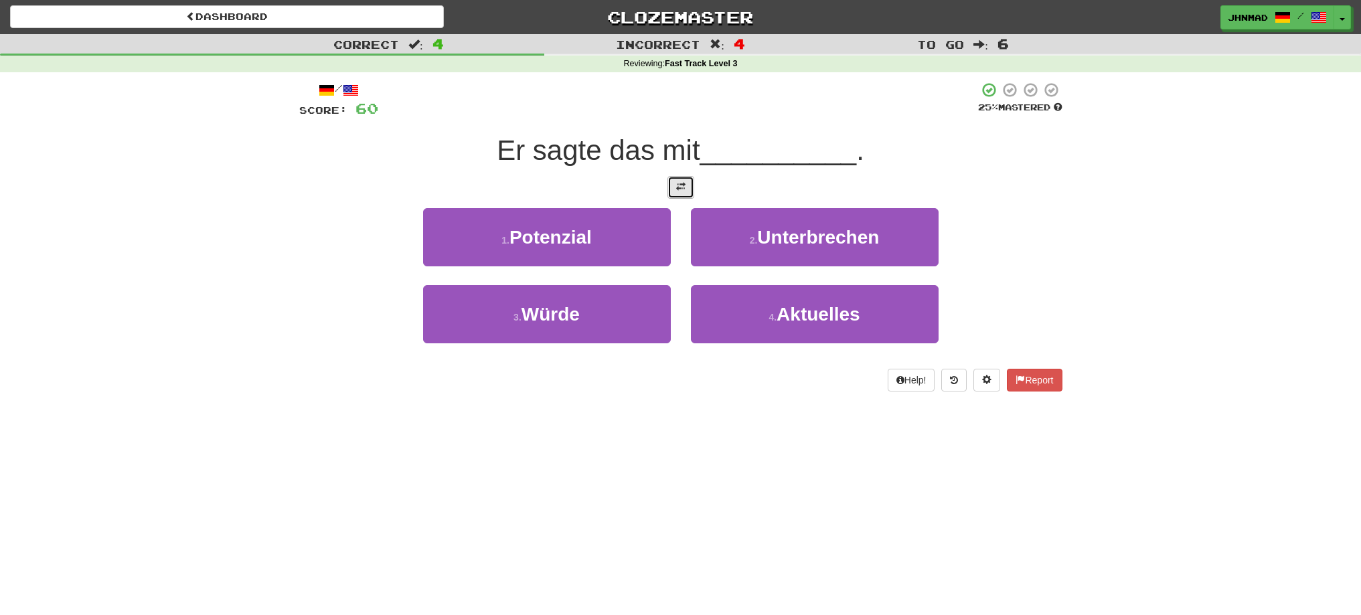
click at [684, 188] on span at bounding box center [680, 186] width 9 height 9
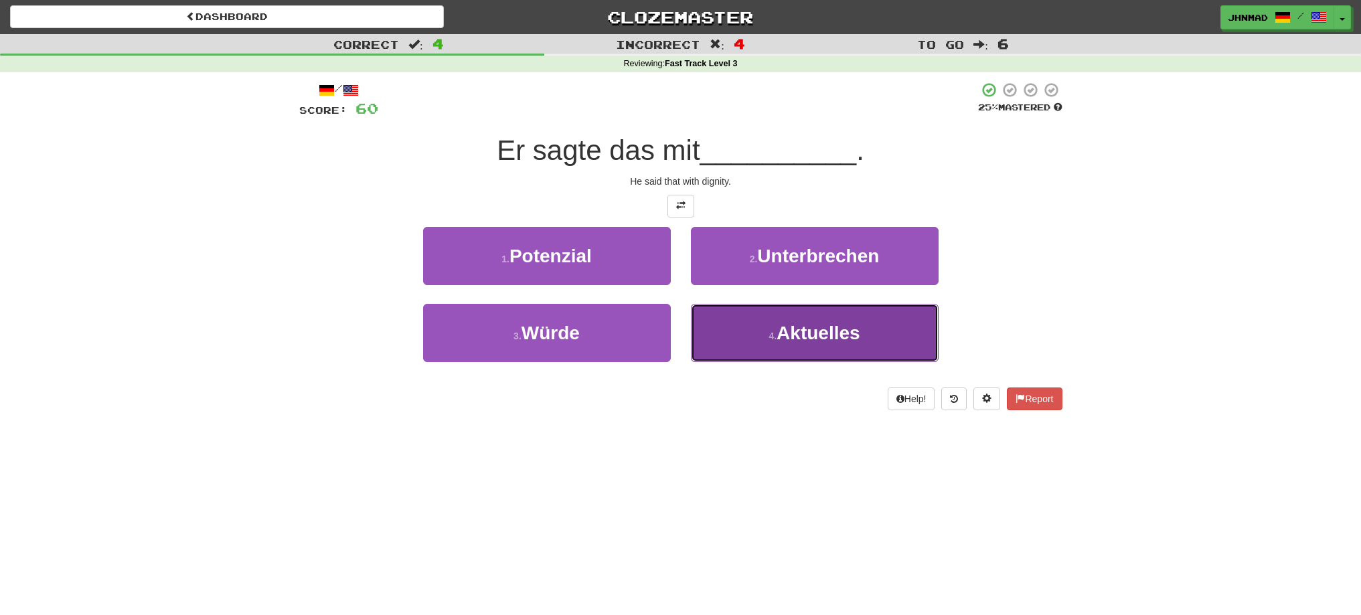
click at [789, 341] on span "Aktuelles" at bounding box center [818, 333] width 84 height 21
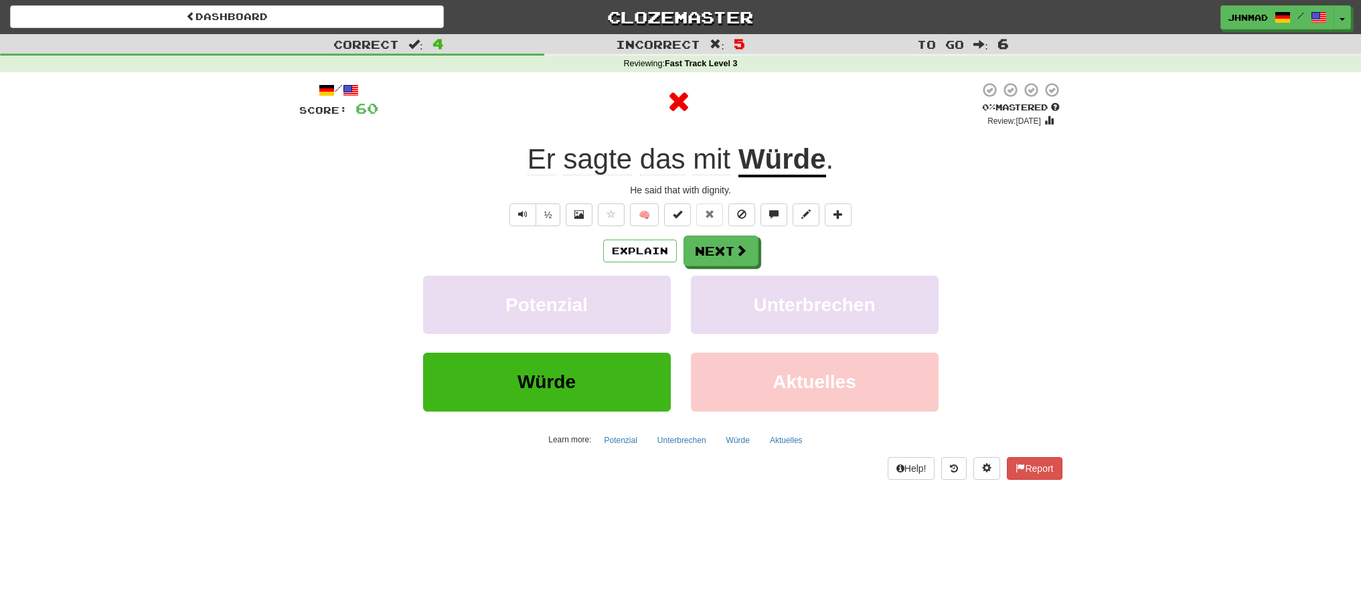
click at [776, 167] on u "Würde" at bounding box center [782, 160] width 88 height 34
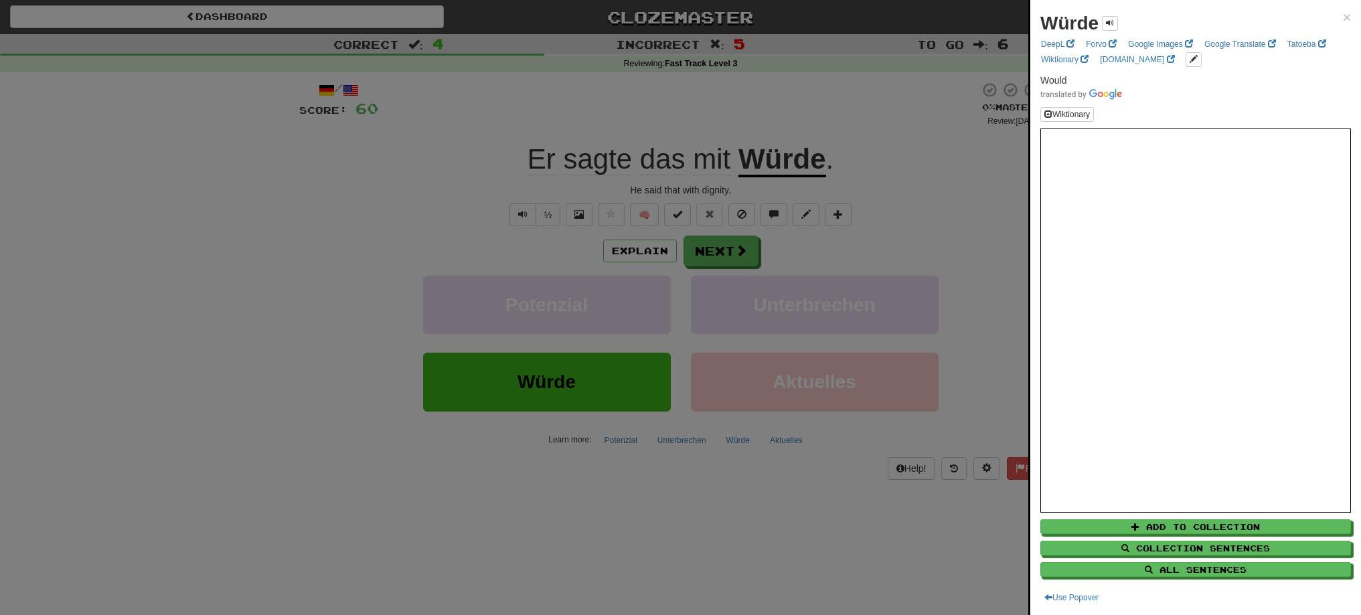
click at [617, 246] on div at bounding box center [680, 307] width 1361 height 615
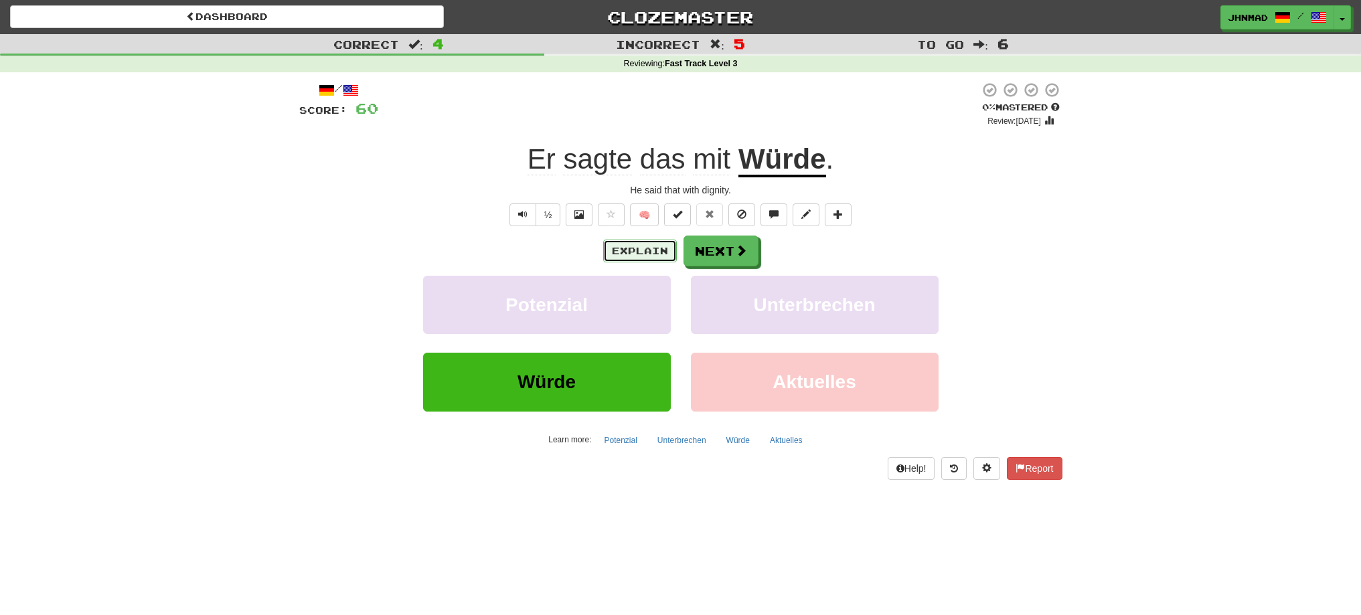
click at [617, 246] on button "Explain" at bounding box center [640, 251] width 74 height 23
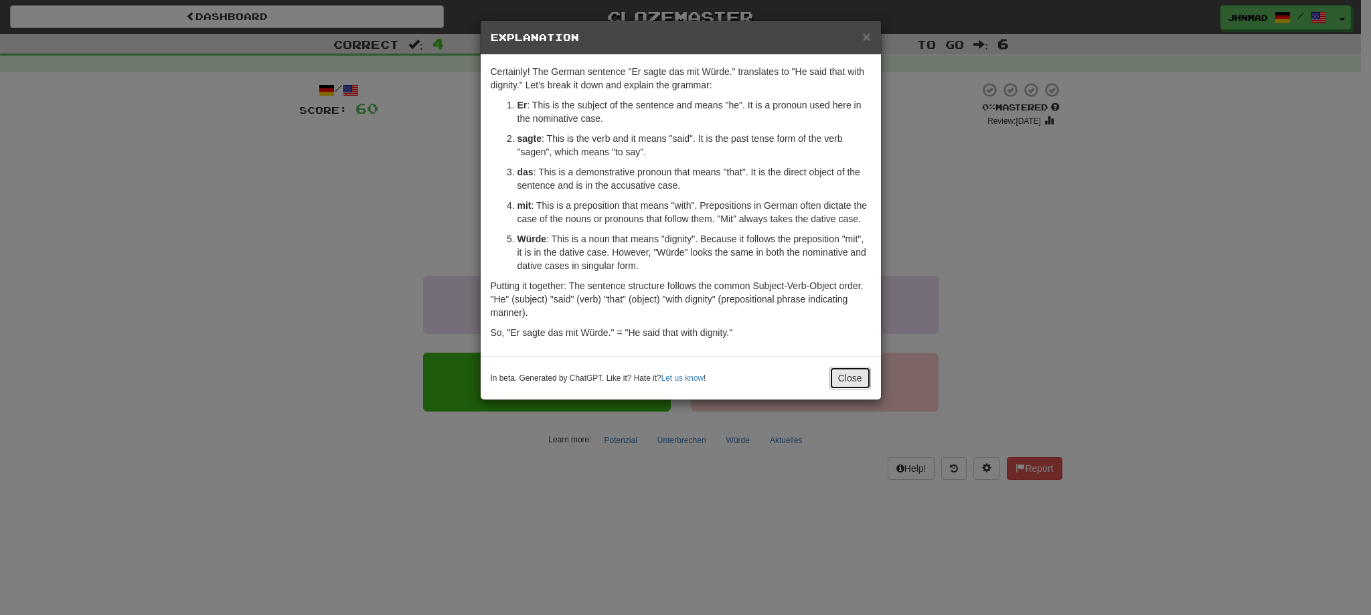
click at [844, 376] on button "Close" at bounding box center [850, 378] width 42 height 23
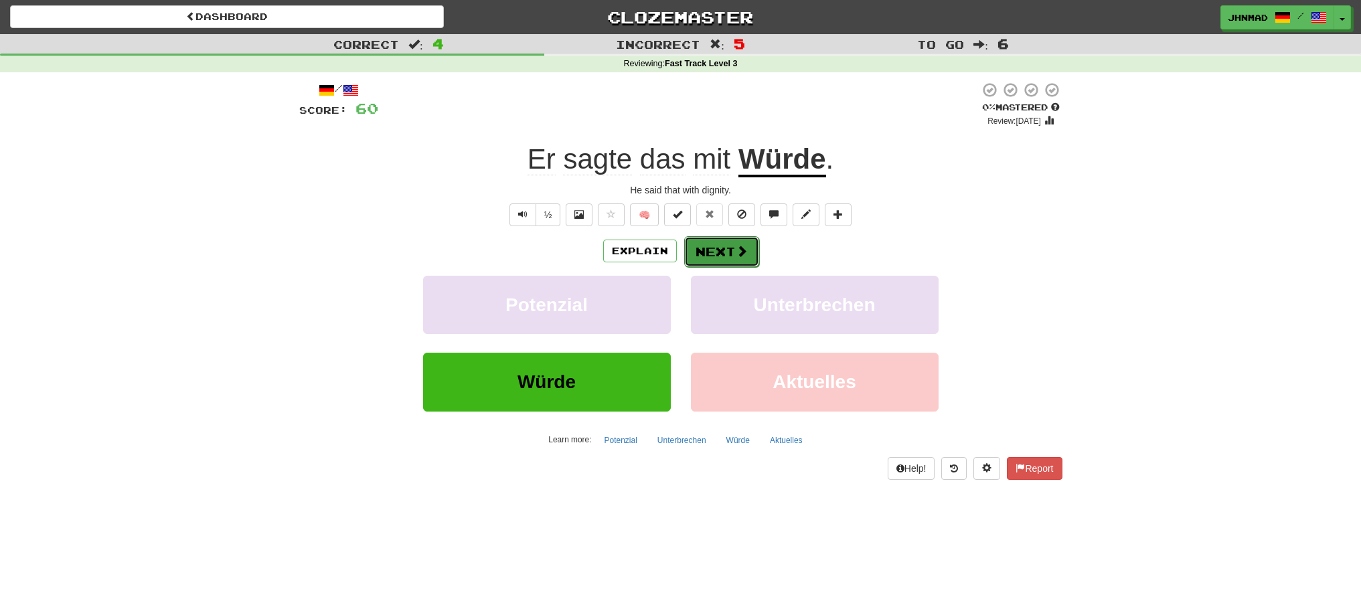
click at [720, 257] on button "Next" at bounding box center [721, 251] width 75 height 31
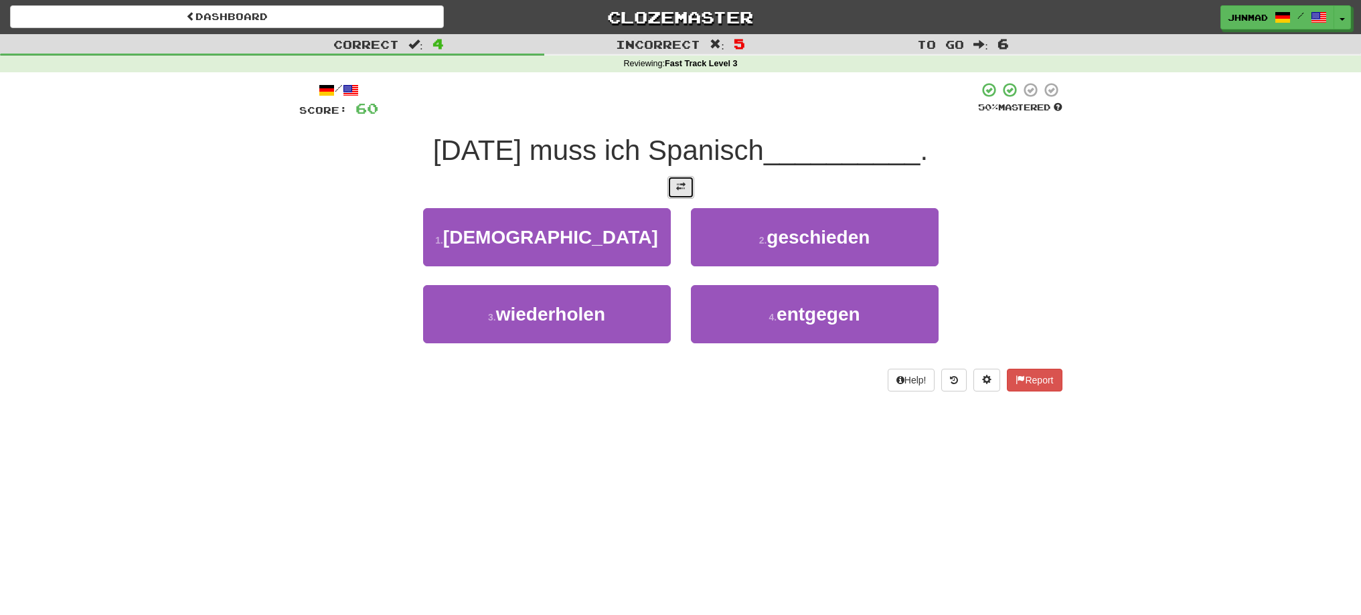
click at [672, 197] on button at bounding box center [680, 187] width 27 height 23
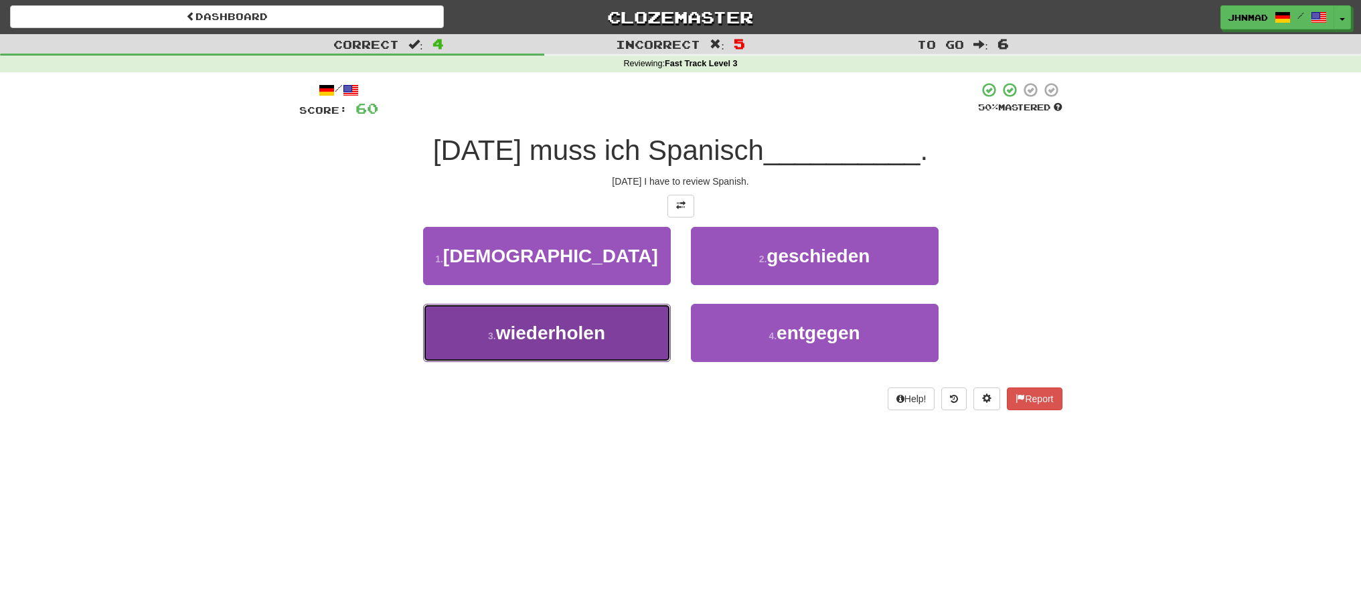
click at [587, 319] on button "3 . wiederholen" at bounding box center [547, 333] width 248 height 58
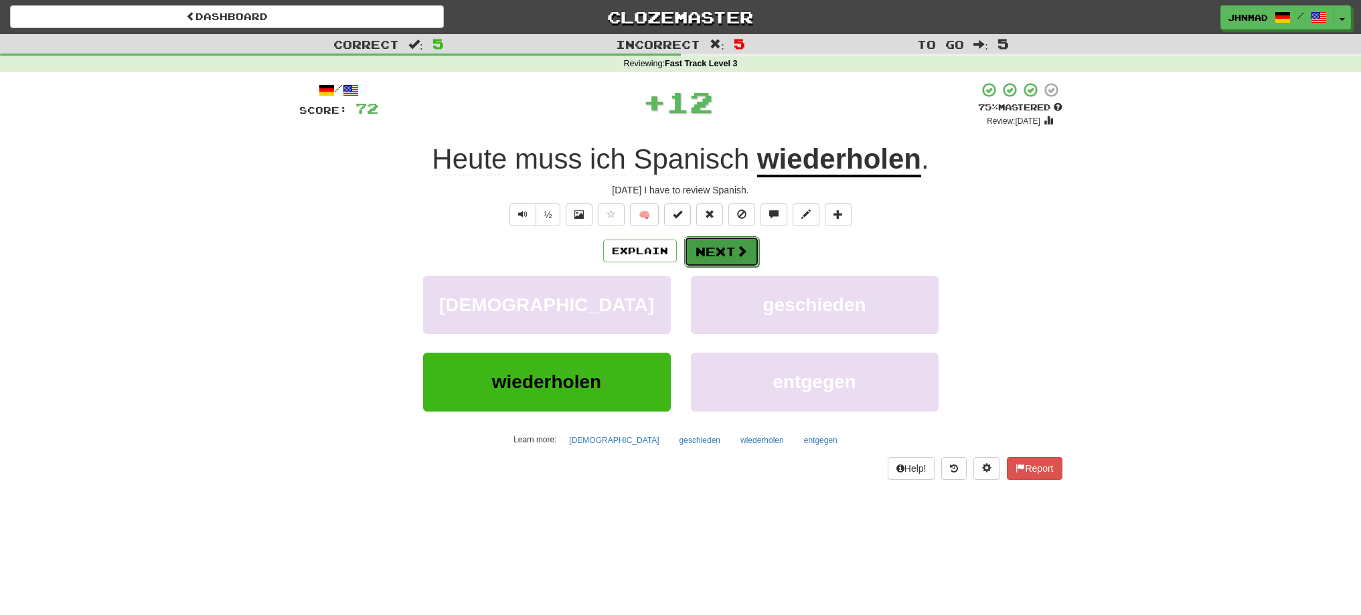
click at [732, 243] on button "Next" at bounding box center [721, 251] width 75 height 31
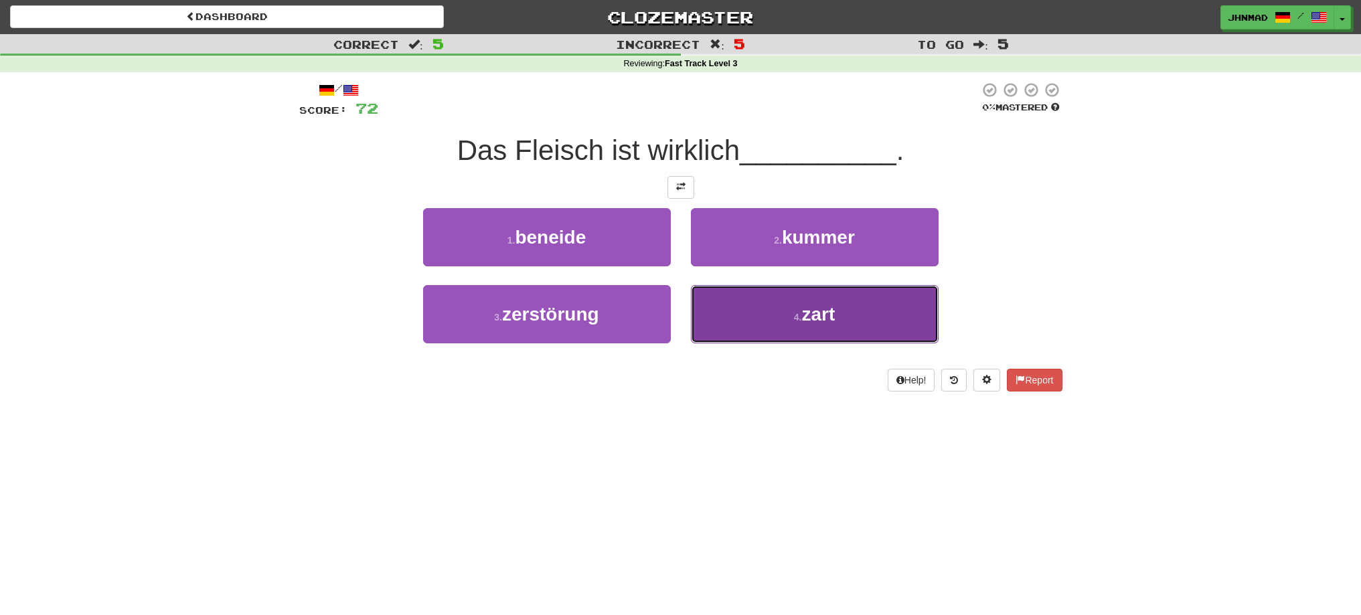
click at [776, 301] on button "4 . zart" at bounding box center [815, 314] width 248 height 58
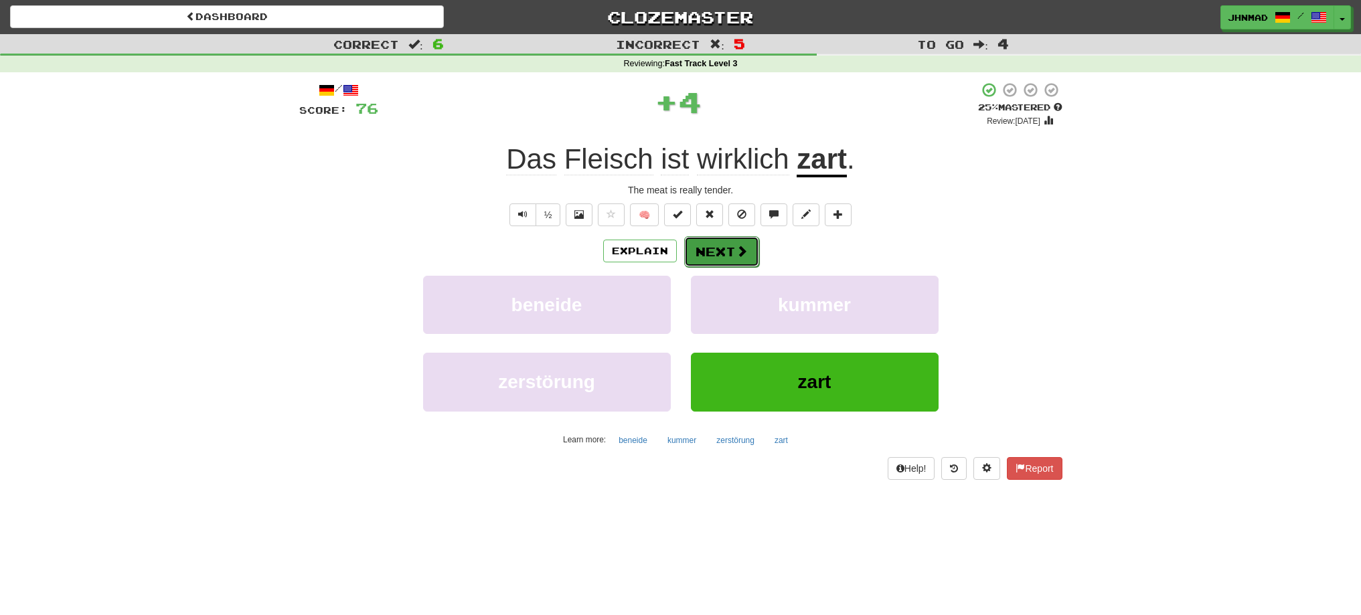
click at [752, 255] on button "Next" at bounding box center [721, 251] width 75 height 31
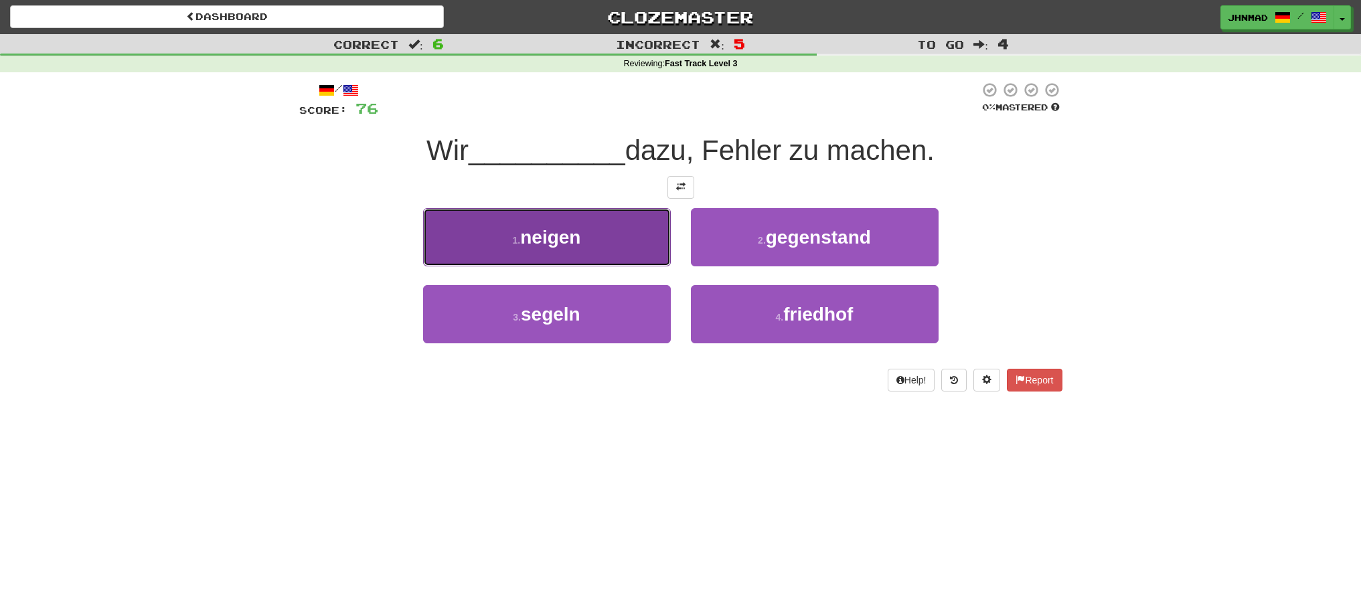
click at [593, 237] on button "1 . neigen" at bounding box center [547, 237] width 248 height 58
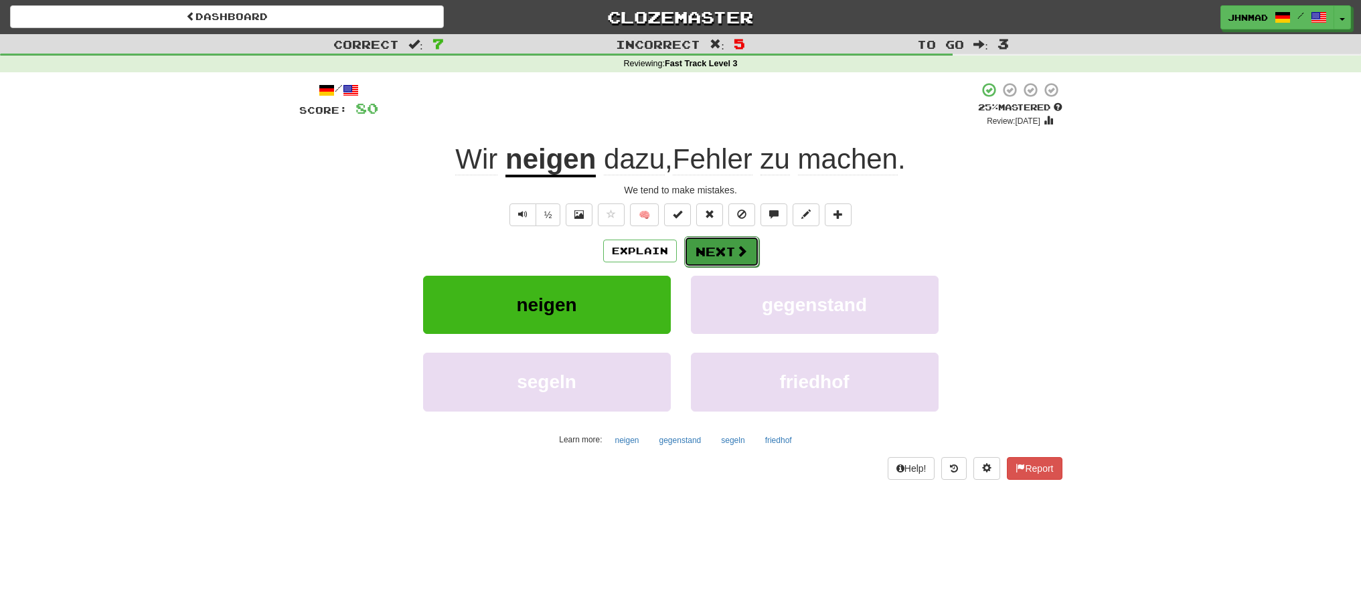
click at [701, 250] on button "Next" at bounding box center [721, 251] width 75 height 31
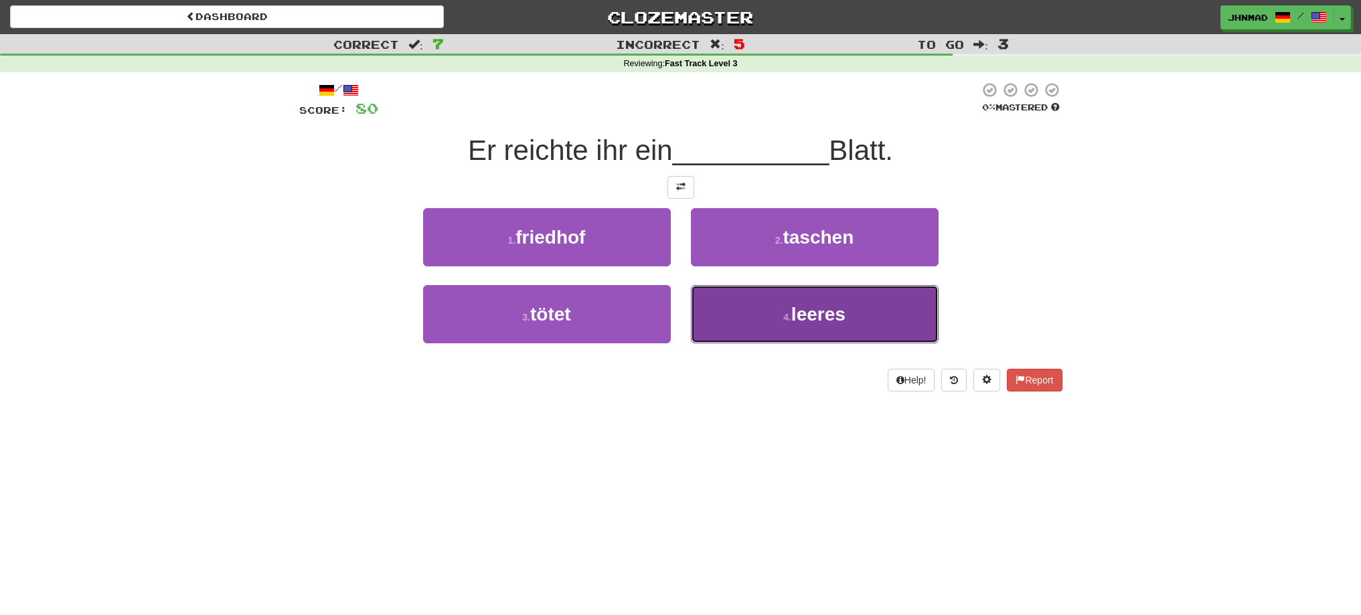
click at [809, 327] on button "4 . leeres" at bounding box center [815, 314] width 248 height 58
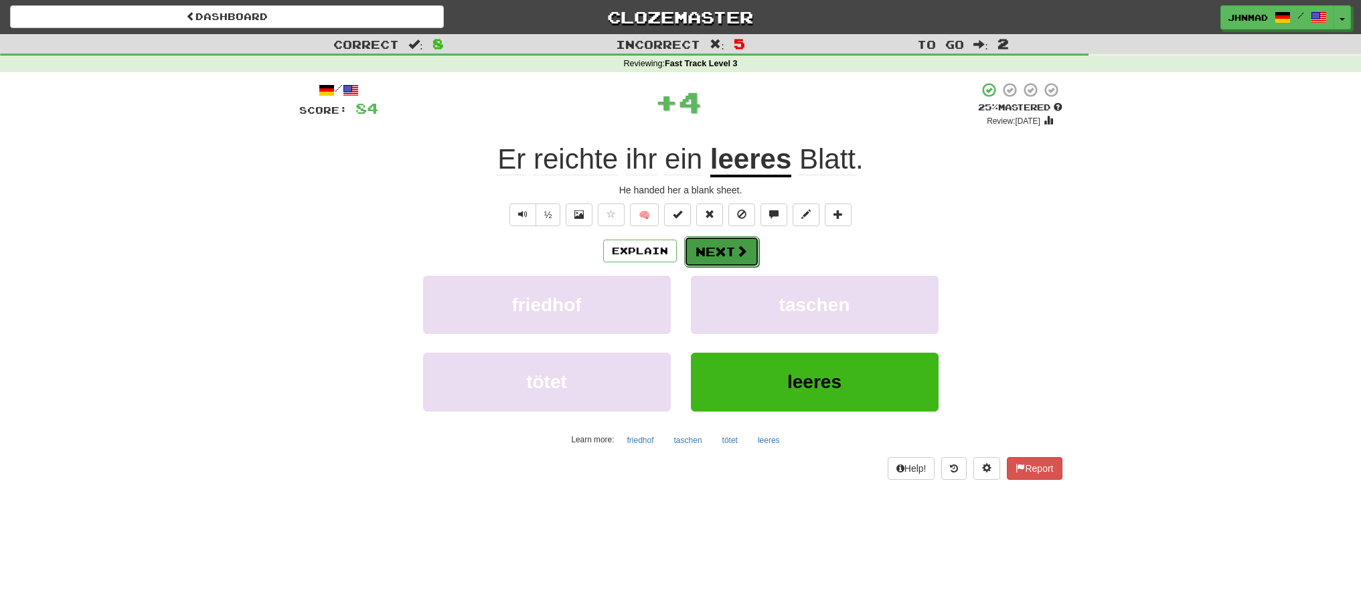
click at [729, 256] on button "Next" at bounding box center [721, 251] width 75 height 31
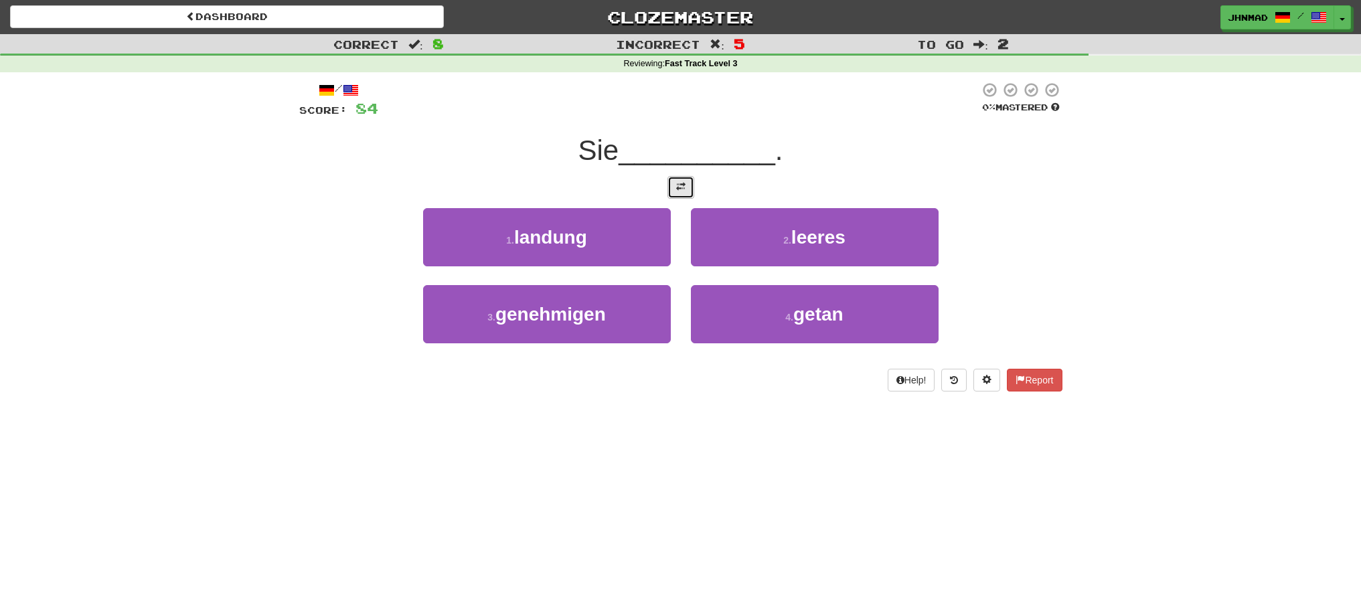
click at [669, 191] on button at bounding box center [680, 187] width 27 height 23
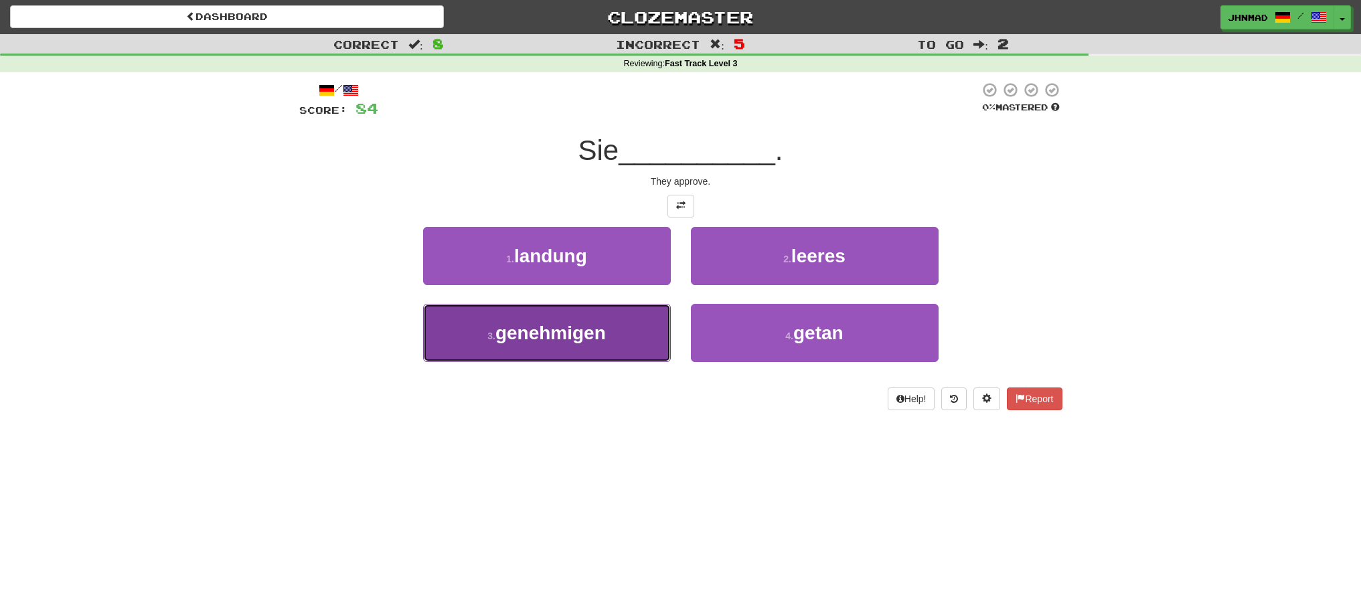
click at [616, 342] on button "3 . genehmigen" at bounding box center [547, 333] width 248 height 58
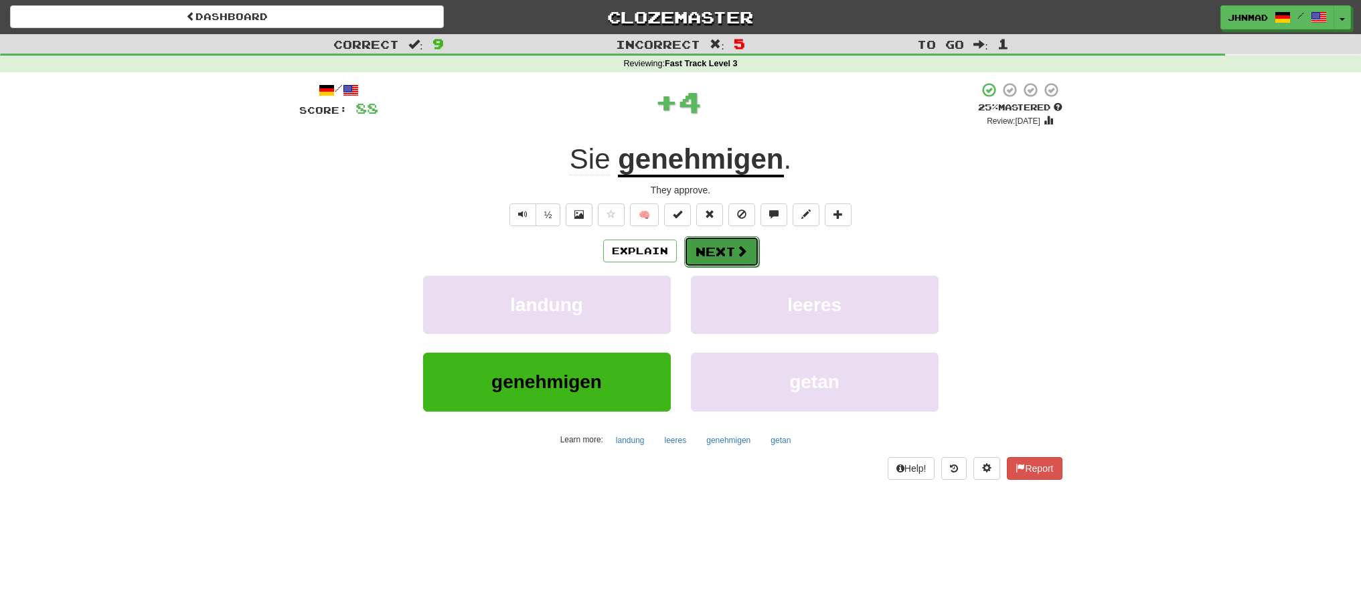
click at [742, 242] on button "Next" at bounding box center [721, 251] width 75 height 31
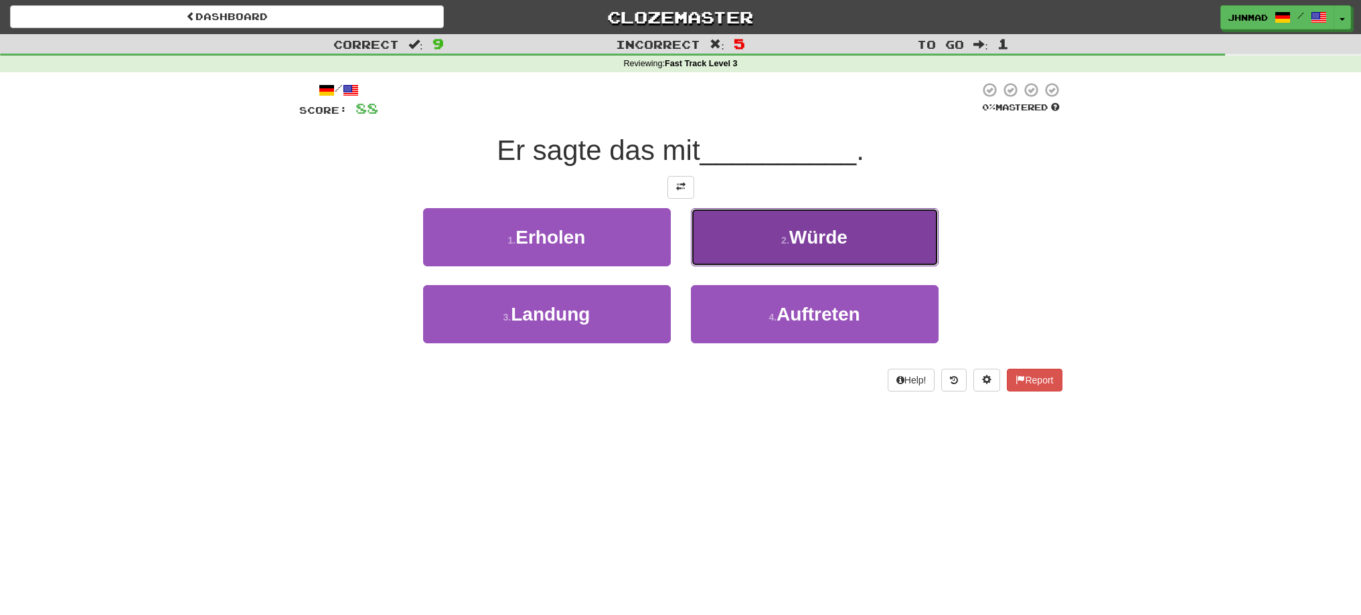
click at [777, 234] on button "2 . Würde" at bounding box center [815, 237] width 248 height 58
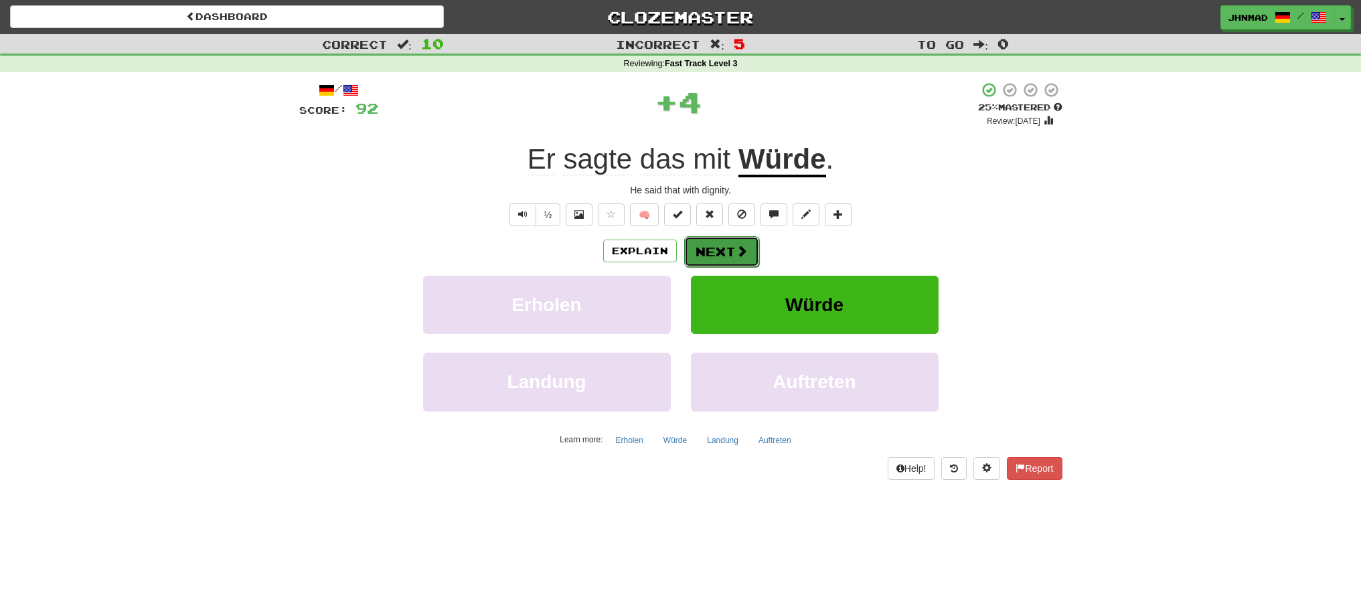
click at [712, 251] on button "Next" at bounding box center [721, 251] width 75 height 31
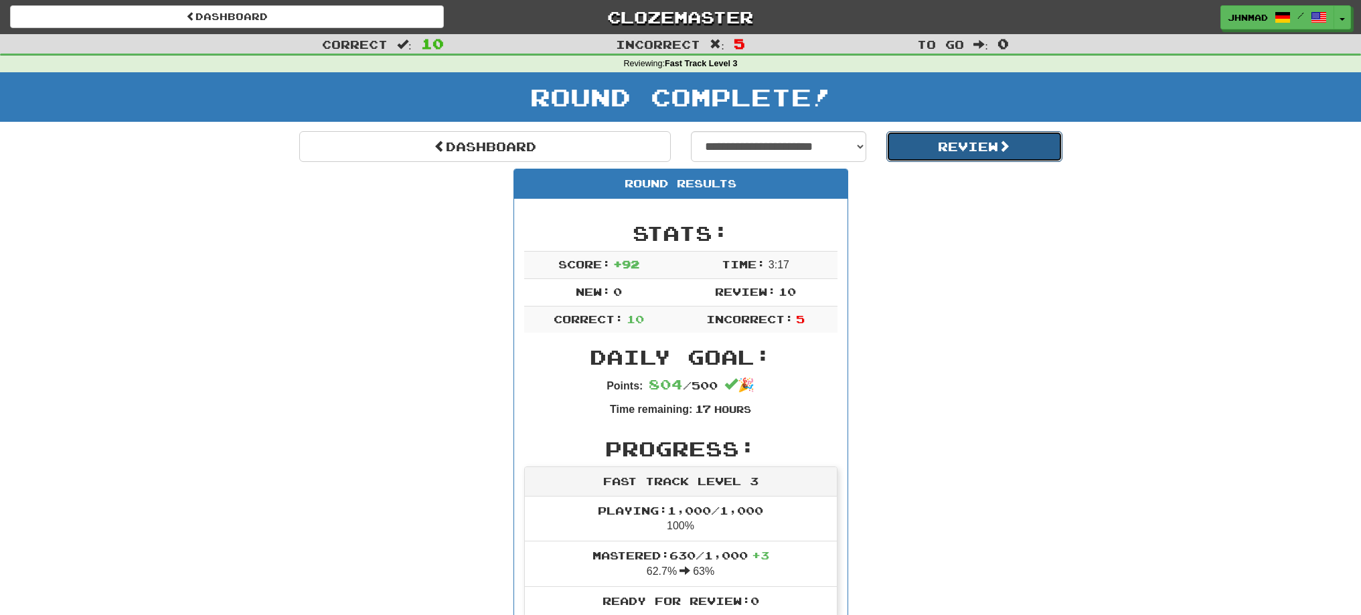
click at [965, 153] on button "Review" at bounding box center [974, 146] width 176 height 31
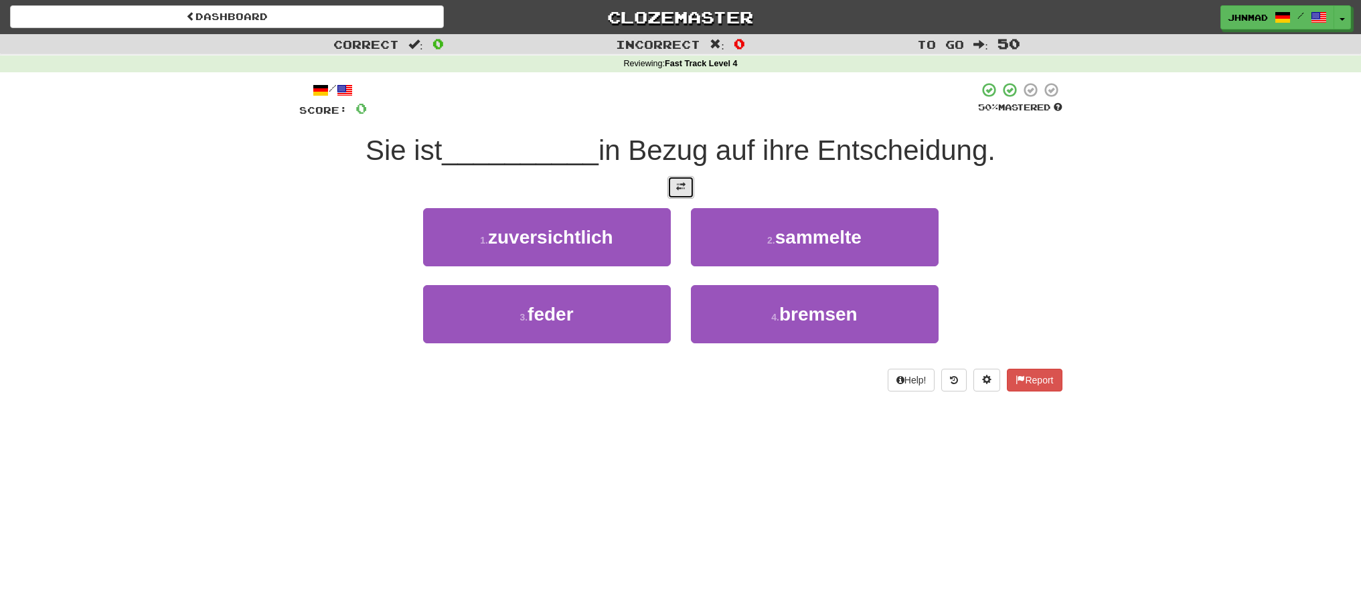
click at [683, 185] on span at bounding box center [680, 186] width 9 height 9
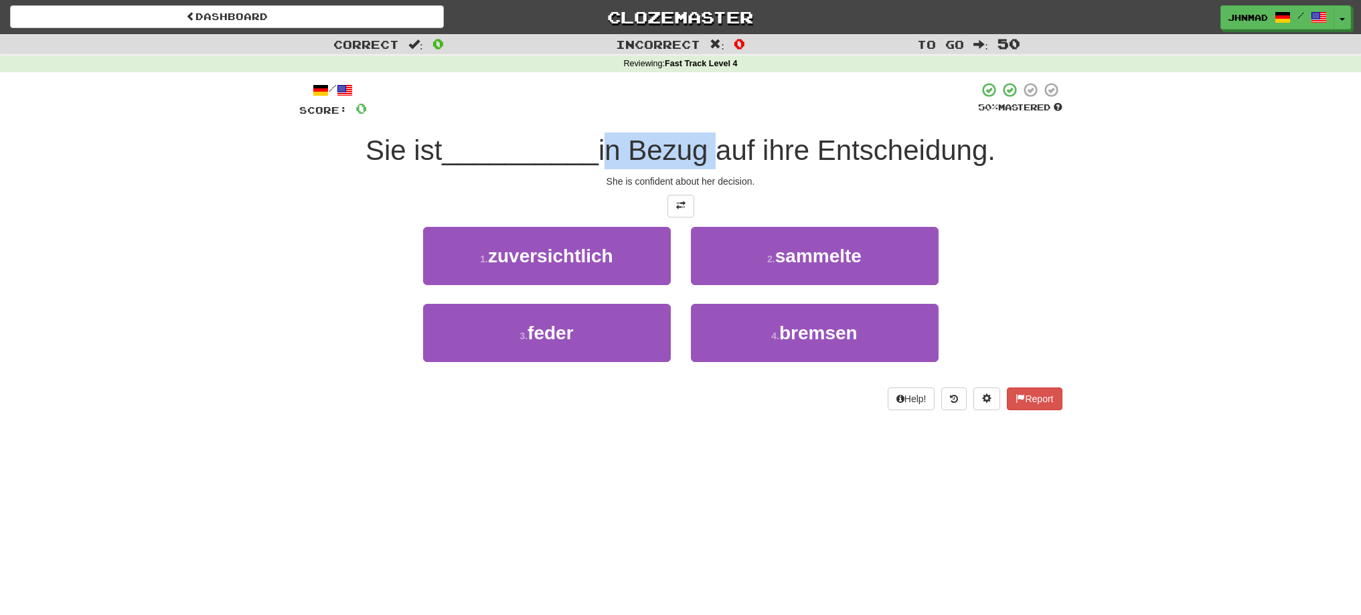
drag, startPoint x: 602, startPoint y: 147, endPoint x: 718, endPoint y: 145, distance: 115.1
click at [718, 145] on span "in Bezug auf ihre Entscheidung." at bounding box center [796, 150] width 397 height 31
click at [709, 116] on div at bounding box center [709, 116] width 0 height 0
click at [849, 210] on div at bounding box center [680, 206] width 763 height 23
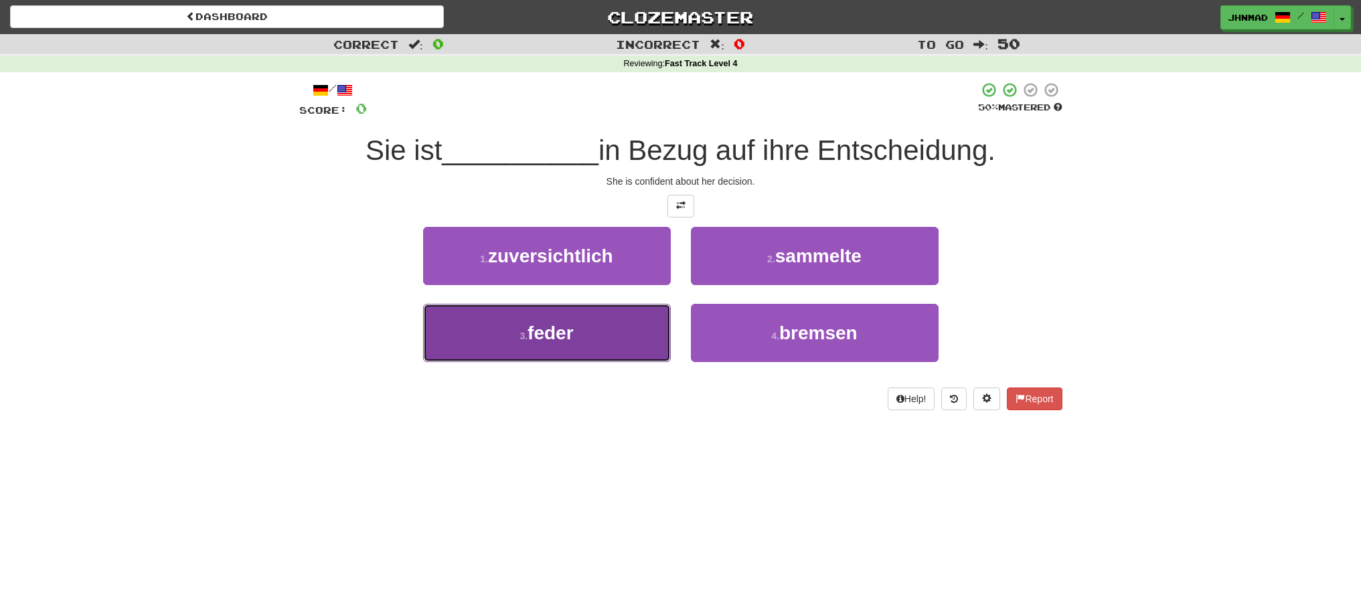
click at [544, 345] on button "3 . feder" at bounding box center [547, 333] width 248 height 58
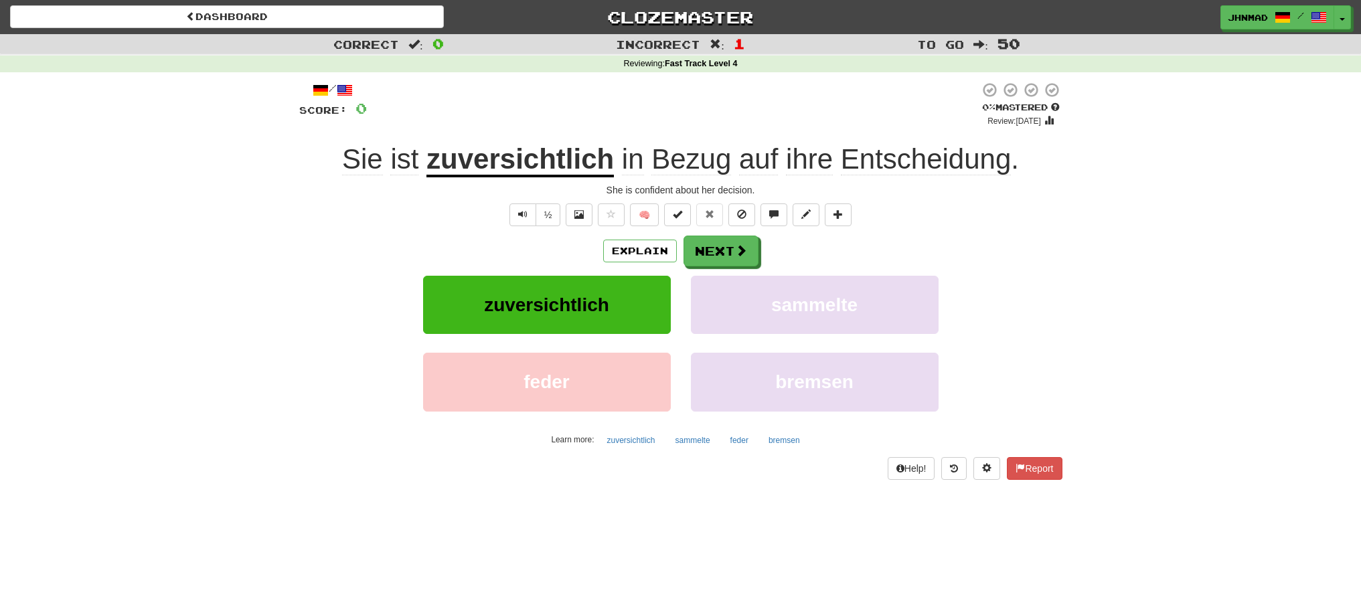
click at [451, 169] on u "zuversichtlich" at bounding box center [519, 160] width 187 height 34
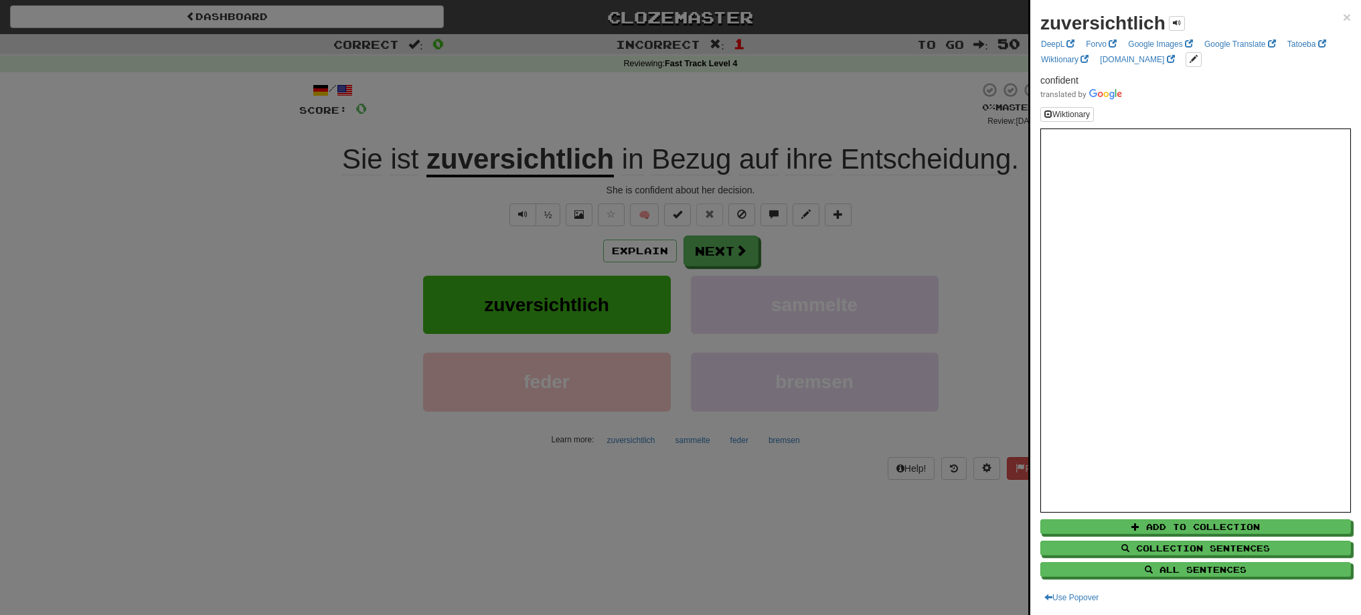
drag, startPoint x: 422, startPoint y: 165, endPoint x: 446, endPoint y: 167, distance: 24.8
click at [446, 167] on div at bounding box center [680, 307] width 1361 height 615
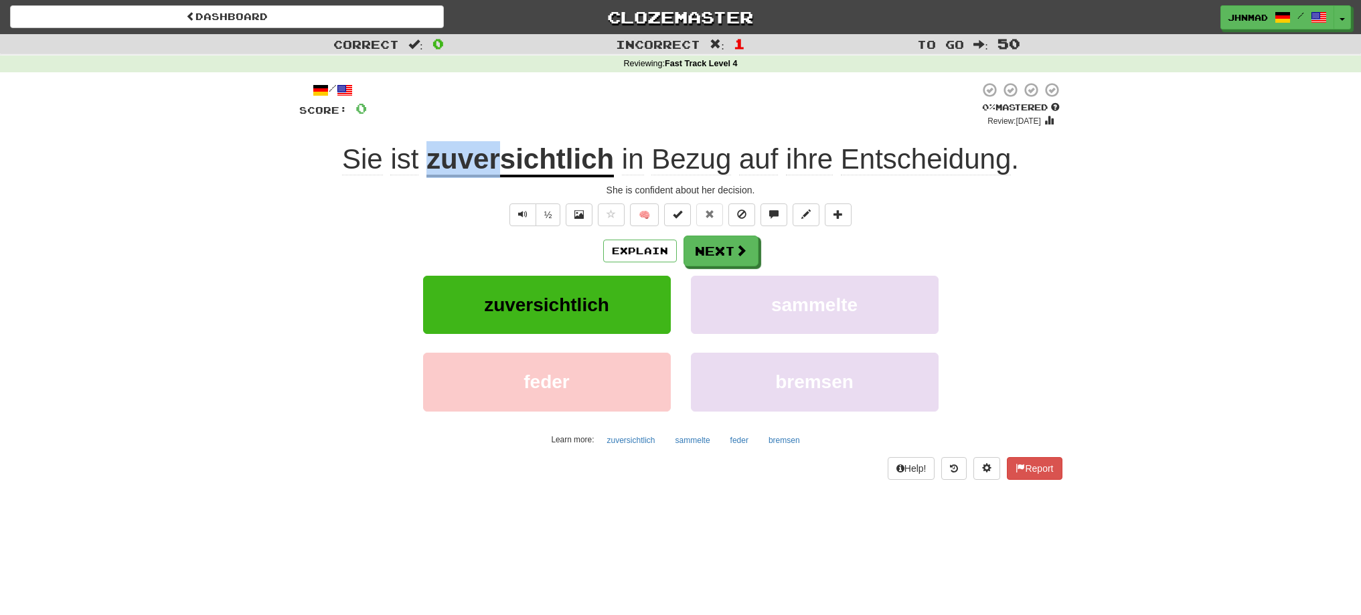
drag, startPoint x: 426, startPoint y: 163, endPoint x: 498, endPoint y: 164, distance: 72.3
click at [498, 163] on div "Sie ist zuversichtlich in Bezug auf ihre Entscheidung ." at bounding box center [680, 159] width 763 height 37
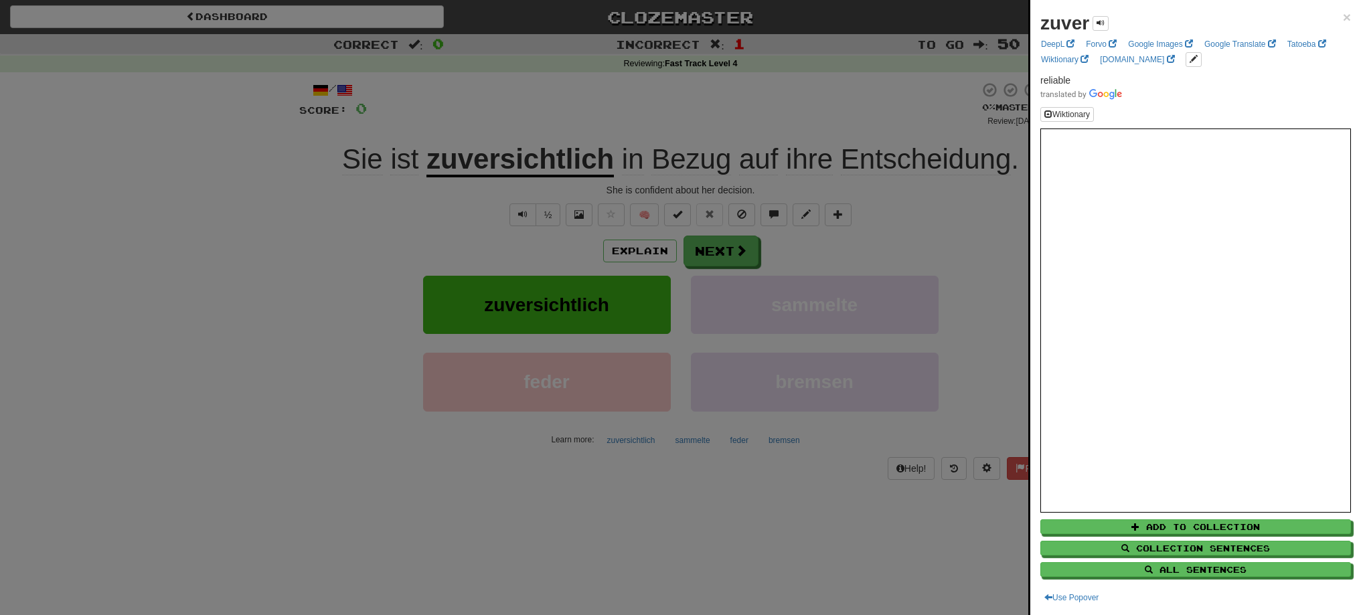
click at [519, 122] on div at bounding box center [680, 307] width 1361 height 615
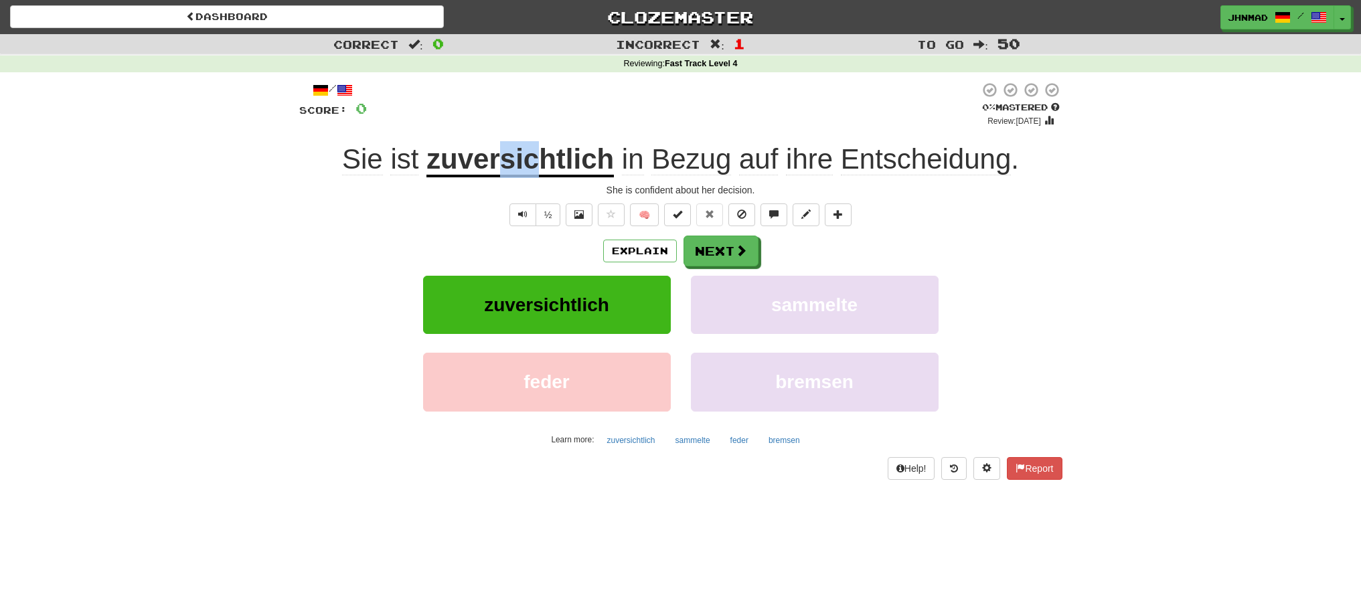
drag, startPoint x: 503, startPoint y: 163, endPoint x: 536, endPoint y: 163, distance: 32.8
click at [536, 163] on u "zuversichtlich" at bounding box center [519, 160] width 187 height 34
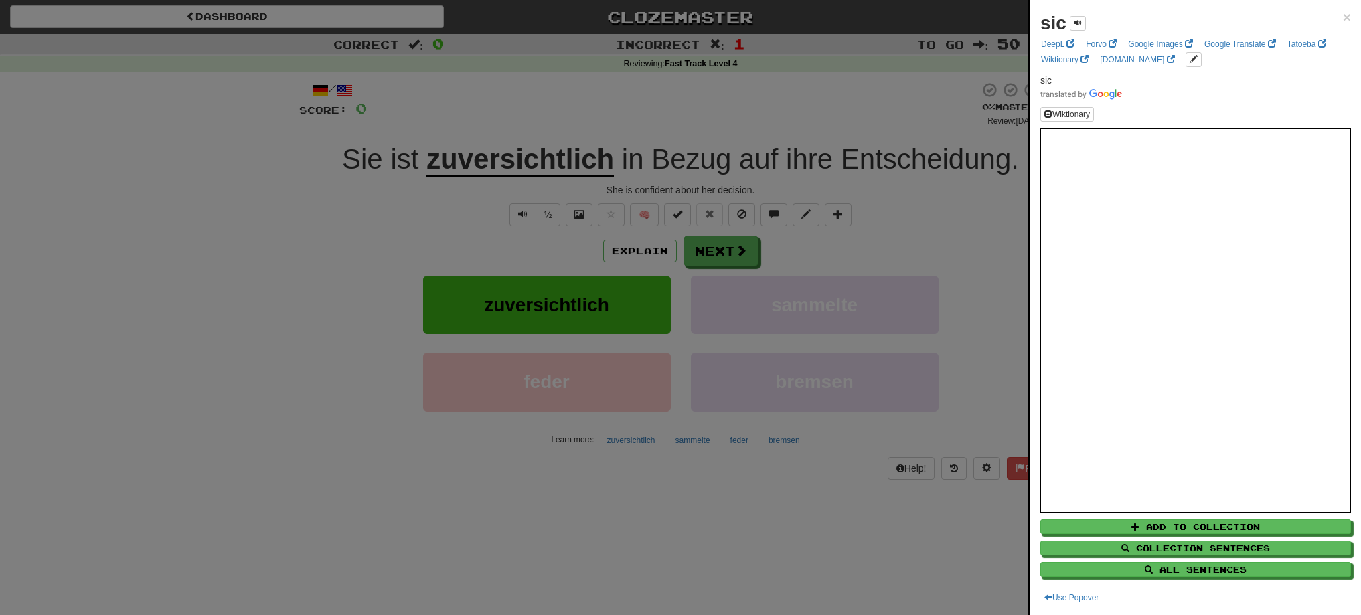
click at [422, 161] on div at bounding box center [680, 307] width 1361 height 615
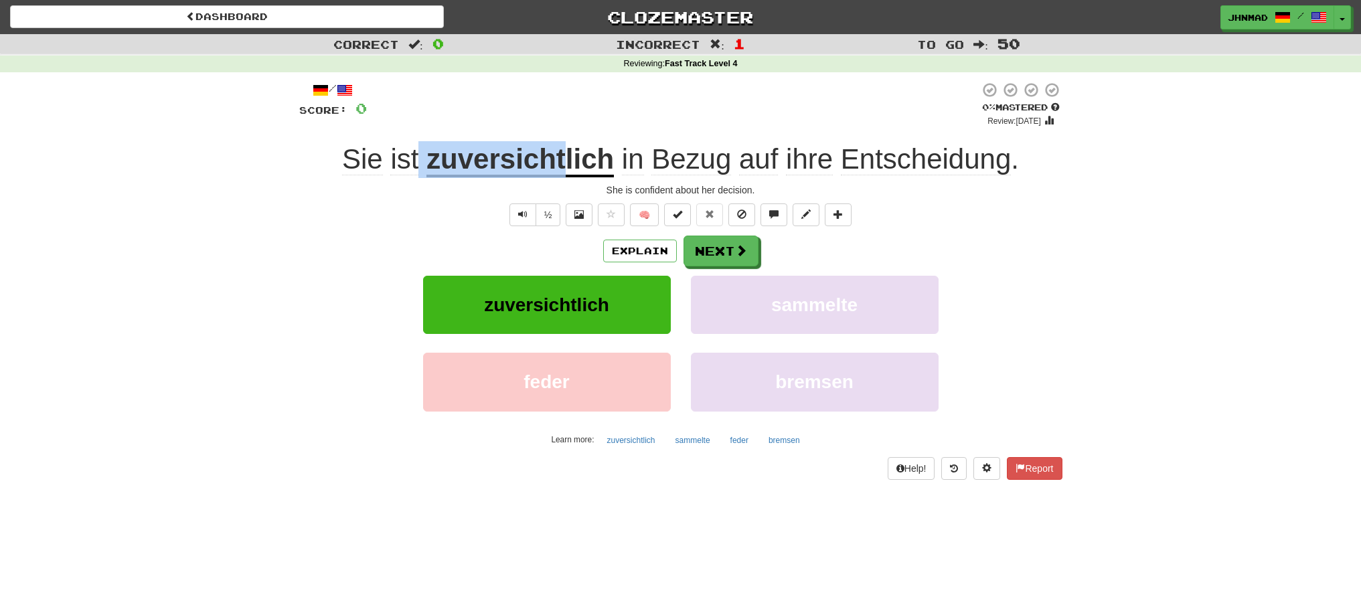
drag, startPoint x: 422, startPoint y: 161, endPoint x: 564, endPoint y: 155, distance: 141.3
click at [564, 155] on div "Sie ist zuversichtlich in Bezug auf ihre Entscheidung ." at bounding box center [680, 159] width 763 height 37
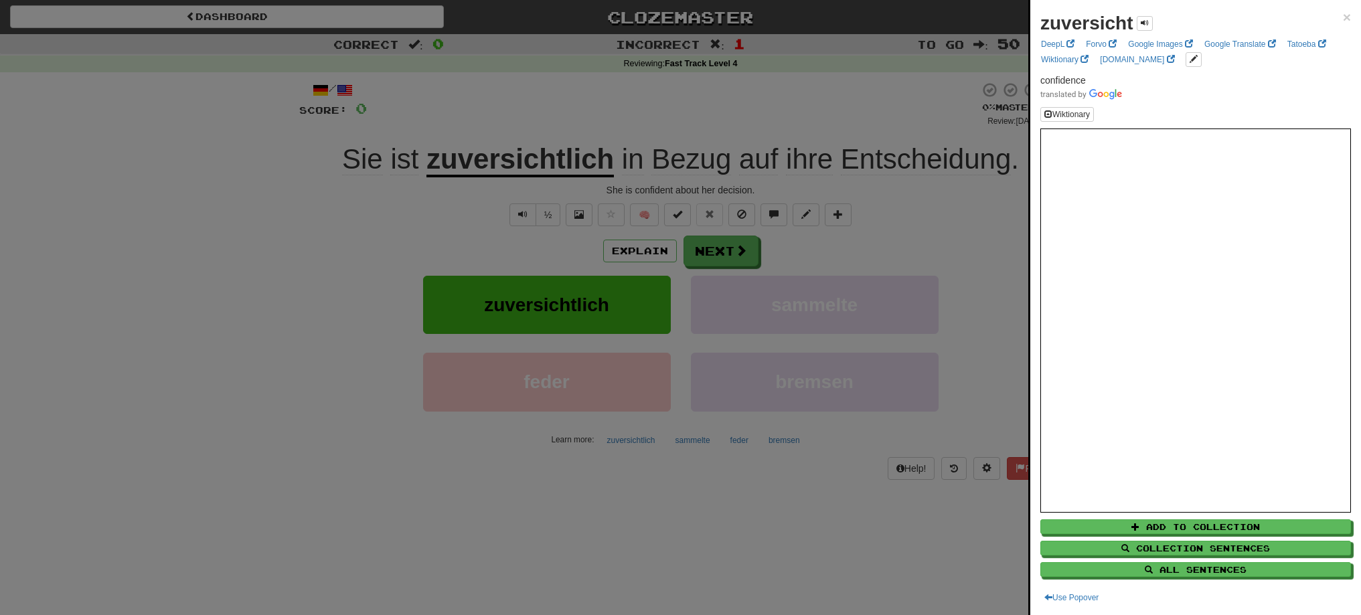
click at [709, 254] on div at bounding box center [680, 307] width 1361 height 615
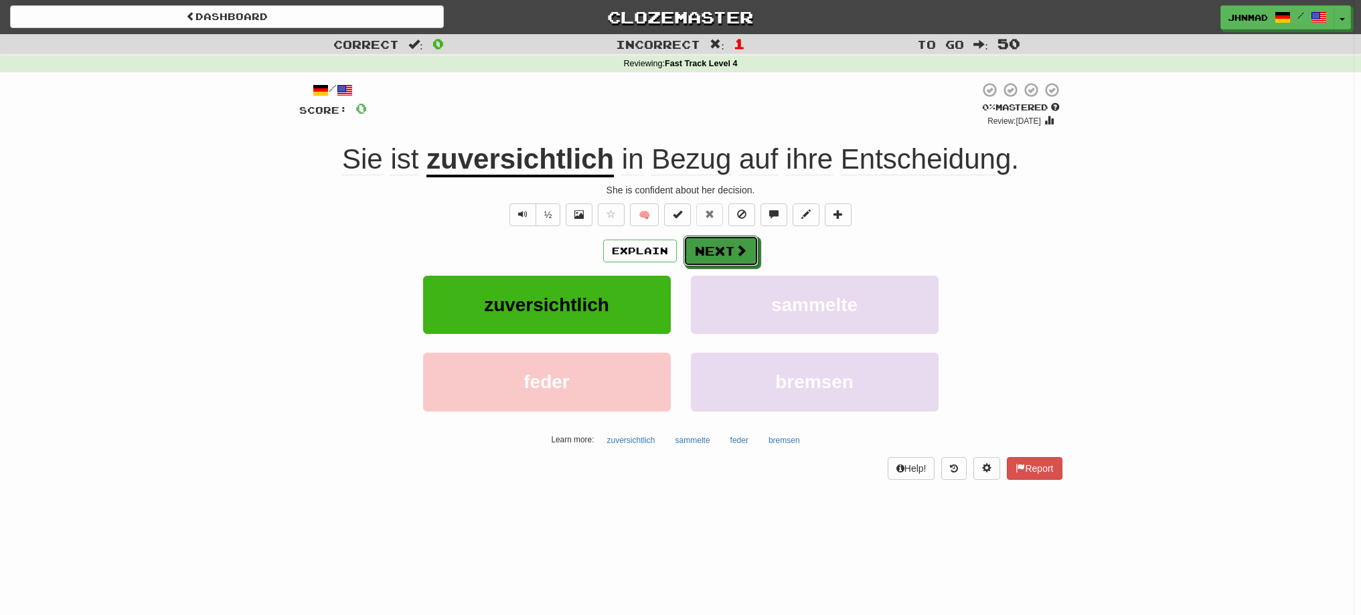
click at [709, 254] on button "Next" at bounding box center [720, 251] width 75 height 31
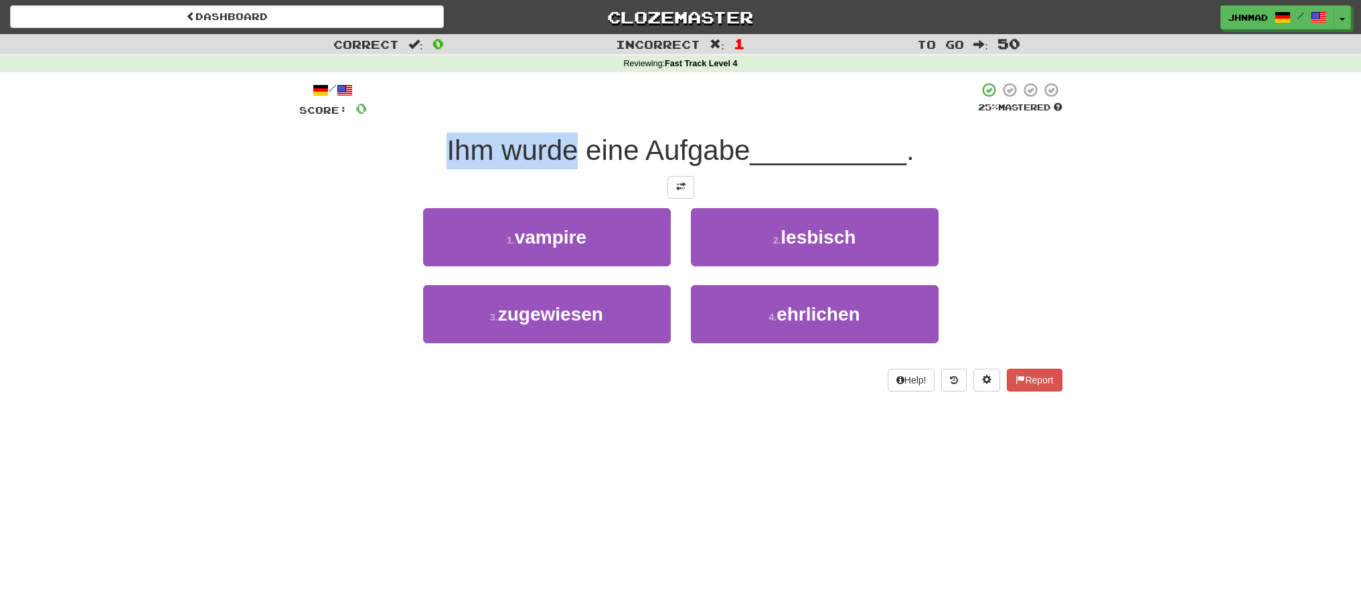
drag, startPoint x: 444, startPoint y: 143, endPoint x: 572, endPoint y: 146, distance: 127.9
click at [572, 146] on div "Ihm wurde eine Aufgabe __________ ." at bounding box center [680, 151] width 763 height 37
click at [633, 127] on div "/ Score: 0 25 % Mastered Ihm wurde eine Aufgabe __________ . 1 . vampire 2 . le…" at bounding box center [680, 237] width 763 height 310
drag, startPoint x: 497, startPoint y: 148, endPoint x: 570, endPoint y: 133, distance: 75.2
click at [570, 133] on div "Ihm wurde eine Aufgabe __________ ." at bounding box center [680, 151] width 763 height 37
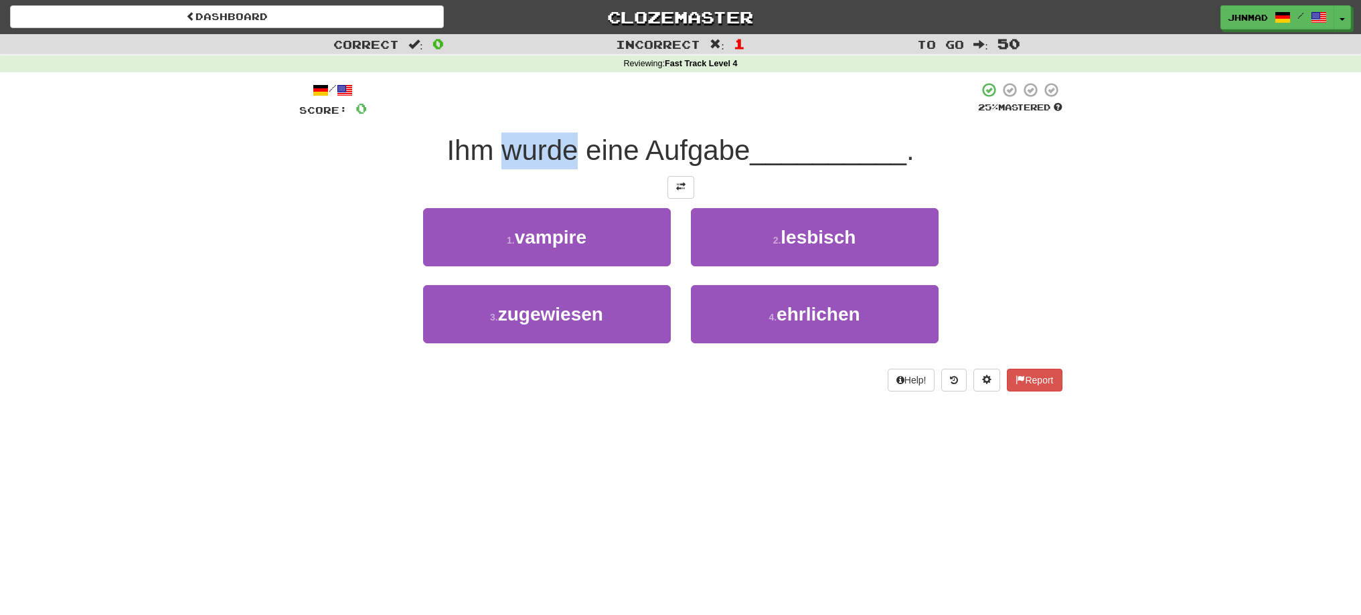
click at [562, 116] on div at bounding box center [562, 116] width 0 height 0
click at [391, 131] on div "/ Score: 0 25 % Mastered Ihm wurde eine Aufgabe __________ . 1 . vampire 2 . le…" at bounding box center [680, 237] width 763 height 310
drag, startPoint x: 437, startPoint y: 143, endPoint x: 635, endPoint y: 146, distance: 197.5
click at [635, 146] on div "Ihm wurde eine Aufgabe __________ ." at bounding box center [680, 151] width 763 height 37
click at [626, 116] on div at bounding box center [626, 116] width 0 height 0
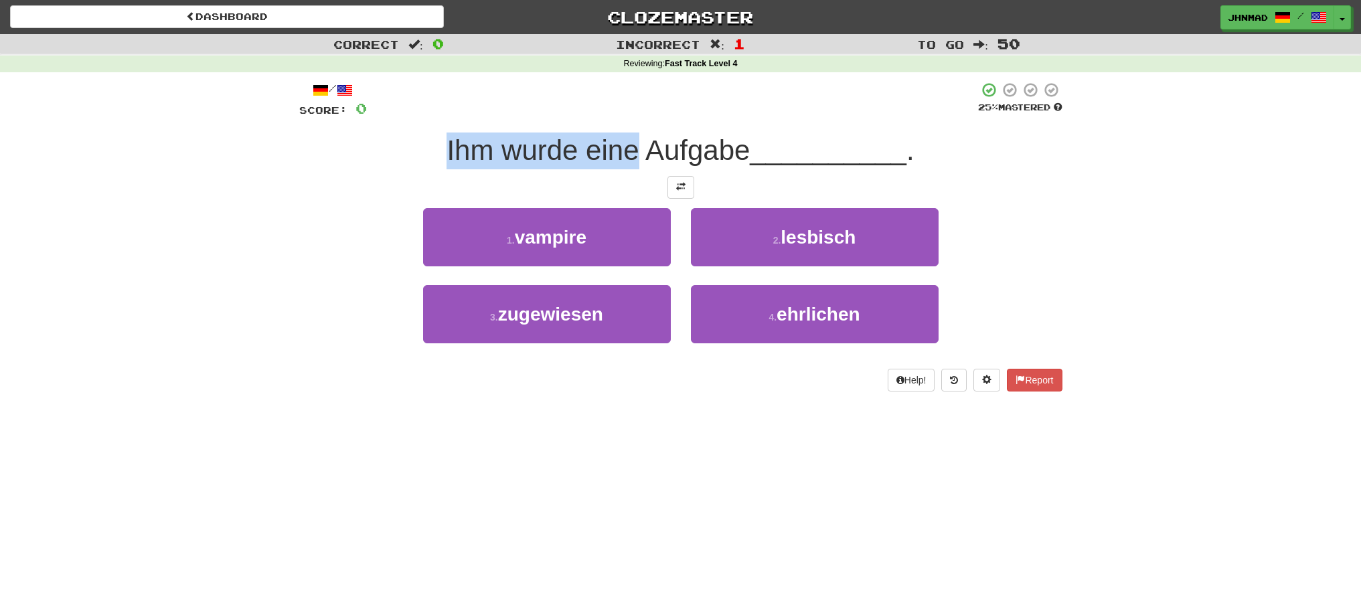
click at [529, 155] on span "Ihm wurde eine Aufgabe" at bounding box center [597, 150] width 303 height 31
drag, startPoint x: 499, startPoint y: 154, endPoint x: 570, endPoint y: 140, distance: 72.3
click at [570, 140] on span "Ihm wurde eine Aufgabe" at bounding box center [597, 150] width 303 height 31
click at [561, 116] on div at bounding box center [561, 116] width 0 height 0
click at [428, 96] on div at bounding box center [672, 100] width 611 height 37
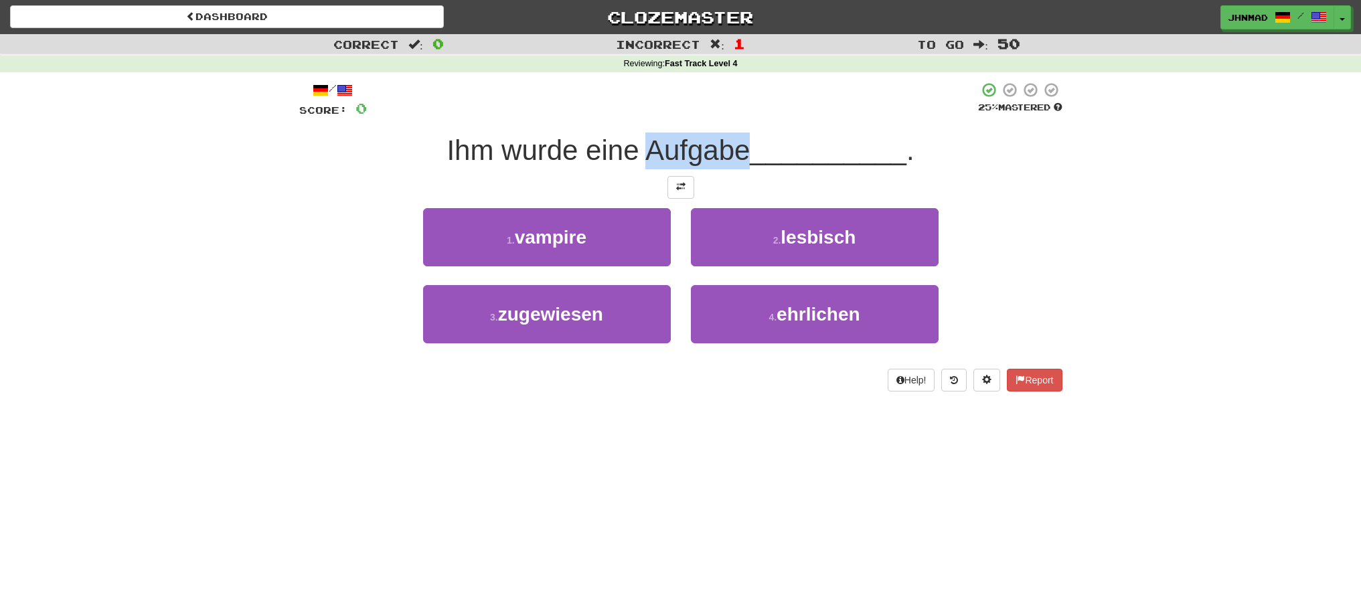
drag, startPoint x: 649, startPoint y: 153, endPoint x: 741, endPoint y: 125, distance: 96.6
click at [741, 125] on div "/ Score: 0 25 % Mastered Ihm wurde eine Aufgabe __________ . 1 . vampire 2 . le…" at bounding box center [680, 237] width 763 height 310
click at [732, 116] on div at bounding box center [732, 116] width 0 height 0
click at [578, 84] on div at bounding box center [672, 100] width 611 height 37
click at [673, 187] on button at bounding box center [680, 187] width 27 height 23
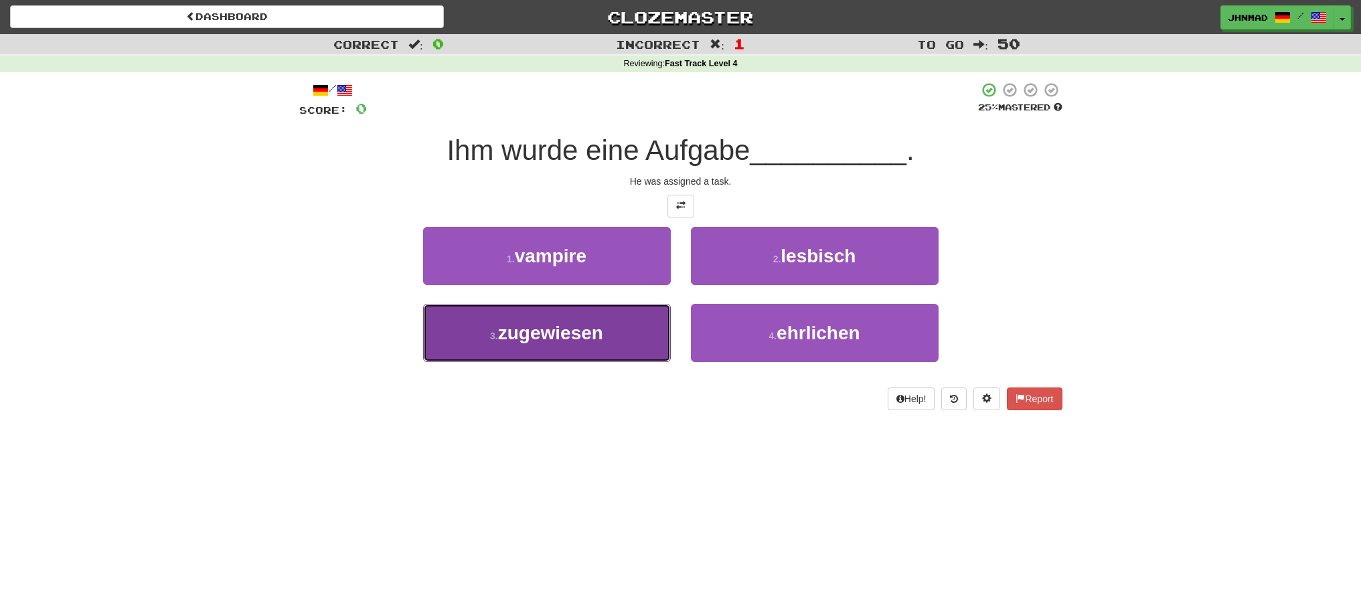
click at [527, 333] on span "zugewiesen" at bounding box center [550, 333] width 105 height 21
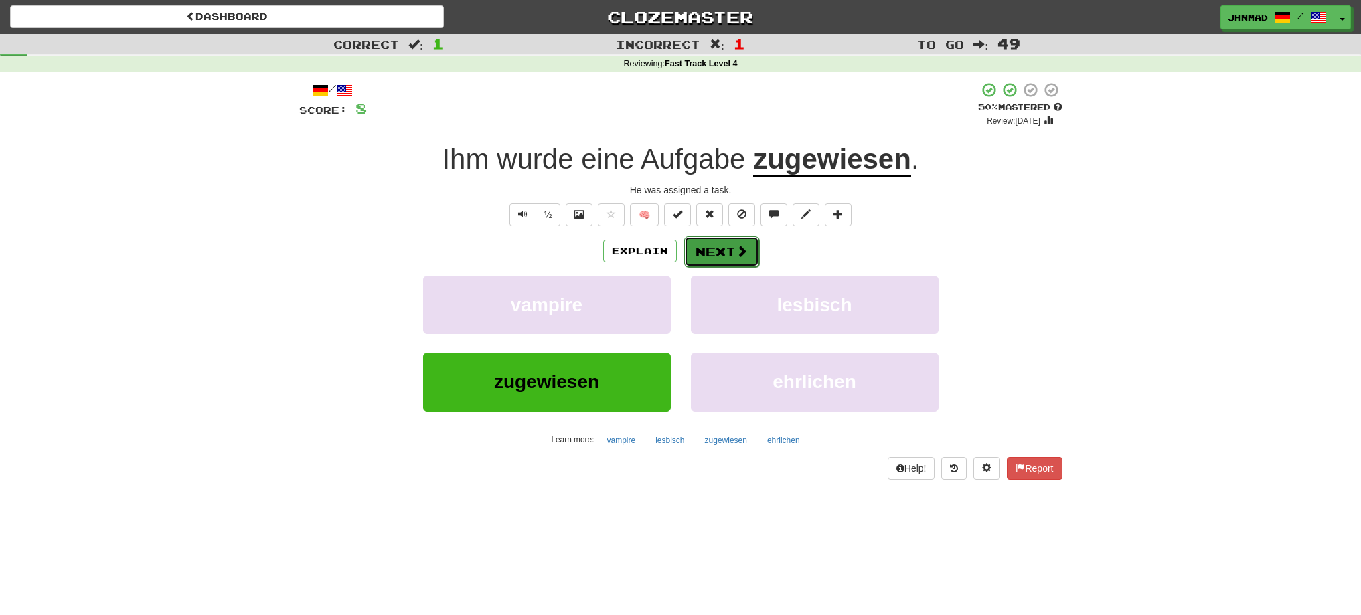
click at [725, 244] on button "Next" at bounding box center [721, 251] width 75 height 31
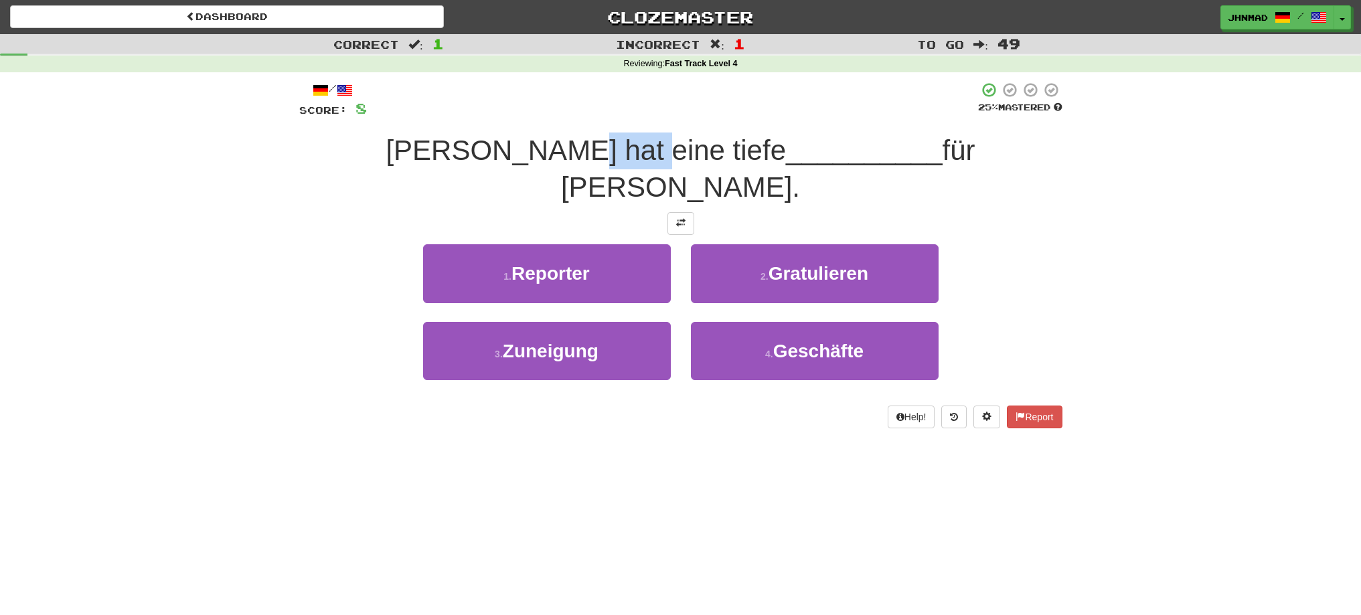
drag, startPoint x: 590, startPoint y: 153, endPoint x: 651, endPoint y: 143, distance: 61.1
click at [651, 143] on span "[PERSON_NAME] hat eine tiefe" at bounding box center [586, 150] width 400 height 31
click at [642, 116] on div at bounding box center [642, 116] width 0 height 0
click at [394, 212] on div at bounding box center [680, 223] width 763 height 23
click at [675, 212] on button at bounding box center [680, 223] width 27 height 23
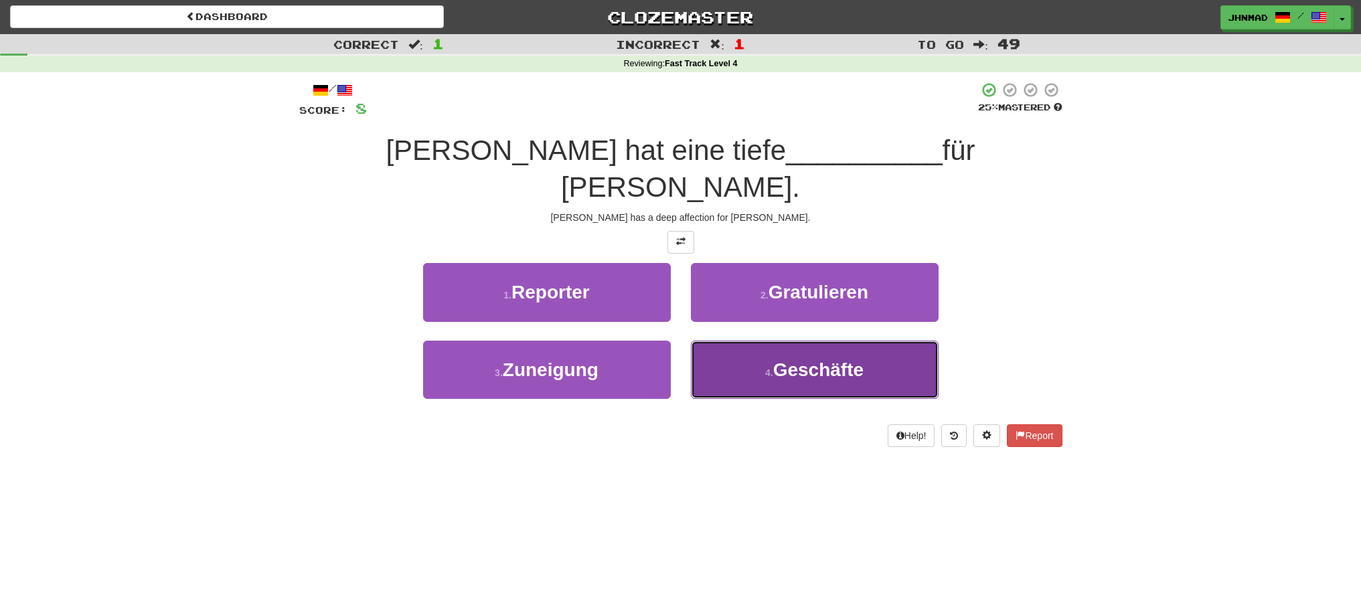
click at [824, 345] on button "4 . Geschäfte" at bounding box center [815, 370] width 248 height 58
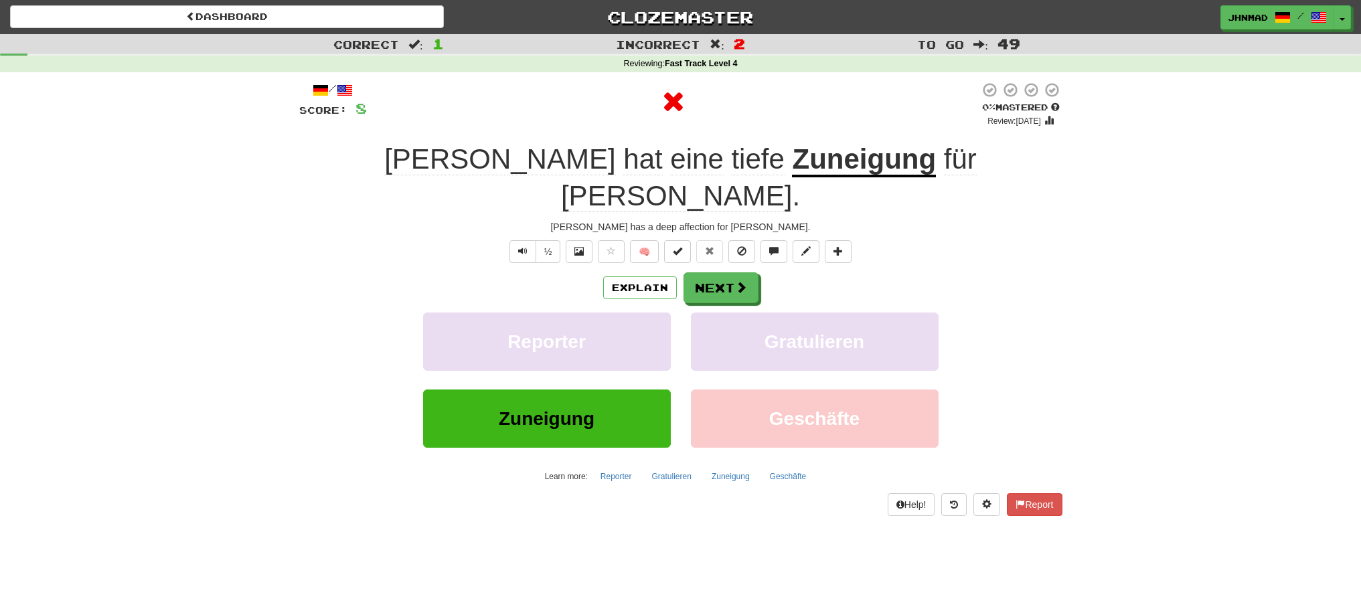
click at [792, 163] on u "Zuneigung" at bounding box center [864, 160] width 144 height 34
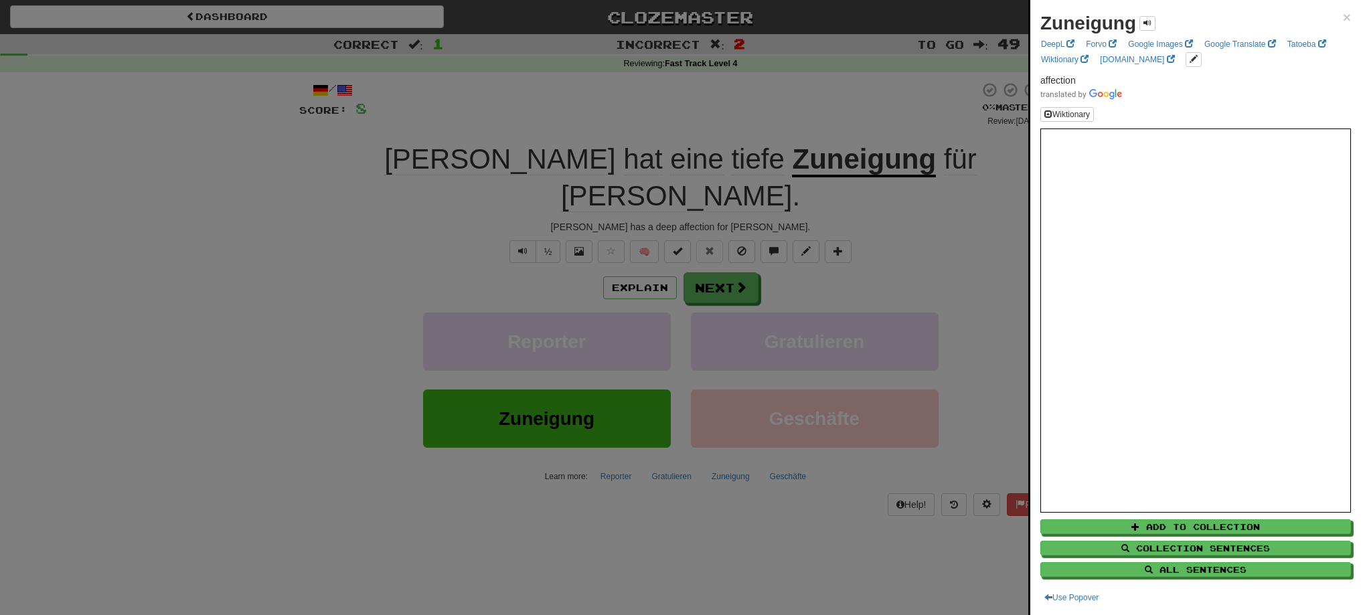
drag, startPoint x: 663, startPoint y: 163, endPoint x: 701, endPoint y: 161, distance: 37.5
click at [701, 161] on div at bounding box center [680, 307] width 1361 height 615
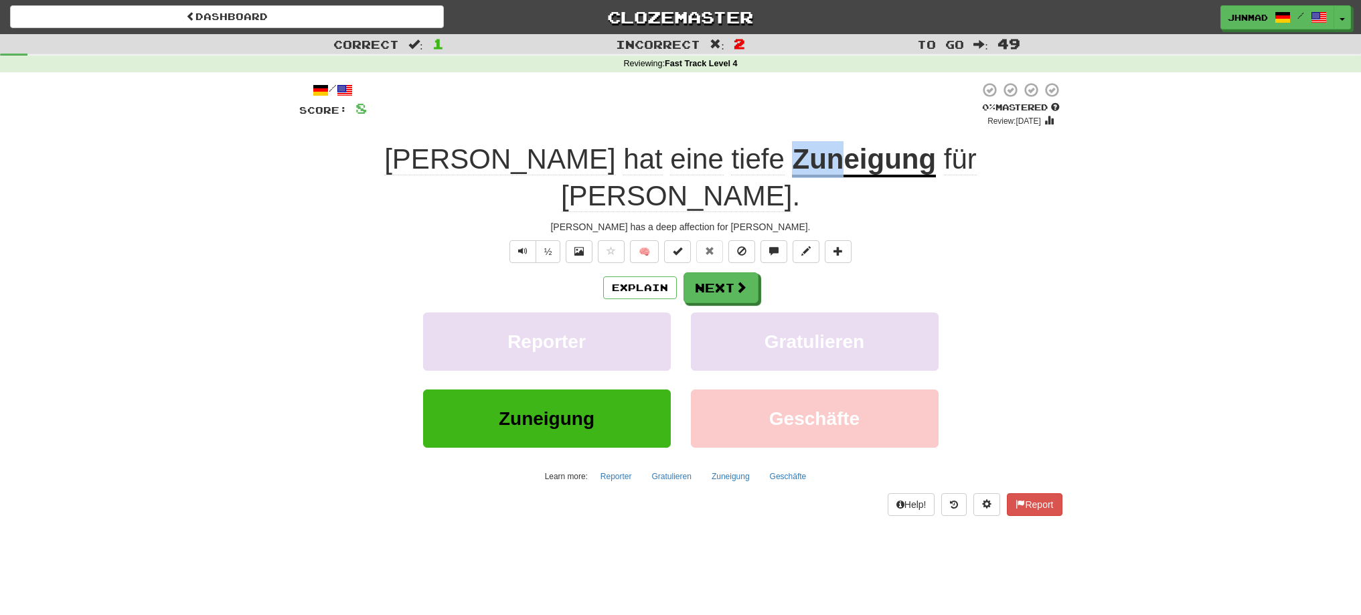
drag, startPoint x: 663, startPoint y: 151, endPoint x: 720, endPoint y: 146, distance: 57.1
click at [720, 146] on div "[PERSON_NAME] hat eine tiefe Zuneigung für [PERSON_NAME] ." at bounding box center [680, 177] width 763 height 73
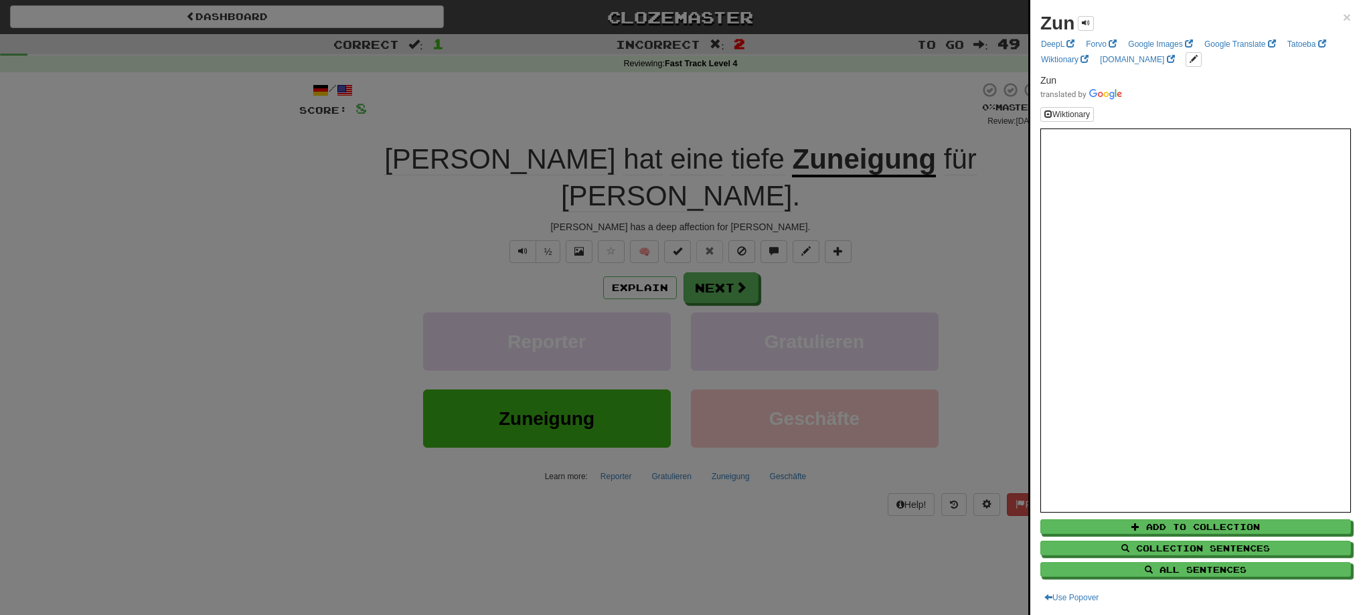
click at [713, 120] on div at bounding box center [680, 307] width 1361 height 615
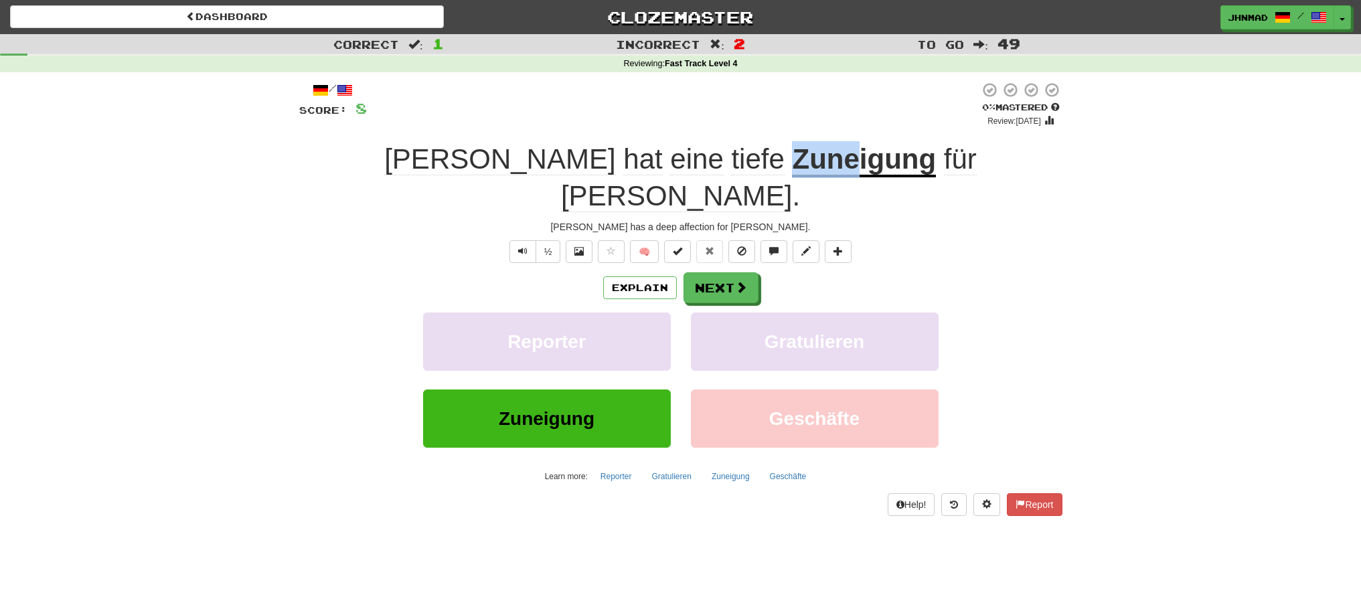
drag, startPoint x: 666, startPoint y: 148, endPoint x: 727, endPoint y: 150, distance: 60.9
click at [792, 150] on u "Zuneigung" at bounding box center [864, 160] width 144 height 34
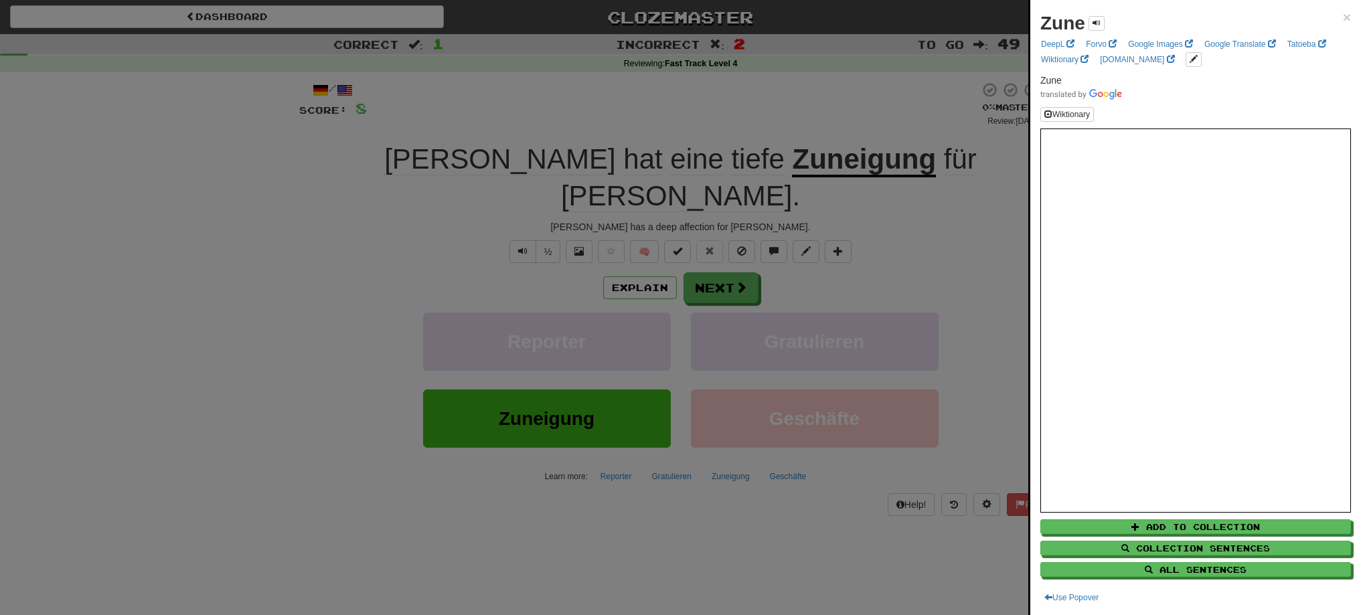
click at [706, 101] on div at bounding box center [680, 307] width 1361 height 615
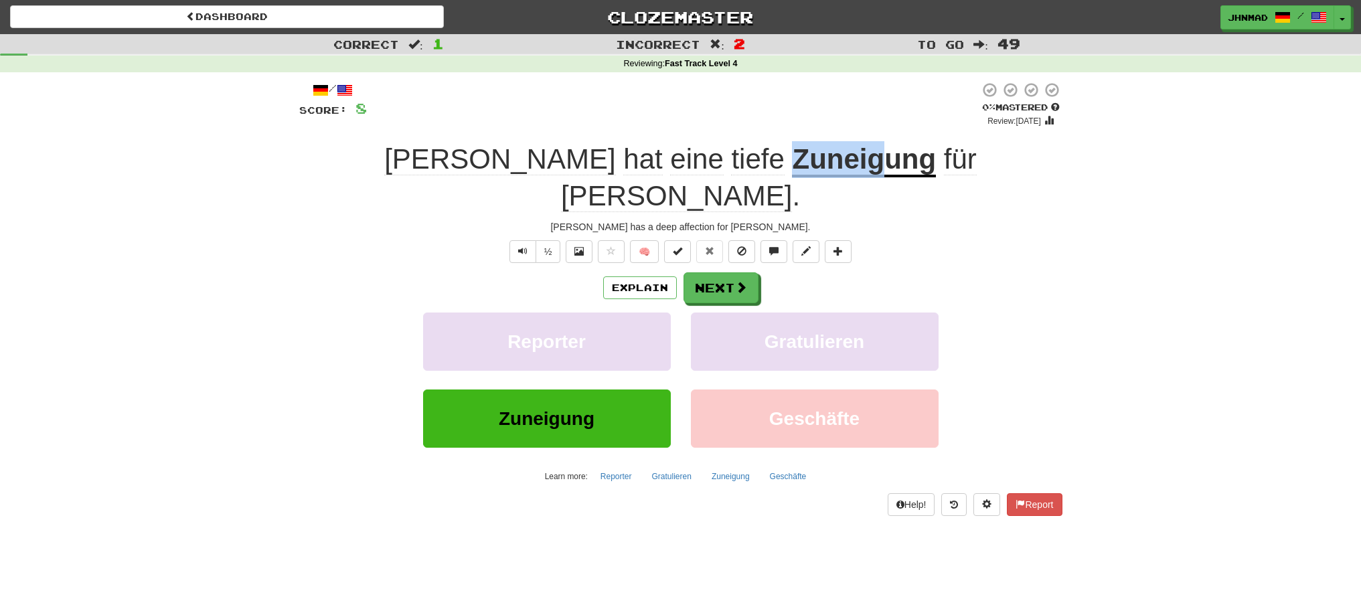
drag, startPoint x: 661, startPoint y: 158, endPoint x: 750, endPoint y: 153, distance: 89.1
click at [750, 153] on div "[PERSON_NAME] hat eine tiefe Zuneigung für [PERSON_NAME] ." at bounding box center [680, 177] width 763 height 73
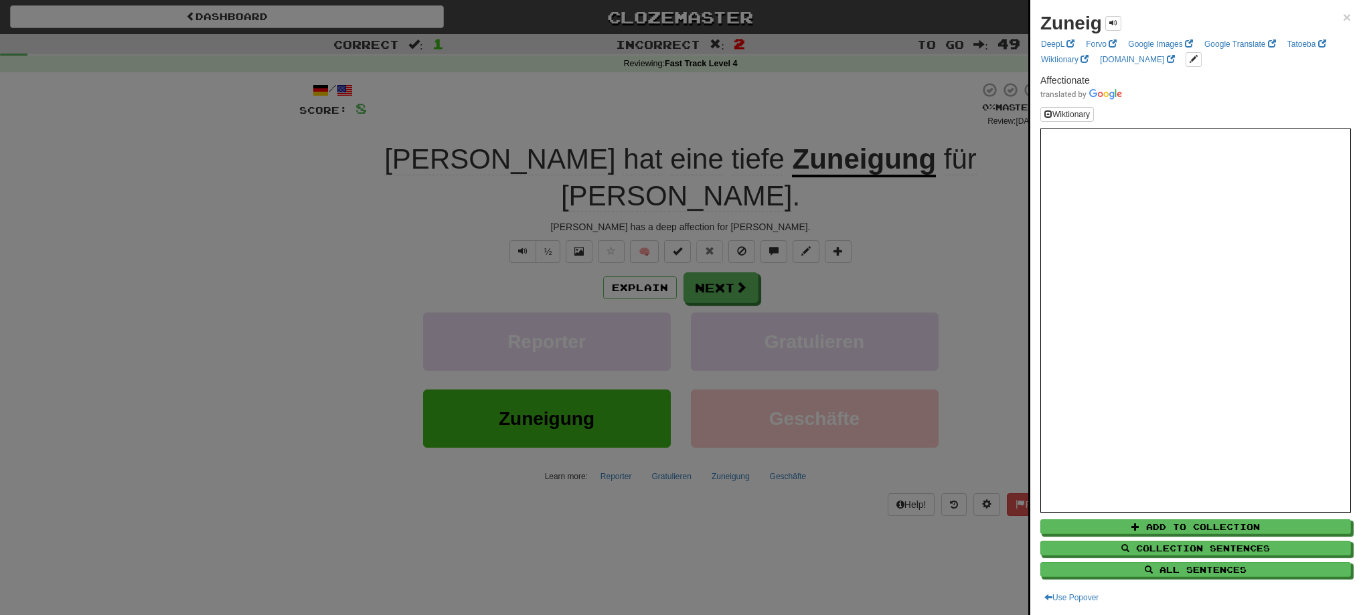
click at [709, 262] on div at bounding box center [680, 307] width 1361 height 615
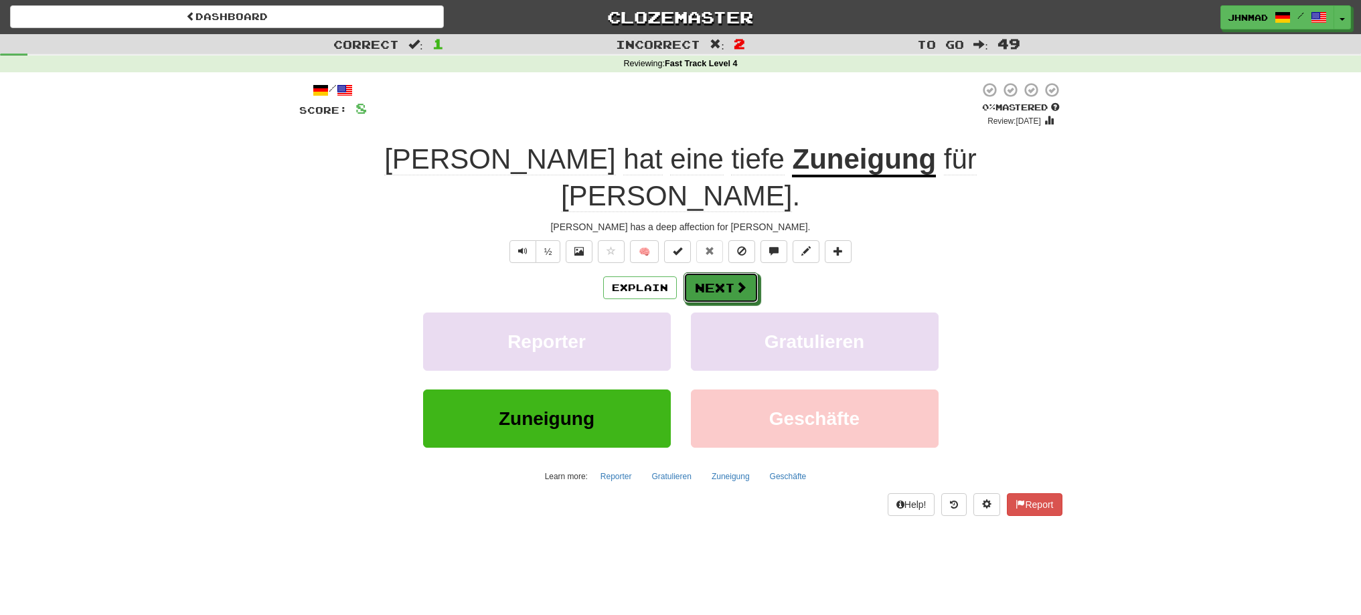
click at [709, 272] on button "Next" at bounding box center [720, 287] width 75 height 31
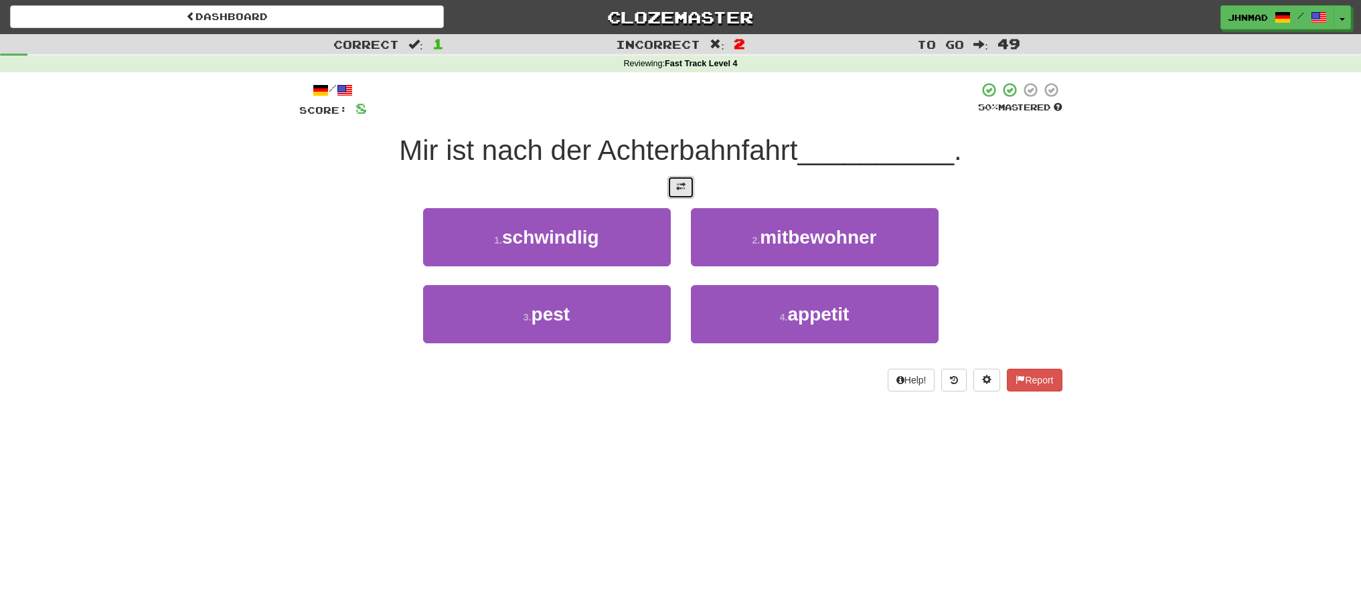
click at [671, 181] on button at bounding box center [680, 187] width 27 height 23
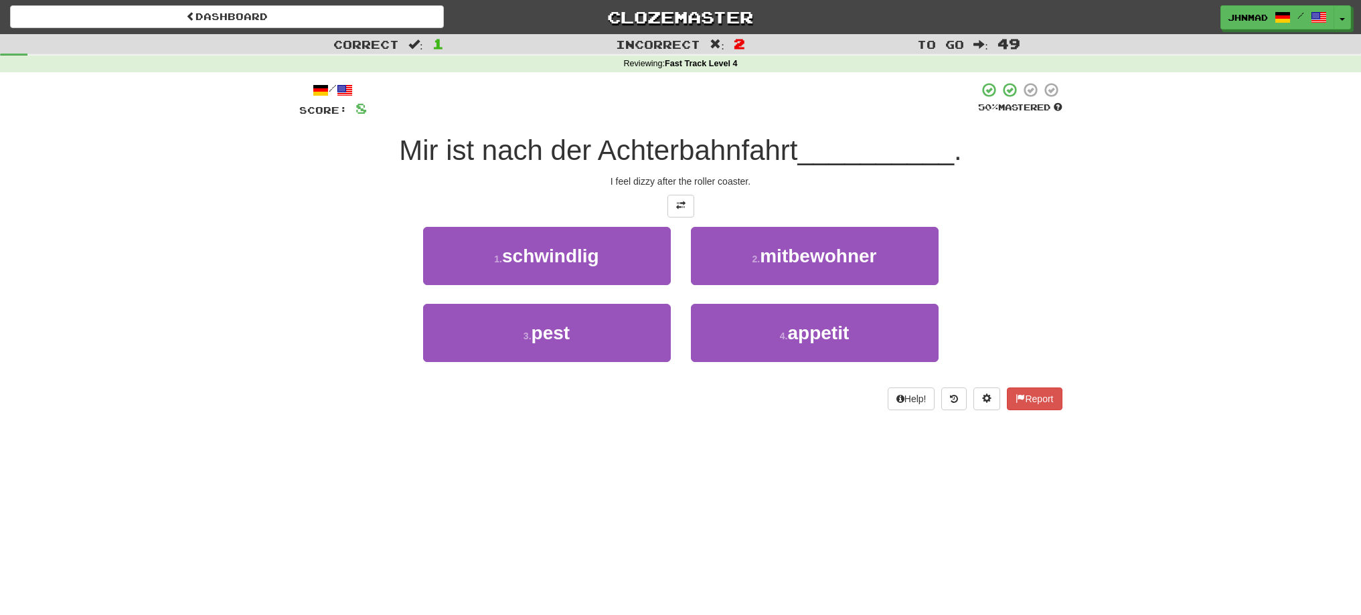
click at [414, 147] on span "Mir ist nach der Achterbahnfahrt" at bounding box center [598, 150] width 398 height 31
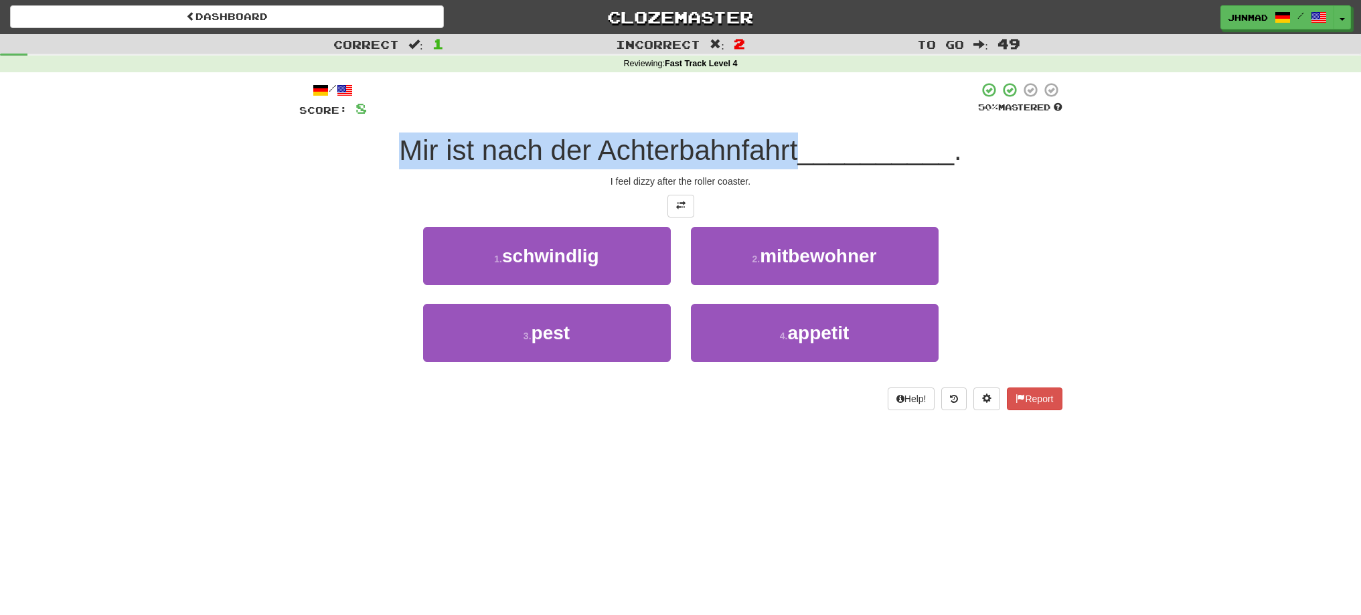
drag, startPoint x: 399, startPoint y: 145, endPoint x: 792, endPoint y: 135, distance: 393.1
click at [792, 135] on span "Mir ist nach der Achterbahnfahrt" at bounding box center [598, 150] width 398 height 31
click at [783, 116] on div at bounding box center [783, 116] width 0 height 0
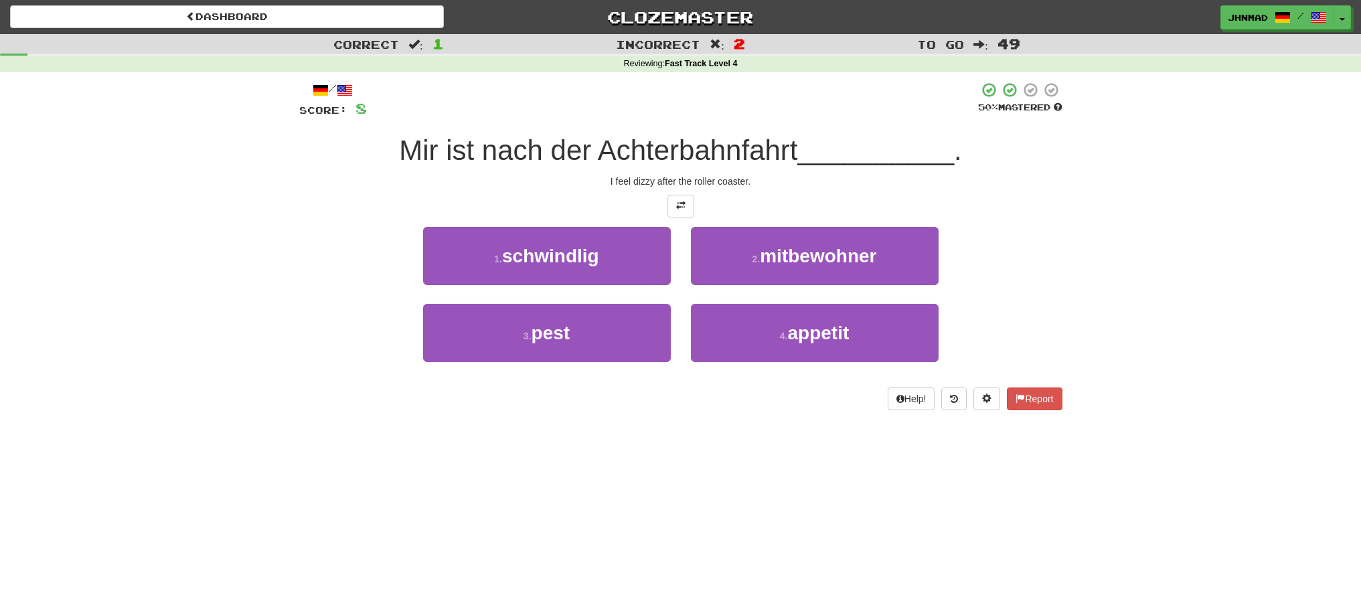
click at [627, 88] on div at bounding box center [672, 100] width 611 height 37
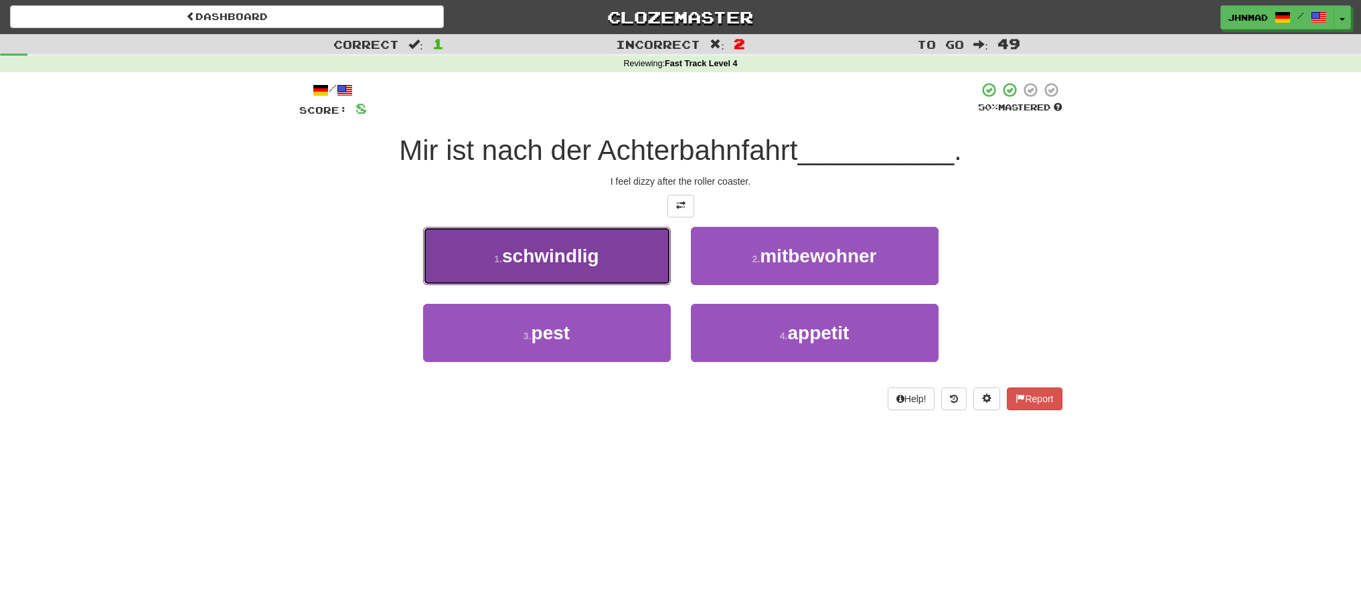
click at [525, 266] on span "schwindlig" at bounding box center [550, 256] width 97 height 21
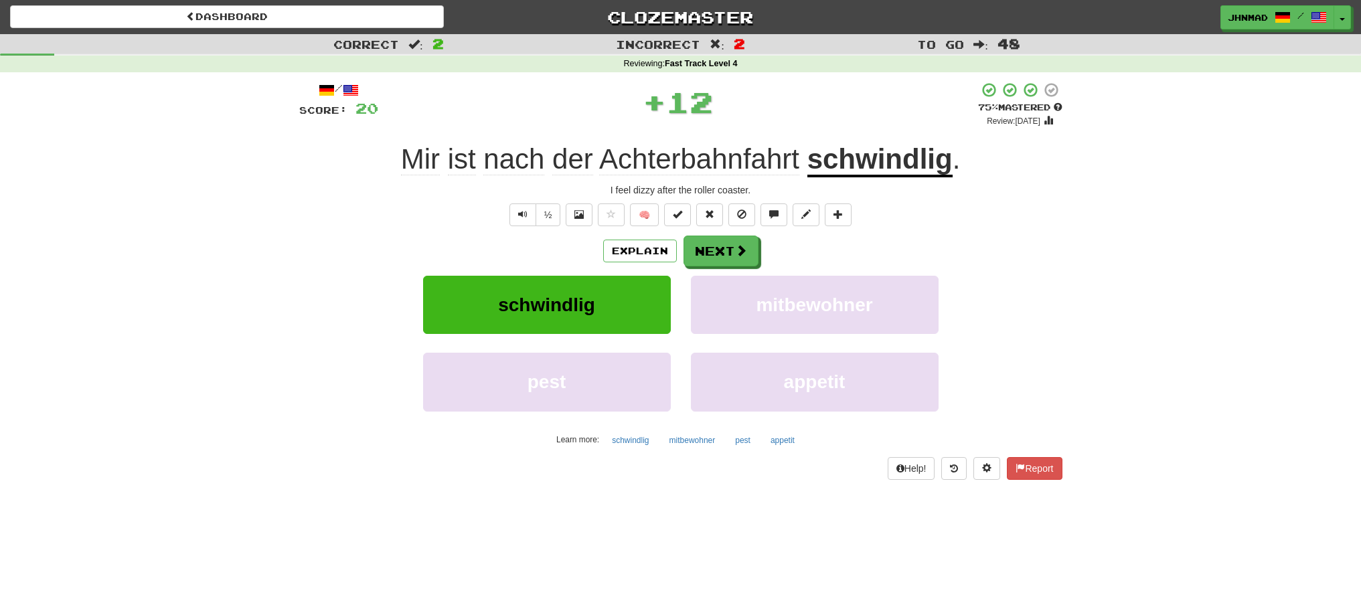
click at [845, 166] on u "schwindlig" at bounding box center [879, 160] width 145 height 34
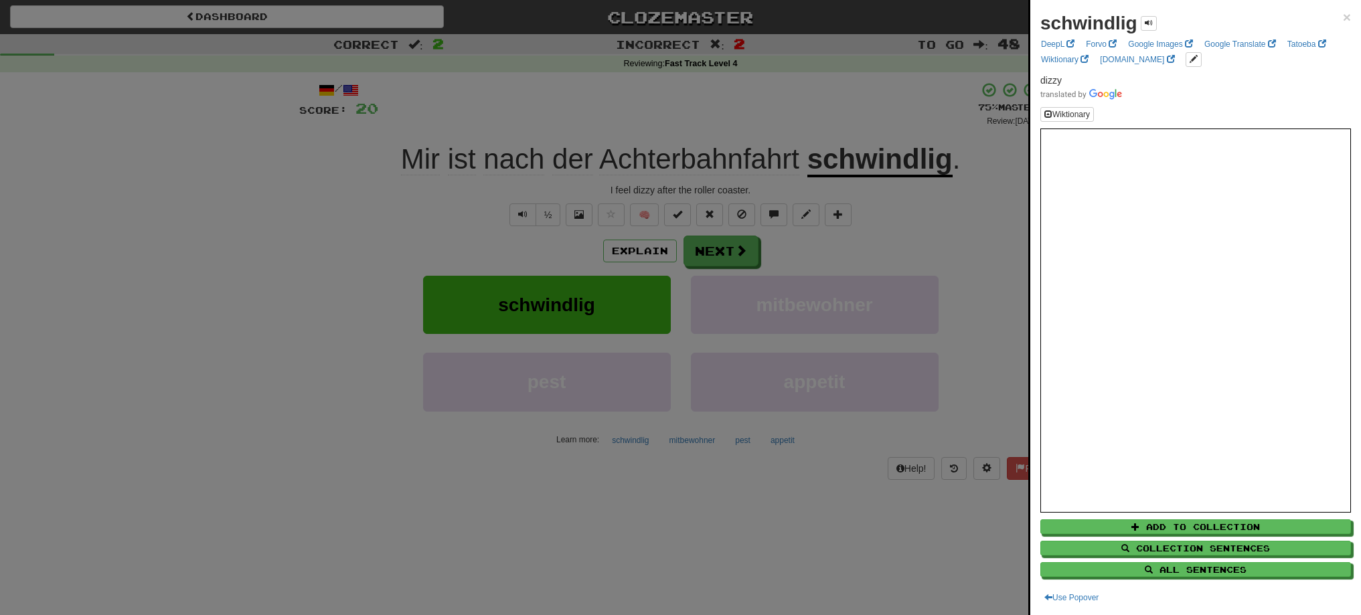
click at [725, 254] on div at bounding box center [680, 307] width 1361 height 615
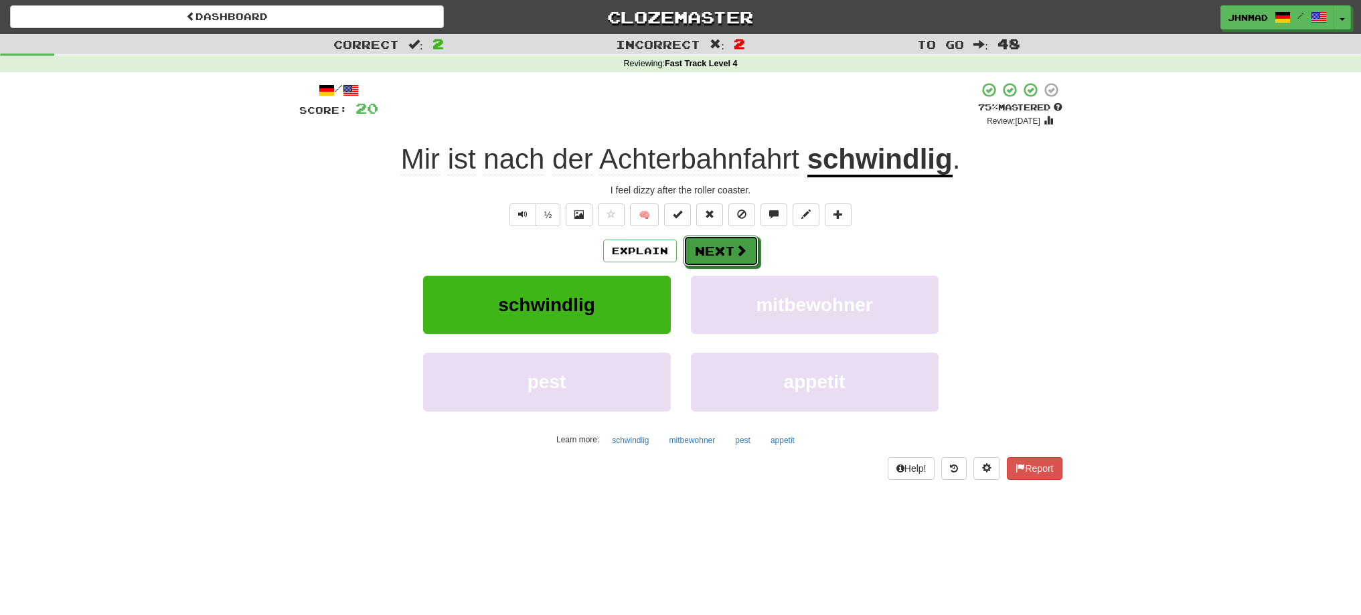
click at [725, 254] on button "Next" at bounding box center [720, 251] width 75 height 31
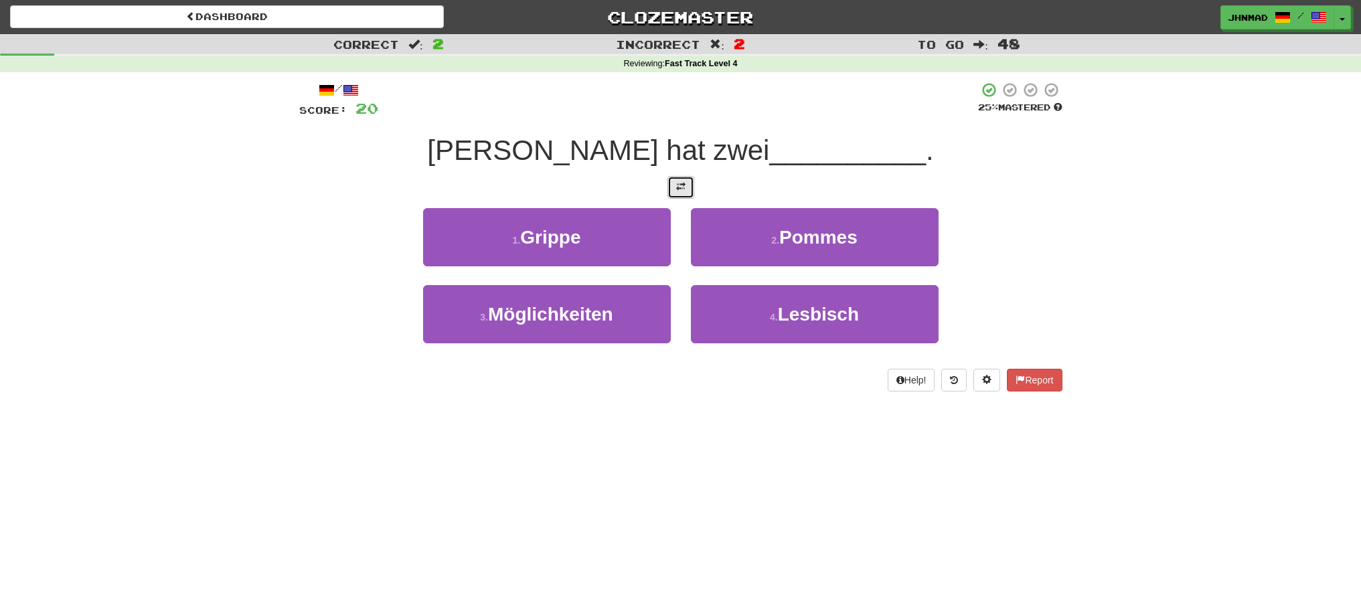
click at [677, 181] on button at bounding box center [680, 187] width 27 height 23
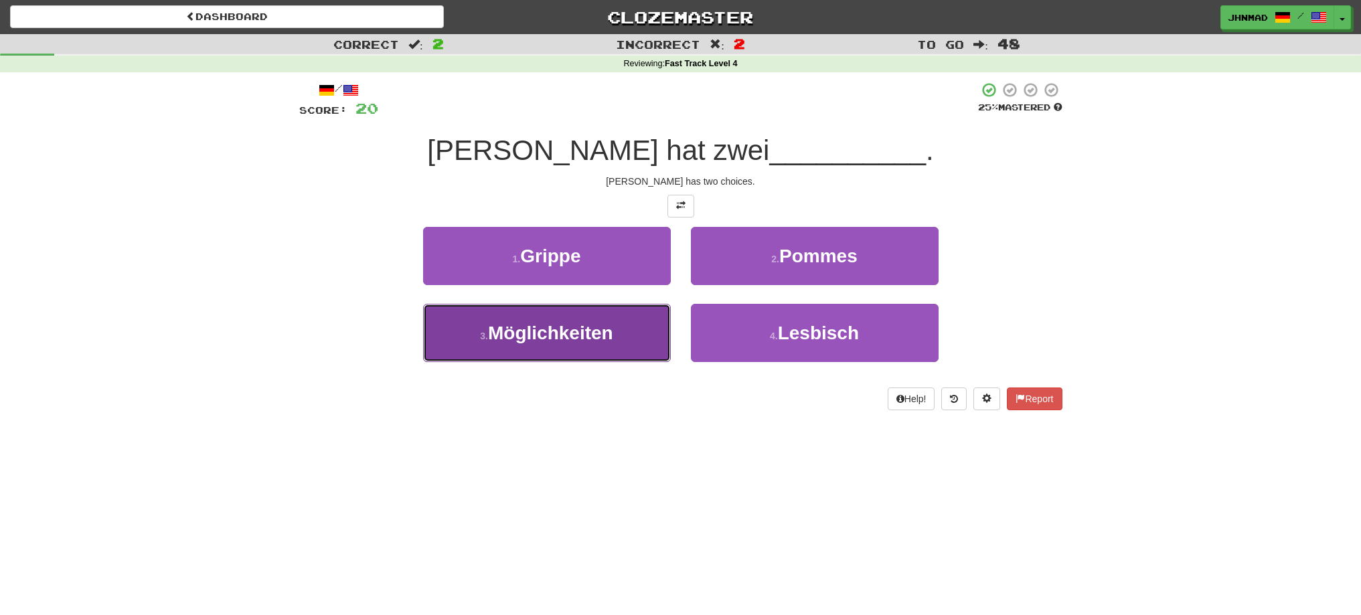
click at [560, 346] on button "3 . Möglichkeiten" at bounding box center [547, 333] width 248 height 58
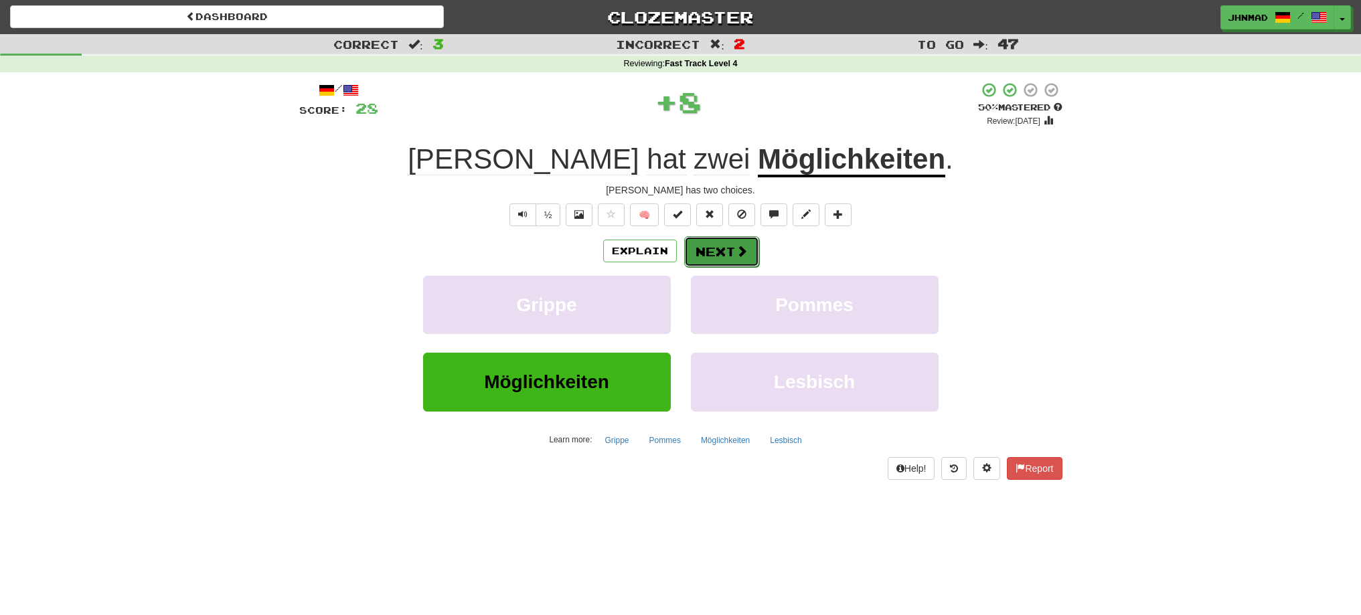
click at [697, 254] on button "Next" at bounding box center [721, 251] width 75 height 31
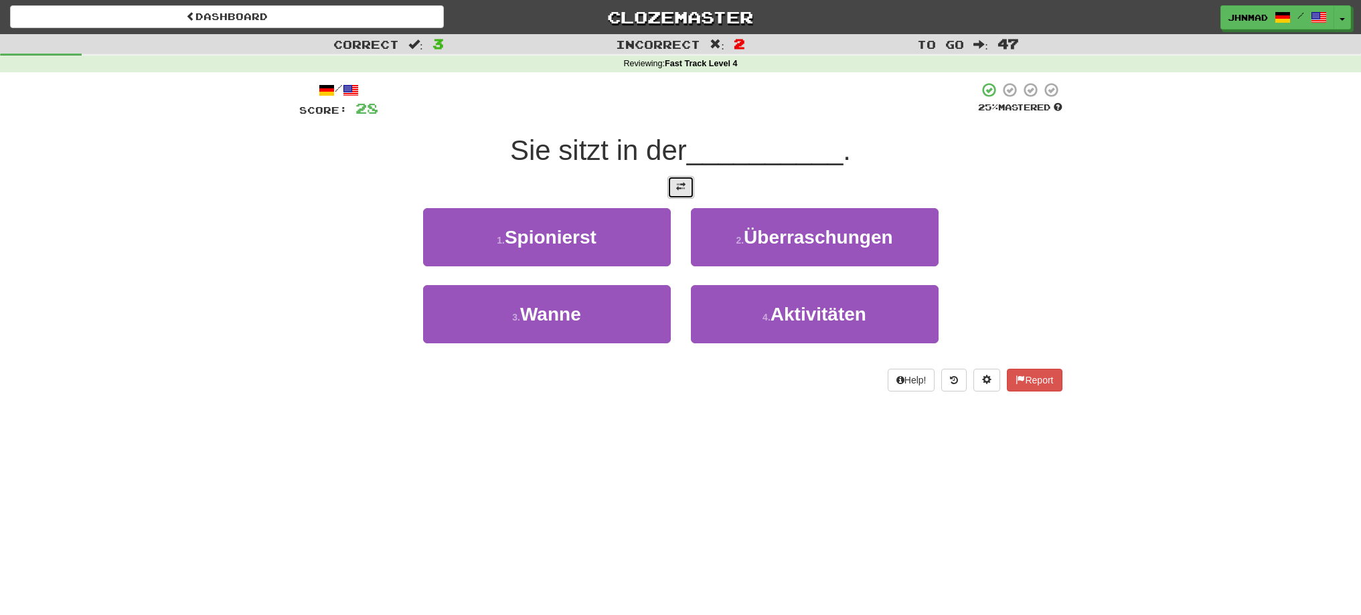
click at [688, 191] on button at bounding box center [680, 187] width 27 height 23
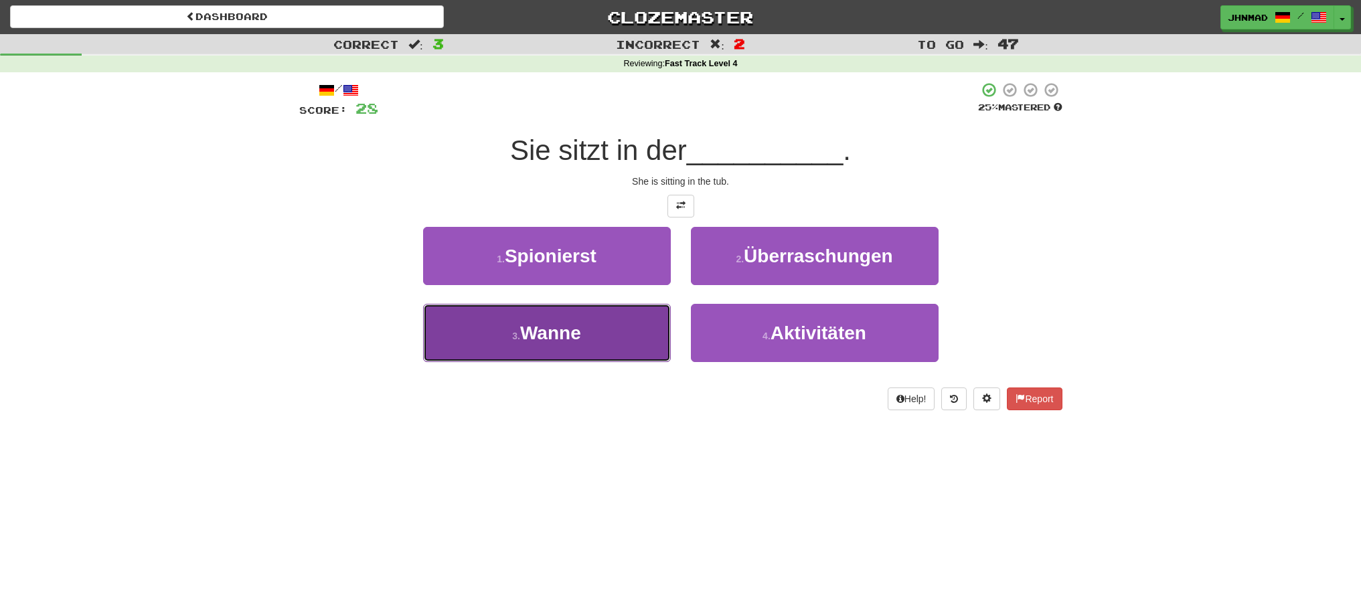
click at [584, 320] on button "3 . Wanne" at bounding box center [547, 333] width 248 height 58
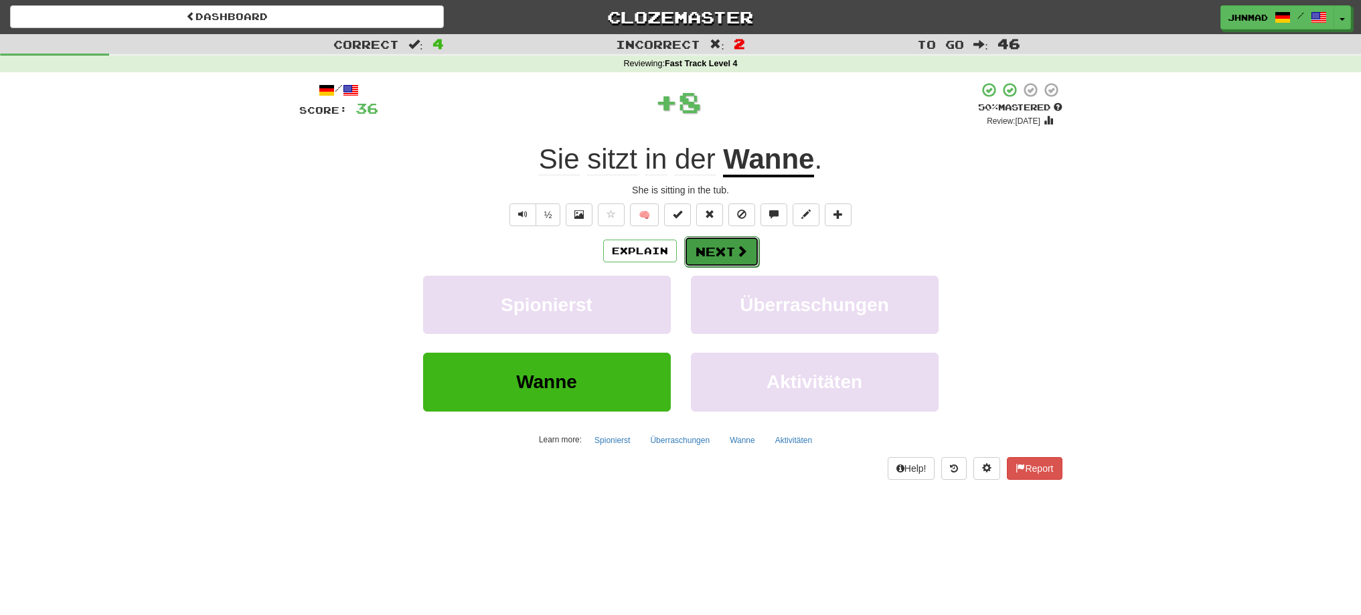
click at [736, 252] on span at bounding box center [742, 251] width 12 height 12
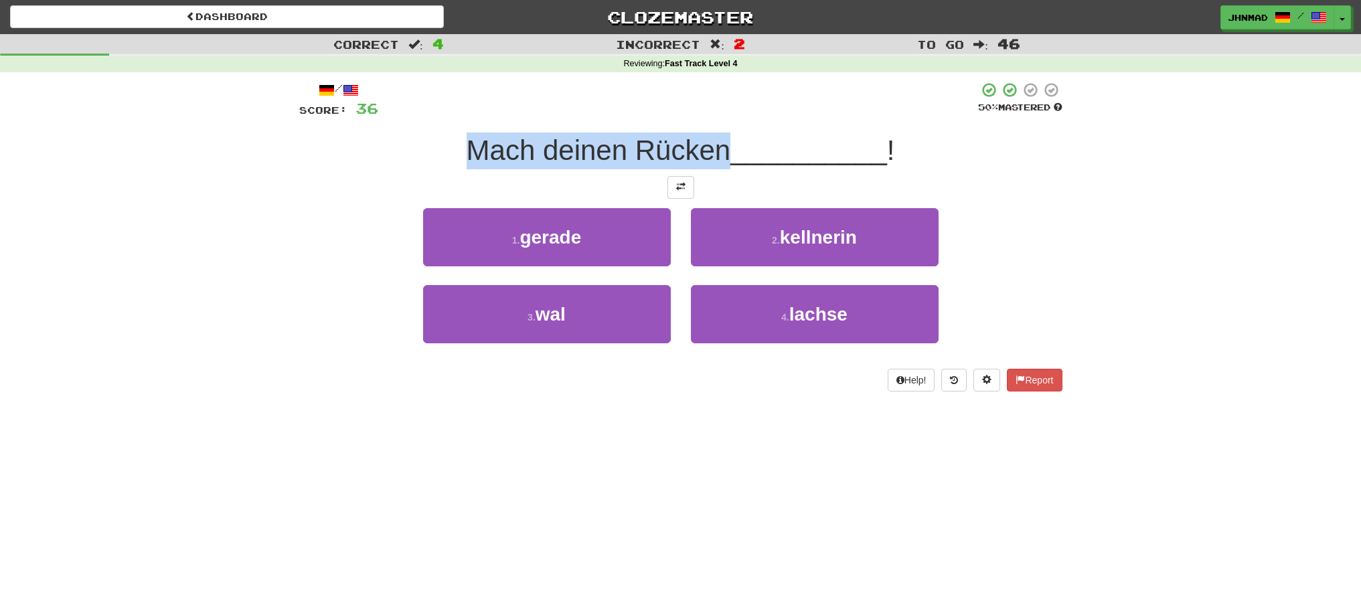
drag, startPoint x: 457, startPoint y: 147, endPoint x: 725, endPoint y: 125, distance: 269.3
click at [725, 125] on div "/ Score: 36 50 % Mastered Mach deinen Rücken __________ ! 1 . gerade 2 . kellne…" at bounding box center [680, 237] width 763 height 310
click at [716, 116] on div at bounding box center [716, 116] width 0 height 0
click at [299, 188] on div at bounding box center [680, 187] width 763 height 23
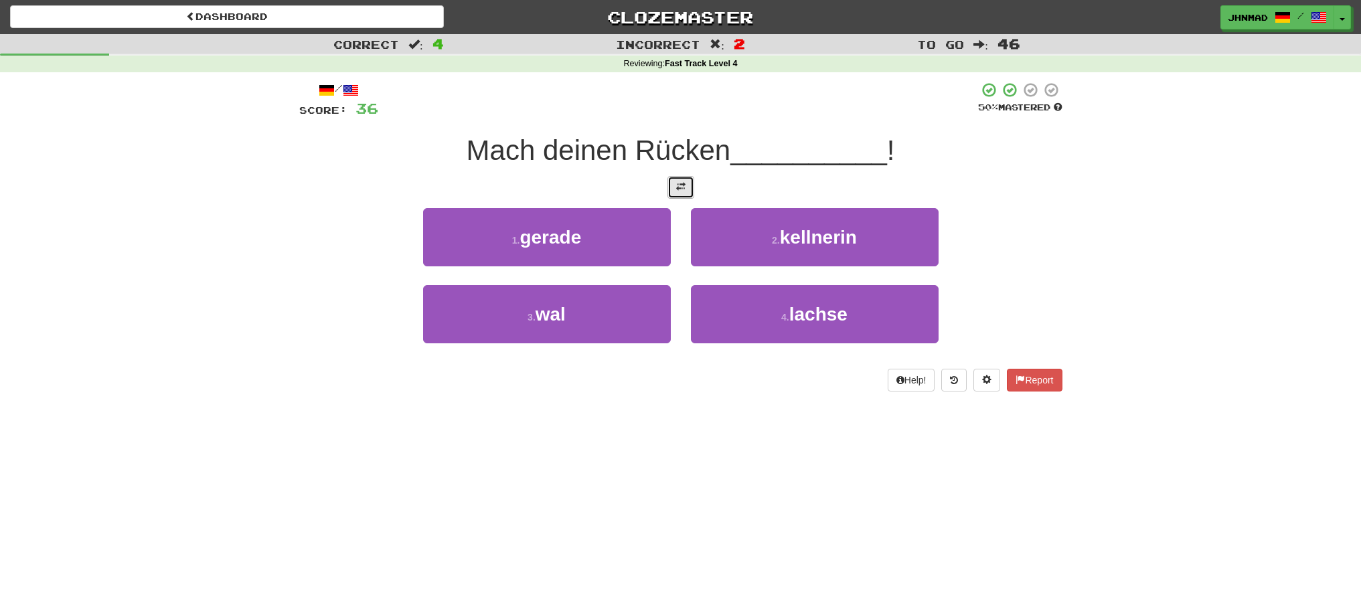
click at [683, 193] on button at bounding box center [680, 187] width 27 height 23
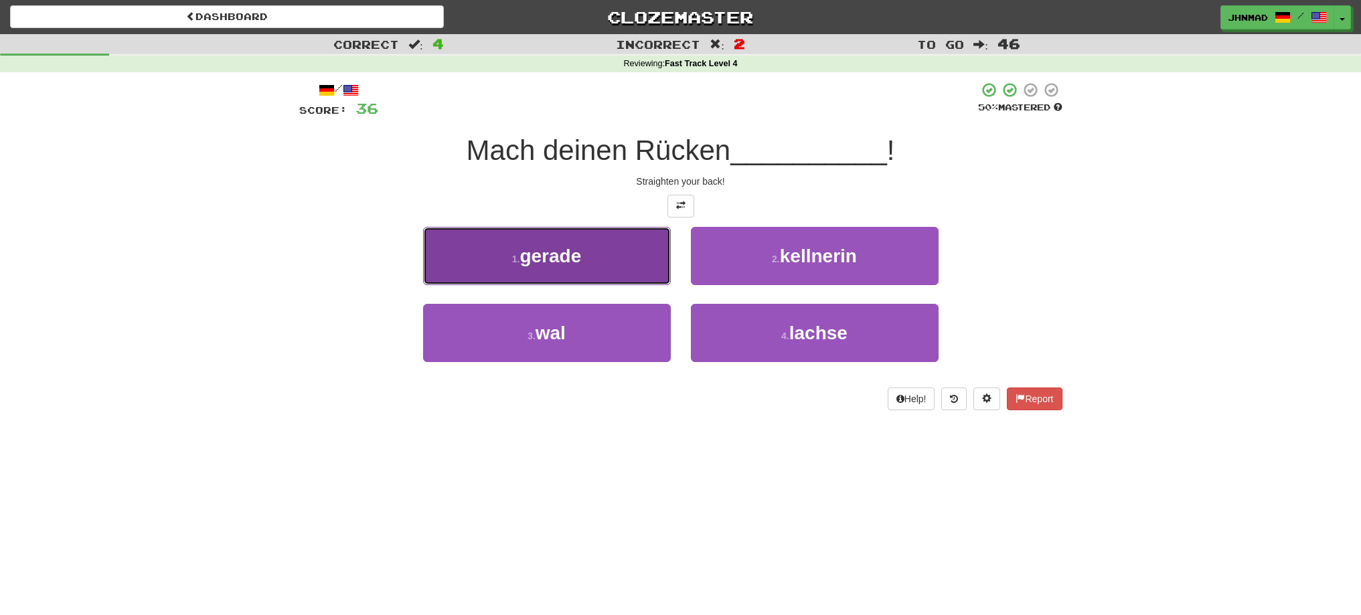
click at [627, 275] on button "1 . gerade" at bounding box center [547, 256] width 248 height 58
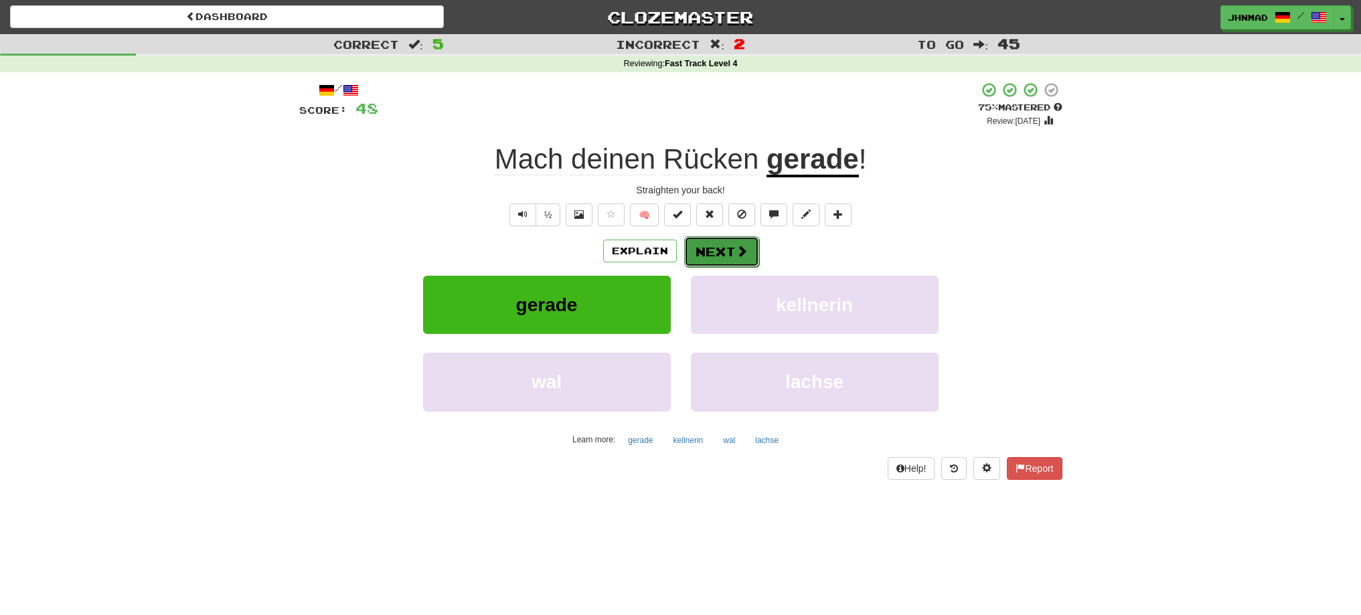
click at [728, 260] on button "Next" at bounding box center [721, 251] width 75 height 31
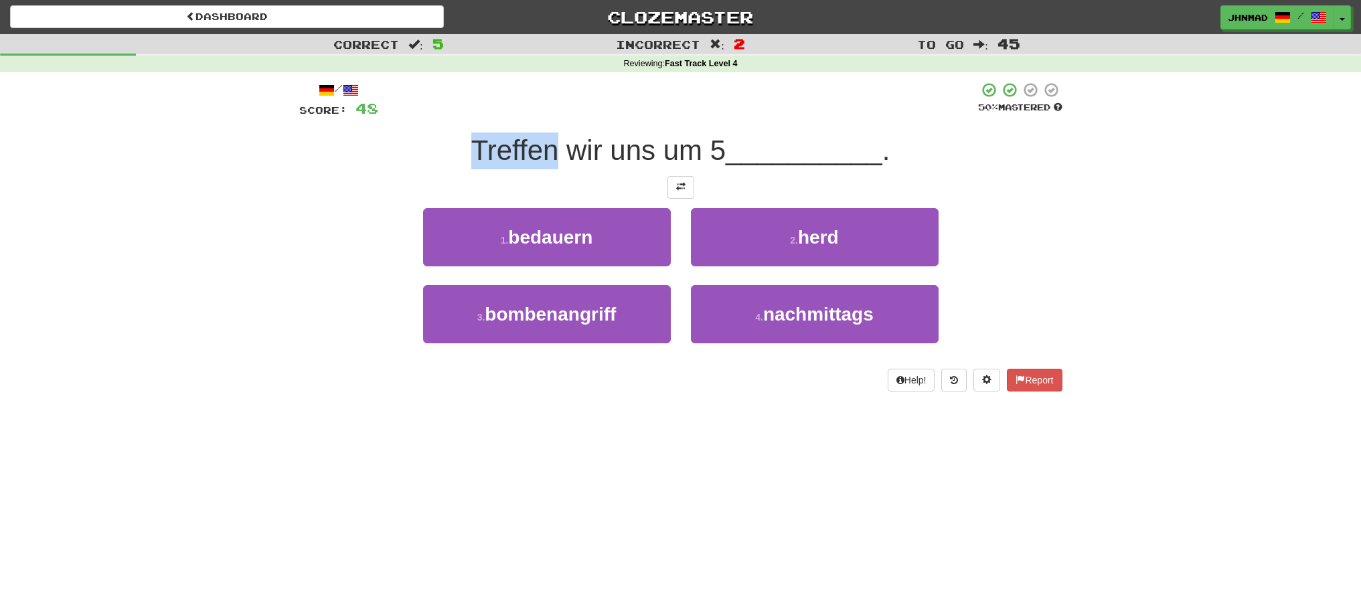
drag, startPoint x: 459, startPoint y: 147, endPoint x: 551, endPoint y: 140, distance: 92.7
click at [551, 140] on div "Treffen wir uns um 5 __________ ." at bounding box center [680, 151] width 763 height 37
click at [542, 116] on div at bounding box center [542, 116] width 0 height 0
click at [397, 179] on div at bounding box center [680, 187] width 763 height 23
click at [669, 191] on button at bounding box center [680, 187] width 27 height 23
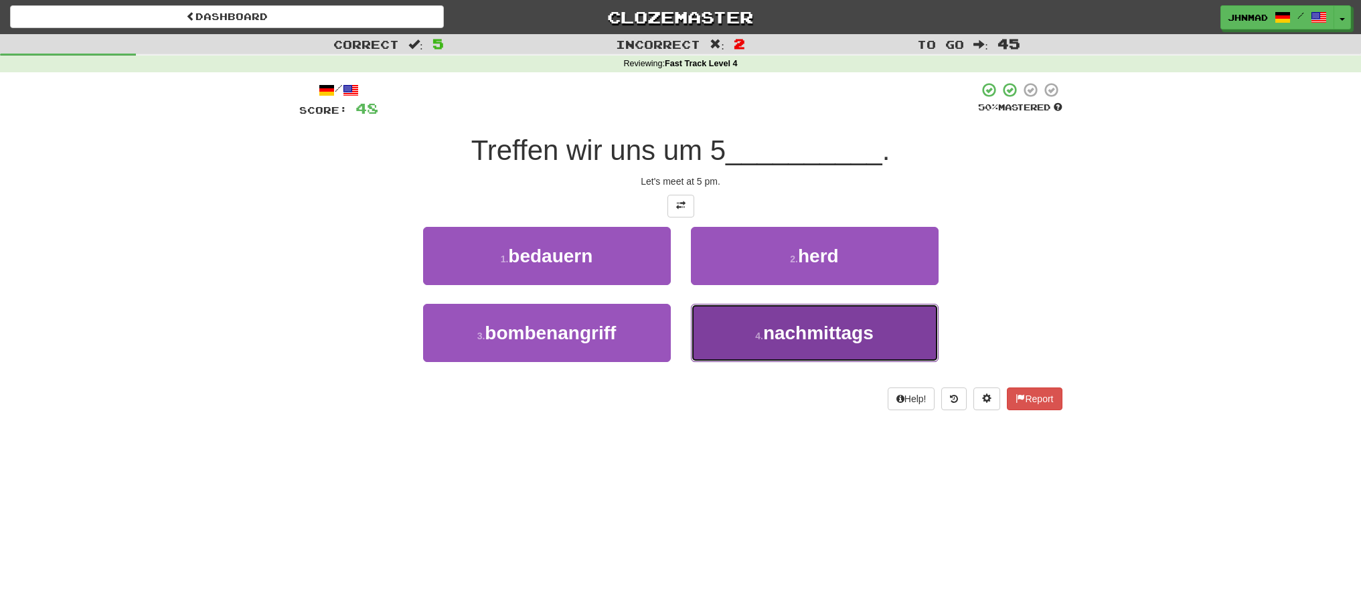
click at [809, 334] on span "nachmittags" at bounding box center [818, 333] width 110 height 21
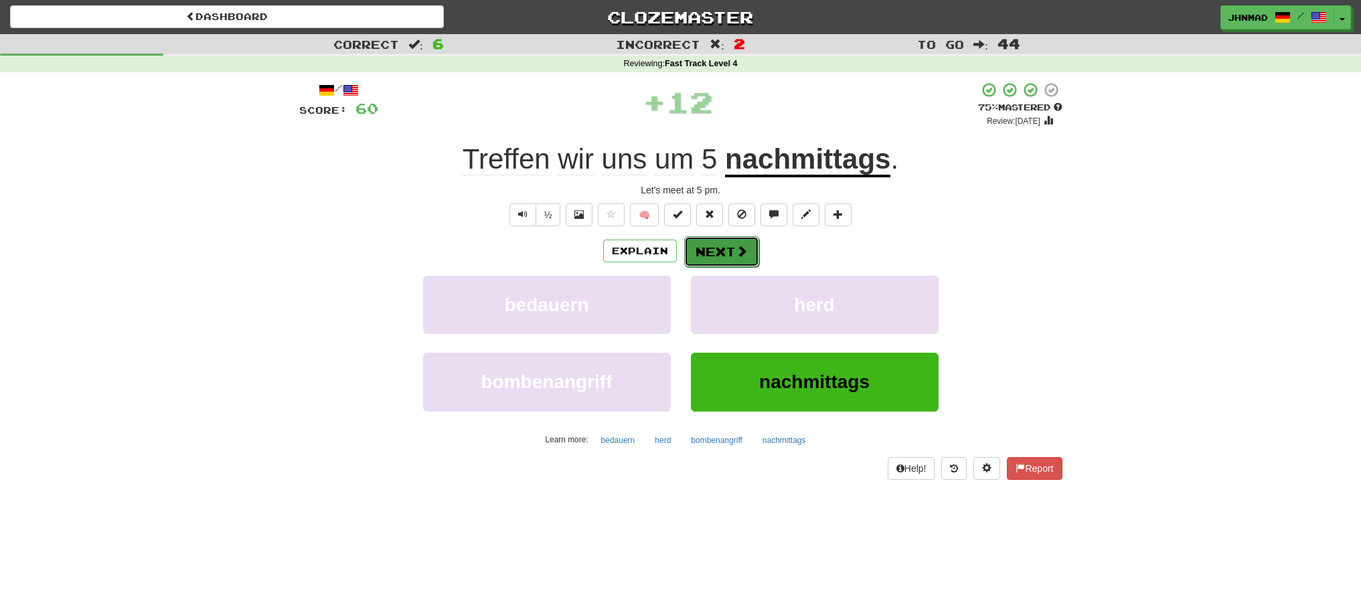
click at [721, 256] on button "Next" at bounding box center [721, 251] width 75 height 31
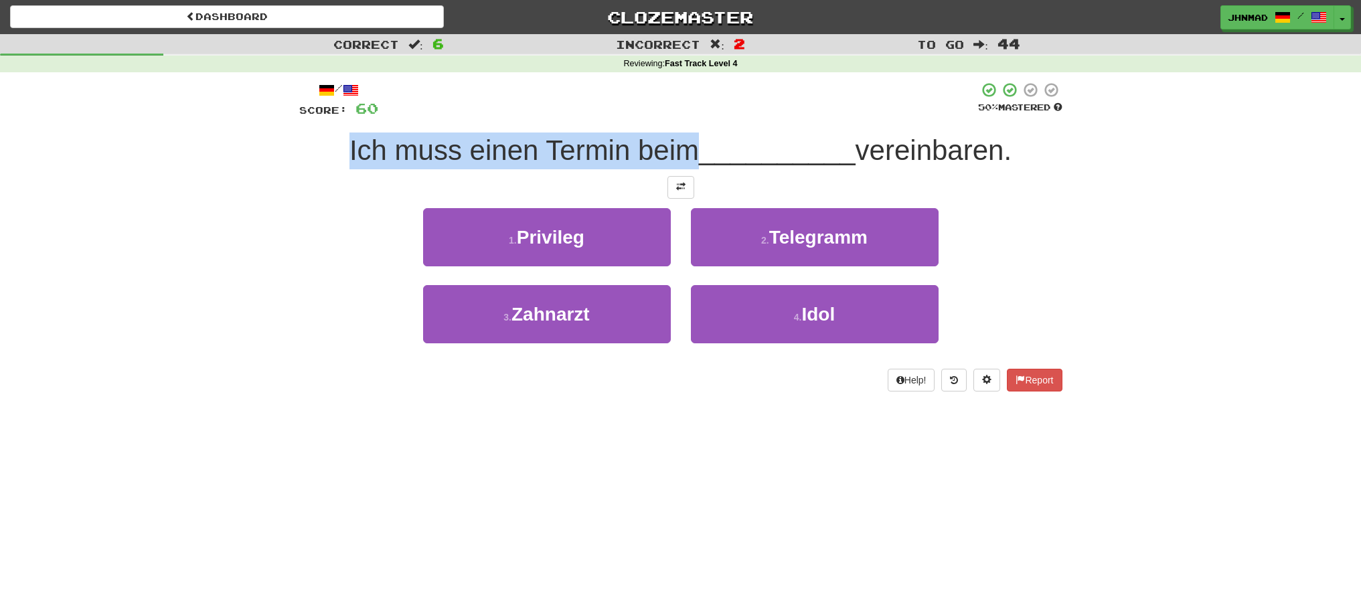
drag, startPoint x: 341, startPoint y: 151, endPoint x: 692, endPoint y: 147, distance: 350.8
click at [691, 148] on span "Ich muss einen Termin beim" at bounding box center [523, 150] width 349 height 31
click at [683, 116] on div at bounding box center [683, 116] width 0 height 0
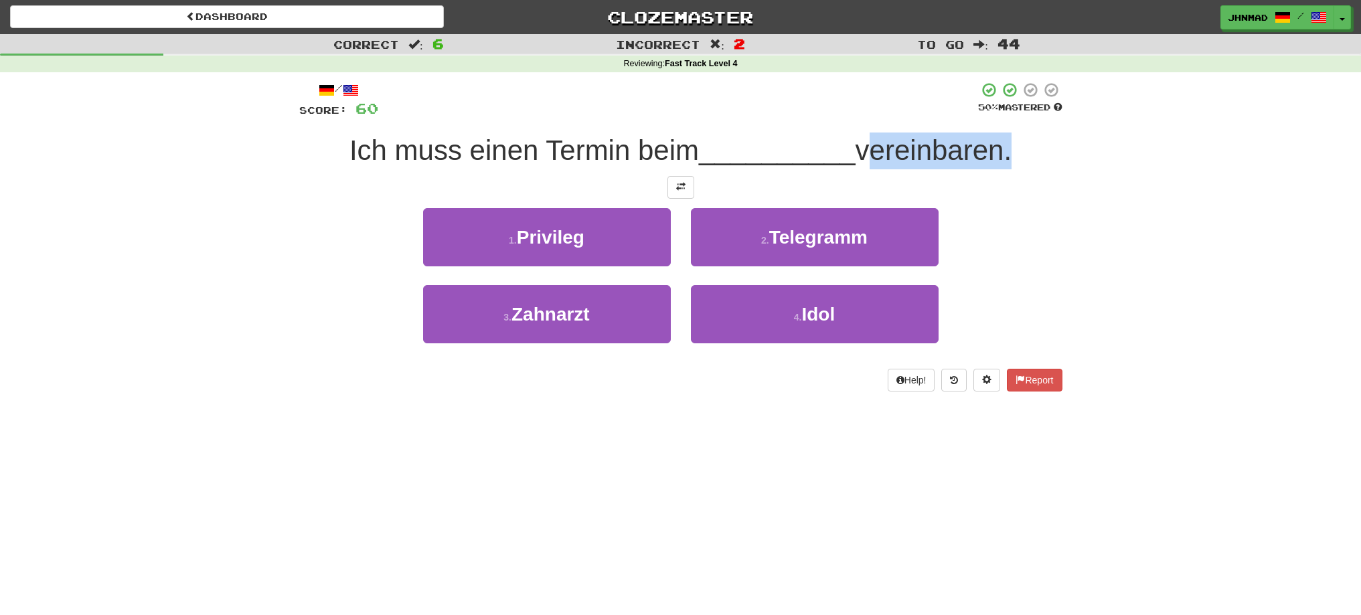
drag, startPoint x: 863, startPoint y: 151, endPoint x: 1007, endPoint y: 155, distance: 144.0
click at [1007, 155] on span "vereinbaren." at bounding box center [933, 150] width 156 height 31
click at [999, 167] on div at bounding box center [999, 167] width 0 height 0
click at [1139, 262] on div "Correct : 6 Incorrect : 2 To go : 44 Reviewing : Fast Track Level 4 / Score: 60…" at bounding box center [680, 222] width 1361 height 376
click at [681, 195] on button at bounding box center [680, 187] width 27 height 23
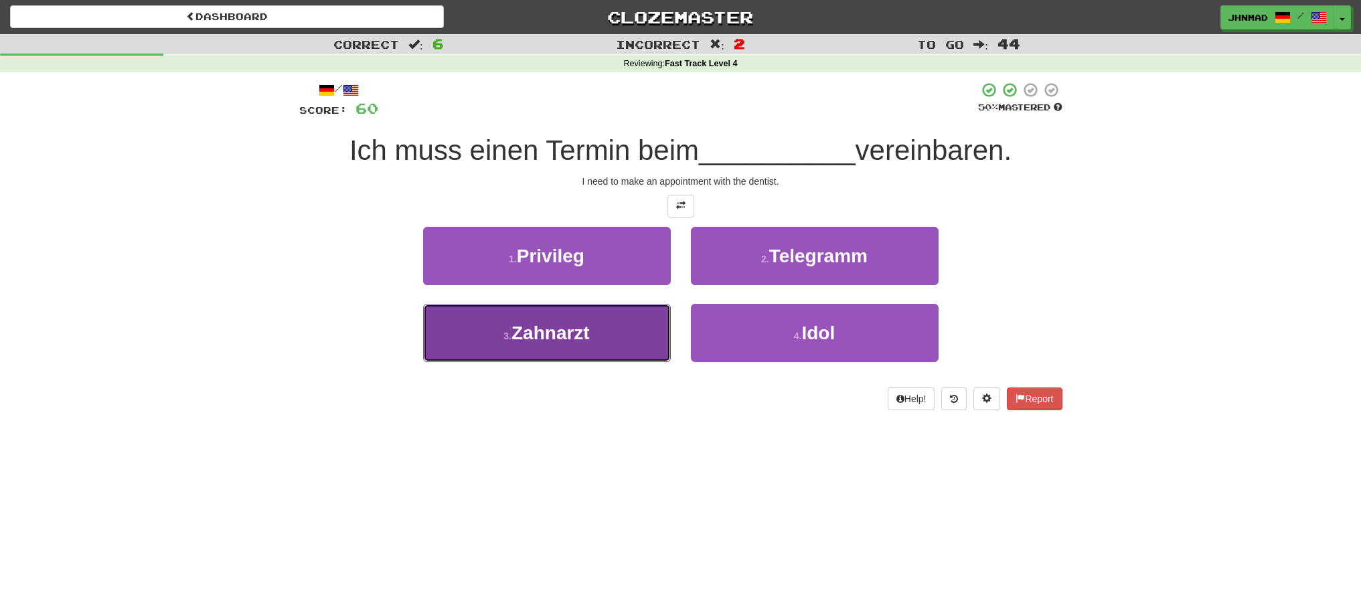
click at [559, 337] on span "Zahnarzt" at bounding box center [550, 333] width 78 height 21
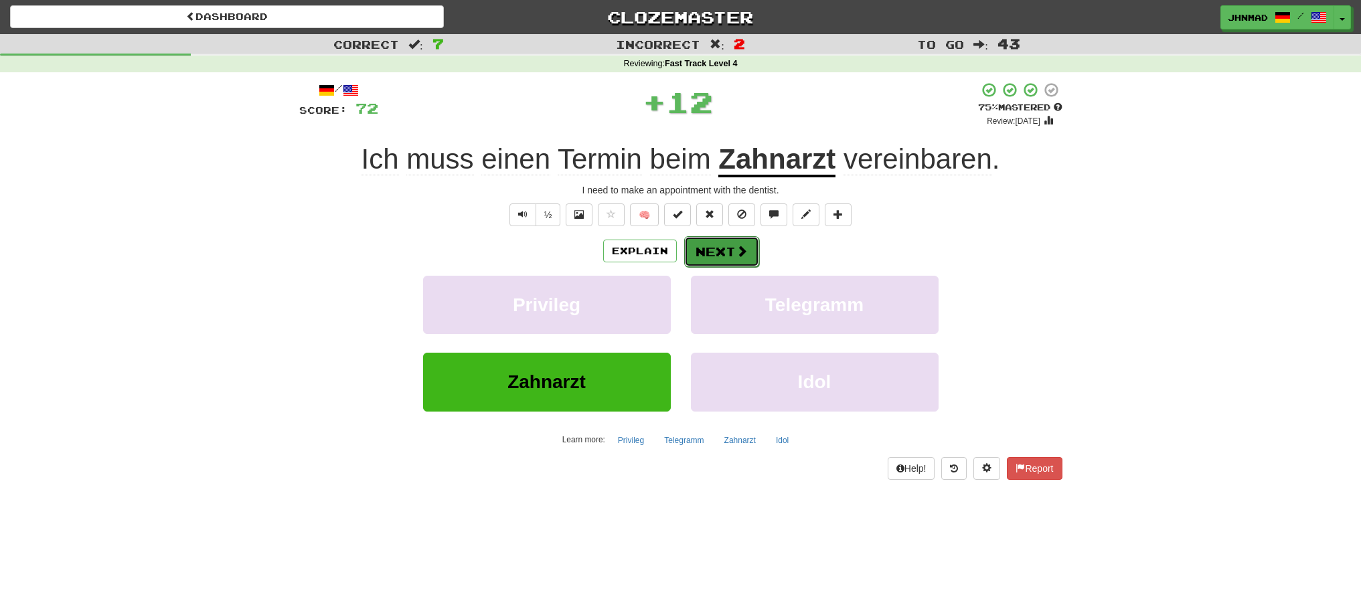
click at [736, 246] on span at bounding box center [742, 251] width 12 height 12
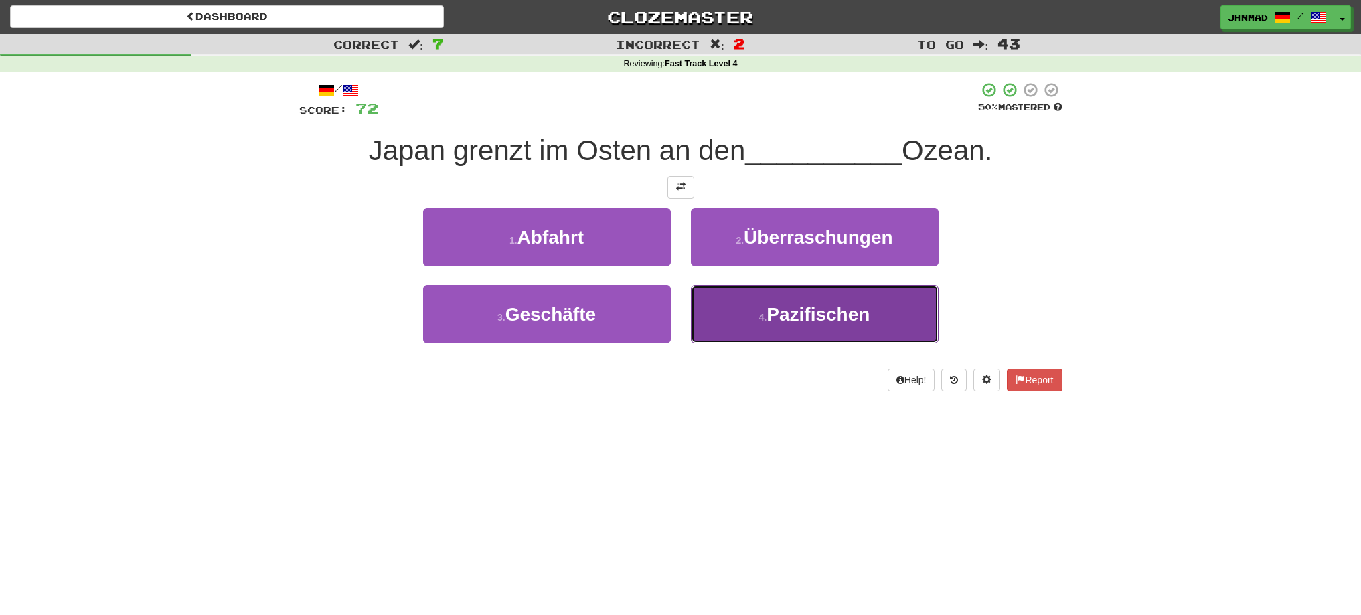
click at [795, 319] on span "Pazifischen" at bounding box center [817, 314] width 103 height 21
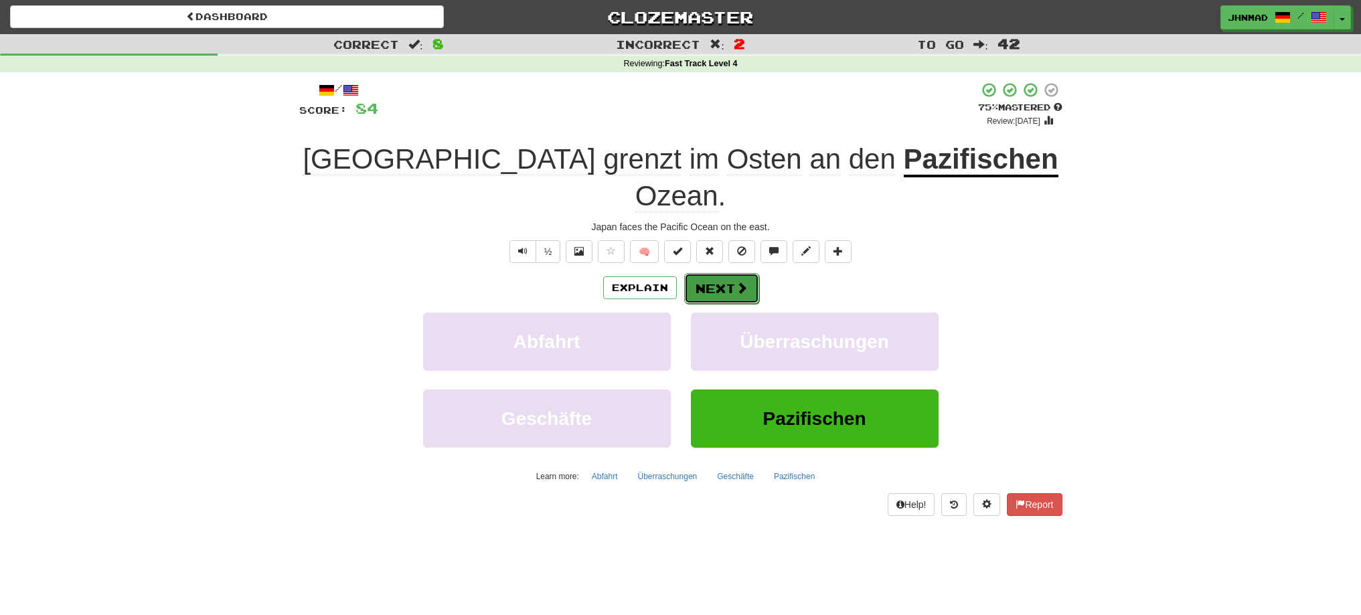
click at [738, 282] on span at bounding box center [742, 288] width 12 height 12
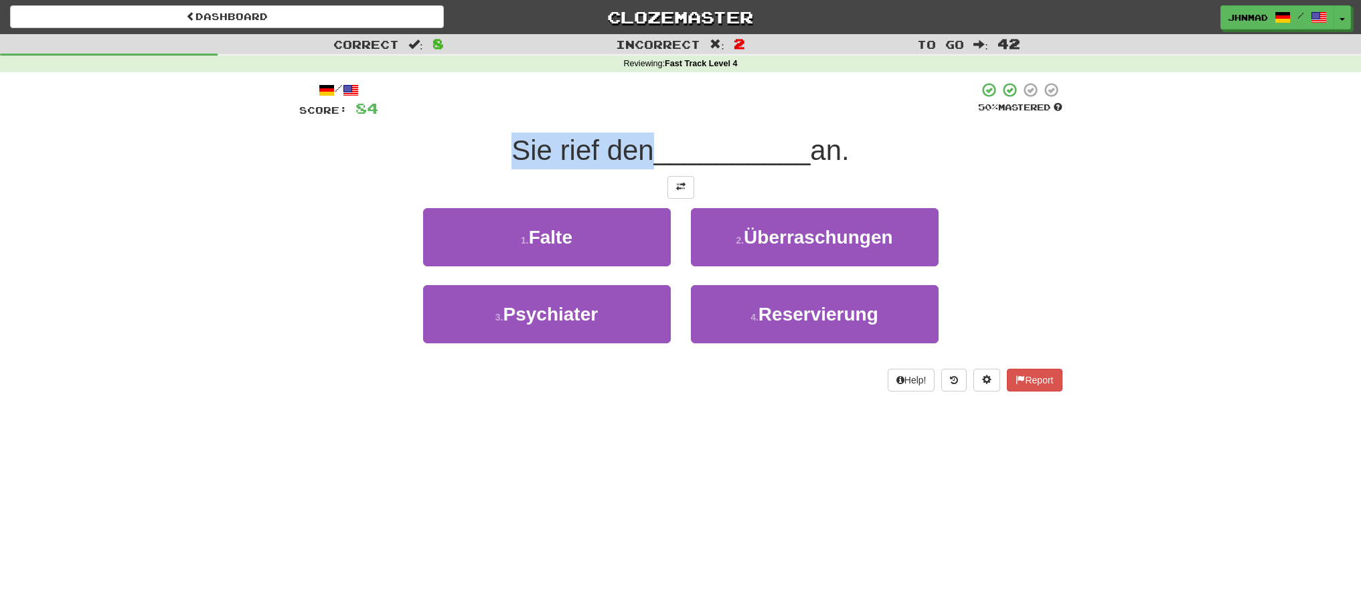
drag, startPoint x: 509, startPoint y: 150, endPoint x: 643, endPoint y: 126, distance: 136.0
click at [643, 126] on div "/ Score: 84 50 % Mastered Sie rief den __________ an. 1 . Falte 2 . Überraschun…" at bounding box center [680, 237] width 763 height 310
click at [634, 116] on div at bounding box center [634, 116] width 0 height 0
click at [489, 144] on div "Sie rief den __________ an." at bounding box center [680, 151] width 763 height 37
click at [678, 182] on span at bounding box center [680, 186] width 9 height 9
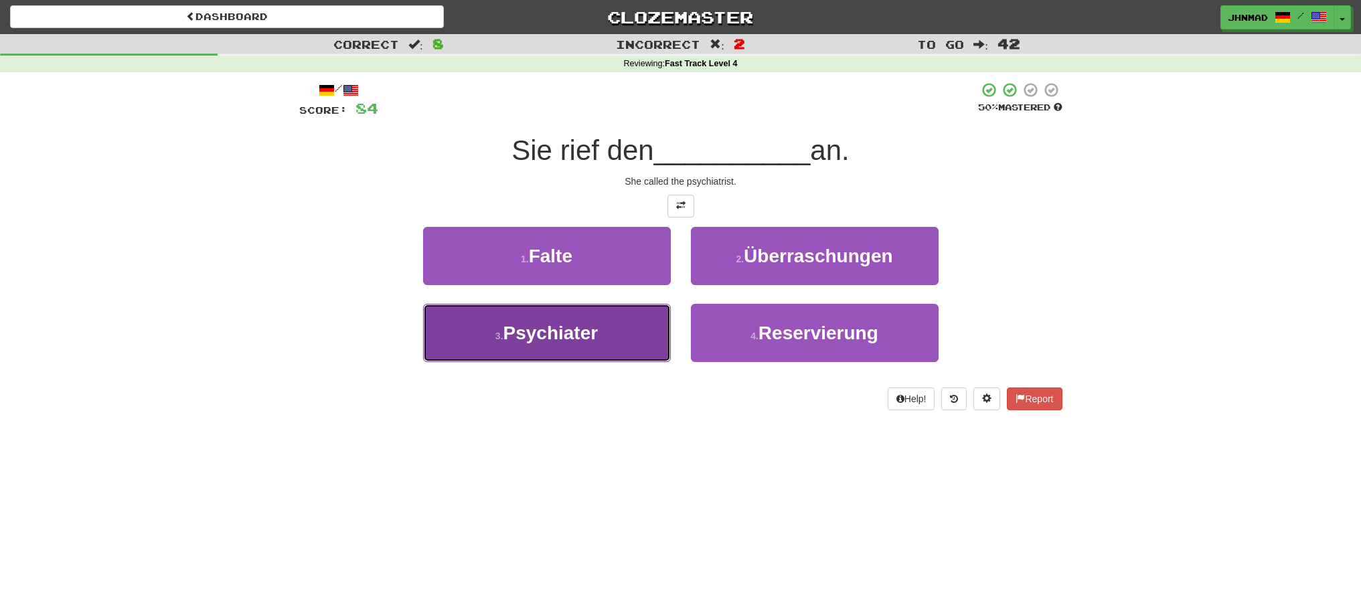
click at [602, 338] on button "3 . Psychiater" at bounding box center [547, 333] width 248 height 58
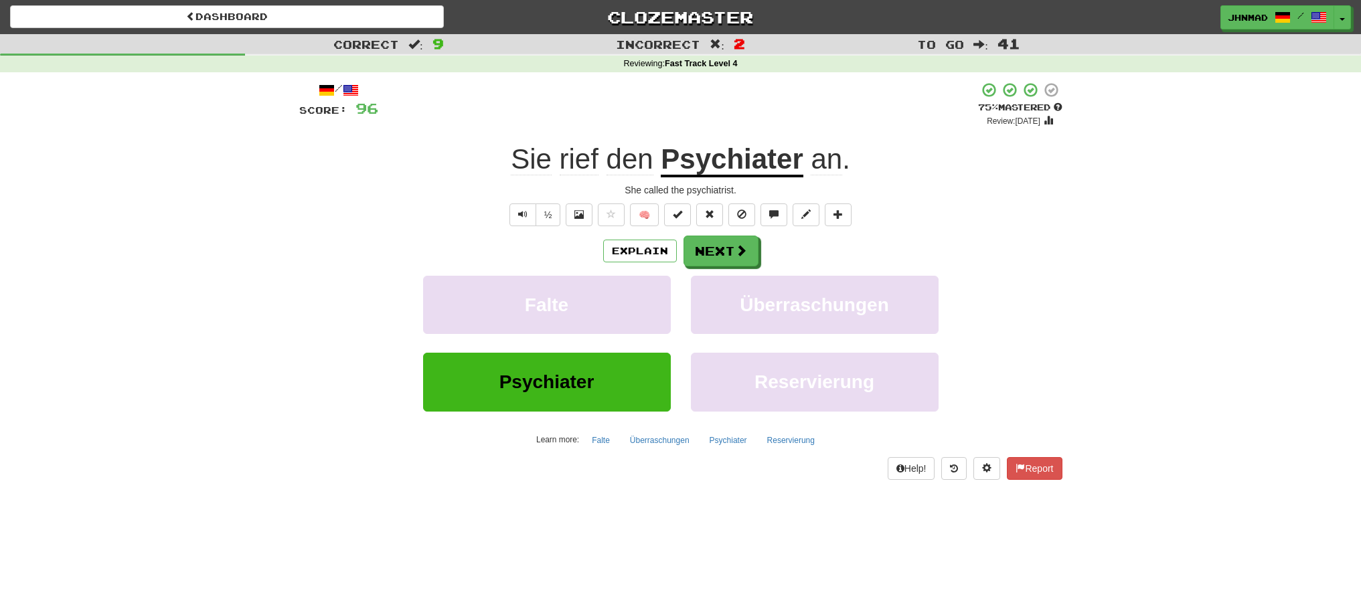
click at [706, 152] on u "Psychiater" at bounding box center [732, 160] width 142 height 34
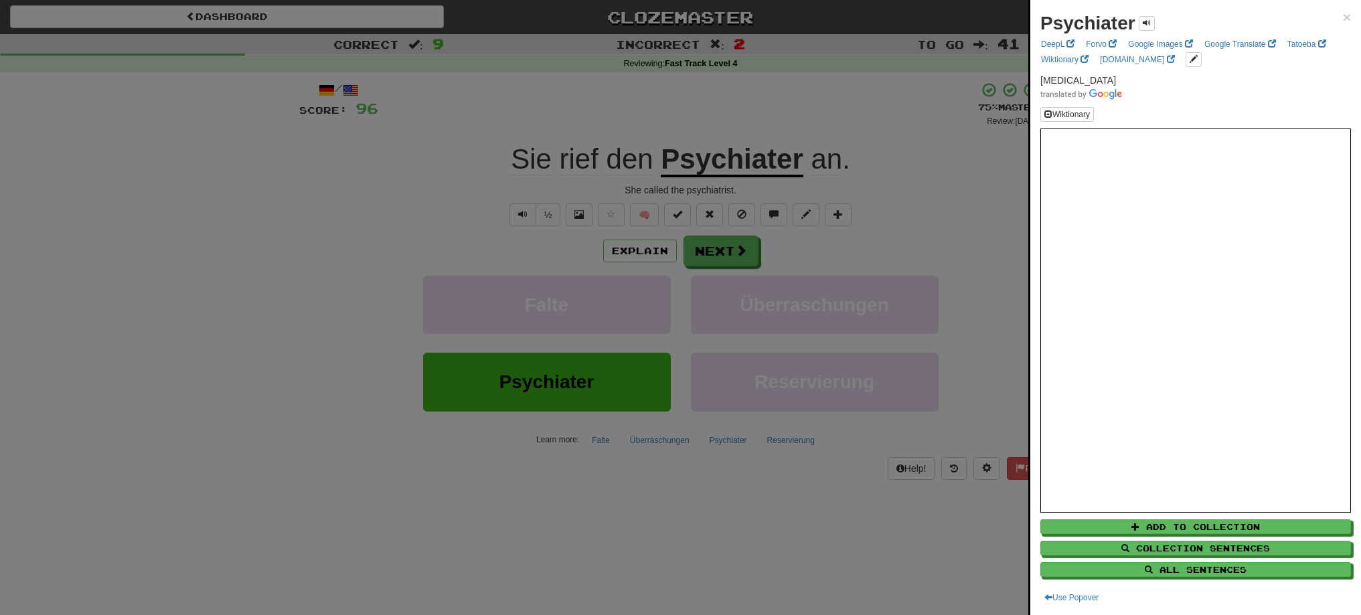
click at [720, 248] on div at bounding box center [680, 307] width 1361 height 615
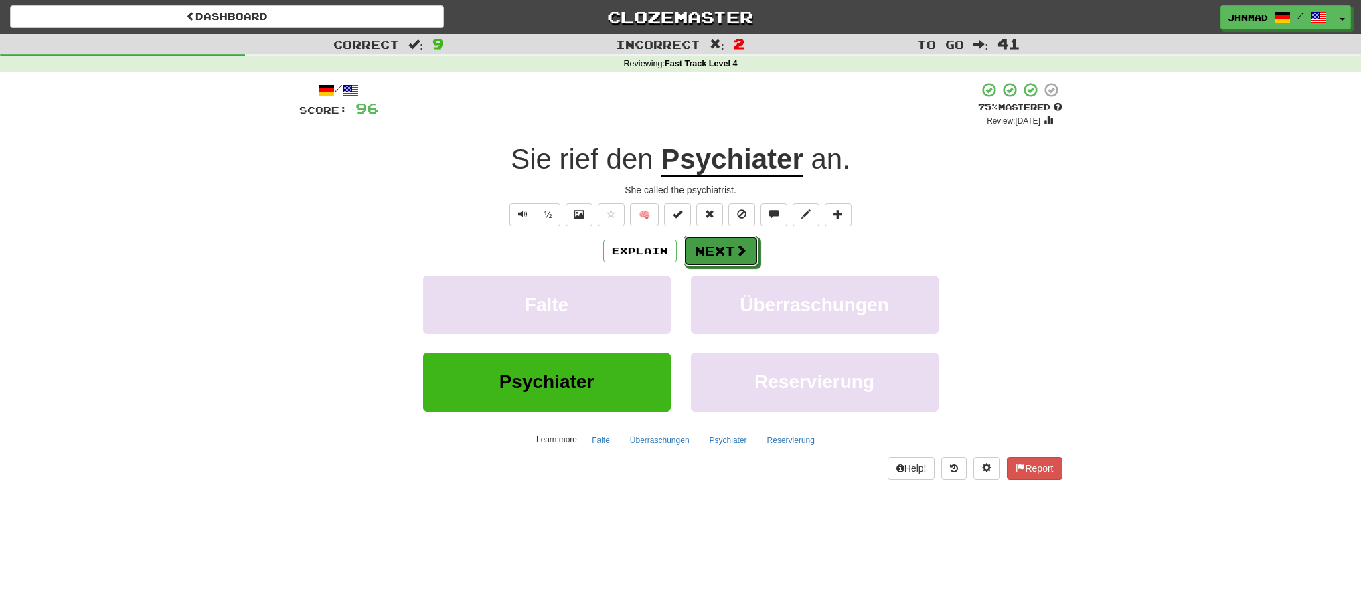
click at [720, 248] on button "Next" at bounding box center [720, 251] width 75 height 31
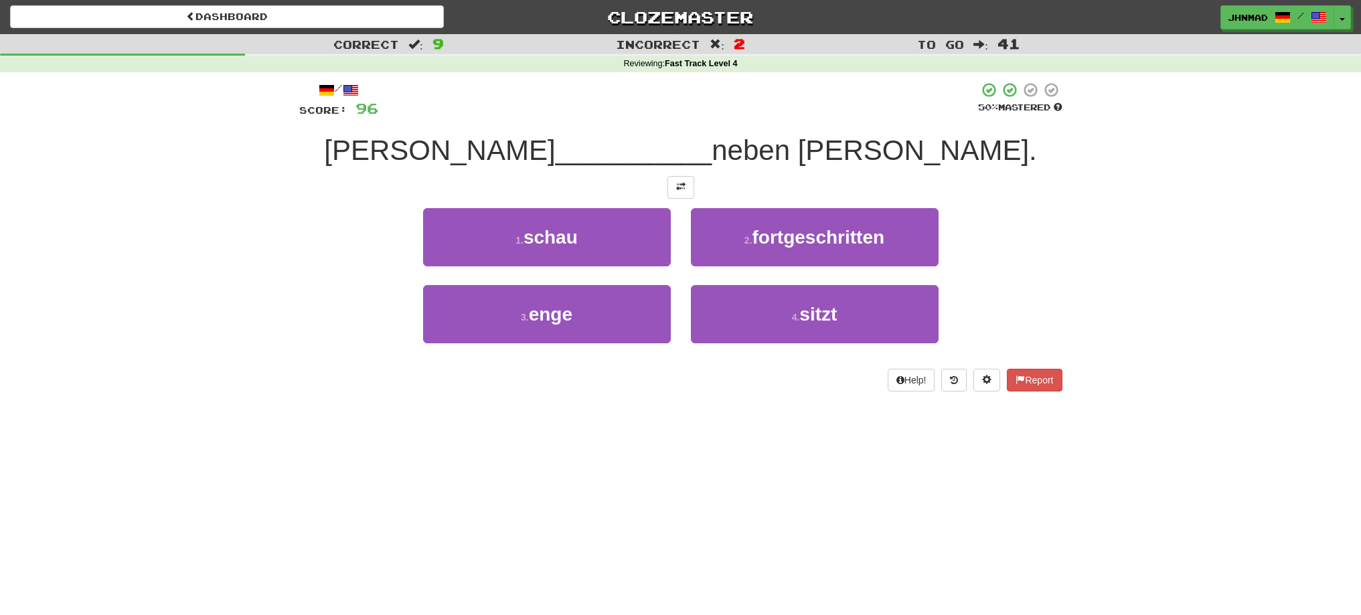
click at [679, 199] on div "/ Score: 96 50 % Mastered [PERSON_NAME] __________ neben [PERSON_NAME]. 1 . sch…" at bounding box center [680, 237] width 763 height 310
click at [680, 192] on button at bounding box center [680, 187] width 27 height 23
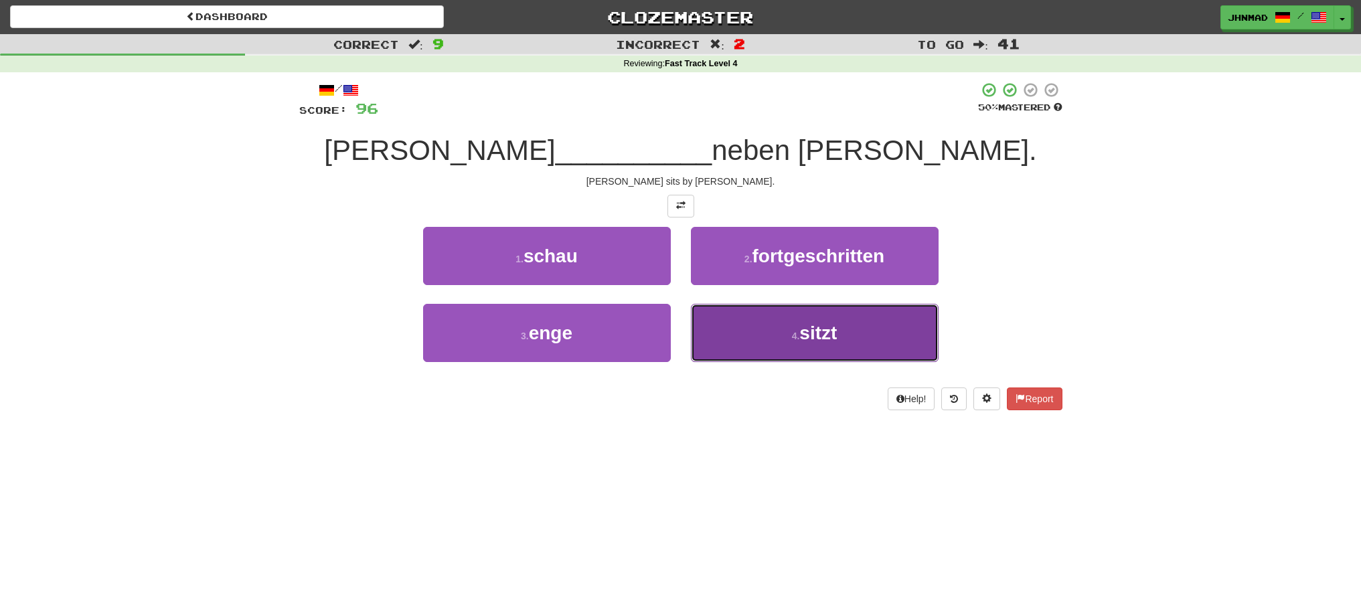
click at [856, 328] on button "4 . sitzt" at bounding box center [815, 333] width 248 height 58
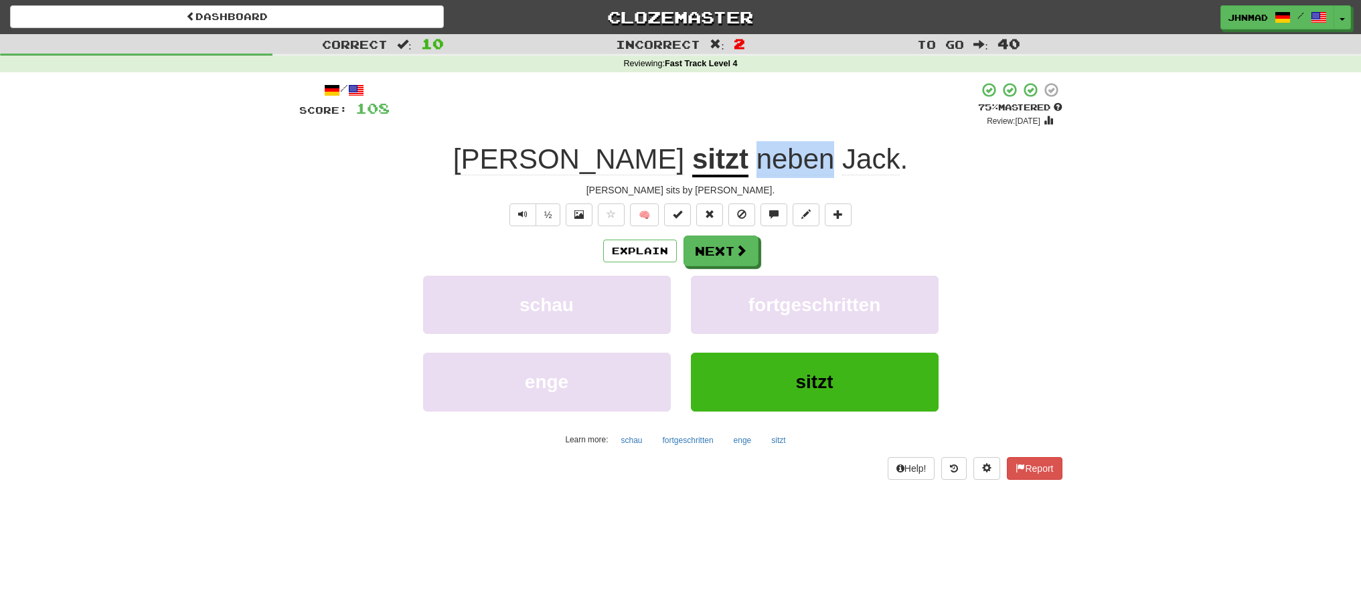
drag, startPoint x: 671, startPoint y: 165, endPoint x: 745, endPoint y: 161, distance: 74.4
click at [756, 161] on span "neben" at bounding box center [795, 159] width 78 height 32
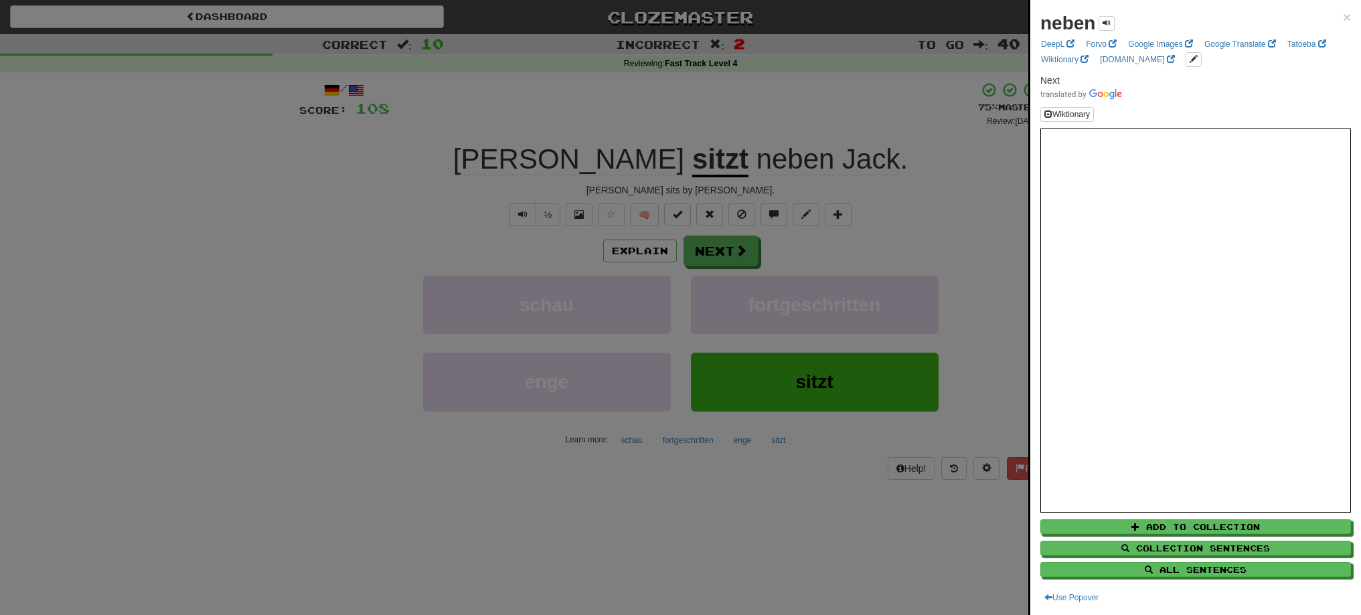
click at [974, 226] on div at bounding box center [680, 307] width 1361 height 615
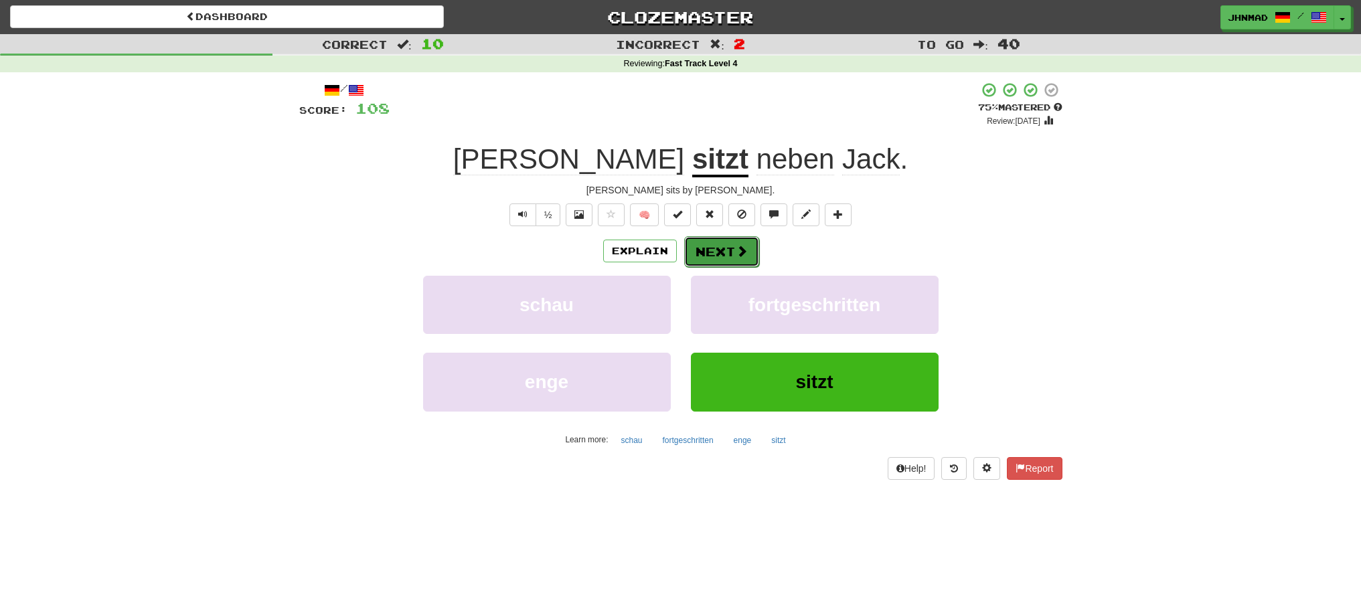
click at [718, 256] on button "Next" at bounding box center [721, 251] width 75 height 31
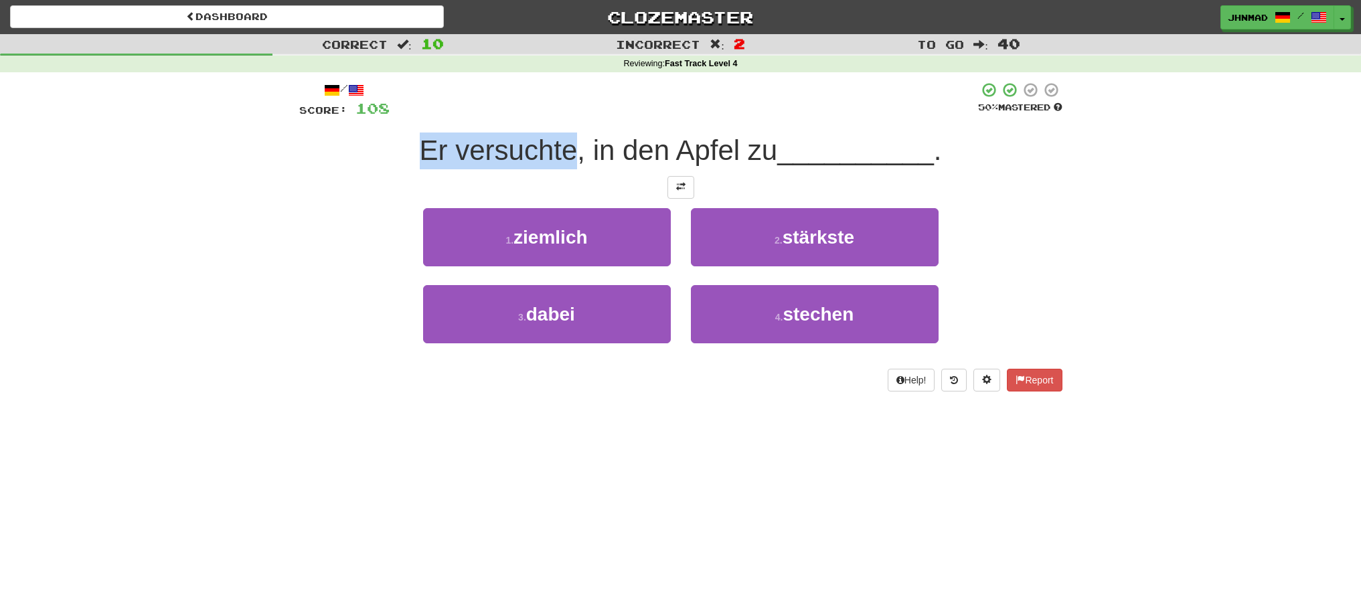
drag, startPoint x: 404, startPoint y: 157, endPoint x: 569, endPoint y: 119, distance: 168.9
click at [569, 119] on div "/ Score: 108 50 % Mastered Er versuchte, in den Apfel zu __________ . 1 . zieml…" at bounding box center [680, 237] width 763 height 310
click at [560, 116] on div at bounding box center [560, 116] width 0 height 0
drag, startPoint x: 327, startPoint y: 187, endPoint x: 437, endPoint y: 145, distance: 118.2
click at [341, 179] on div at bounding box center [680, 187] width 763 height 23
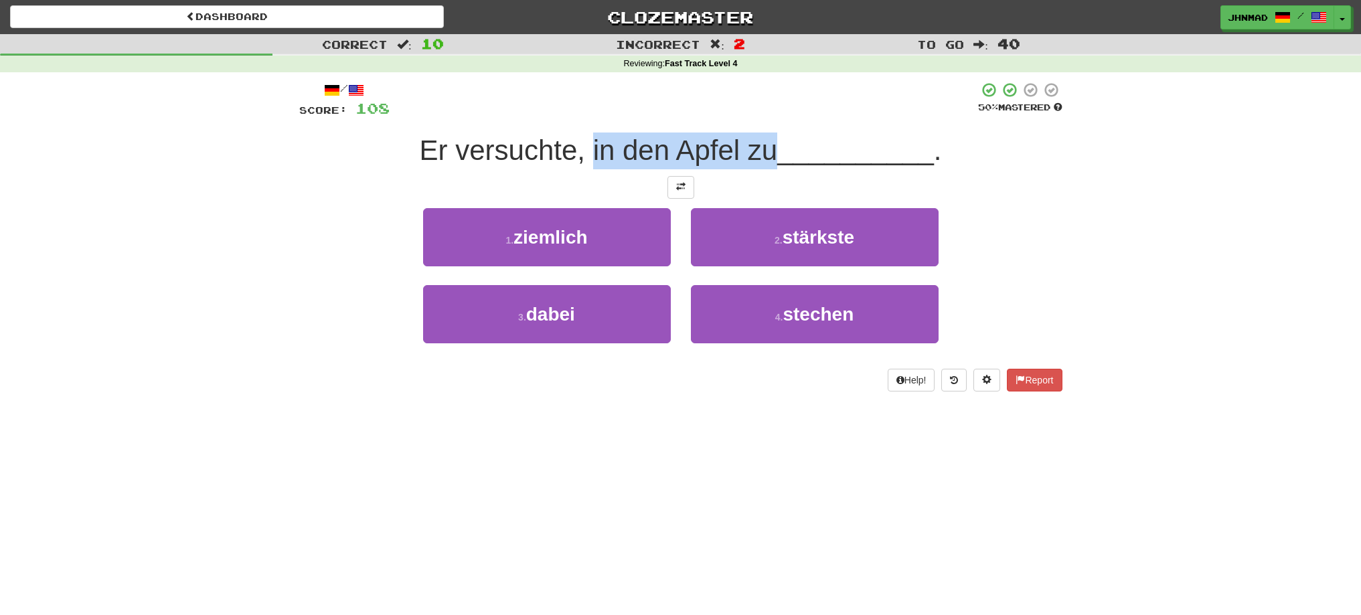
drag, startPoint x: 586, startPoint y: 143, endPoint x: 772, endPoint y: 142, distance: 186.1
click at [772, 142] on span "Er versuchte, in den Apfel zu" at bounding box center [599, 150] width 358 height 31
click at [764, 116] on div at bounding box center [764, 116] width 0 height 0
click at [844, 129] on div "/ Score: 108 50 % Mastered Er versuchte, in den Apfel zu __________ . 1 . zieml…" at bounding box center [680, 237] width 763 height 310
click at [682, 194] on button at bounding box center [680, 187] width 27 height 23
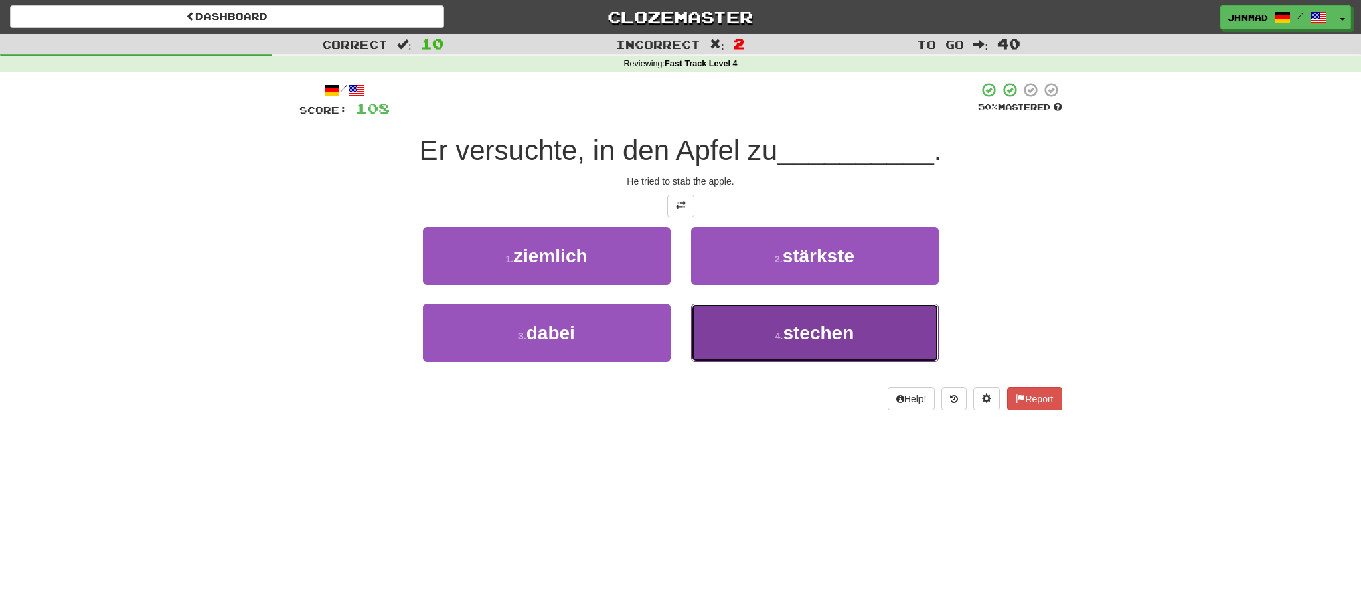
click at [828, 341] on span "stechen" at bounding box center [817, 333] width 71 height 21
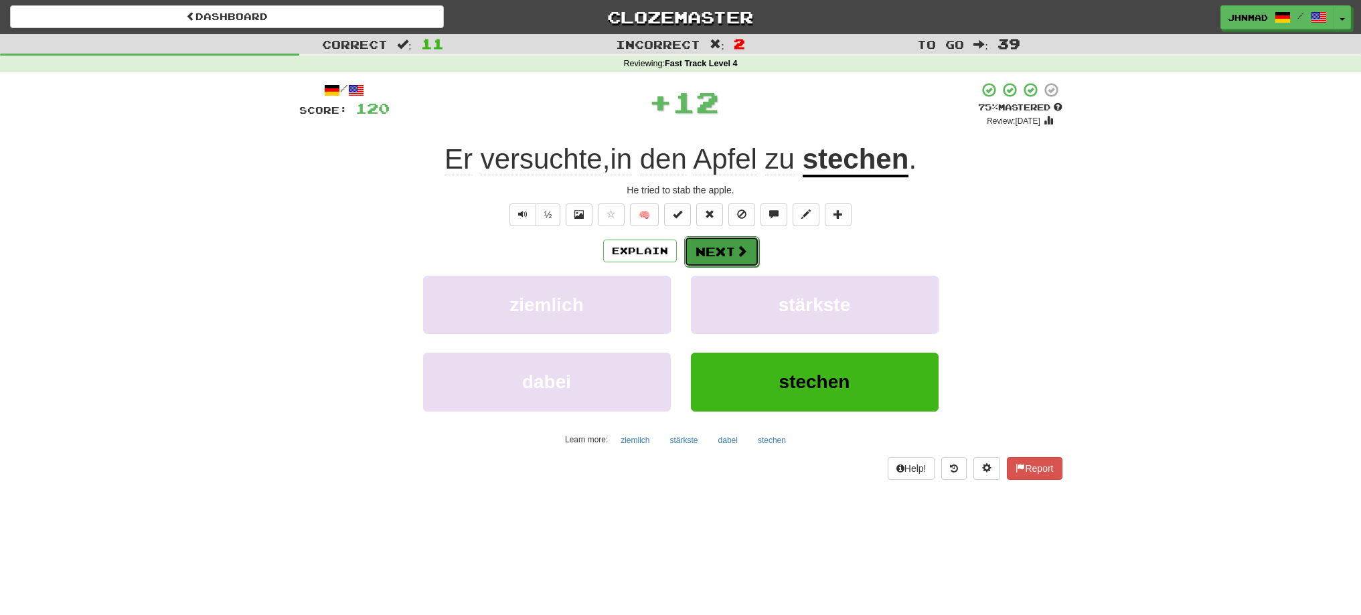
click at [732, 250] on button "Next" at bounding box center [721, 251] width 75 height 31
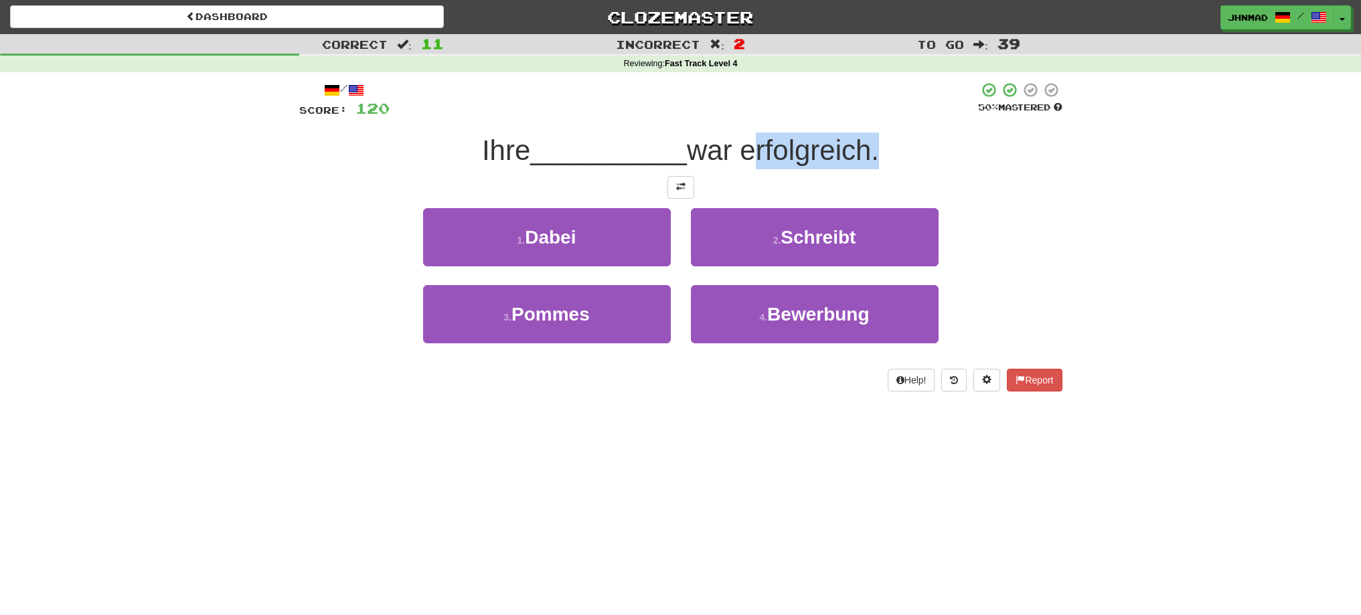
drag, startPoint x: 746, startPoint y: 155, endPoint x: 875, endPoint y: 137, distance: 129.8
click at [875, 137] on span "war erfolgreich." at bounding box center [783, 150] width 192 height 31
click at [866, 116] on div at bounding box center [866, 116] width 0 height 0
click at [1103, 203] on div "Correct : 11 Incorrect : 2 To go : 39 Reviewing : Fast Track Level 4 / Score: 1…" at bounding box center [680, 222] width 1361 height 376
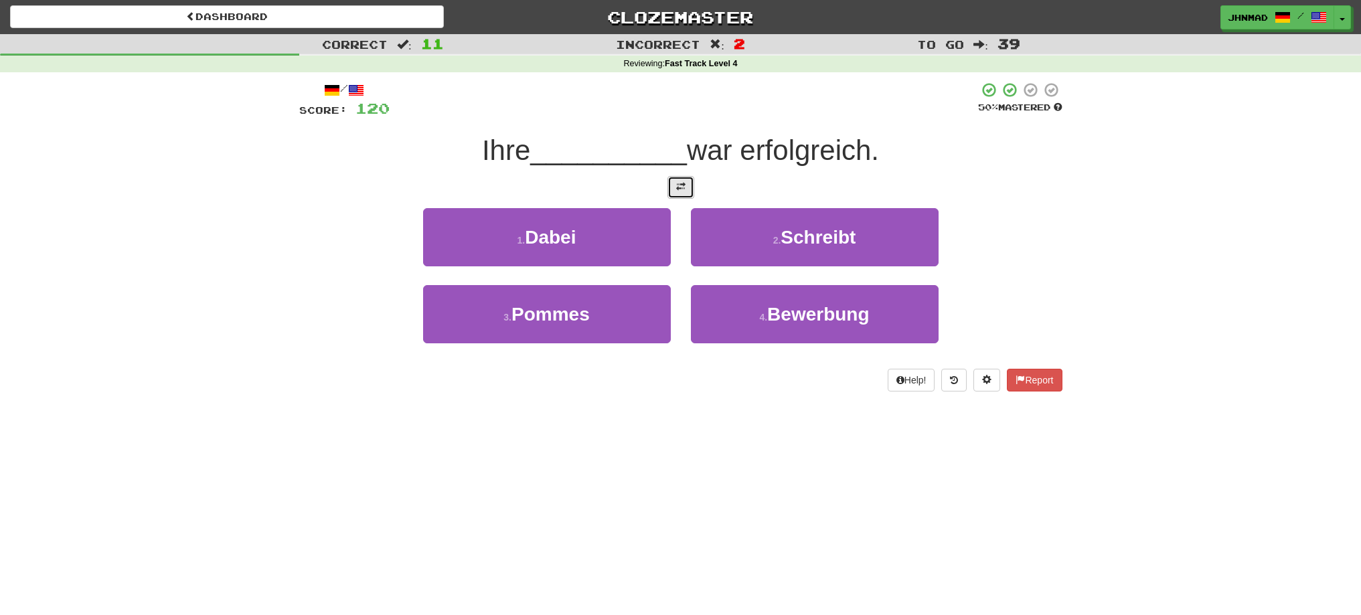
click at [685, 194] on button at bounding box center [680, 187] width 27 height 23
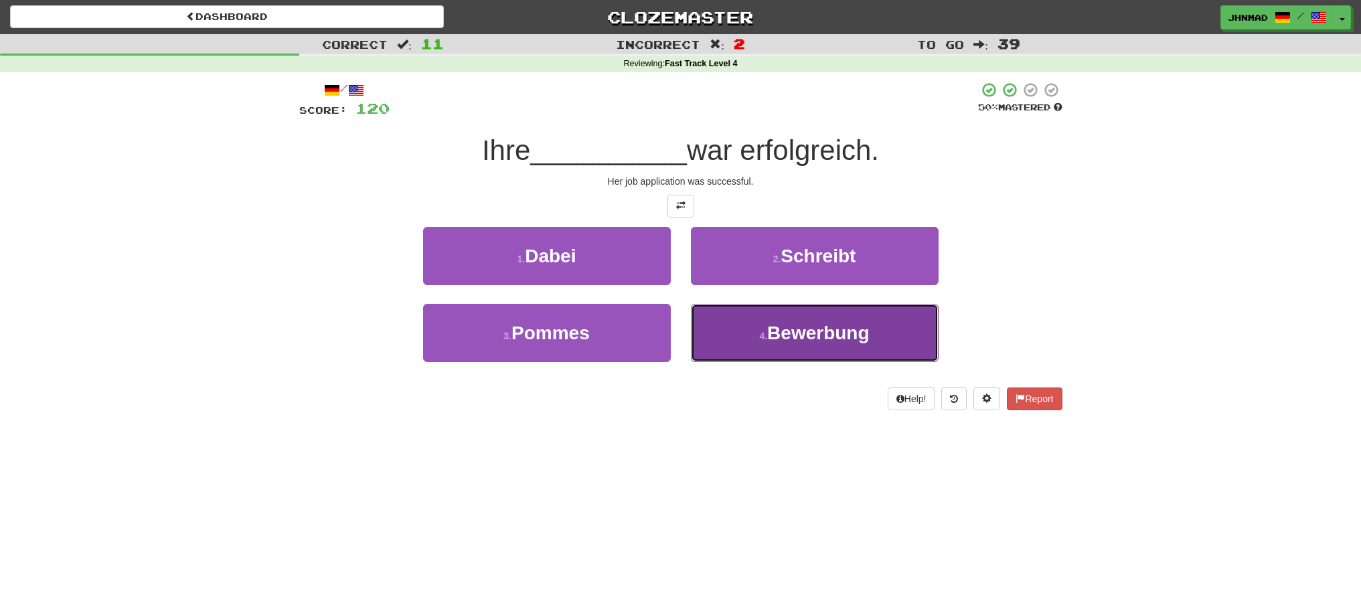
click at [803, 340] on span "Bewerbung" at bounding box center [818, 333] width 102 height 21
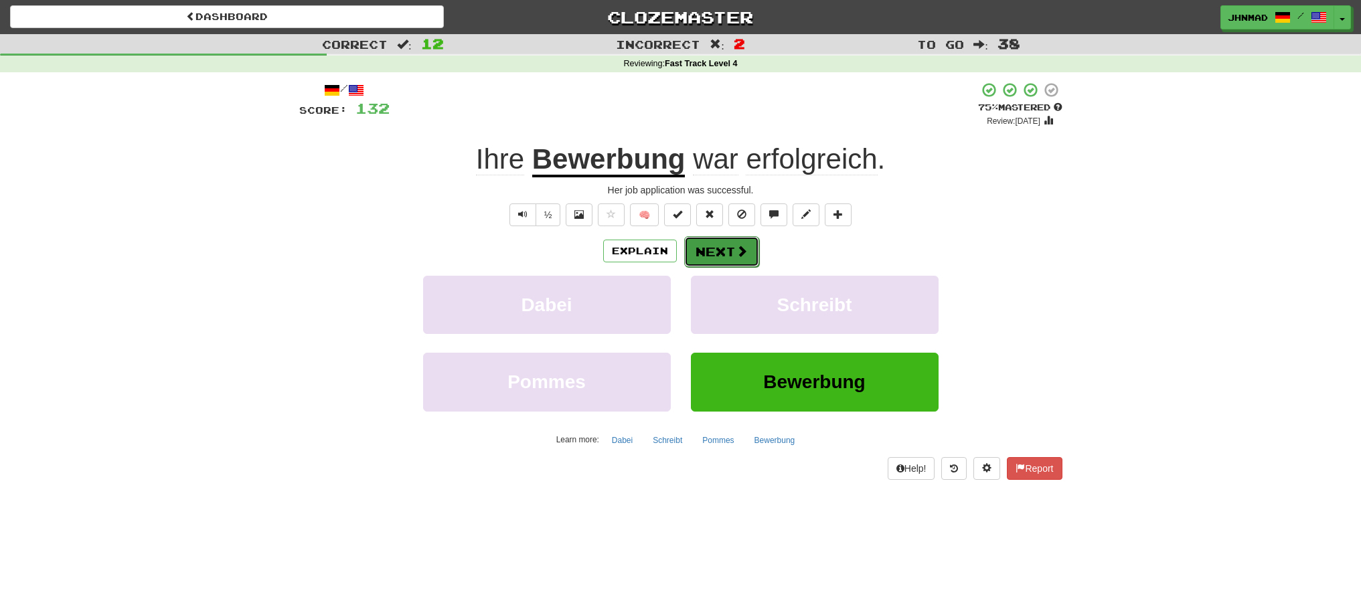
click at [720, 245] on button "Next" at bounding box center [721, 251] width 75 height 31
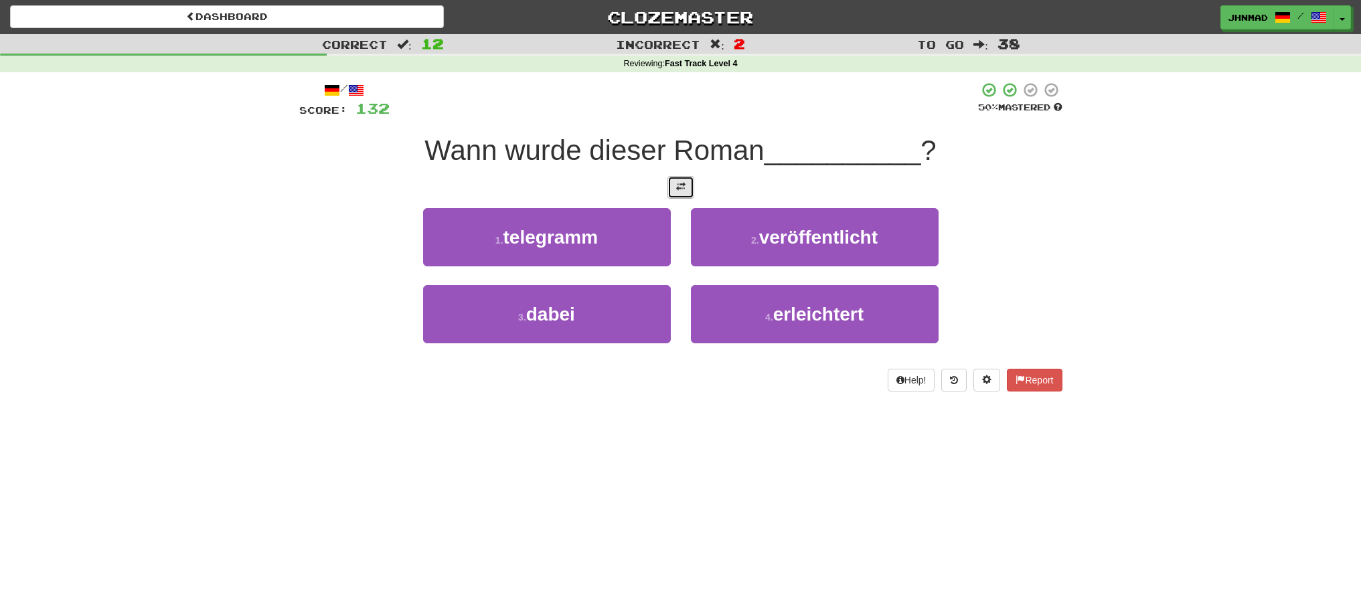
click at [668, 184] on button at bounding box center [680, 187] width 27 height 23
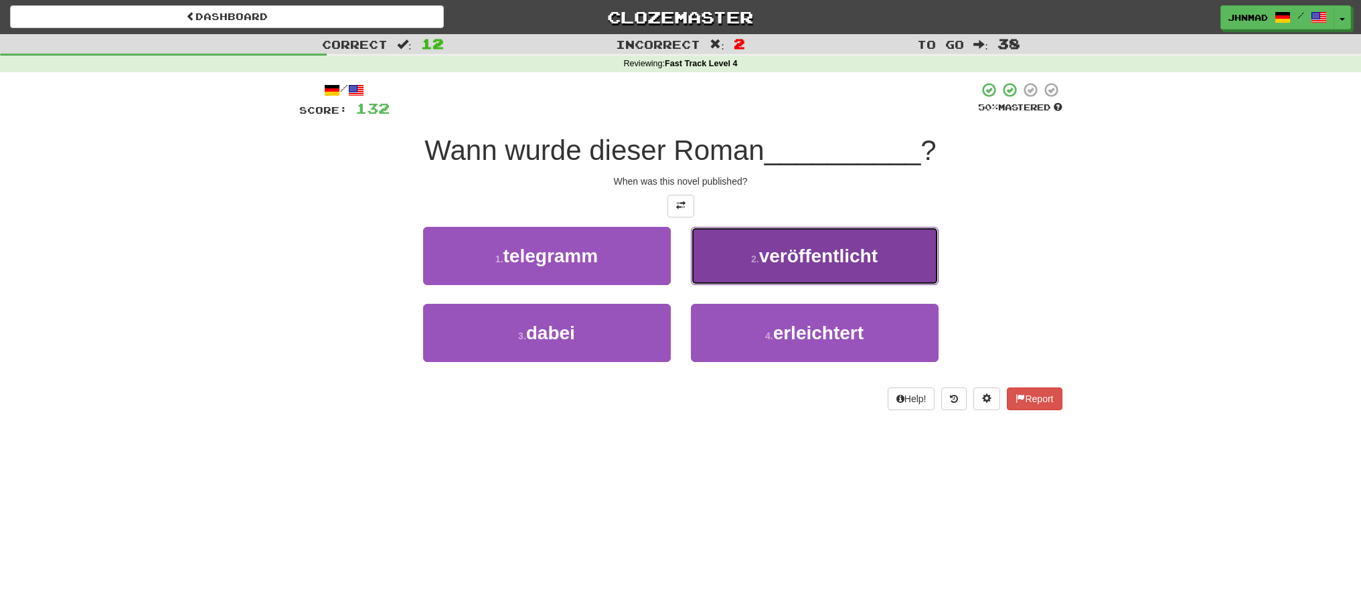
click at [816, 258] on span "veröffentlicht" at bounding box center [818, 256] width 118 height 21
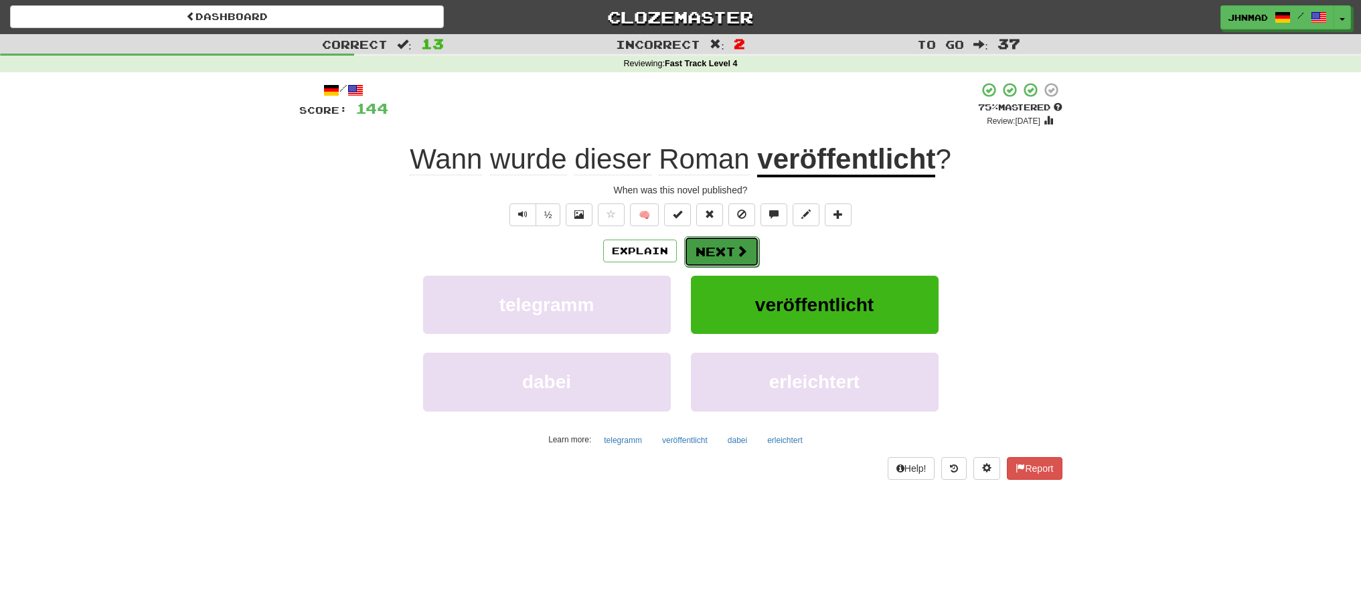
click at [716, 257] on button "Next" at bounding box center [721, 251] width 75 height 31
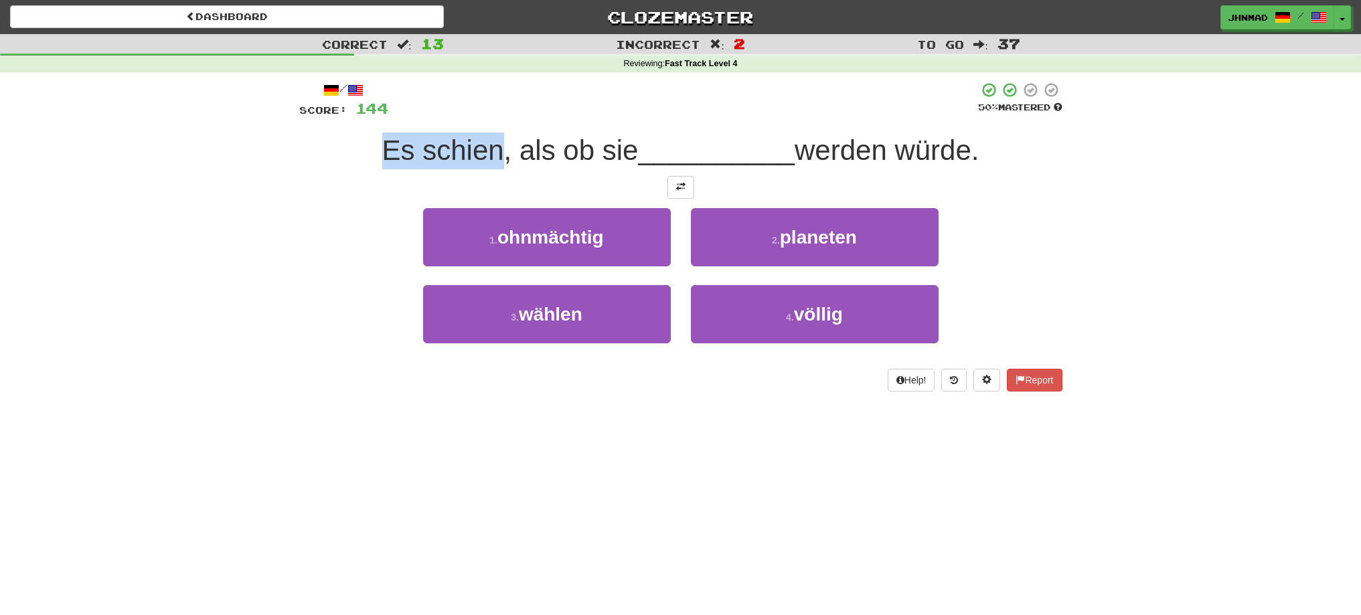
drag, startPoint x: 374, startPoint y: 151, endPoint x: 498, endPoint y: 155, distance: 124.5
click at [498, 155] on div "Es schien, als ob sie __________ werden würde." at bounding box center [680, 151] width 763 height 37
click at [489, 167] on div at bounding box center [489, 167] width 0 height 0
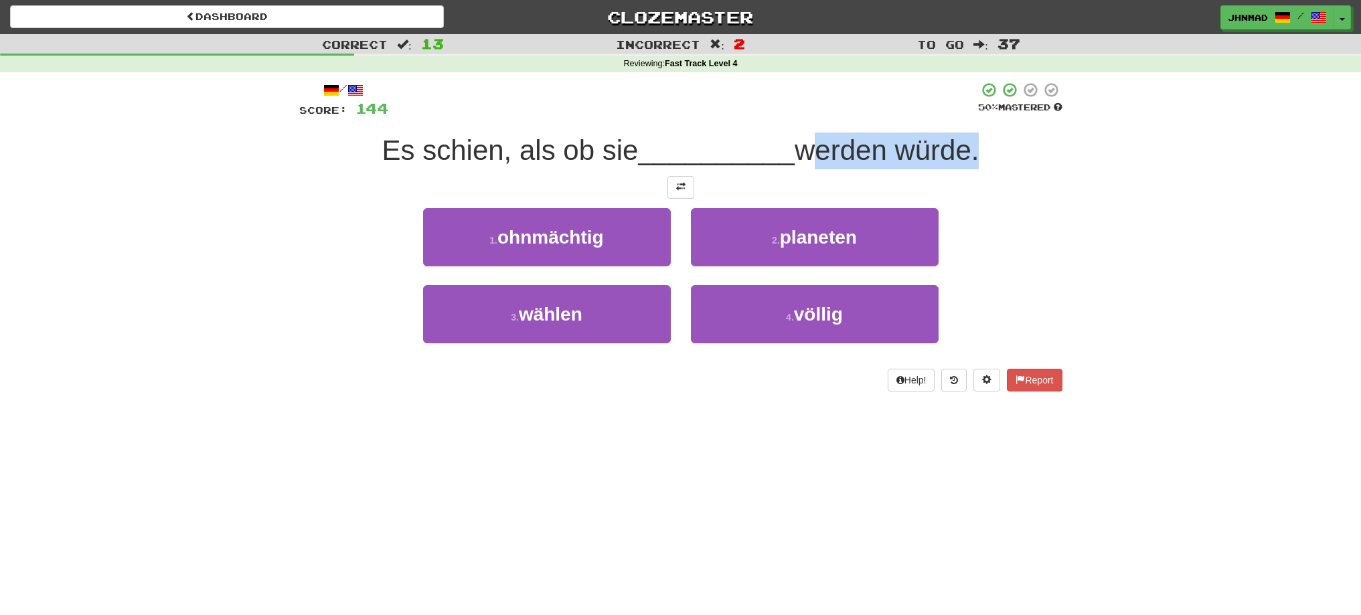
drag, startPoint x: 802, startPoint y: 139, endPoint x: 977, endPoint y: 151, distance: 175.8
click at [977, 151] on span "werden würde." at bounding box center [887, 150] width 184 height 31
click at [969, 167] on div at bounding box center [969, 167] width 0 height 0
drag, startPoint x: 1076, startPoint y: 237, endPoint x: 1047, endPoint y: 256, distance: 35.3
click at [1075, 240] on div "Correct : 13 Incorrect : 2 To go : 37 Reviewing : Fast Track Level 4 / Score: 1…" at bounding box center [680, 222] width 1361 height 376
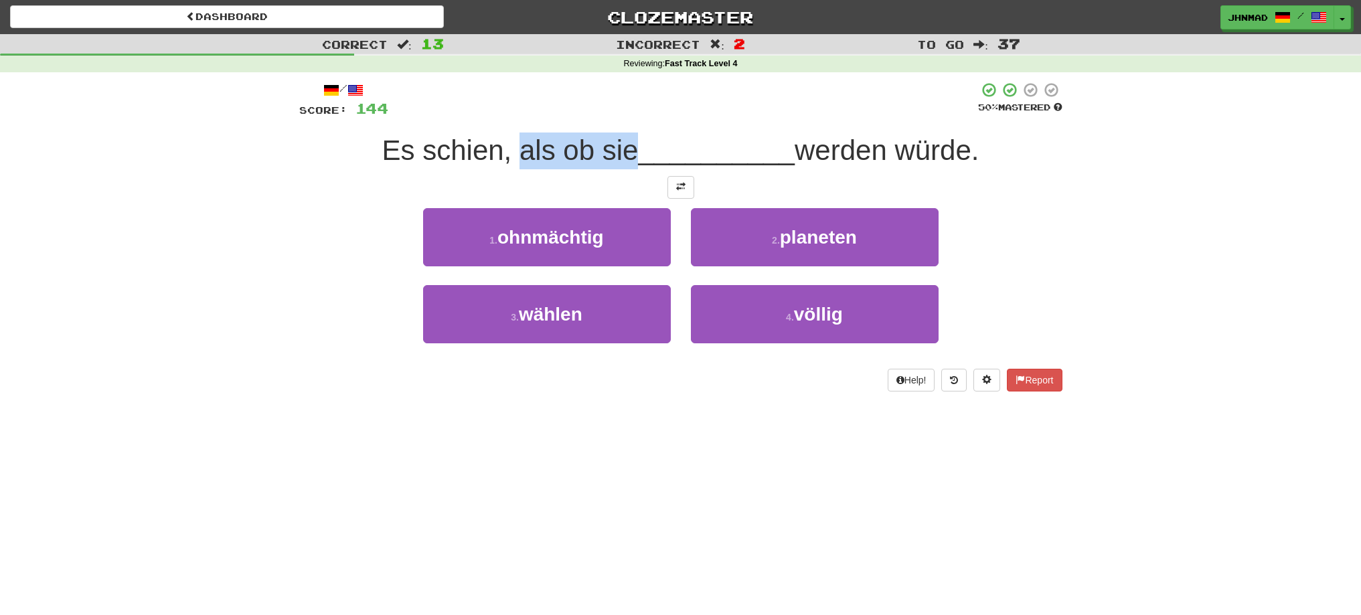
drag, startPoint x: 508, startPoint y: 153, endPoint x: 638, endPoint y: 145, distance: 130.1
click at [635, 145] on span "Es schien, als ob sie" at bounding box center [510, 150] width 256 height 31
click at [626, 116] on div at bounding box center [626, 116] width 0 height 0
click at [671, 189] on button at bounding box center [680, 187] width 27 height 23
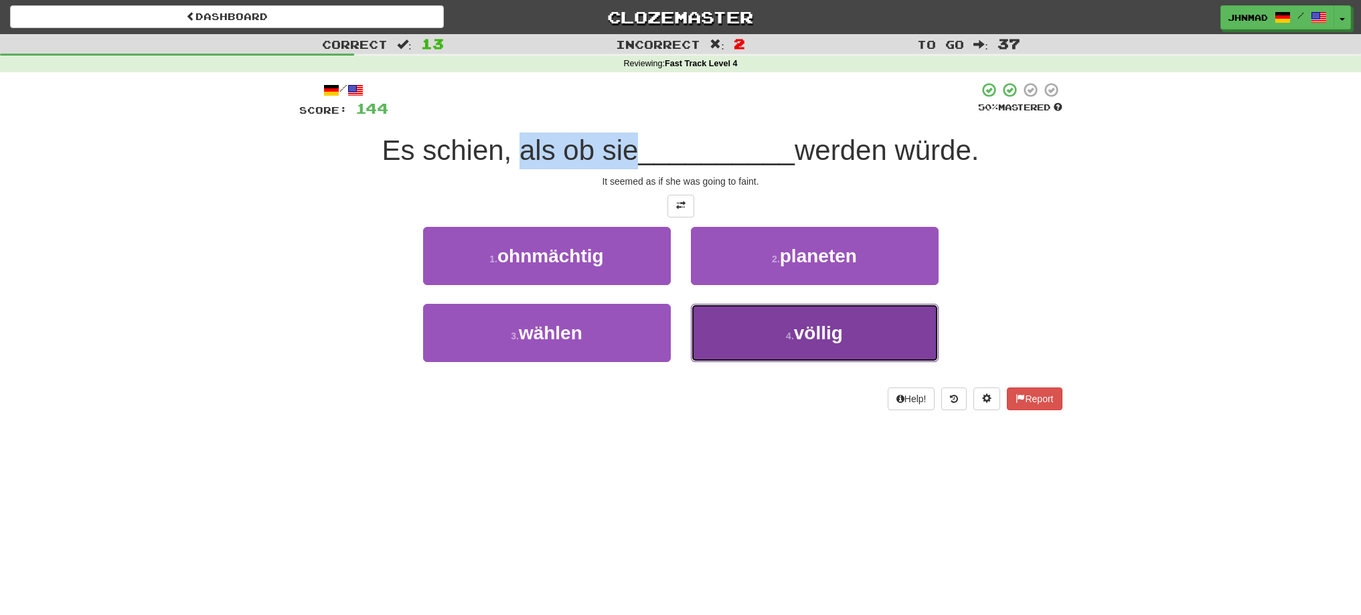
click at [815, 321] on button "4 . völlig" at bounding box center [815, 333] width 248 height 58
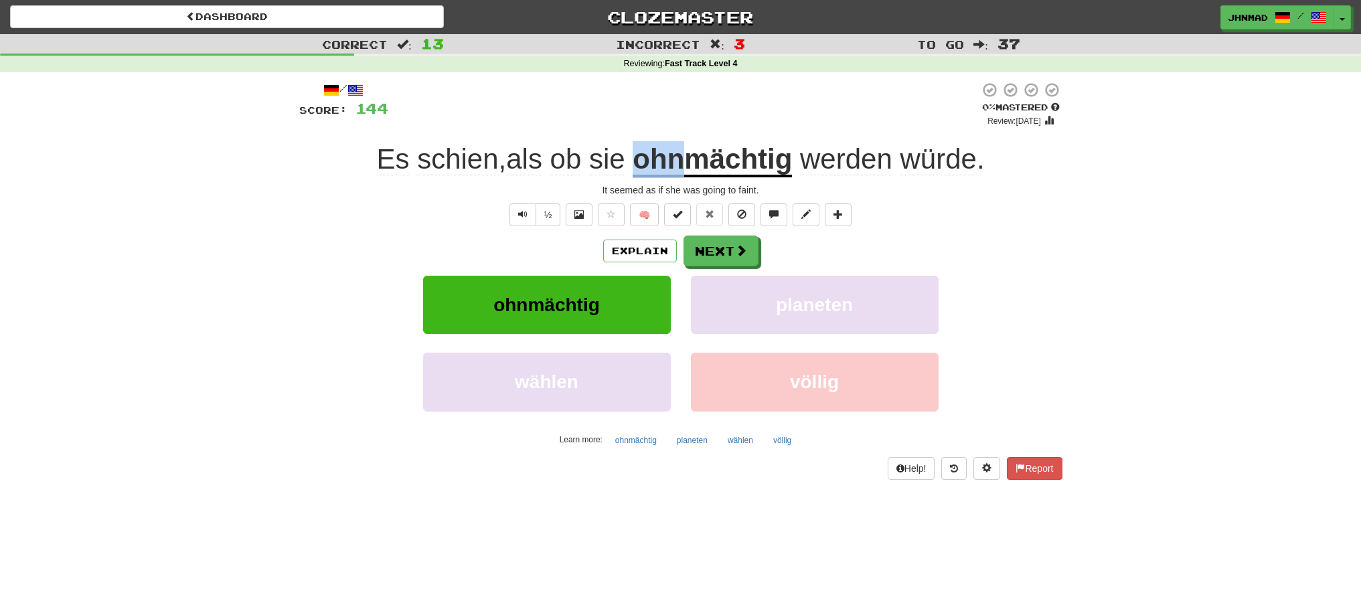
drag, startPoint x: 639, startPoint y: 154, endPoint x: 685, endPoint y: 153, distance: 46.2
click at [685, 153] on u "ohnmächtig" at bounding box center [712, 160] width 159 height 34
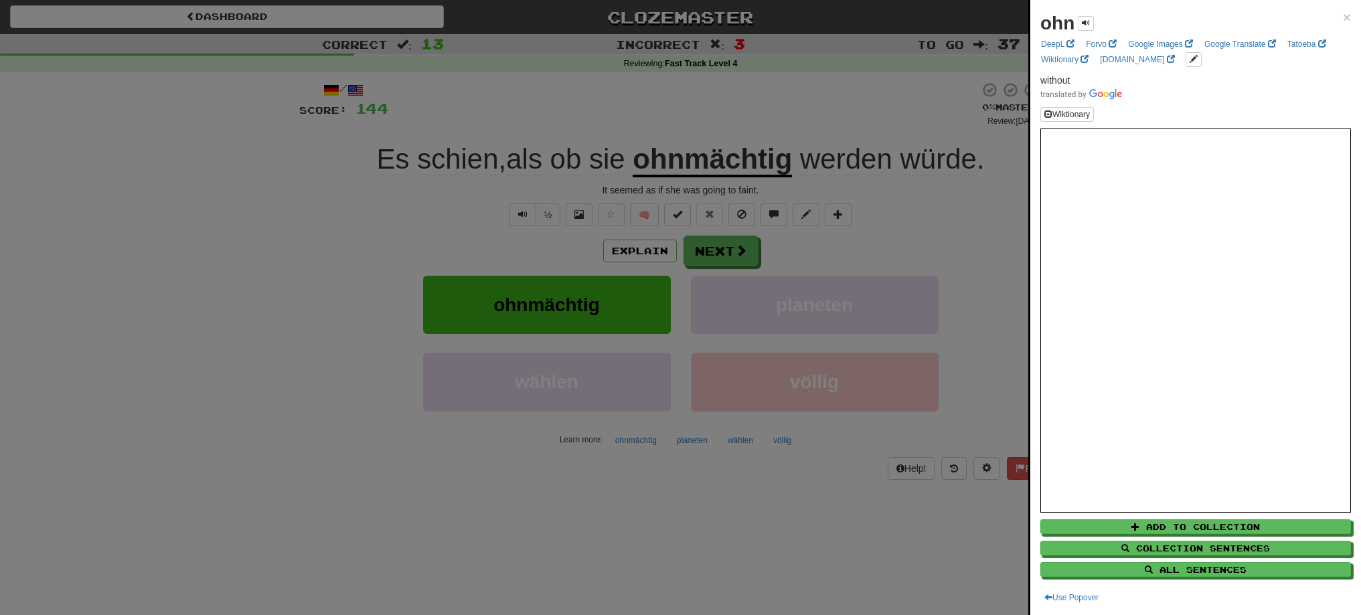
click at [734, 88] on div at bounding box center [680, 307] width 1361 height 615
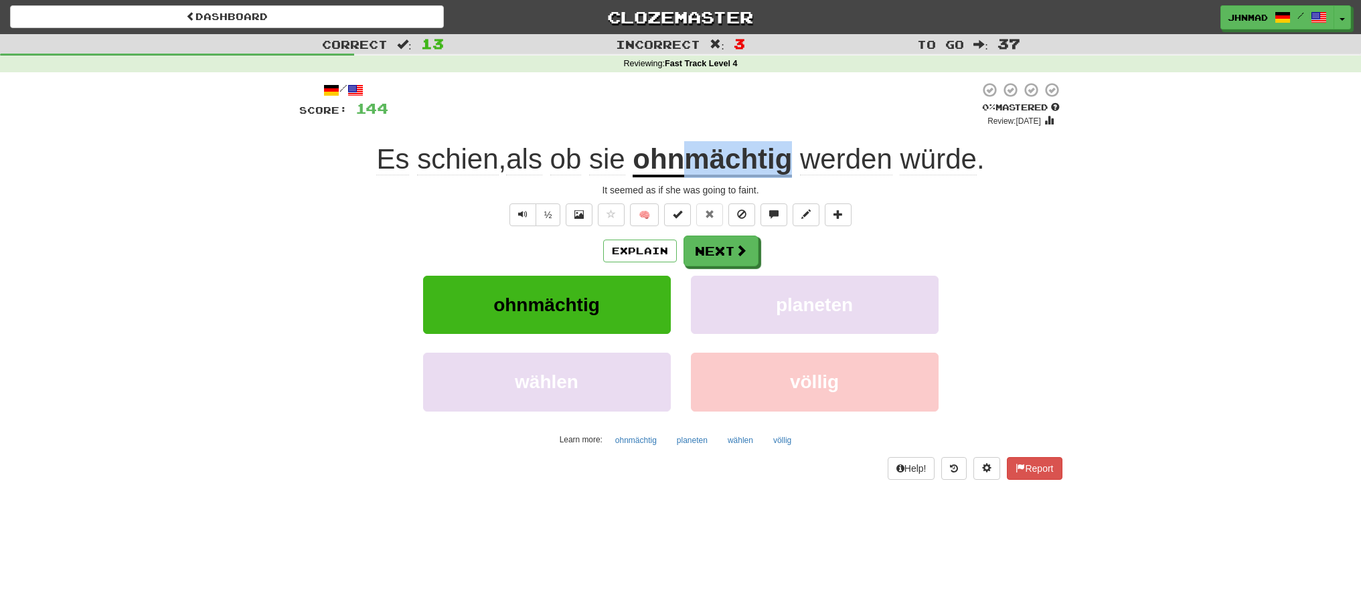
drag, startPoint x: 691, startPoint y: 150, endPoint x: 792, endPoint y: 153, distance: 101.1
click at [792, 153] on u "ohnmächtig" at bounding box center [712, 160] width 159 height 34
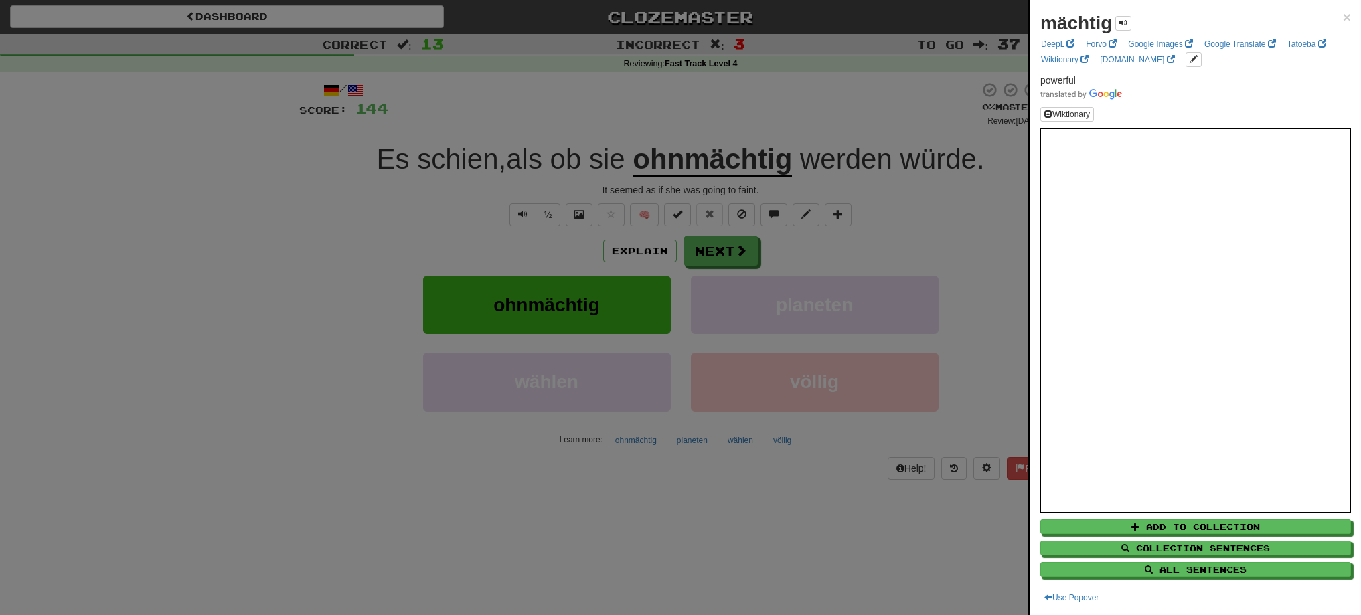
click at [740, 259] on div at bounding box center [680, 307] width 1361 height 615
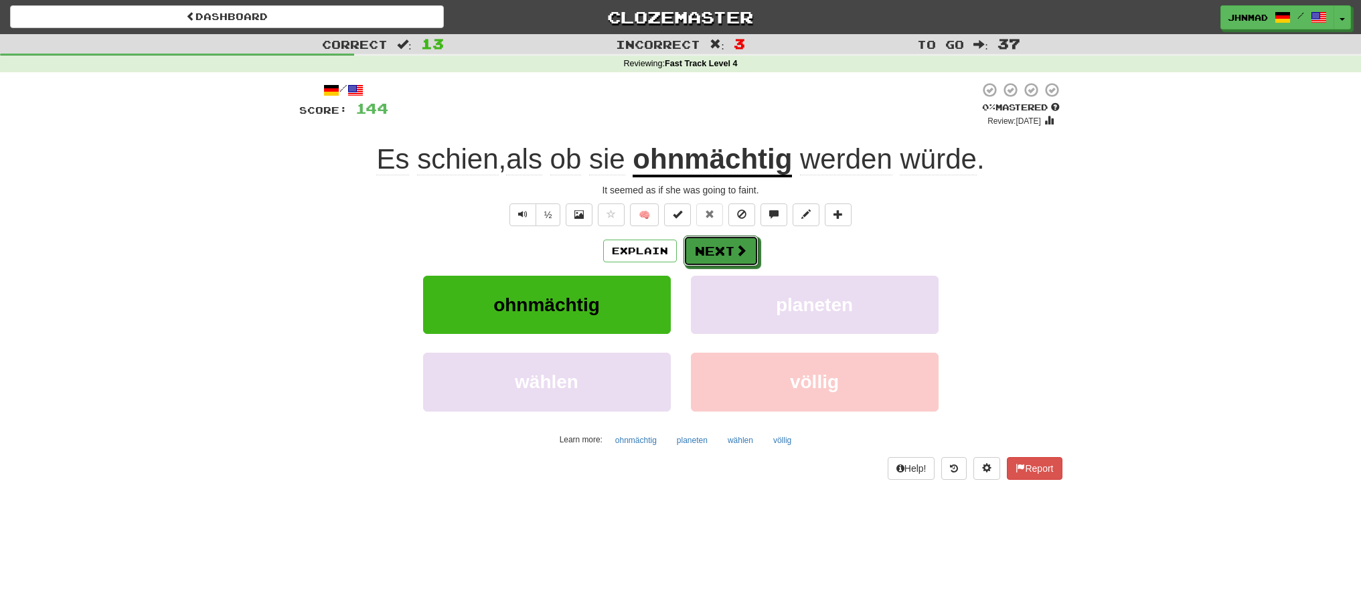
click at [740, 259] on button "Next" at bounding box center [720, 251] width 75 height 31
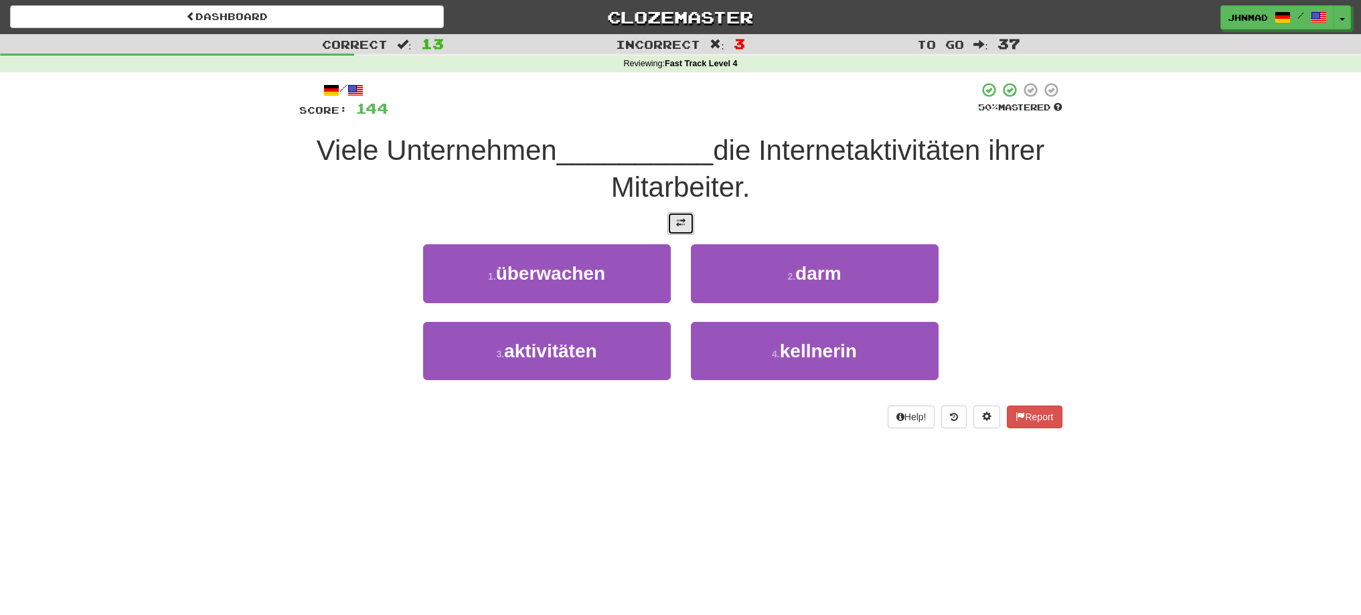
click at [685, 221] on span at bounding box center [680, 222] width 9 height 9
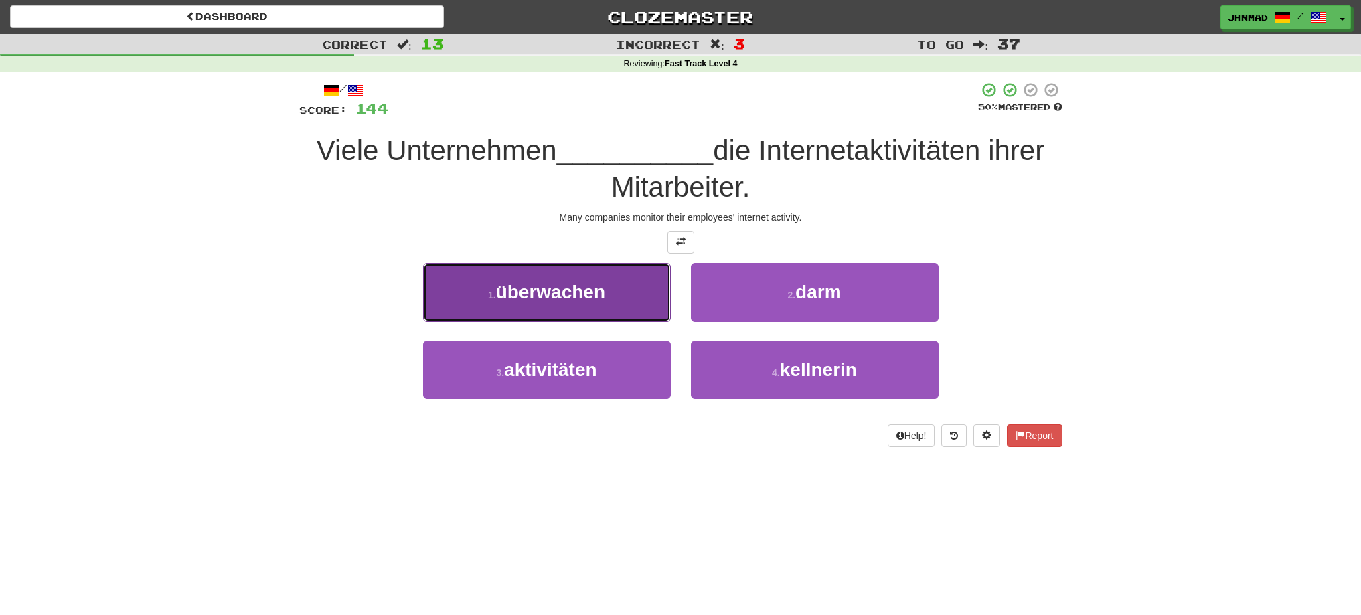
click at [623, 309] on button "1 . überwachen" at bounding box center [547, 292] width 248 height 58
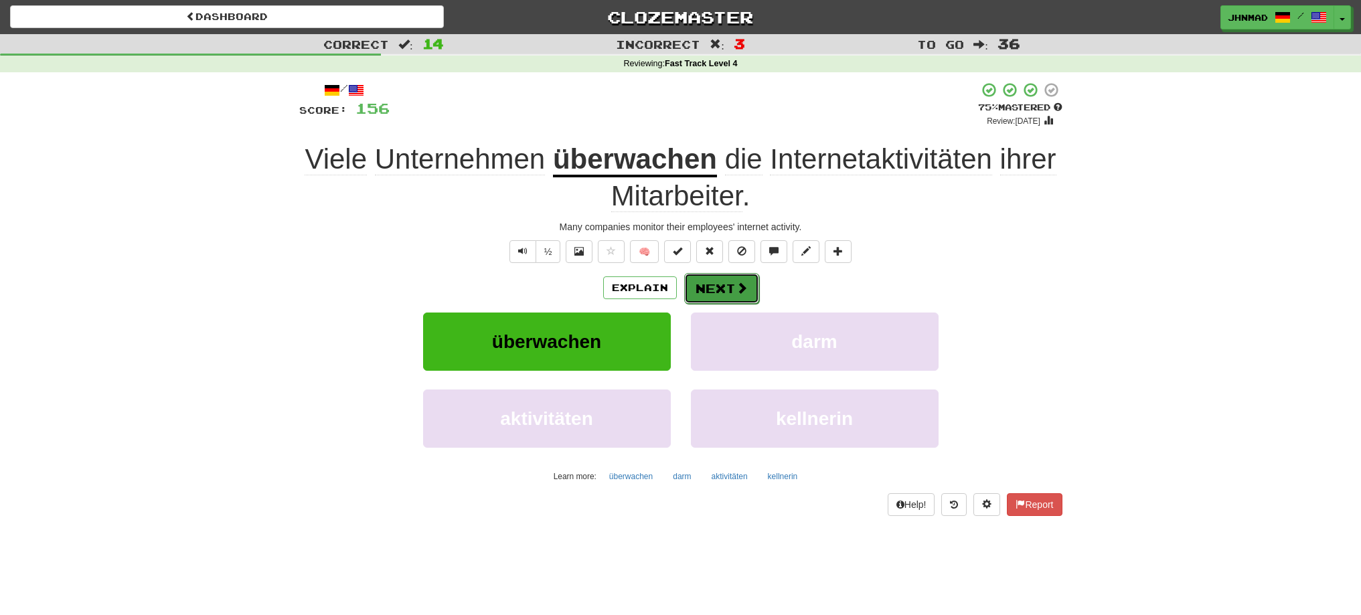
click at [709, 296] on button "Next" at bounding box center [721, 288] width 75 height 31
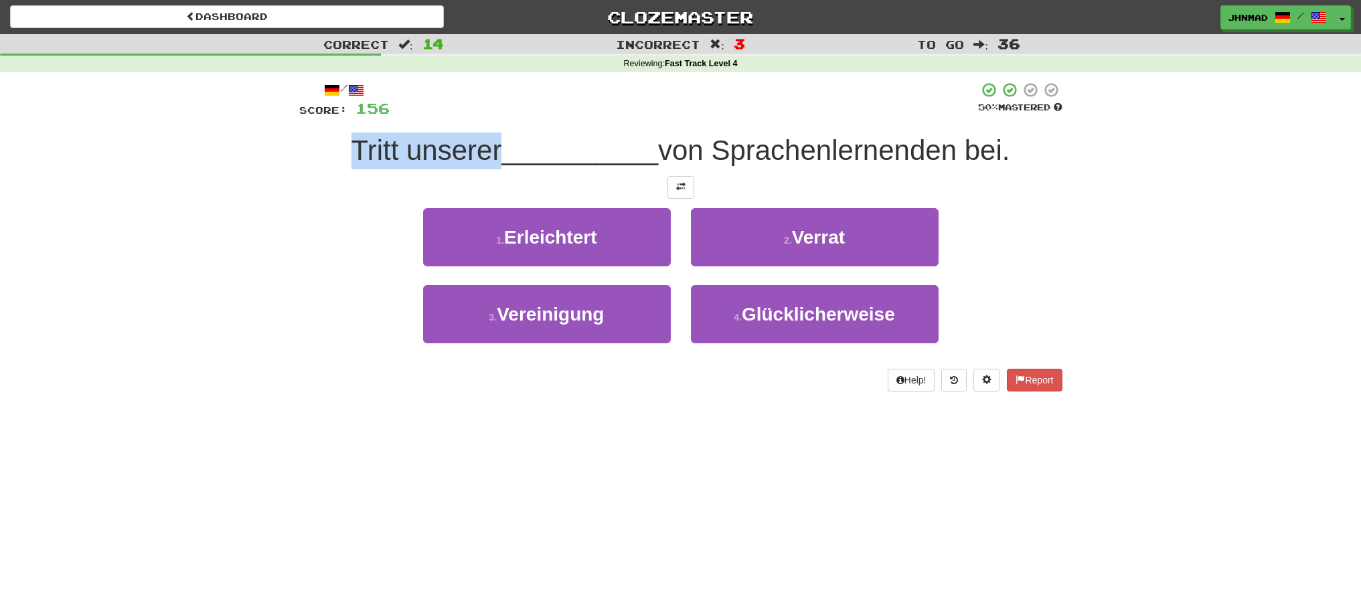
drag, startPoint x: 343, startPoint y: 149, endPoint x: 491, endPoint y: 157, distance: 148.9
click at [491, 157] on div "Tritt unserer __________ von Sprachenlernenden bei." at bounding box center [680, 151] width 763 height 37
click at [483, 167] on div at bounding box center [483, 167] width 0 height 0
click at [627, 183] on div at bounding box center [680, 187] width 763 height 23
click at [681, 193] on button at bounding box center [680, 187] width 27 height 23
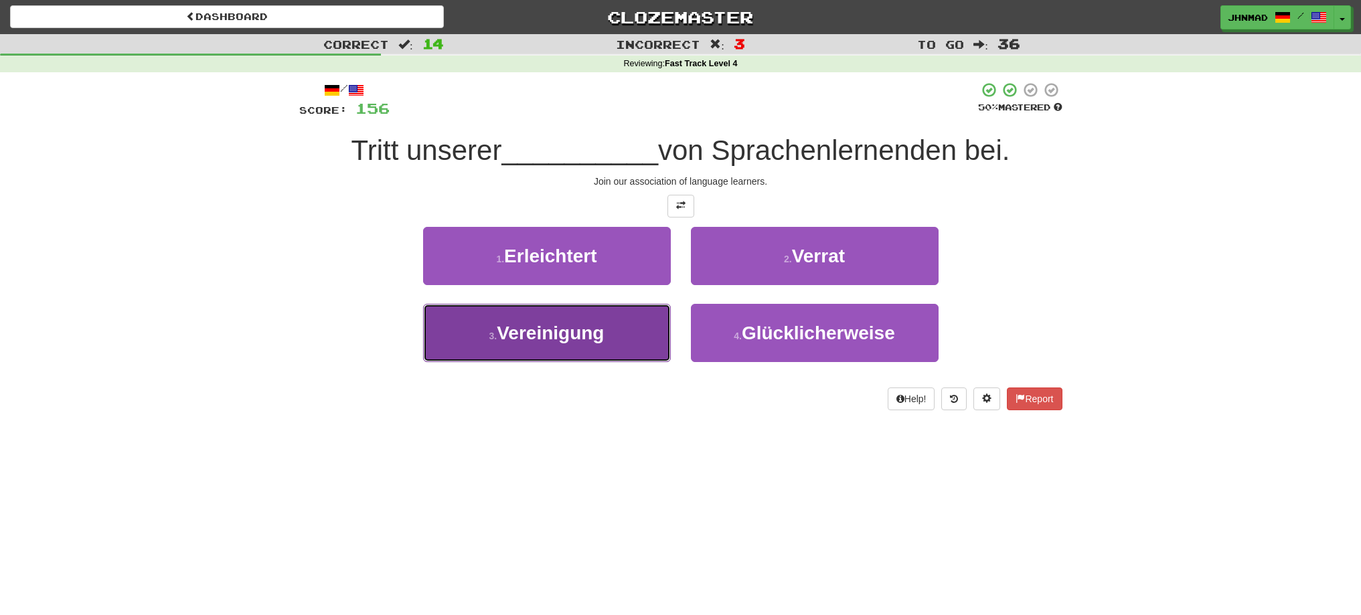
click at [585, 344] on button "3 . Vereinigung" at bounding box center [547, 333] width 248 height 58
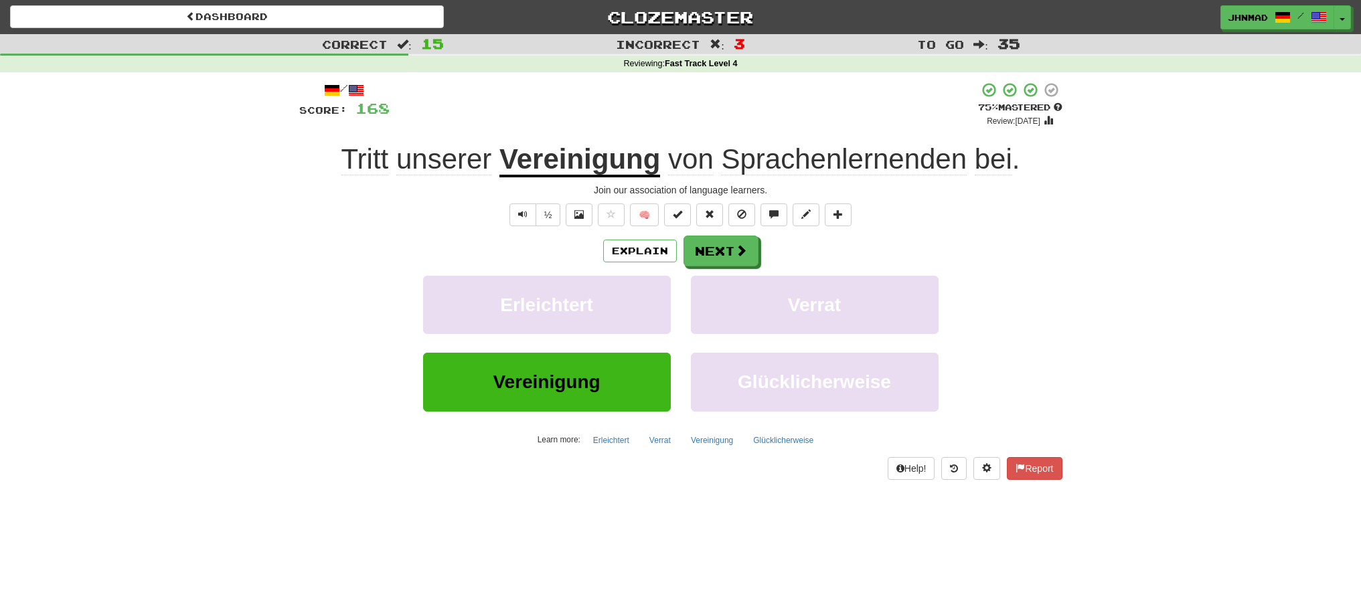
click at [568, 165] on u "Vereinigung" at bounding box center [579, 160] width 161 height 34
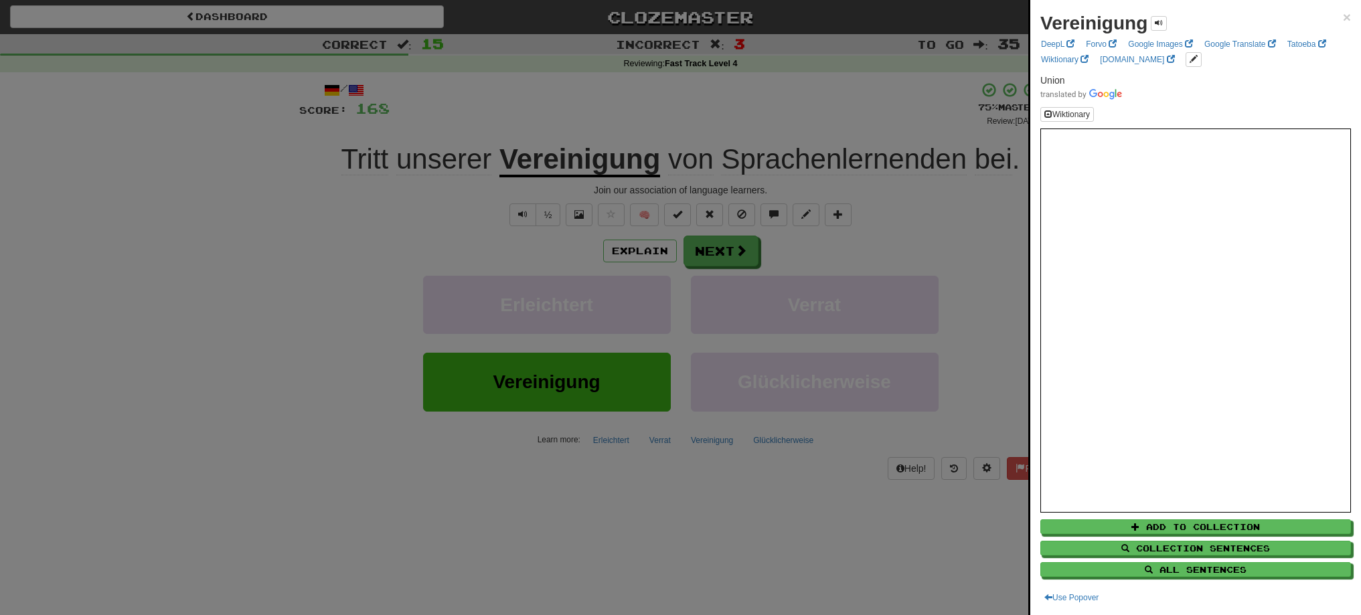
click at [713, 253] on div at bounding box center [680, 307] width 1361 height 615
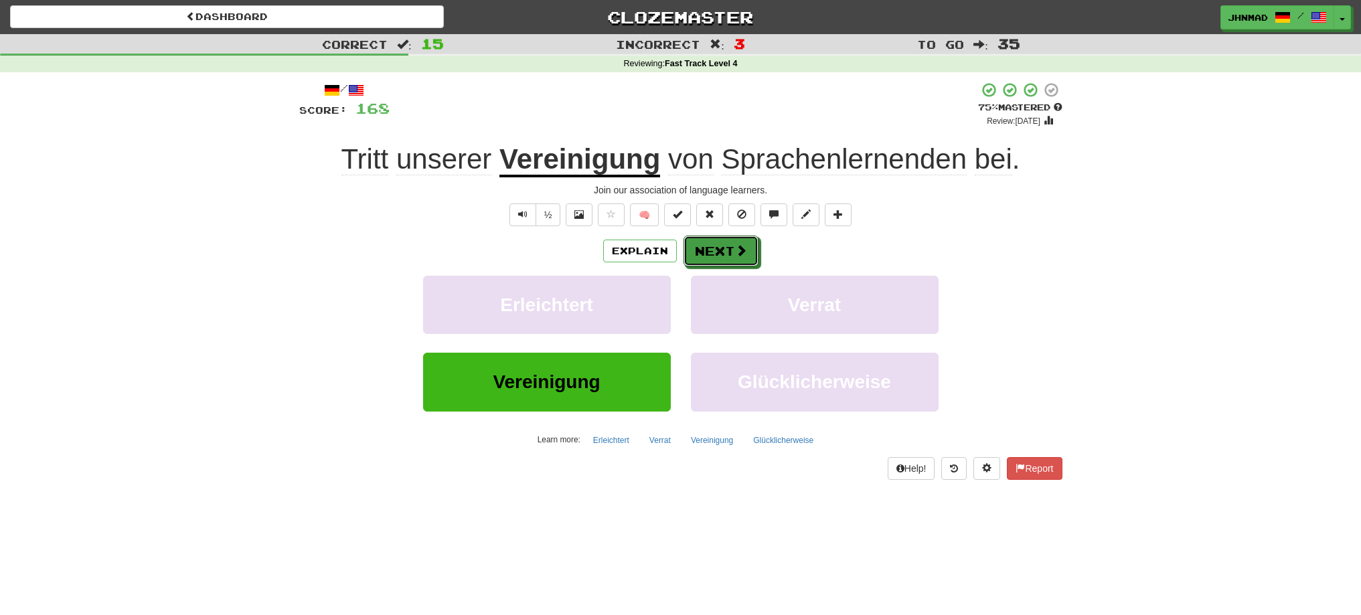
click at [713, 253] on button "Next" at bounding box center [720, 251] width 75 height 31
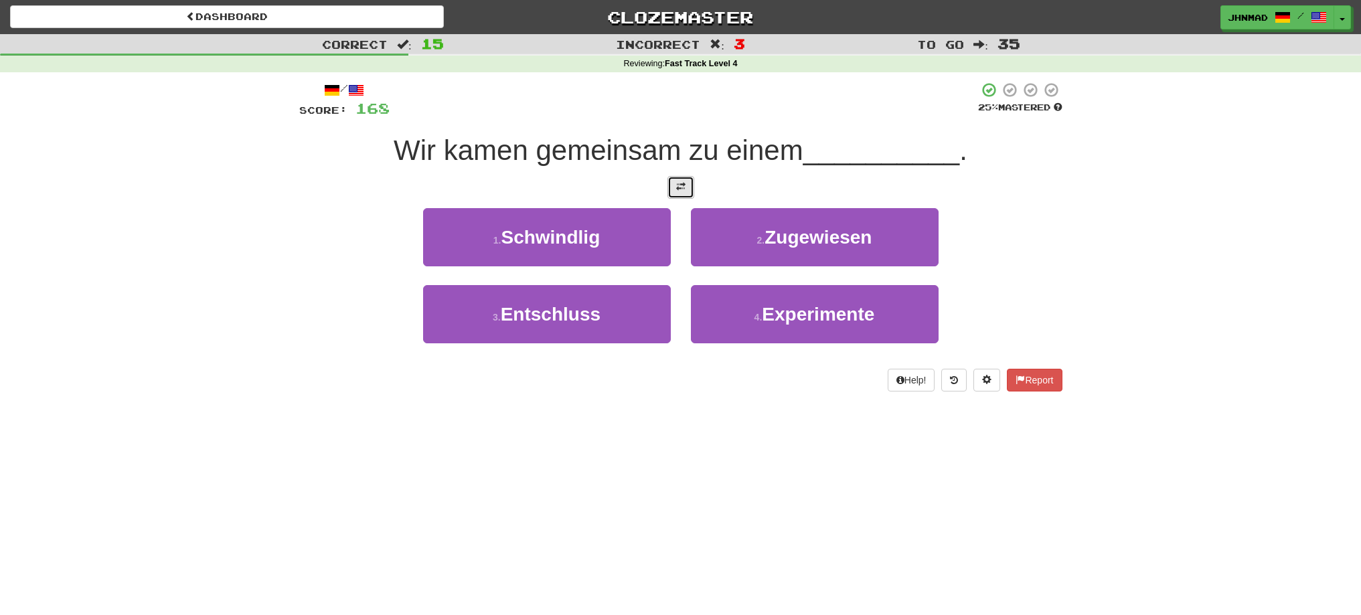
click at [683, 186] on span at bounding box center [680, 186] width 9 height 9
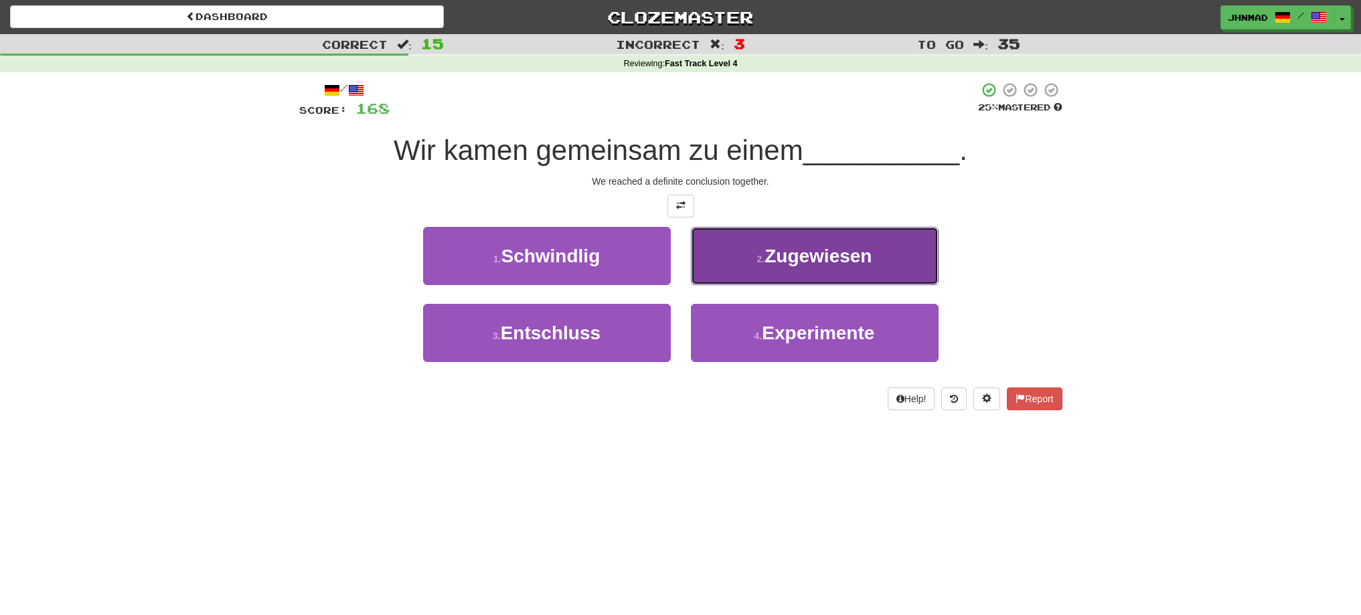
click at [831, 260] on span "Zugewiesen" at bounding box center [817, 256] width 107 height 21
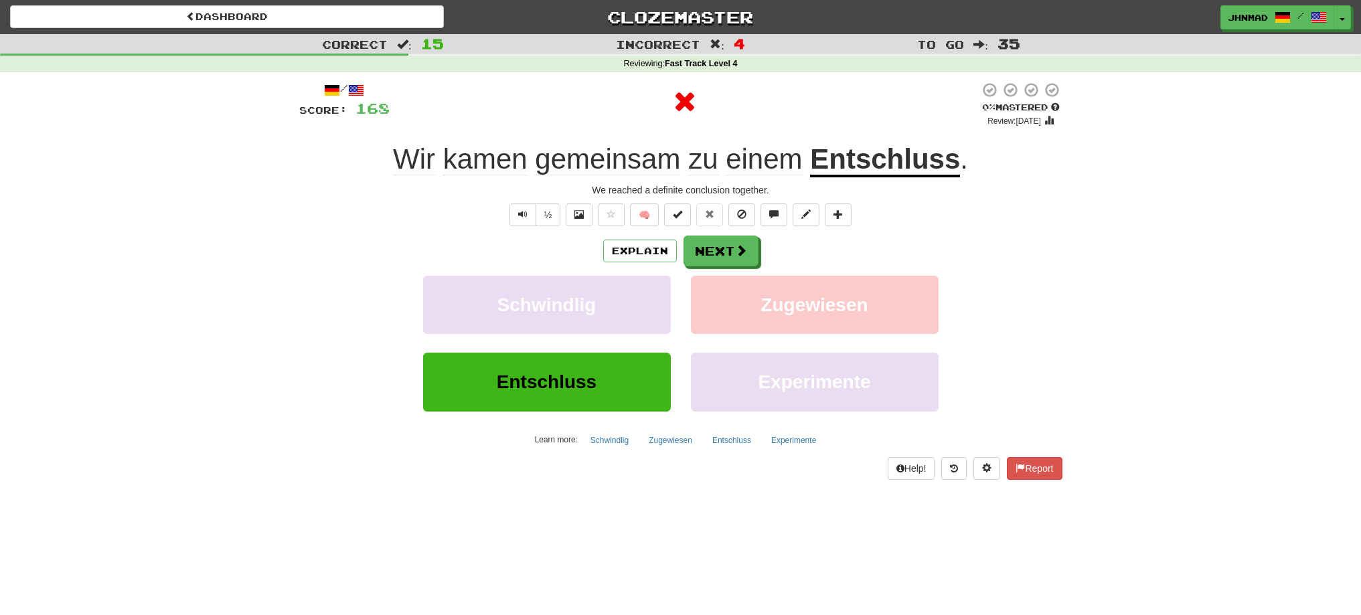
click at [859, 167] on u "Entschluss" at bounding box center [885, 160] width 150 height 34
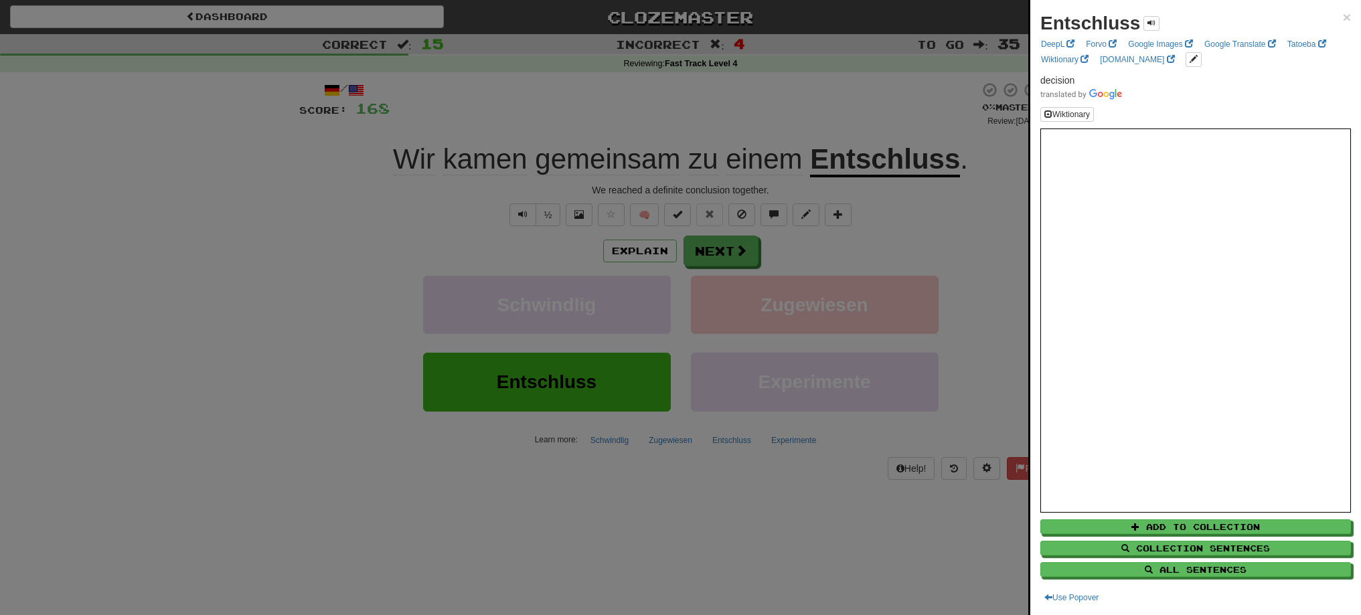
click at [713, 257] on div at bounding box center [680, 307] width 1361 height 615
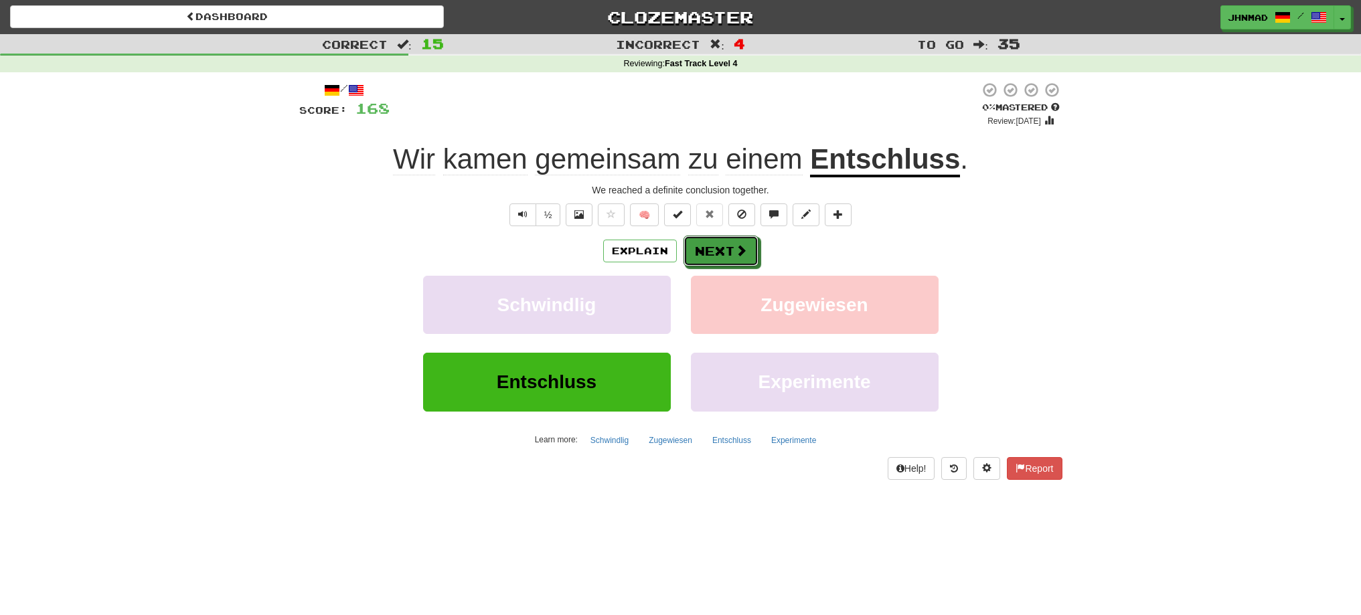
click at [713, 257] on button "Next" at bounding box center [720, 251] width 75 height 31
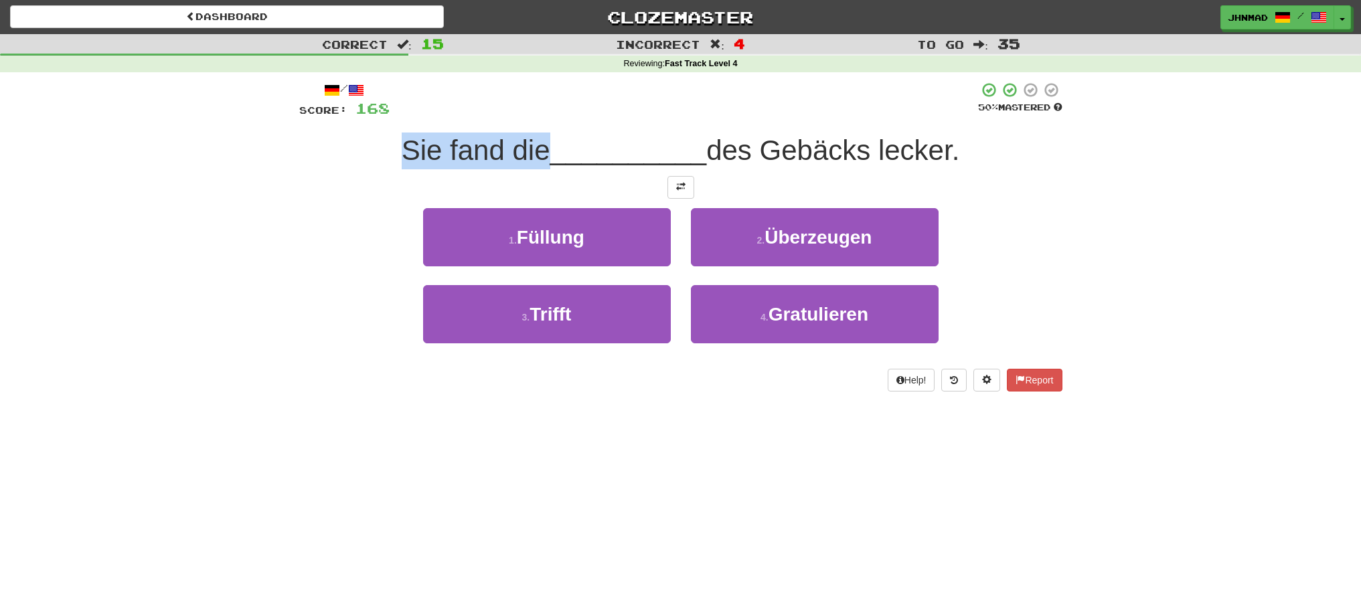
drag, startPoint x: 390, startPoint y: 154, endPoint x: 540, endPoint y: 155, distance: 149.3
click at [540, 155] on div "Sie fand die __________ des Gebäcks lecker." at bounding box center [680, 151] width 763 height 37
click at [531, 167] on div at bounding box center [531, 167] width 0 height 0
drag, startPoint x: 293, startPoint y: 199, endPoint x: 357, endPoint y: 171, distance: 70.1
click at [299, 195] on div "/ Score: 168 50 % Mastered Sie fand die __________ des Gebäcks lecker. 1 . Füll…" at bounding box center [680, 241] width 783 height 338
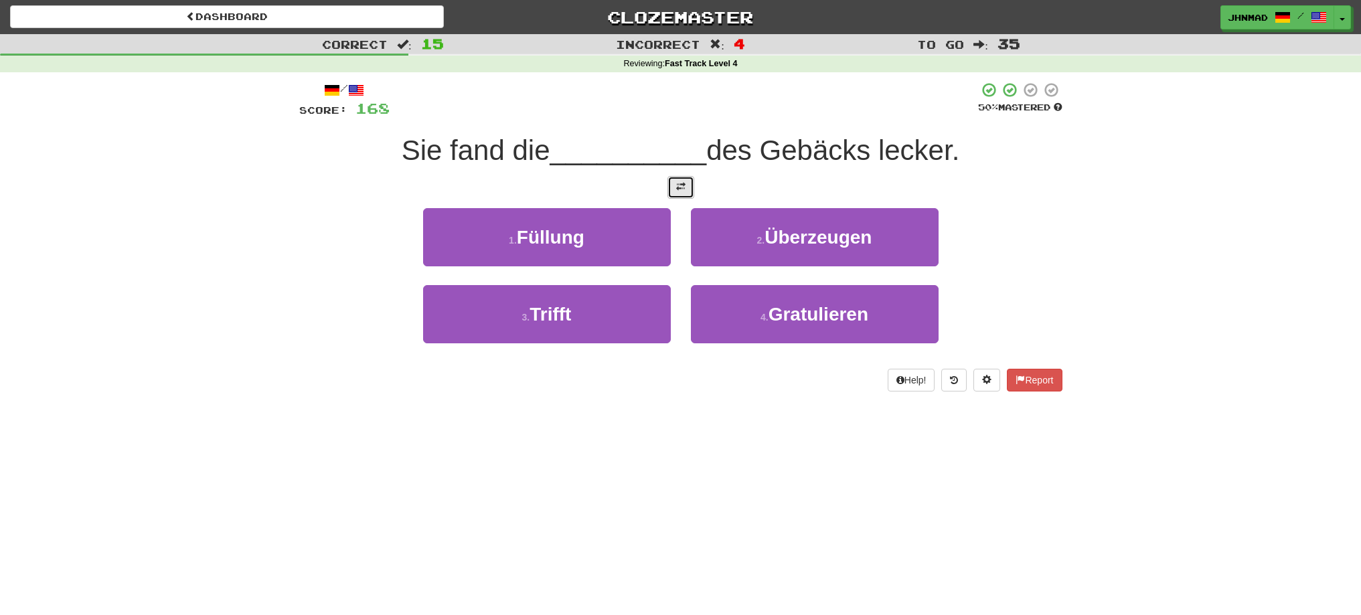
click at [676, 186] on span at bounding box center [680, 186] width 9 height 9
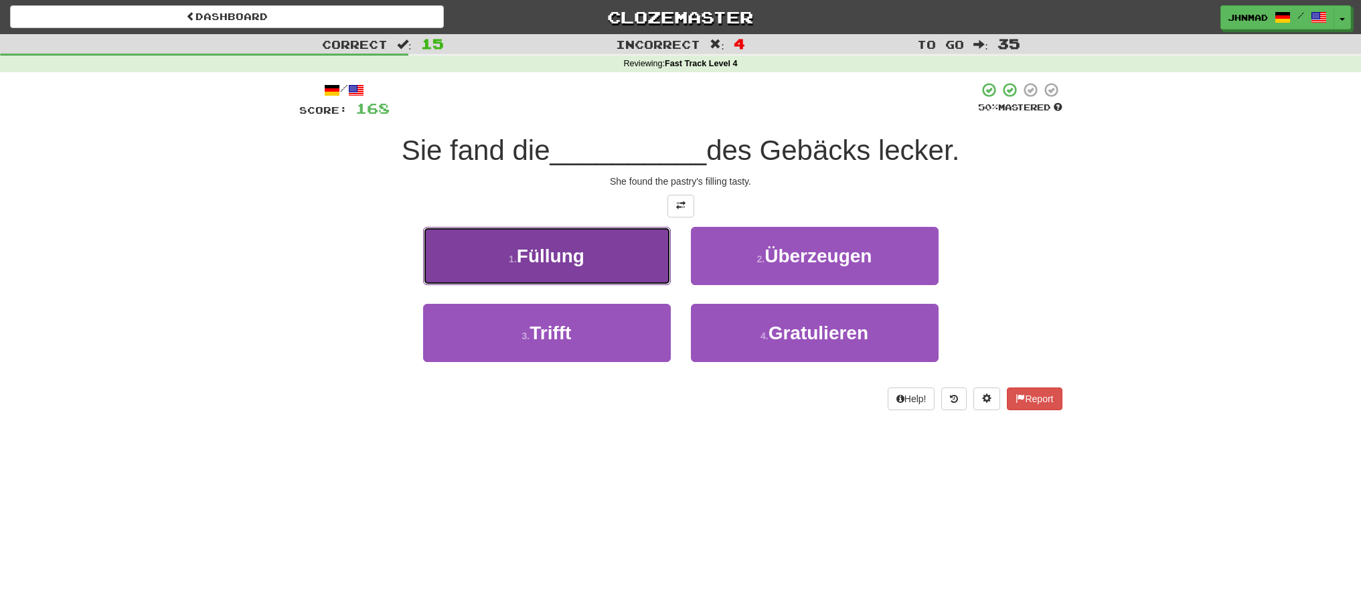
click at [547, 272] on button "1 . Füllung" at bounding box center [547, 256] width 248 height 58
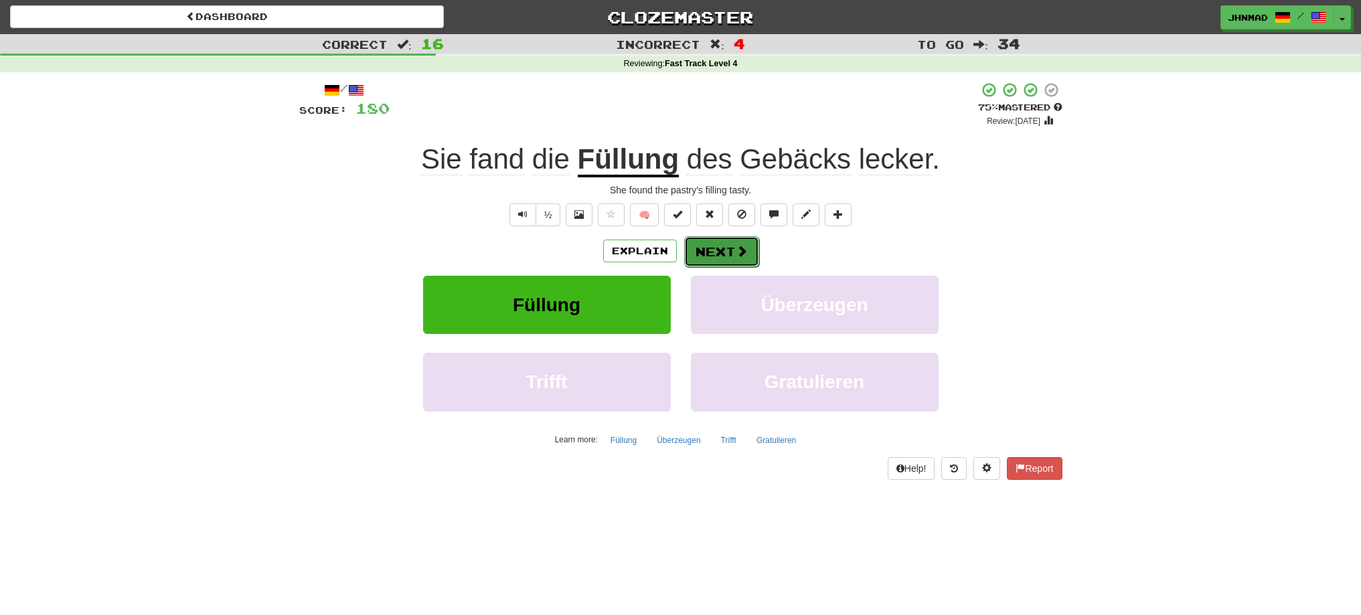
click at [748, 247] on button "Next" at bounding box center [721, 251] width 75 height 31
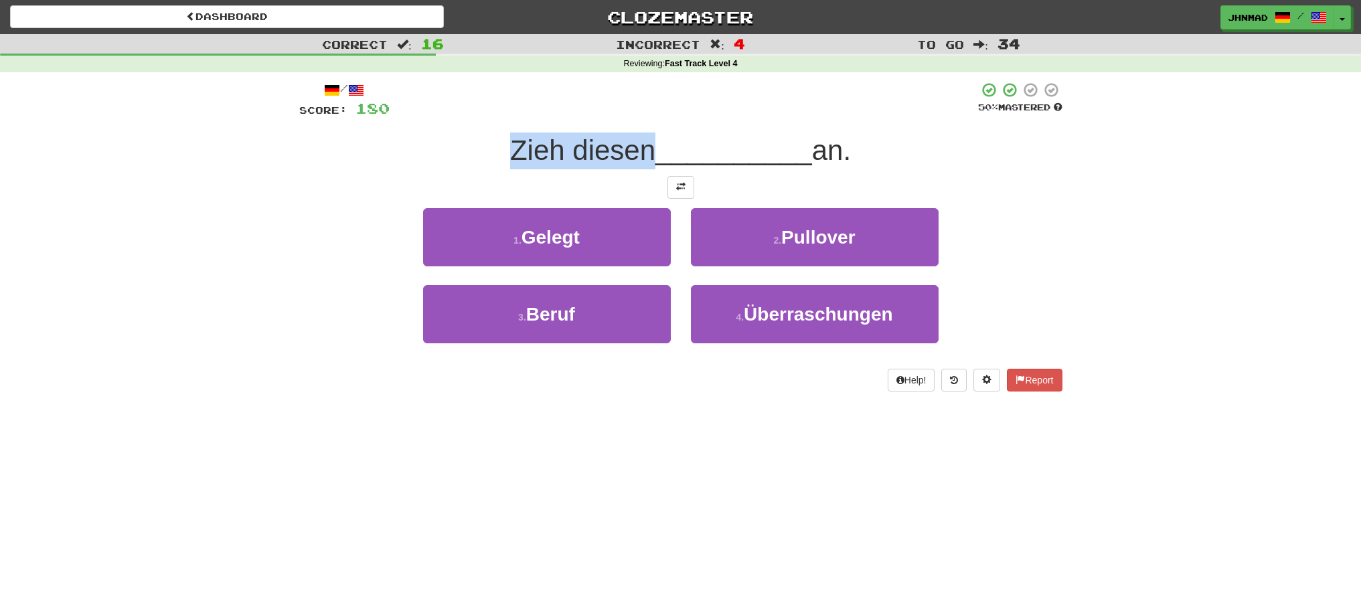
drag, startPoint x: 497, startPoint y: 150, endPoint x: 643, endPoint y: 138, distance: 145.8
click at [643, 138] on div "Zieh diesen __________ an." at bounding box center [680, 151] width 763 height 37
click at [675, 187] on button at bounding box center [680, 187] width 27 height 23
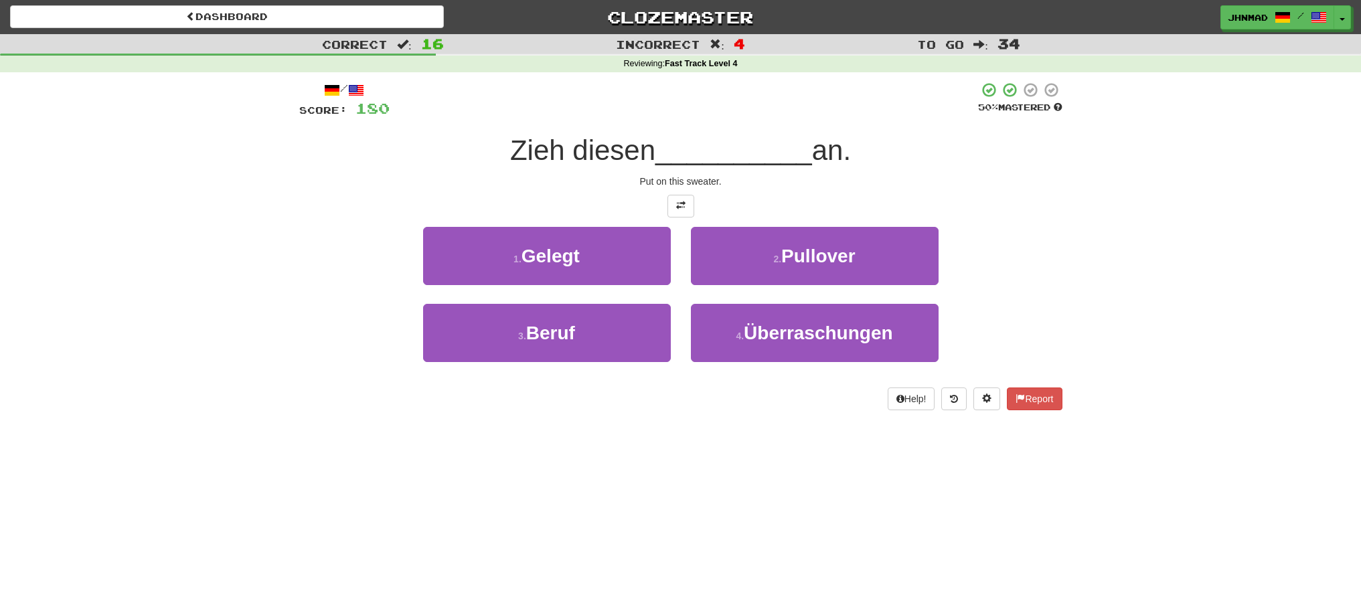
click at [840, 214] on div at bounding box center [680, 206] width 763 height 23
click at [682, 212] on button at bounding box center [680, 206] width 27 height 23
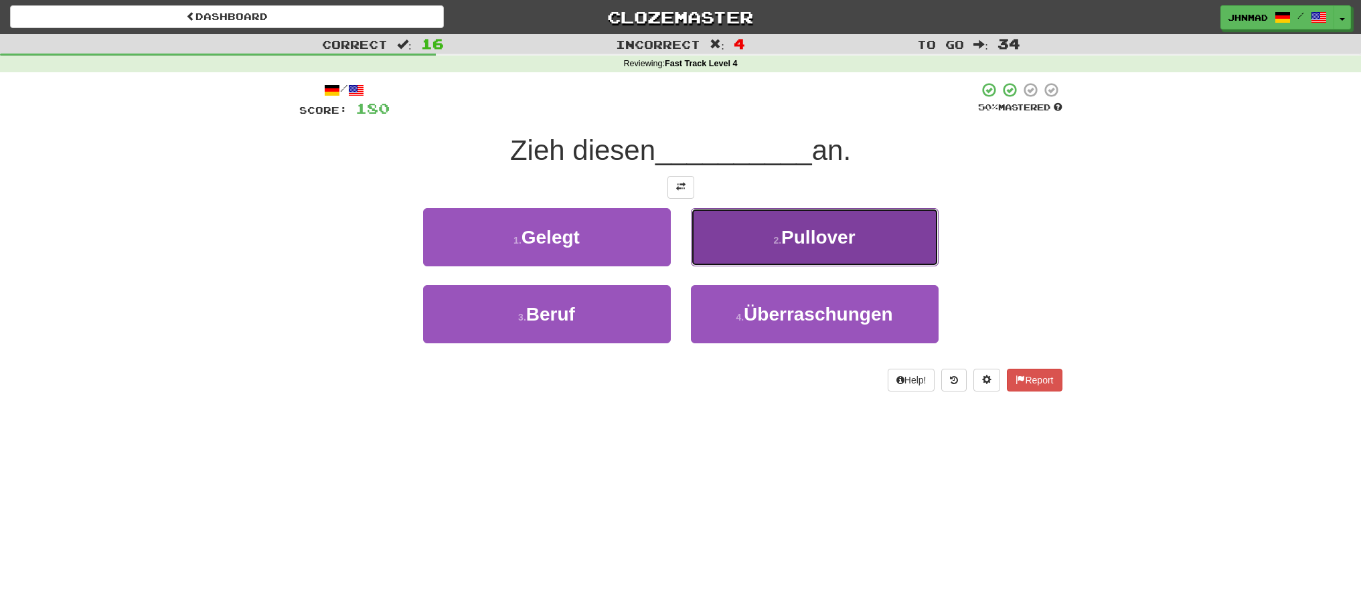
click at [768, 244] on button "2 . Pullover" at bounding box center [815, 237] width 248 height 58
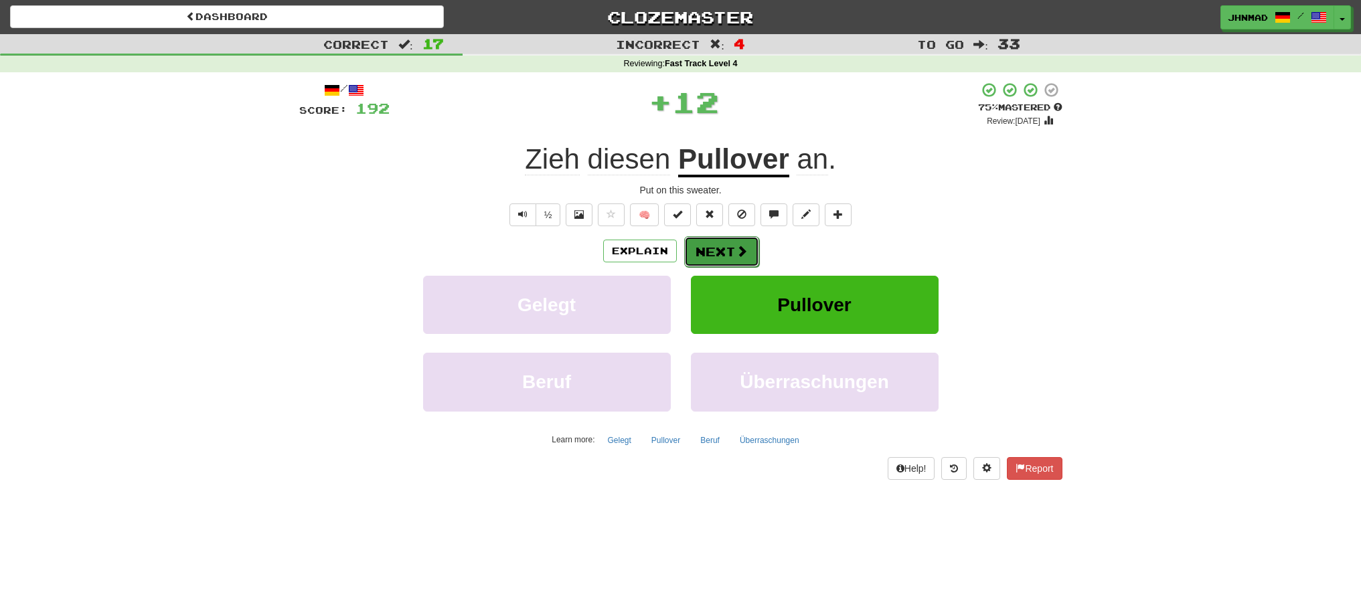
click at [736, 254] on span at bounding box center [742, 251] width 12 height 12
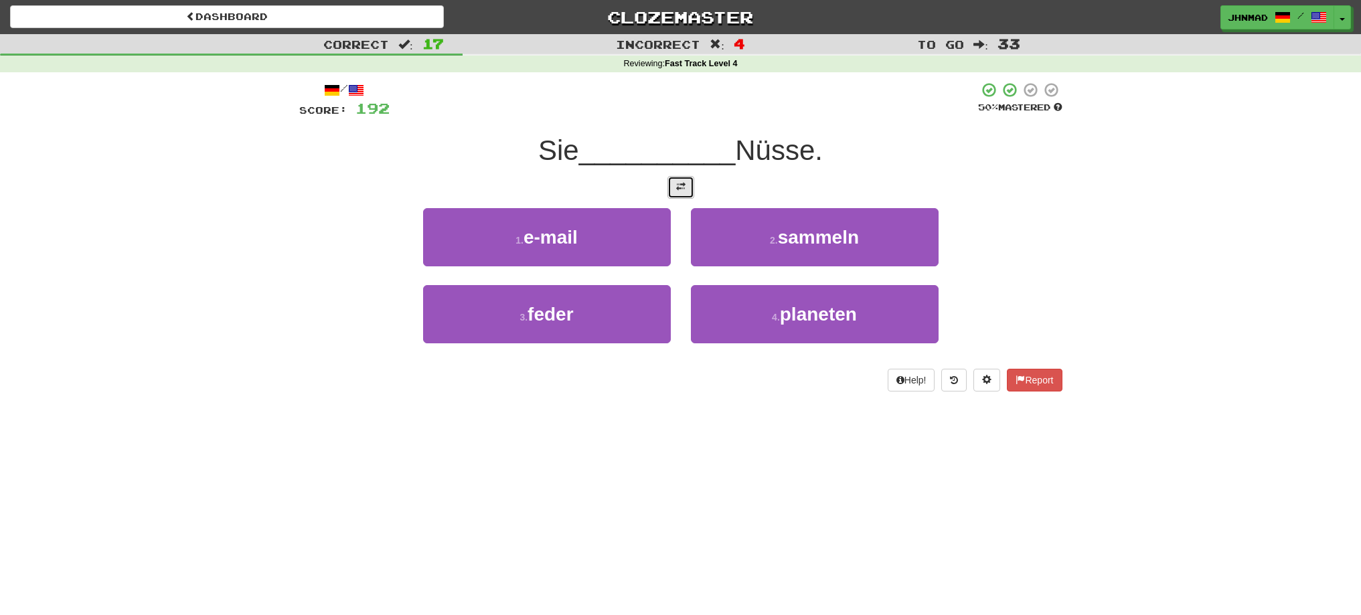
click at [682, 197] on button at bounding box center [680, 187] width 27 height 23
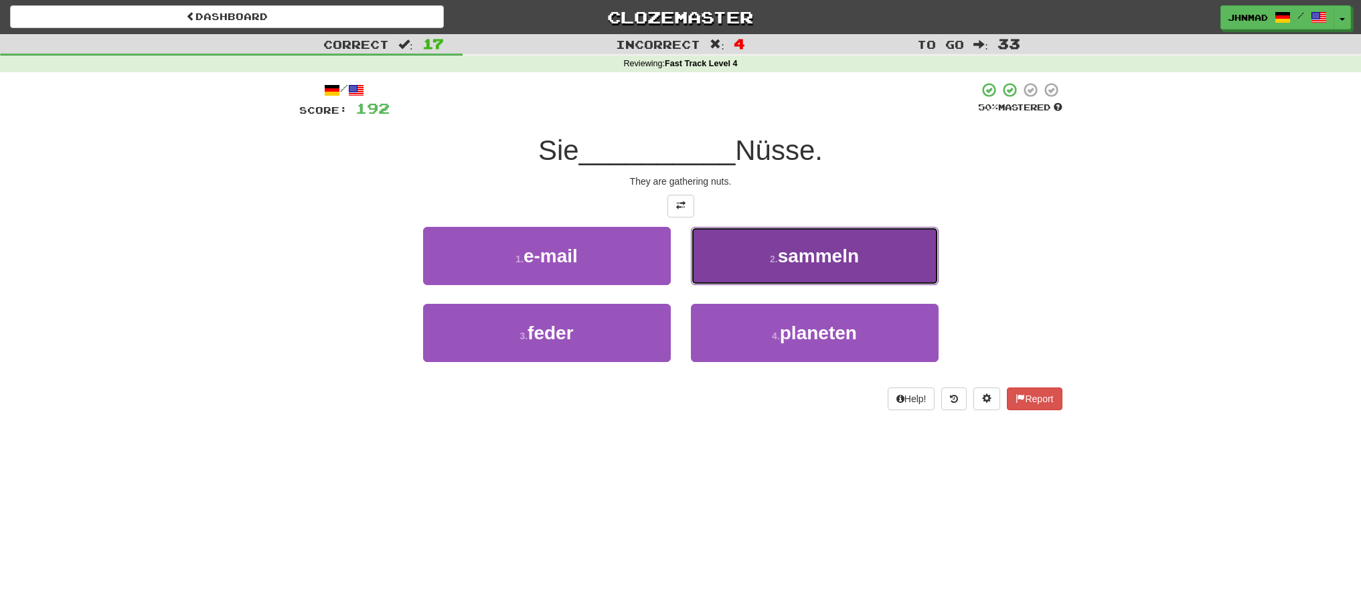
click at [799, 274] on button "2 . sammeln" at bounding box center [815, 256] width 248 height 58
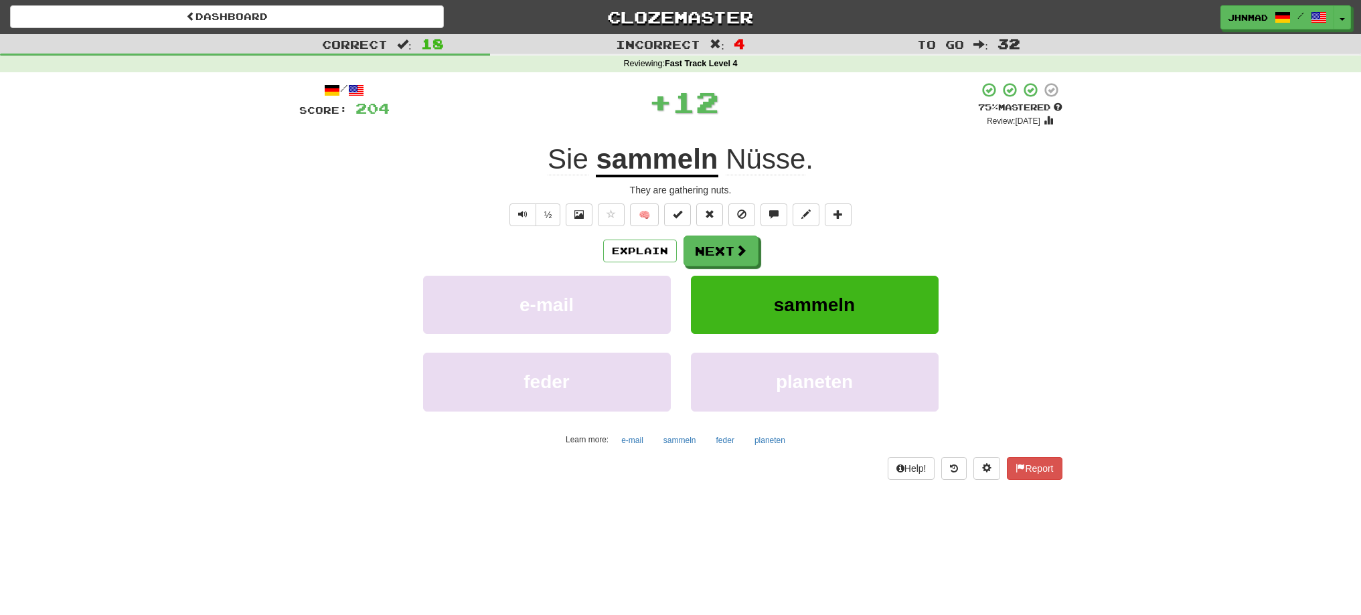
click at [667, 166] on u "sammeln" at bounding box center [657, 160] width 122 height 34
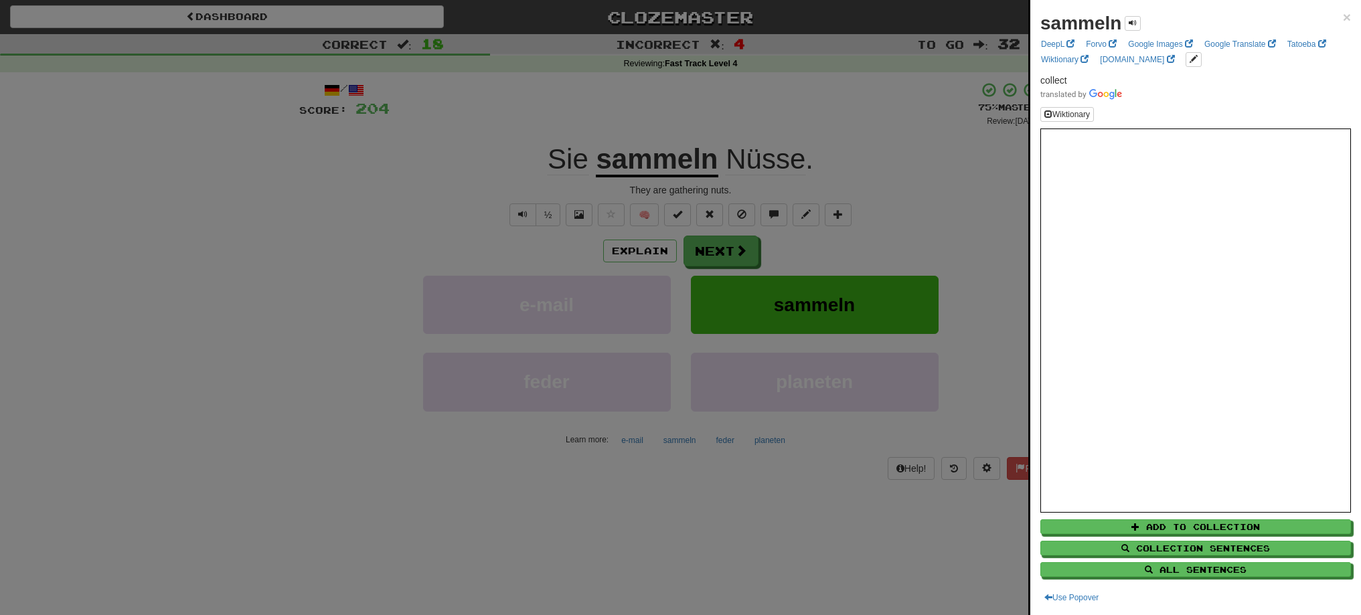
click at [725, 247] on div at bounding box center [680, 307] width 1361 height 615
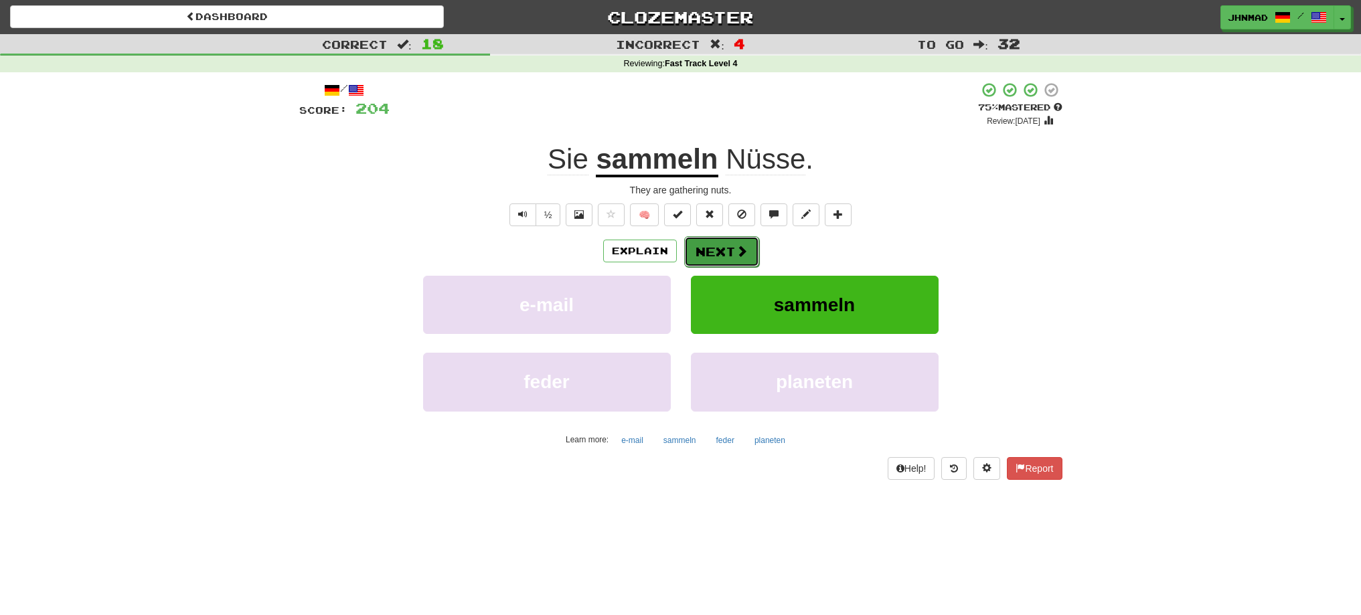
click at [716, 254] on button "Next" at bounding box center [721, 251] width 75 height 31
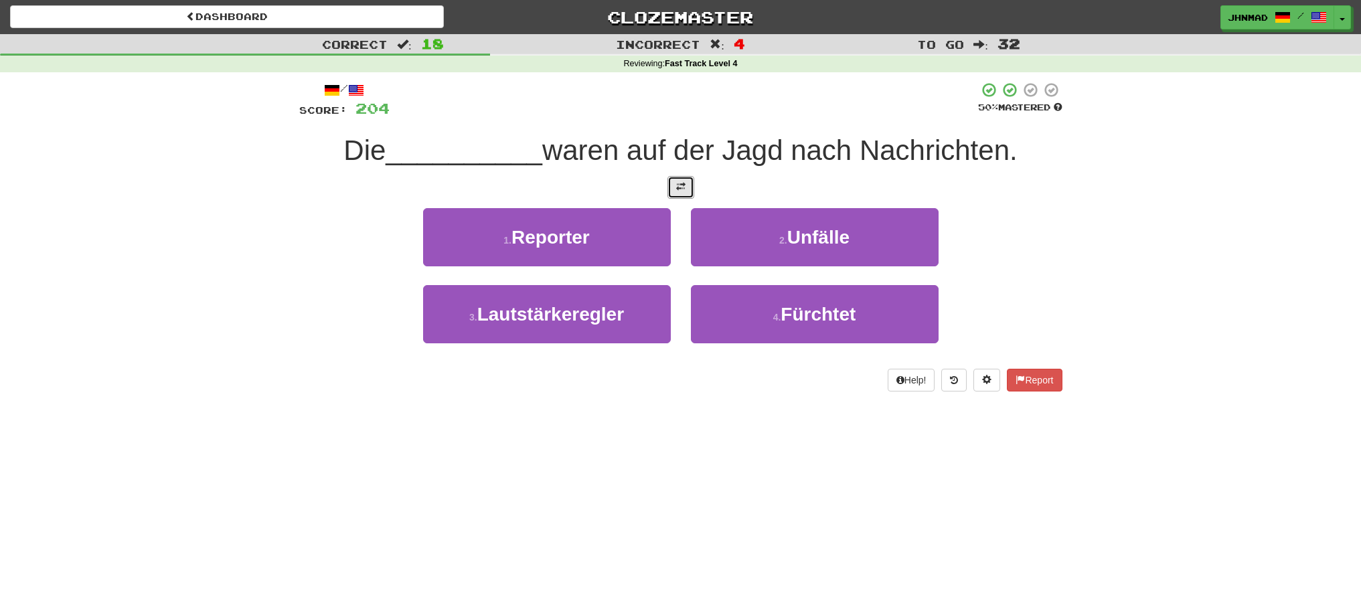
click at [689, 191] on button at bounding box center [680, 187] width 27 height 23
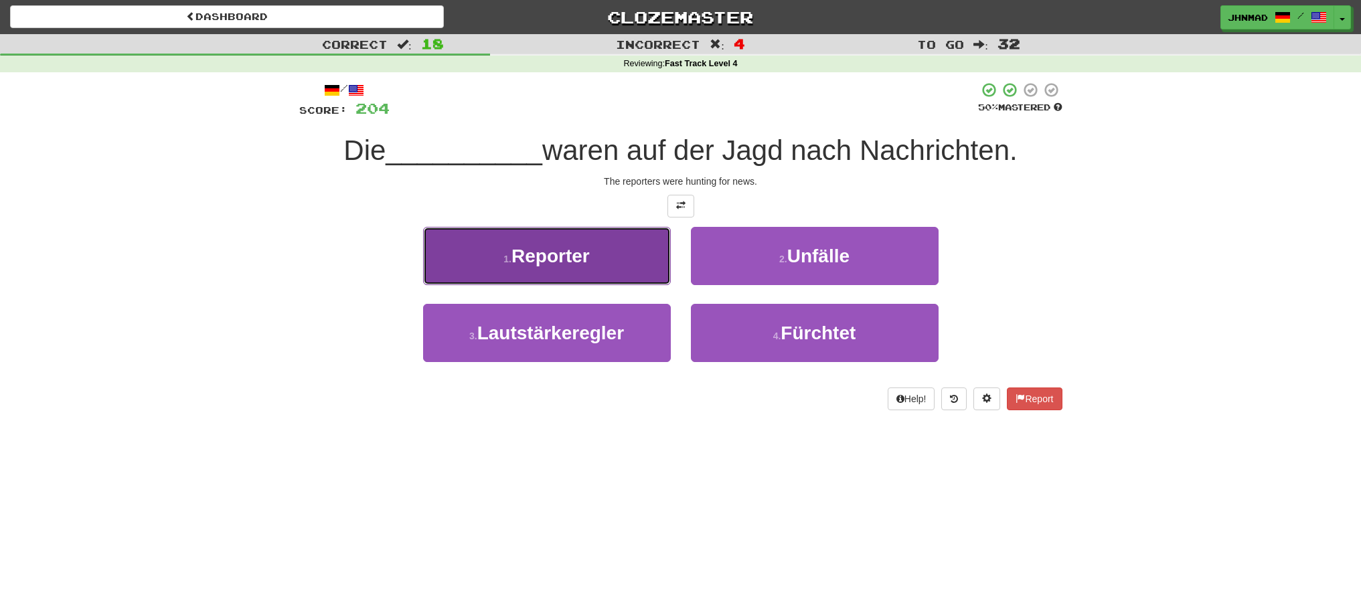
click at [621, 268] on button "1 . Reporter" at bounding box center [547, 256] width 248 height 58
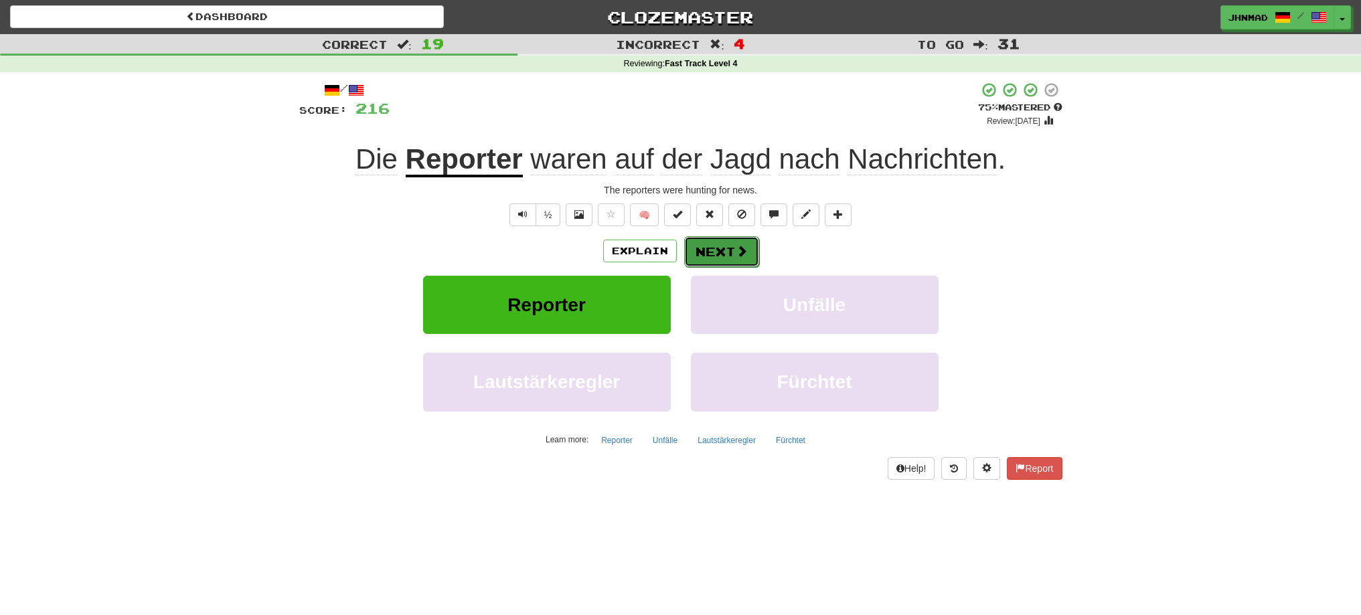
click at [725, 248] on button "Next" at bounding box center [721, 251] width 75 height 31
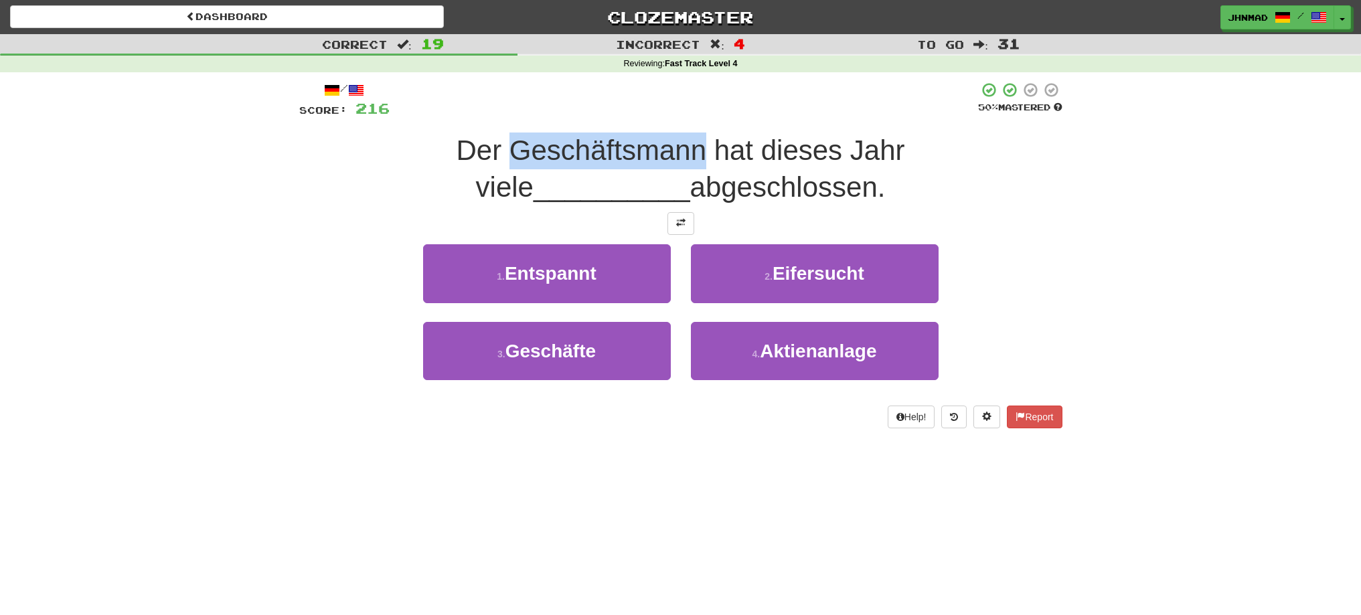
drag, startPoint x: 392, startPoint y: 141, endPoint x: 587, endPoint y: 143, distance: 194.8
click at [587, 143] on span "Der Geschäftsmann hat dieses Jahr viele" at bounding box center [681, 169] width 448 height 68
click at [578, 116] on div at bounding box center [578, 116] width 0 height 0
click at [311, 384] on div "3 . Geschäfte 4 . Aktienanlage" at bounding box center [680, 360] width 803 height 77
click at [674, 221] on button at bounding box center [680, 223] width 27 height 23
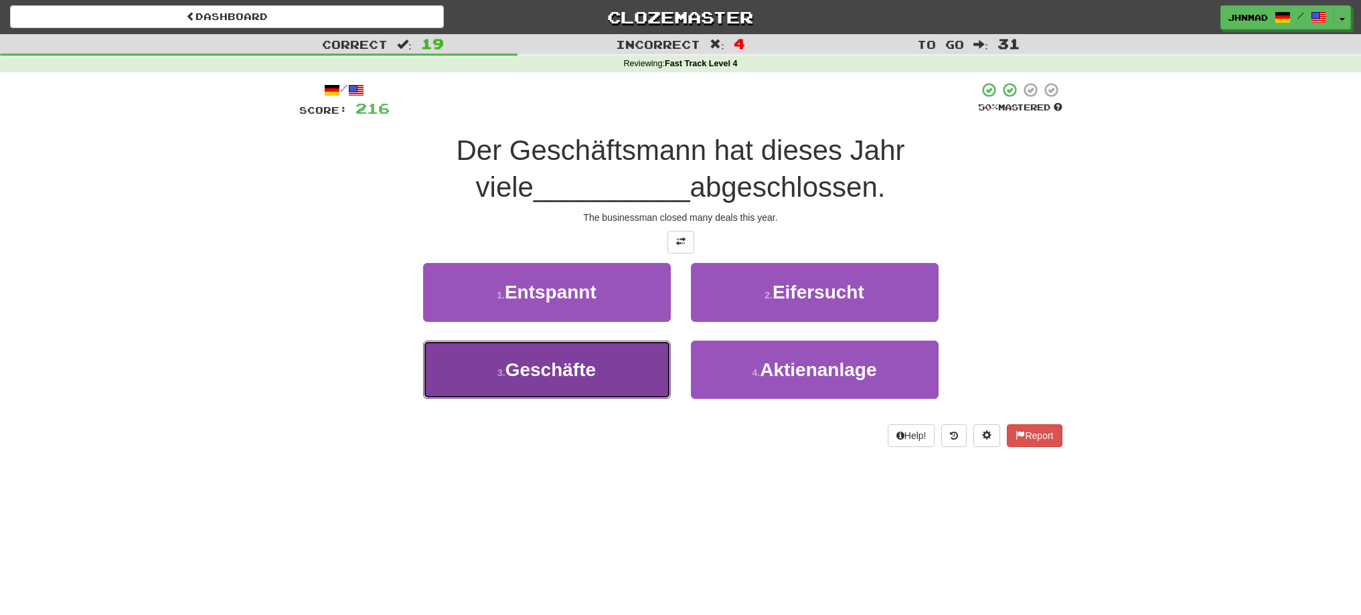
click at [553, 390] on button "3 . Geschäfte" at bounding box center [547, 370] width 248 height 58
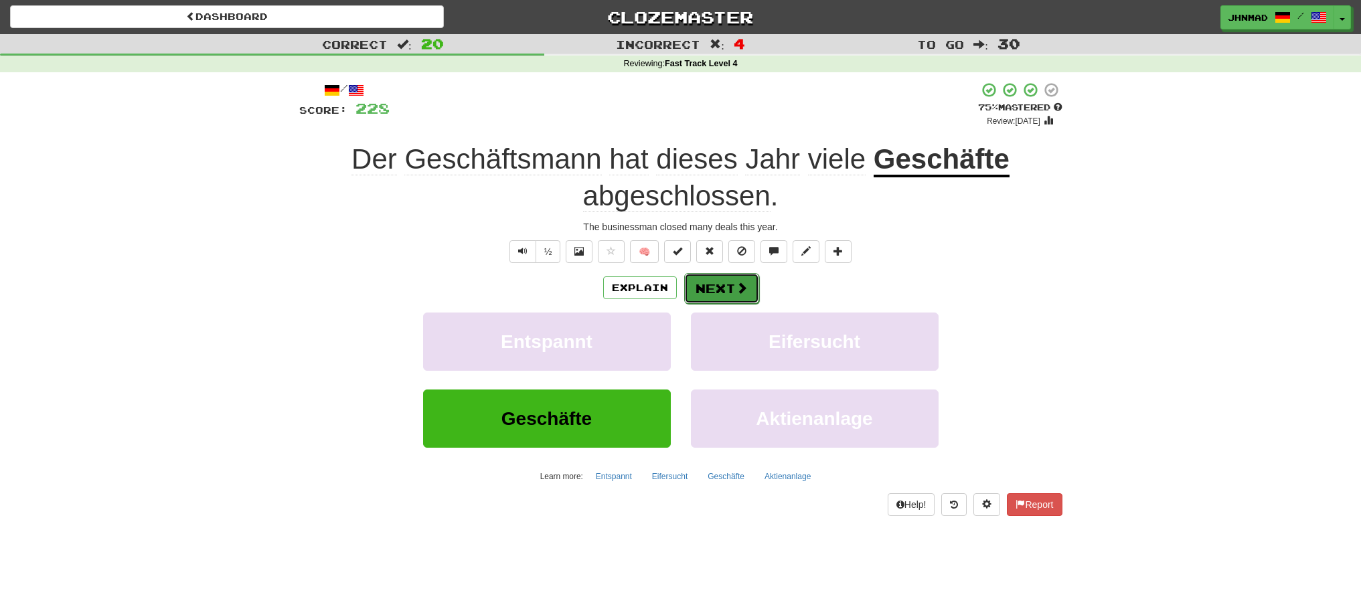
click at [738, 293] on span at bounding box center [742, 288] width 12 height 12
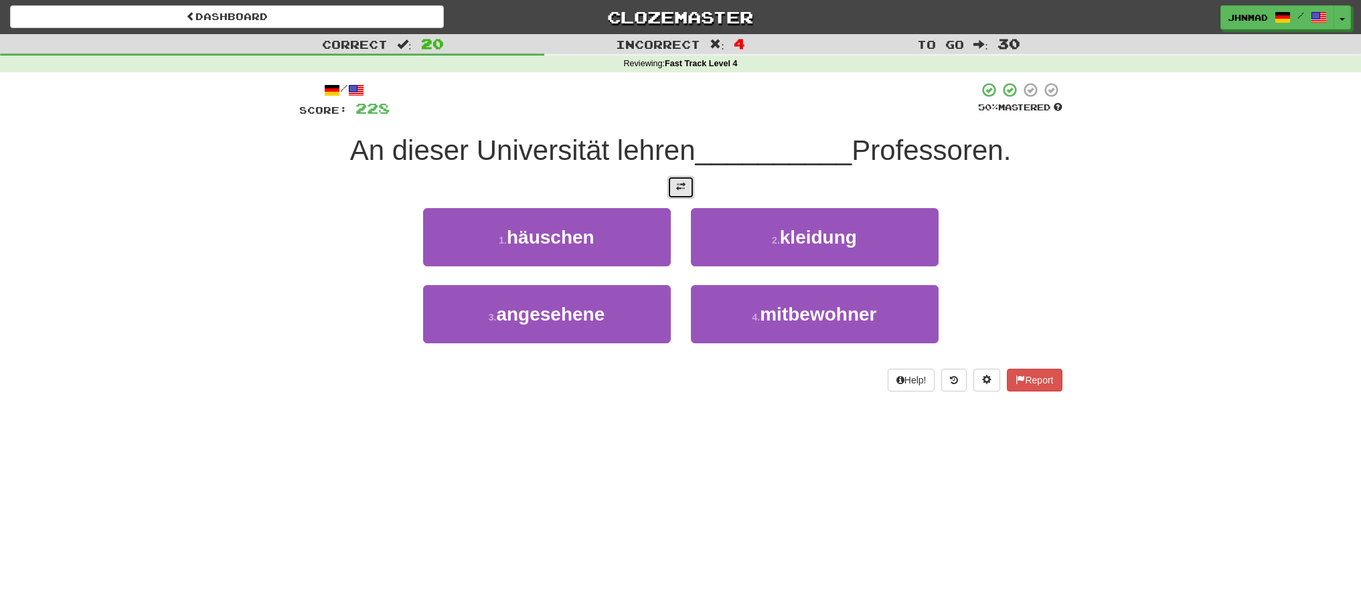
click at [674, 183] on button at bounding box center [680, 187] width 27 height 23
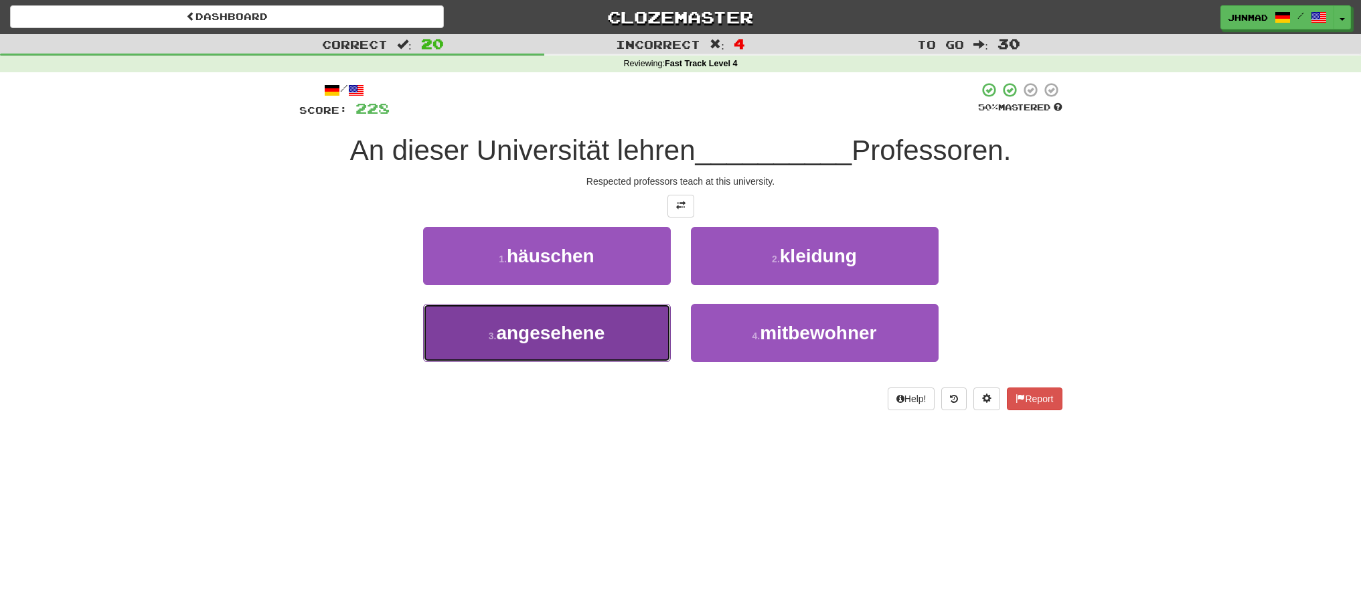
click at [535, 333] on span "angesehene" at bounding box center [550, 333] width 108 height 21
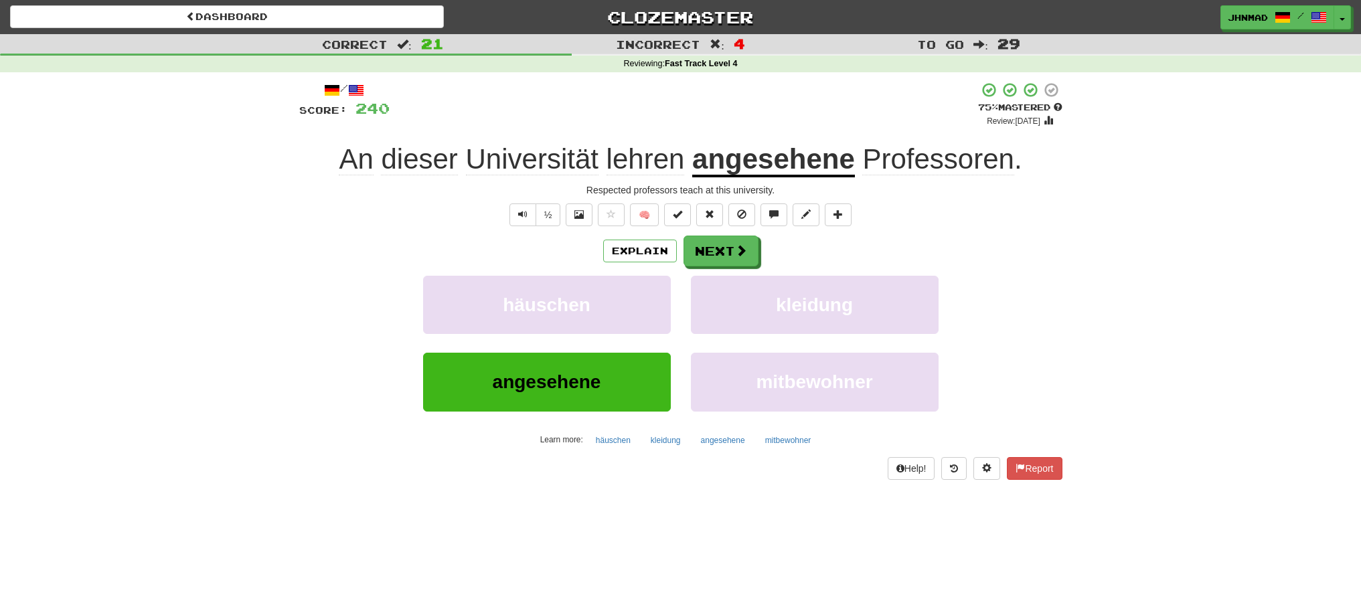
click at [817, 167] on u "angesehene" at bounding box center [773, 160] width 163 height 34
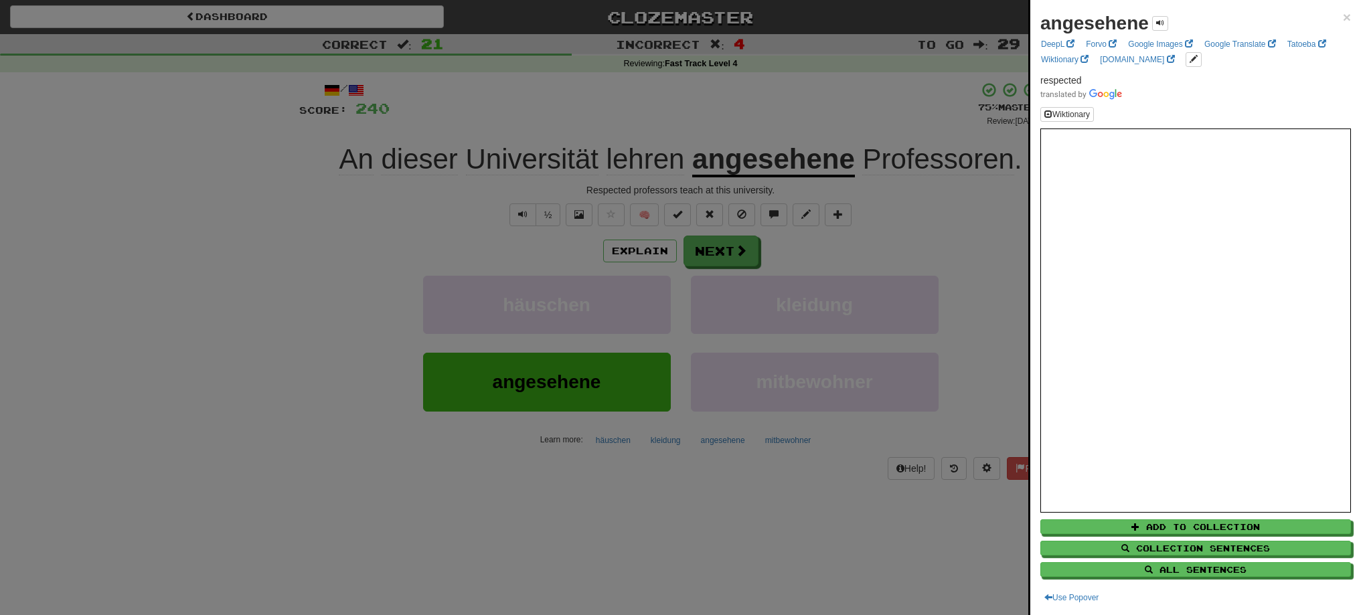
click at [968, 267] on div at bounding box center [680, 307] width 1361 height 615
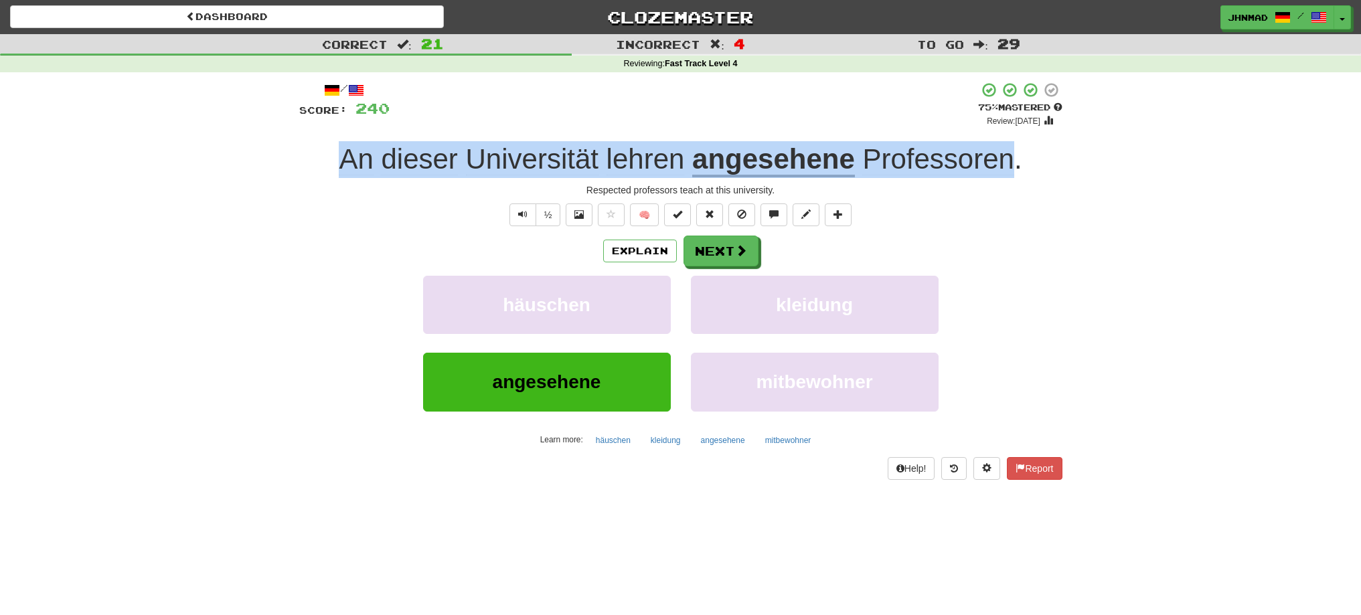
drag, startPoint x: 333, startPoint y: 151, endPoint x: 1013, endPoint y: 150, distance: 680.1
click at [1013, 150] on div "An dieser Universität lehren angesehene Professoren ." at bounding box center [680, 159] width 763 height 37
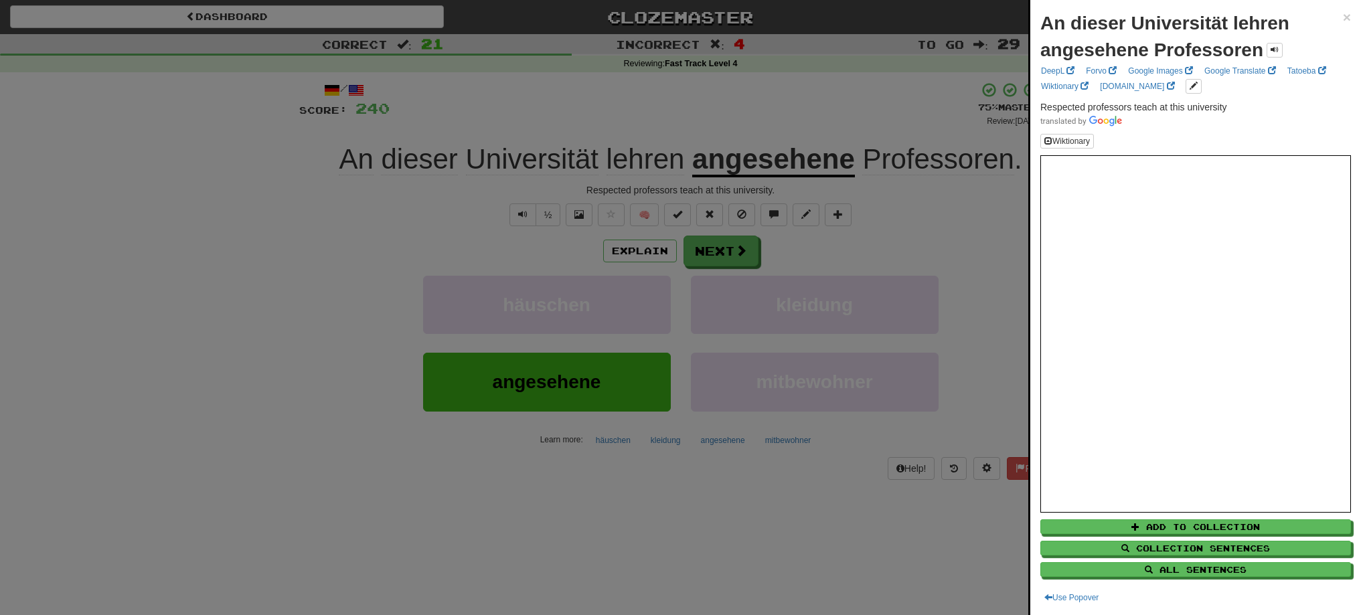
click at [722, 252] on div at bounding box center [680, 307] width 1361 height 615
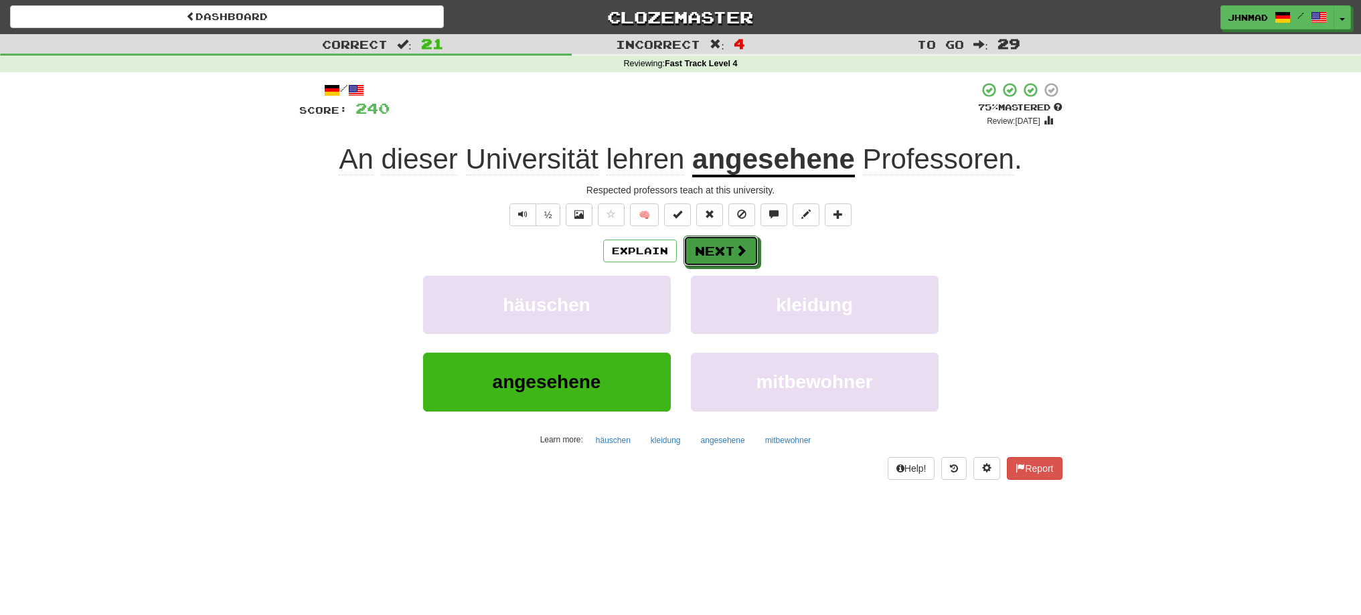
click at [722, 252] on button "Next" at bounding box center [720, 251] width 75 height 31
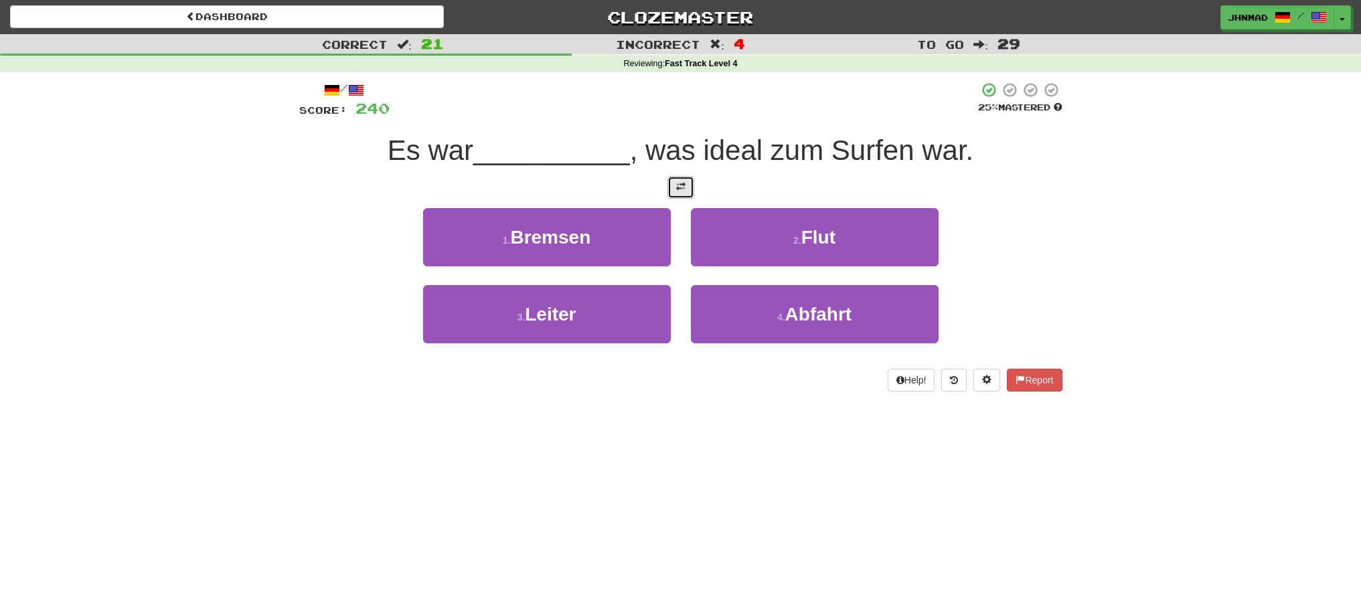
click at [680, 193] on button at bounding box center [680, 187] width 27 height 23
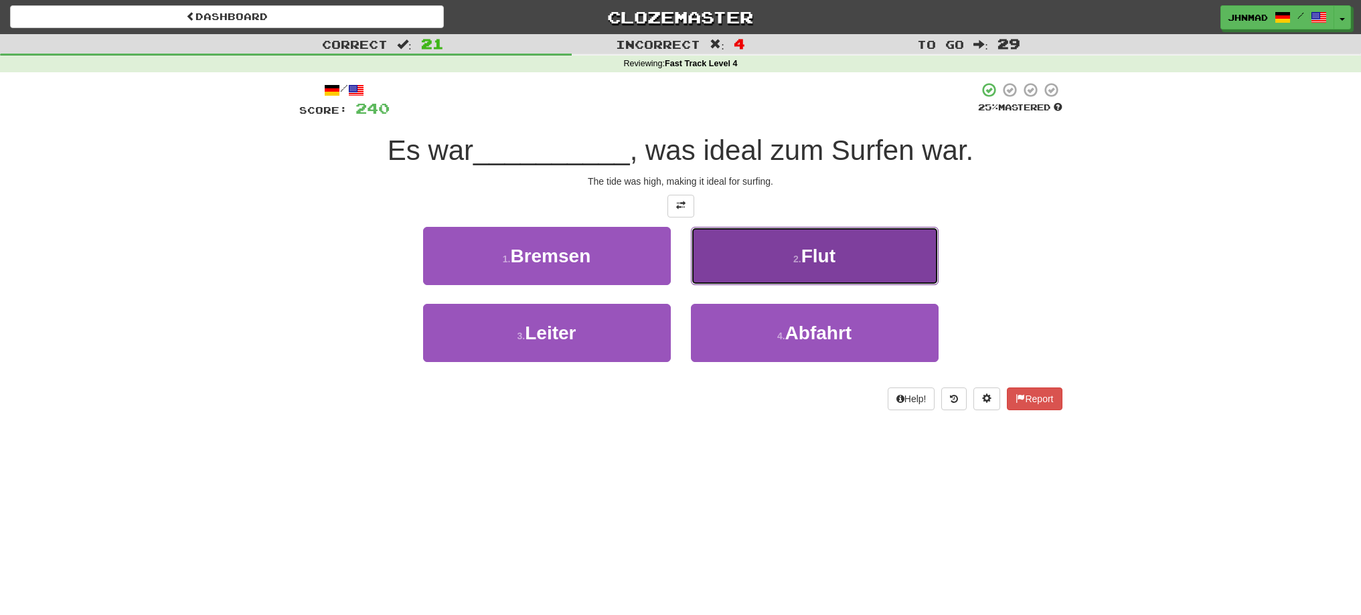
click at [758, 254] on button "2 . Flut" at bounding box center [815, 256] width 248 height 58
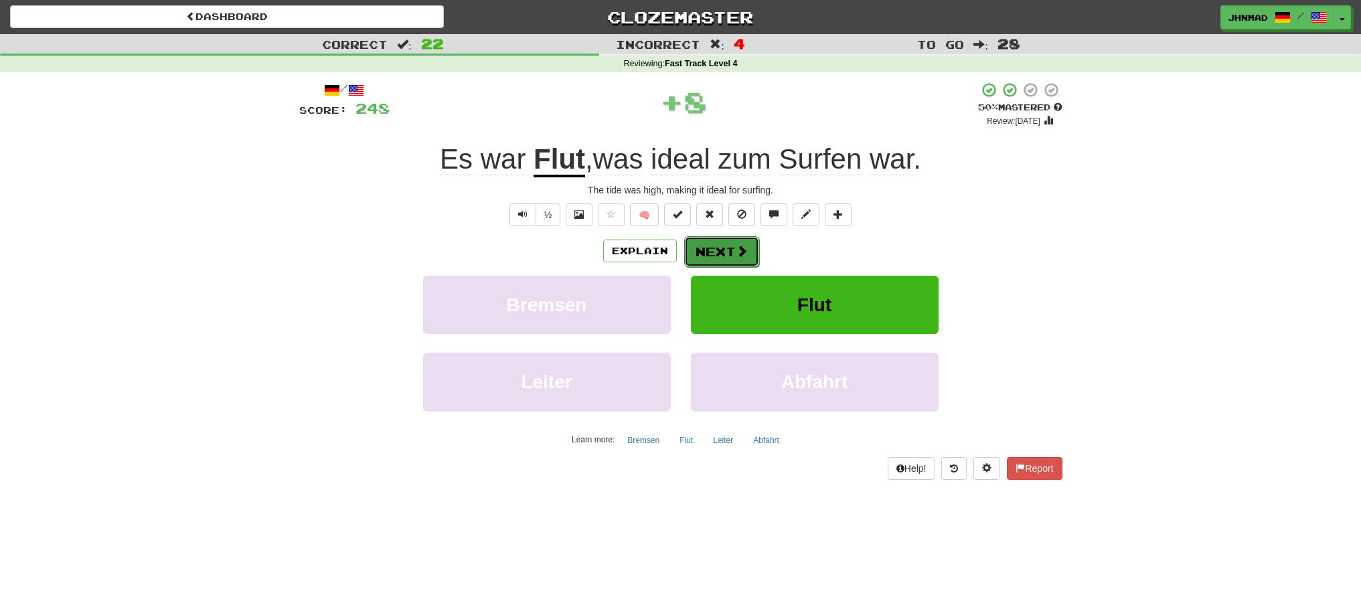
click at [726, 245] on button "Next" at bounding box center [721, 251] width 75 height 31
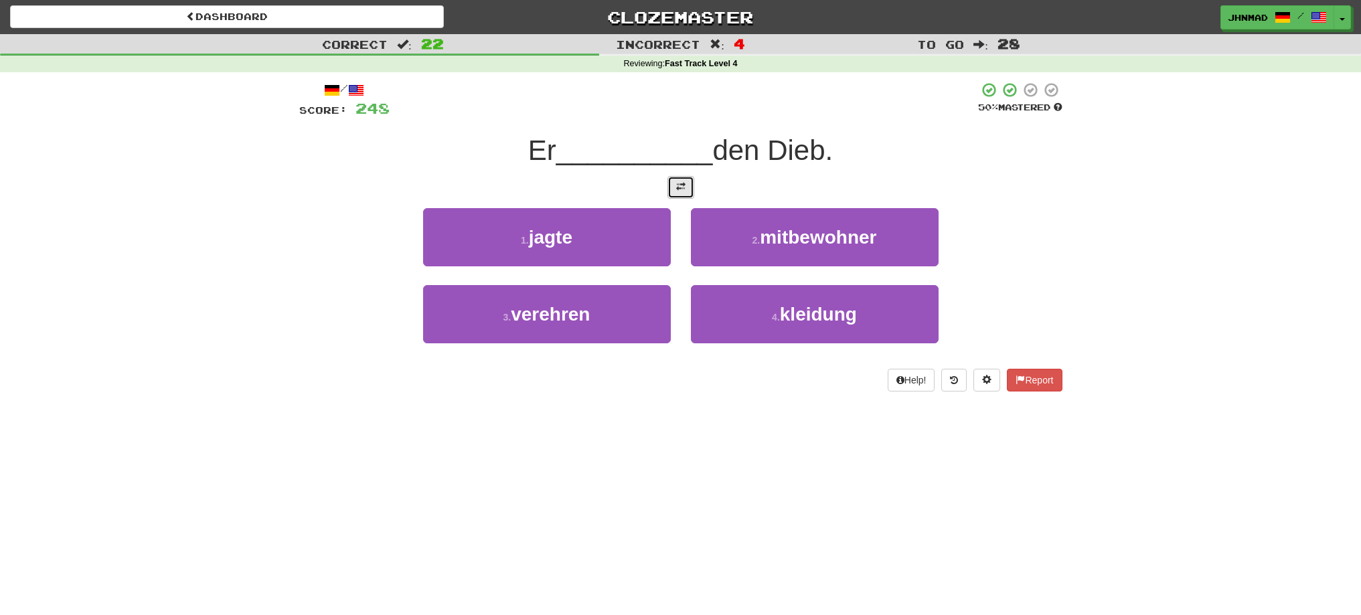
click at [680, 191] on span at bounding box center [680, 186] width 9 height 9
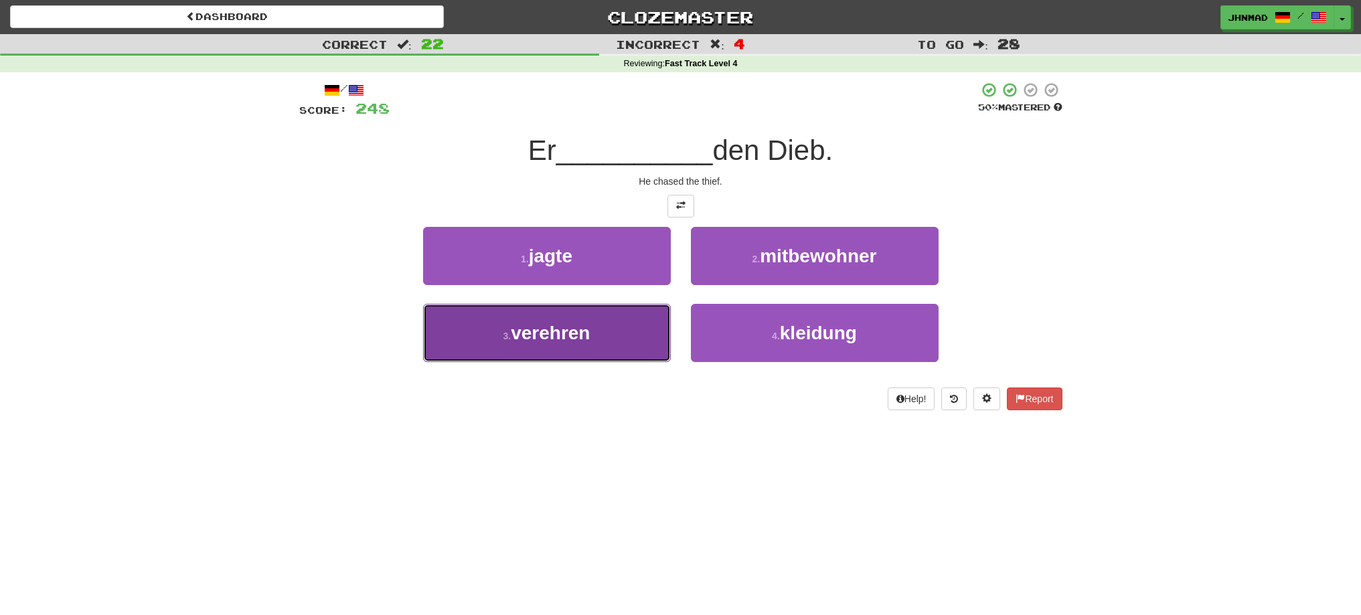
click at [607, 329] on button "3 . verehren" at bounding box center [547, 333] width 248 height 58
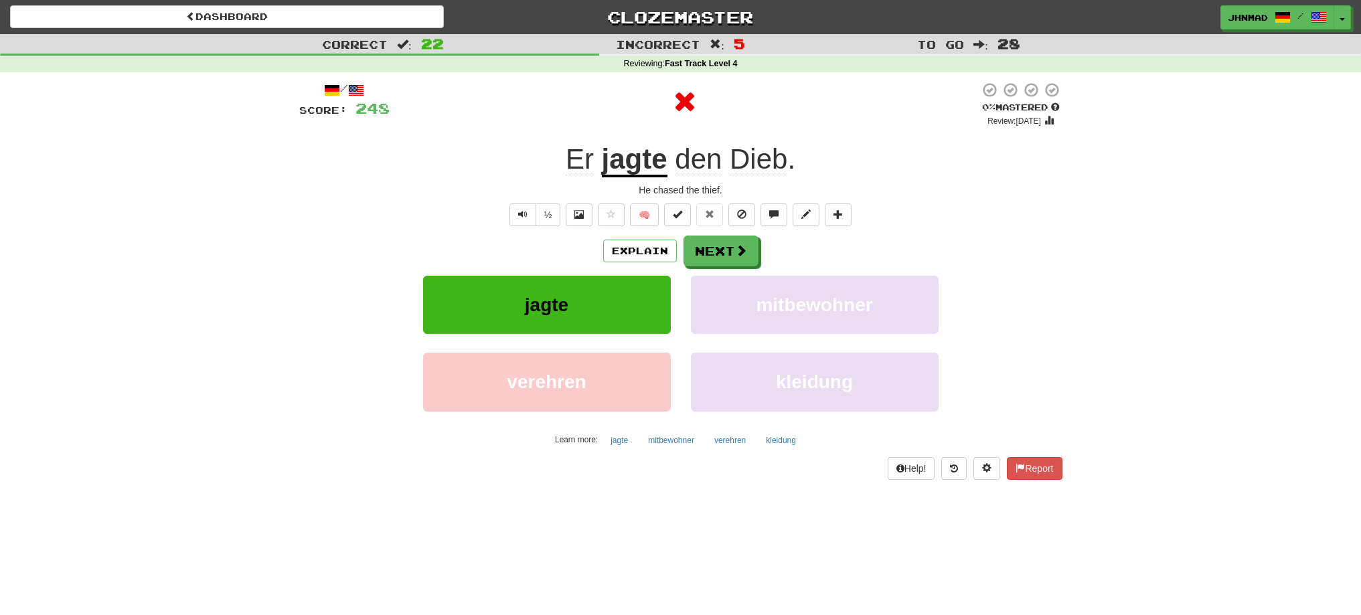
click at [644, 174] on u "jagte" at bounding box center [635, 160] width 66 height 34
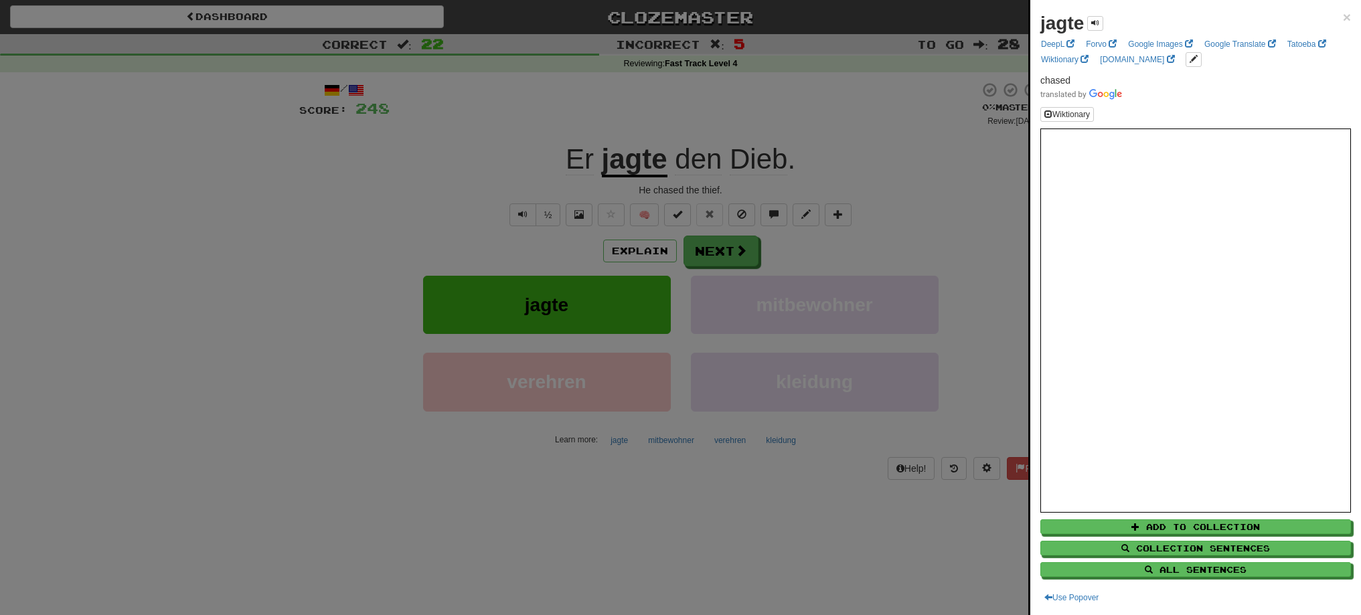
click at [742, 257] on div at bounding box center [680, 307] width 1361 height 615
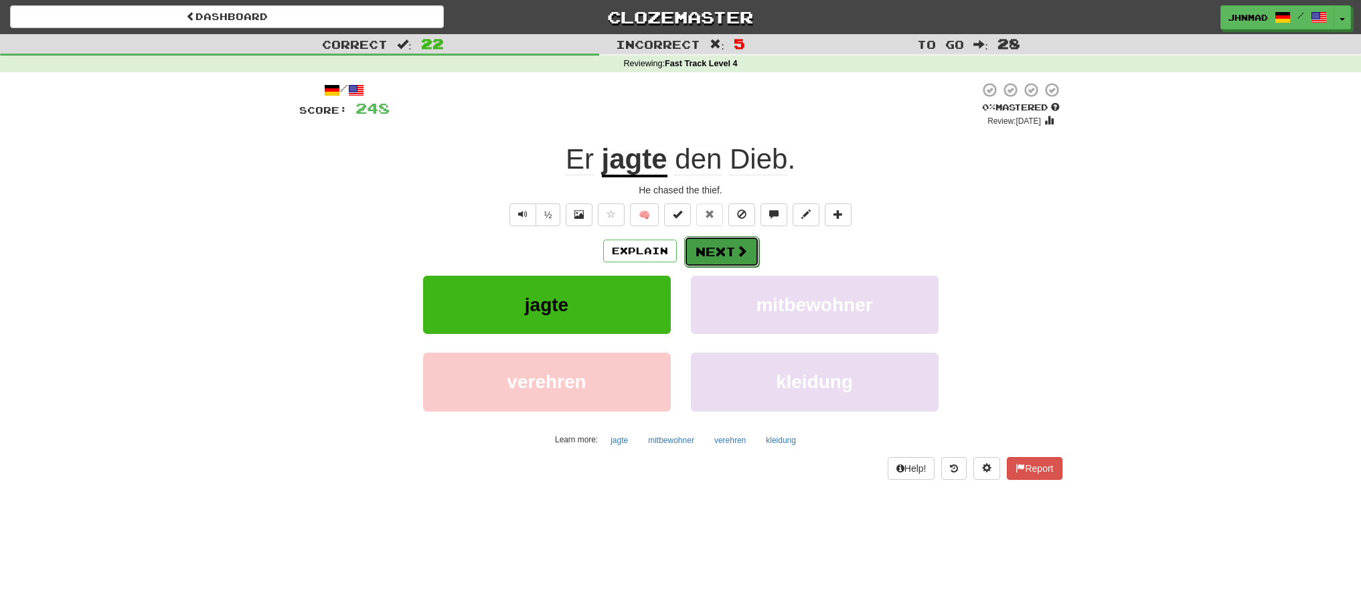
click at [739, 253] on span at bounding box center [742, 251] width 12 height 12
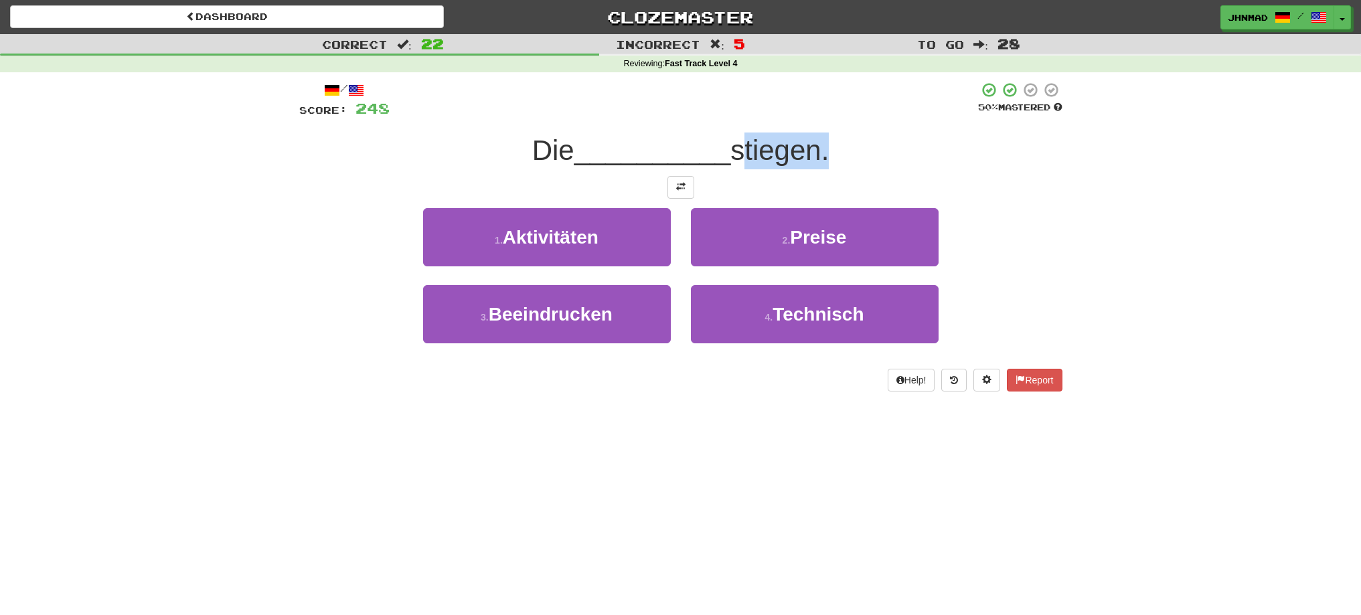
drag, startPoint x: 741, startPoint y: 149, endPoint x: 829, endPoint y: 156, distance: 88.6
click at [829, 156] on span "stiegen." at bounding box center [779, 150] width 98 height 31
click at [821, 167] on div at bounding box center [821, 167] width 0 height 0
click at [1013, 197] on div at bounding box center [680, 187] width 763 height 23
click at [680, 179] on button at bounding box center [680, 187] width 27 height 23
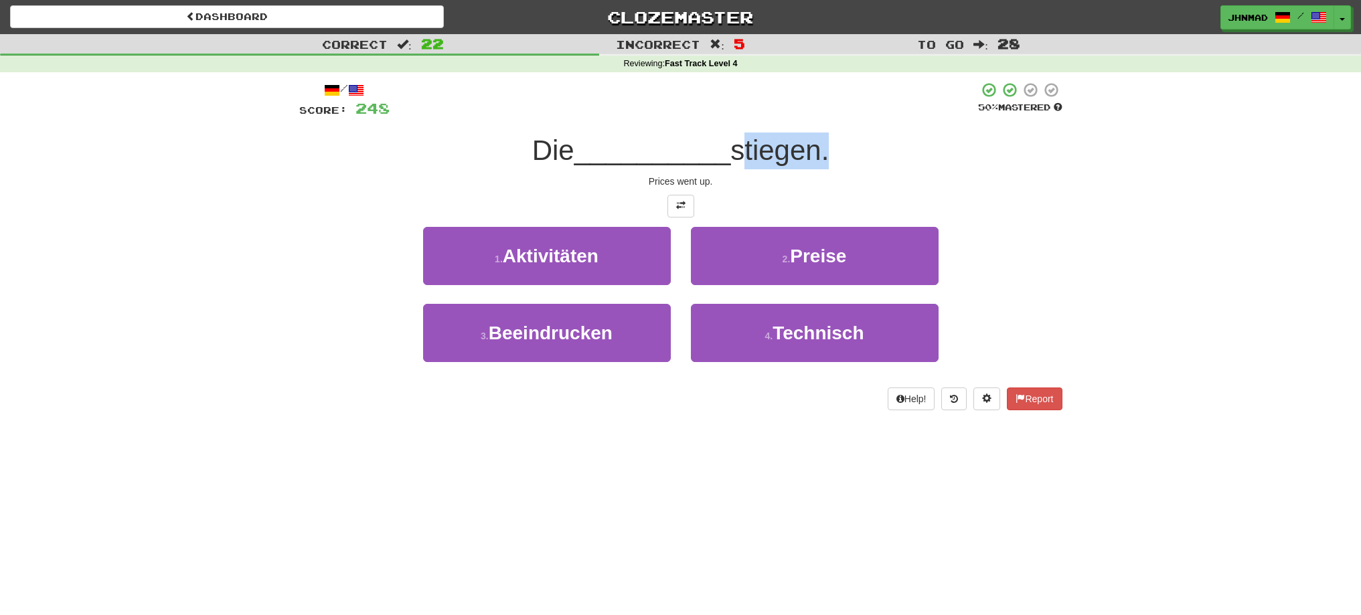
drag, startPoint x: 740, startPoint y: 155, endPoint x: 824, endPoint y: 133, distance: 87.2
click at [824, 133] on div "Die __________ stiegen." at bounding box center [680, 151] width 763 height 37
click at [815, 116] on div at bounding box center [815, 116] width 0 height 0
click at [912, 152] on div "Die __________ stiegen." at bounding box center [680, 151] width 763 height 37
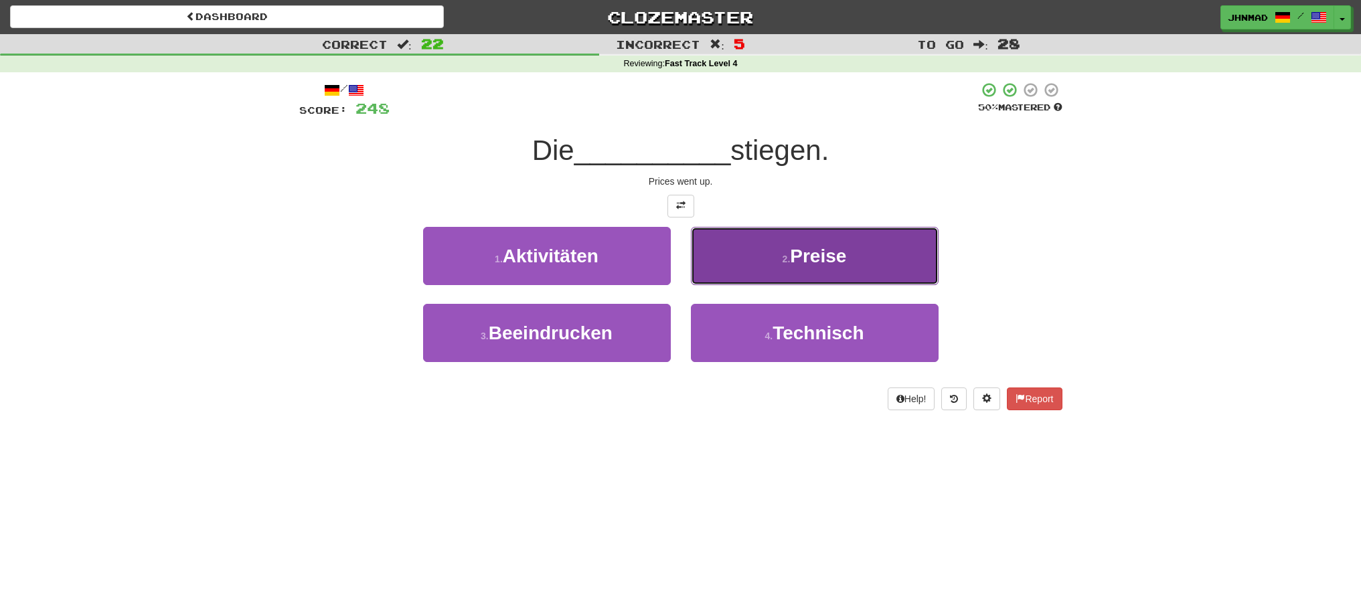
click at [834, 260] on span "Preise" at bounding box center [818, 256] width 56 height 21
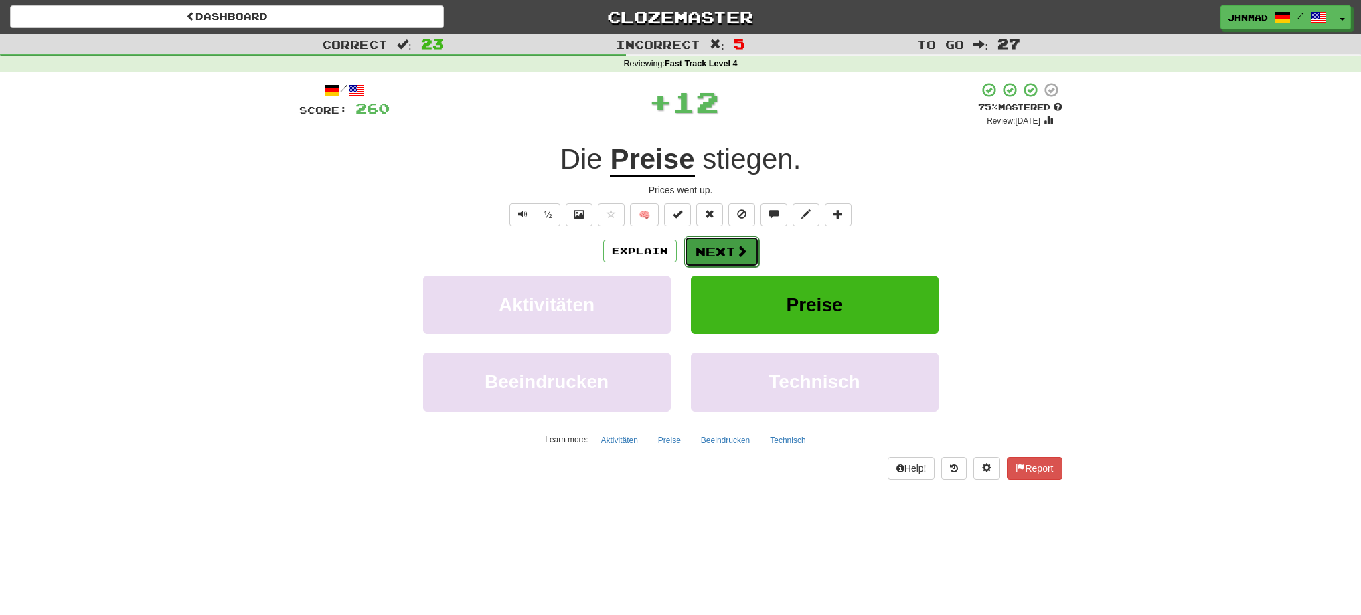
click at [691, 240] on button "Next" at bounding box center [721, 251] width 75 height 31
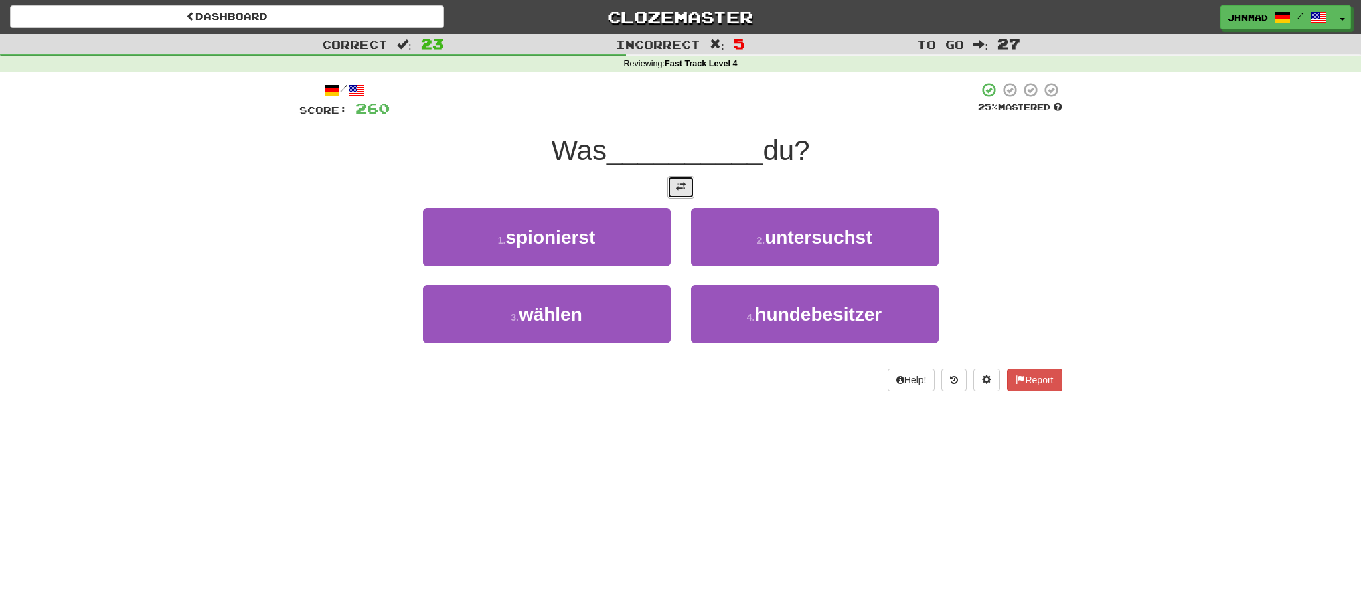
click at [686, 188] on button at bounding box center [680, 187] width 27 height 23
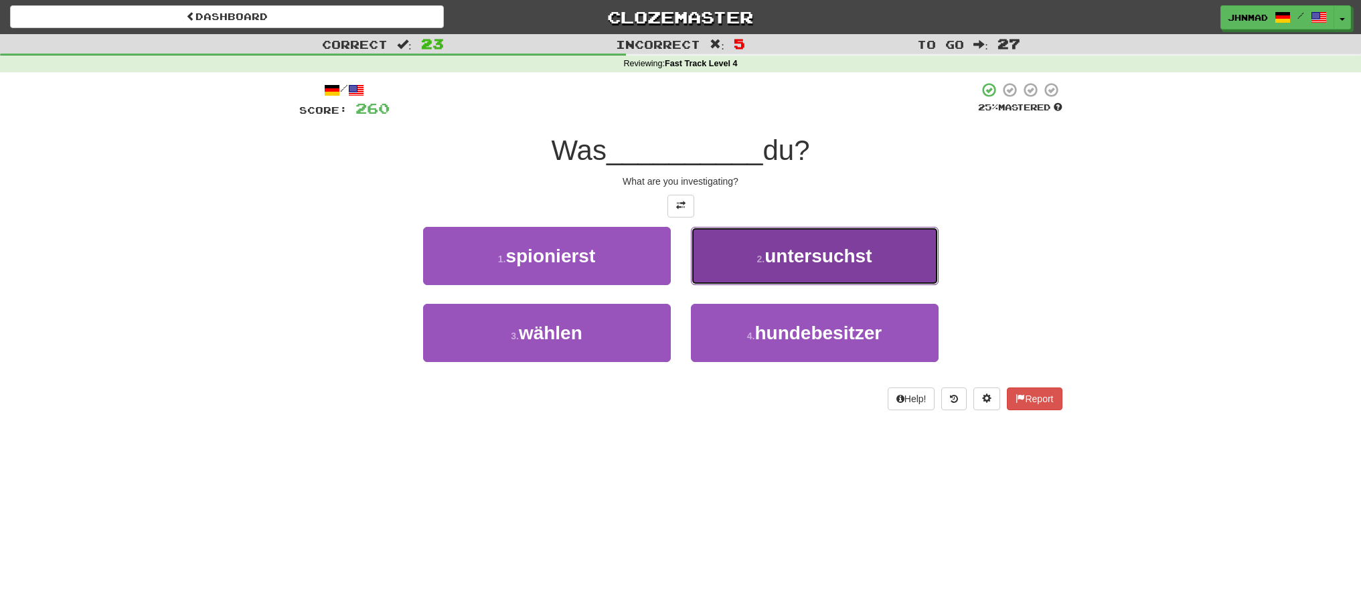
click at [801, 264] on span "untersuchst" at bounding box center [817, 256] width 107 height 21
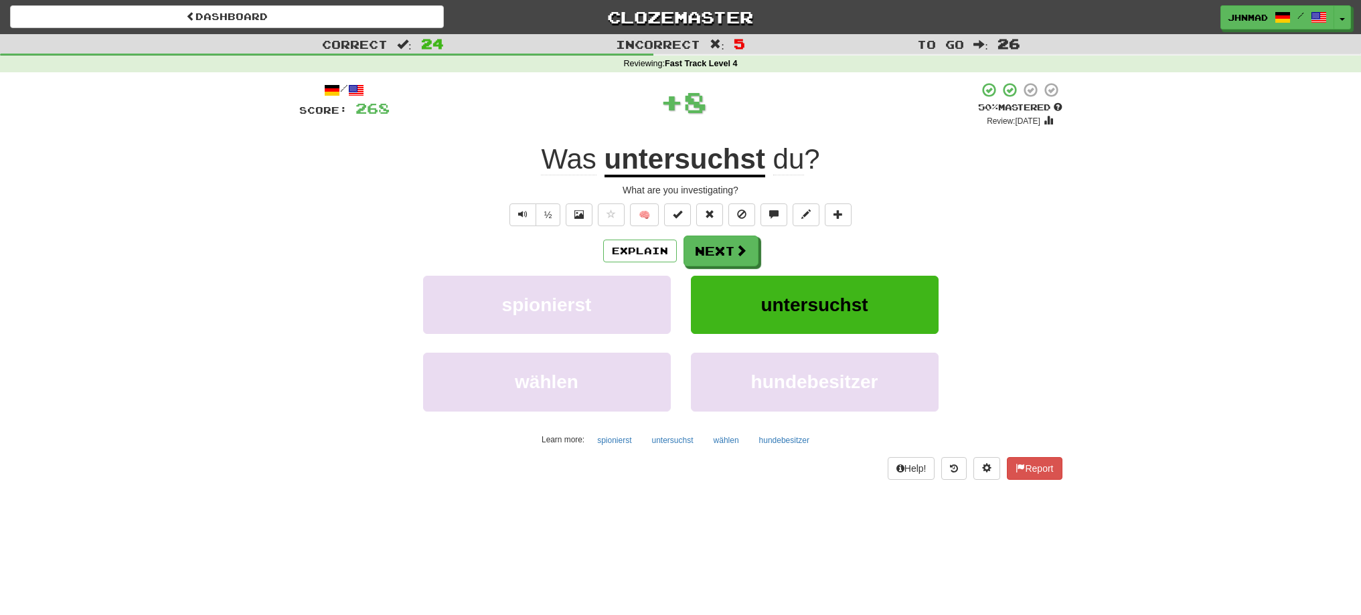
click at [661, 167] on u "untersuchst" at bounding box center [684, 160] width 161 height 34
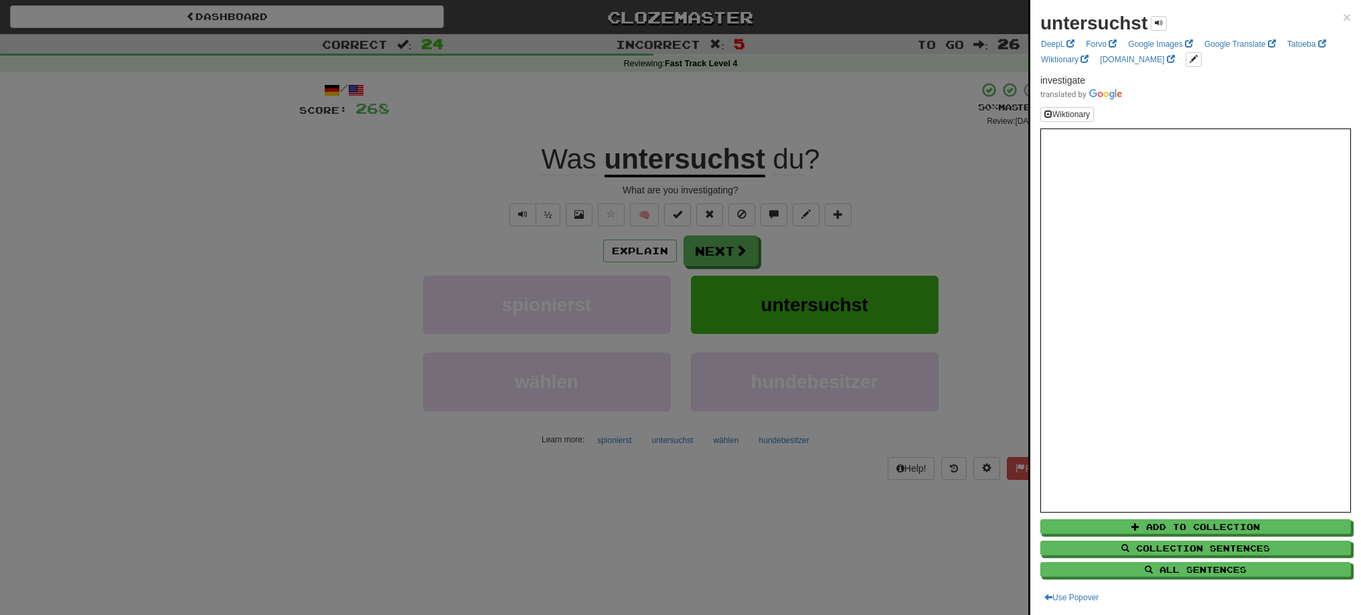
click at [717, 254] on div at bounding box center [680, 307] width 1361 height 615
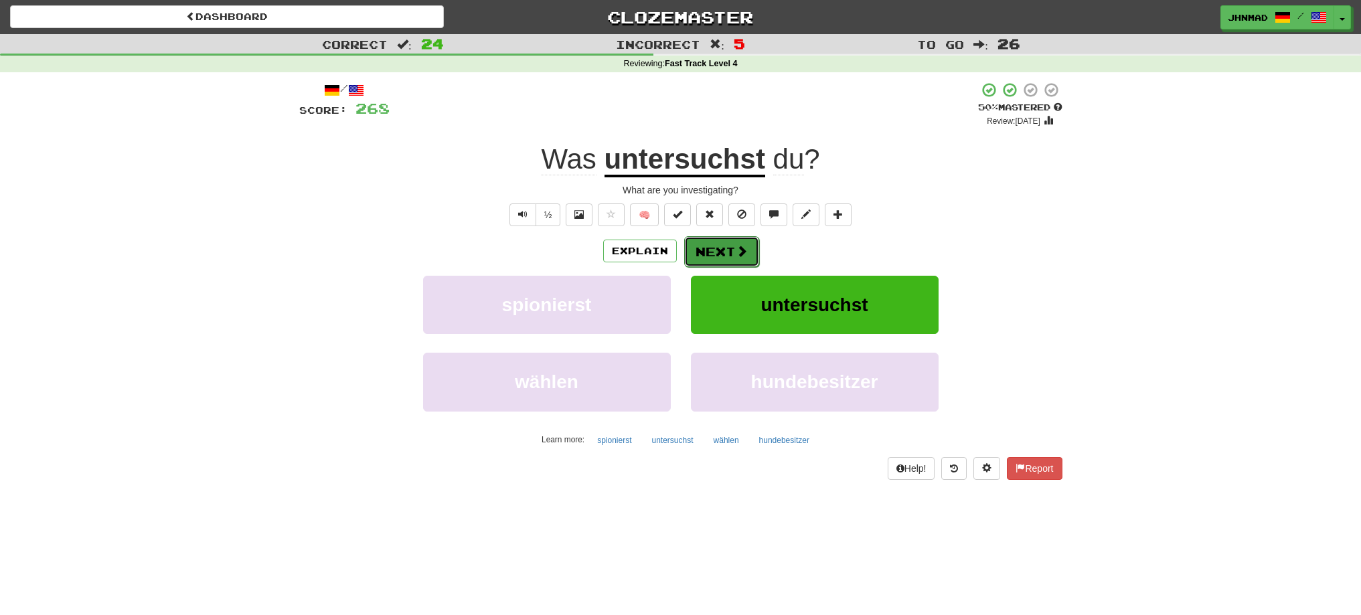
click at [713, 244] on button "Next" at bounding box center [721, 251] width 75 height 31
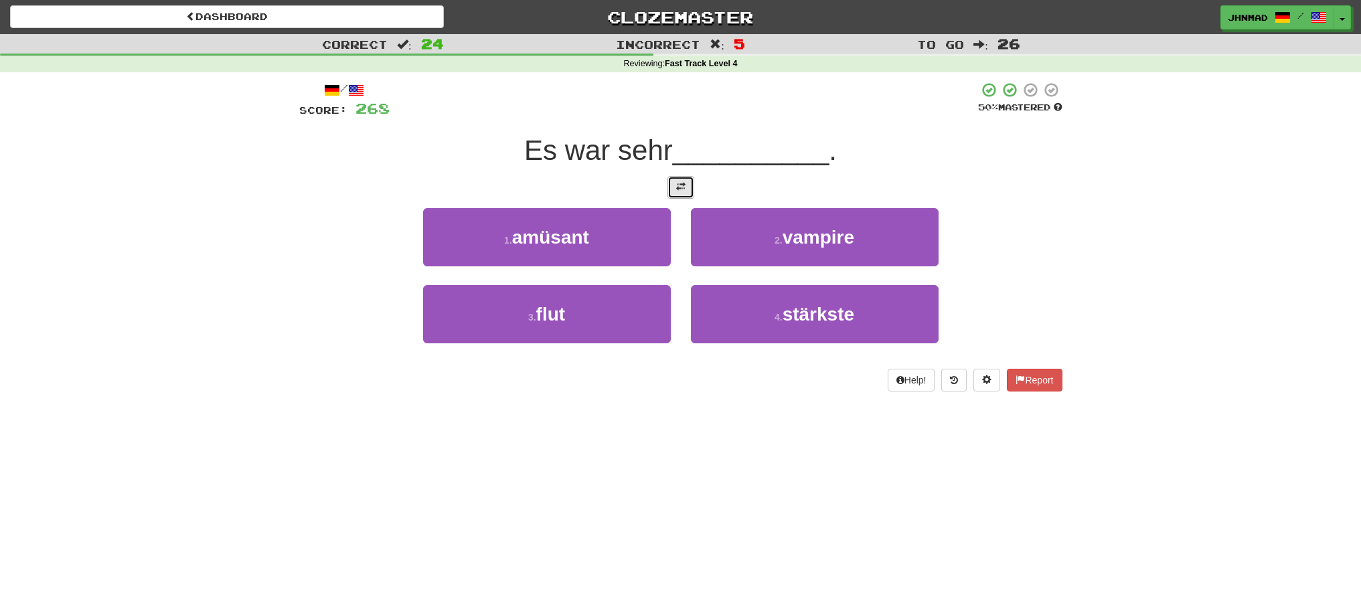
click at [671, 187] on button at bounding box center [680, 187] width 27 height 23
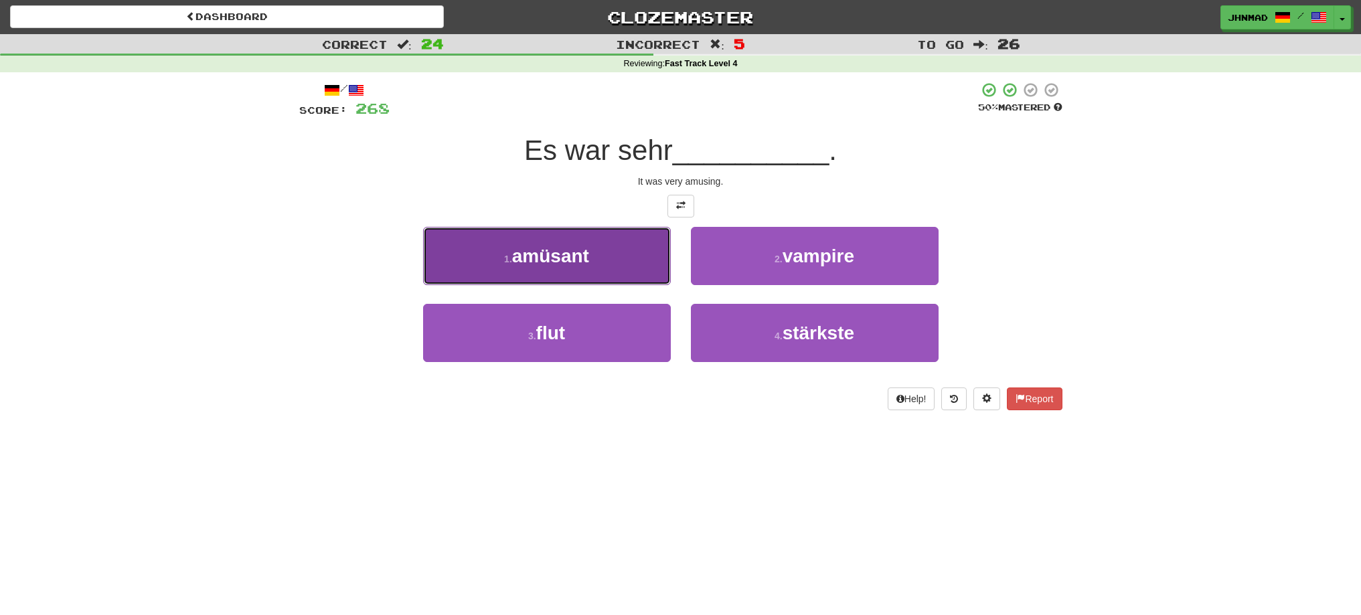
click at [611, 248] on button "1 . amüsant" at bounding box center [547, 256] width 248 height 58
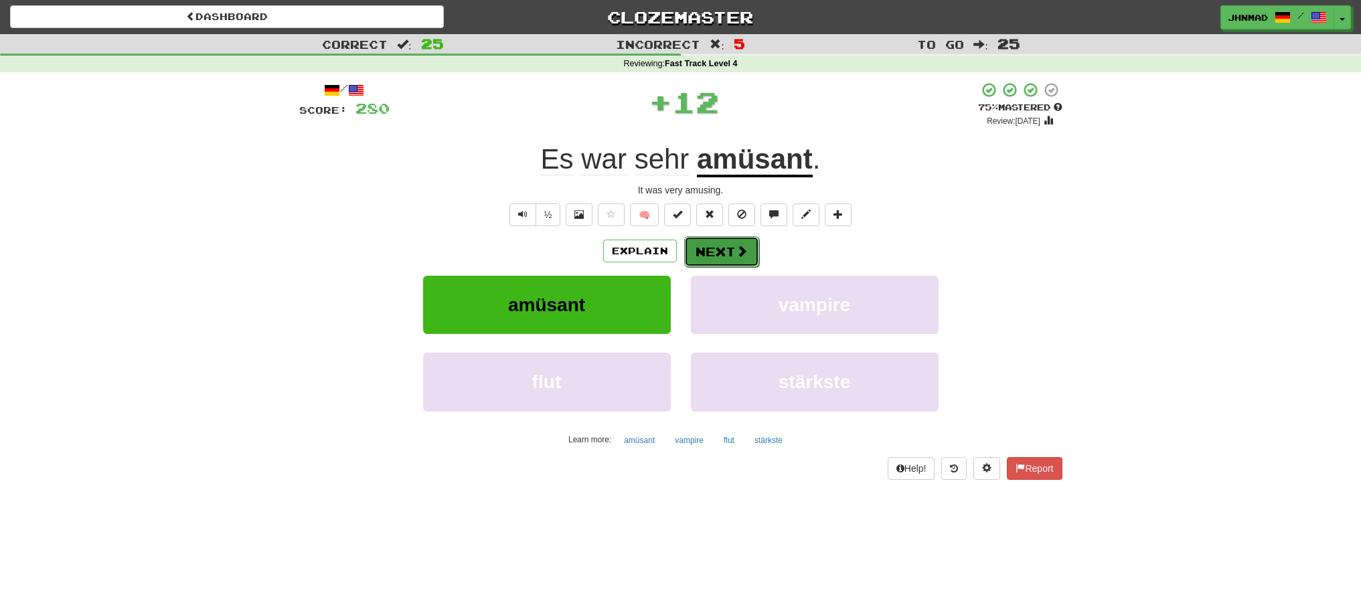
click at [731, 248] on button "Next" at bounding box center [721, 251] width 75 height 31
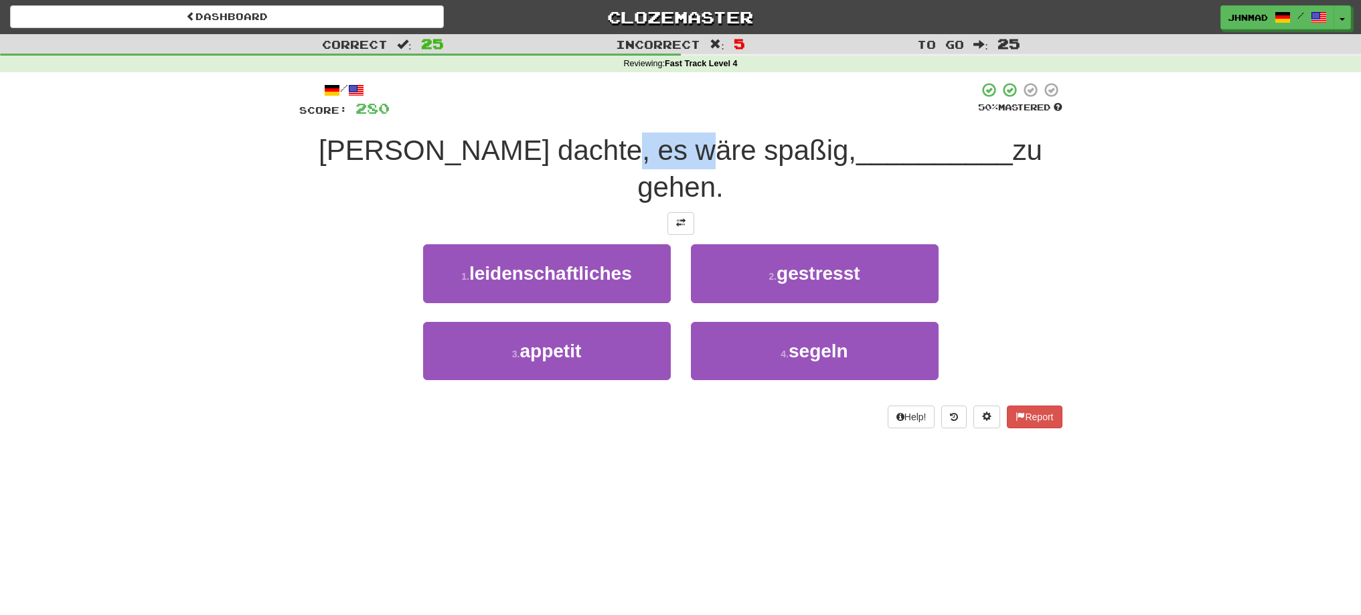
drag, startPoint x: 620, startPoint y: 151, endPoint x: 702, endPoint y: 138, distance: 82.6
click at [702, 138] on span "Tom dachte, es wäre spaßig," at bounding box center [587, 150] width 537 height 31
click at [693, 116] on div at bounding box center [693, 116] width 0 height 0
click at [1017, 282] on div "1 . leidenschaftliches 2 . gestresst" at bounding box center [680, 282] width 803 height 77
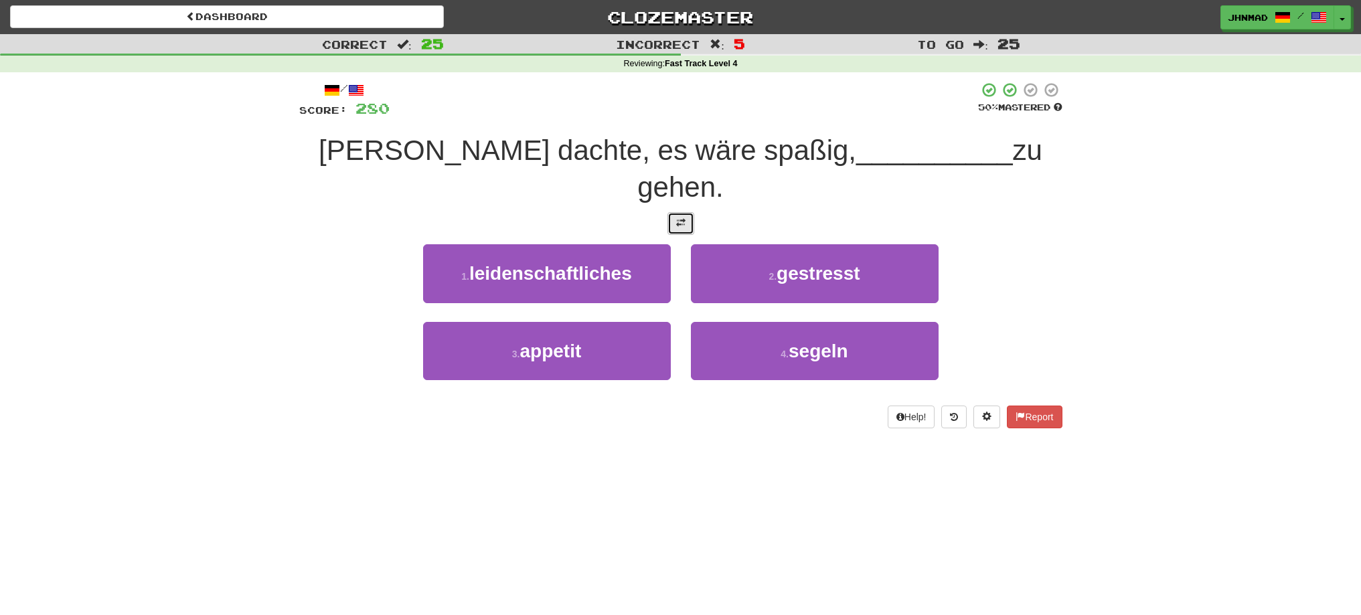
click at [693, 212] on button at bounding box center [680, 223] width 27 height 23
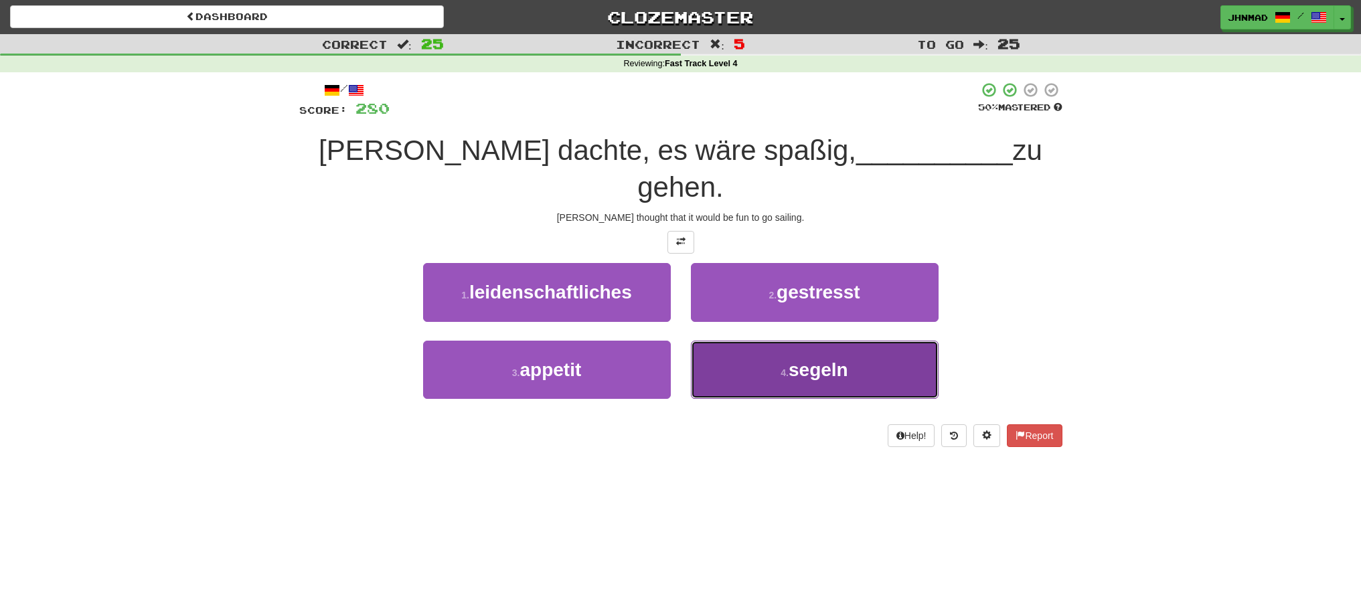
click at [823, 359] on span "segeln" at bounding box center [819, 369] width 60 height 21
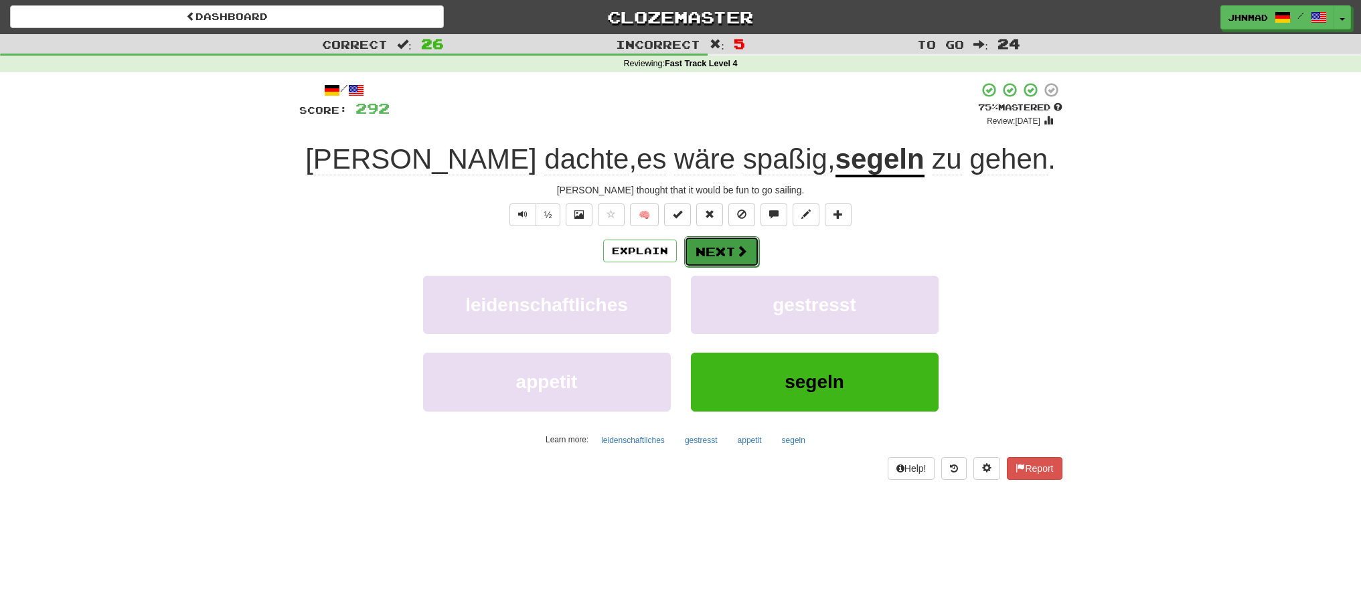
click at [746, 261] on button "Next" at bounding box center [721, 251] width 75 height 31
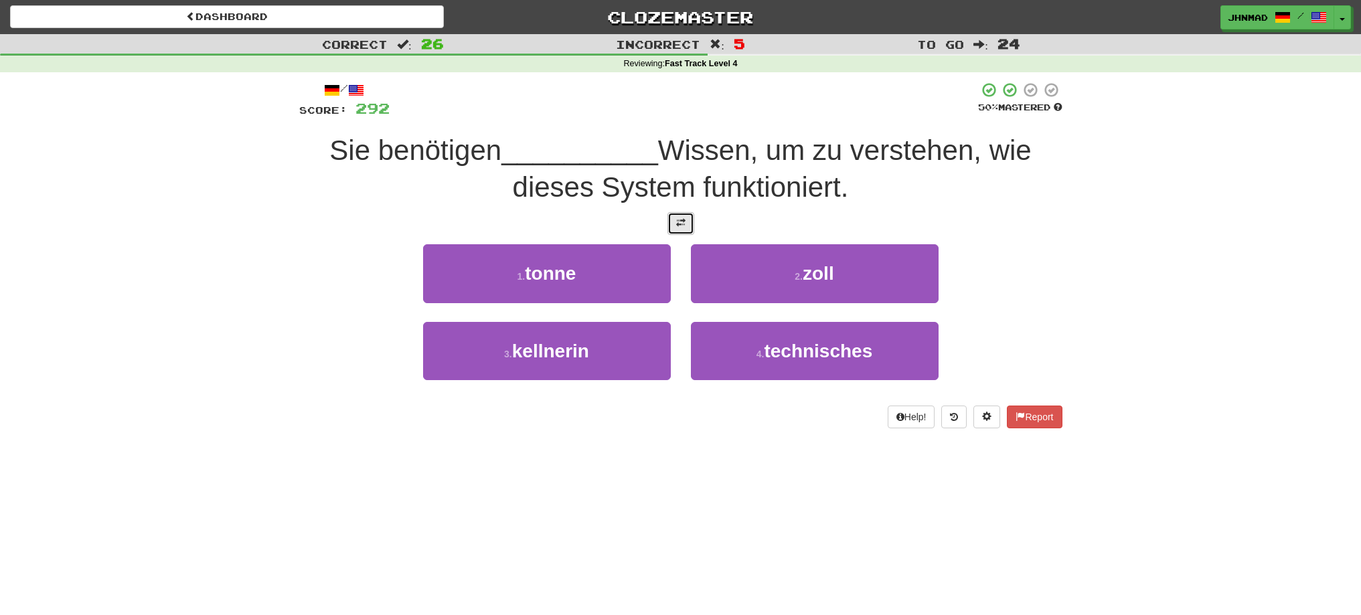
click at [676, 226] on span at bounding box center [680, 222] width 9 height 9
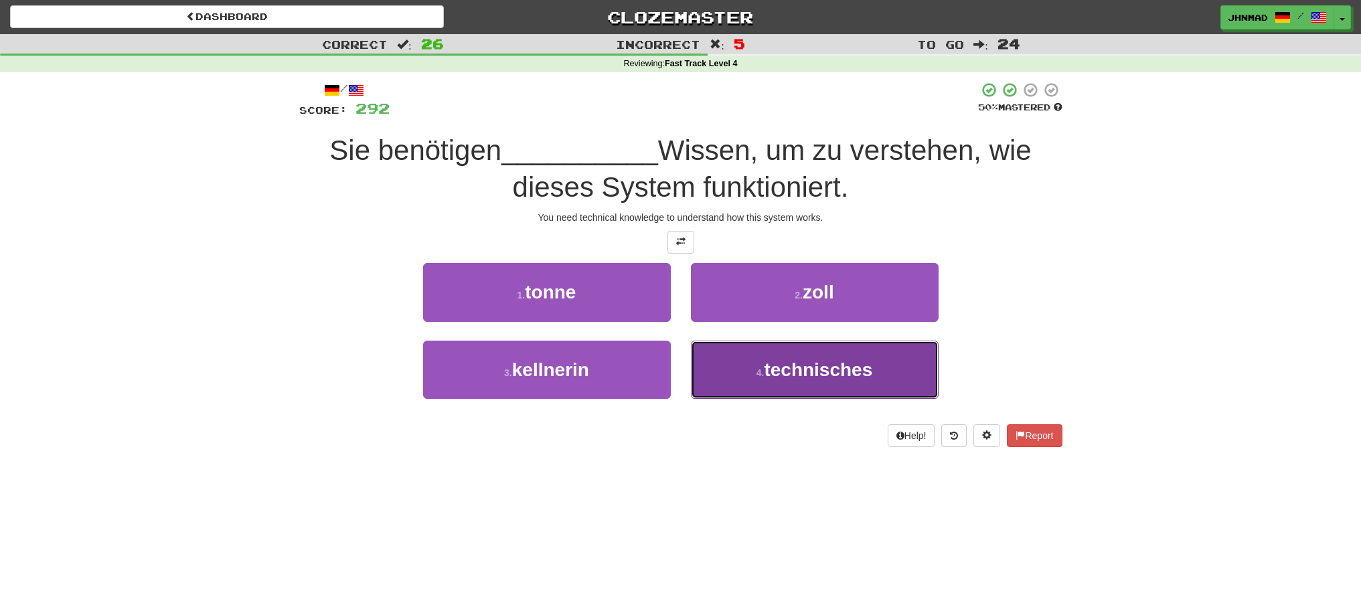
click at [803, 371] on span "technisches" at bounding box center [818, 369] width 108 height 21
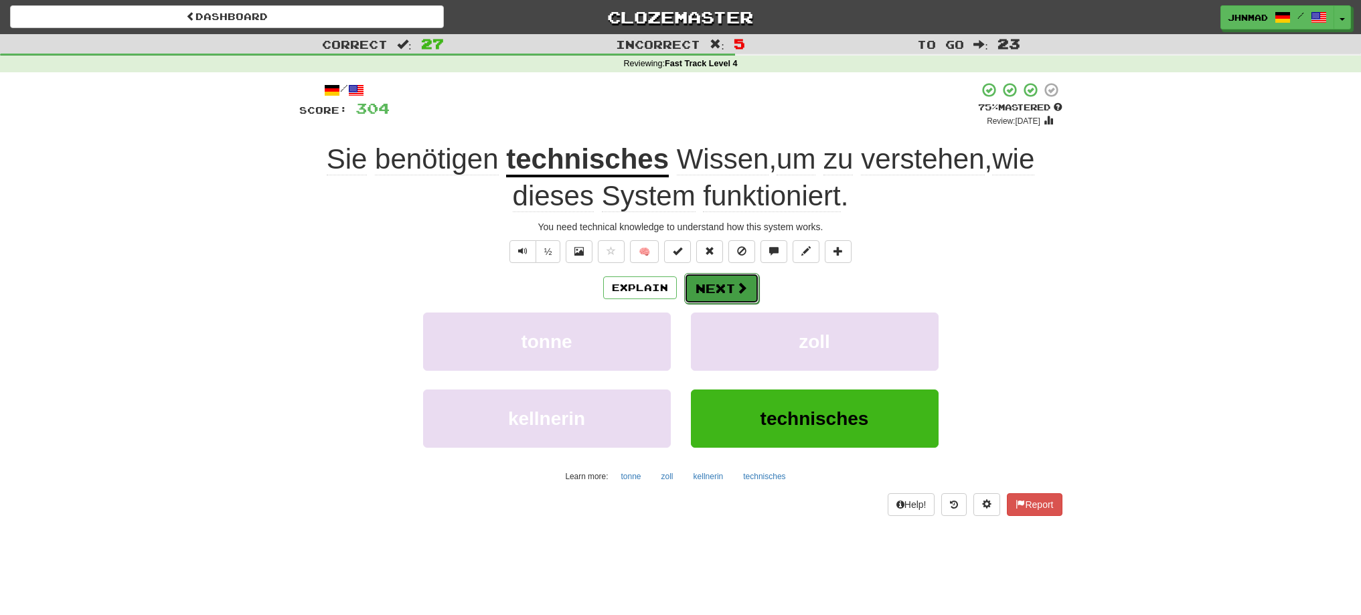
click at [709, 276] on button "Next" at bounding box center [721, 288] width 75 height 31
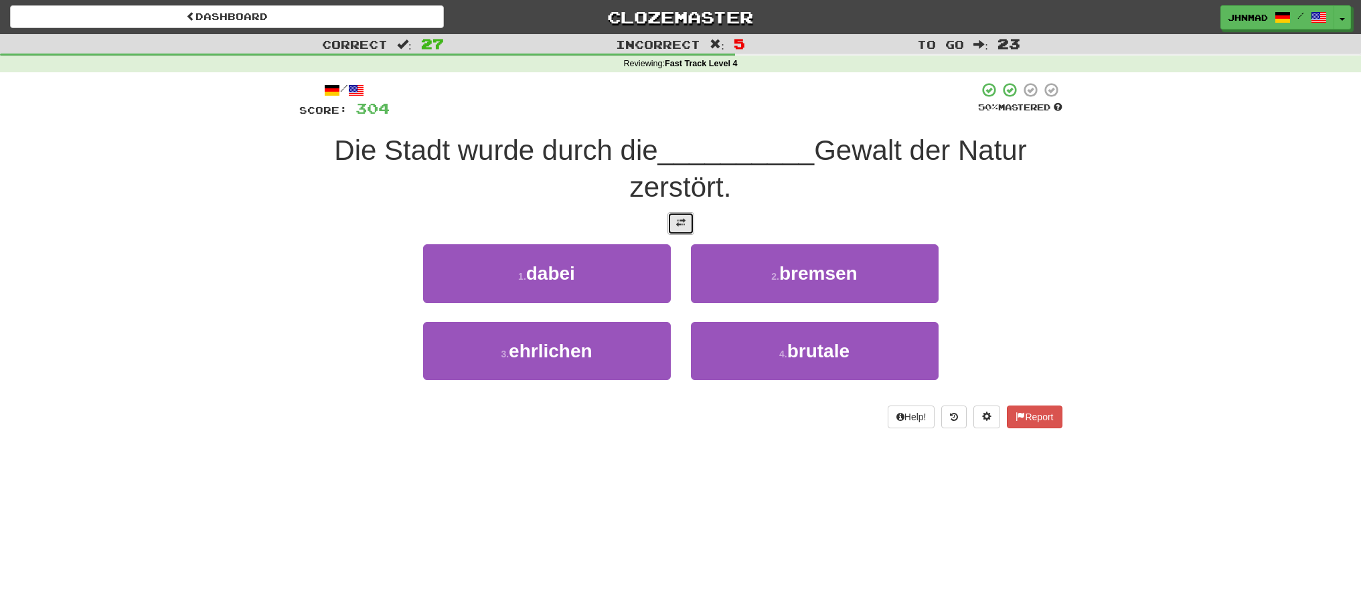
click at [687, 222] on button at bounding box center [680, 223] width 27 height 23
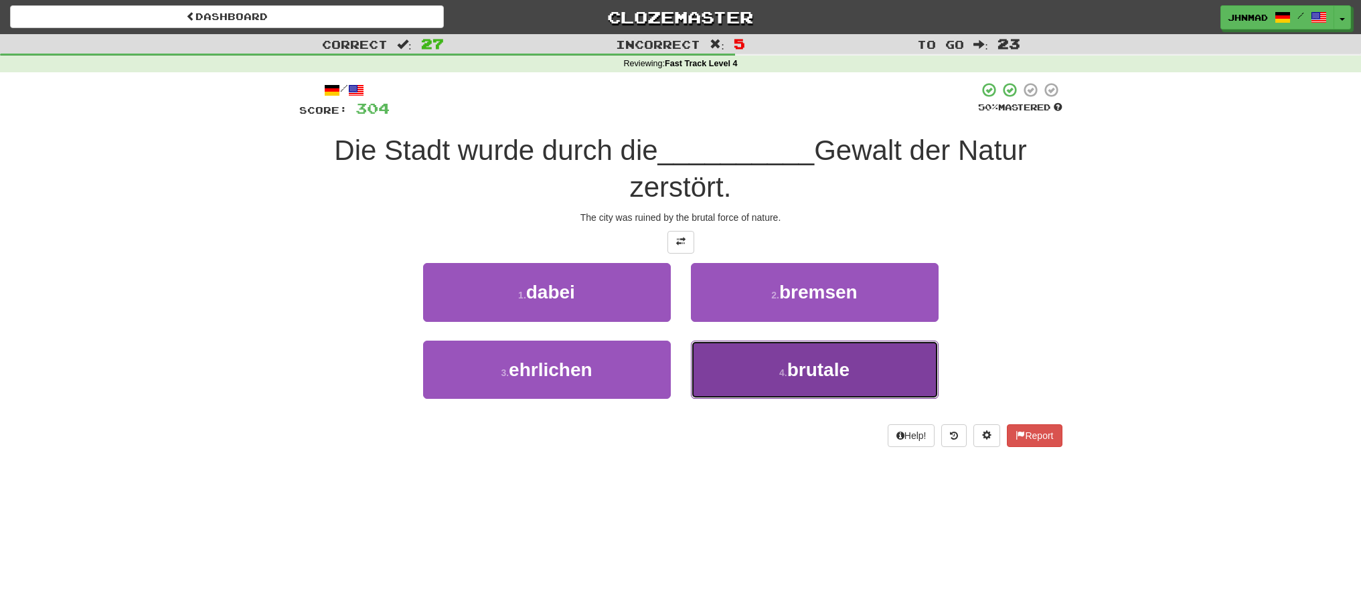
click at [839, 369] on span "brutale" at bounding box center [818, 369] width 62 height 21
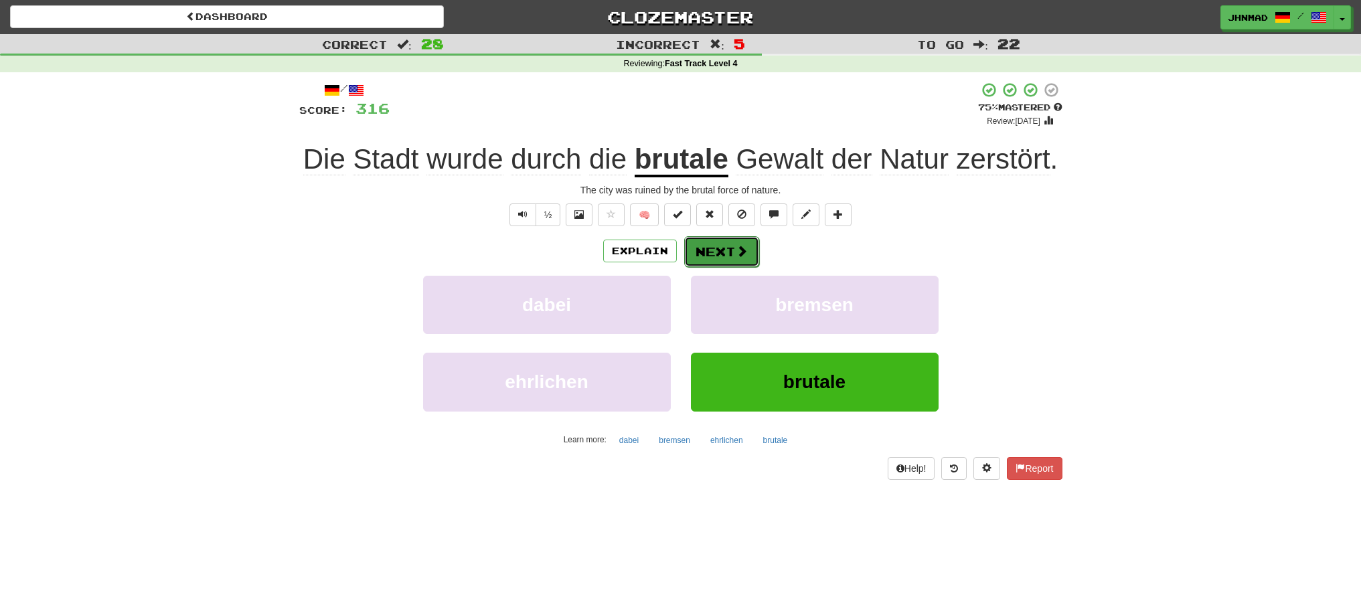
click at [722, 248] on button "Next" at bounding box center [721, 251] width 75 height 31
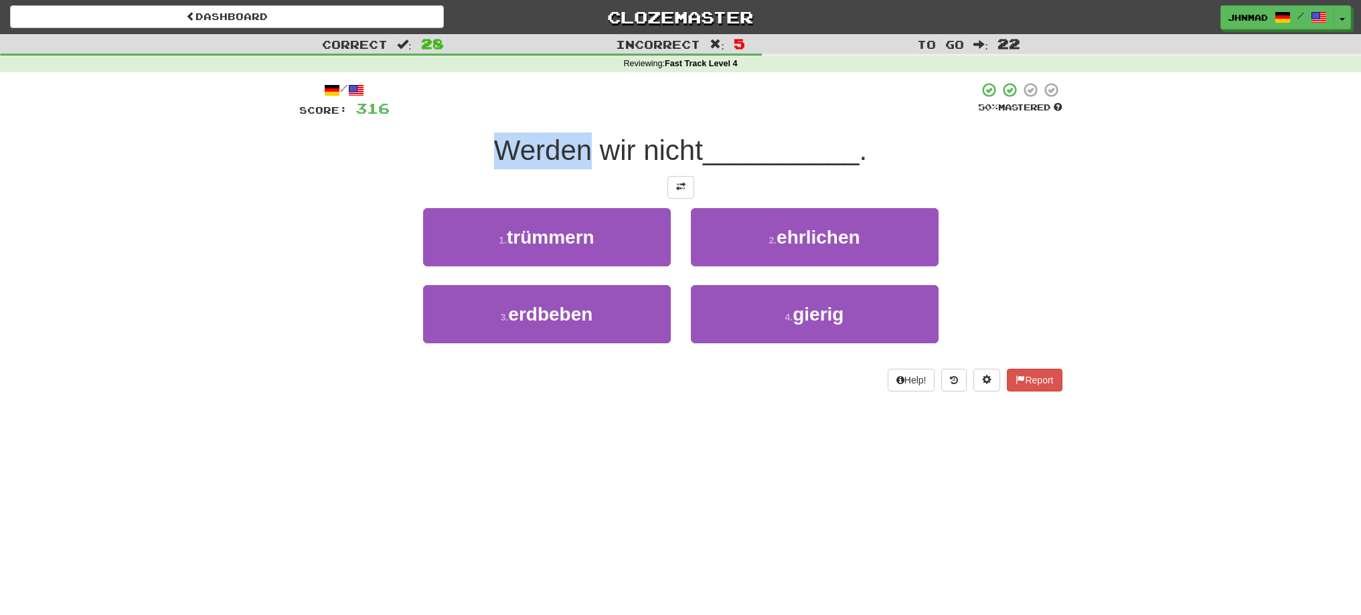
drag, startPoint x: 490, startPoint y: 150, endPoint x: 583, endPoint y: 135, distance: 94.2
click at [583, 135] on span "Werden wir nicht" at bounding box center [598, 150] width 209 height 31
click at [574, 116] on div at bounding box center [574, 116] width 0 height 0
click at [644, 114] on div at bounding box center [684, 100] width 588 height 37
drag, startPoint x: 593, startPoint y: 146, endPoint x: 697, endPoint y: 159, distance: 105.2
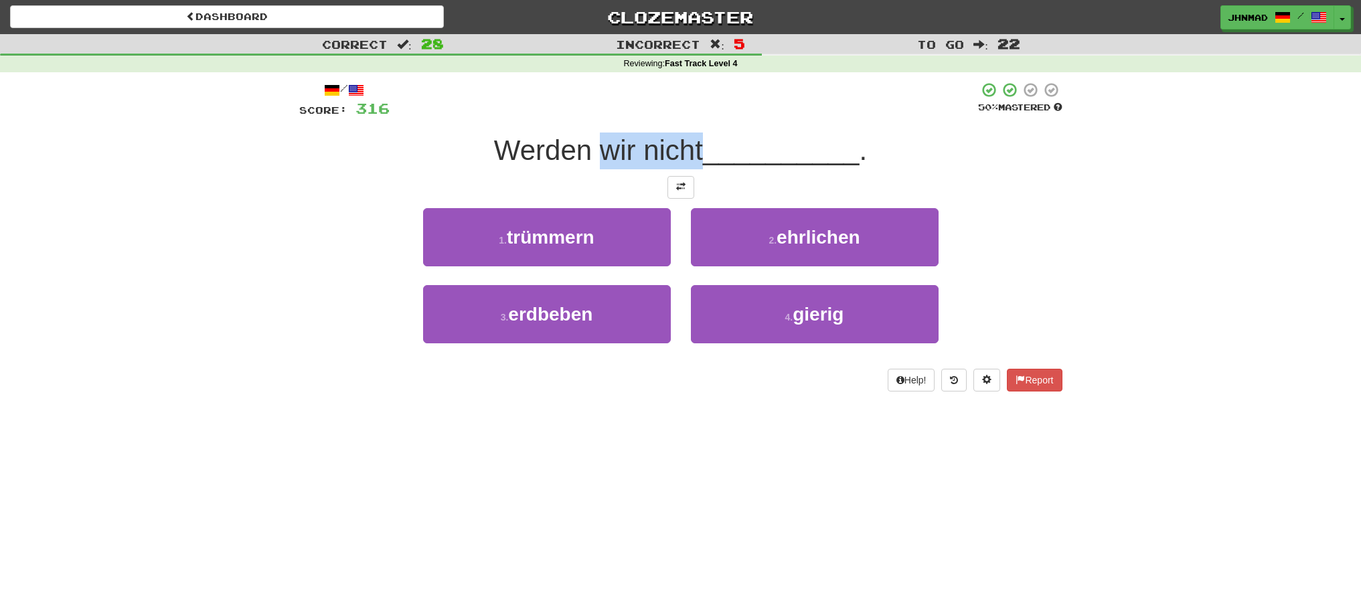
click at [697, 159] on span "Werden wir nicht" at bounding box center [598, 150] width 209 height 31
click at [689, 167] on div at bounding box center [689, 167] width 0 height 0
click at [446, 152] on div "Werden wir nicht __________ ." at bounding box center [680, 151] width 763 height 37
click at [687, 197] on button at bounding box center [680, 187] width 27 height 23
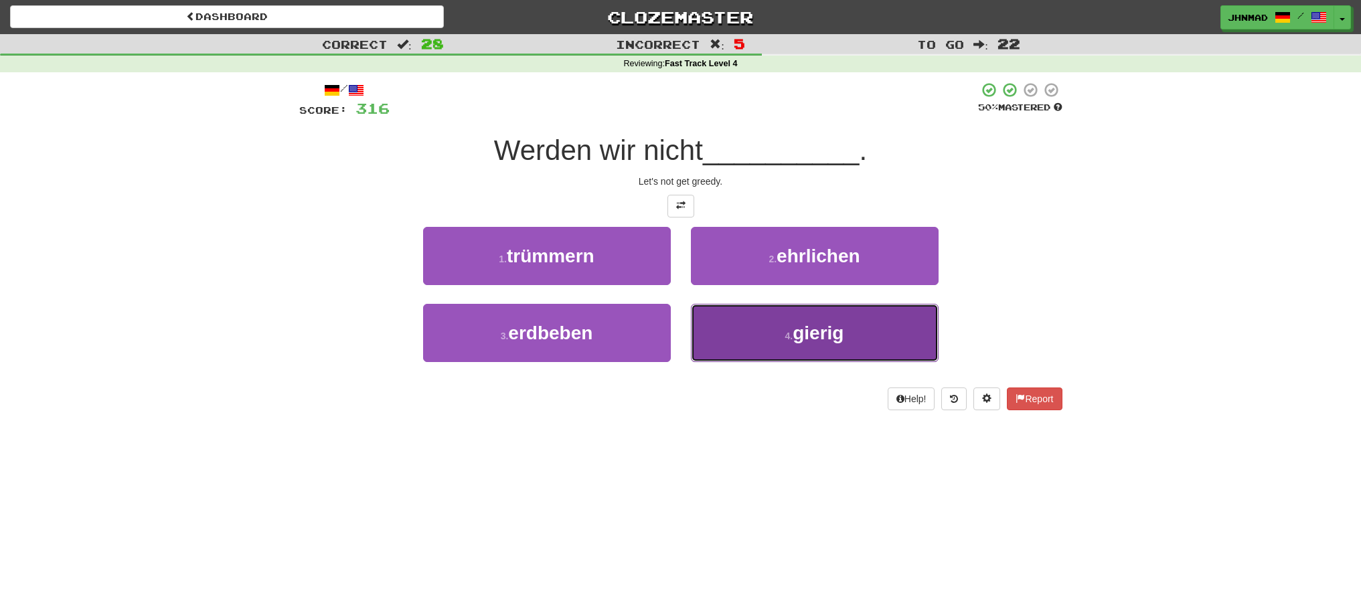
click at [817, 330] on span "gierig" at bounding box center [818, 333] width 51 height 21
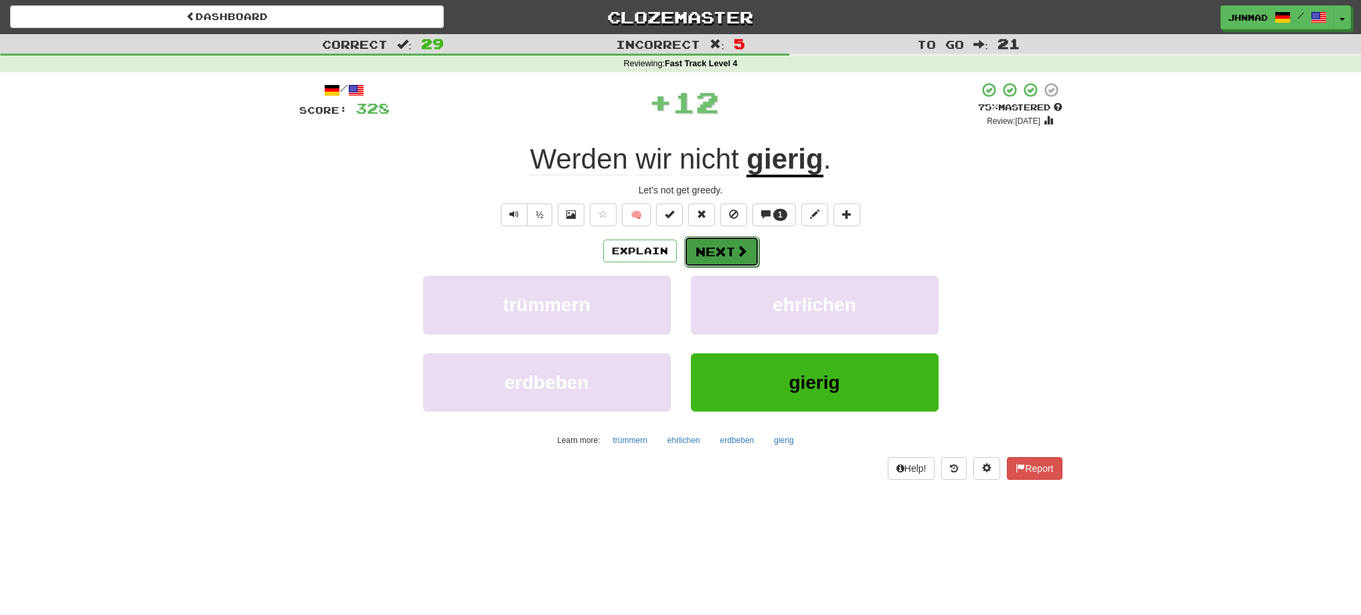
click at [716, 242] on button "Next" at bounding box center [721, 251] width 75 height 31
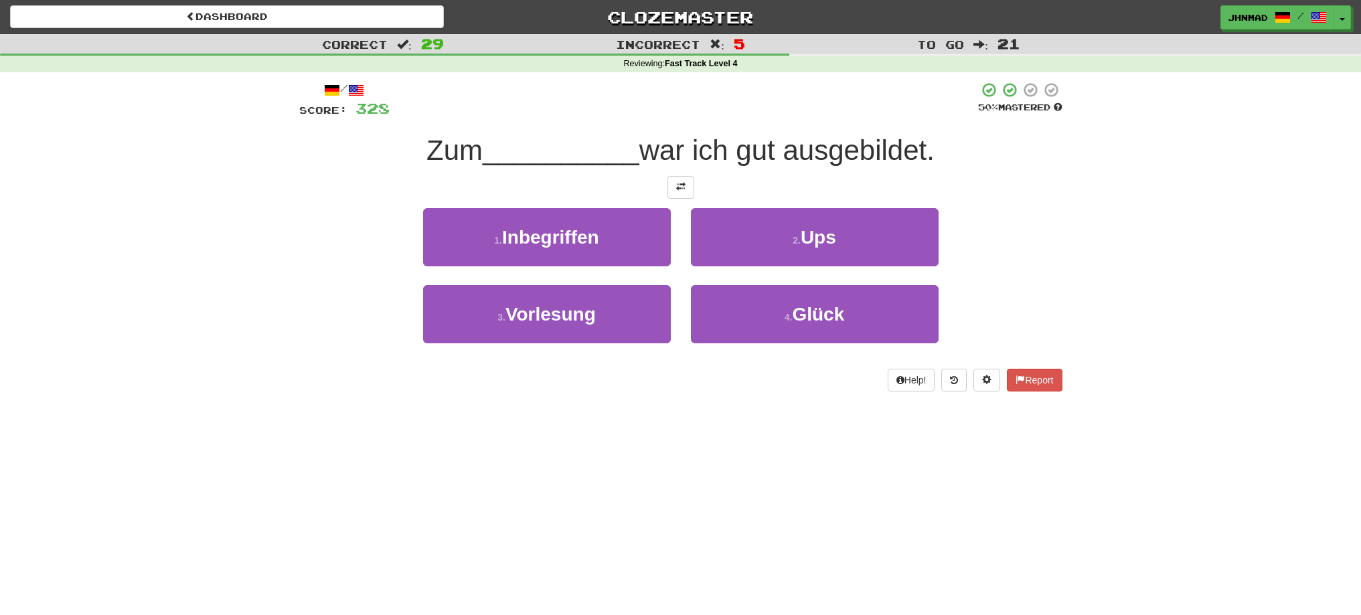
drag, startPoint x: 644, startPoint y: 140, endPoint x: 940, endPoint y: 141, distance: 295.9
click at [934, 141] on span "war ich gut ausgebildet." at bounding box center [786, 150] width 295 height 31
click at [931, 116] on div at bounding box center [931, 116] width 0 height 0
click at [498, 183] on div at bounding box center [680, 187] width 763 height 23
click at [688, 191] on button at bounding box center [680, 187] width 27 height 23
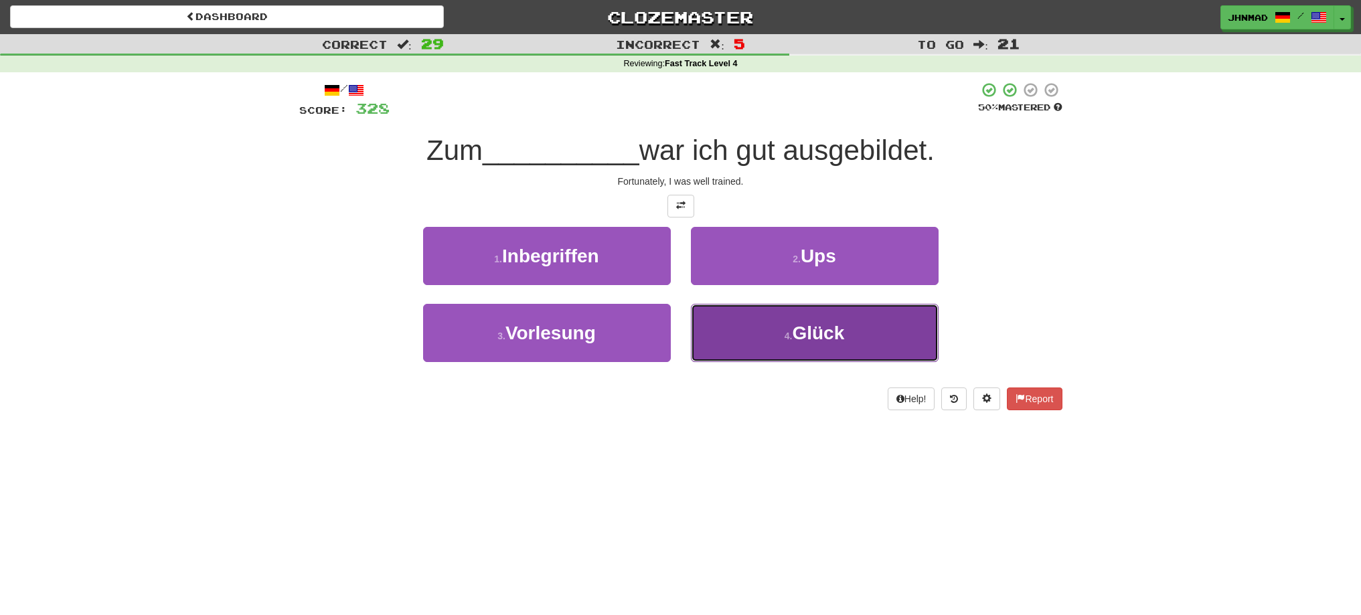
click at [826, 338] on span "Glück" at bounding box center [818, 333] width 52 height 21
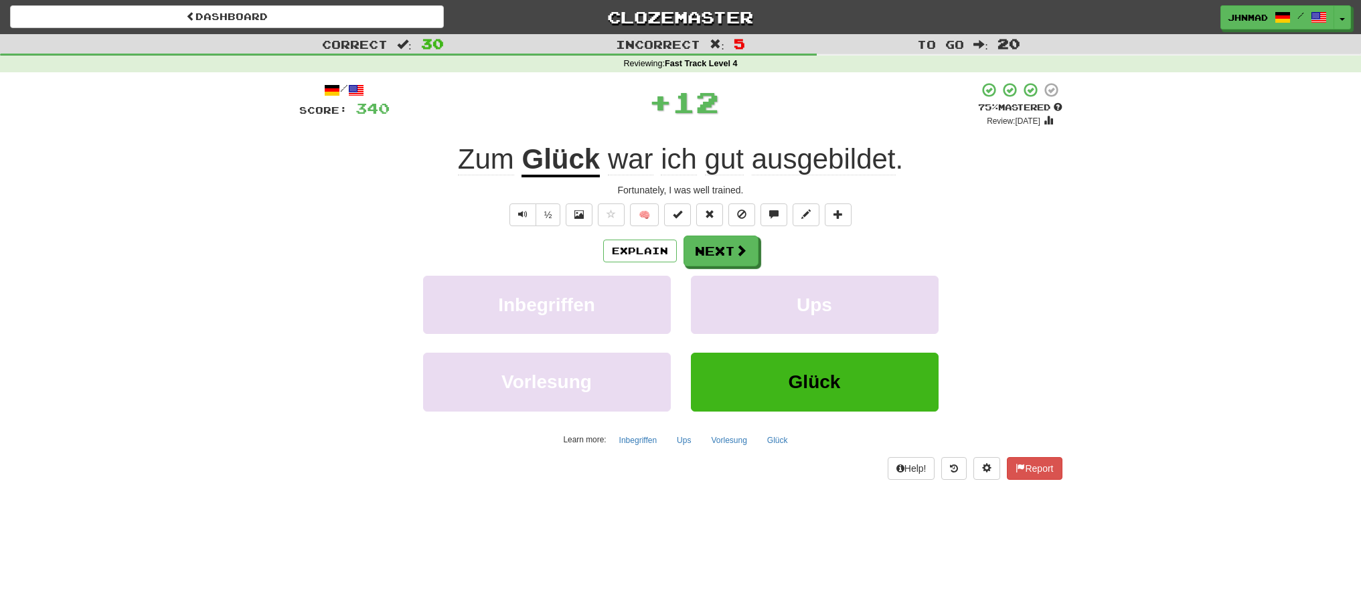
click at [768, 260] on div "Explain Next" at bounding box center [680, 251] width 763 height 31
click at [725, 252] on button "Next" at bounding box center [721, 251] width 75 height 31
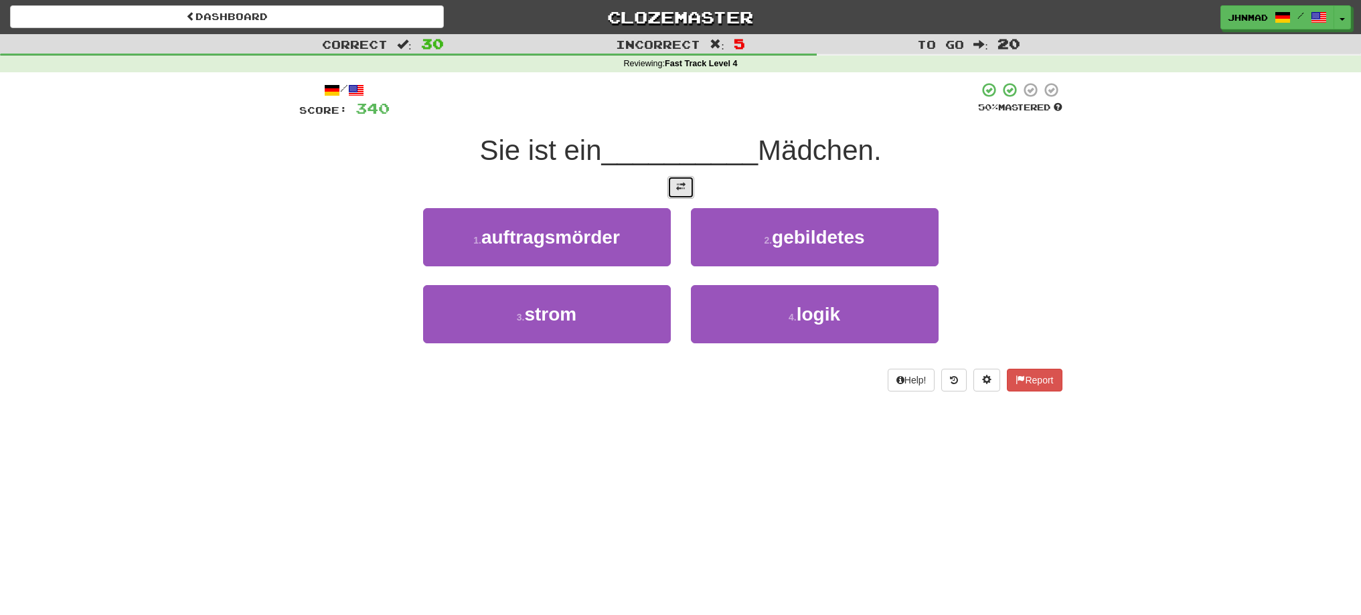
click at [683, 192] on button at bounding box center [680, 187] width 27 height 23
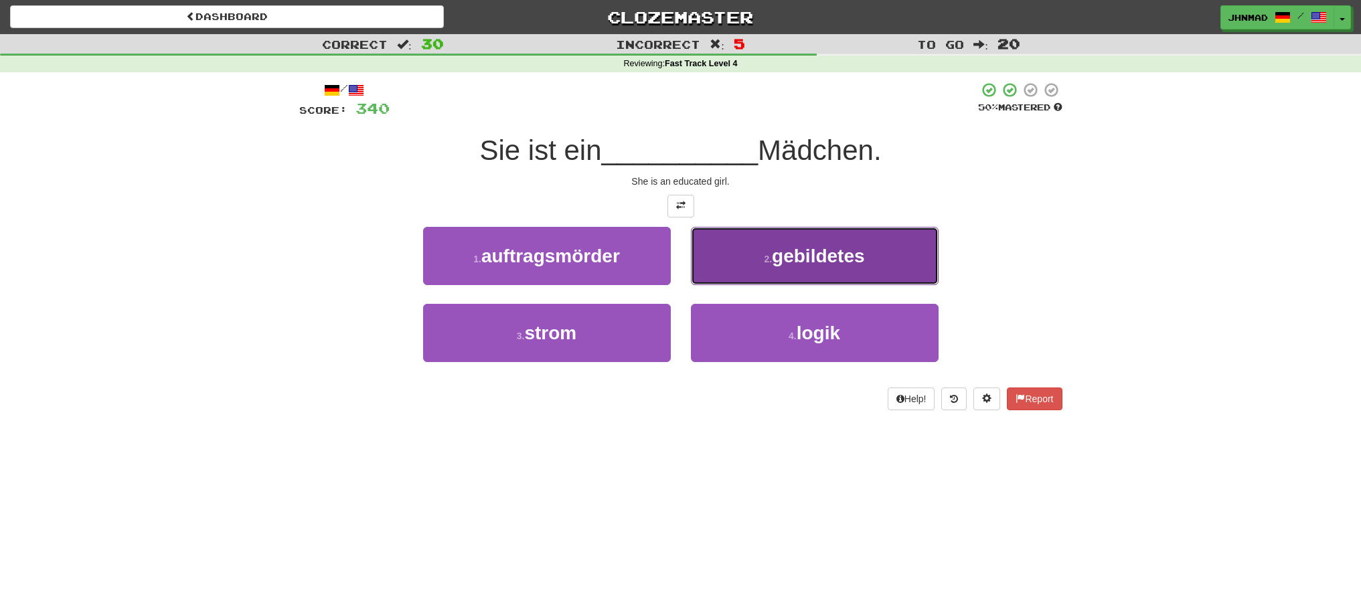
click at [816, 254] on span "gebildetes" at bounding box center [818, 256] width 92 height 21
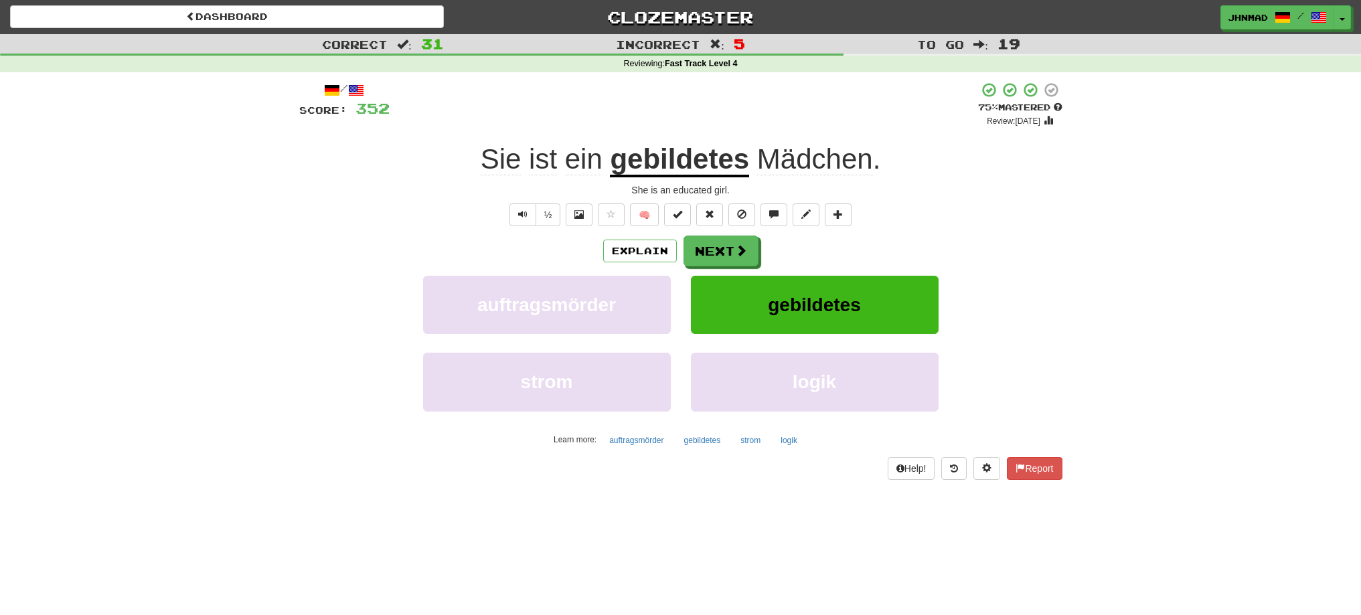
click at [647, 161] on u "gebildetes" at bounding box center [679, 160] width 139 height 34
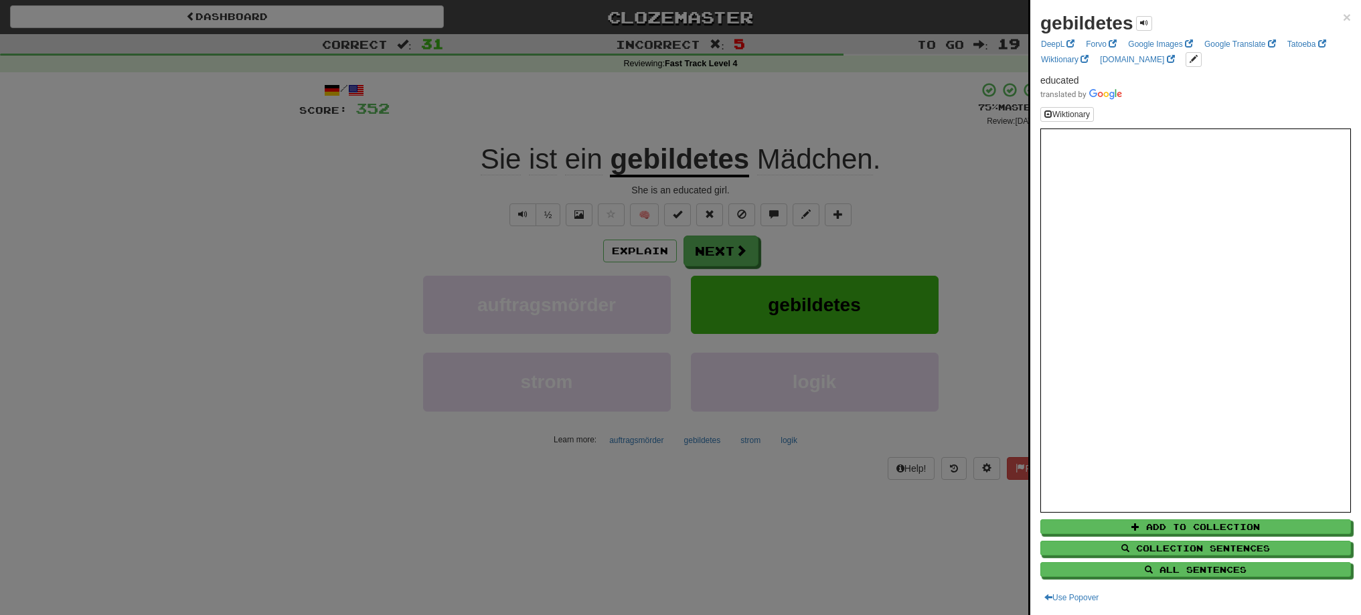
click at [665, 128] on div at bounding box center [680, 307] width 1361 height 615
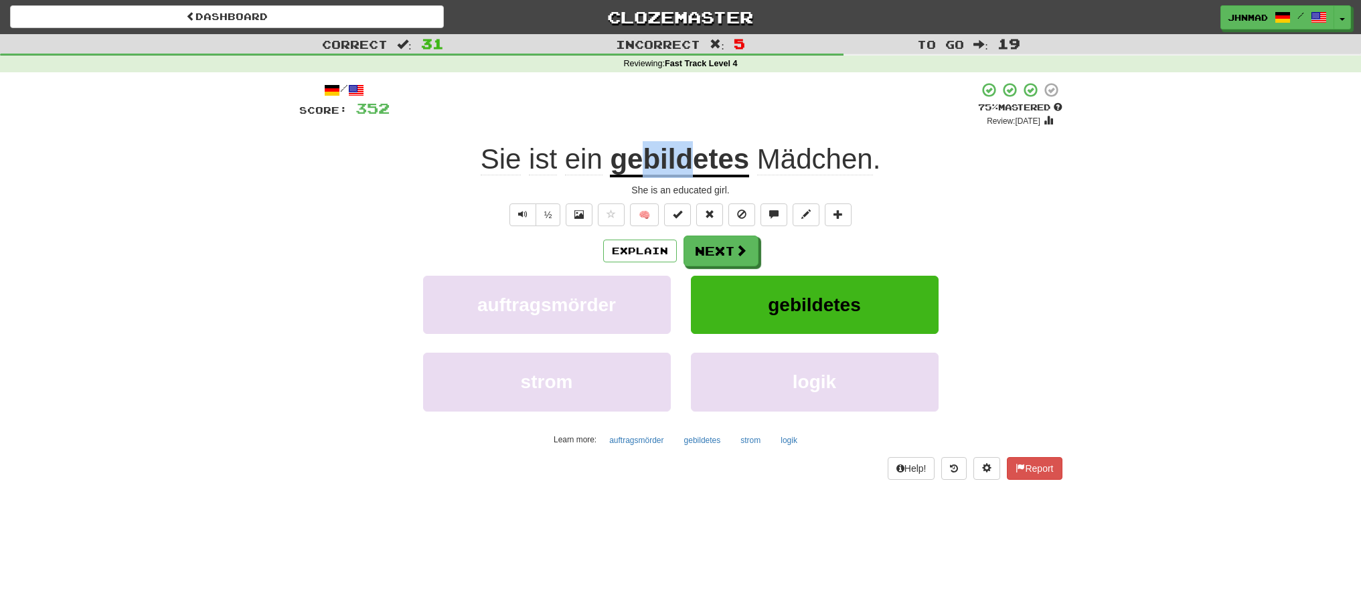
drag, startPoint x: 645, startPoint y: 162, endPoint x: 689, endPoint y: 162, distance: 44.2
click at [689, 162] on u "gebildetes" at bounding box center [679, 160] width 139 height 34
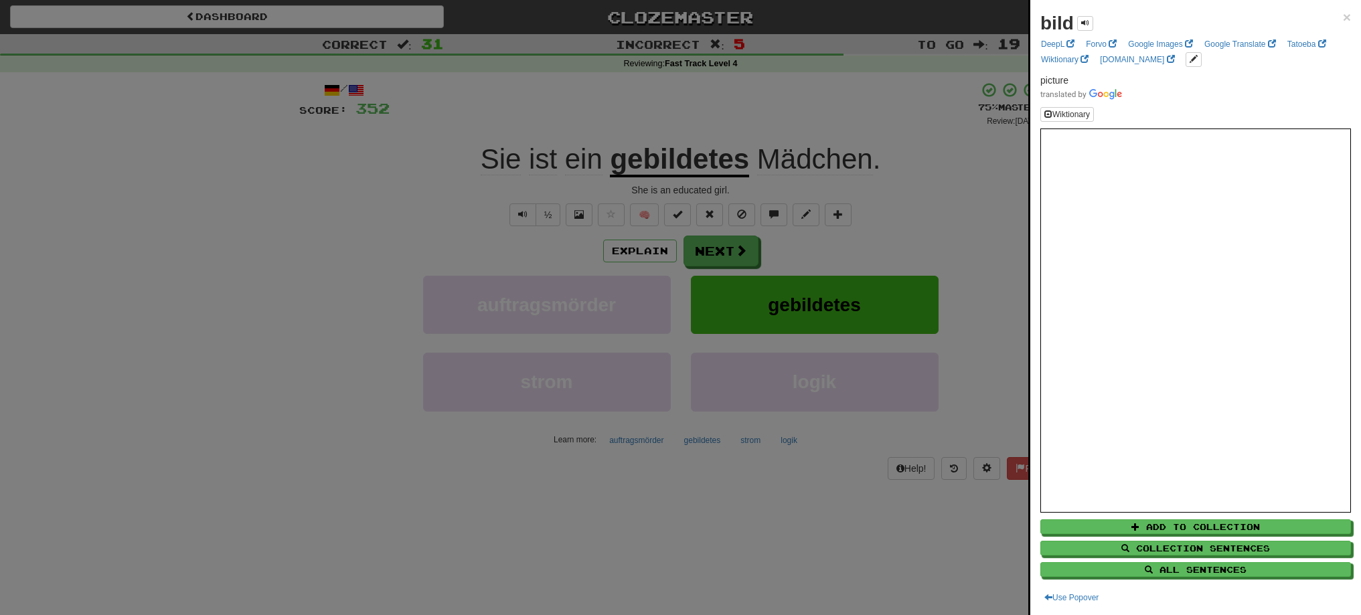
click at [734, 117] on div at bounding box center [680, 307] width 1361 height 615
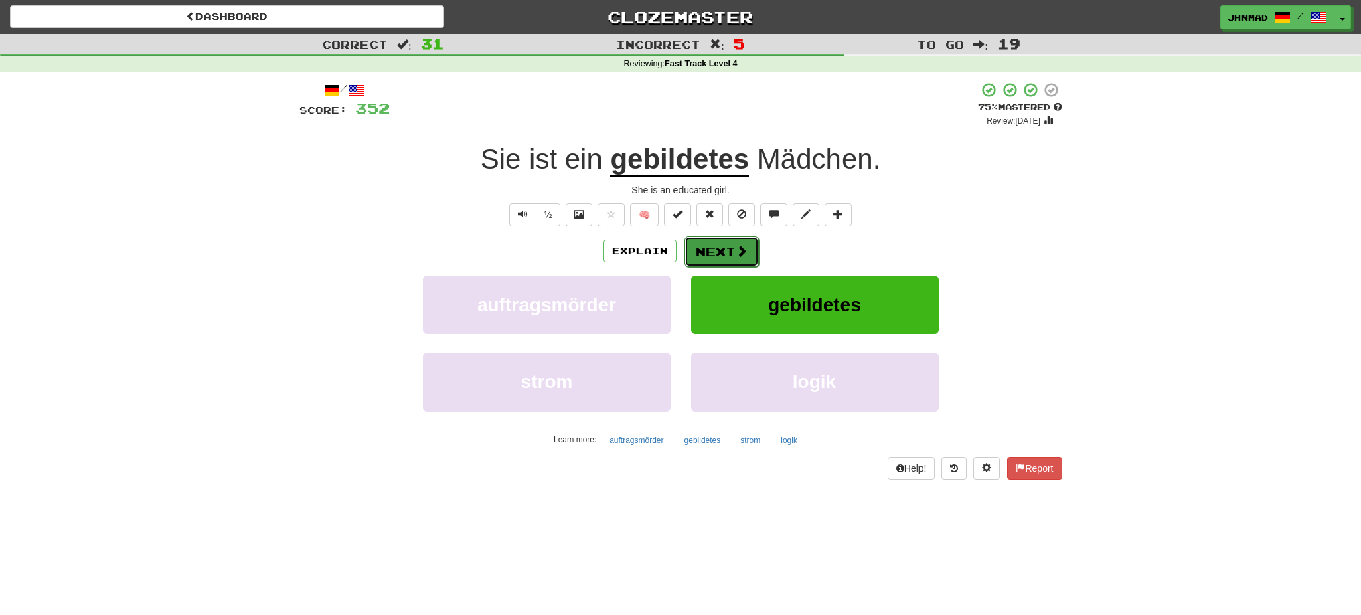
click at [708, 245] on button "Next" at bounding box center [721, 251] width 75 height 31
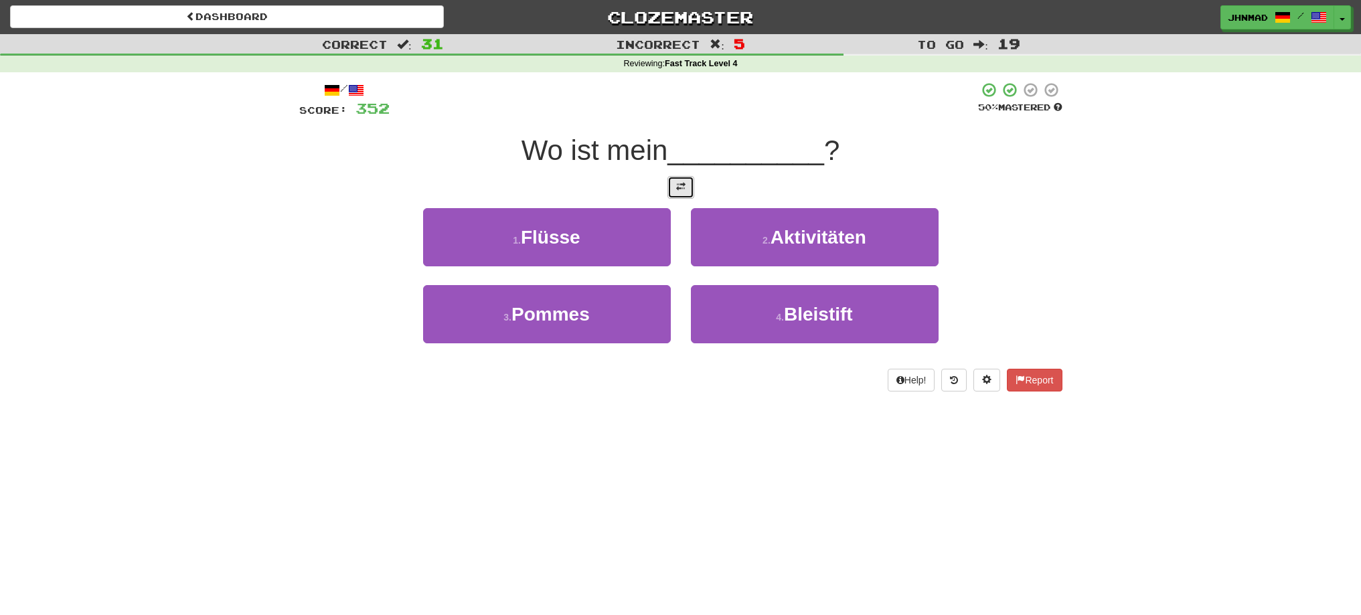
click at [681, 182] on span at bounding box center [680, 186] width 9 height 9
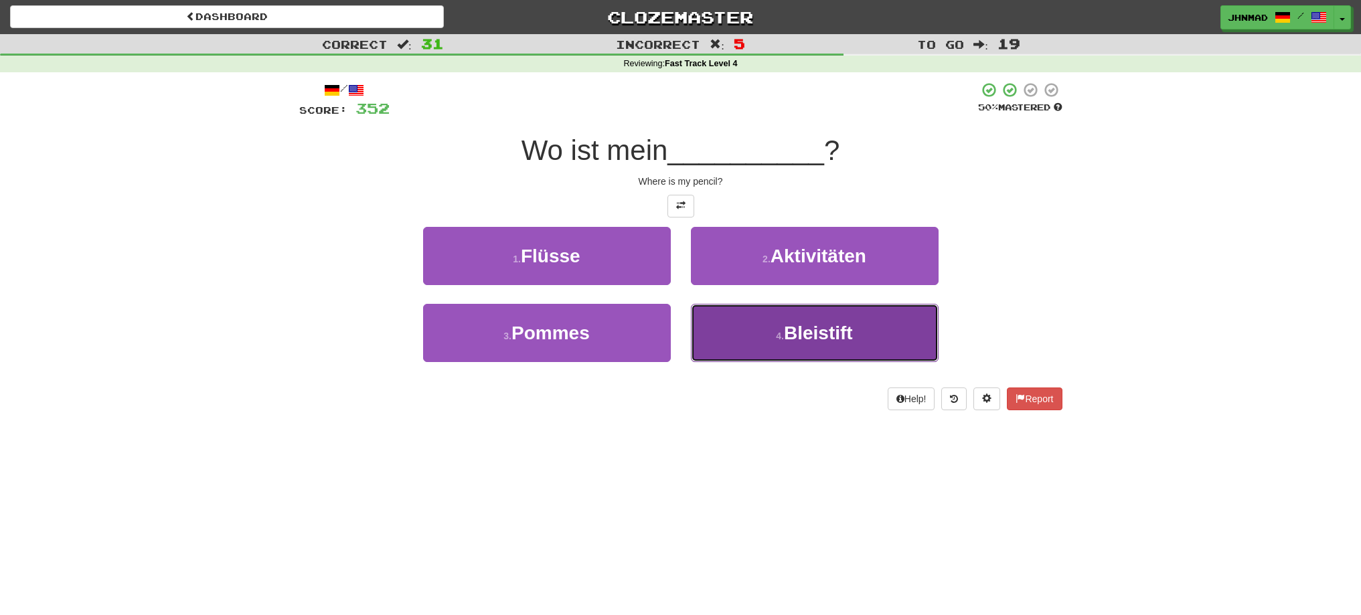
click at [803, 341] on span "Bleistift" at bounding box center [818, 333] width 69 height 21
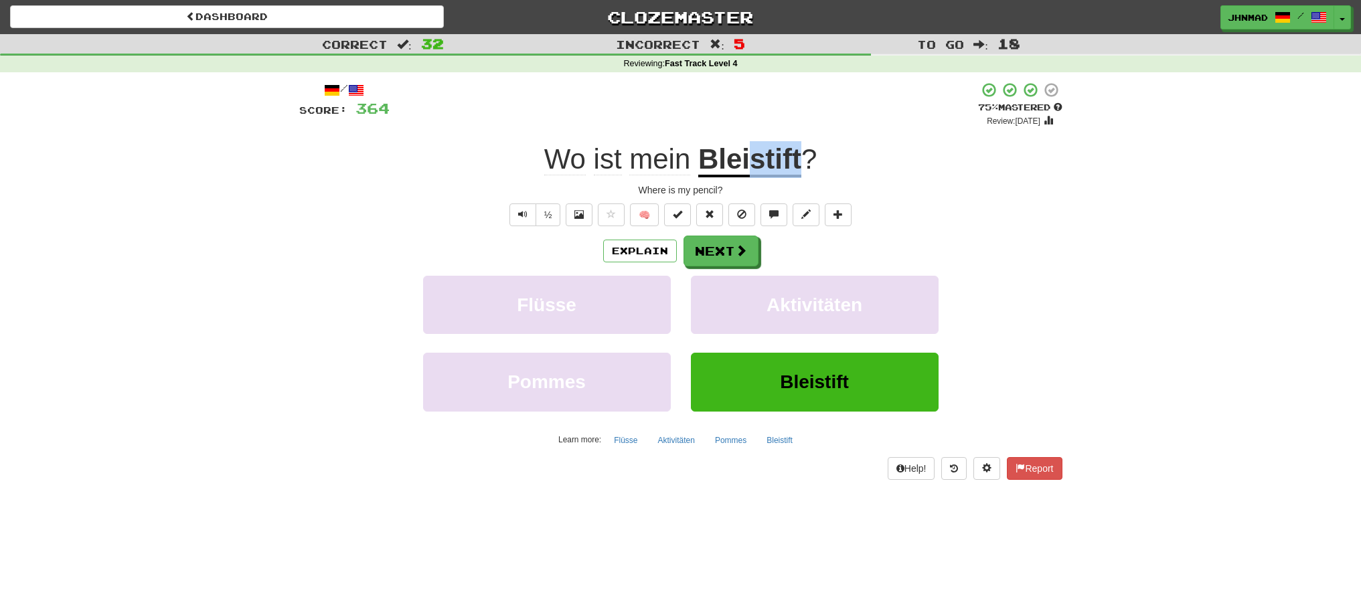
drag, startPoint x: 752, startPoint y: 163, endPoint x: 799, endPoint y: 156, distance: 47.3
click at [799, 156] on u "Bleistift" at bounding box center [749, 160] width 103 height 34
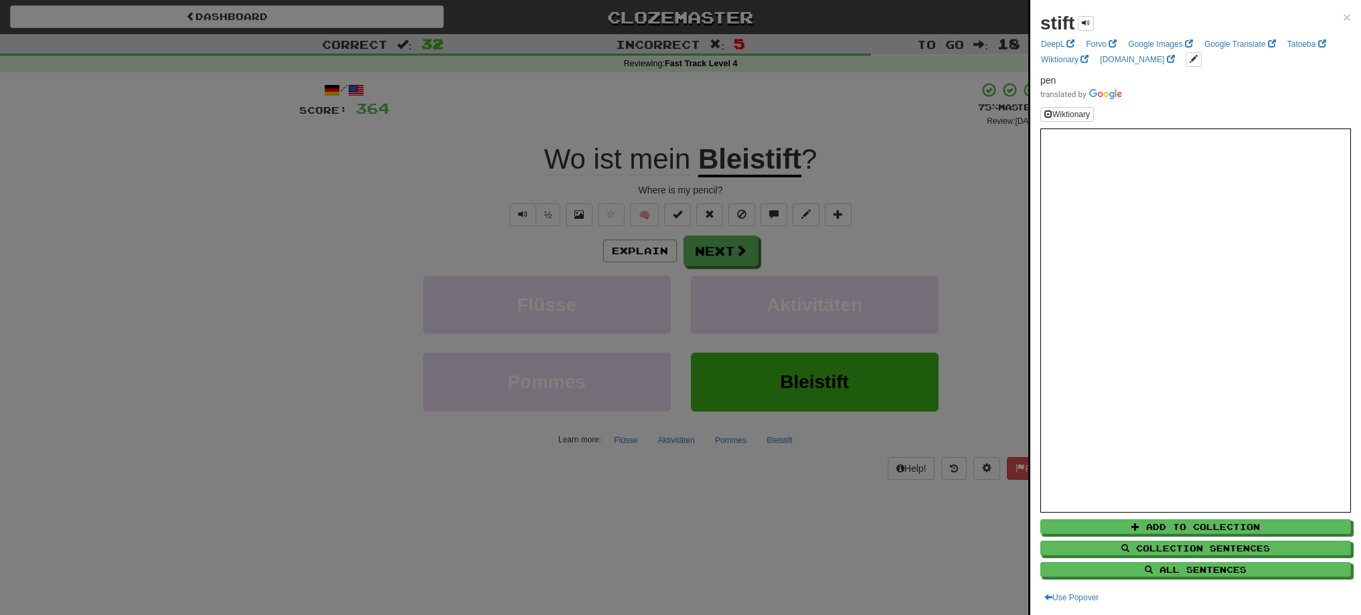
drag, startPoint x: 886, startPoint y: 138, endPoint x: 839, endPoint y: 164, distance: 53.6
click at [886, 139] on div at bounding box center [680, 307] width 1361 height 615
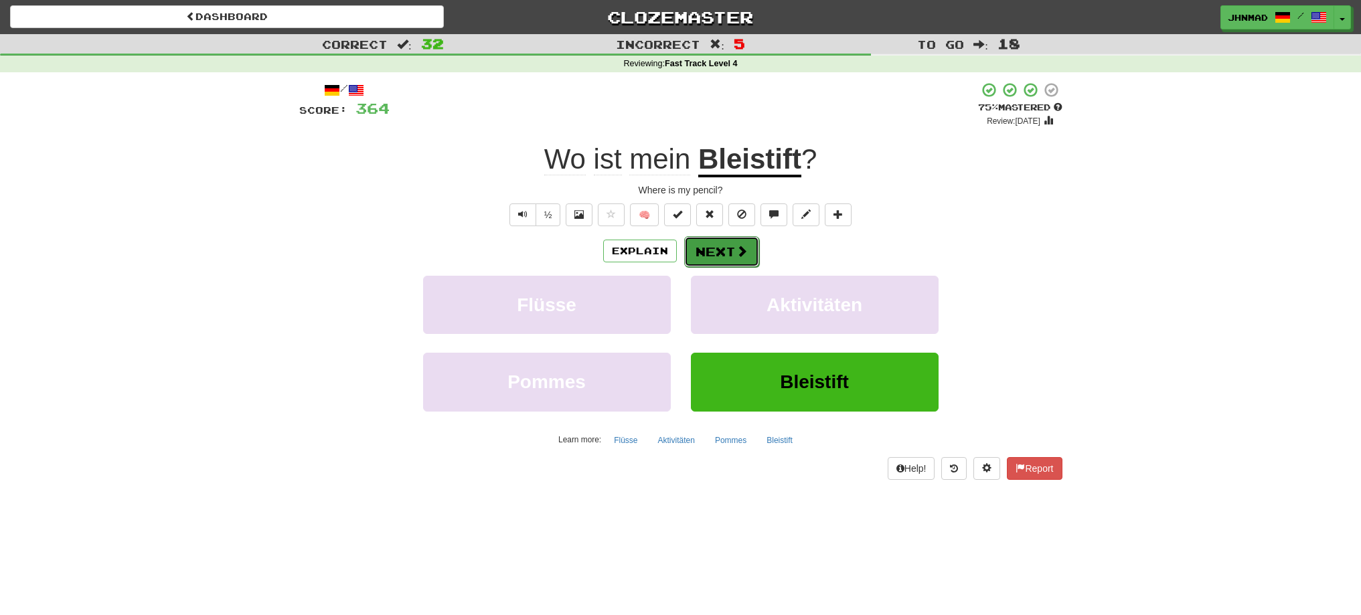
click at [721, 256] on button "Next" at bounding box center [721, 251] width 75 height 31
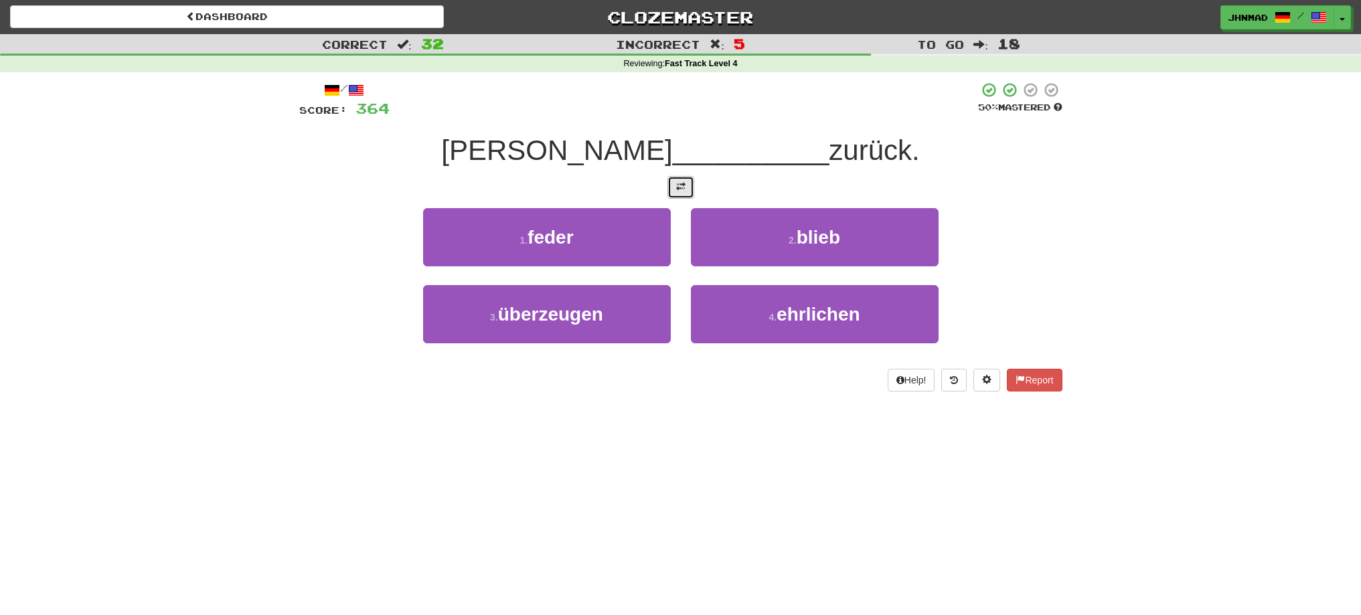
click at [668, 182] on button at bounding box center [680, 187] width 27 height 23
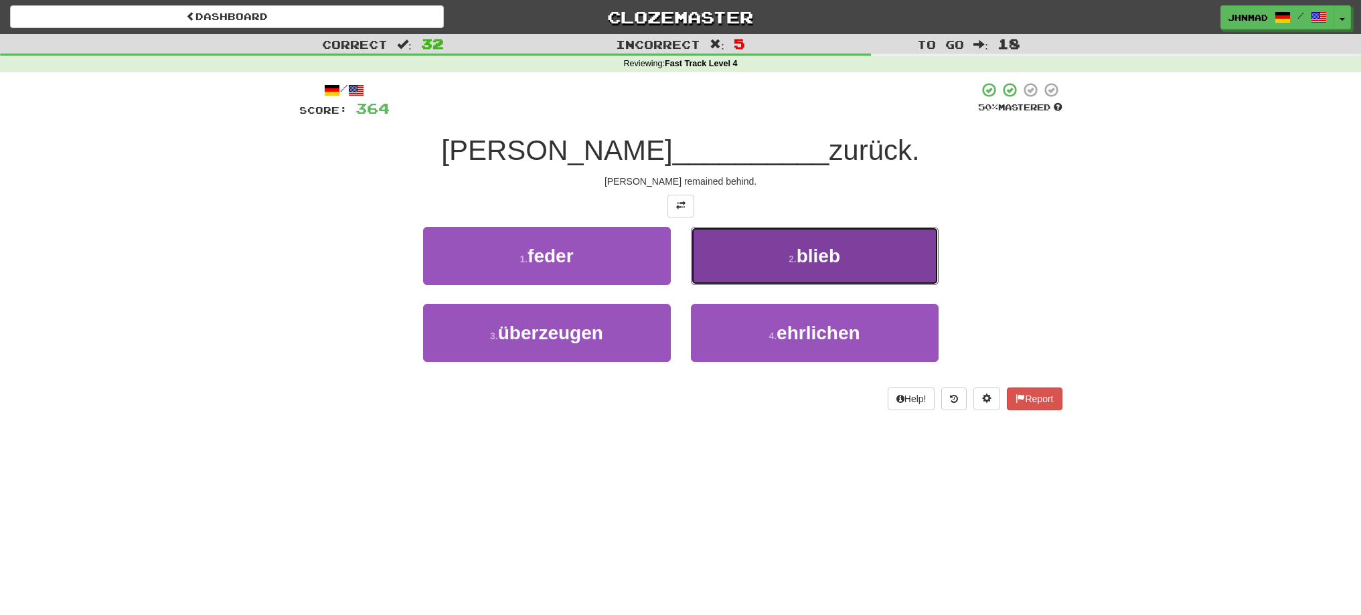
click at [780, 259] on button "2 . blieb" at bounding box center [815, 256] width 248 height 58
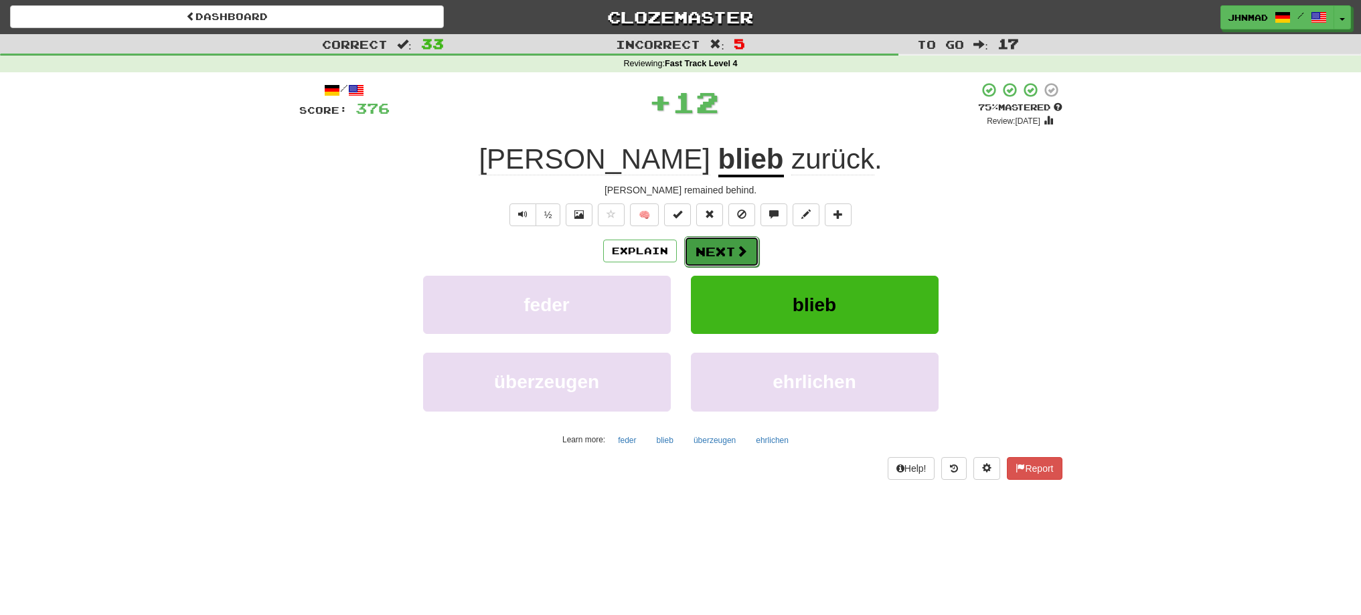
click at [711, 252] on button "Next" at bounding box center [721, 251] width 75 height 31
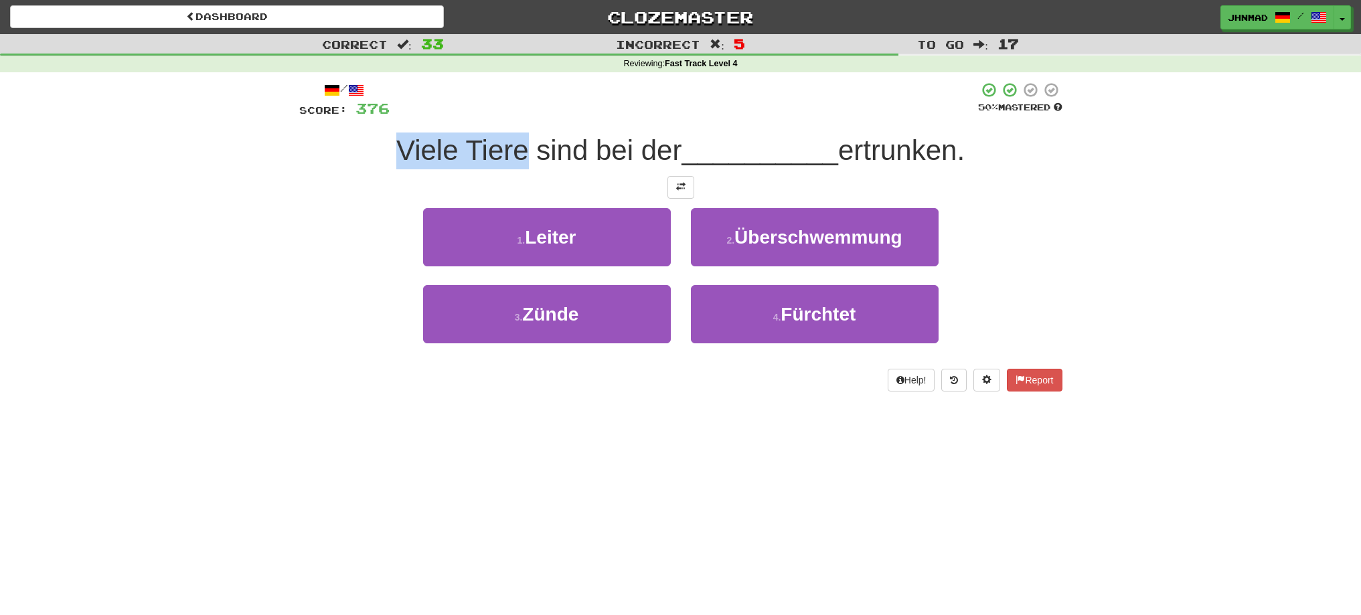
drag, startPoint x: 381, startPoint y: 141, endPoint x: 521, endPoint y: 125, distance: 141.5
click at [521, 125] on div "/ Score: 376 50 % Mastered Viele Tiere sind bei der __________ ertrunken. 1 . L…" at bounding box center [680, 237] width 763 height 310
click at [513, 116] on div at bounding box center [513, 116] width 0 height 0
click at [578, 119] on div "/ Score: 376 50 % Mastered Viele Tiere sind bei der __________ ertrunken. 1 . L…" at bounding box center [680, 237] width 763 height 310
drag, startPoint x: 535, startPoint y: 155, endPoint x: 671, endPoint y: 140, distance: 136.1
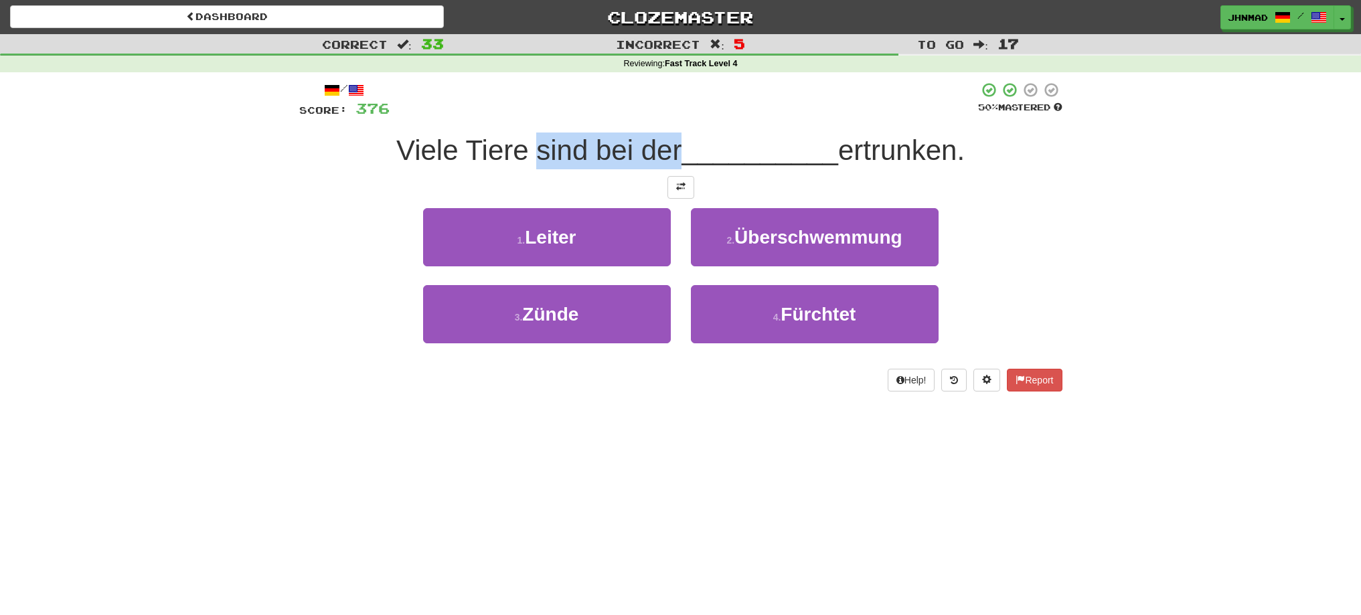
click at [671, 140] on span "Viele Tiere sind bei der" at bounding box center [538, 150] width 285 height 31
click at [662, 116] on div at bounding box center [662, 116] width 0 height 0
click at [692, 102] on div at bounding box center [684, 100] width 588 height 37
click at [677, 187] on span at bounding box center [680, 186] width 9 height 9
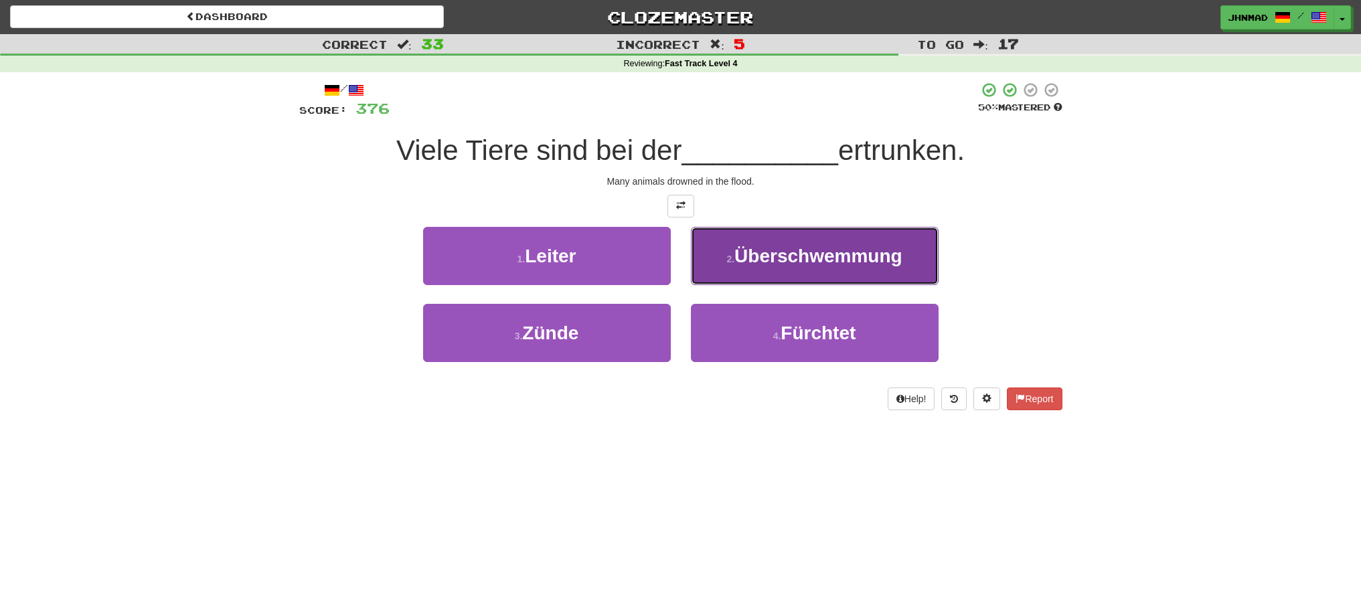
click at [840, 262] on span "Überschwemmung" at bounding box center [818, 256] width 168 height 21
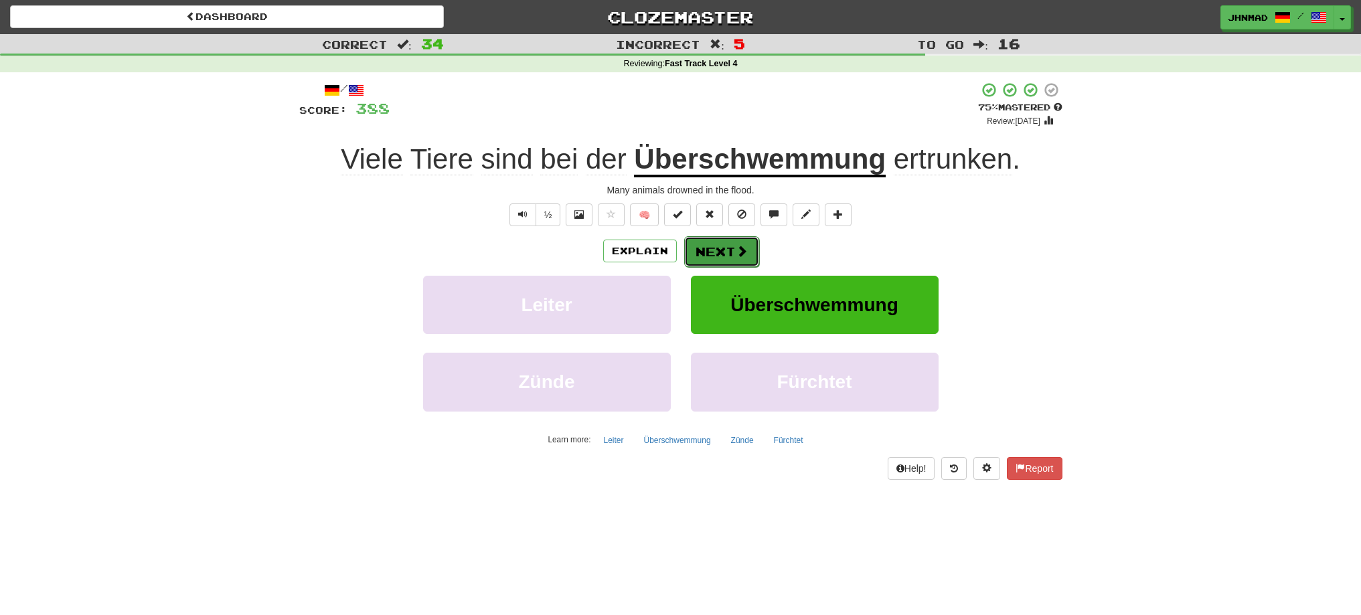
click at [724, 250] on button "Next" at bounding box center [721, 251] width 75 height 31
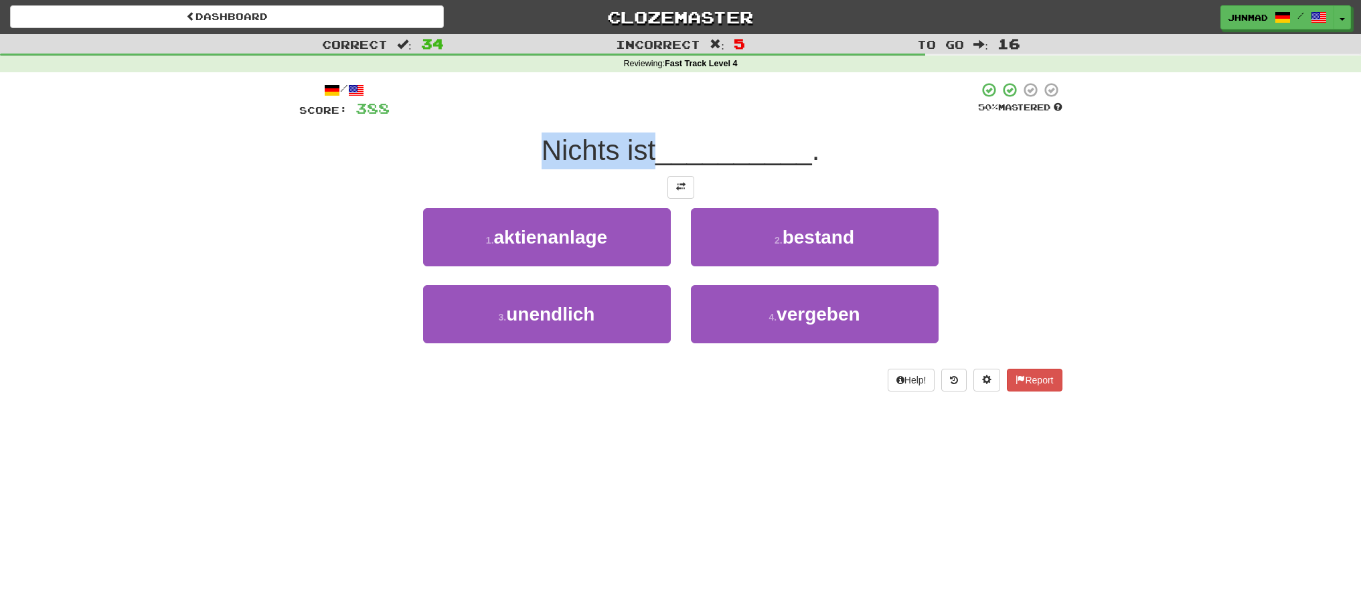
drag, startPoint x: 535, startPoint y: 151, endPoint x: 653, endPoint y: 139, distance: 119.0
click at [653, 139] on div "Nichts ist __________ ." at bounding box center [680, 151] width 763 height 37
click at [645, 116] on div at bounding box center [645, 116] width 0 height 0
click at [508, 147] on div "Nichts ist __________ ." at bounding box center [680, 151] width 763 height 37
click at [672, 189] on button at bounding box center [680, 187] width 27 height 23
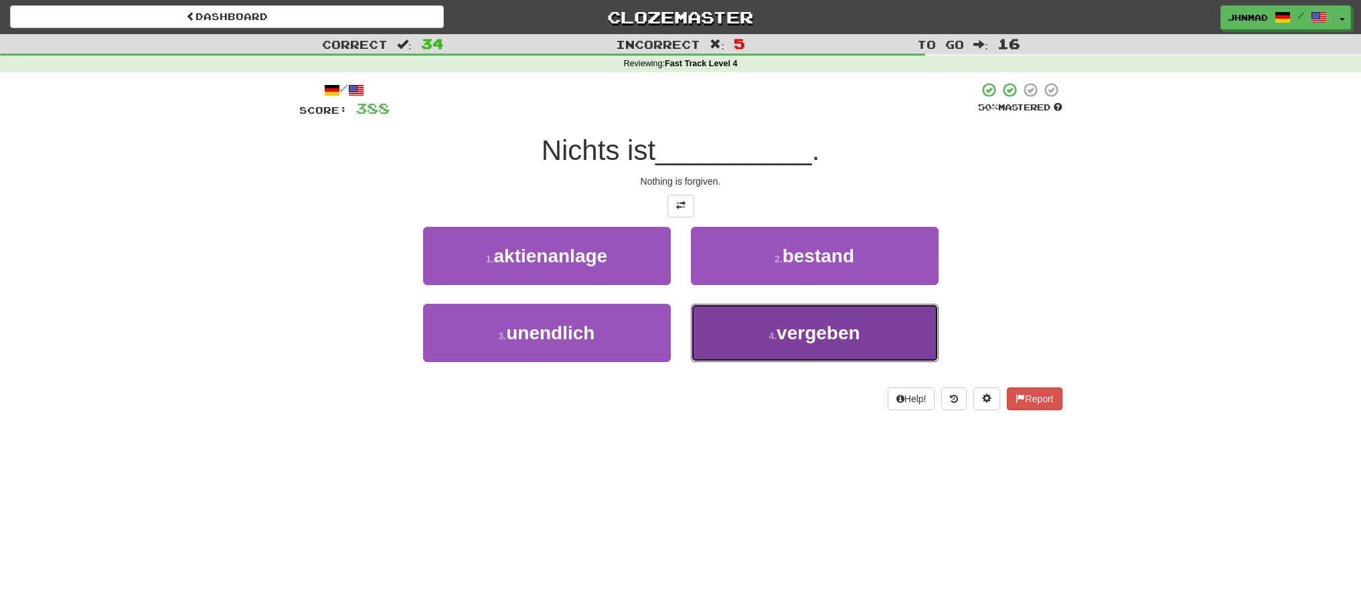
click at [760, 333] on button "4 . vergeben" at bounding box center [815, 333] width 248 height 58
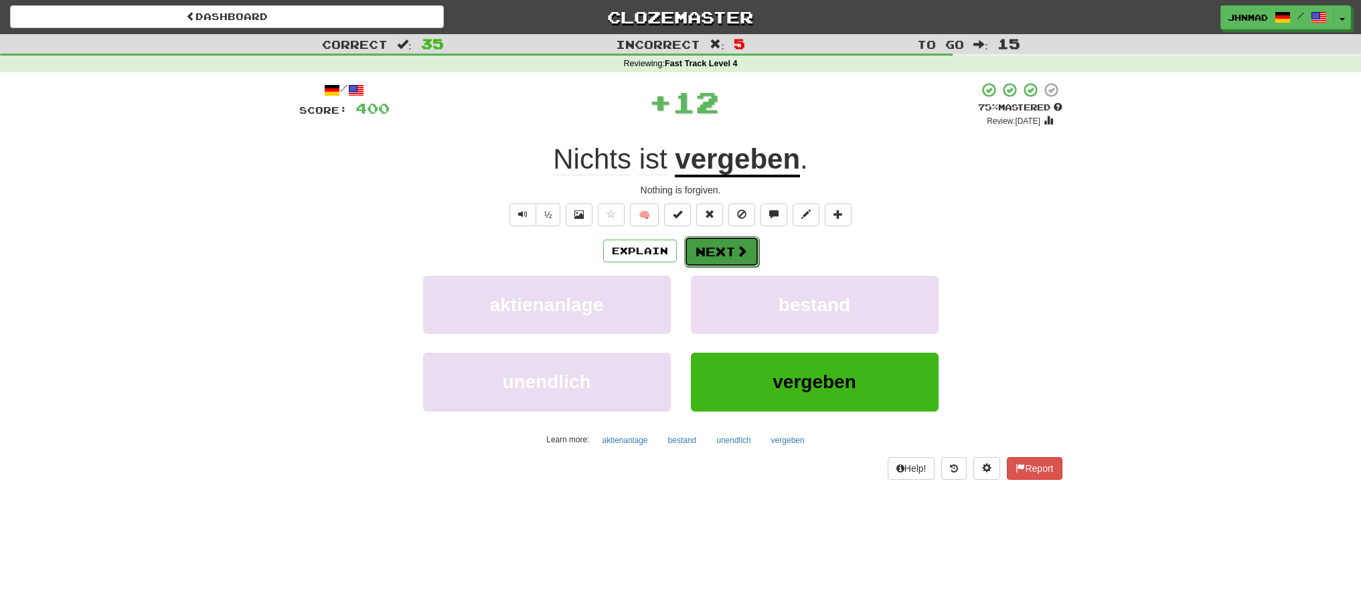
click at [736, 240] on button "Next" at bounding box center [721, 251] width 75 height 31
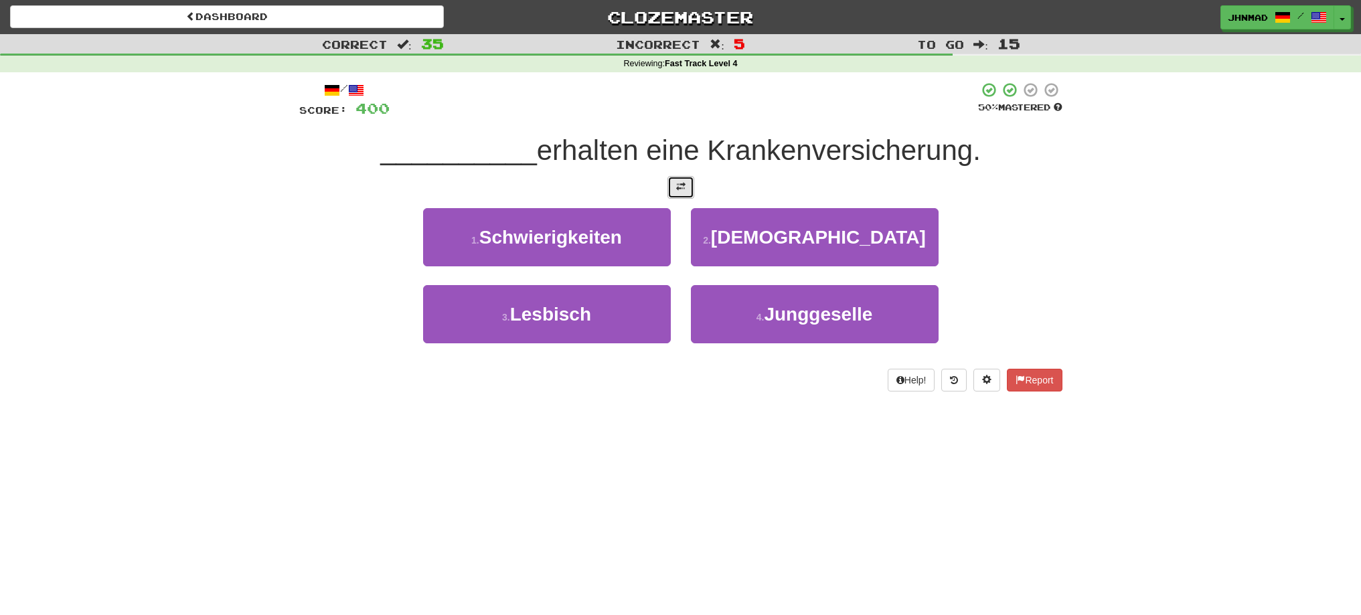
click at [689, 195] on button at bounding box center [680, 187] width 27 height 23
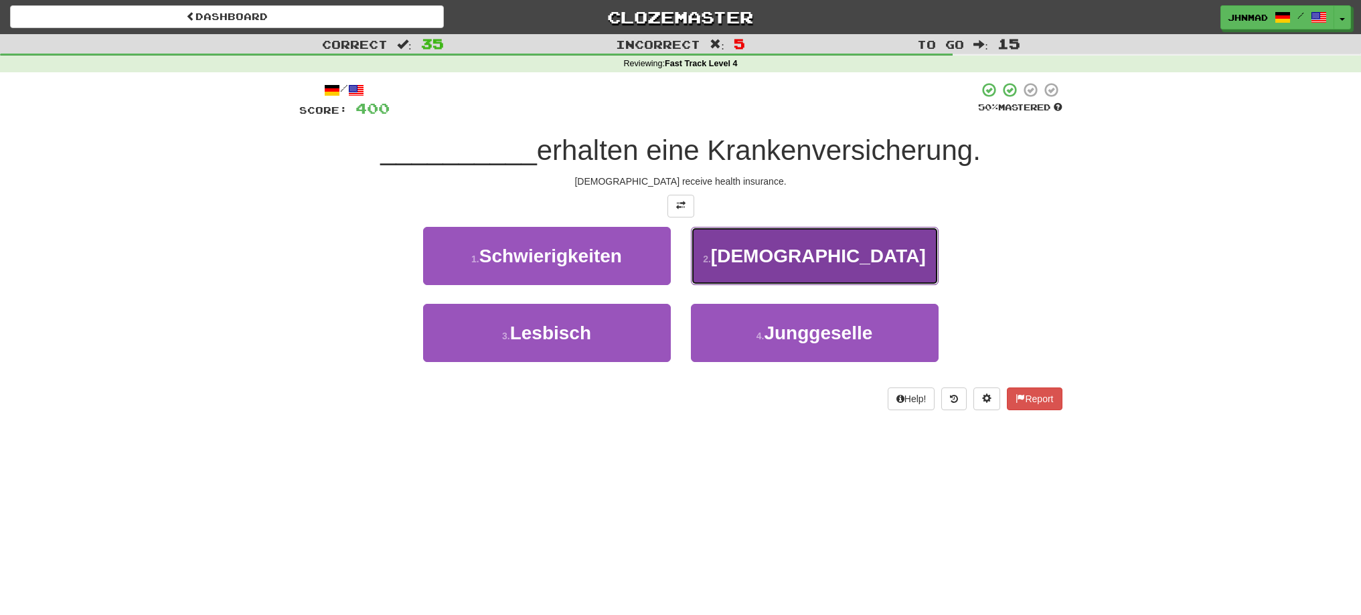
click at [773, 261] on button "2 . Priester" at bounding box center [815, 256] width 248 height 58
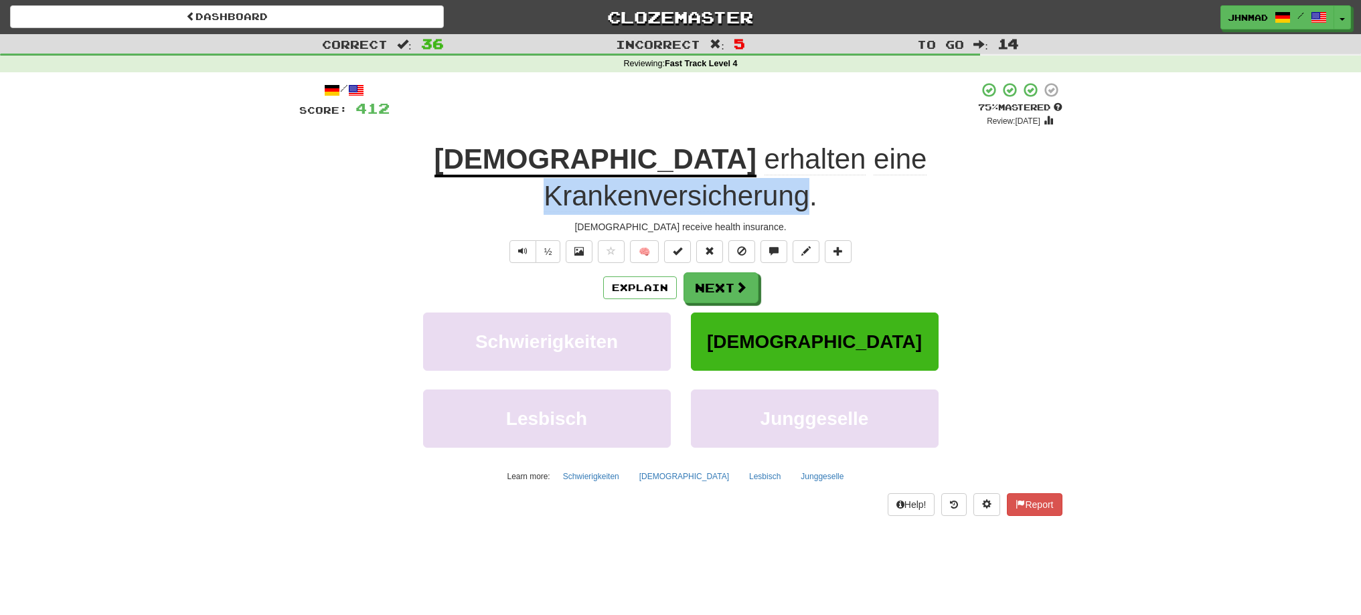
drag, startPoint x: 685, startPoint y: 159, endPoint x: 949, endPoint y: 163, distance: 263.8
click at [926, 163] on span "erhalten eine Krankenversicherung ." at bounding box center [735, 177] width 383 height 69
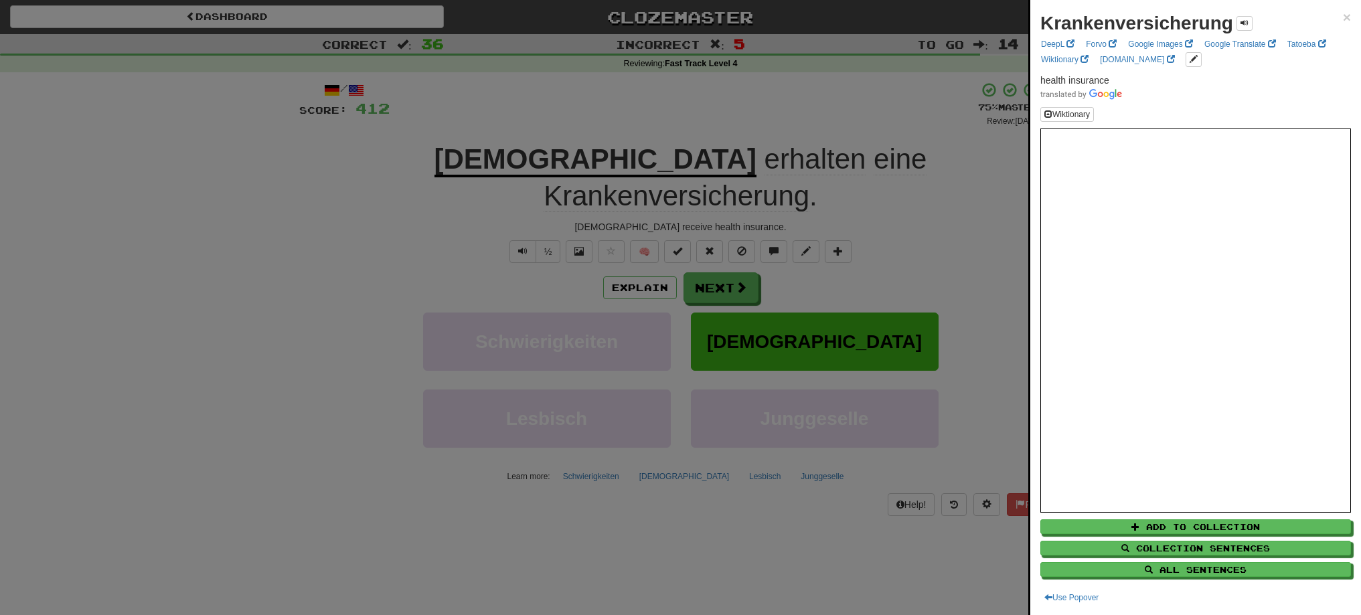
click at [741, 256] on div at bounding box center [680, 307] width 1361 height 615
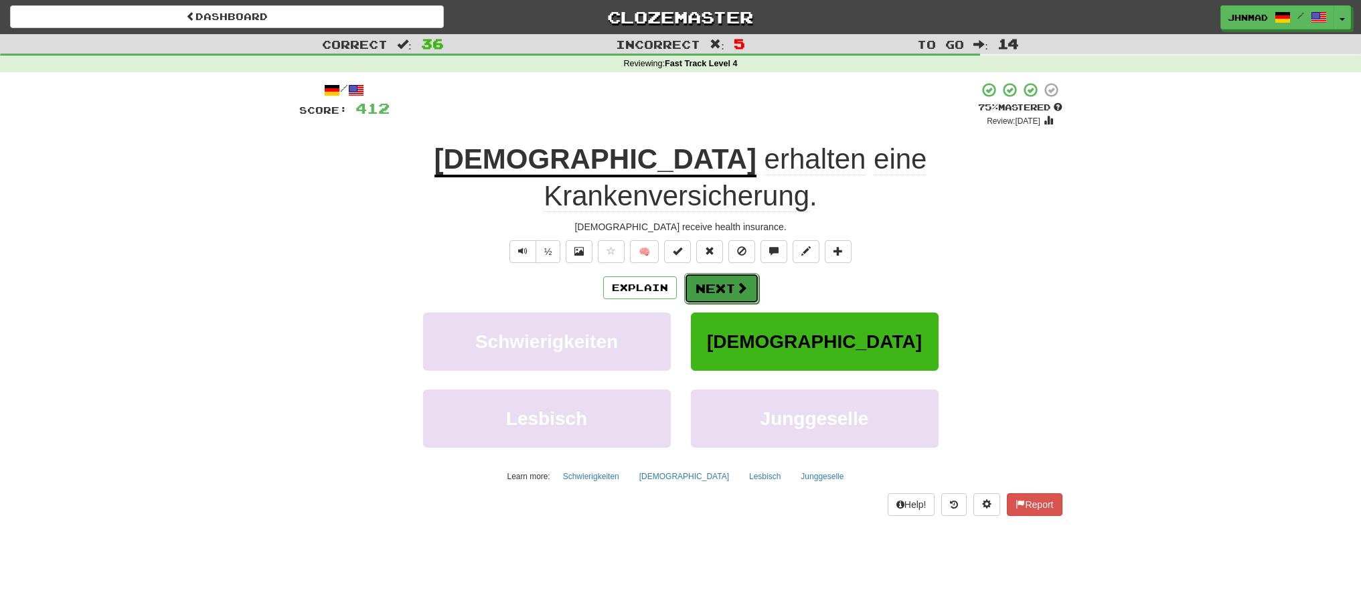
click at [743, 282] on span at bounding box center [742, 288] width 12 height 12
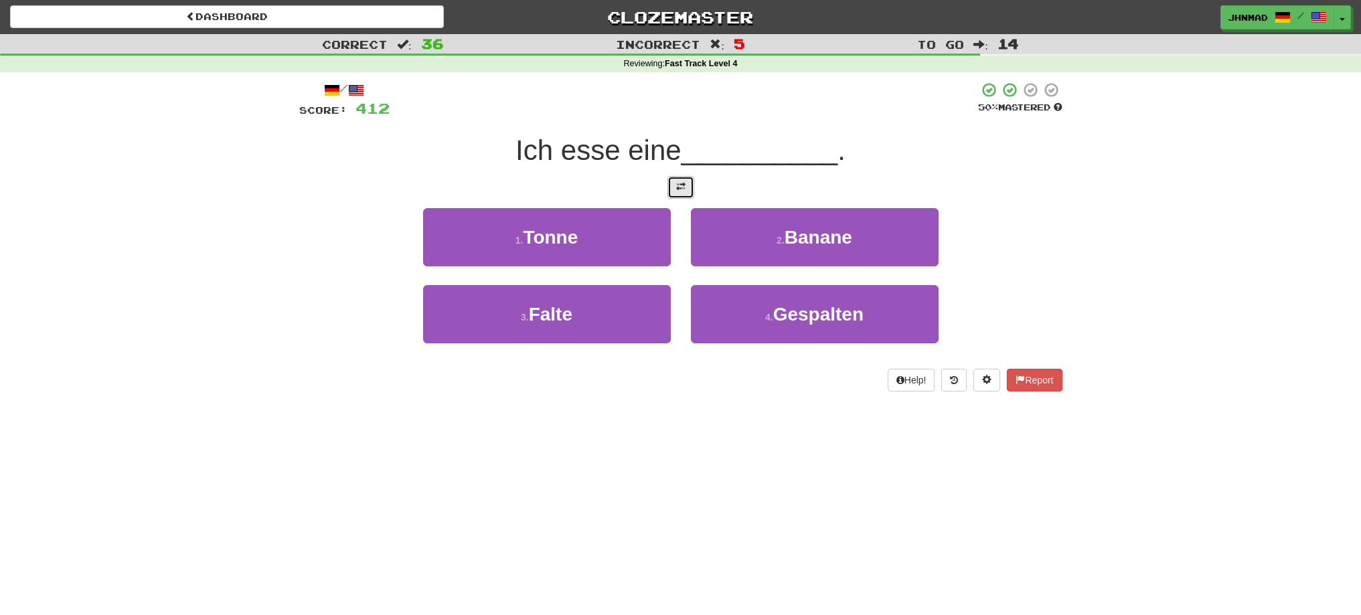
click at [685, 191] on button at bounding box center [680, 187] width 27 height 23
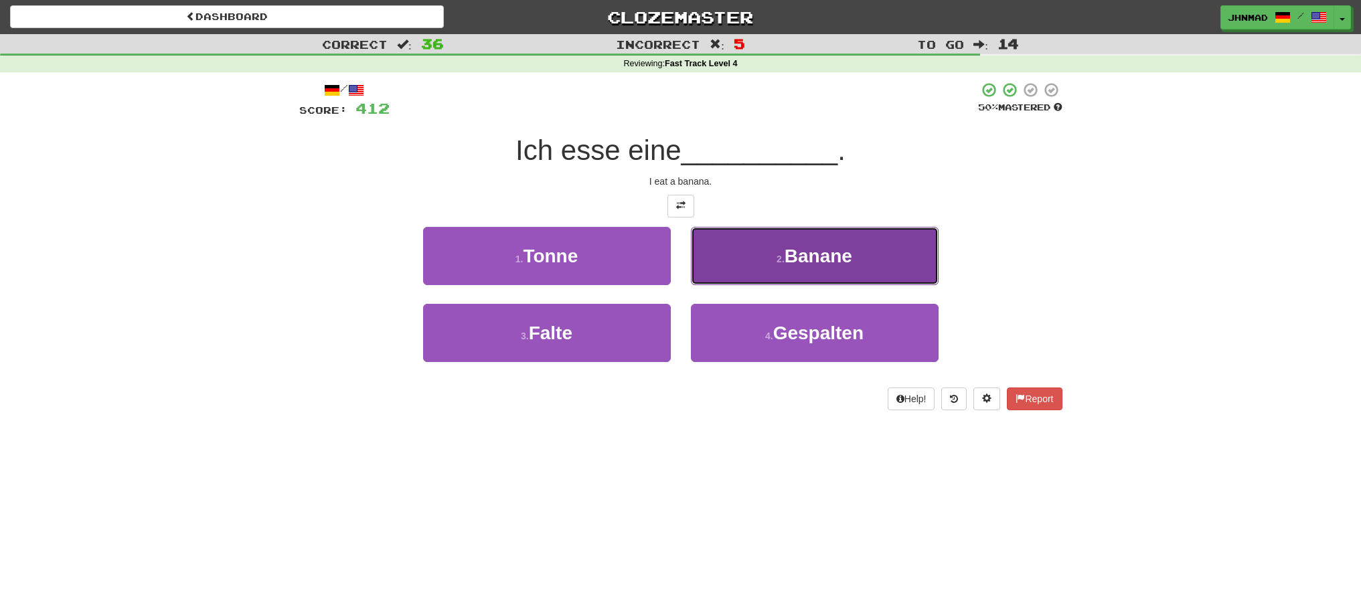
click at [775, 248] on button "2 . Banane" at bounding box center [815, 256] width 248 height 58
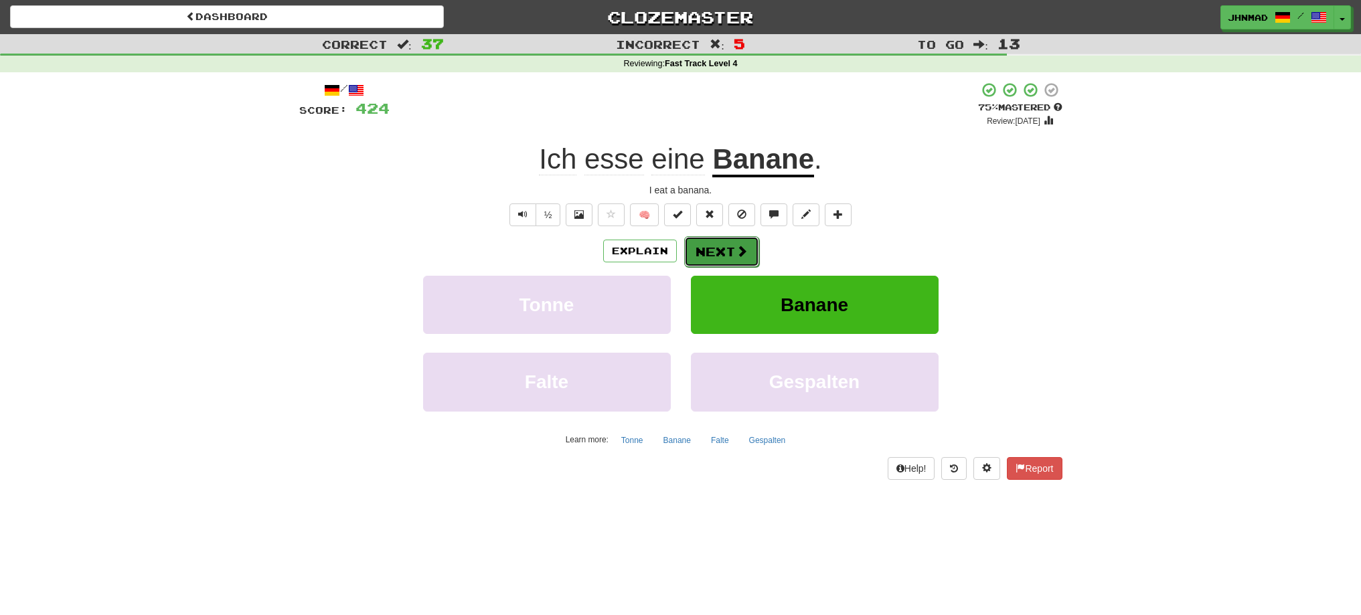
click at [707, 246] on button "Next" at bounding box center [721, 251] width 75 height 31
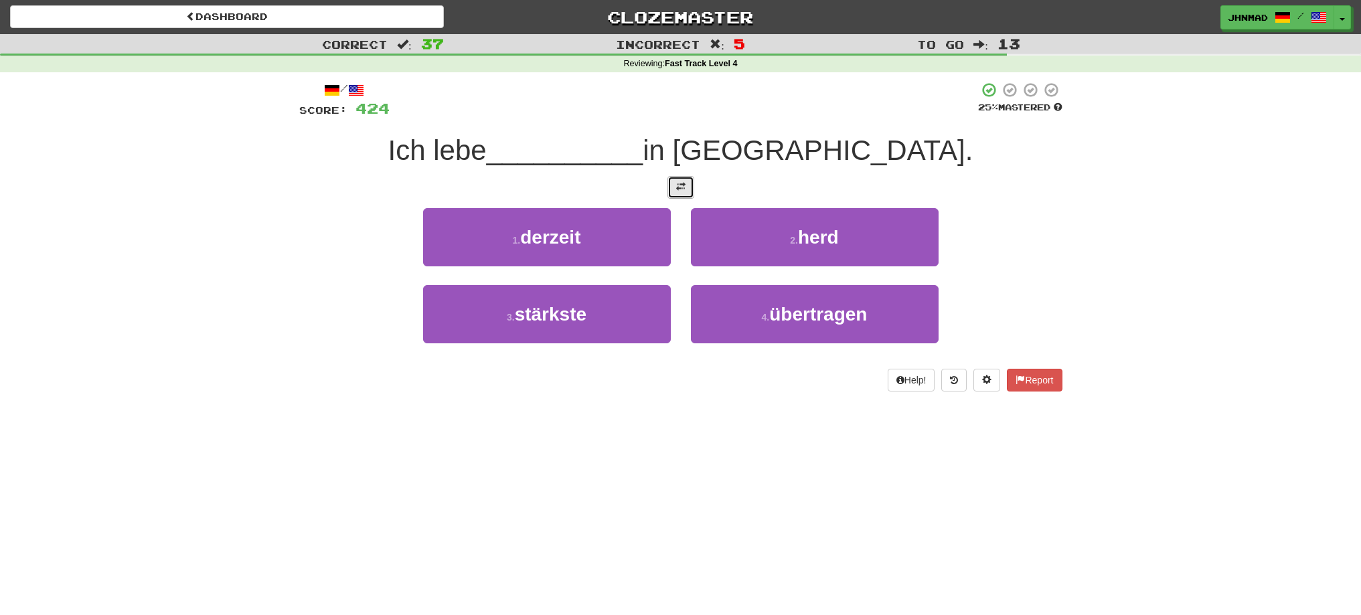
click at [685, 194] on button at bounding box center [680, 187] width 27 height 23
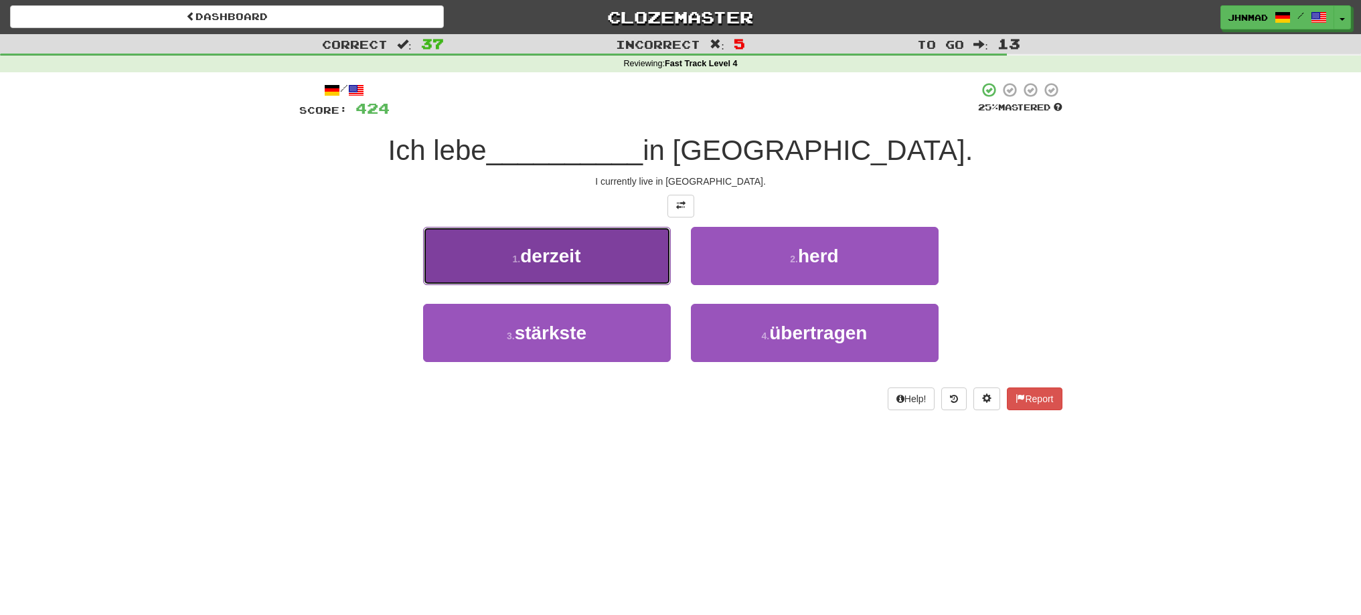
click at [557, 264] on span "derzeit" at bounding box center [550, 256] width 60 height 21
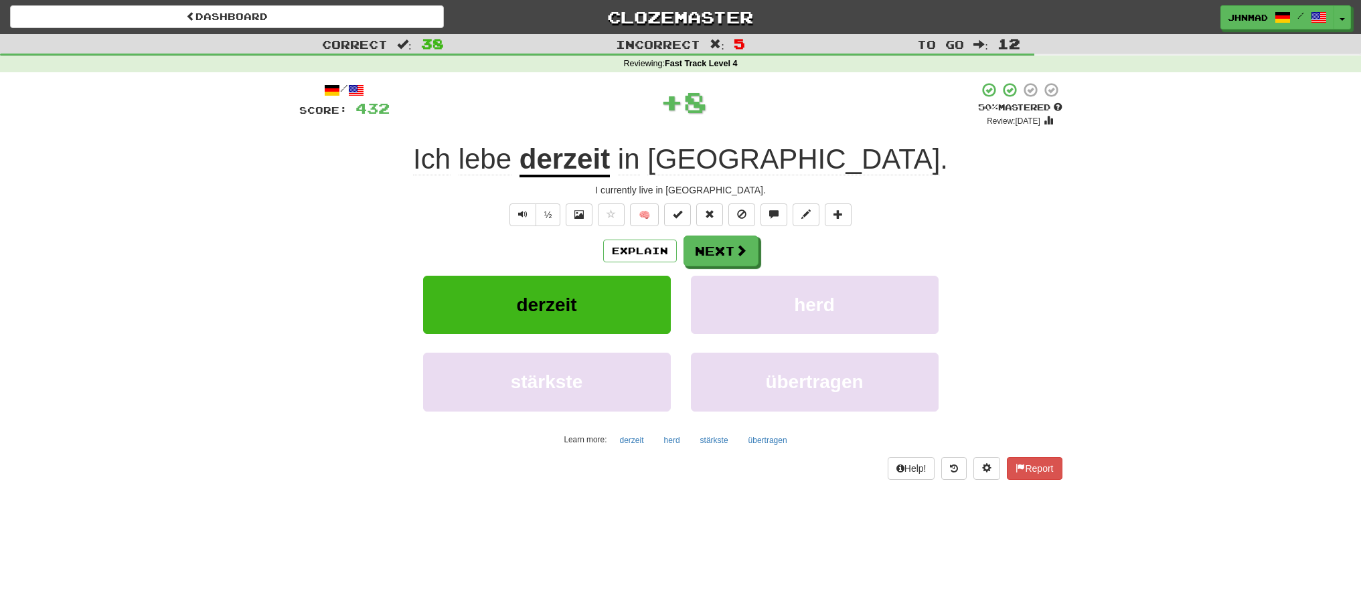
click at [610, 160] on u "derzeit" at bounding box center [564, 160] width 90 height 34
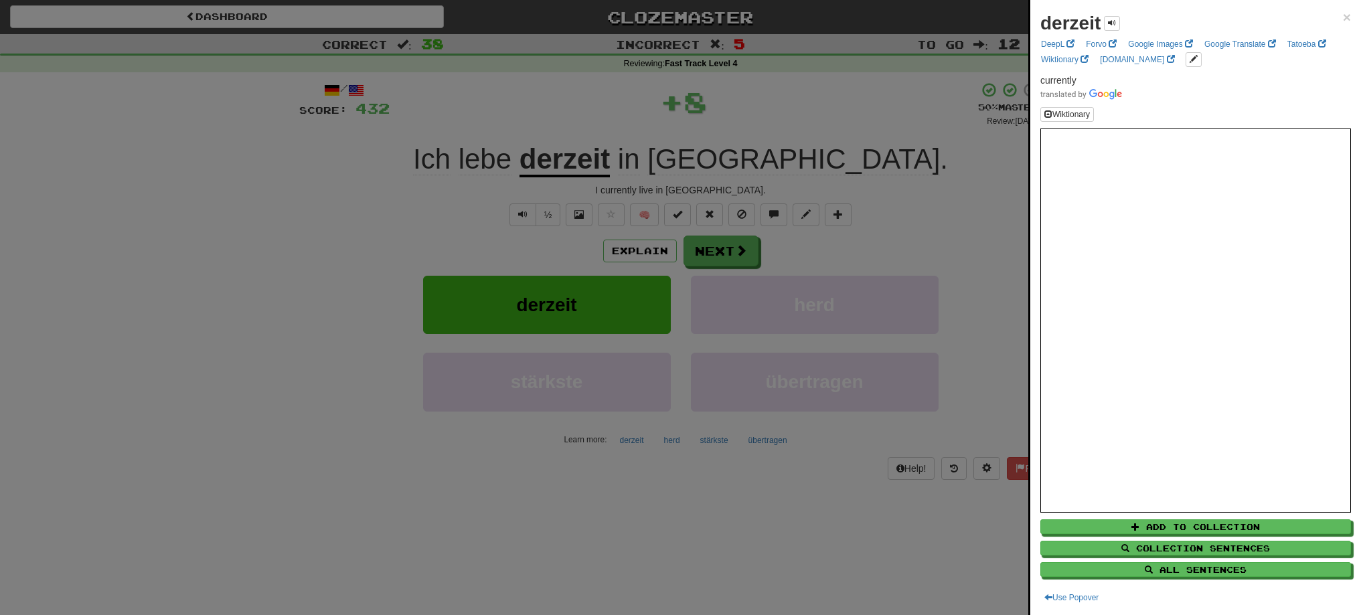
click at [735, 252] on div at bounding box center [680, 307] width 1361 height 615
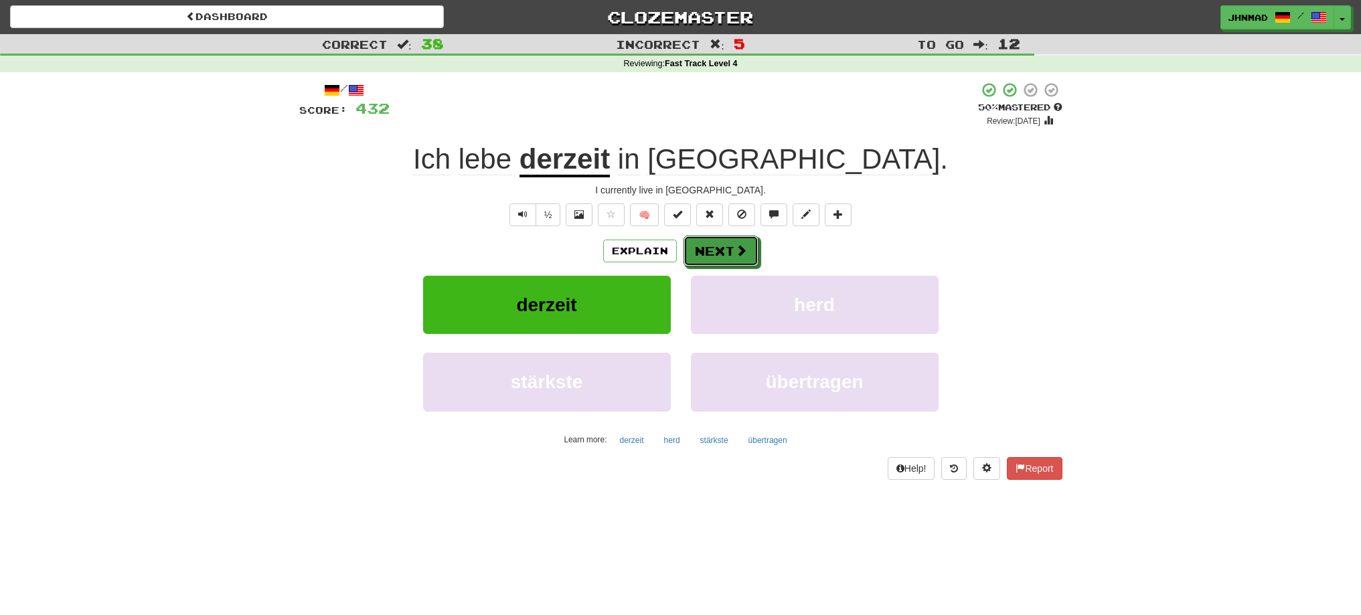
click at [735, 252] on span at bounding box center [741, 250] width 12 height 12
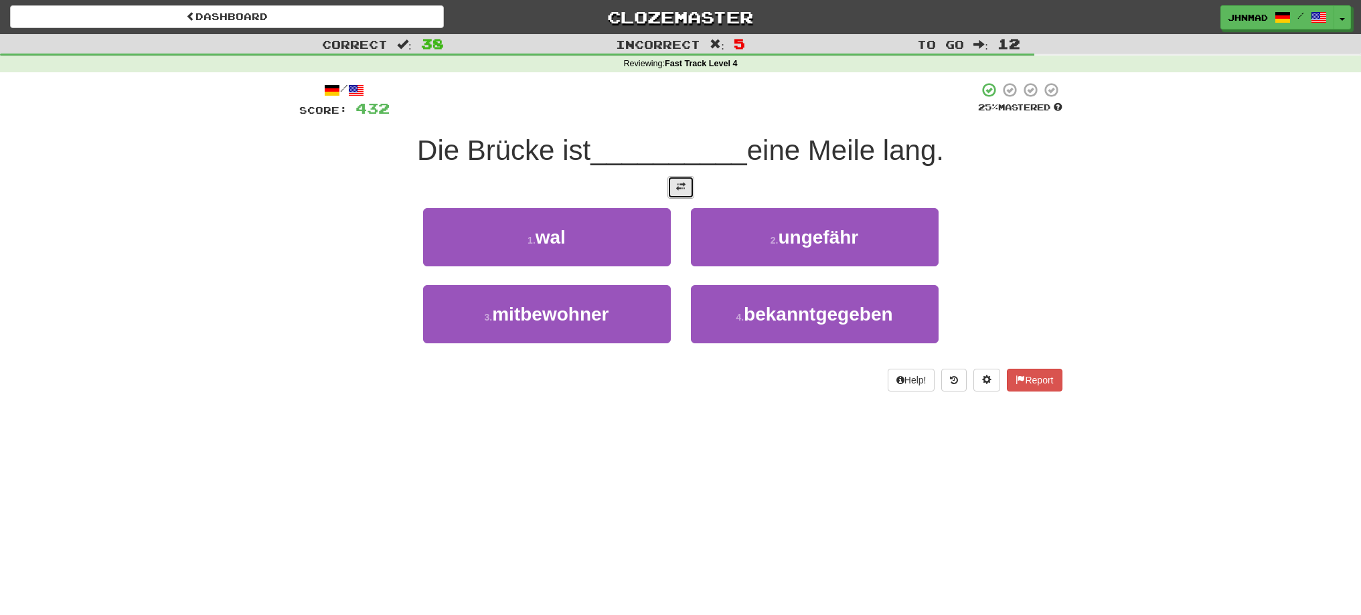
click at [674, 189] on button at bounding box center [680, 187] width 27 height 23
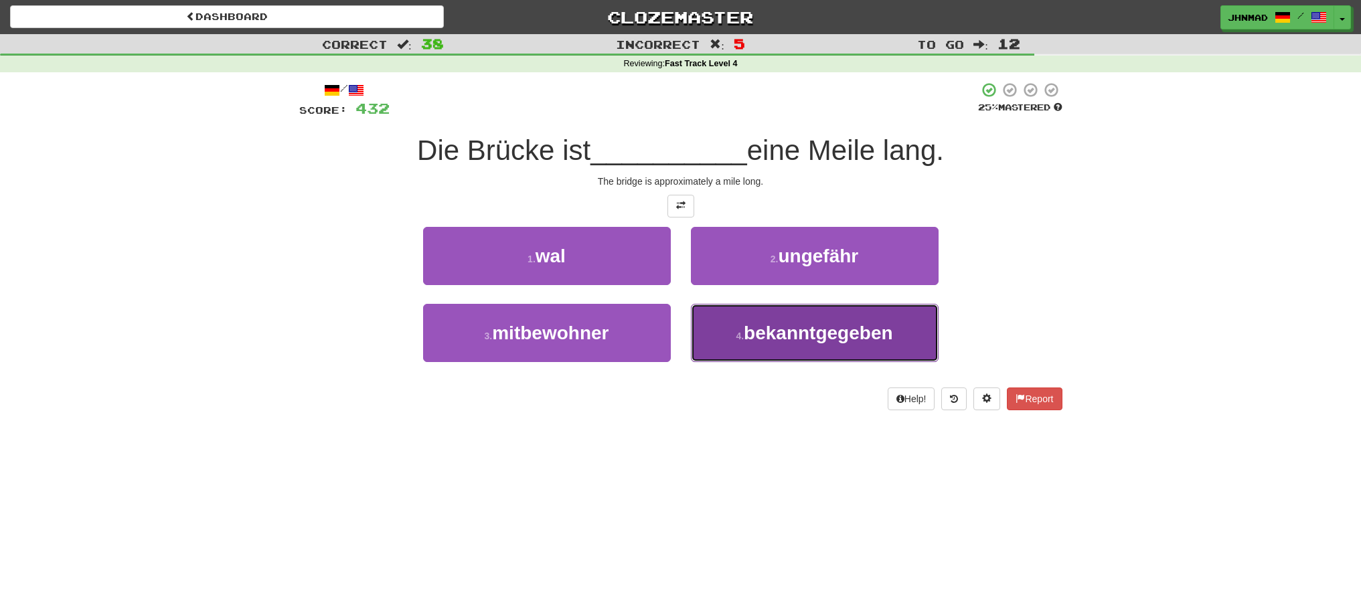
click at [743, 337] on small "4 ." at bounding box center [740, 336] width 8 height 11
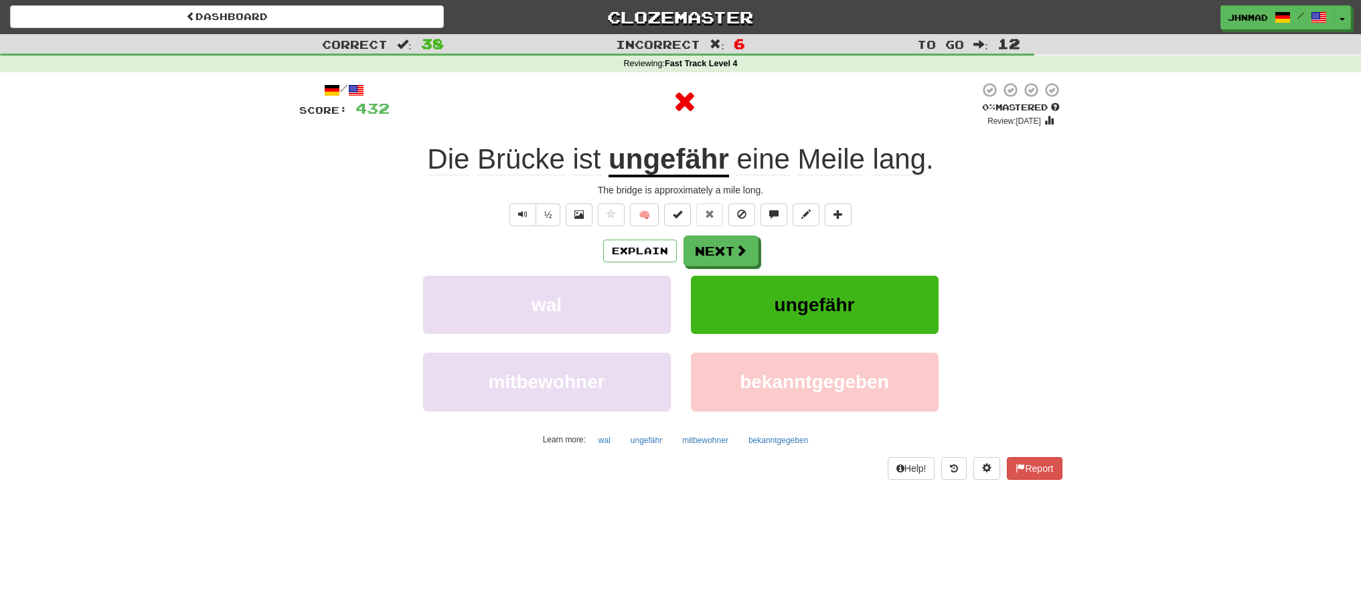
click at [686, 159] on u "ungefähr" at bounding box center [668, 160] width 120 height 34
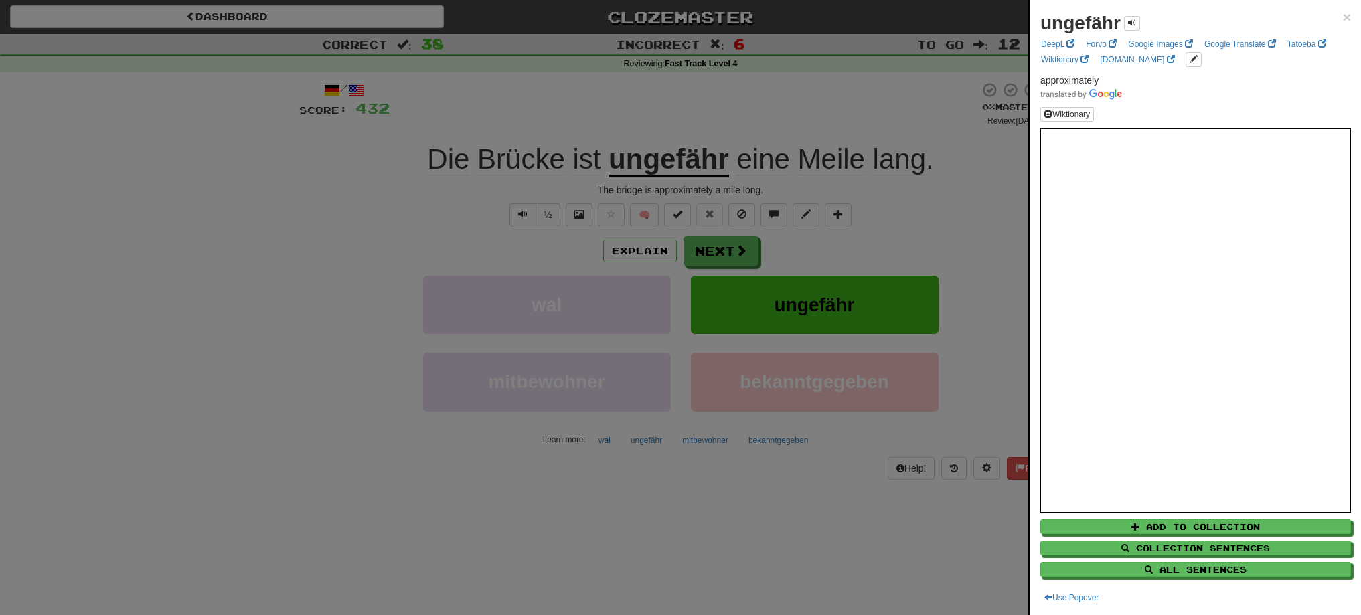
drag, startPoint x: 643, startPoint y: 162, endPoint x: 672, endPoint y: 160, distance: 29.5
click at [672, 160] on div at bounding box center [680, 307] width 1361 height 615
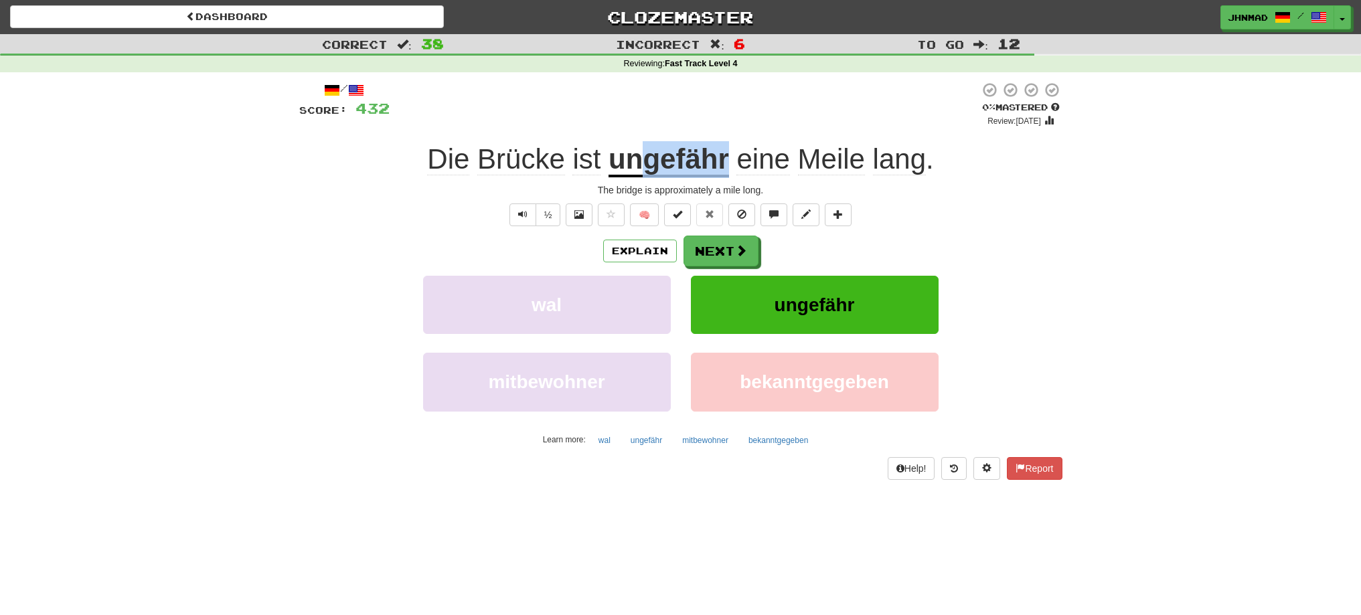
drag, startPoint x: 642, startPoint y: 159, endPoint x: 732, endPoint y: 160, distance: 89.7
click at [731, 161] on div "Die Brücke ist ungefähr eine Meile lang ." at bounding box center [680, 159] width 763 height 37
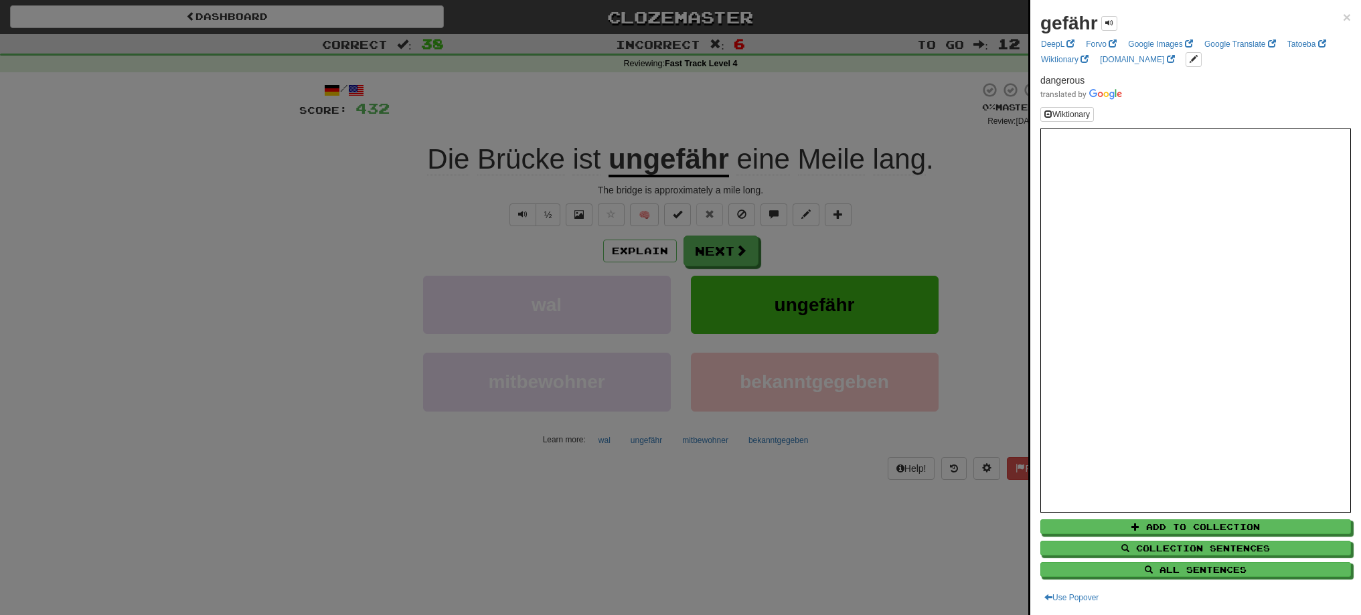
click at [654, 122] on div at bounding box center [680, 307] width 1361 height 615
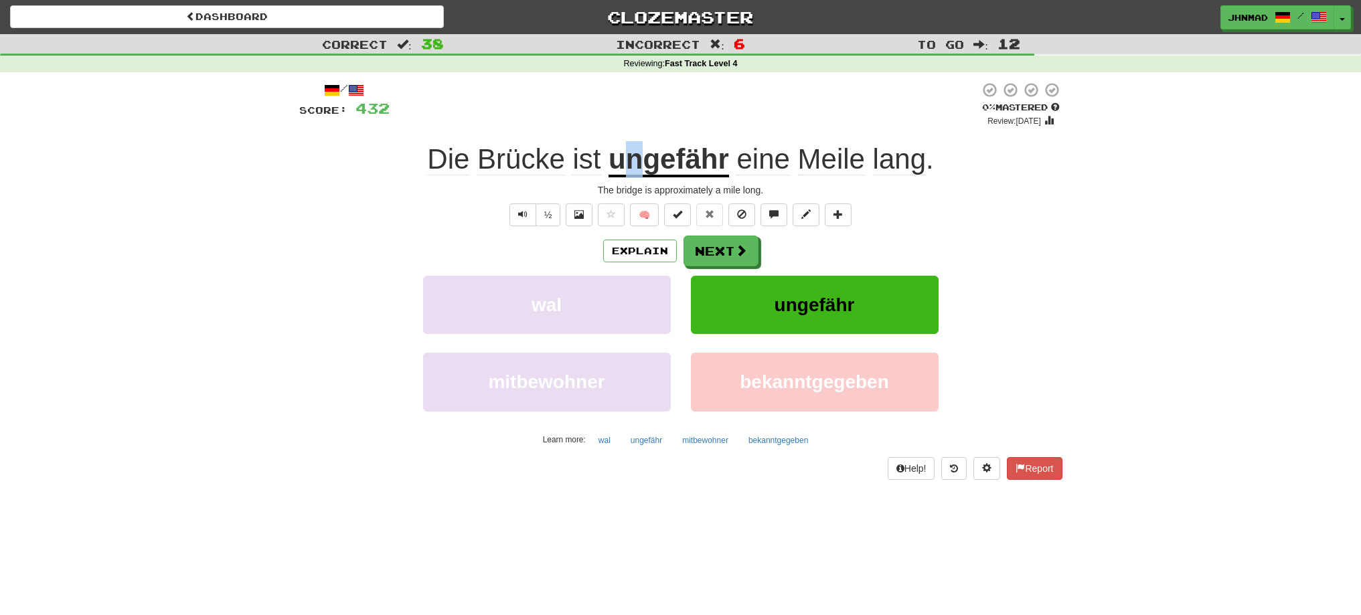
click at [633, 153] on u "ungefähr" at bounding box center [668, 160] width 120 height 34
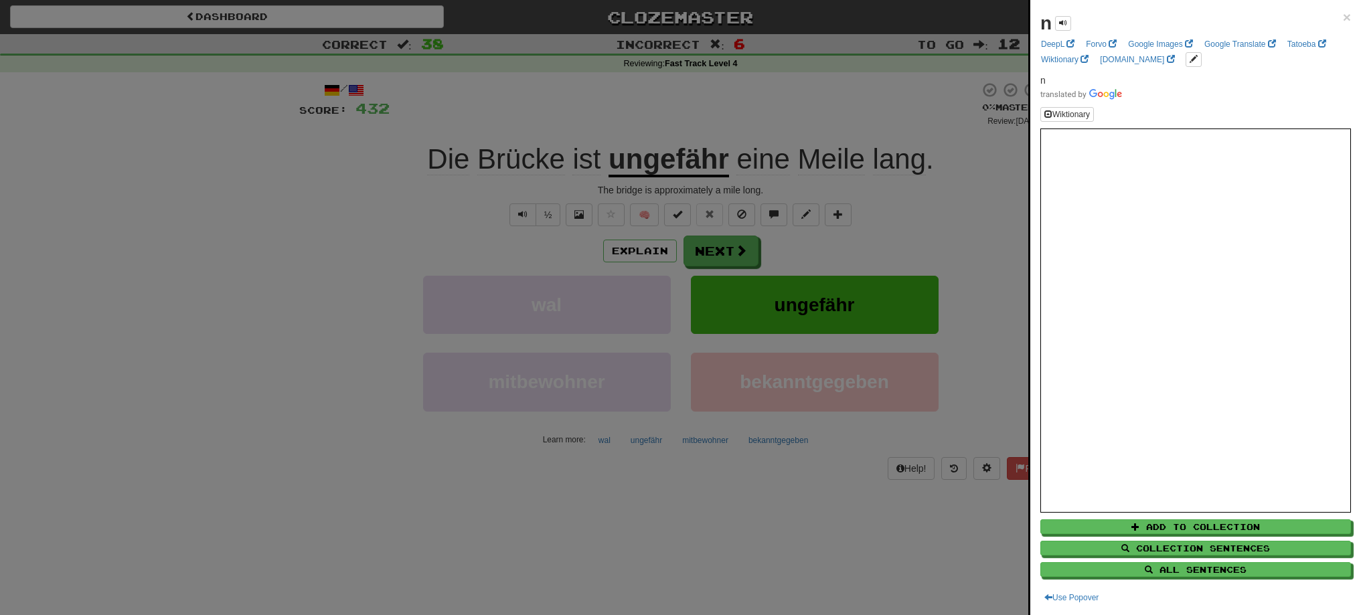
click at [664, 108] on div at bounding box center [680, 307] width 1361 height 615
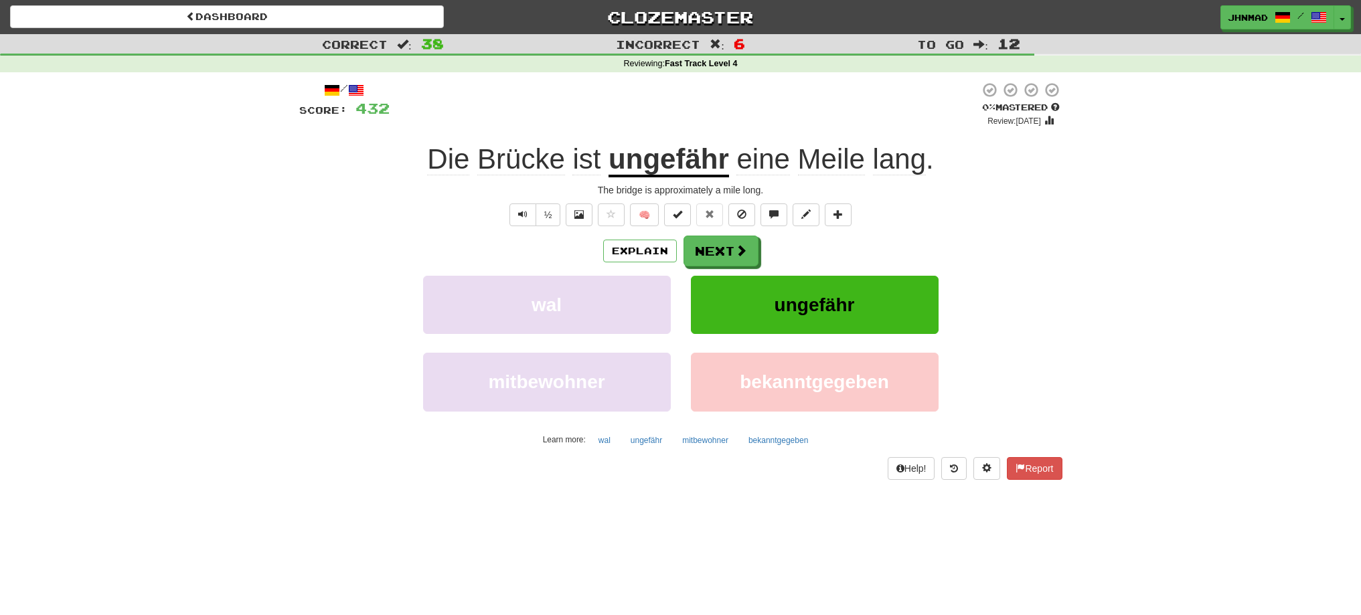
click at [655, 159] on u "ungefähr" at bounding box center [668, 160] width 120 height 34
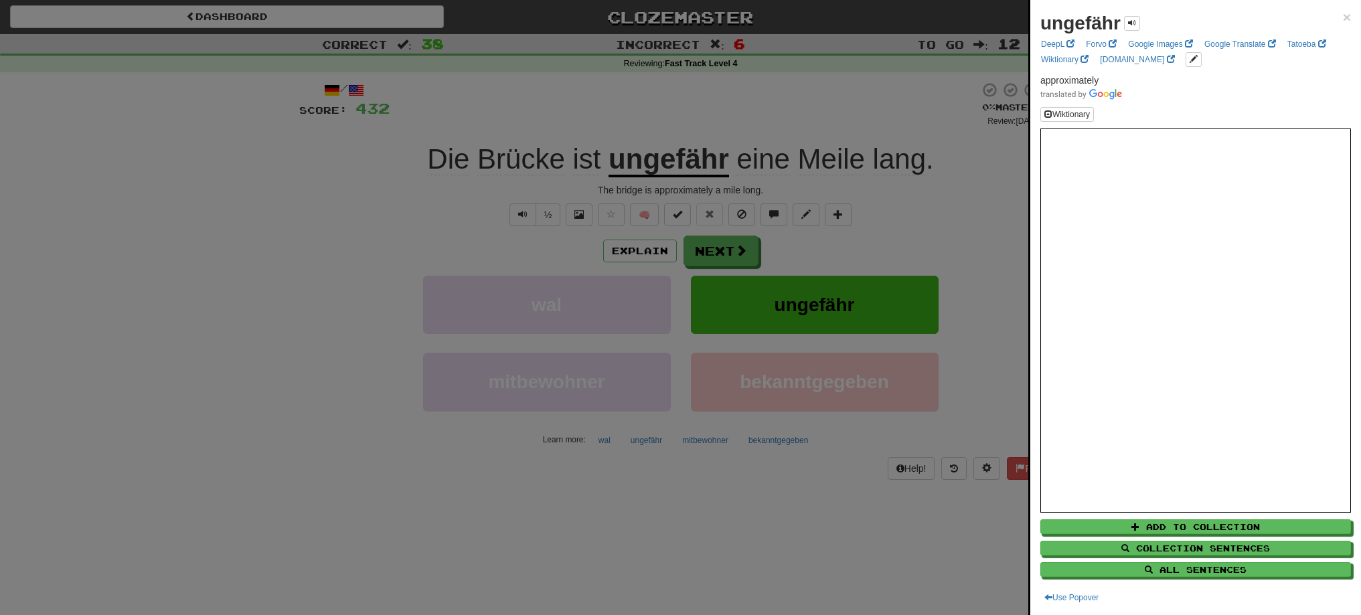
click at [692, 244] on div at bounding box center [680, 307] width 1361 height 615
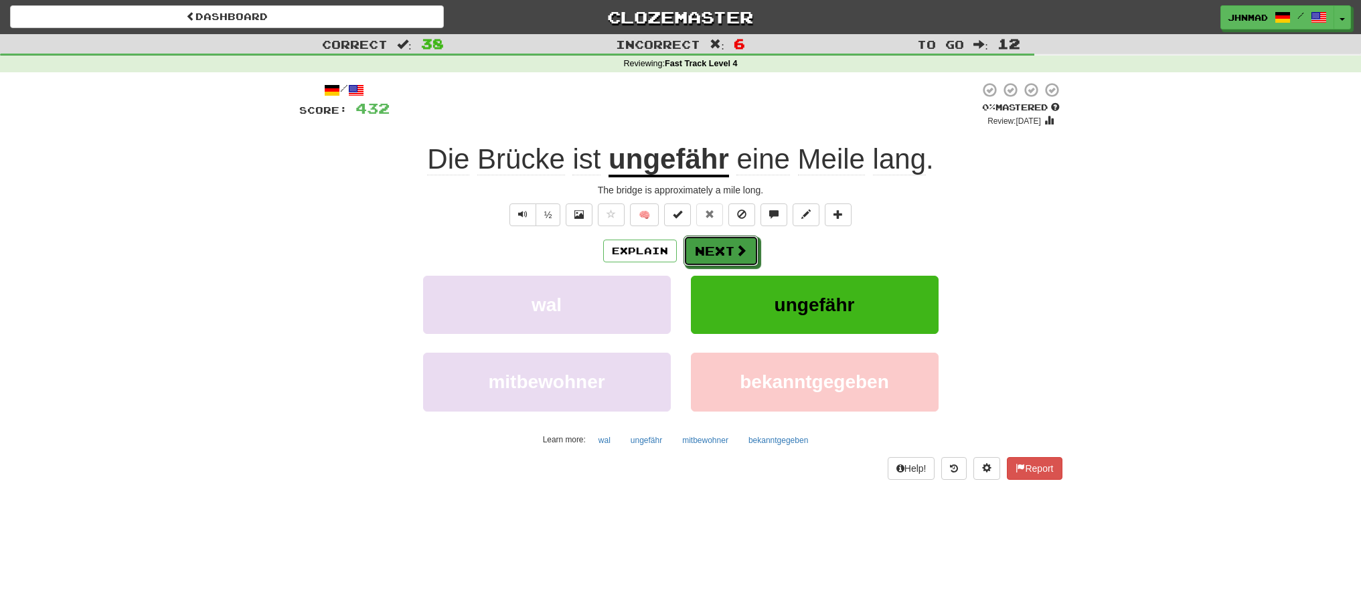
click at [692, 244] on button "Next" at bounding box center [720, 251] width 75 height 31
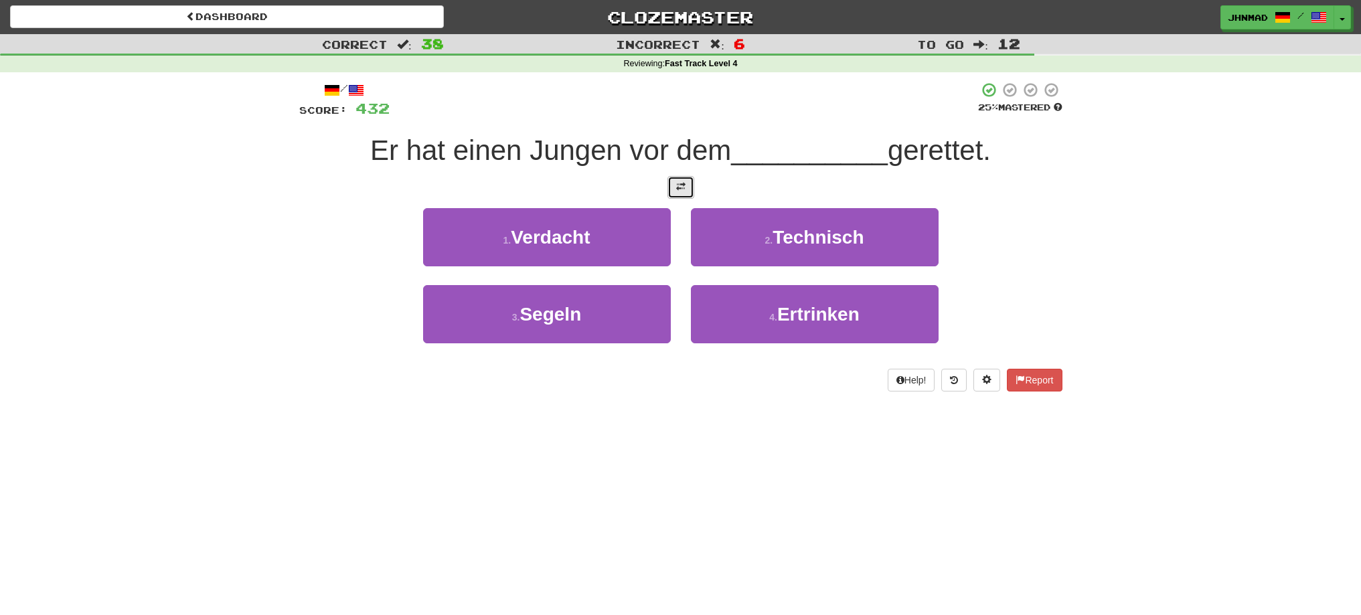
click at [676, 189] on span at bounding box center [680, 186] width 9 height 9
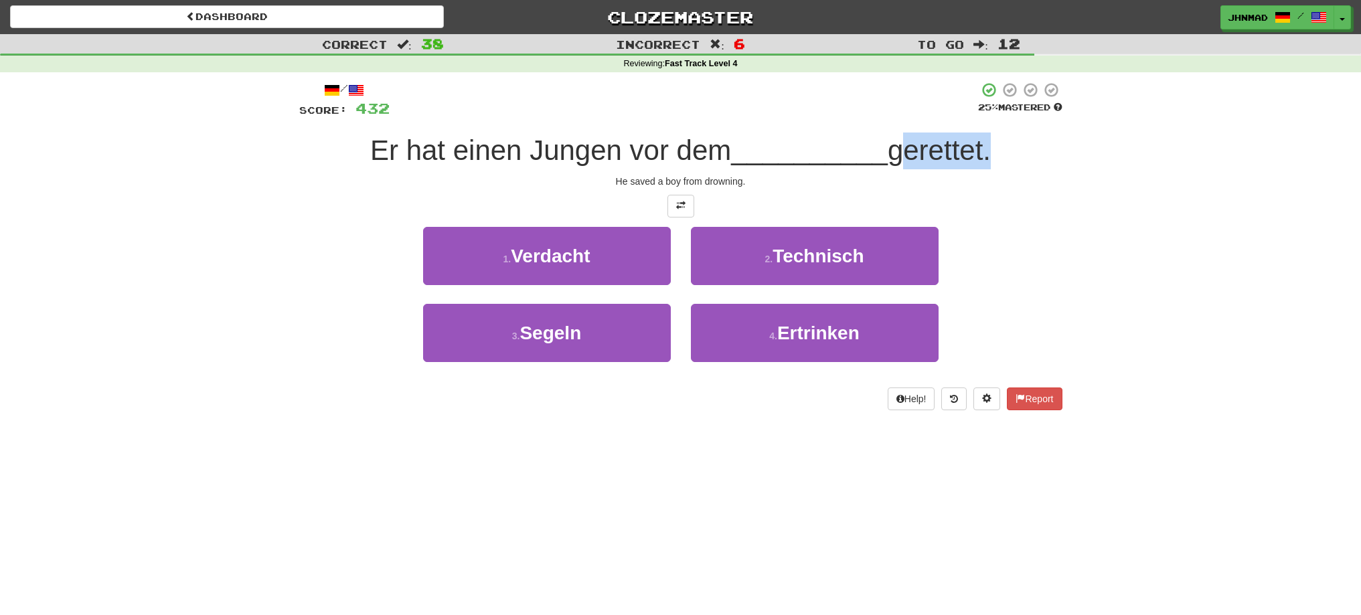
drag, startPoint x: 914, startPoint y: 151, endPoint x: 990, endPoint y: 141, distance: 76.4
click at [990, 141] on span "gerettet." at bounding box center [939, 150] width 103 height 31
click at [981, 116] on div at bounding box center [981, 116] width 0 height 0
click at [1265, 344] on div "Correct : 38 Incorrect : 6 To go : 12 Reviewing : Fast Track Level 4 / Score: 4…" at bounding box center [680, 231] width 1361 height 395
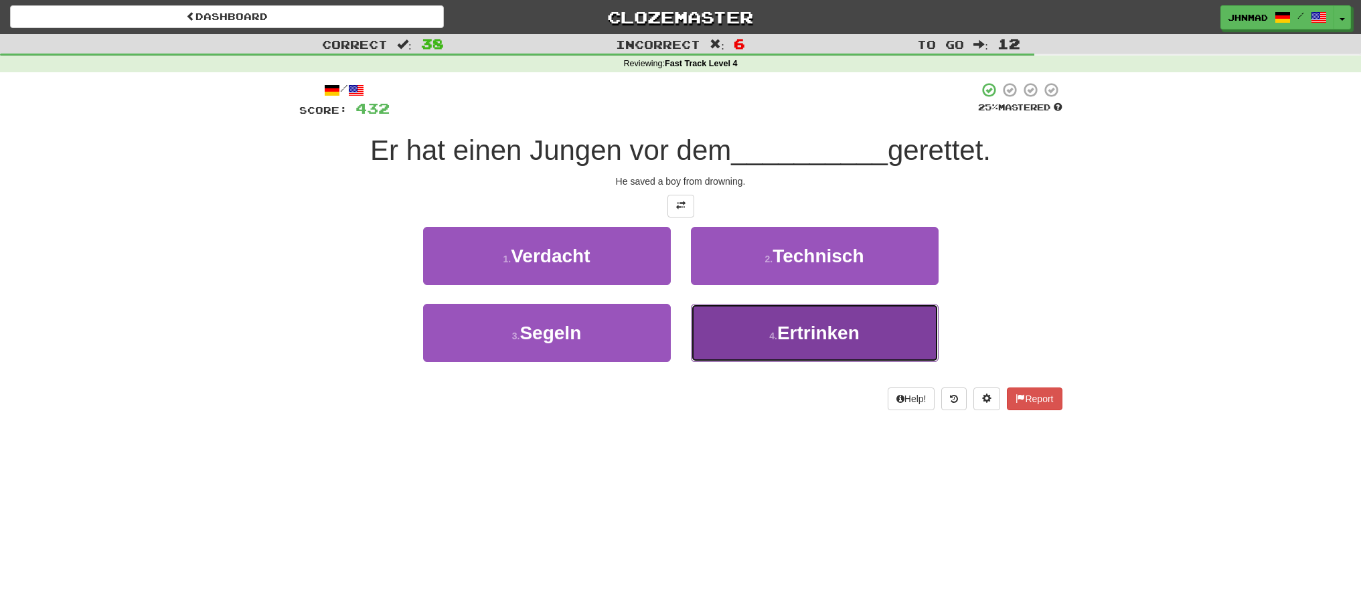
click at [823, 336] on span "Ertrinken" at bounding box center [818, 333] width 82 height 21
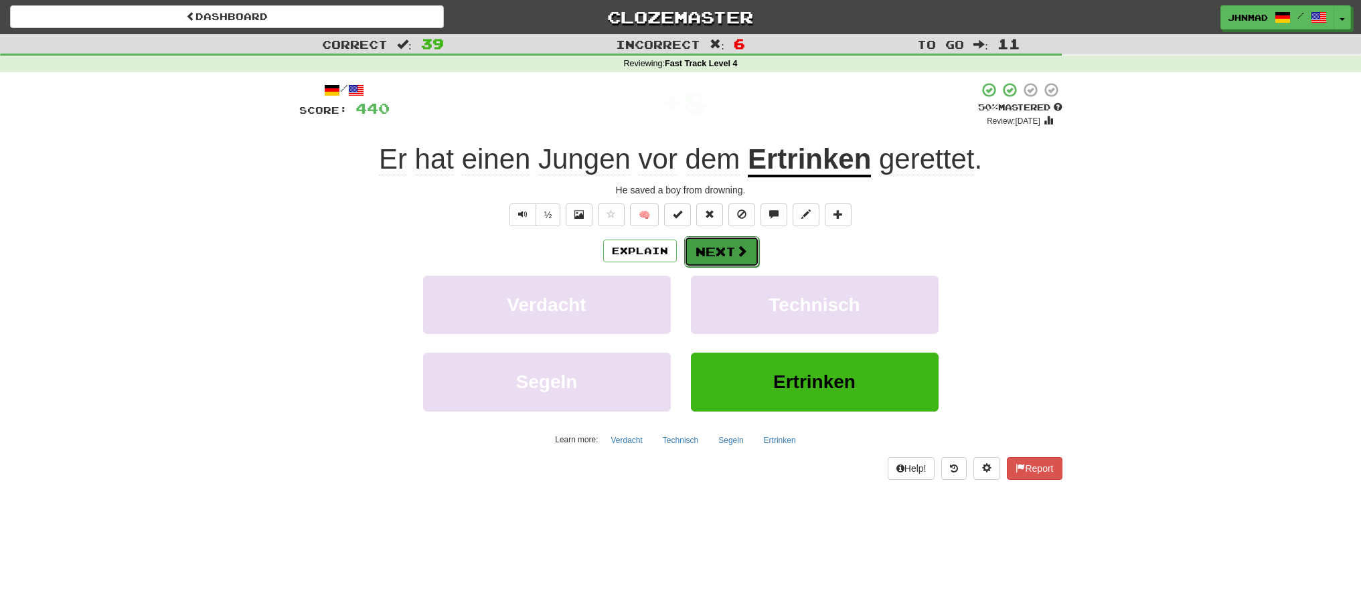
click at [716, 256] on button "Next" at bounding box center [721, 251] width 75 height 31
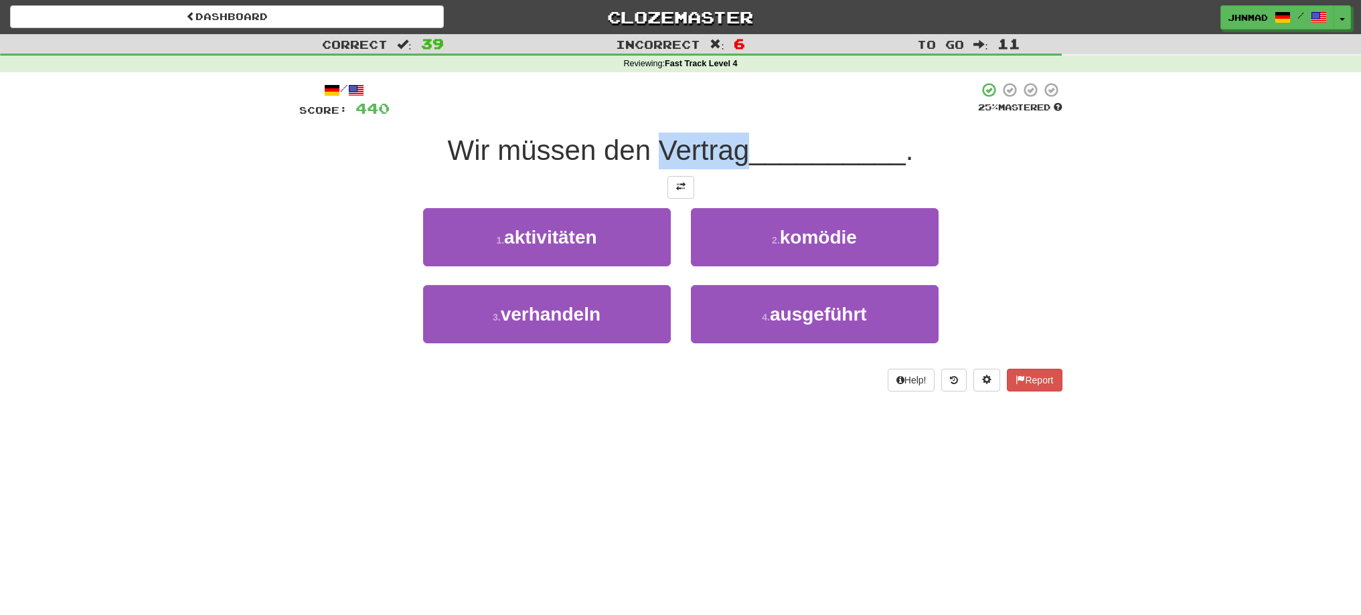
drag, startPoint x: 658, startPoint y: 148, endPoint x: 740, endPoint y: 139, distance: 82.8
click at [740, 139] on span "Wir müssen den Vertrag" at bounding box center [599, 150] width 302 height 31
click at [732, 116] on div at bounding box center [732, 116] width 0 height 0
click at [630, 99] on div at bounding box center [684, 100] width 588 height 37
click at [681, 189] on span at bounding box center [680, 186] width 9 height 9
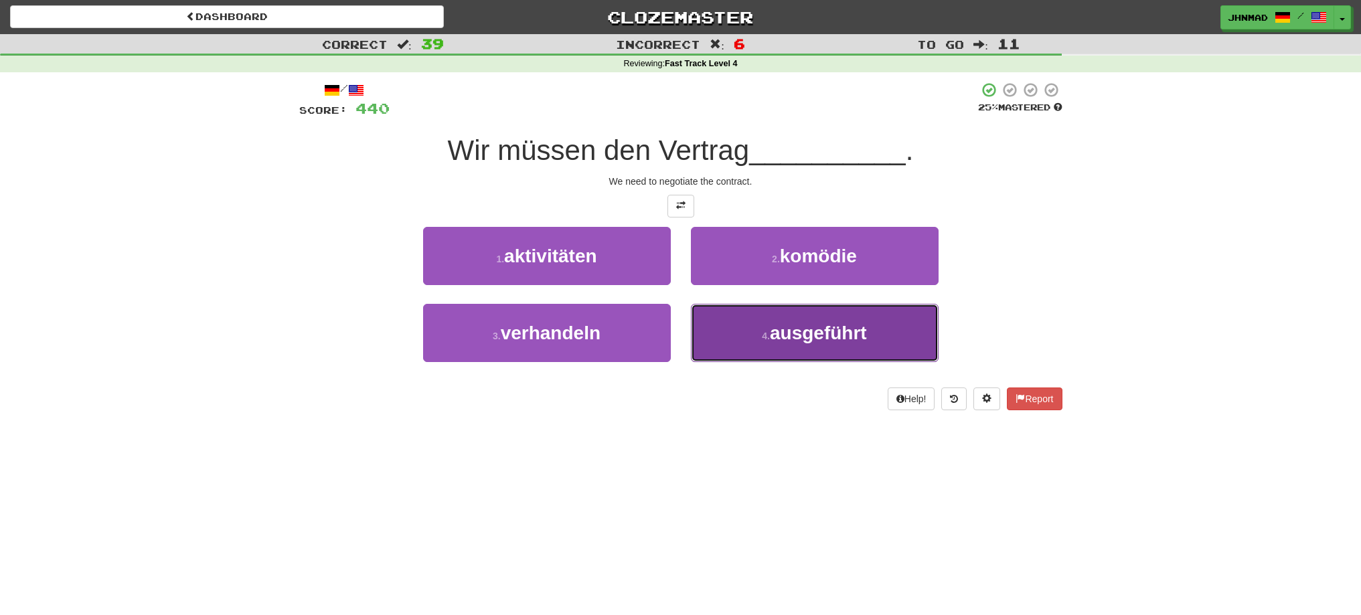
click at [786, 335] on span "ausgeführt" at bounding box center [818, 333] width 97 height 21
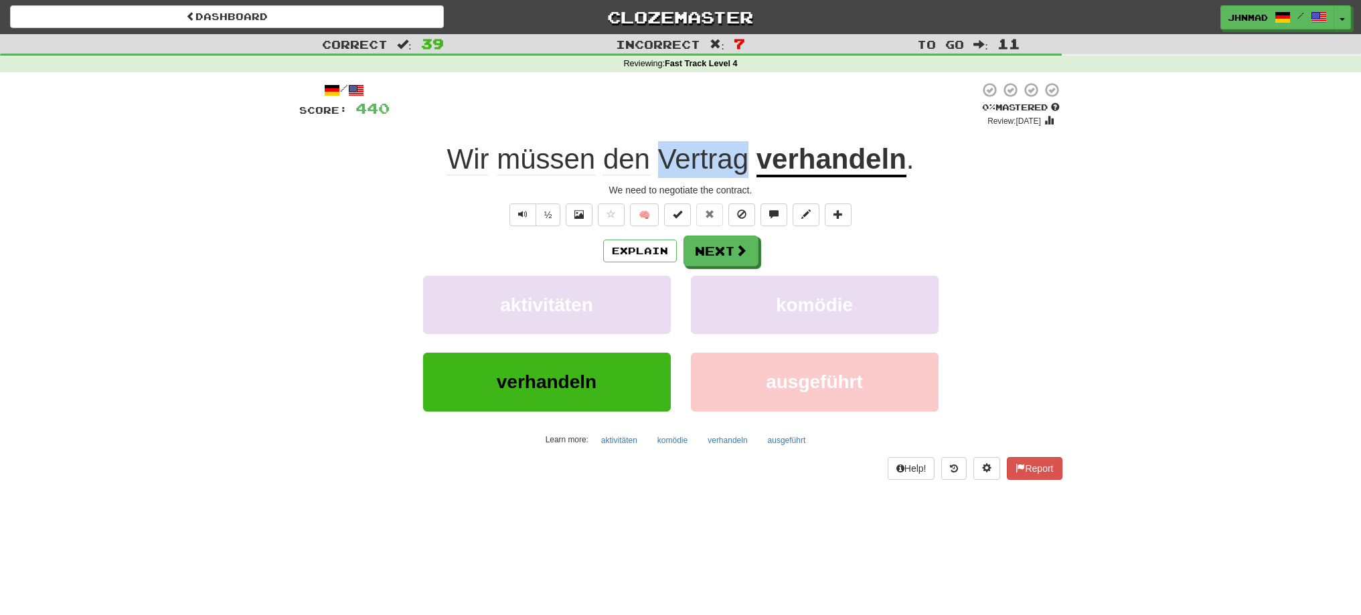
drag, startPoint x: 659, startPoint y: 165, endPoint x: 744, endPoint y: 149, distance: 86.0
click at [744, 149] on span "Wir müssen den Vertrag" at bounding box center [601, 158] width 309 height 31
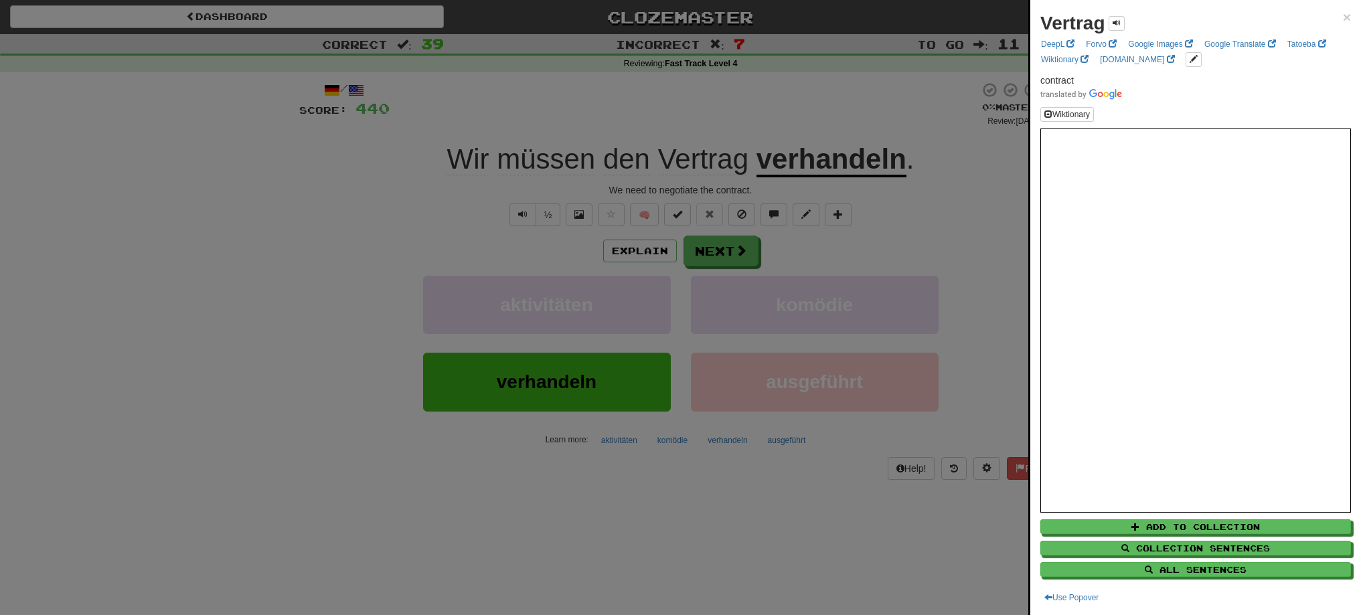
click at [819, 169] on div at bounding box center [680, 307] width 1361 height 615
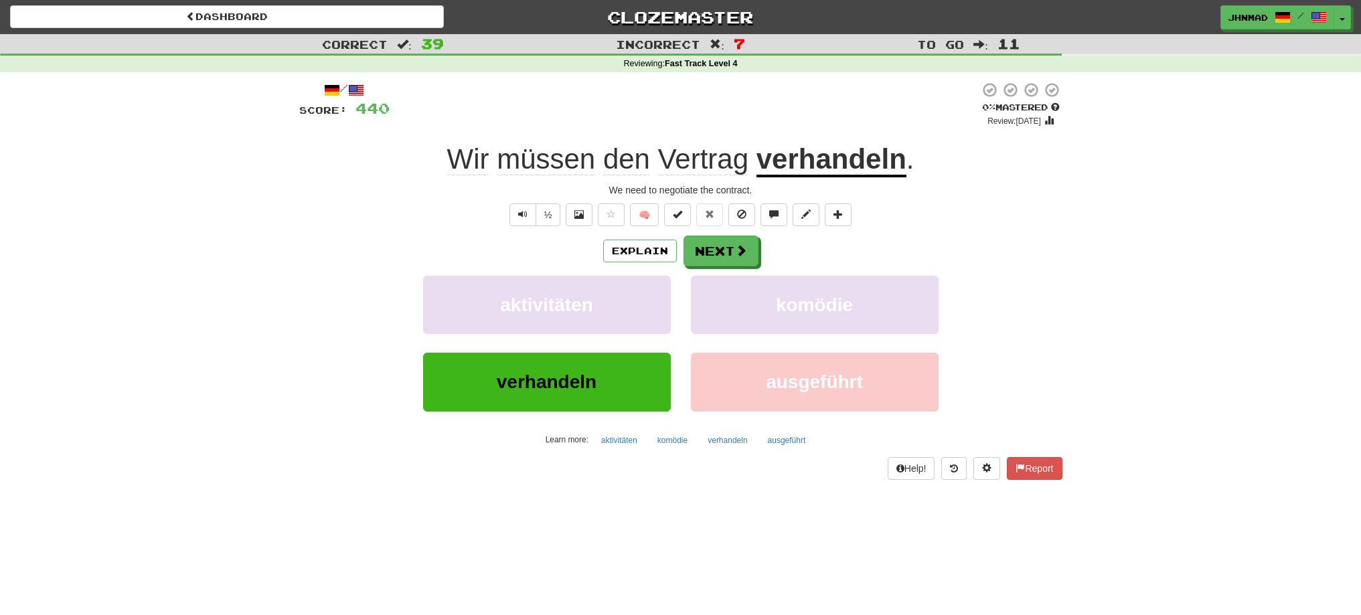
click at [819, 169] on u "verhandeln" at bounding box center [831, 160] width 150 height 34
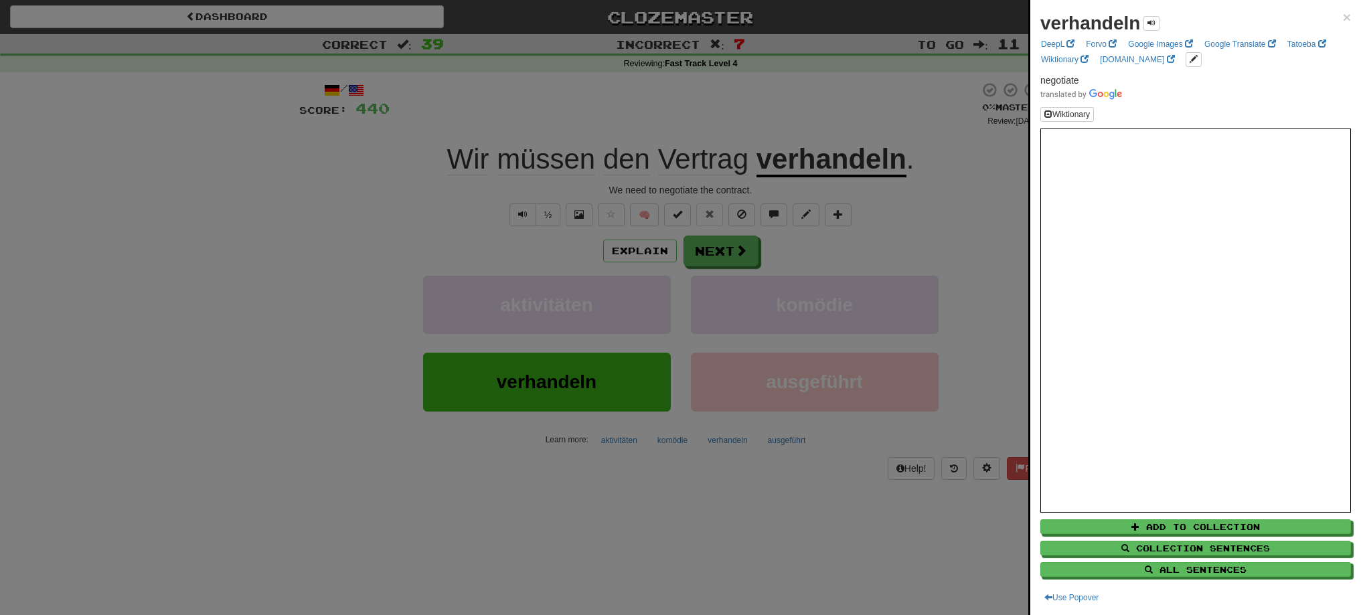
click at [728, 254] on div at bounding box center [680, 307] width 1361 height 615
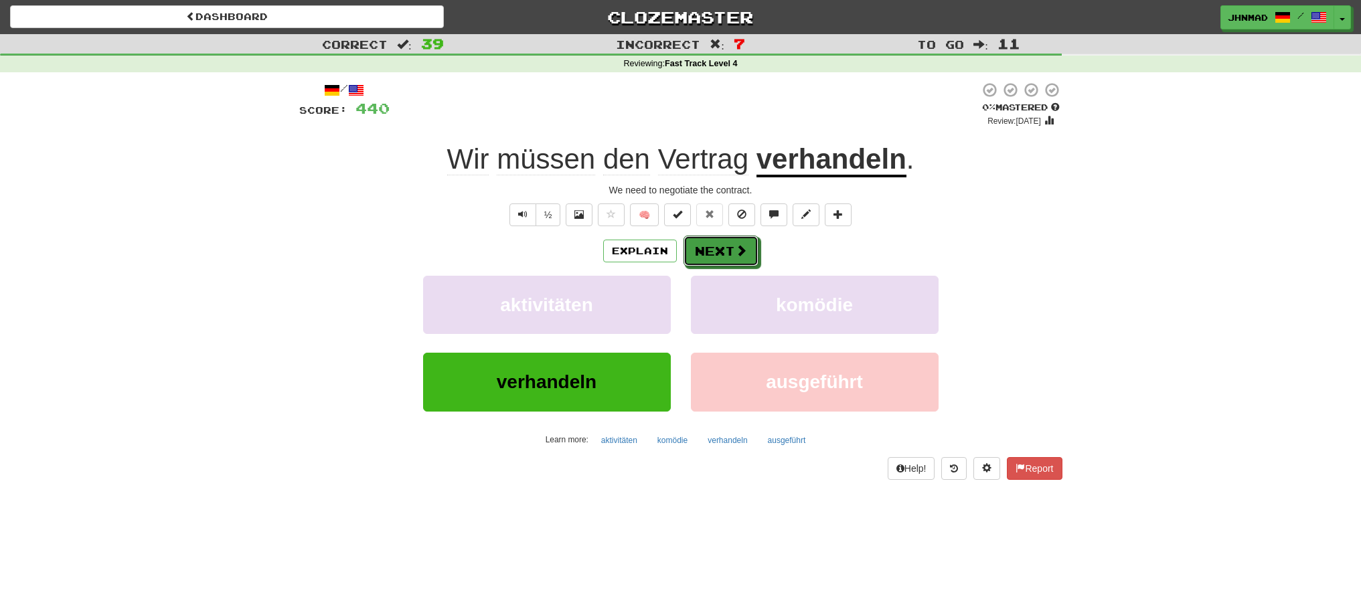
click at [728, 254] on button "Next" at bounding box center [720, 251] width 75 height 31
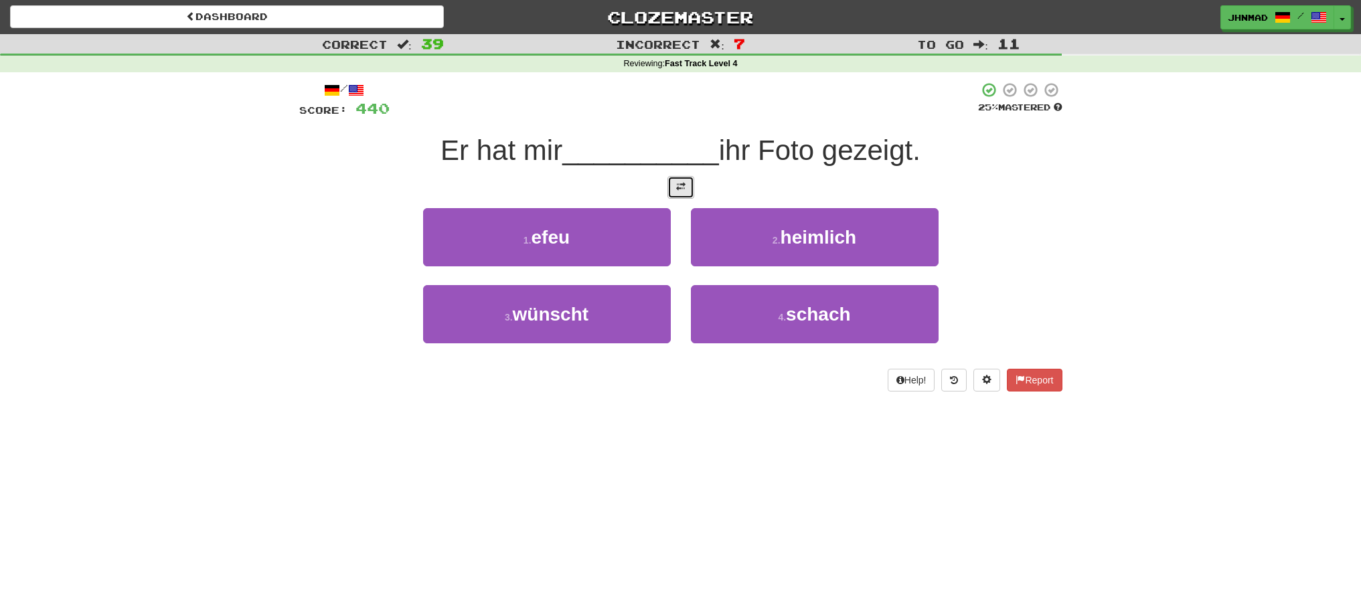
click at [684, 188] on span at bounding box center [680, 186] width 9 height 9
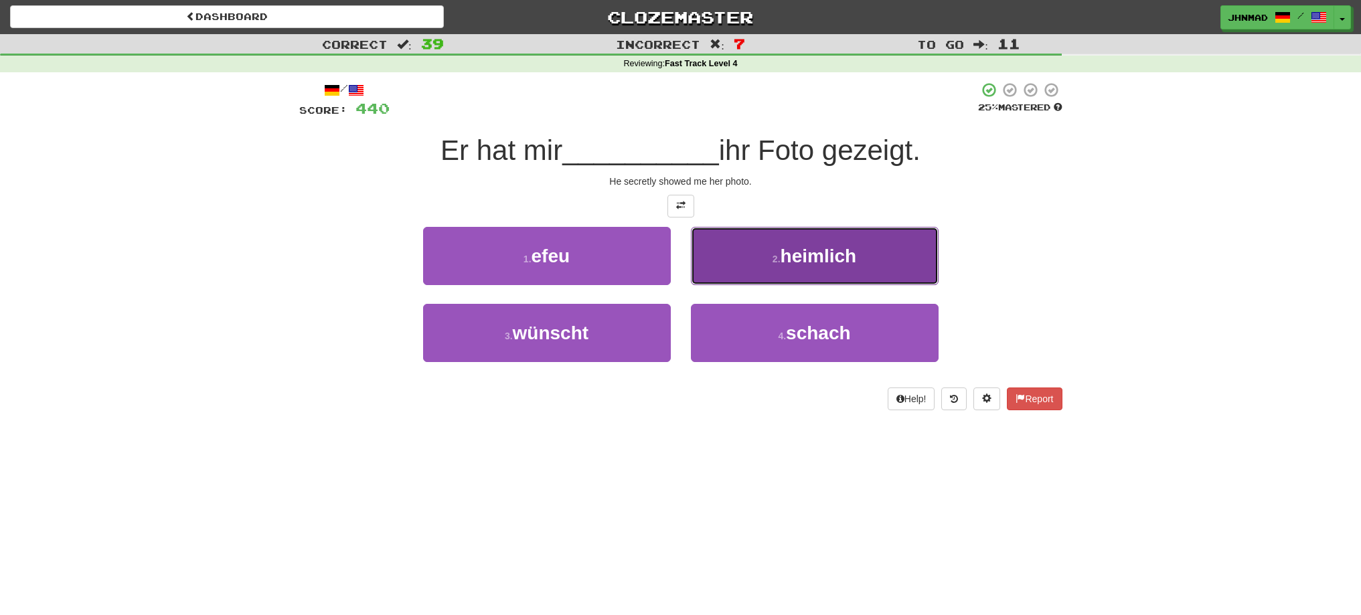
click at [865, 264] on button "2 . heimlich" at bounding box center [815, 256] width 248 height 58
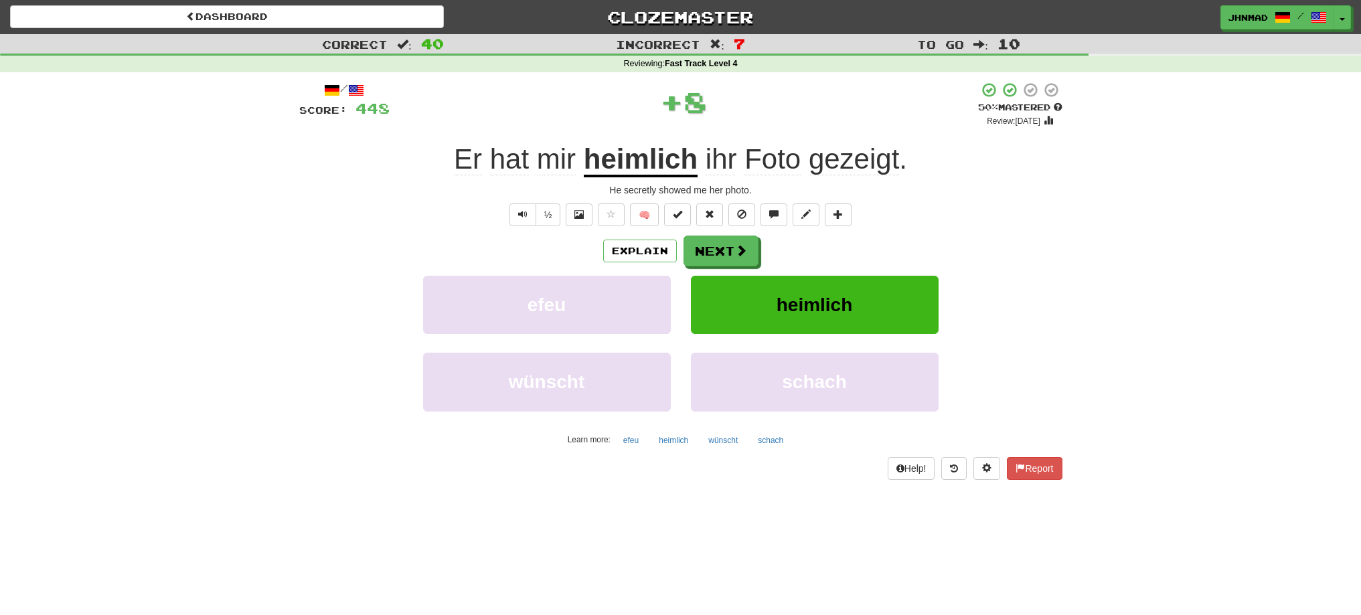
click at [658, 160] on u "heimlich" at bounding box center [641, 160] width 114 height 34
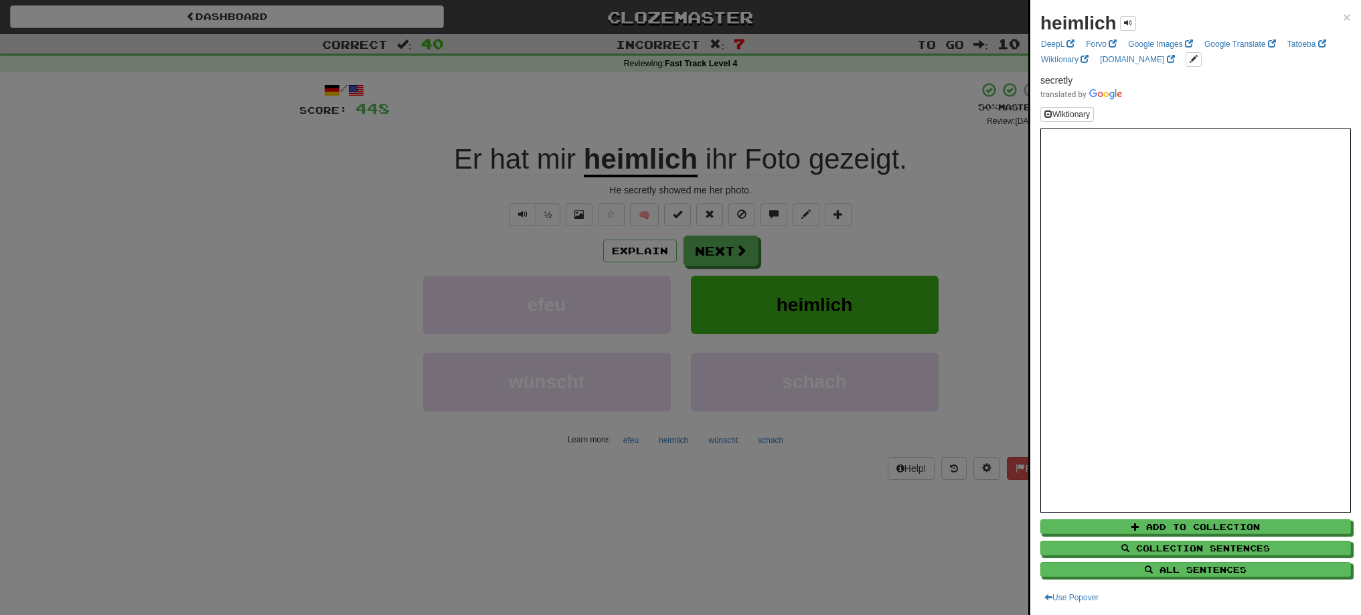
click at [713, 252] on div at bounding box center [680, 307] width 1361 height 615
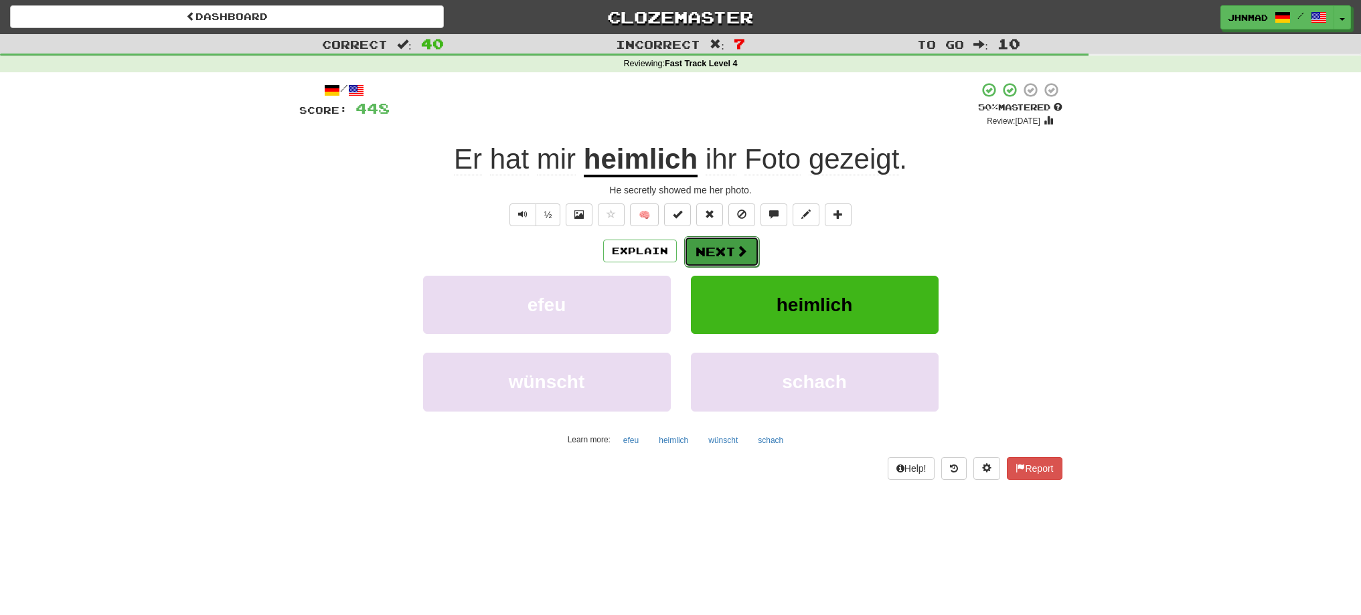
click at [716, 250] on button "Next" at bounding box center [721, 251] width 75 height 31
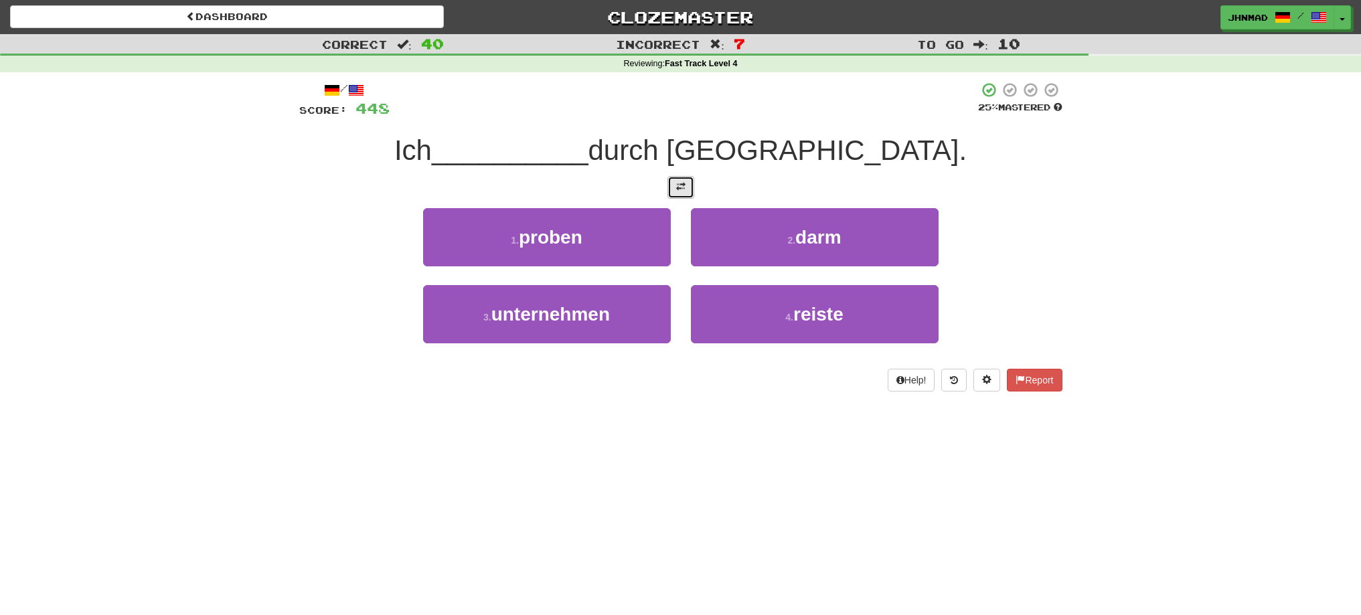
click at [683, 188] on span at bounding box center [680, 186] width 9 height 9
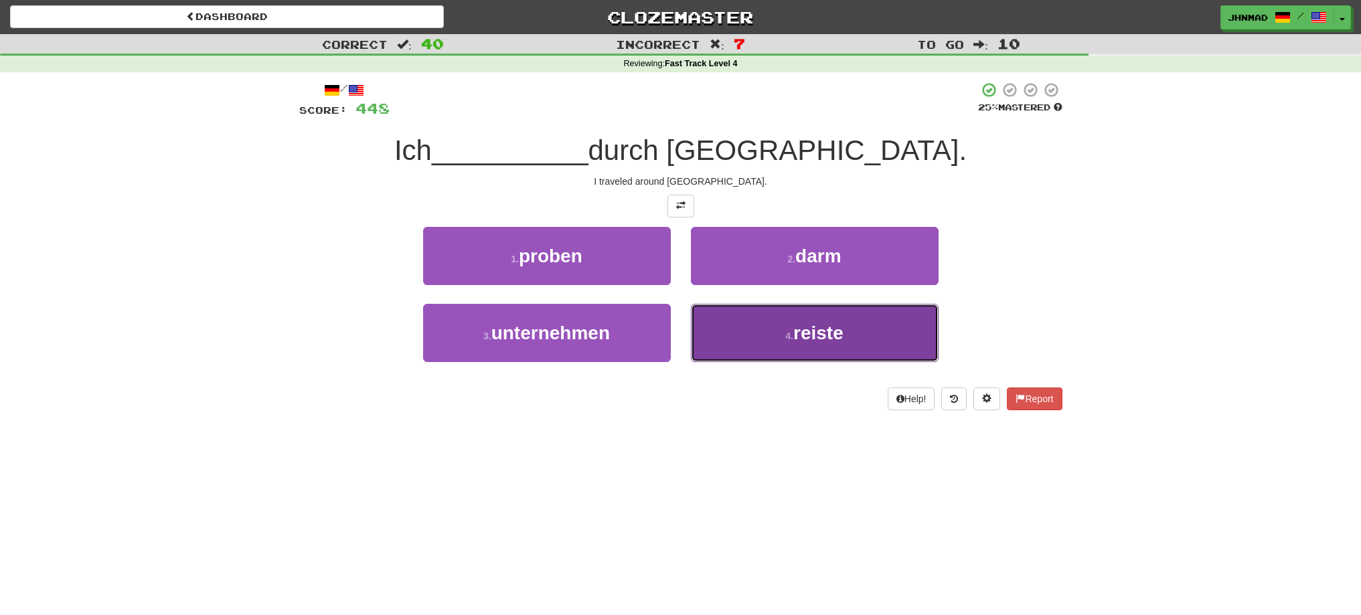
click at [802, 341] on span "reiste" at bounding box center [818, 333] width 50 height 21
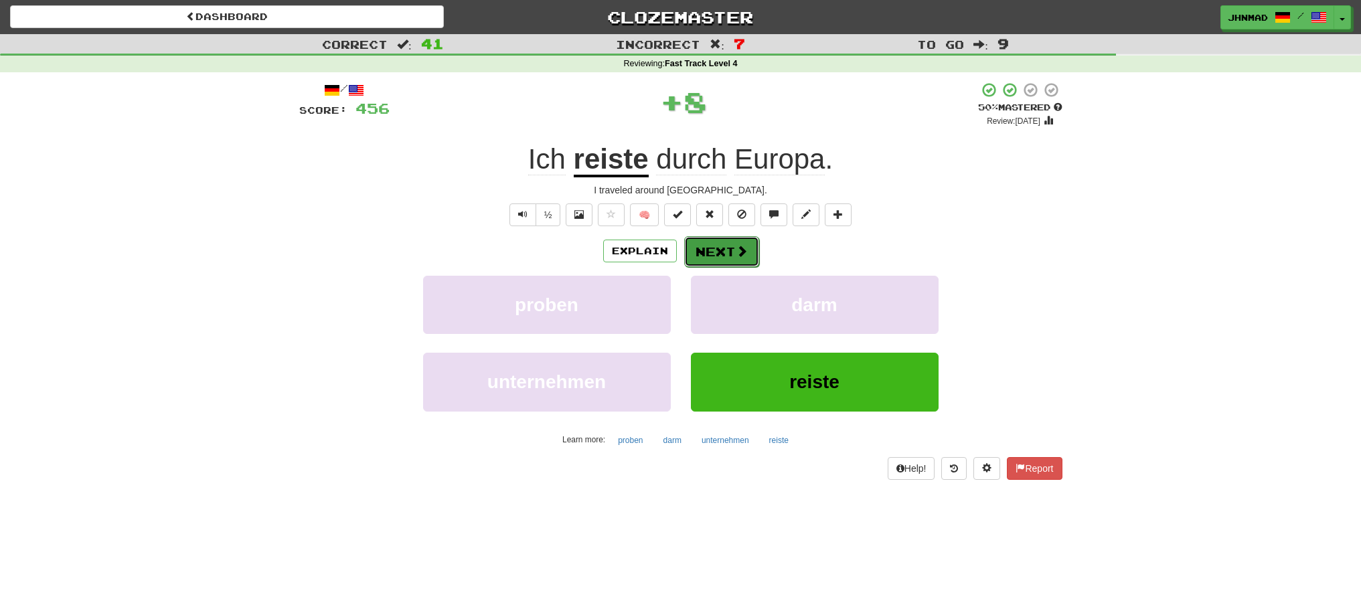
click at [728, 256] on button "Next" at bounding box center [721, 251] width 75 height 31
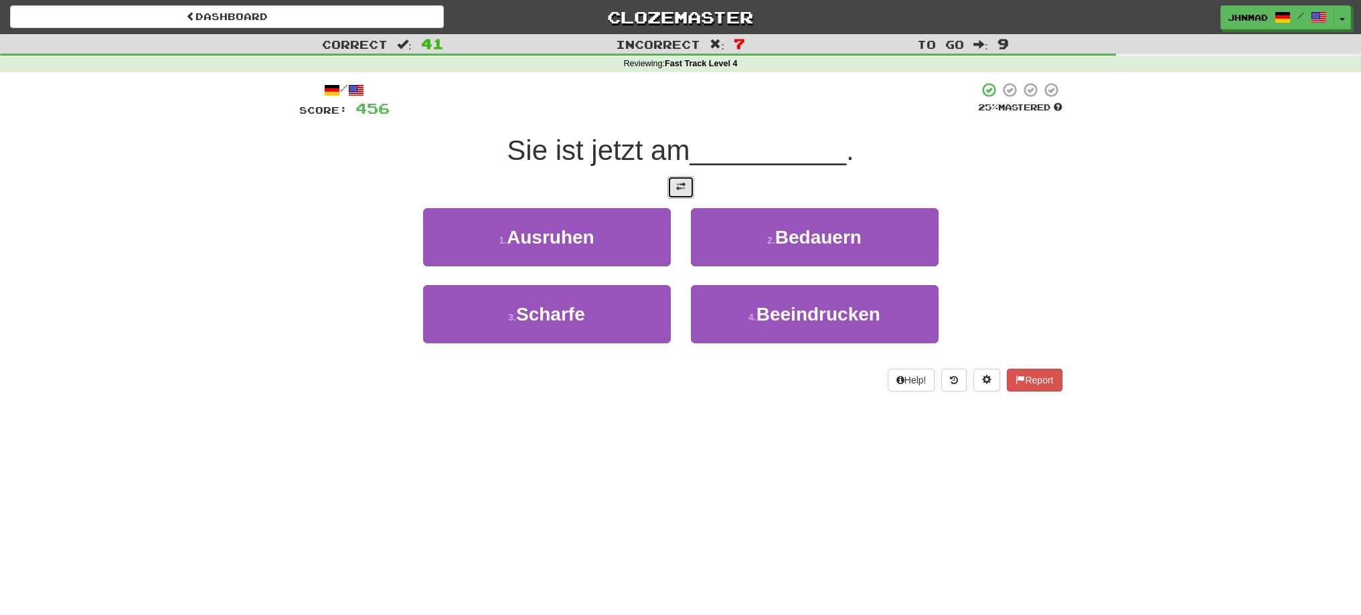
click at [669, 187] on button at bounding box center [680, 187] width 27 height 23
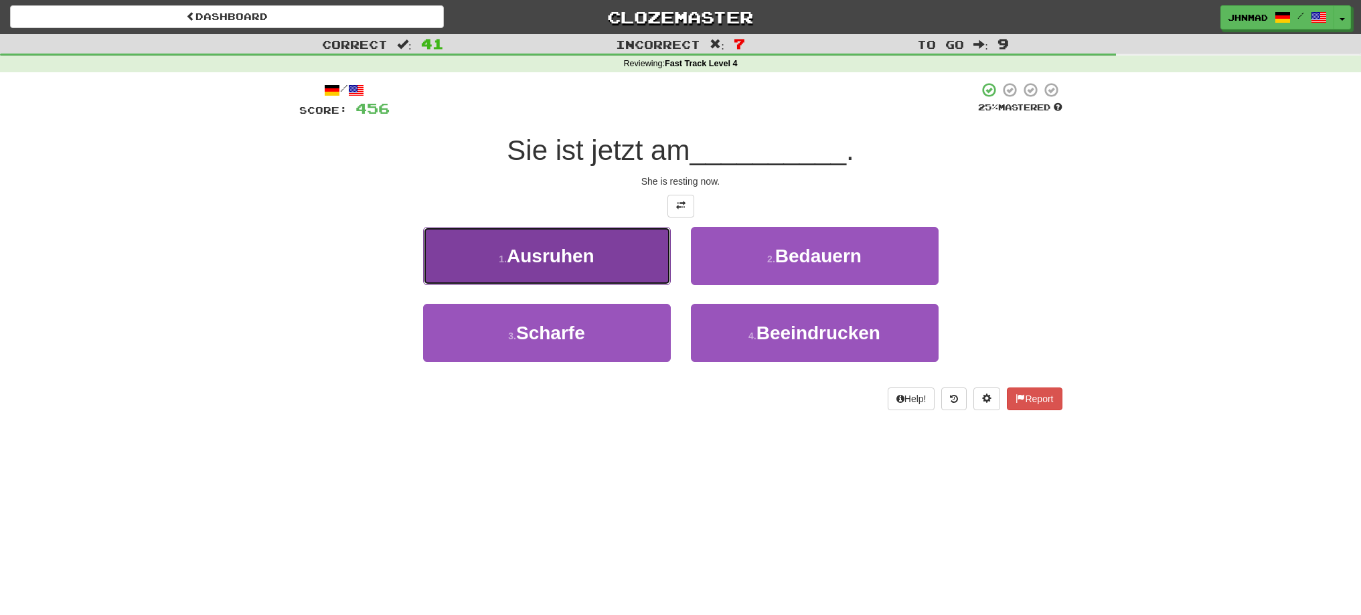
click at [538, 259] on span "Ausruhen" at bounding box center [551, 256] width 88 height 21
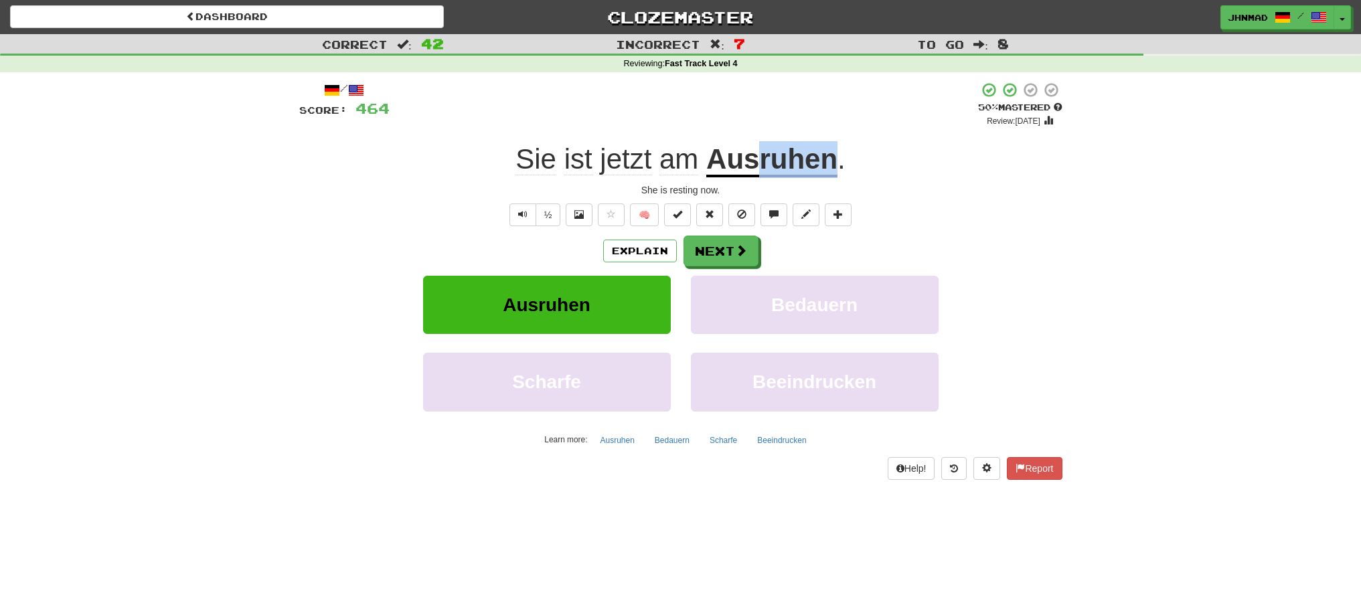
drag, startPoint x: 756, startPoint y: 160, endPoint x: 835, endPoint y: 162, distance: 79.7
click at [835, 162] on u "Ausruhen" at bounding box center [771, 160] width 131 height 34
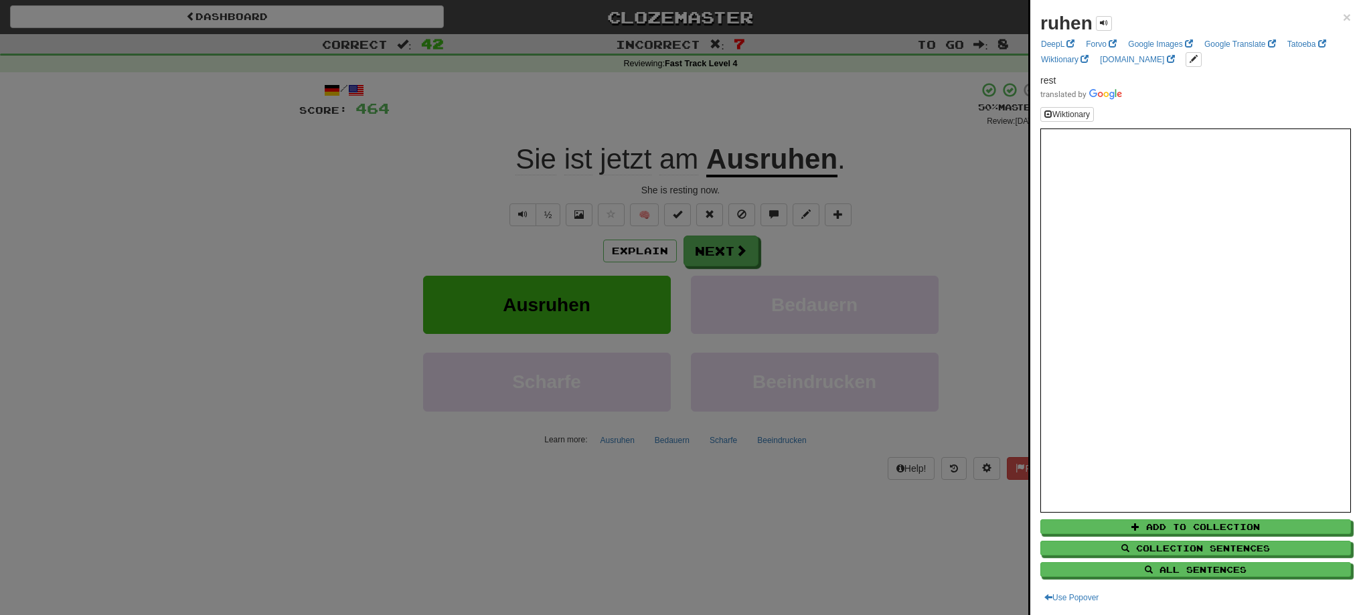
click at [843, 129] on div at bounding box center [680, 307] width 1361 height 615
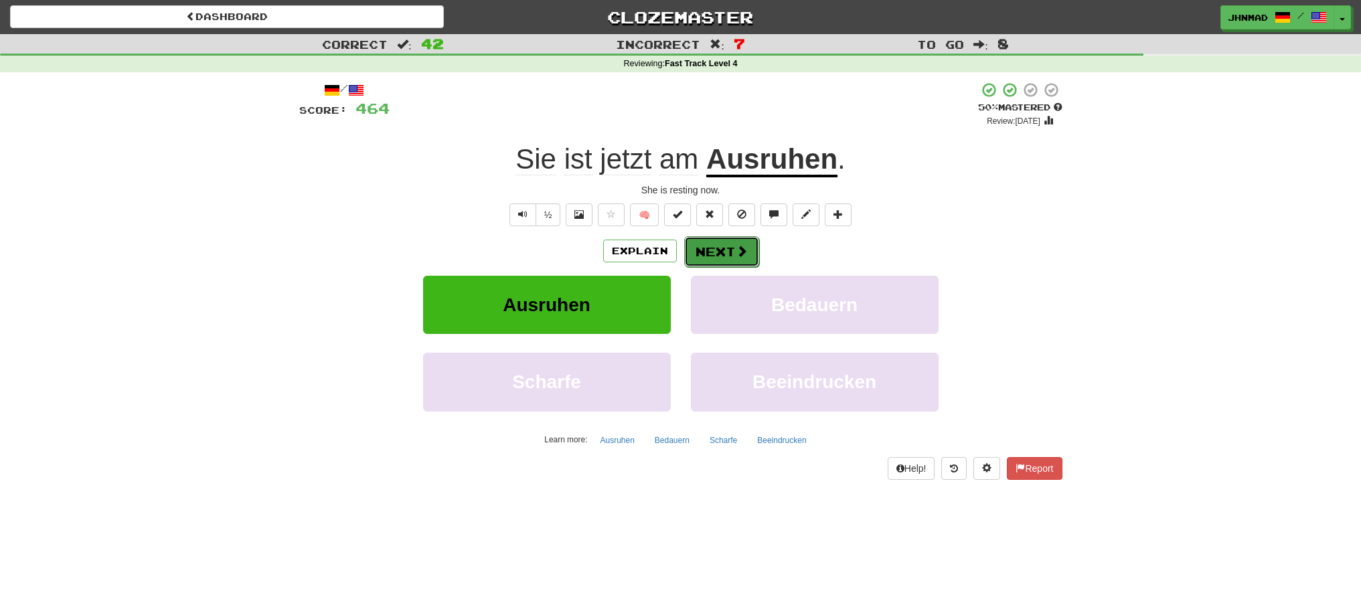
click at [706, 249] on button "Next" at bounding box center [721, 251] width 75 height 31
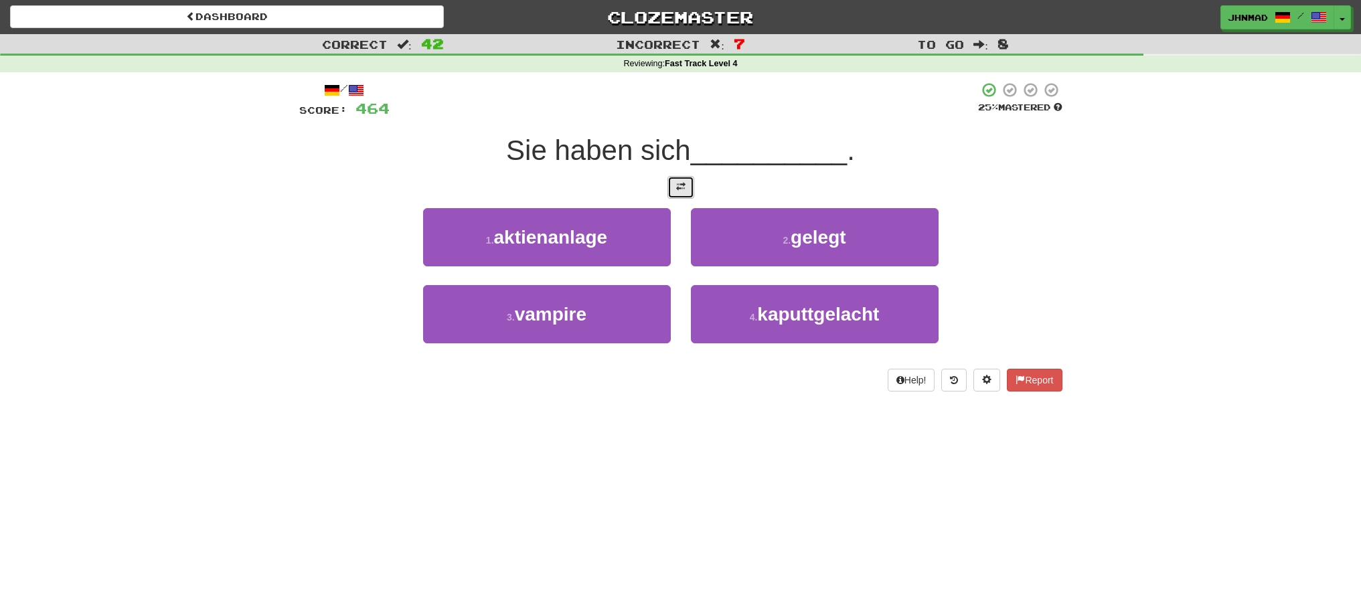
click at [671, 184] on button at bounding box center [680, 187] width 27 height 23
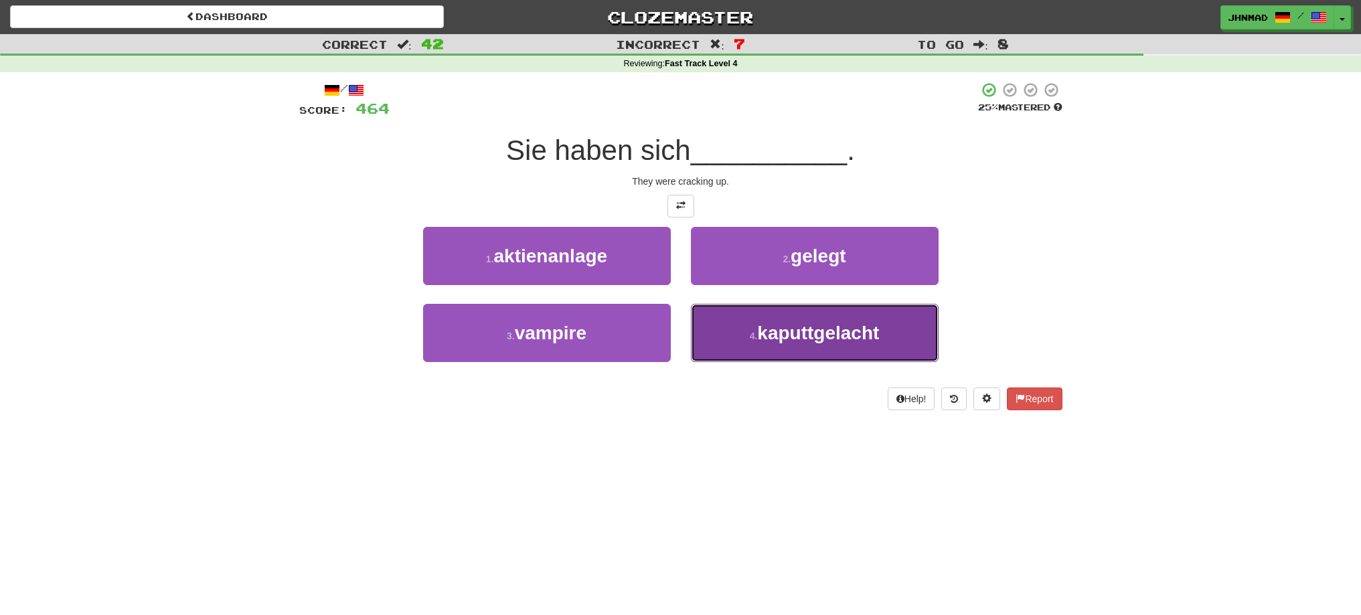
click at [820, 338] on span "kaputtgelacht" at bounding box center [818, 333] width 122 height 21
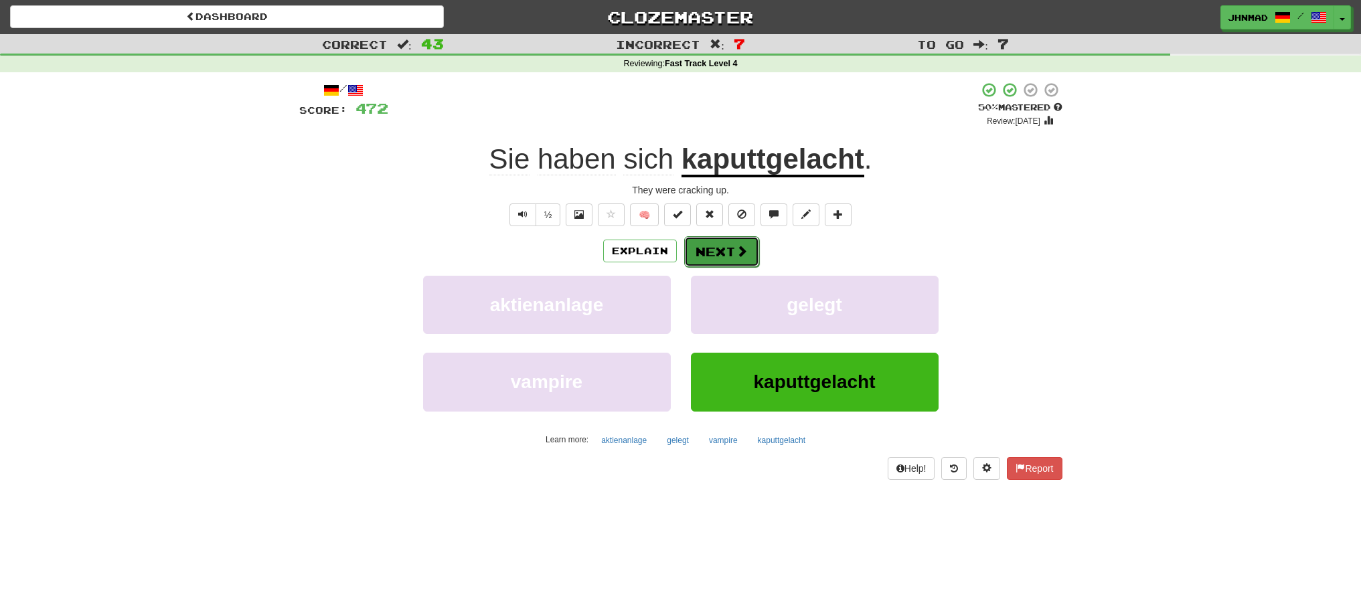
click at [740, 254] on span at bounding box center [742, 251] width 12 height 12
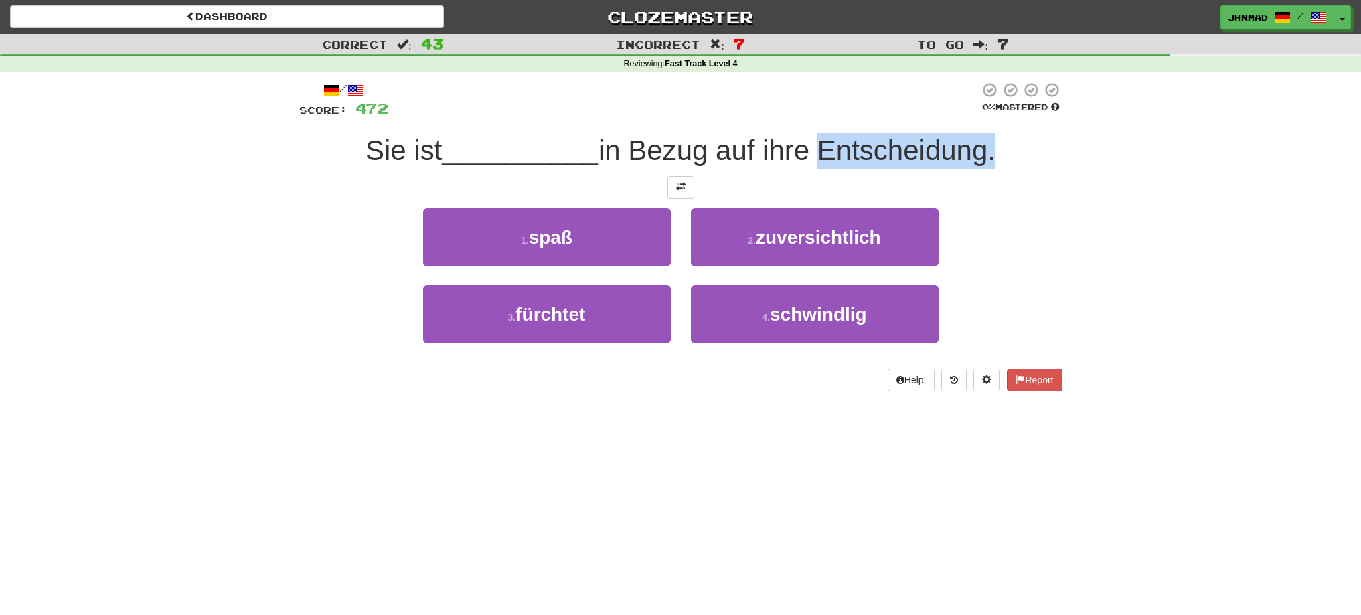
drag, startPoint x: 817, startPoint y: 155, endPoint x: 995, endPoint y: 139, distance: 178.1
click at [995, 139] on span "in Bezug auf ihre Entscheidung." at bounding box center [796, 150] width 397 height 31
click at [986, 116] on div at bounding box center [986, 116] width 0 height 0
click at [1123, 216] on div "Correct : 43 Incorrect : 7 To go : 7 Reviewing : Fast Track Level 4 / Score: 47…" at bounding box center [680, 222] width 1361 height 376
drag, startPoint x: 607, startPoint y: 145, endPoint x: 993, endPoint y: 149, distance: 386.2
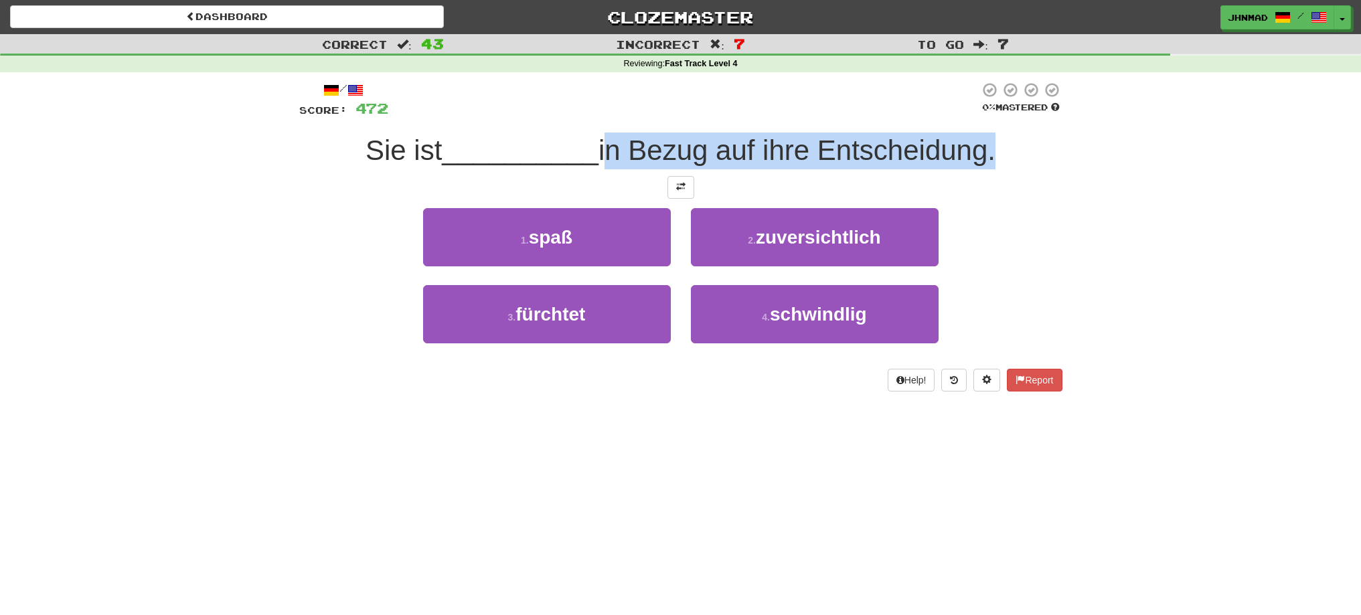
click at [993, 149] on span "in Bezug auf ihre Entscheidung." at bounding box center [796, 150] width 397 height 31
click at [985, 116] on div at bounding box center [985, 116] width 0 height 0
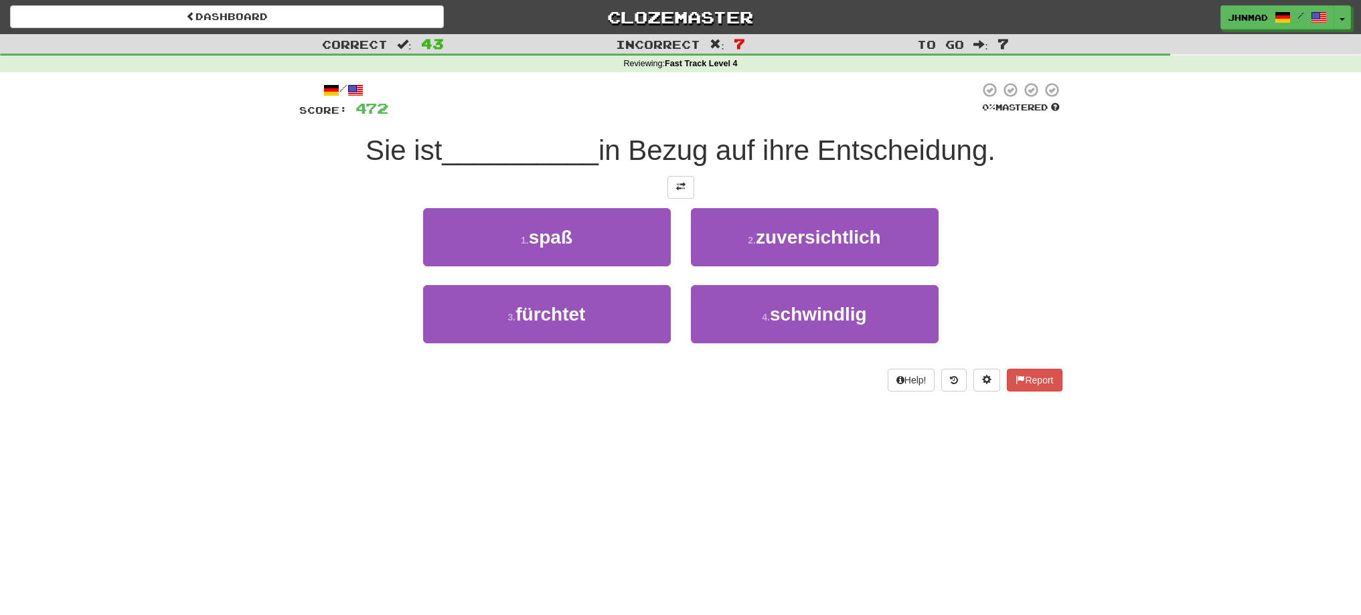
click at [290, 276] on div "Correct : 43 Incorrect : 7 To go : 7 Reviewing : Fast Track Level 4 / Score: 47…" at bounding box center [680, 222] width 1361 height 376
click at [673, 193] on button at bounding box center [680, 187] width 27 height 23
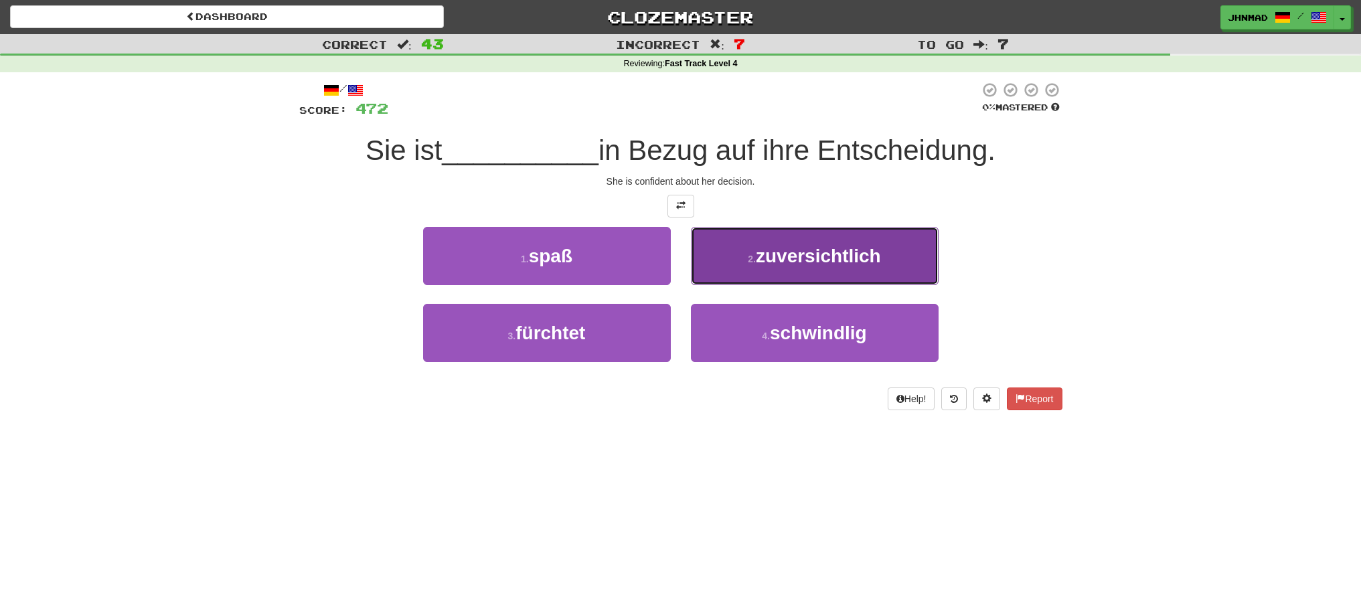
click at [841, 265] on span "zuversichtlich" at bounding box center [818, 256] width 125 height 21
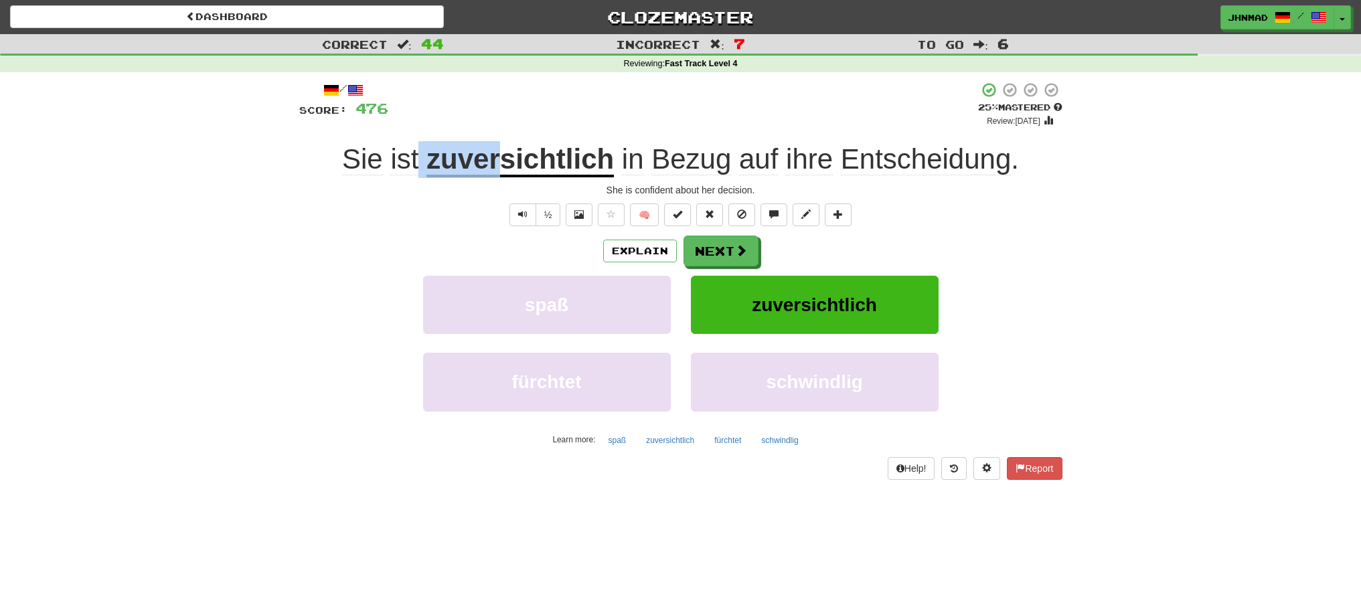
drag, startPoint x: 422, startPoint y: 165, endPoint x: 500, endPoint y: 150, distance: 79.2
click at [500, 150] on div "Sie ist zuversichtlich in Bezug auf ihre Entscheidung ." at bounding box center [680, 159] width 763 height 37
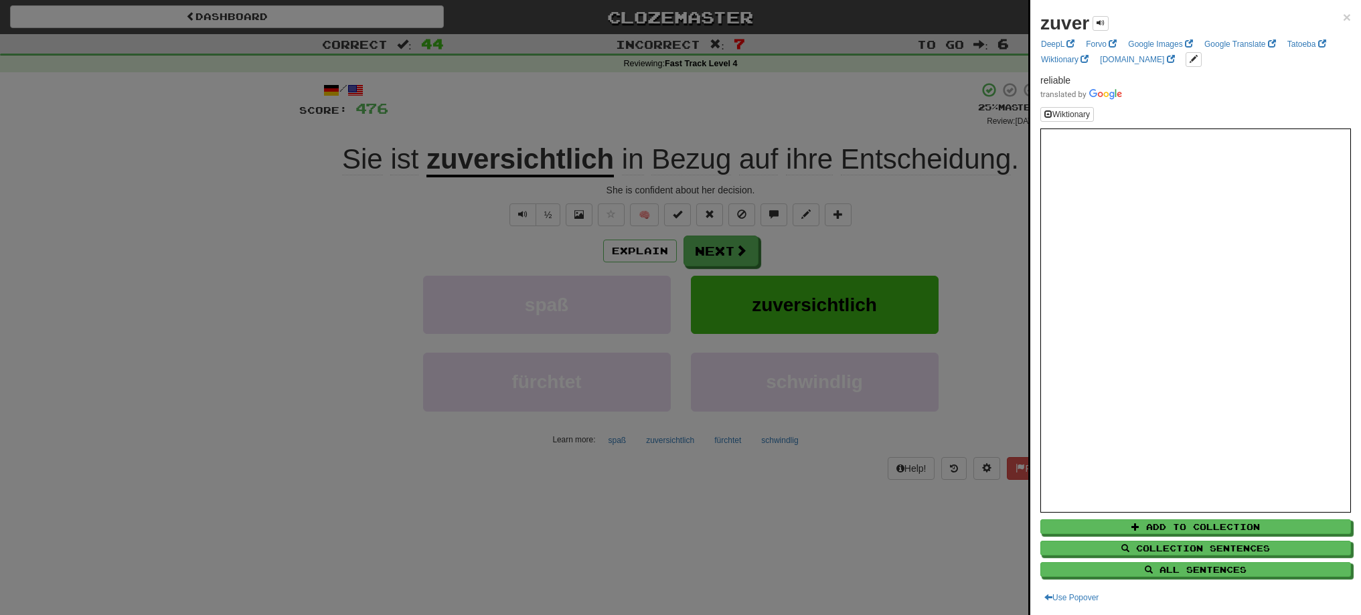
drag, startPoint x: 428, startPoint y: 270, endPoint x: 451, endPoint y: 262, distance: 24.1
click at [437, 268] on div at bounding box center [680, 307] width 1361 height 615
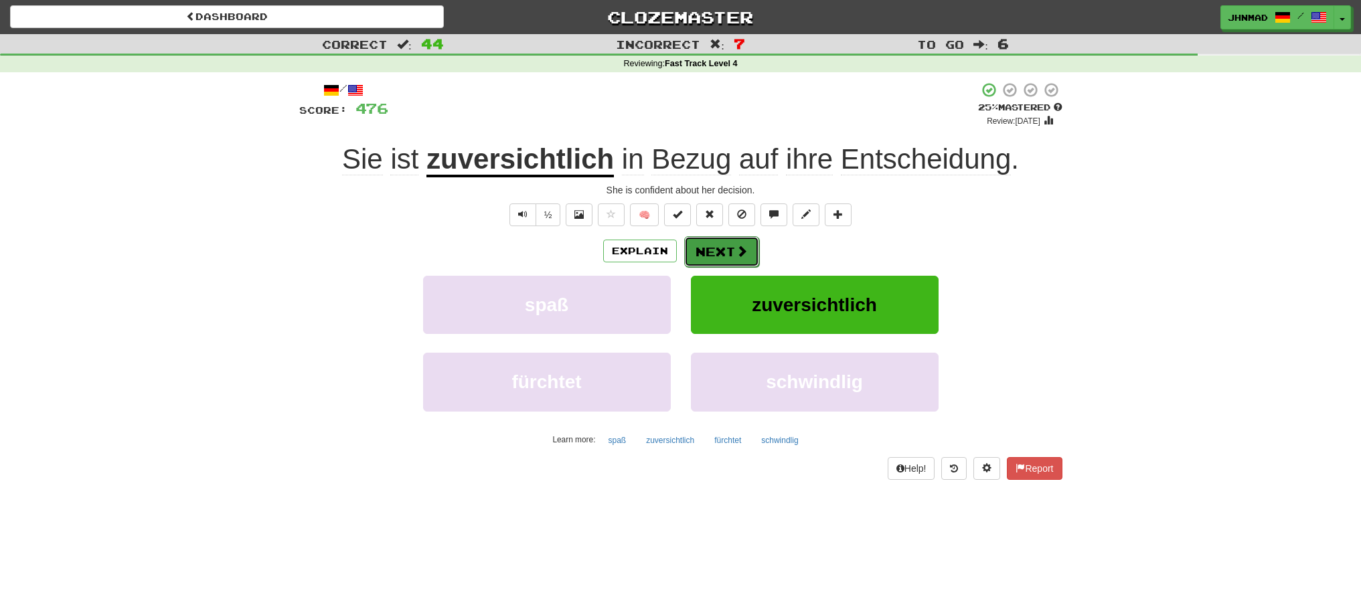
click at [696, 249] on button "Next" at bounding box center [721, 251] width 75 height 31
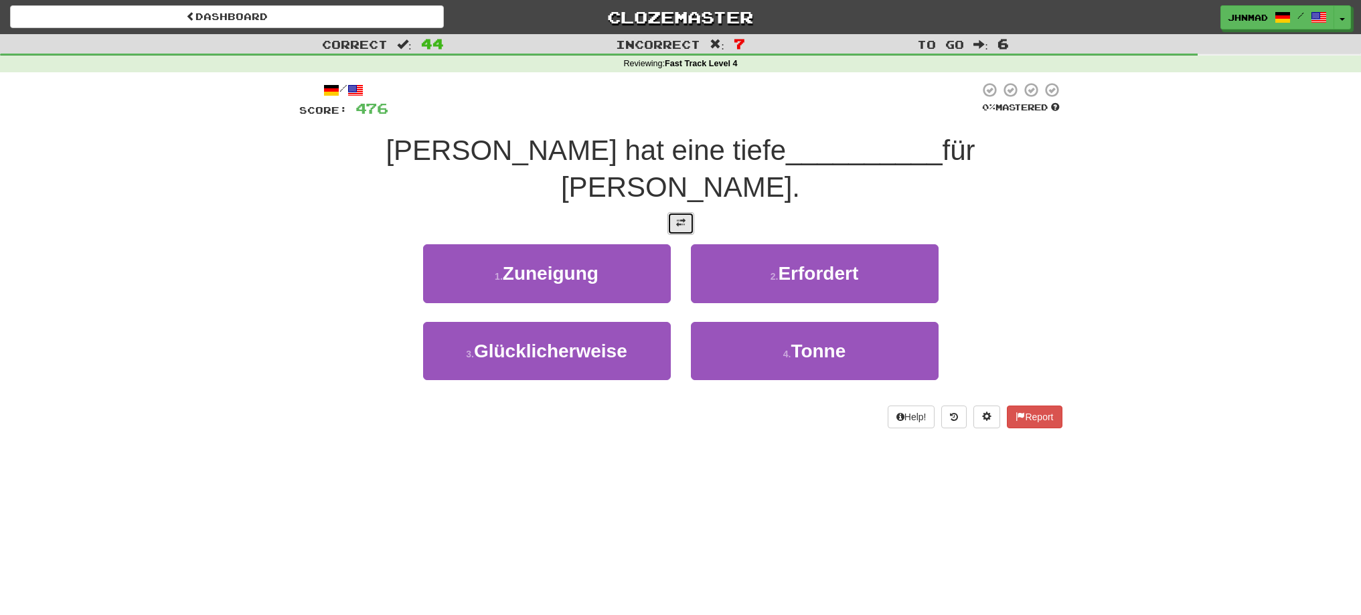
click at [679, 218] on span at bounding box center [680, 222] width 9 height 9
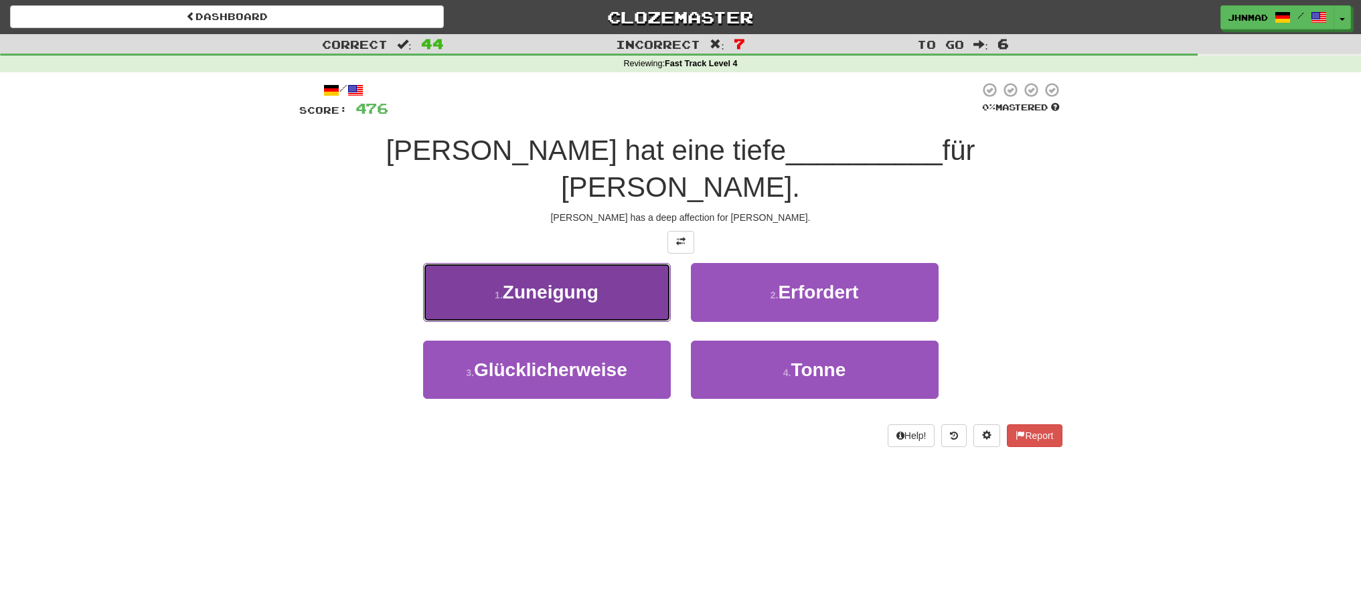
click at [558, 282] on span "Zuneigung" at bounding box center [551, 292] width 96 height 21
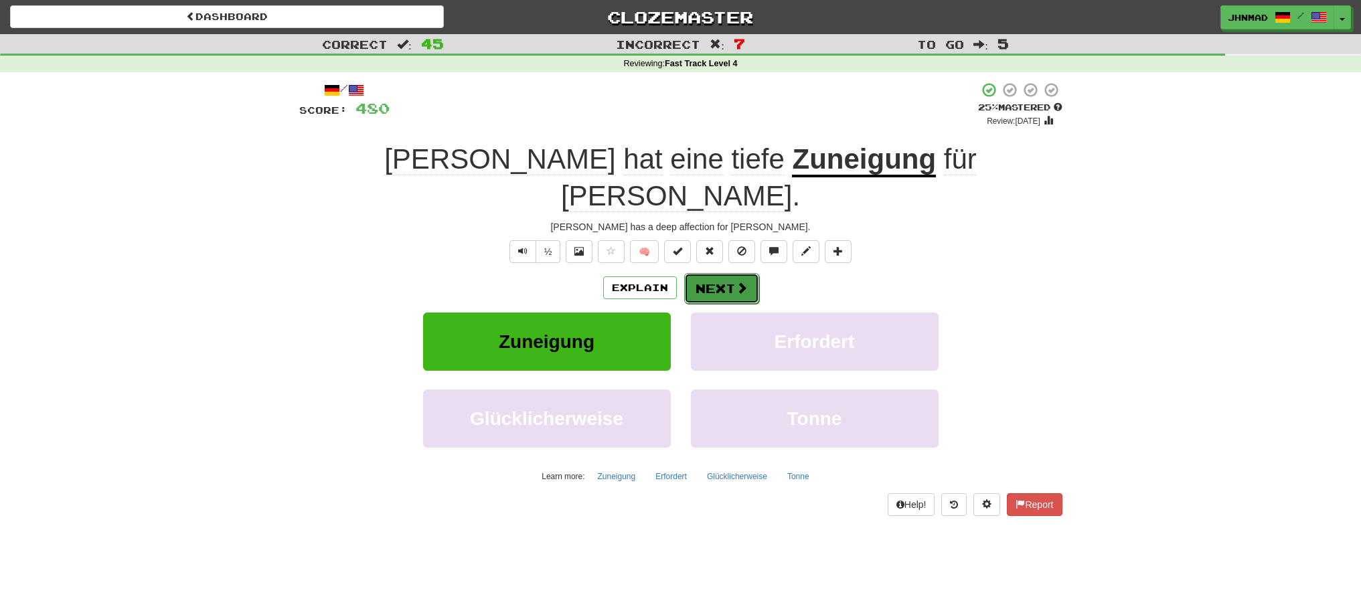
click at [699, 273] on button "Next" at bounding box center [721, 288] width 75 height 31
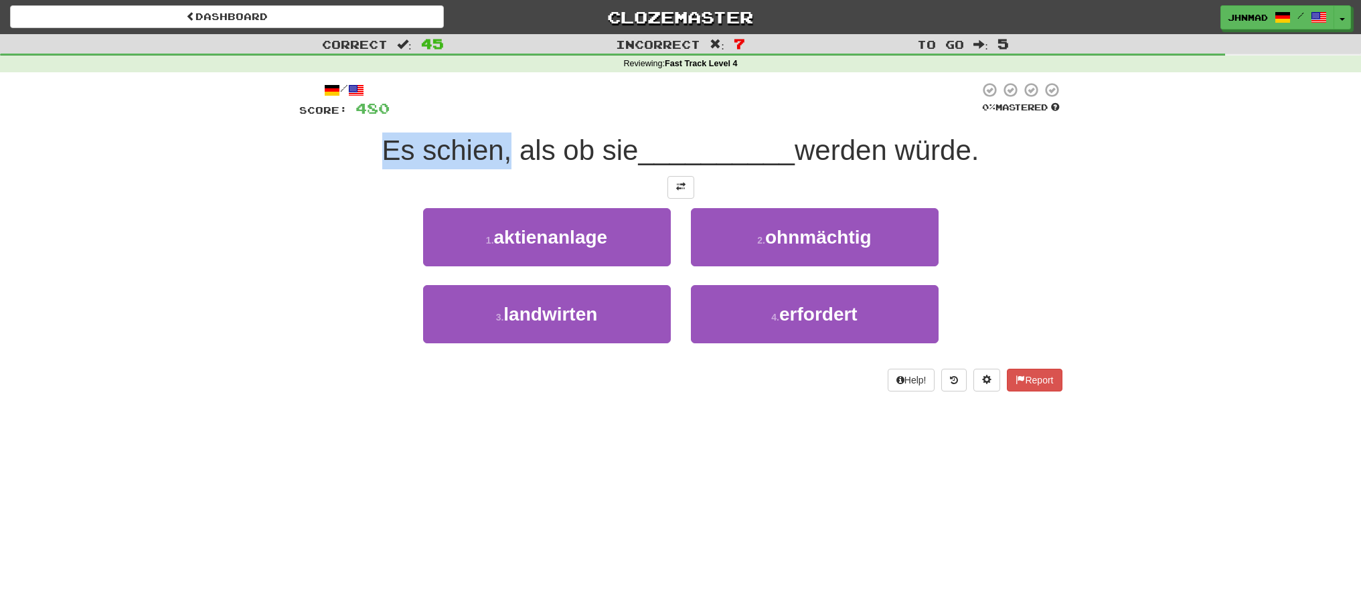
drag, startPoint x: 369, startPoint y: 151, endPoint x: 501, endPoint y: 152, distance: 131.9
click at [501, 152] on div "Es schien, als ob sie __________ werden würde." at bounding box center [680, 151] width 763 height 37
click at [492, 167] on div at bounding box center [492, 167] width 0 height 0
drag, startPoint x: 191, startPoint y: 204, endPoint x: 249, endPoint y: 181, distance: 62.1
click at [198, 202] on div "Correct : 45 Incorrect : 7 To go : 5 Reviewing : Fast Track Level 4 / Score: 48…" at bounding box center [680, 222] width 1361 height 376
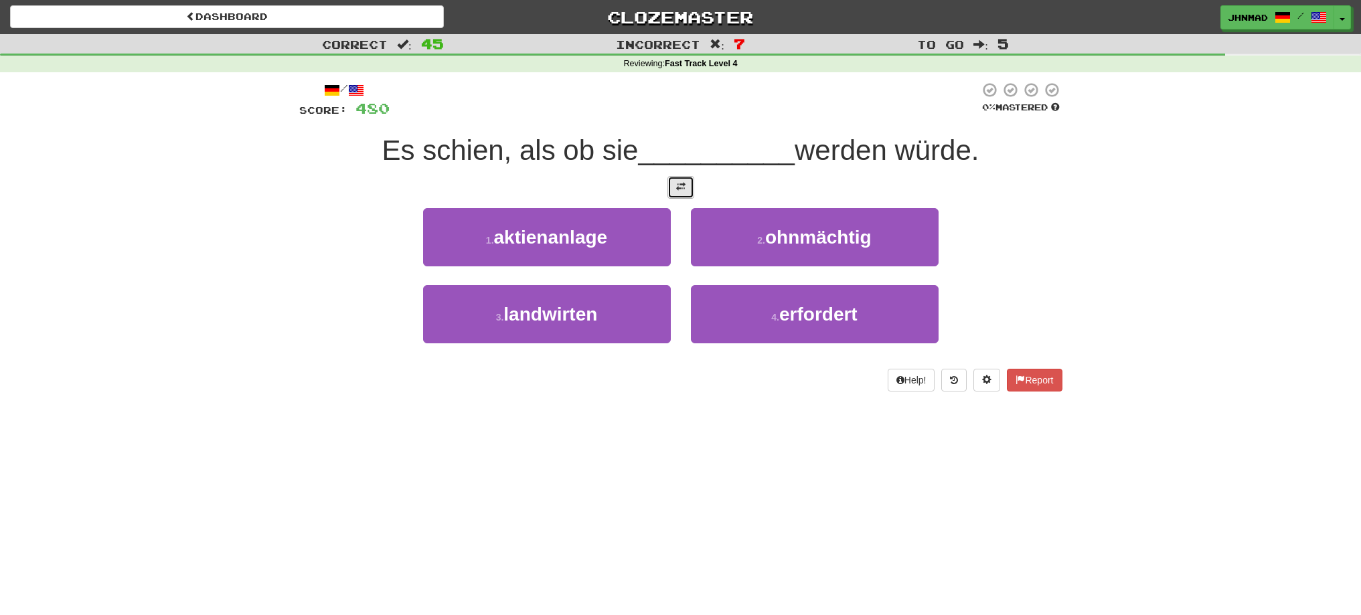
click at [672, 184] on button at bounding box center [680, 187] width 27 height 23
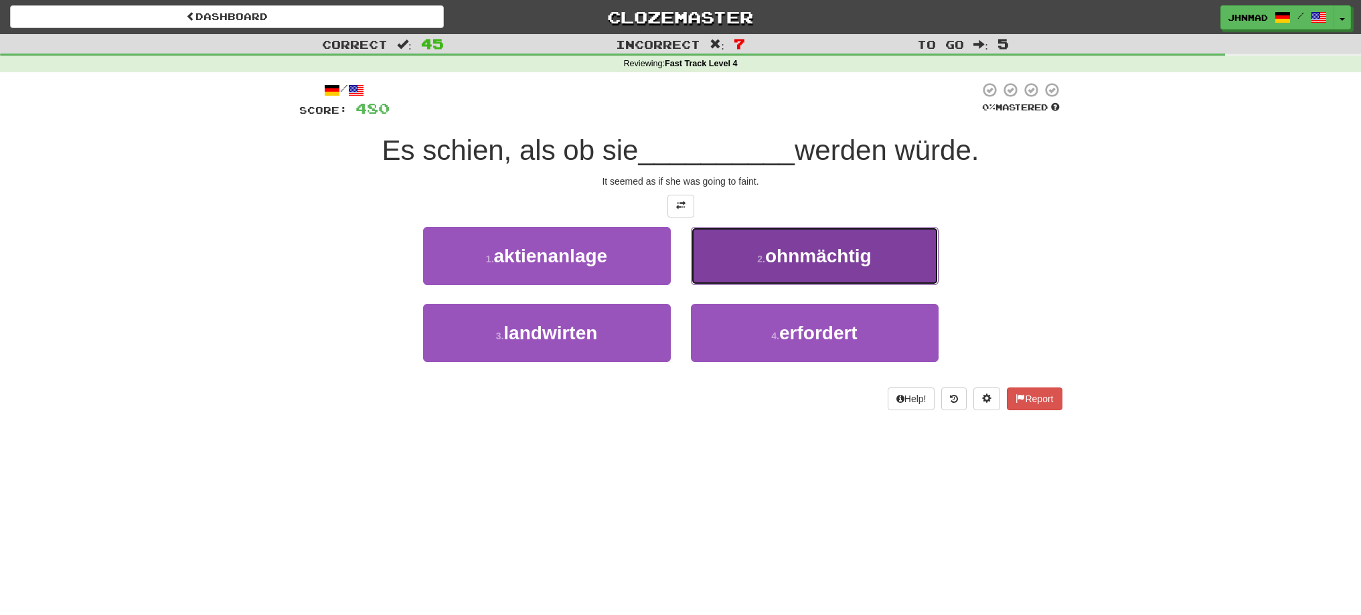
click at [801, 261] on span "ohnmächtig" at bounding box center [818, 256] width 106 height 21
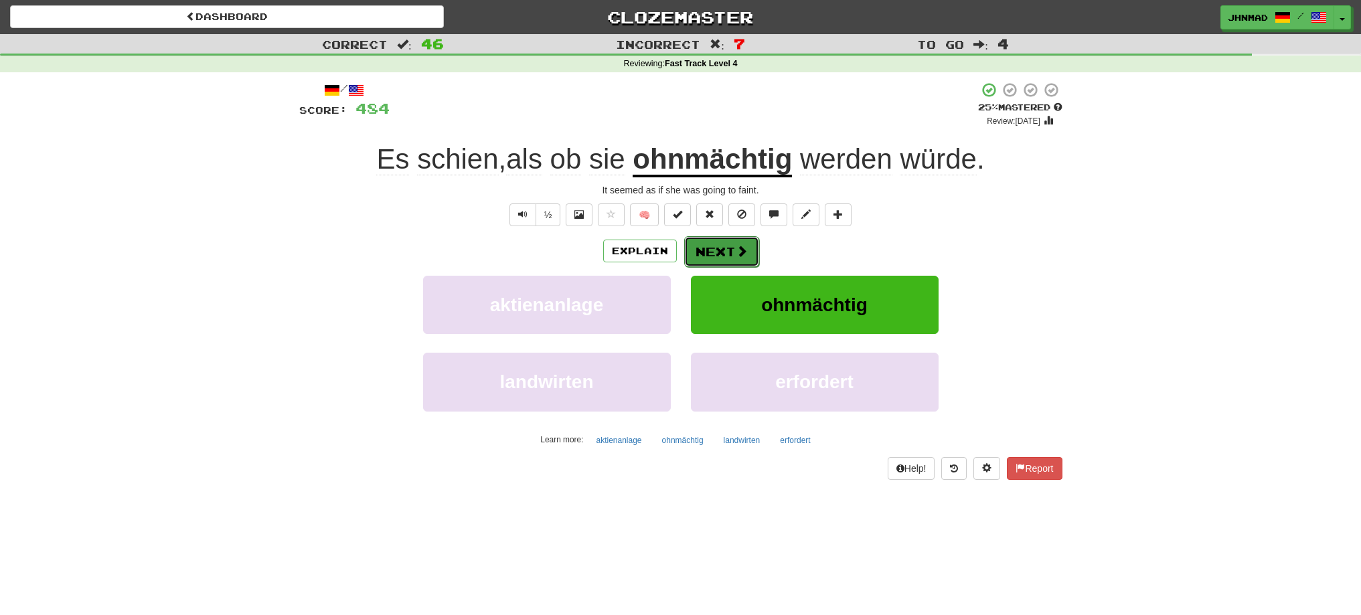
click at [726, 253] on button "Next" at bounding box center [721, 251] width 75 height 31
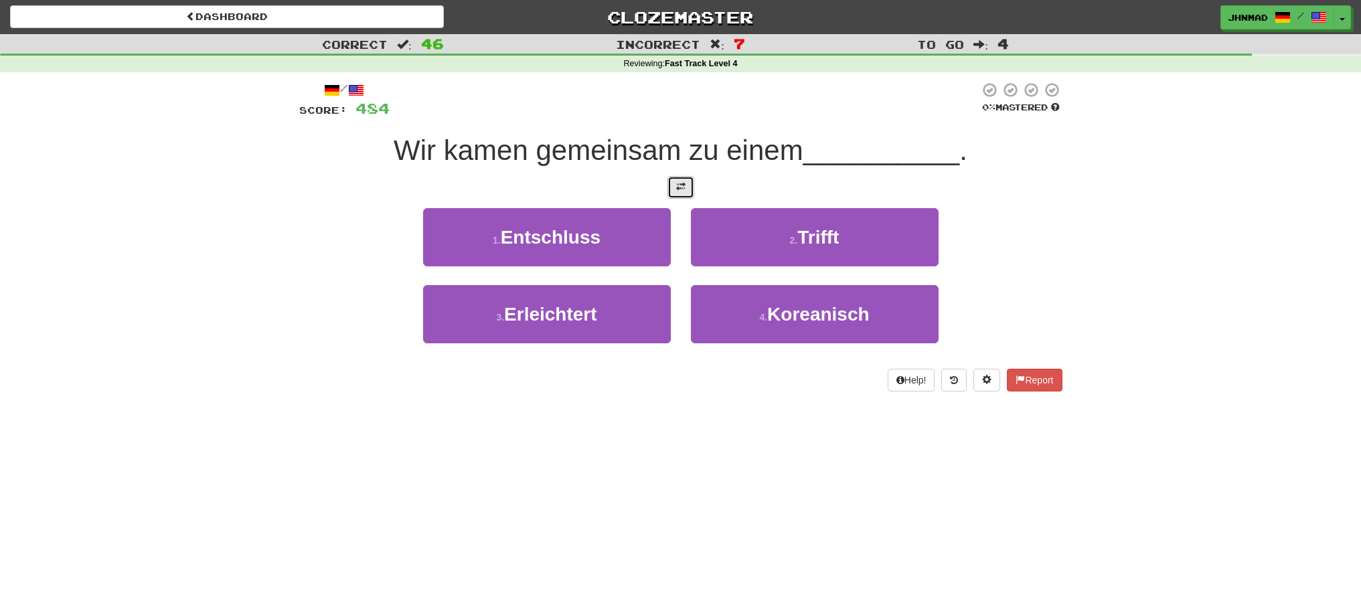
click at [676, 191] on span at bounding box center [680, 186] width 9 height 9
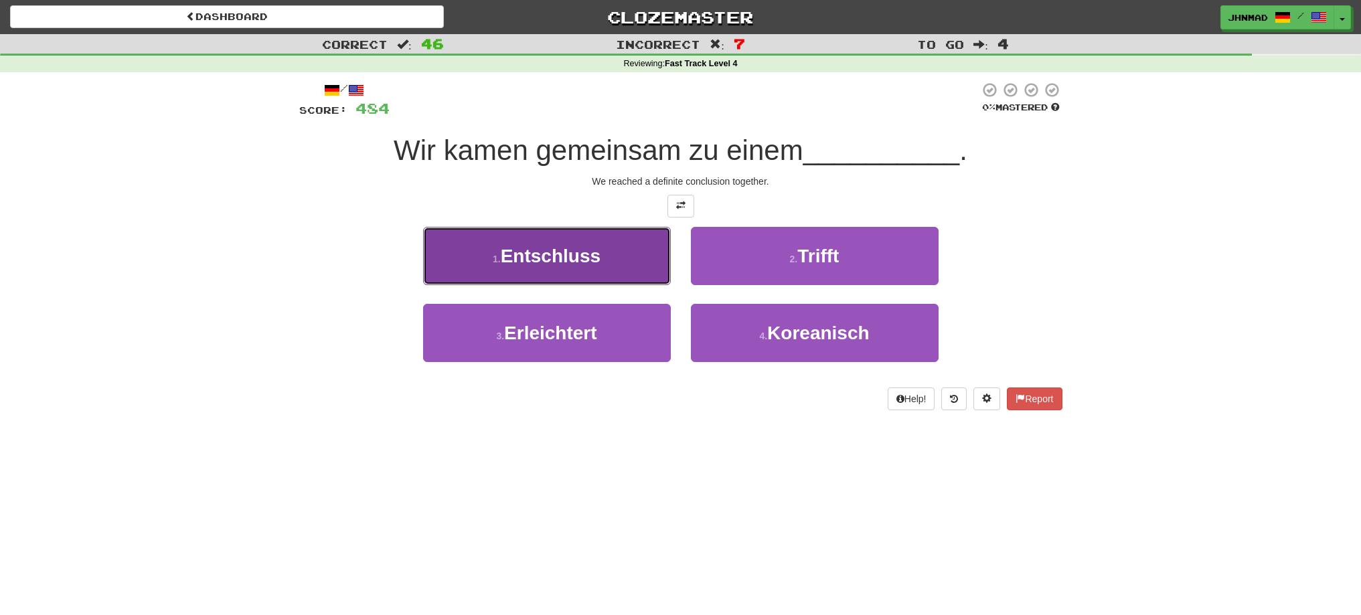
click at [573, 259] on span "Entschluss" at bounding box center [551, 256] width 100 height 21
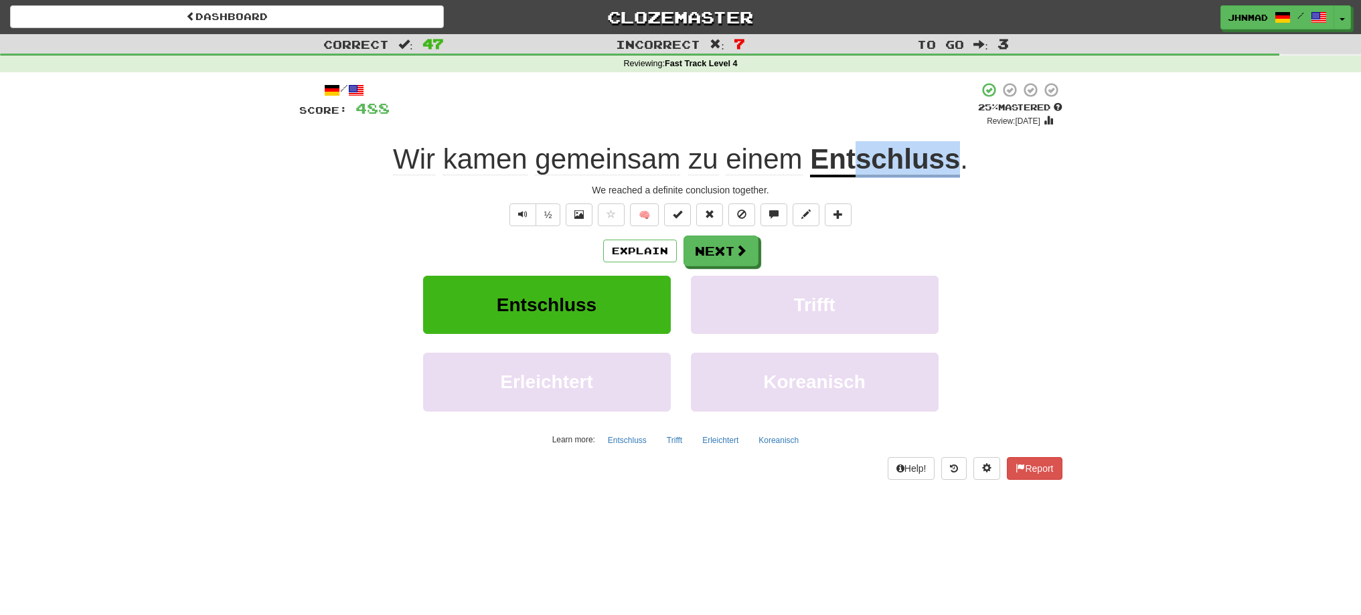
drag, startPoint x: 855, startPoint y: 159, endPoint x: 957, endPoint y: 137, distance: 104.1
click at [957, 137] on div "/ Score: 488 + 4 25 % Mastered Review: 2025-09-21 Wir kamen gemeinsam zu einem …" at bounding box center [680, 281] width 763 height 398
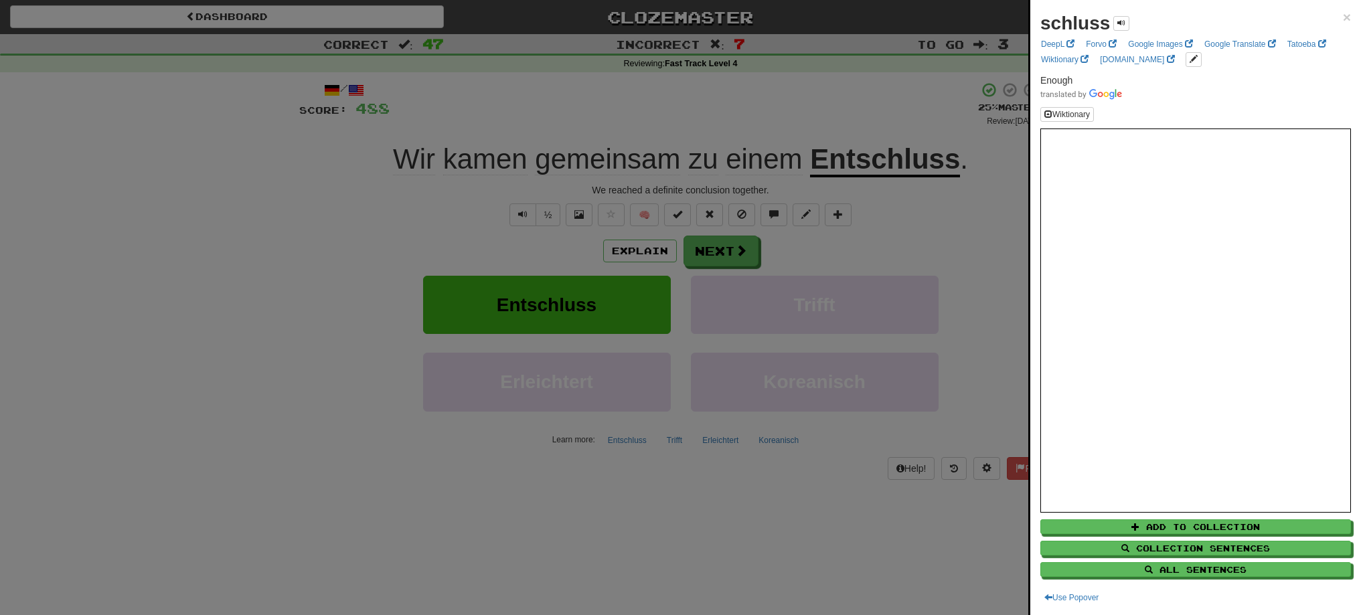
click at [910, 109] on div at bounding box center [680, 307] width 1361 height 615
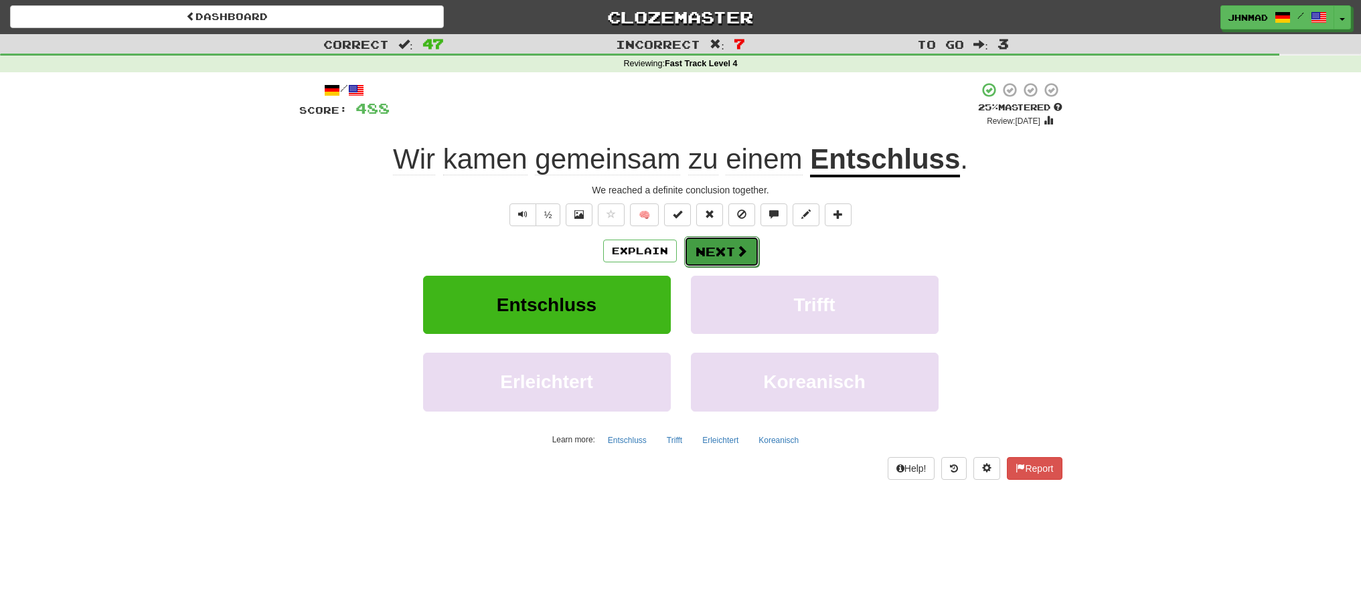
click at [712, 262] on button "Next" at bounding box center [721, 251] width 75 height 31
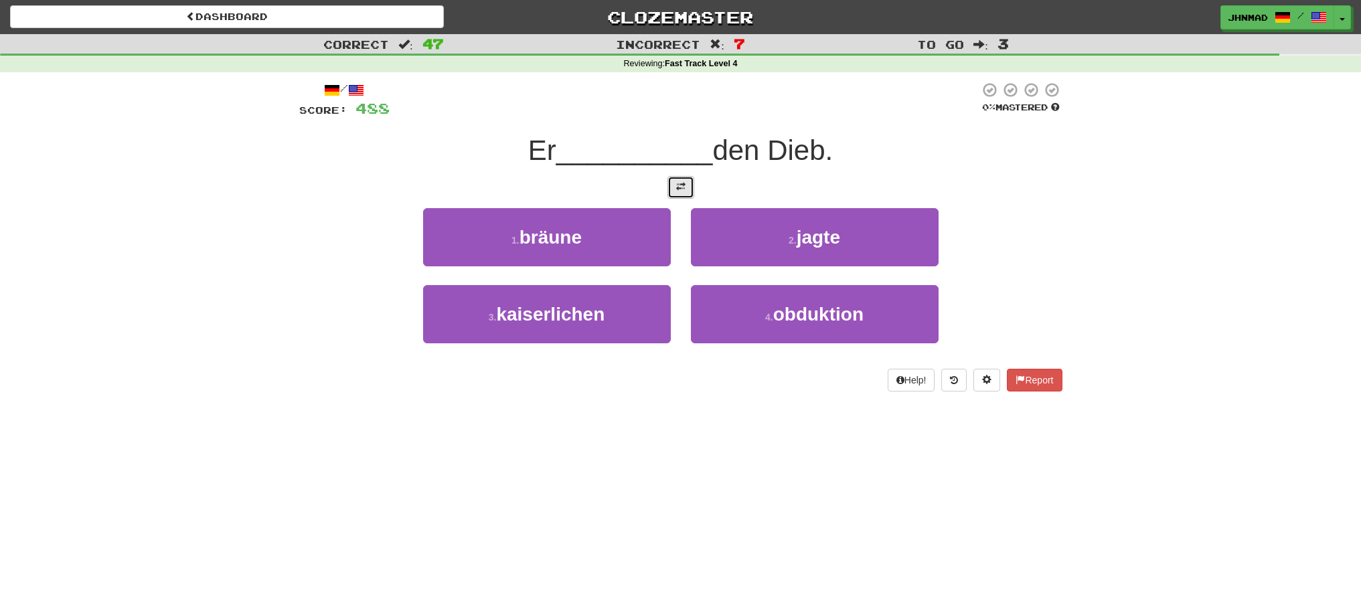
click at [677, 197] on button at bounding box center [680, 187] width 27 height 23
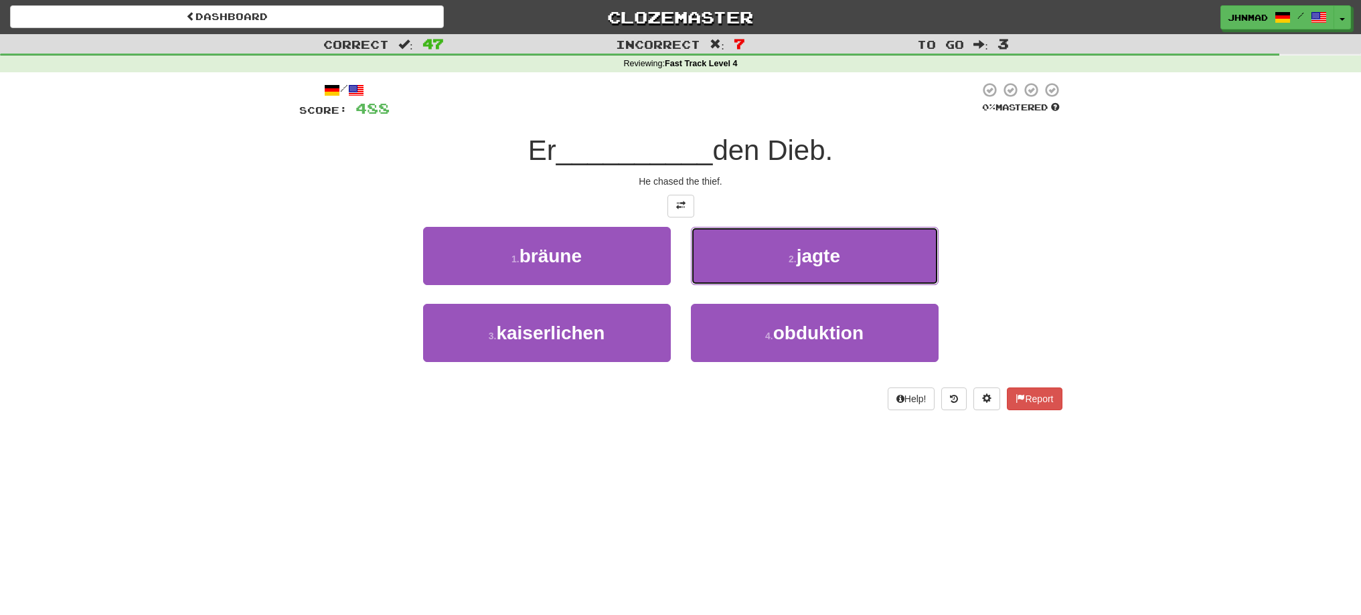
click at [741, 269] on button "2 . jagte" at bounding box center [815, 256] width 248 height 58
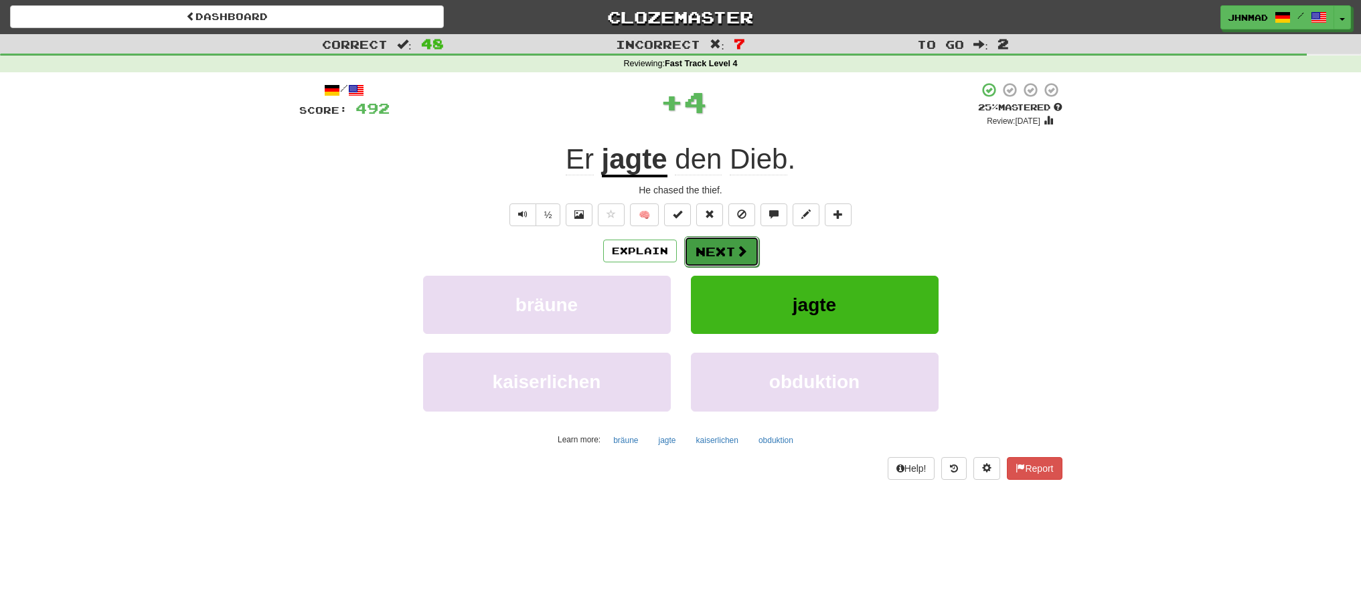
click at [695, 248] on button "Next" at bounding box center [721, 251] width 75 height 31
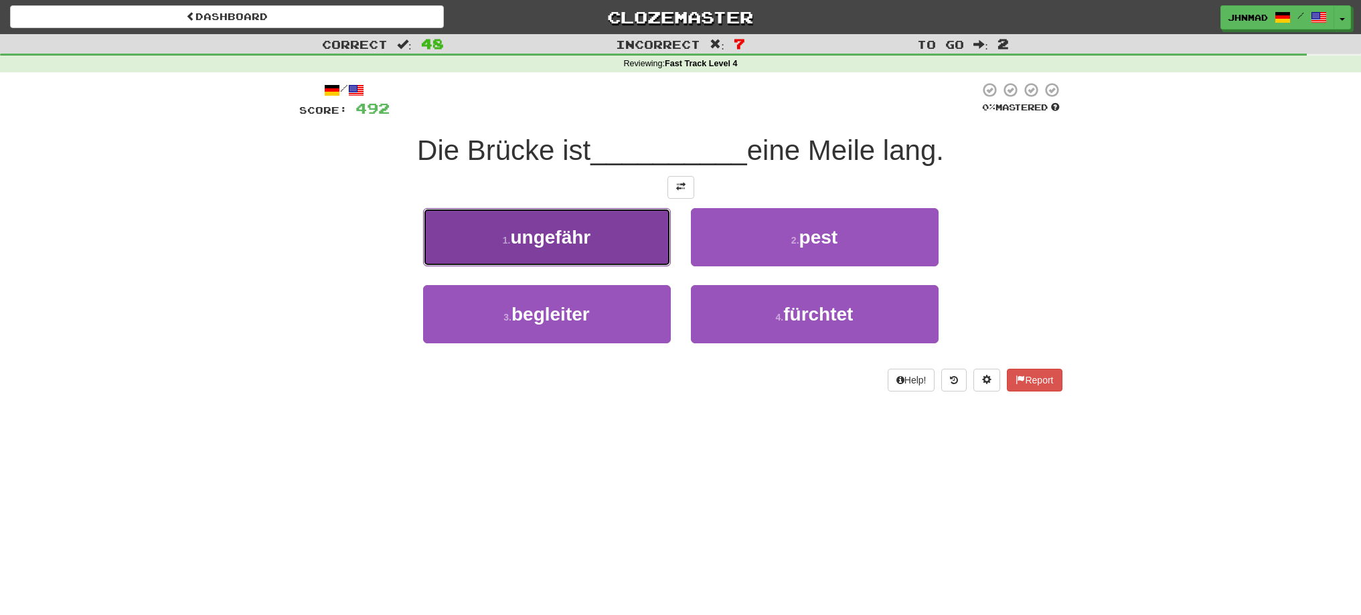
click at [598, 245] on button "1 . ungefähr" at bounding box center [547, 237] width 248 height 58
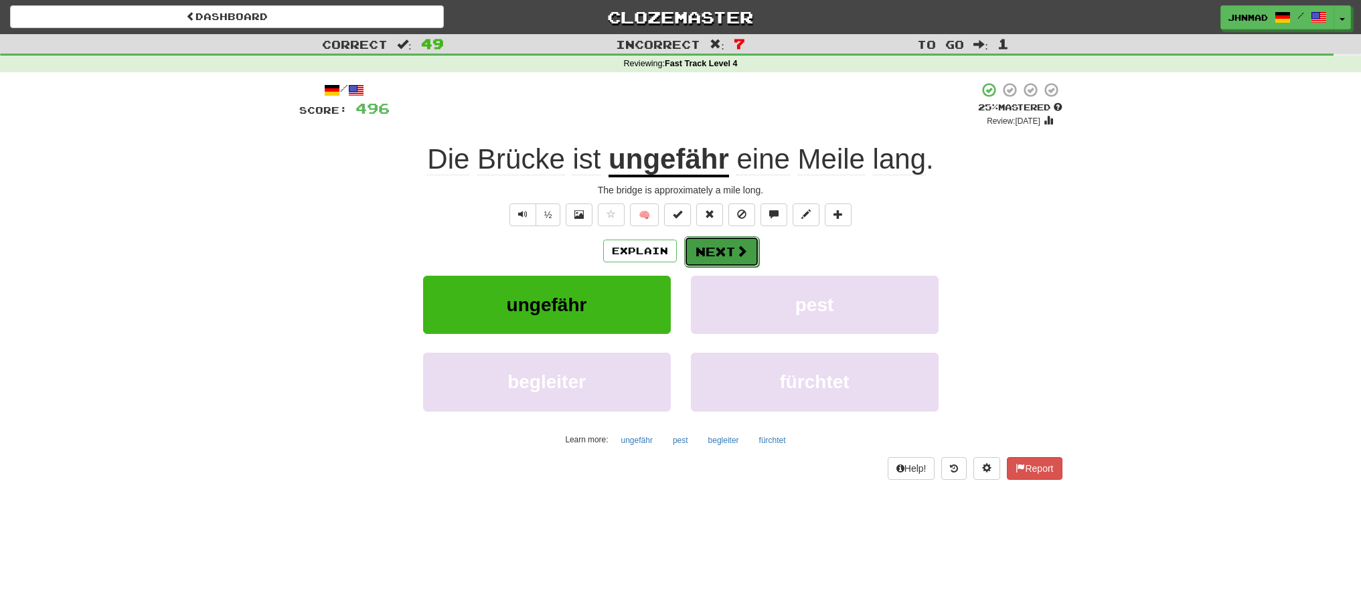
click at [712, 249] on button "Next" at bounding box center [721, 251] width 75 height 31
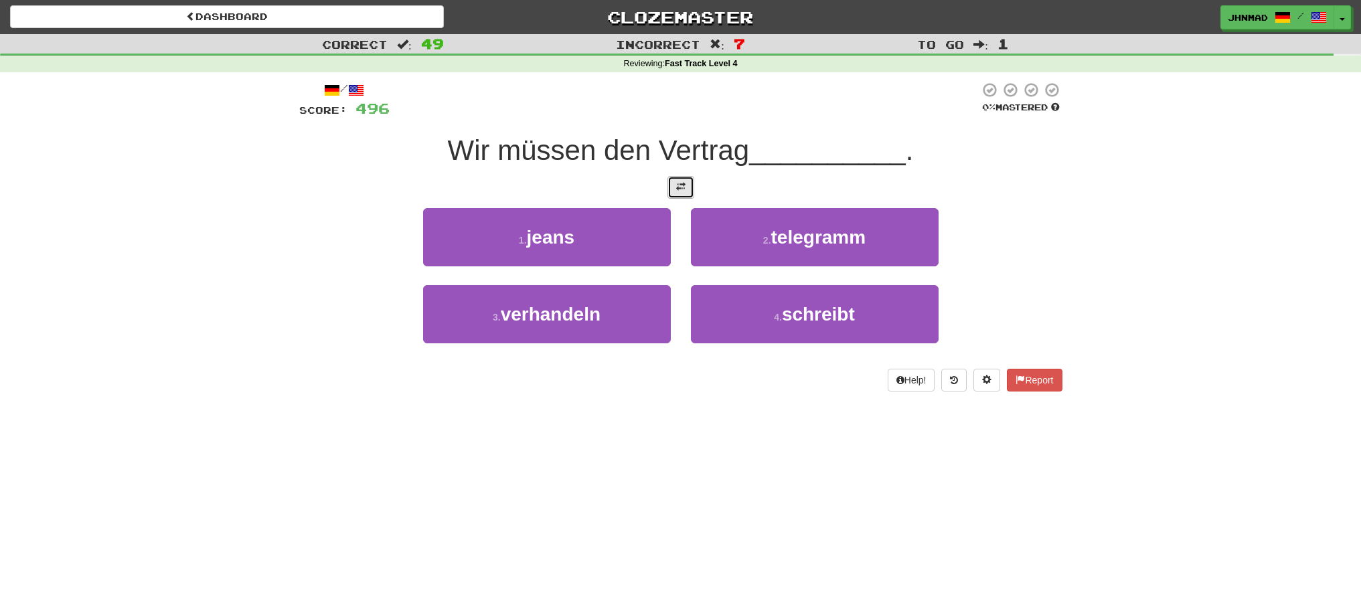
click at [679, 185] on span at bounding box center [680, 186] width 9 height 9
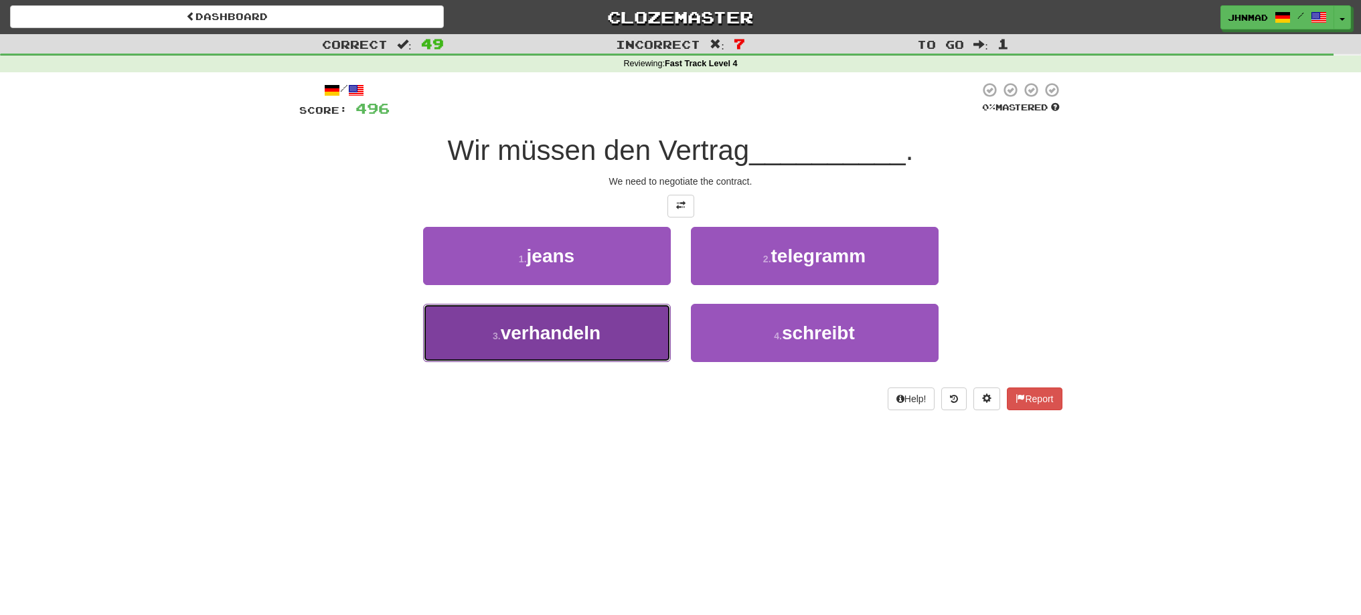
click at [519, 335] on span "verhandeln" at bounding box center [551, 333] width 100 height 21
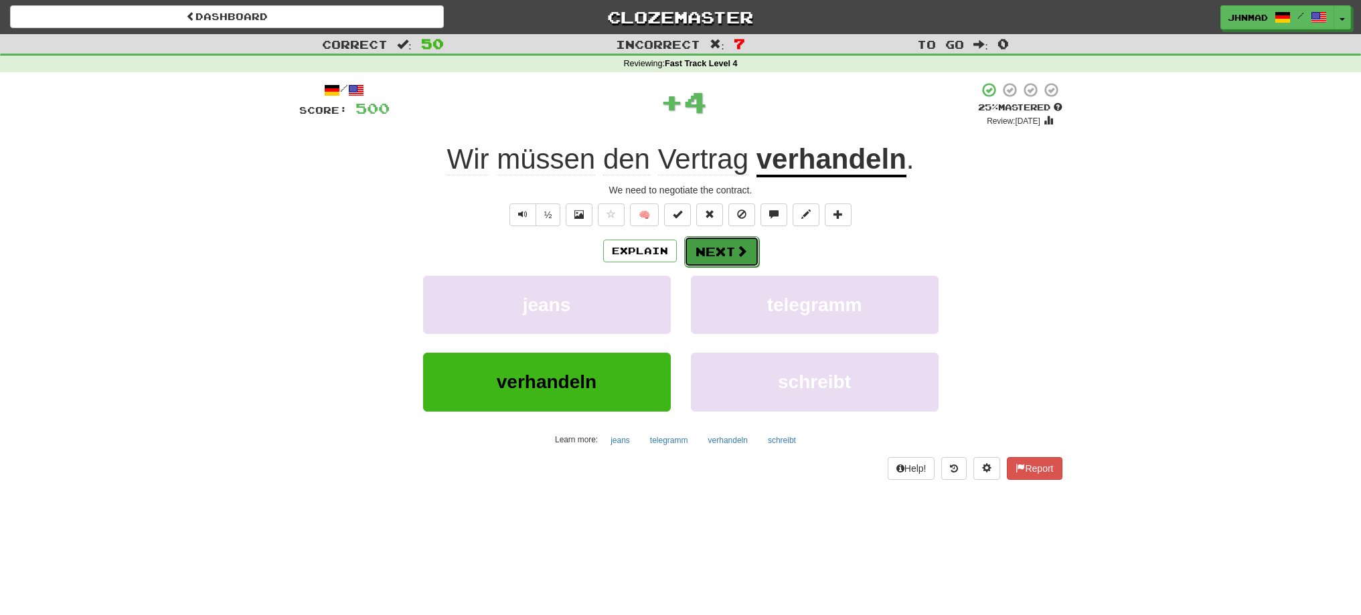
click at [732, 255] on button "Next" at bounding box center [721, 251] width 75 height 31
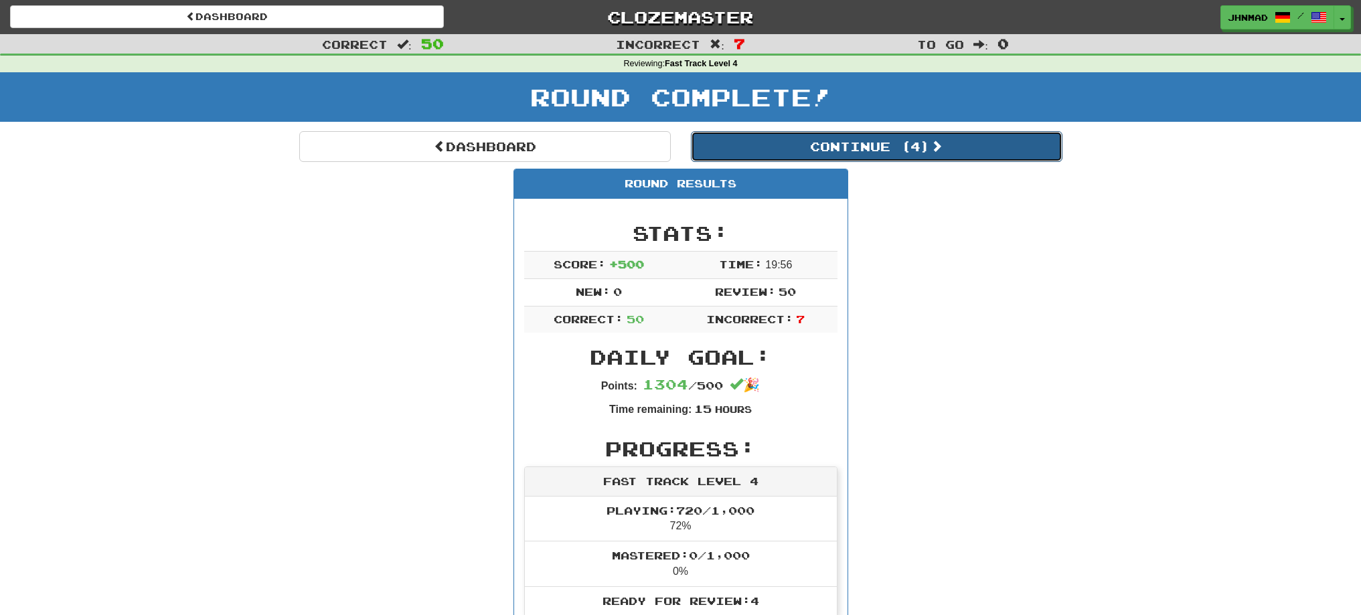
click at [932, 151] on button "Continue ( 4 )" at bounding box center [876, 146] width 371 height 31
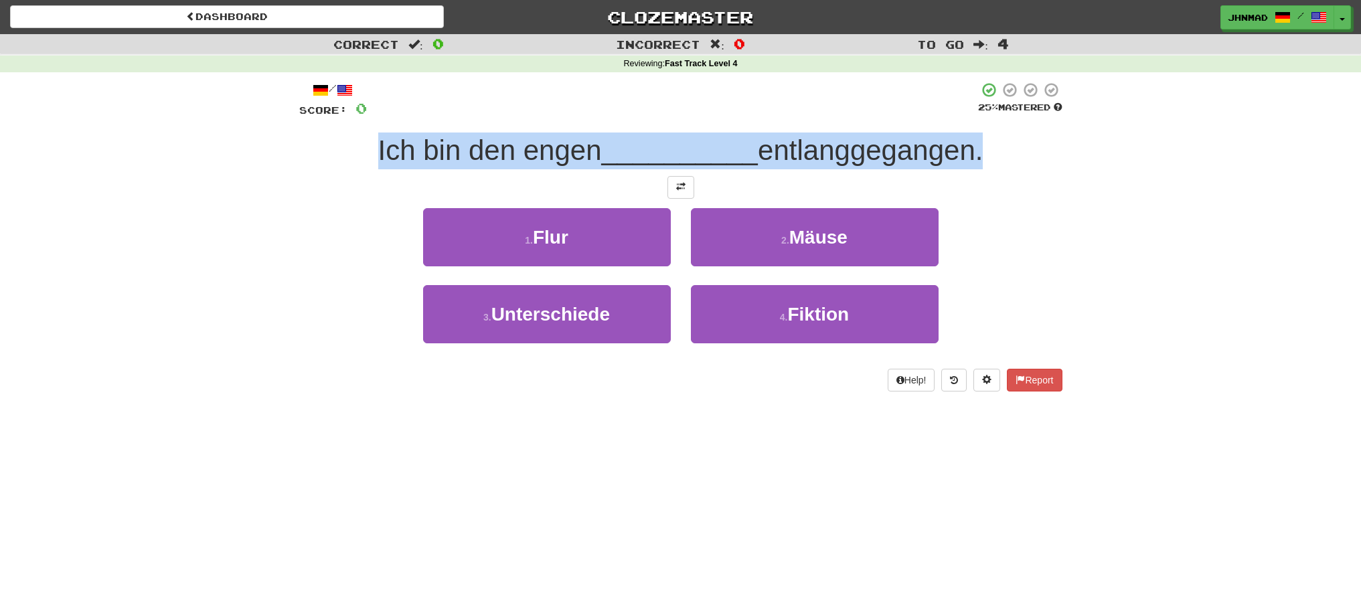
drag, startPoint x: 374, startPoint y: 153, endPoint x: 978, endPoint y: 141, distance: 604.6
click at [978, 141] on div "Ich bin den engen __________ entlanggegangen." at bounding box center [680, 151] width 763 height 37
click at [969, 116] on div at bounding box center [969, 116] width 0 height 0
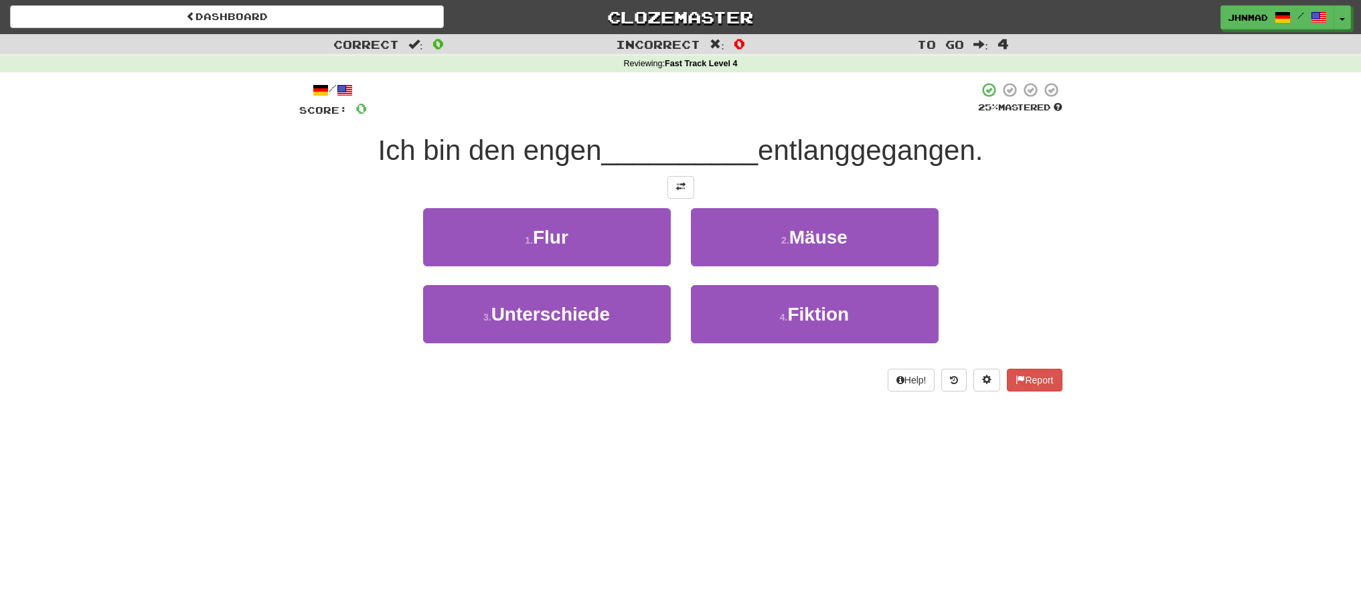
click at [286, 242] on div "Correct : 0 Incorrect : 0 To go : 4 Reviewing : Fast Track Level 4 / Score: 0 2…" at bounding box center [680, 222] width 1361 height 376
drag, startPoint x: 344, startPoint y: 151, endPoint x: 592, endPoint y: 147, distance: 247.7
click at [592, 147] on div "Ich bin den engen __________ entlanggegangen." at bounding box center [680, 151] width 763 height 37
click at [583, 116] on div at bounding box center [583, 116] width 0 height 0
click at [218, 218] on div "Correct : 0 Incorrect : 0 To go : 4 Reviewing : Fast Track Level 4 / Score: 0 2…" at bounding box center [680, 222] width 1361 height 376
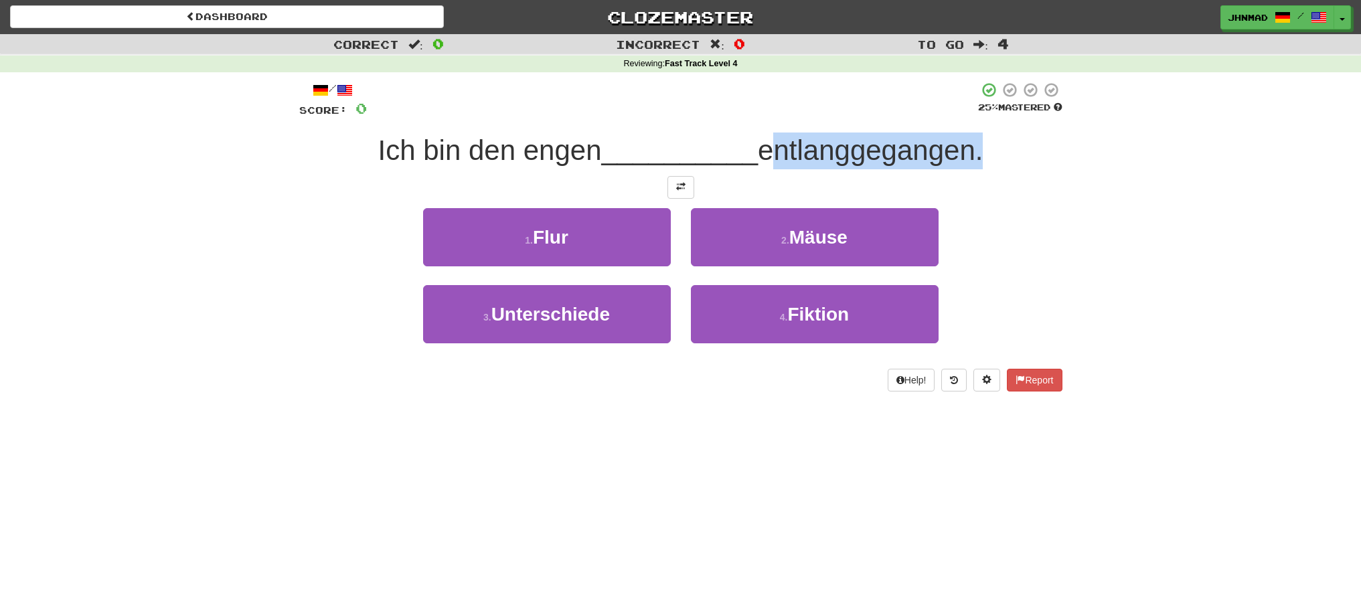
drag, startPoint x: 765, startPoint y: 153, endPoint x: 979, endPoint y: 127, distance: 215.8
click at [979, 127] on div "/ Score: 0 25 % Mastered Ich bin den engen __________ entlanggegangen. 1 . Flur…" at bounding box center [680, 237] width 763 height 310
click at [971, 116] on div at bounding box center [971, 116] width 0 height 0
click at [410, 440] on div "Dashboard Clozemaster jhnmad / Toggle Dropdown Dashboard Leaderboard Activity F…" at bounding box center [680, 307] width 1361 height 615
click at [679, 189] on span at bounding box center [680, 186] width 9 height 9
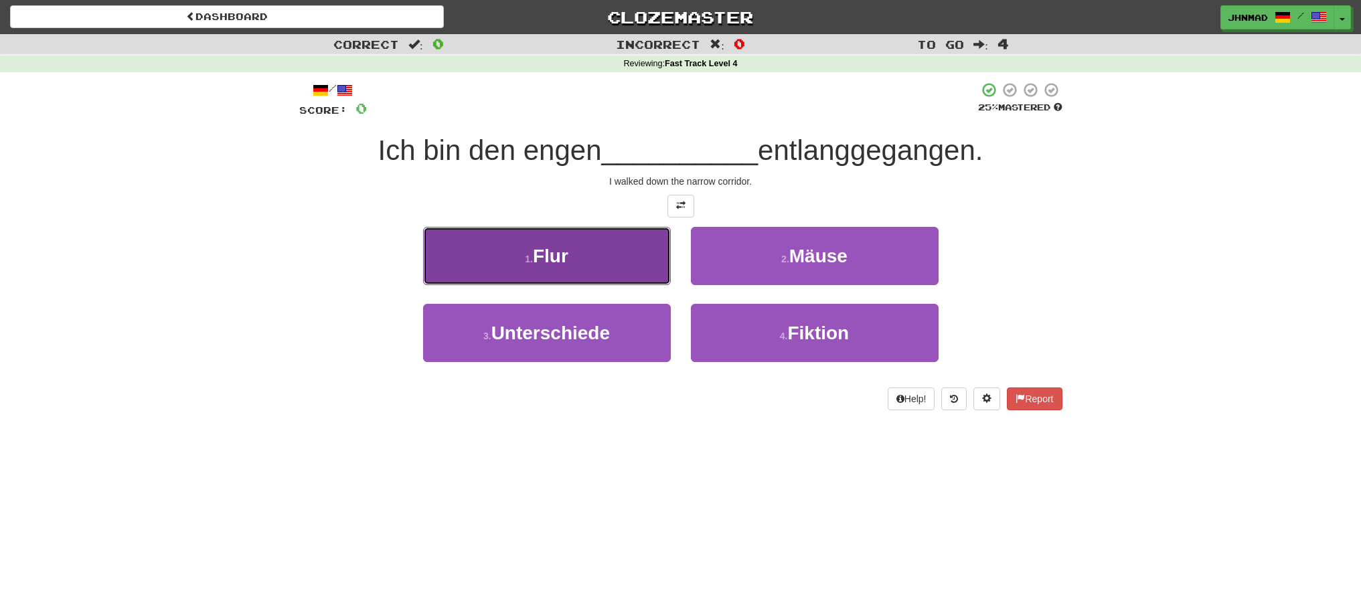
click at [521, 266] on button "1 . Flur" at bounding box center [547, 256] width 248 height 58
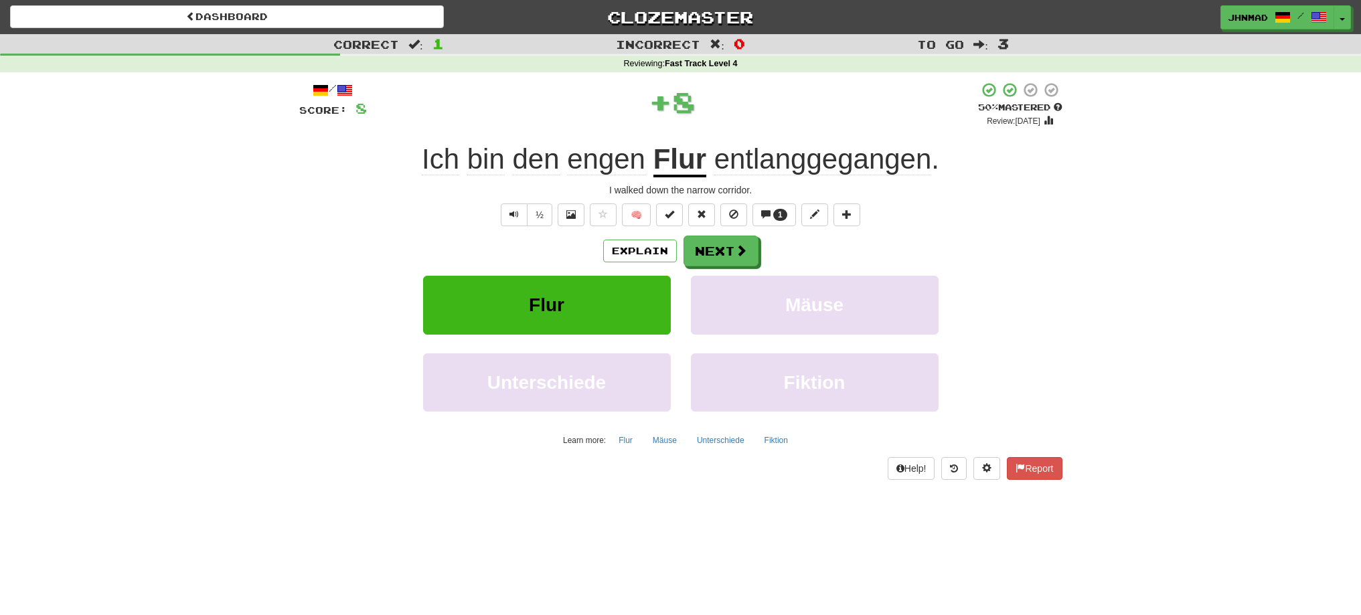
click at [680, 163] on u "Flur" at bounding box center [679, 160] width 53 height 34
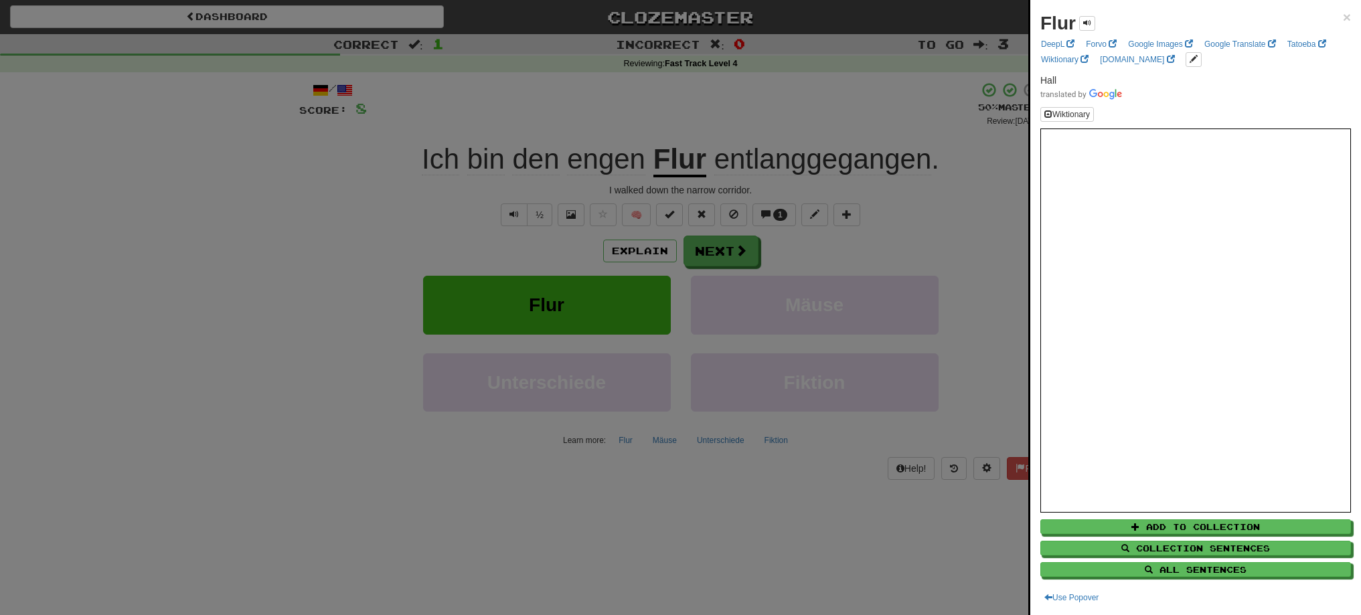
click at [720, 248] on div at bounding box center [680, 307] width 1361 height 615
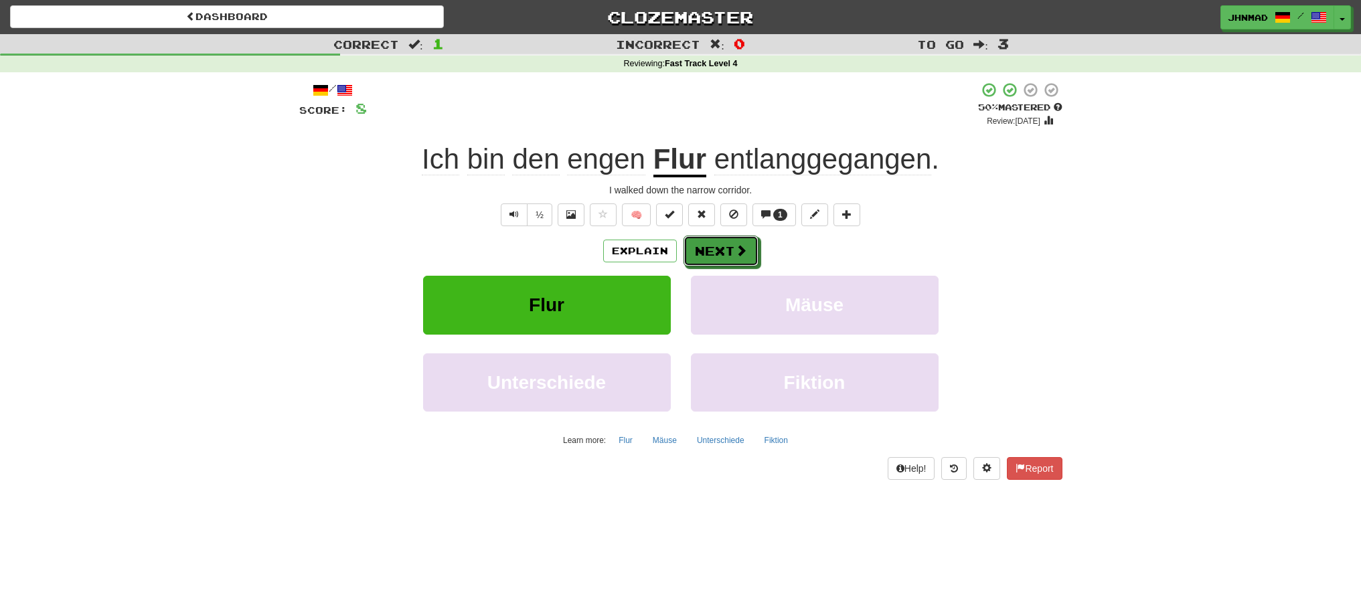
click at [720, 248] on button "Next" at bounding box center [720, 251] width 75 height 31
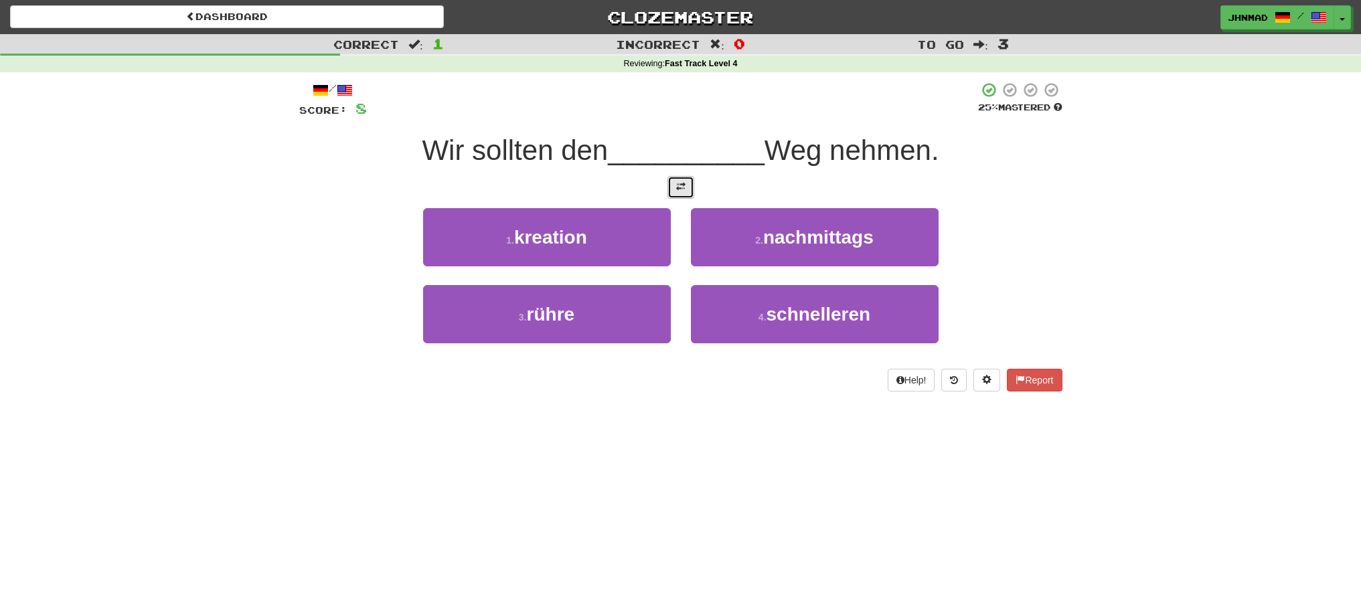
click at [685, 195] on button at bounding box center [680, 187] width 27 height 23
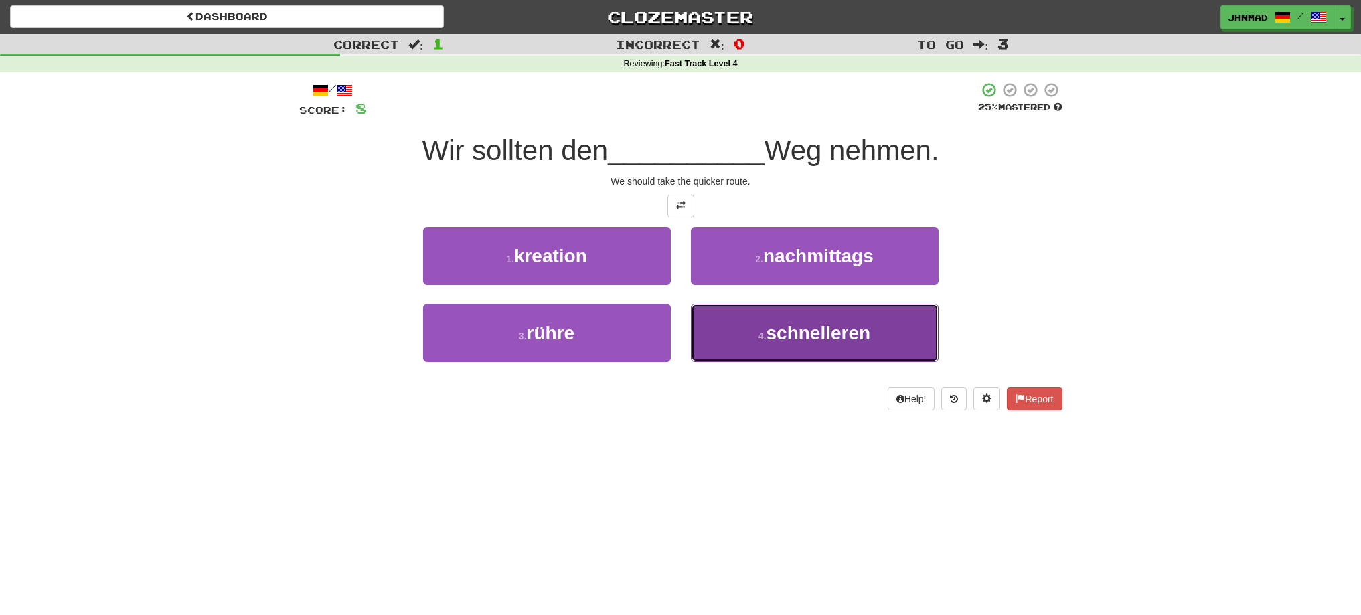
click at [778, 336] on span "schnelleren" at bounding box center [818, 333] width 104 height 21
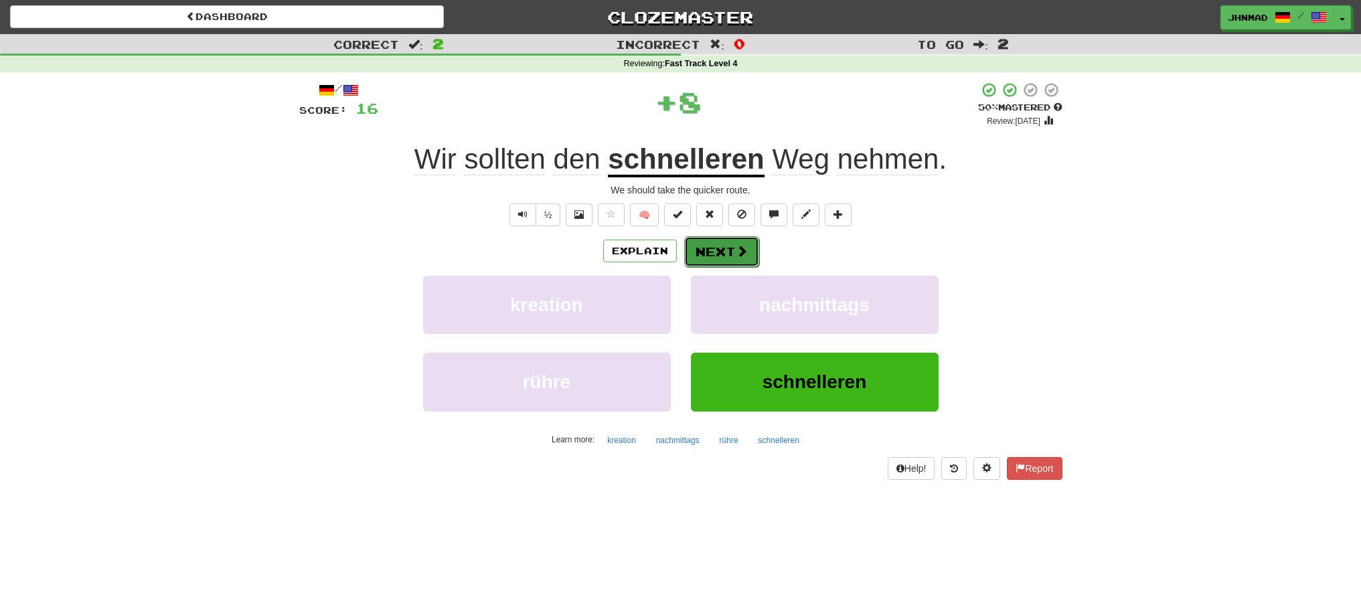
click at [725, 255] on button "Next" at bounding box center [721, 251] width 75 height 31
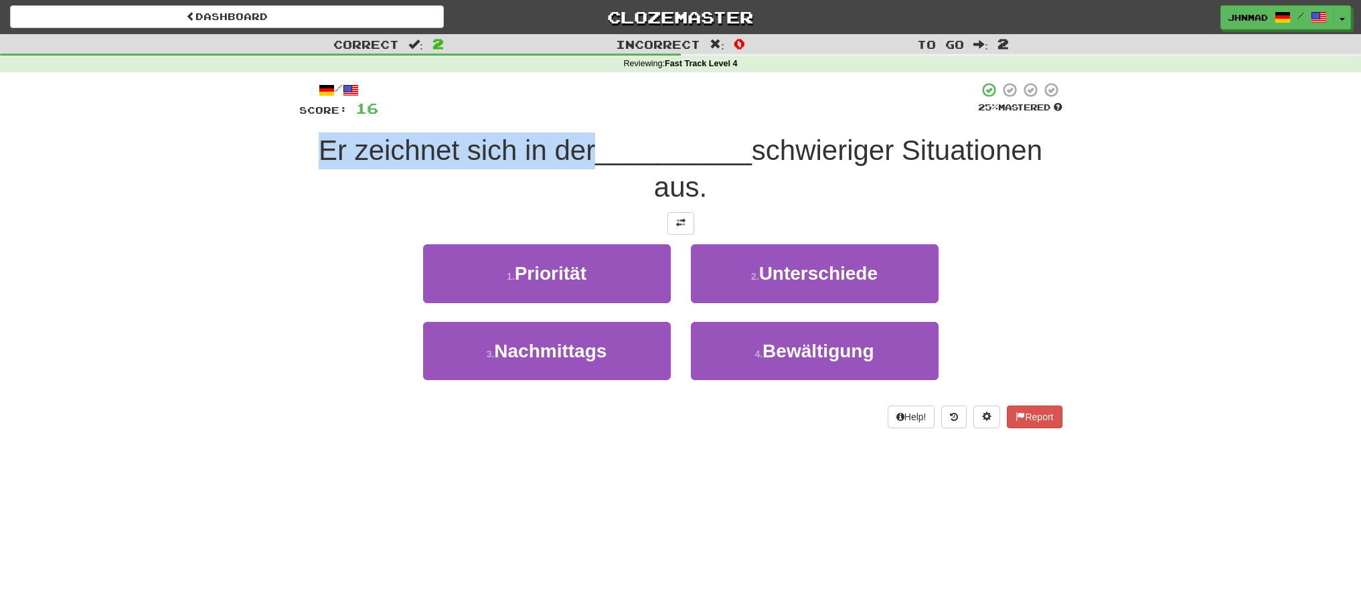
drag, startPoint x: 311, startPoint y: 151, endPoint x: 586, endPoint y: 153, distance: 275.8
click at [586, 153] on span "Er zeichnet sich in der" at bounding box center [457, 150] width 276 height 31
click at [578, 167] on div at bounding box center [578, 167] width 0 height 0
click at [673, 224] on button at bounding box center [680, 223] width 27 height 23
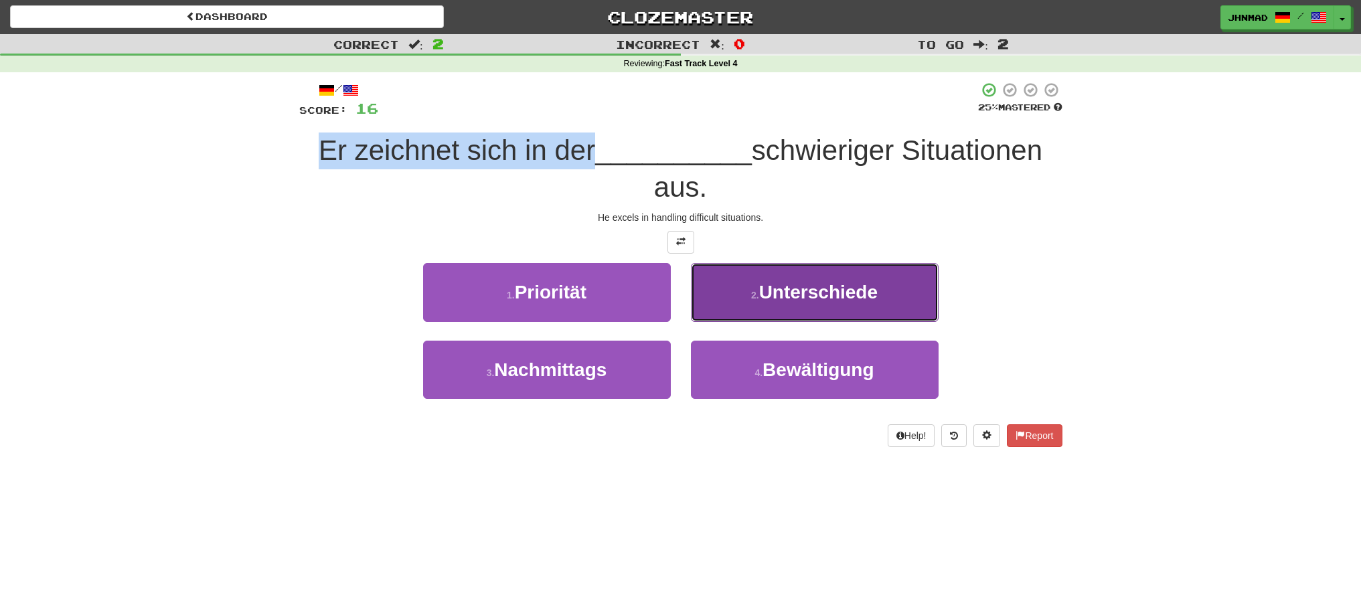
click at [787, 288] on span "Unterschiede" at bounding box center [818, 292] width 118 height 21
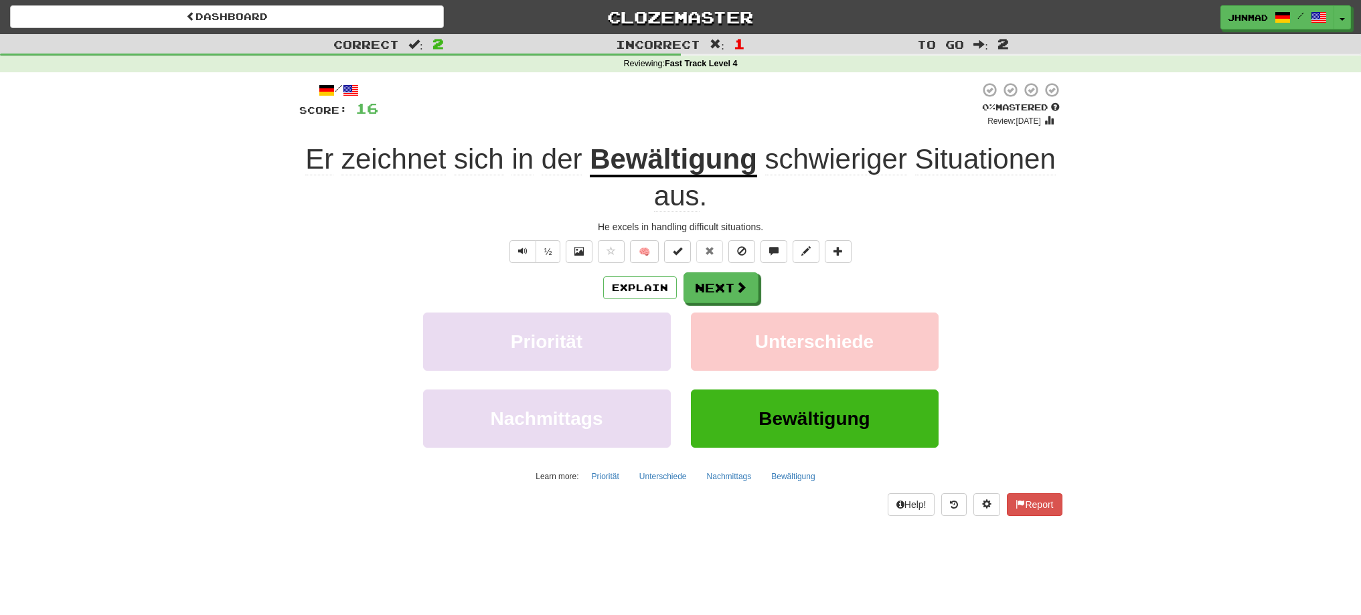
click at [749, 159] on u "Bewältigung" at bounding box center [673, 160] width 167 height 34
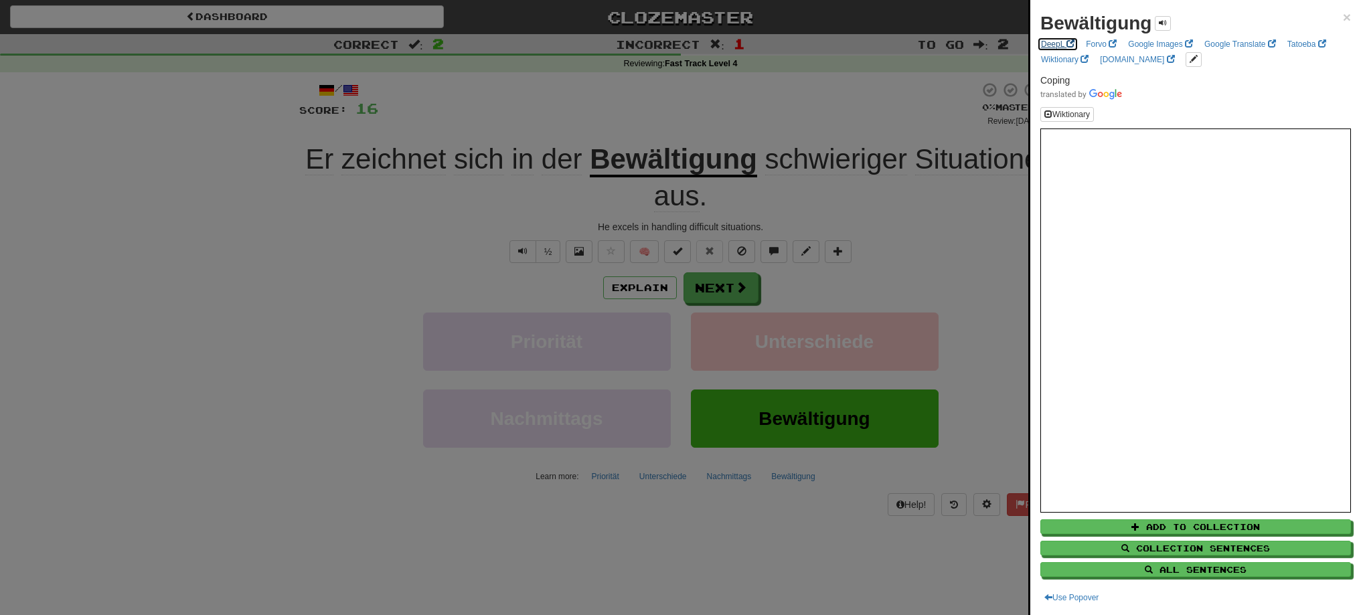
click at [1060, 49] on link "DeepL" at bounding box center [1058, 44] width 42 height 15
click at [531, 220] on div at bounding box center [680, 307] width 1361 height 615
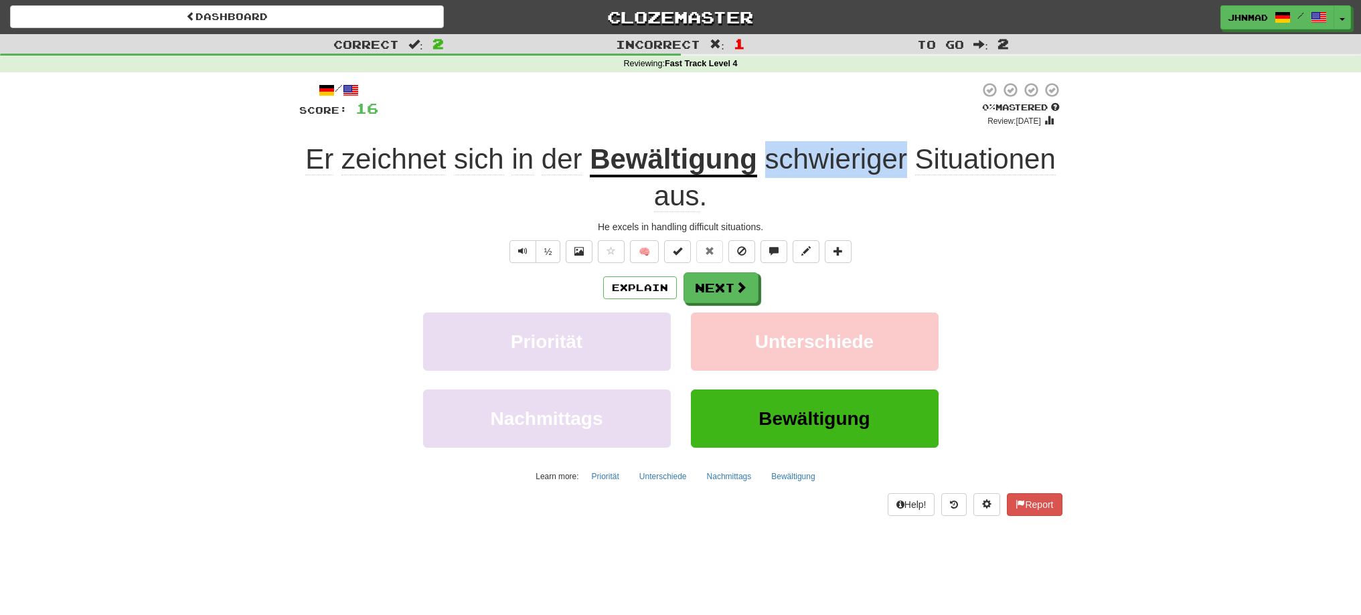
drag, startPoint x: 768, startPoint y: 161, endPoint x: 903, endPoint y: 139, distance: 137.1
click at [903, 139] on div "/ Score: 16 0 % Mastered Review: 2025-09-20 Er zeichnet sich in der Bewältigung…" at bounding box center [680, 299] width 763 height 434
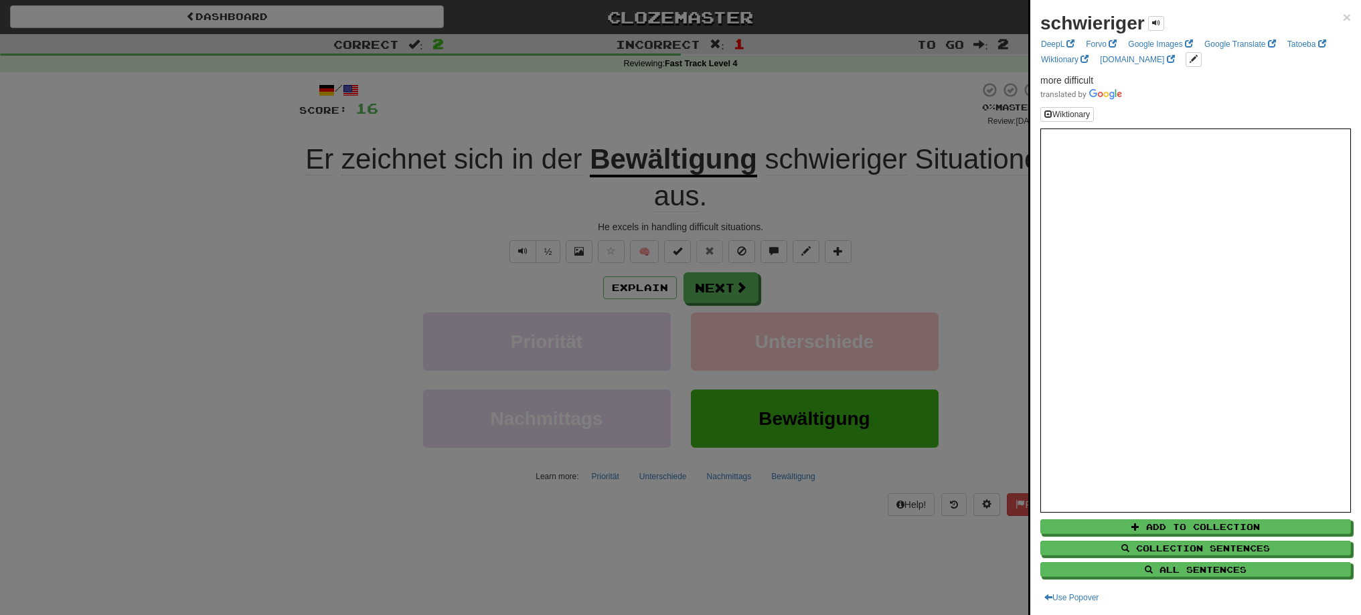
click at [944, 267] on div at bounding box center [680, 307] width 1361 height 615
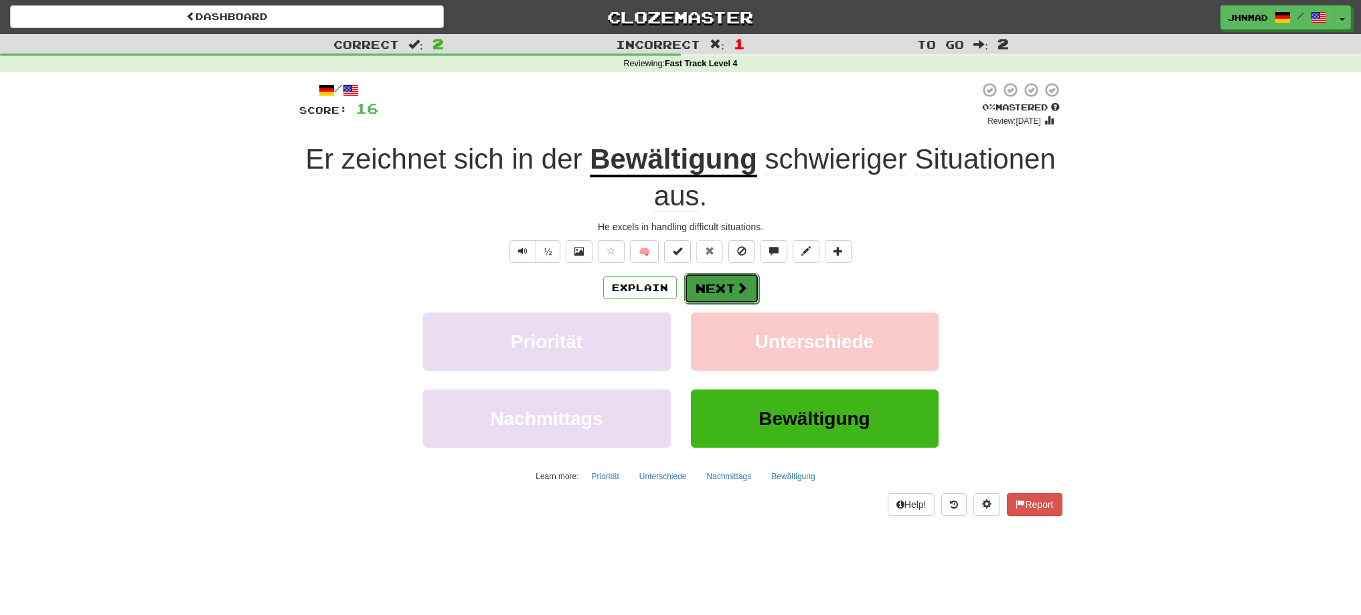
click at [724, 293] on button "Next" at bounding box center [721, 288] width 75 height 31
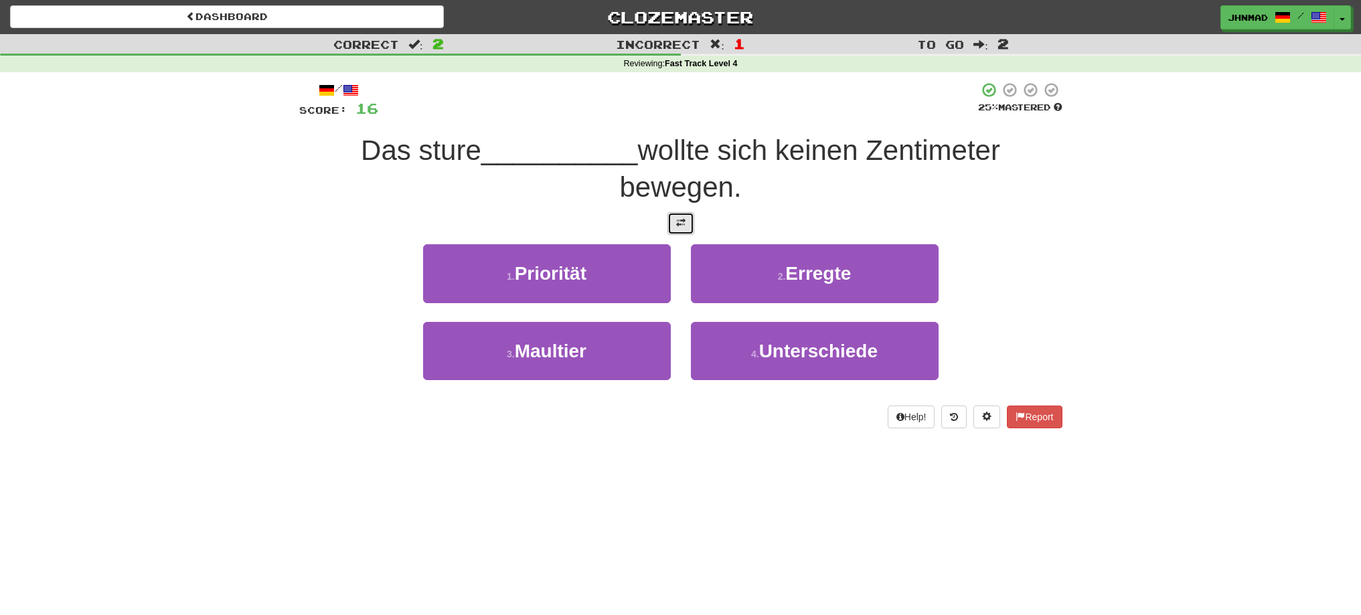
click at [677, 222] on span at bounding box center [680, 222] width 9 height 9
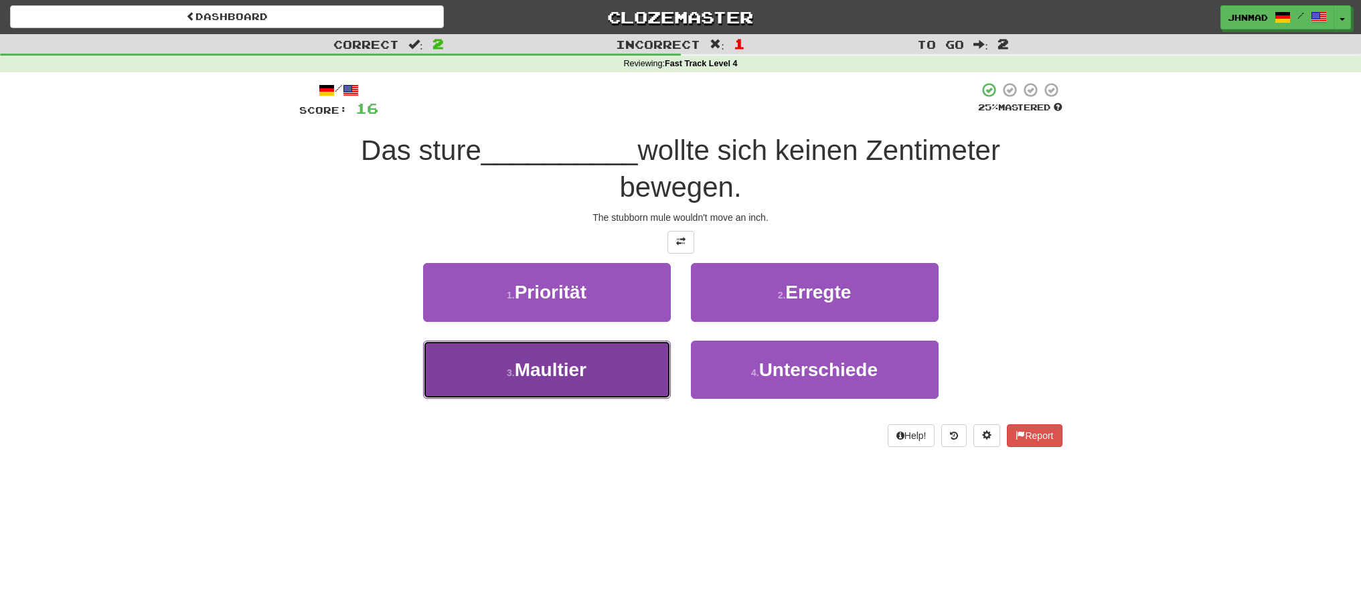
click at [599, 368] on button "3 . Maultier" at bounding box center [547, 370] width 248 height 58
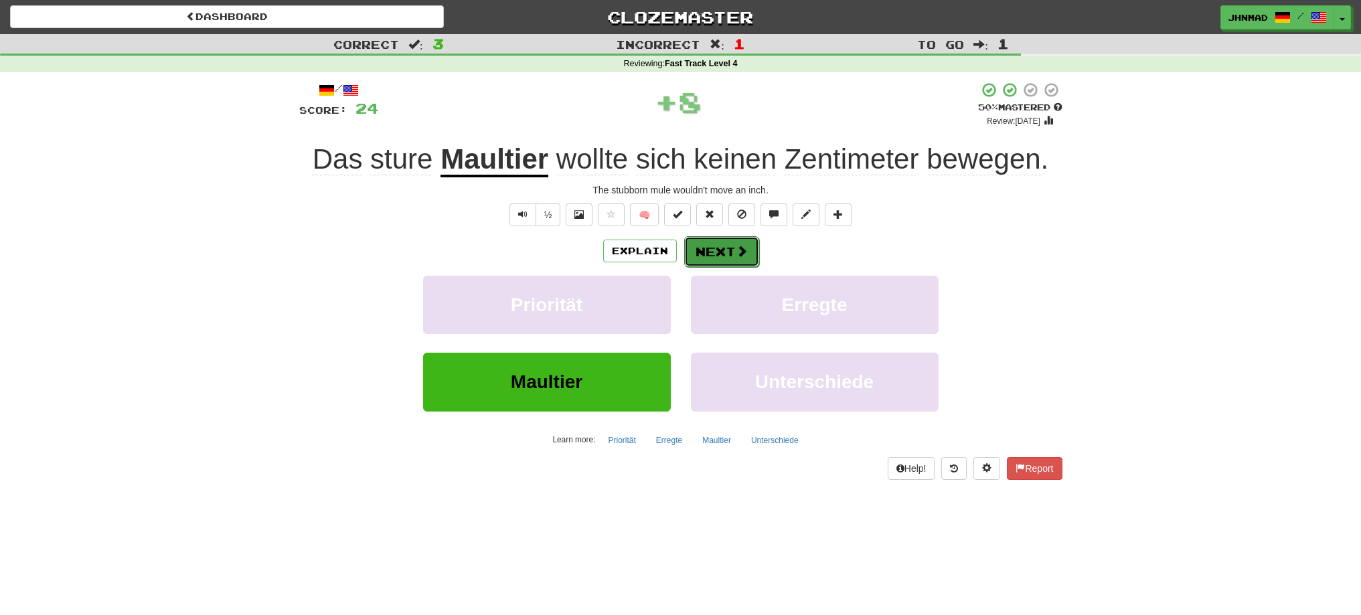
click at [705, 251] on button "Next" at bounding box center [721, 251] width 75 height 31
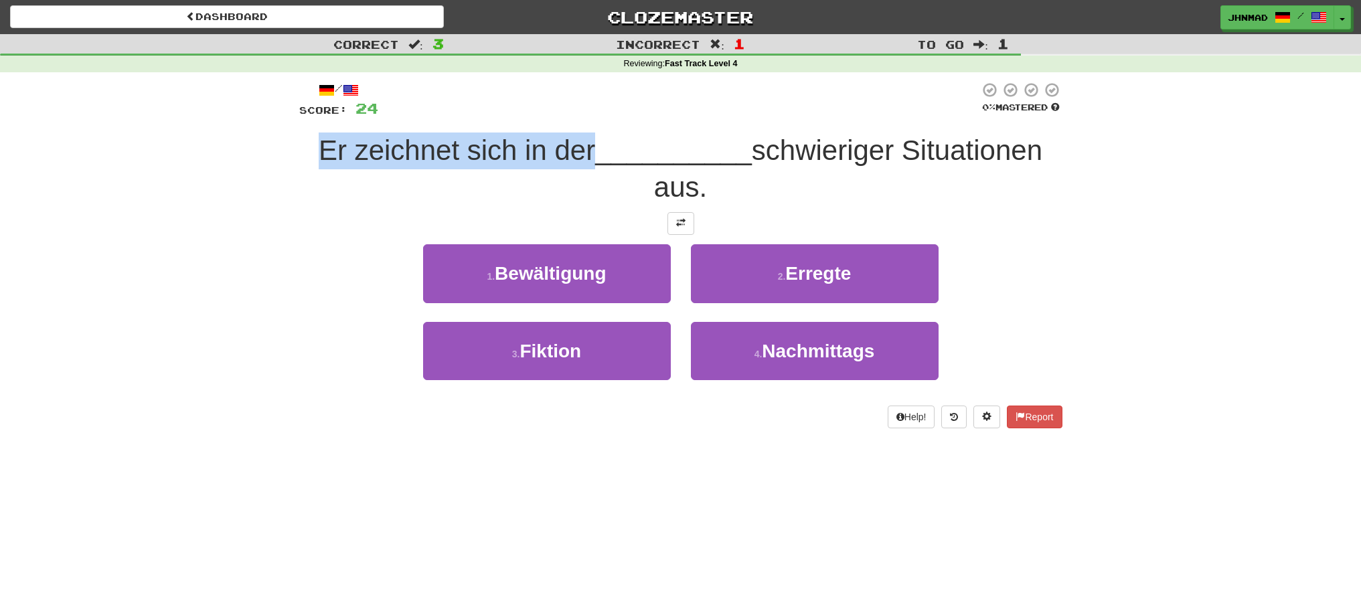
drag, startPoint x: 311, startPoint y: 140, endPoint x: 593, endPoint y: 126, distance: 282.2
click at [593, 126] on div "/ Score: 24 0 % Mastered Er zeichnet sich in der __________ schwieriger Situati…" at bounding box center [680, 255] width 763 height 346
click at [584, 116] on div at bounding box center [584, 116] width 0 height 0
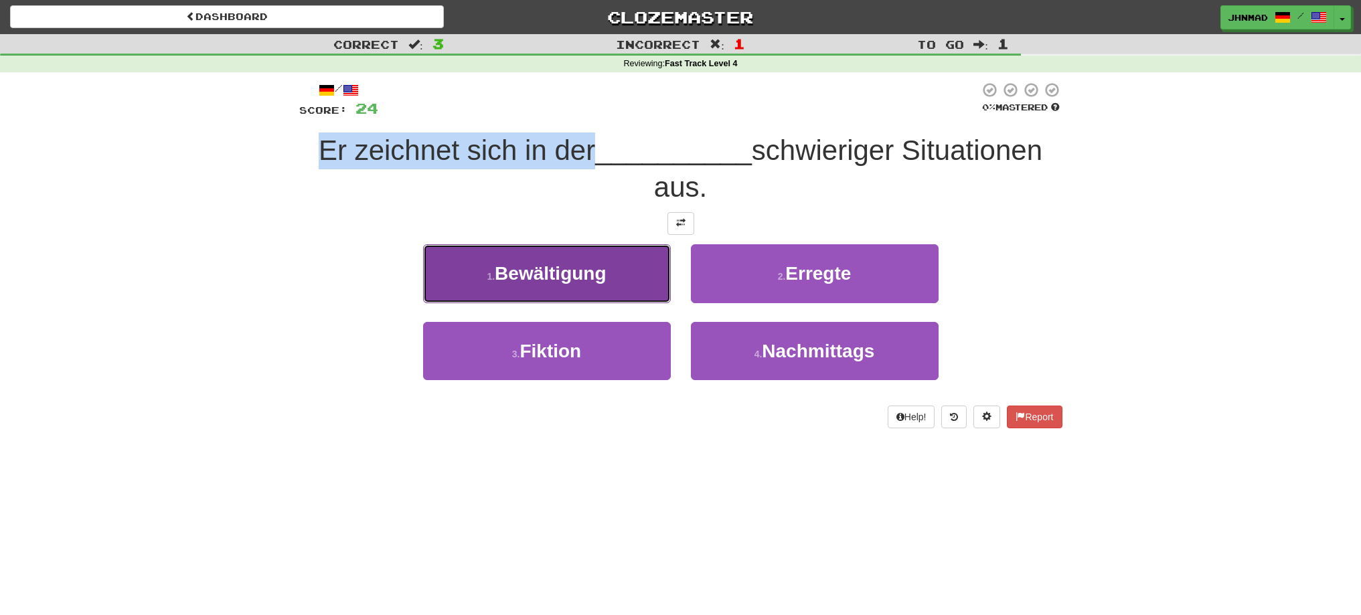
click at [574, 258] on button "1 . Bewältigung" at bounding box center [547, 273] width 248 height 58
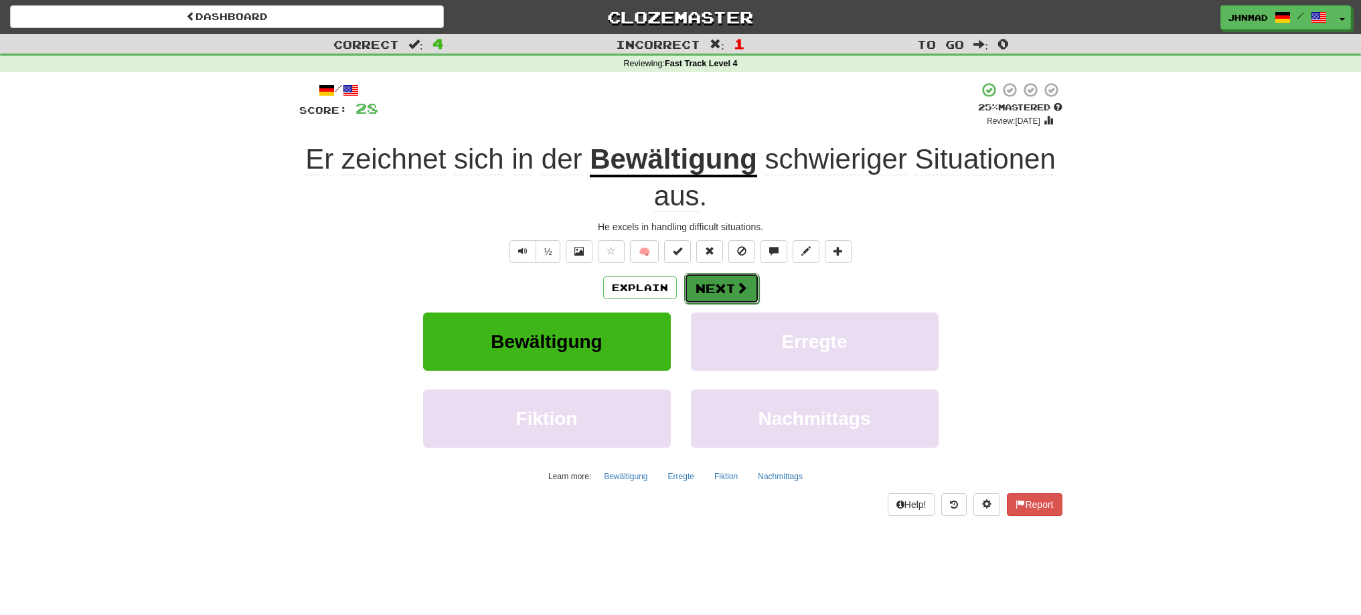
click at [721, 286] on button "Next" at bounding box center [721, 288] width 75 height 31
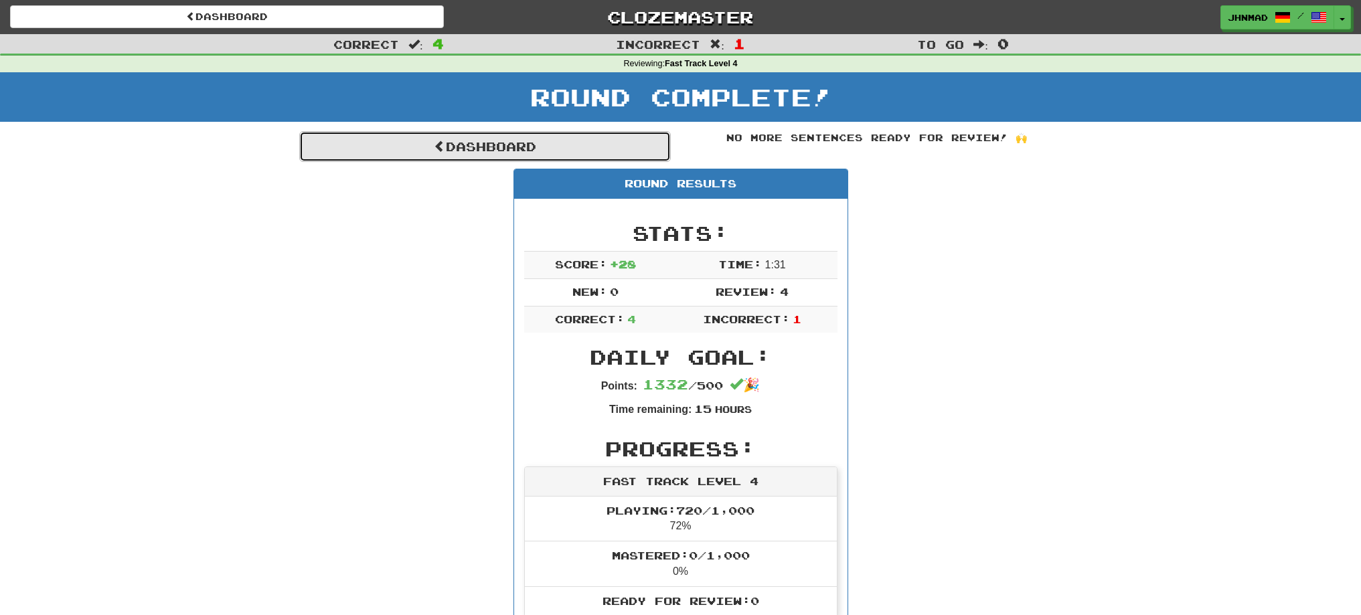
click at [475, 141] on link "Dashboard" at bounding box center [484, 146] width 371 height 31
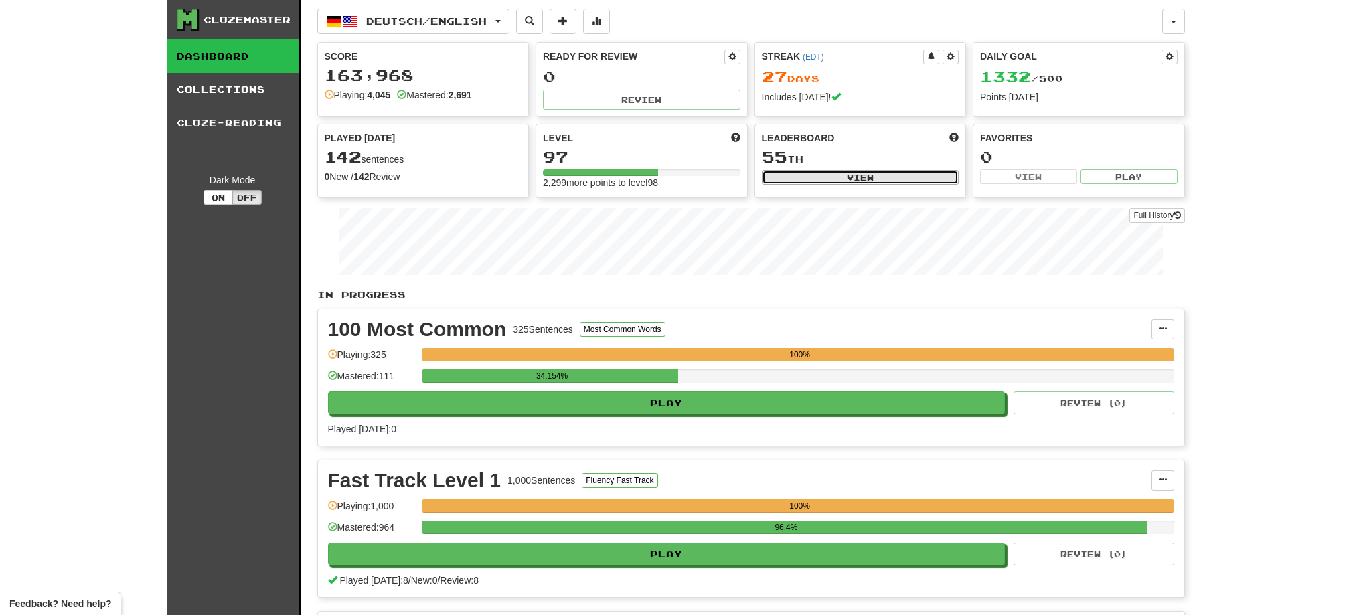
click at [827, 177] on button "View" at bounding box center [860, 177] width 197 height 15
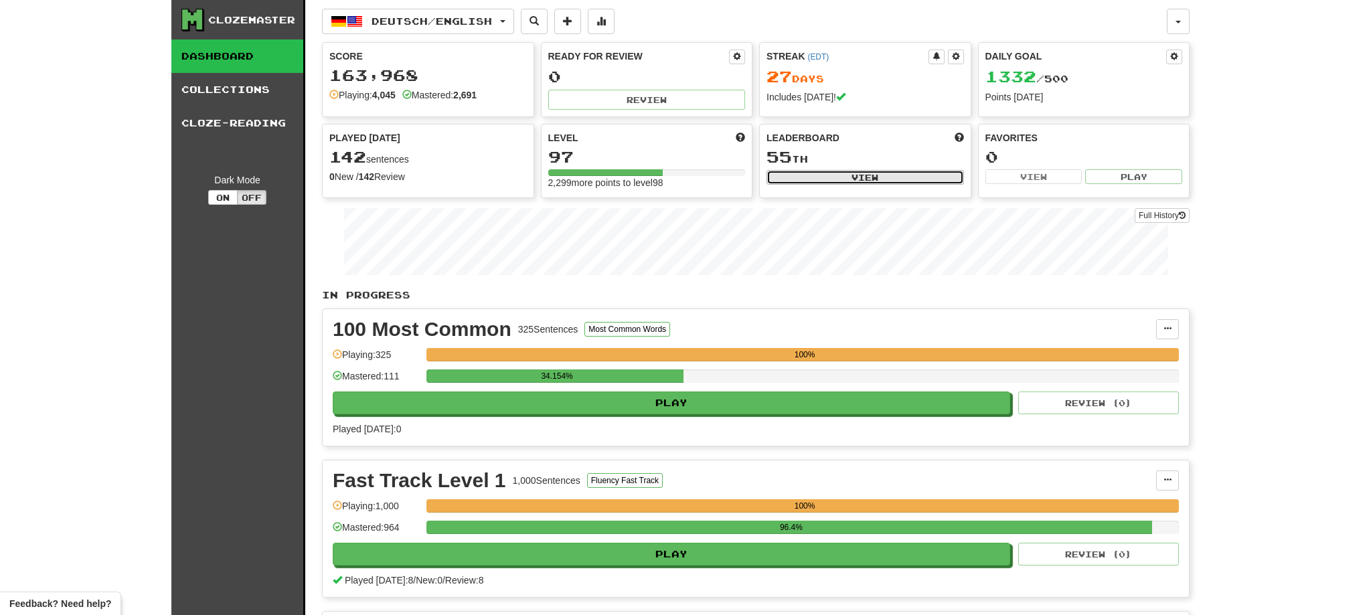
select select "**********"
